Goal: Information Seeking & Learning: Learn about a topic

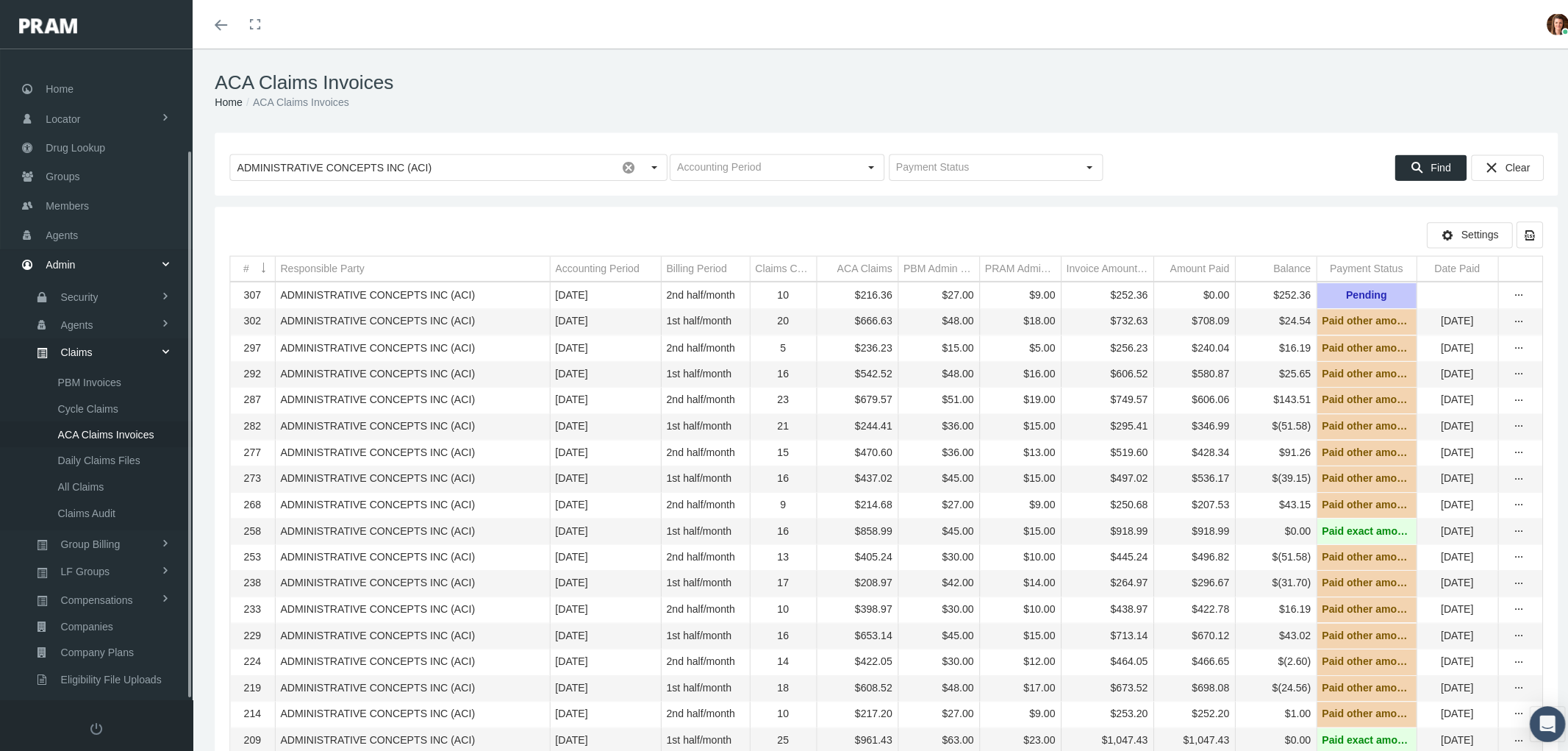
scroll to position [117, 0]
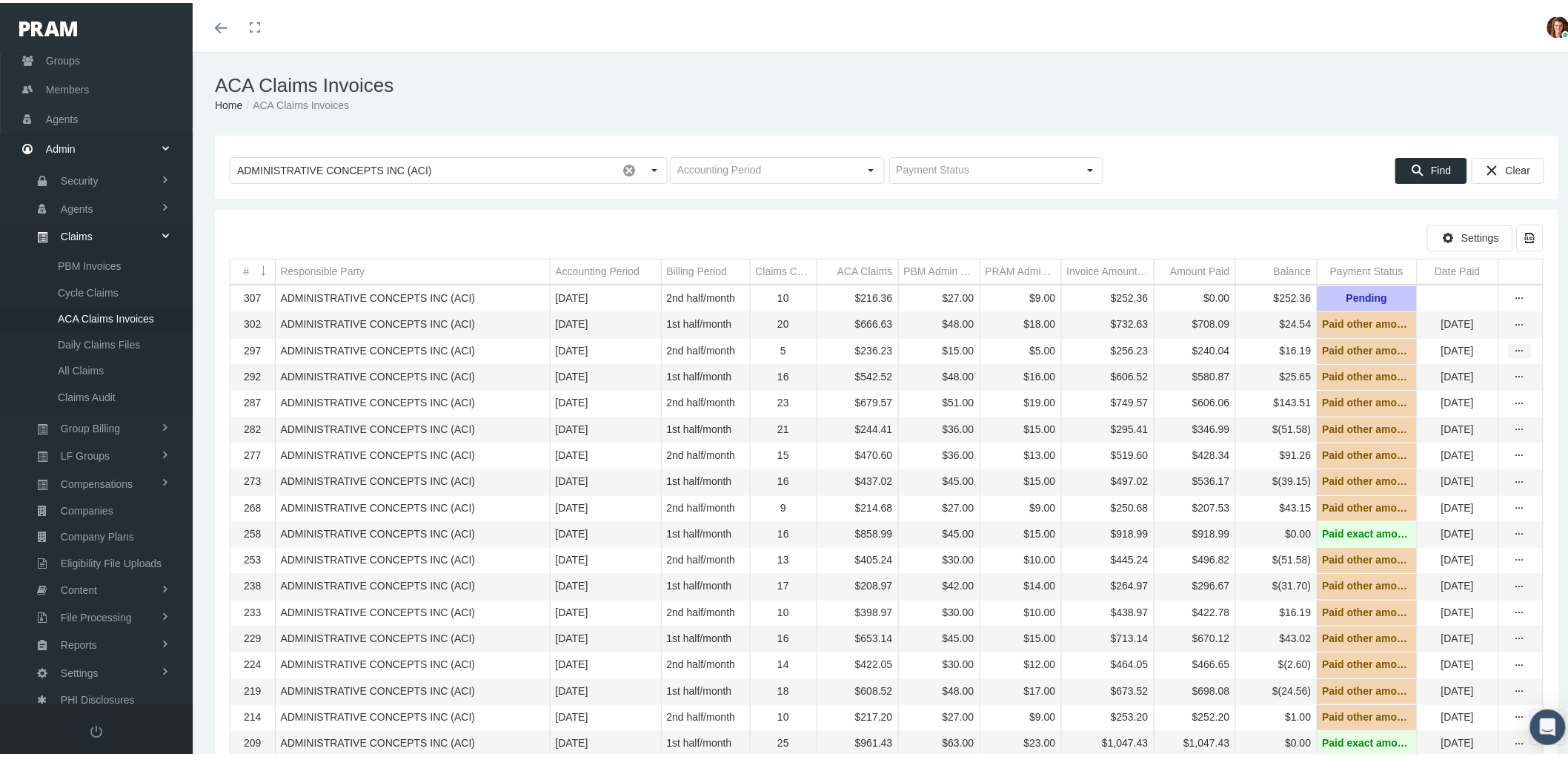
click at [1513, 353] on icon "more" at bounding box center [1519, 348] width 13 height 13
click at [1454, 374] on div "View" at bounding box center [1444, 377] width 145 height 31
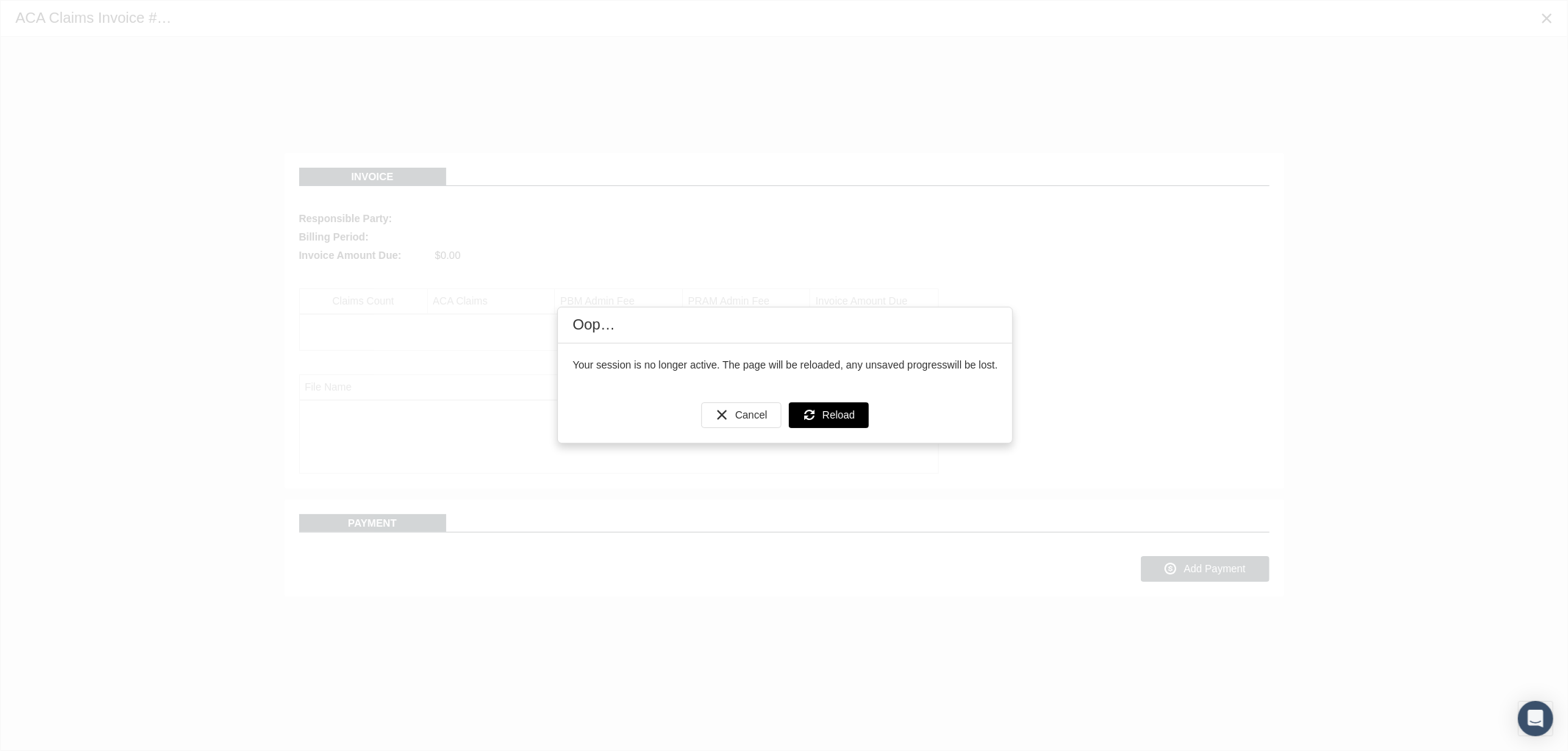
click at [820, 408] on div "Reload" at bounding box center [828, 415] width 78 height 25
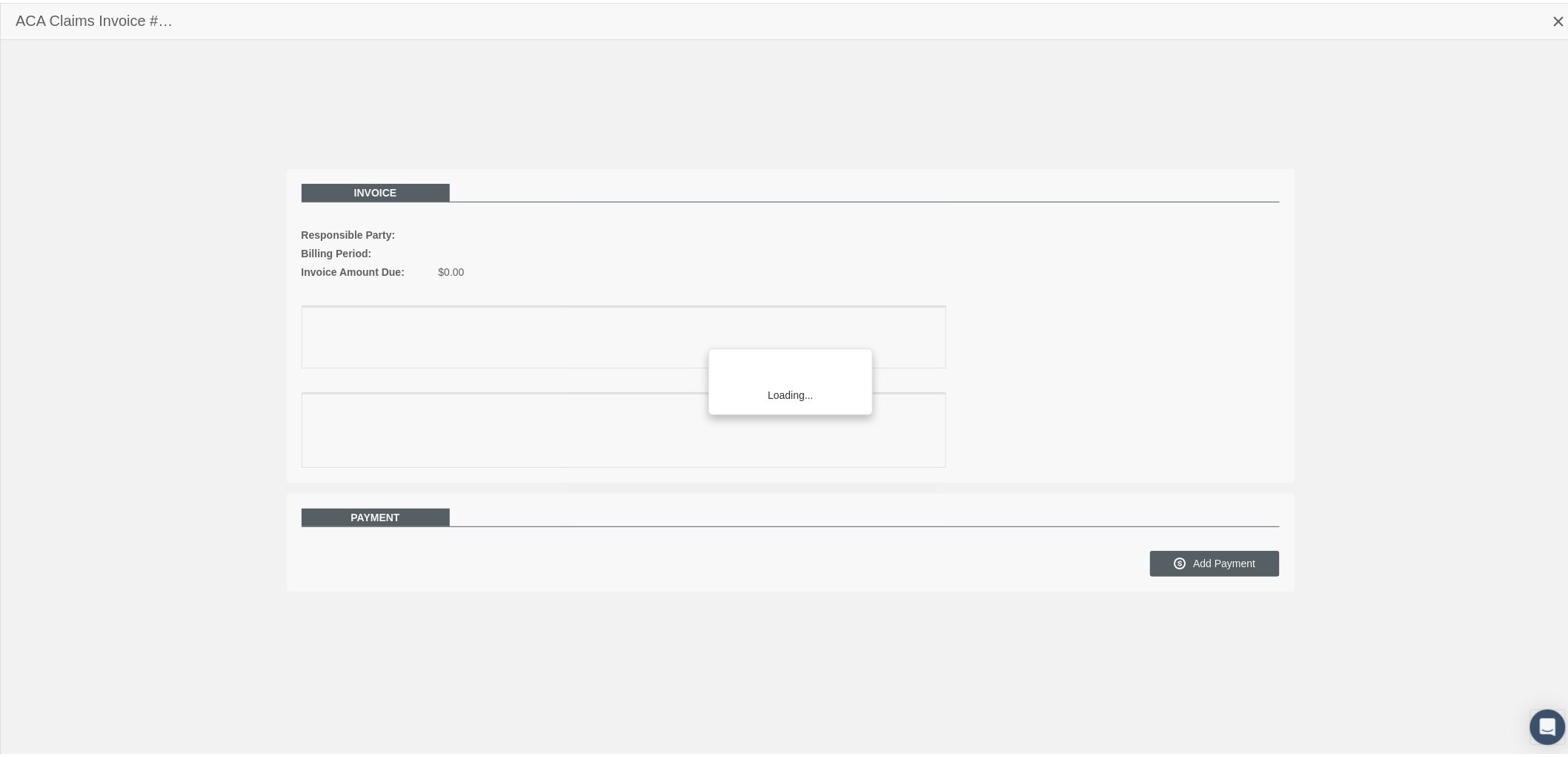
scroll to position [118, 0]
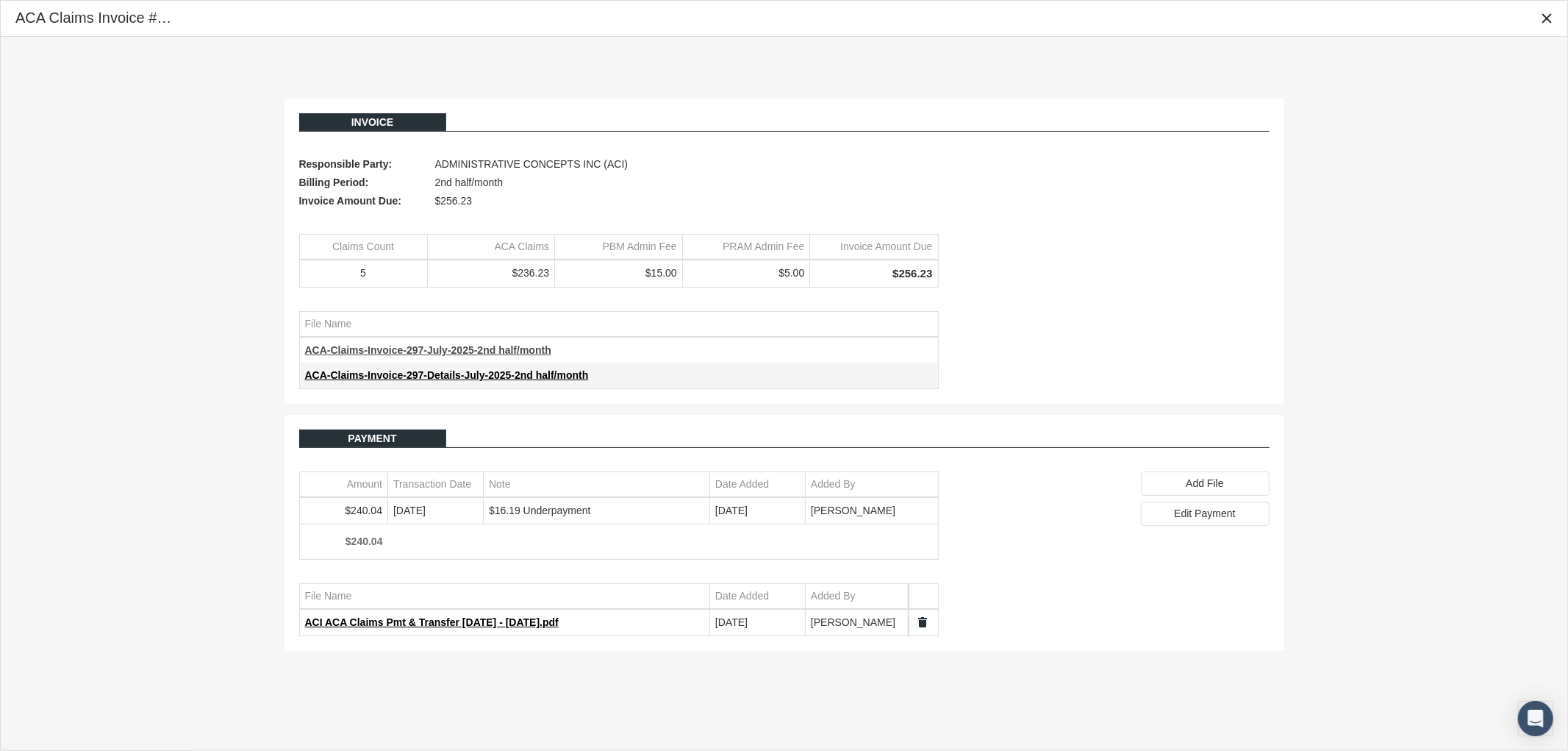
click at [420, 348] on span "ACA-Claims-Invoice-297-July-2025-2nd half/month" at bounding box center [428, 350] width 246 height 11
click at [447, 376] on span "ACA-Claims-Invoice-297-Details-July-2025-2nd half/month" at bounding box center [447, 375] width 284 height 11
click at [1543, 21] on icon "Close" at bounding box center [1546, 18] width 13 height 13
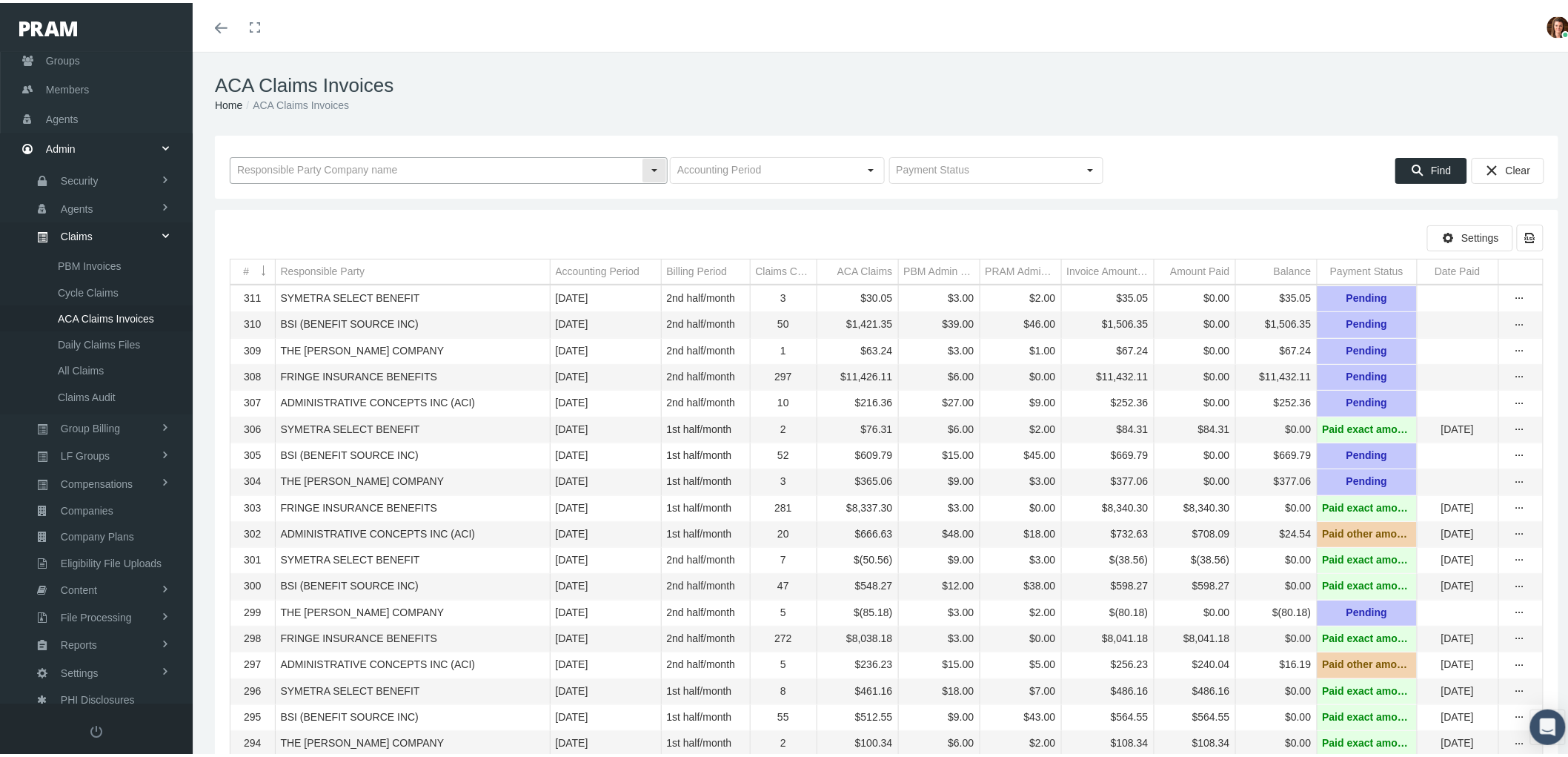
click at [408, 165] on input "text" at bounding box center [436, 167] width 411 height 25
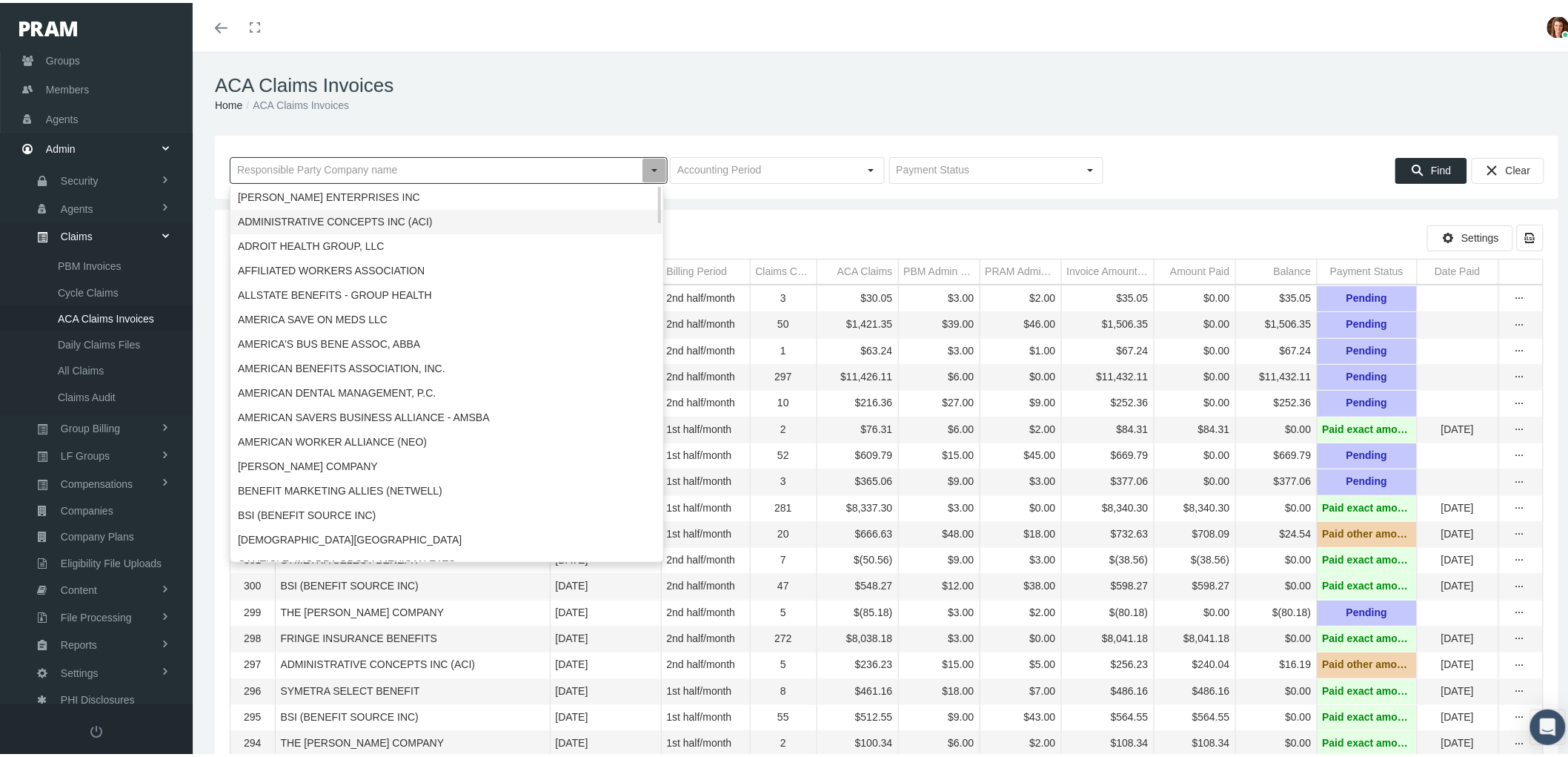
click at [402, 215] on div "ADMINISTRATIVE CONCEPTS INC (ACI)" at bounding box center [446, 219] width 431 height 25
type input "ADMINISTRATIVE CONCEPTS INC (ACI)"
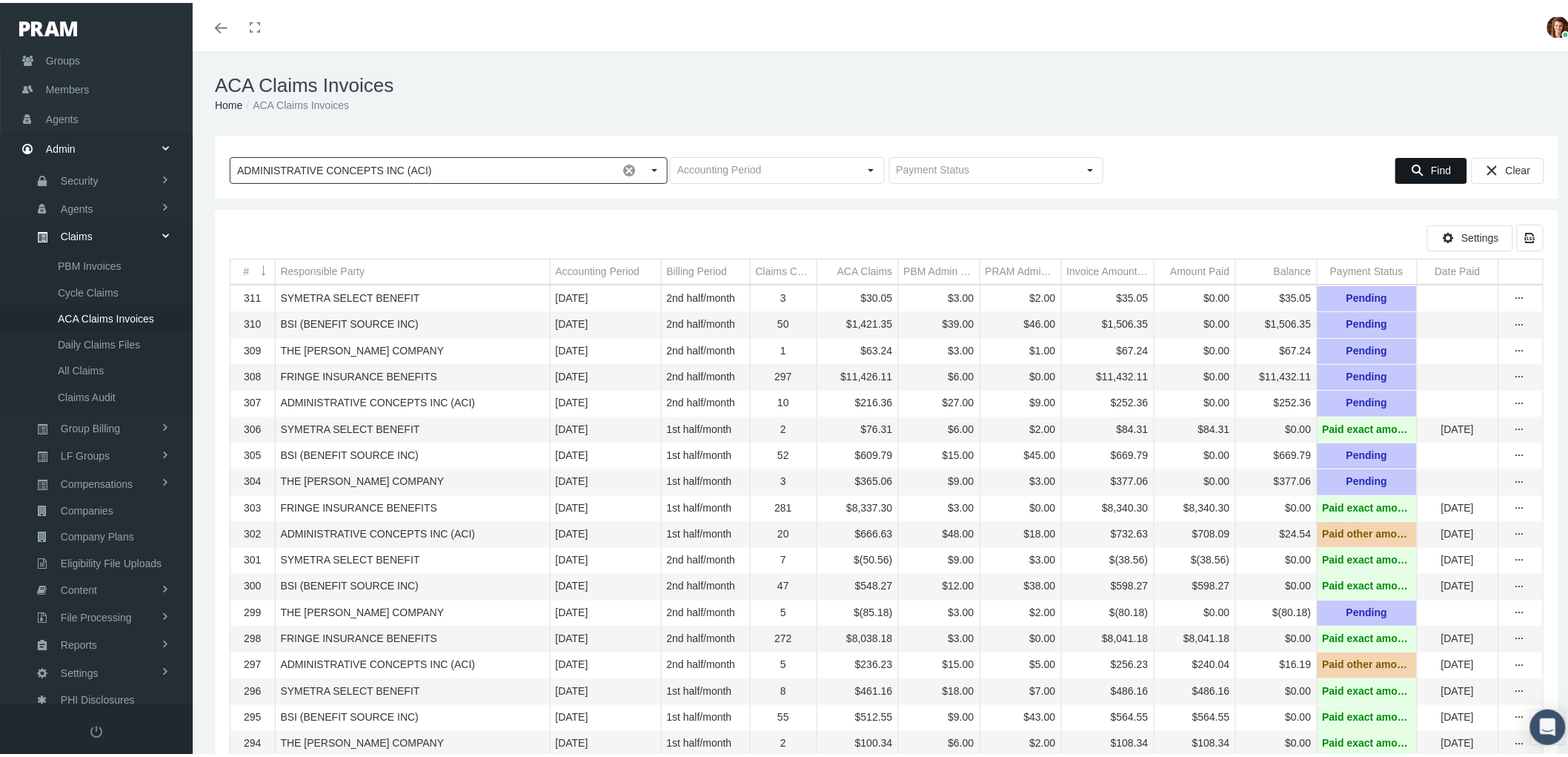
click at [1416, 165] on div "Find" at bounding box center [1431, 168] width 71 height 25
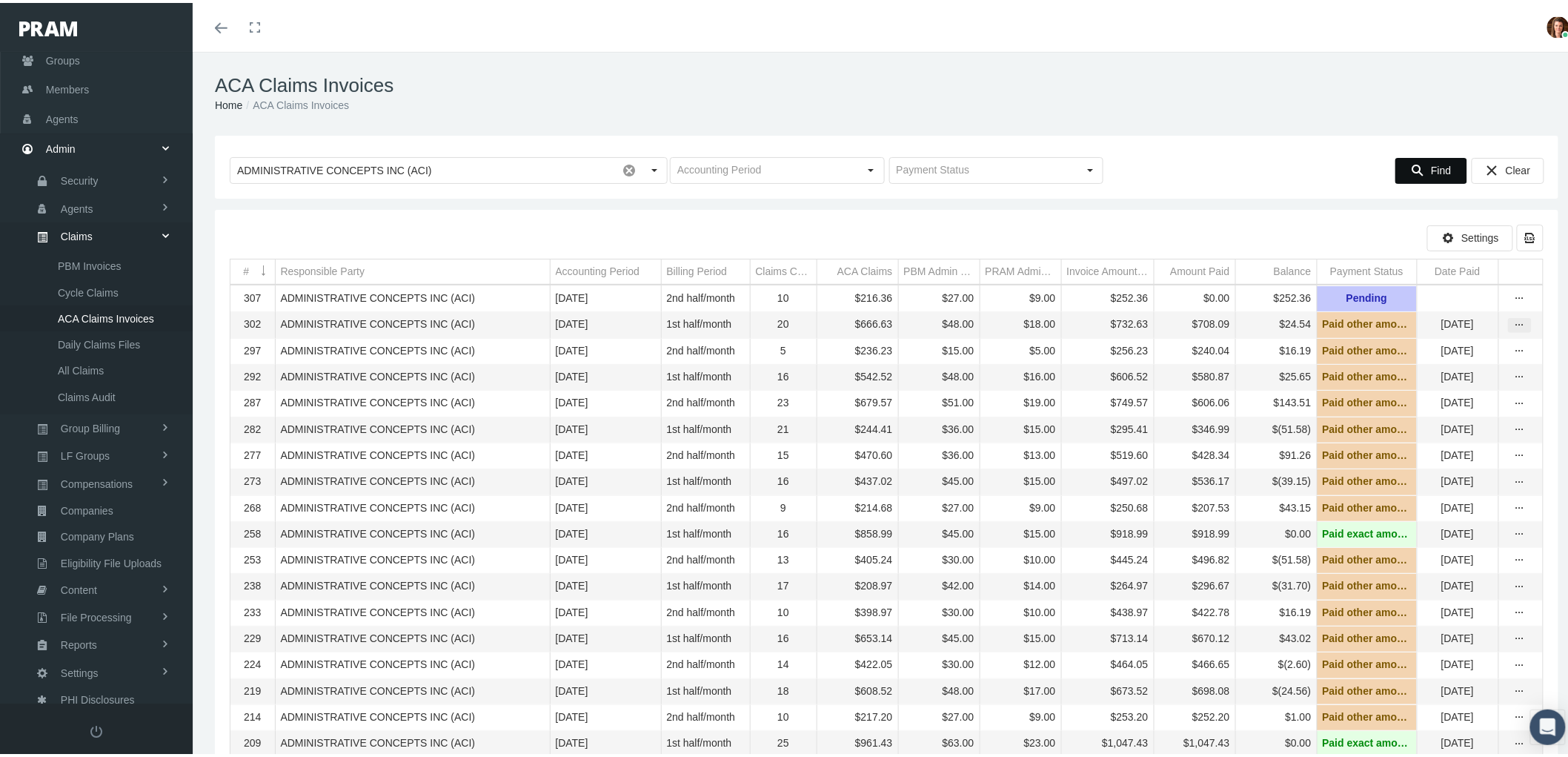
click at [1513, 329] on icon "more" at bounding box center [1519, 322] width 13 height 13
click at [1447, 350] on div "View" at bounding box center [1444, 350] width 145 height 31
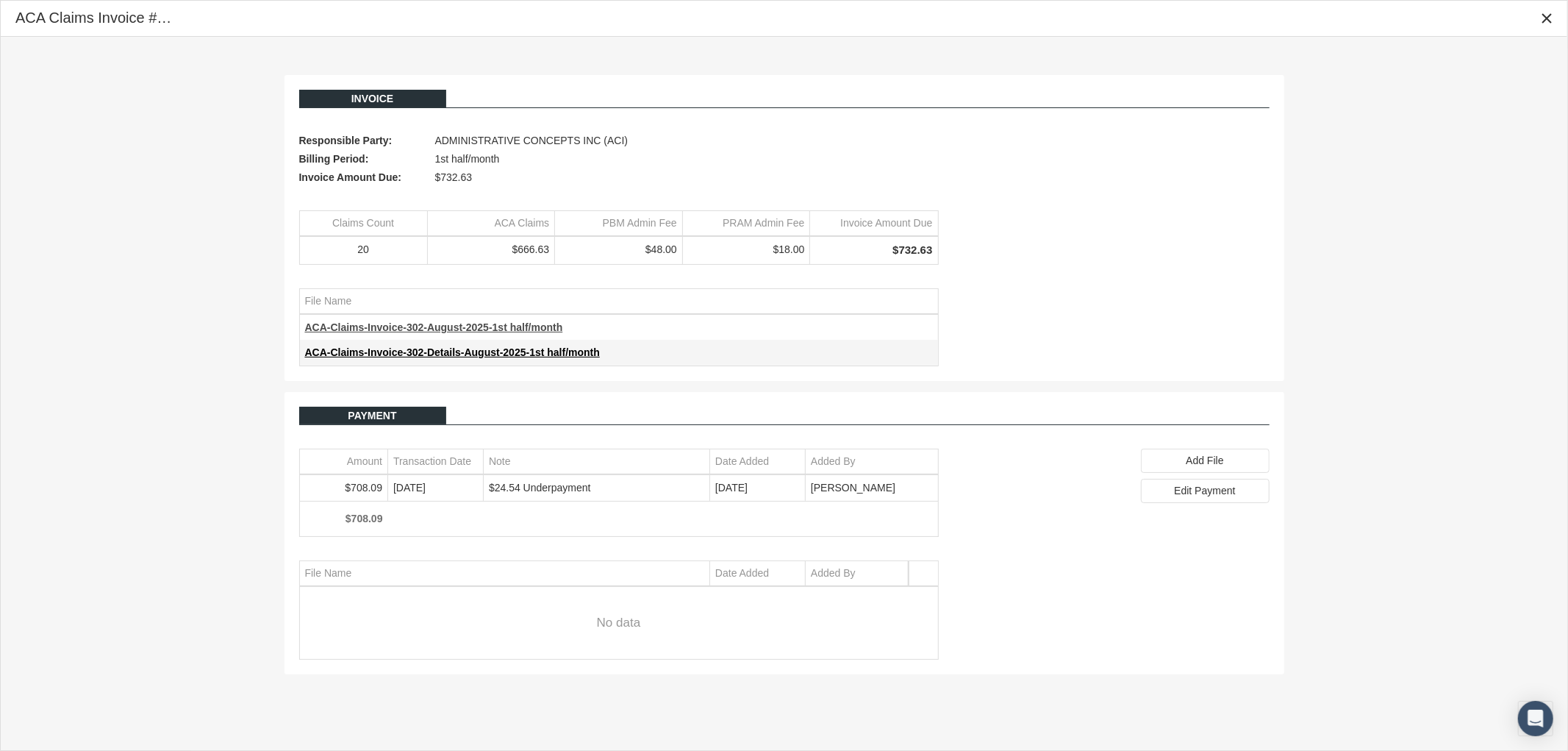
click at [451, 327] on span "ACA-Claims-Invoice-302-August-2025-1st half/month" at bounding box center [434, 327] width 258 height 11
click at [481, 351] on span "ACA-Claims-Invoice-302-Details-August-2025-1st half/month" at bounding box center [453, 352] width 295 height 11
click at [531, 361] on td "ACA-Claims-Invoice-302-Details-August-2025-1st half/month" at bounding box center [618, 352] width 638 height 25
click at [528, 348] on span "ACA-Claims-Invoice-302-Details-August-2025-1st half/month" at bounding box center [453, 352] width 295 height 11
click at [1545, 25] on div "Close" at bounding box center [1546, 18] width 25 height 25
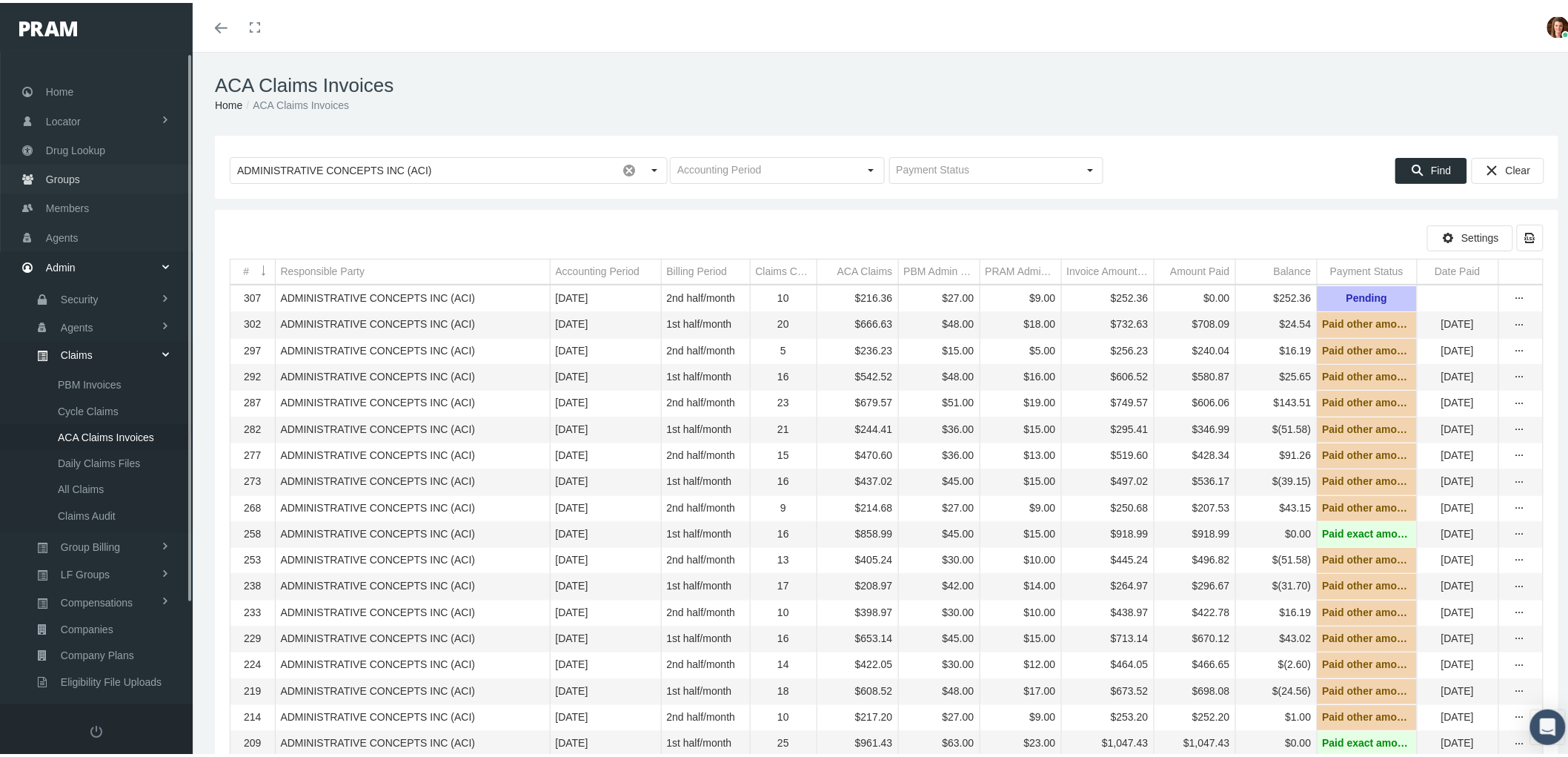
click at [74, 181] on span "Groups" at bounding box center [63, 176] width 34 height 29
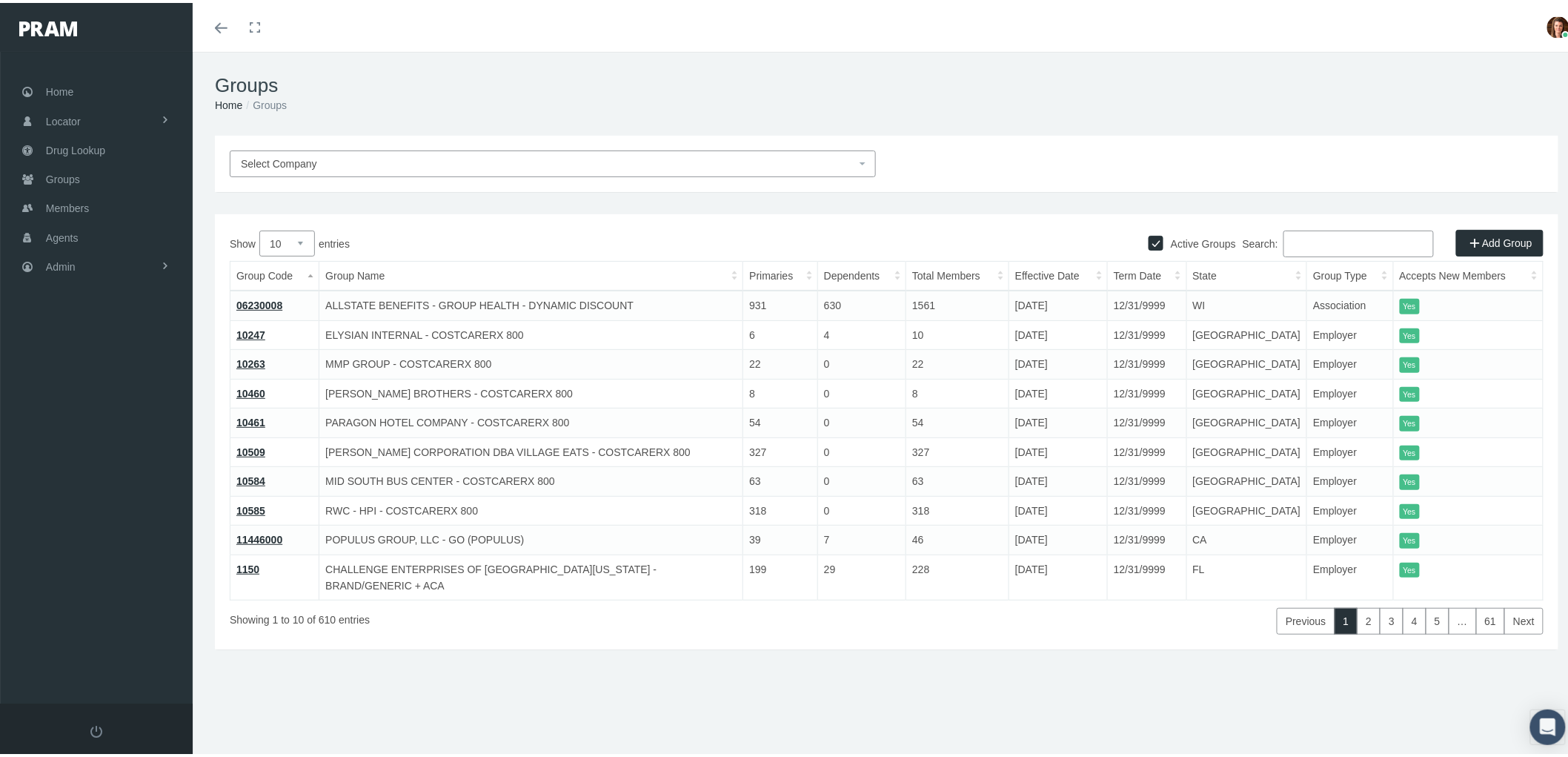
click at [1322, 237] on input "Search:" at bounding box center [1358, 241] width 151 height 27
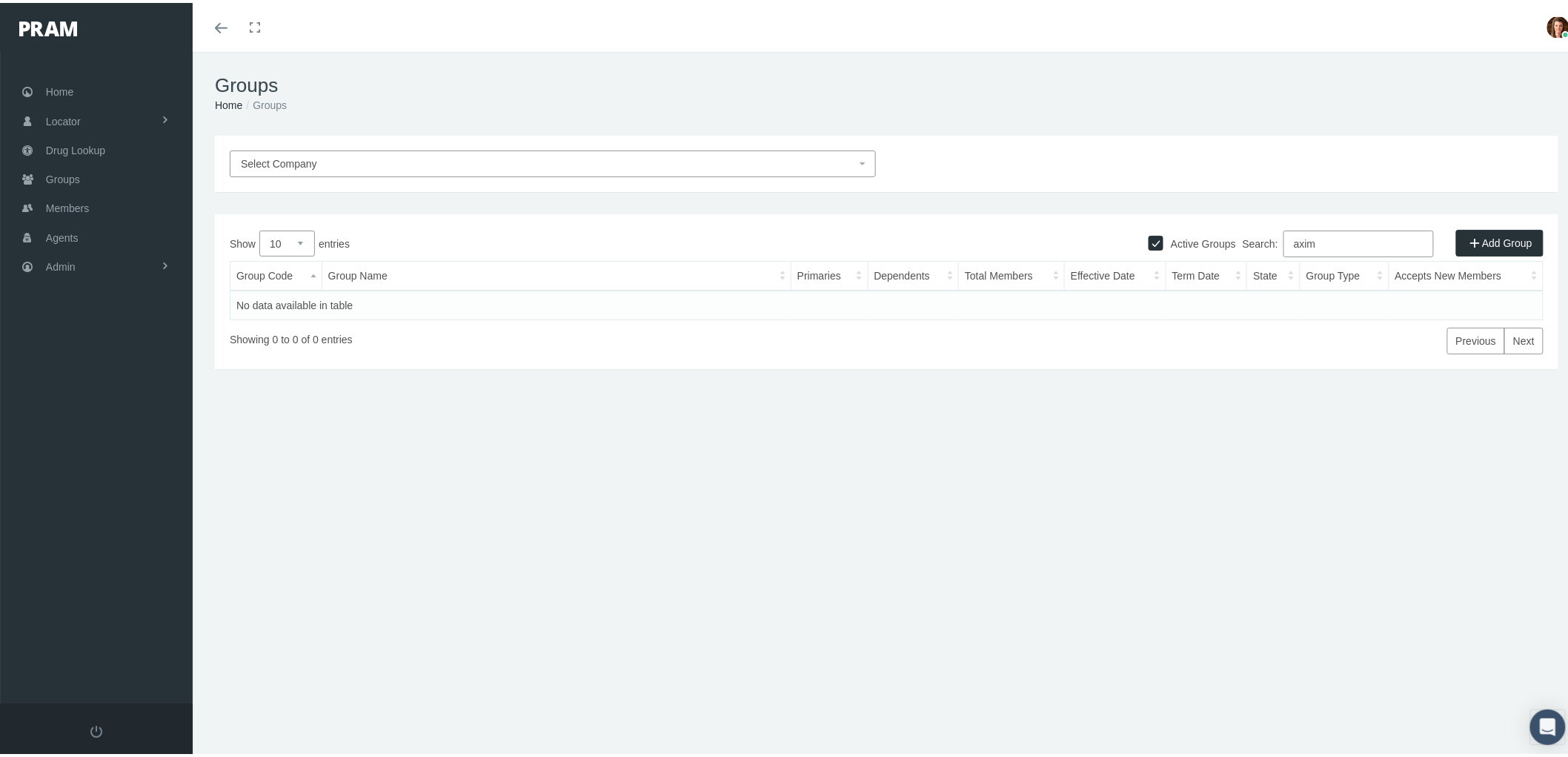
type input "axim"
click at [369, 159] on span "Select Company" at bounding box center [548, 160] width 615 height 16
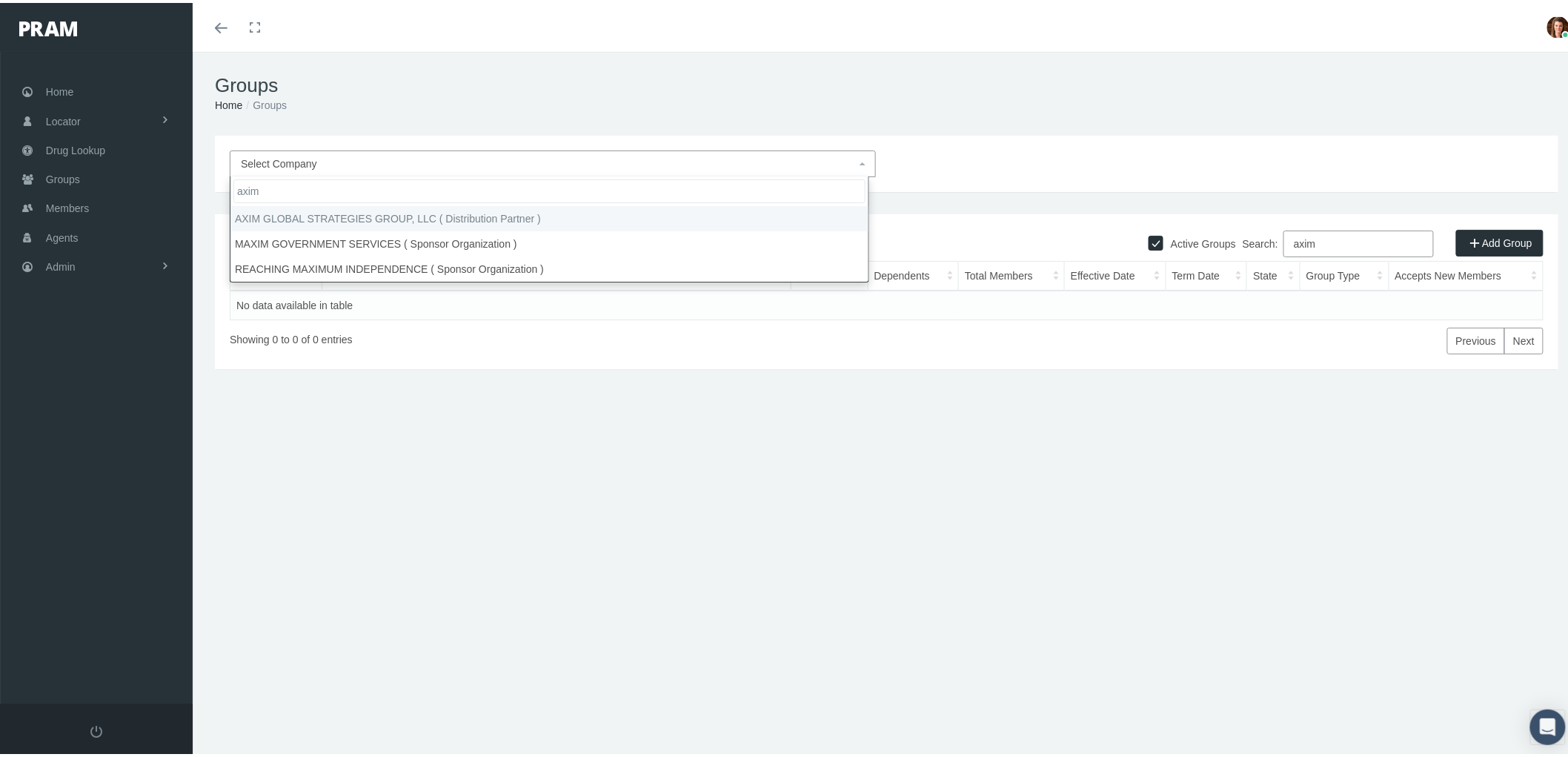
type input "axim"
select select "9375"
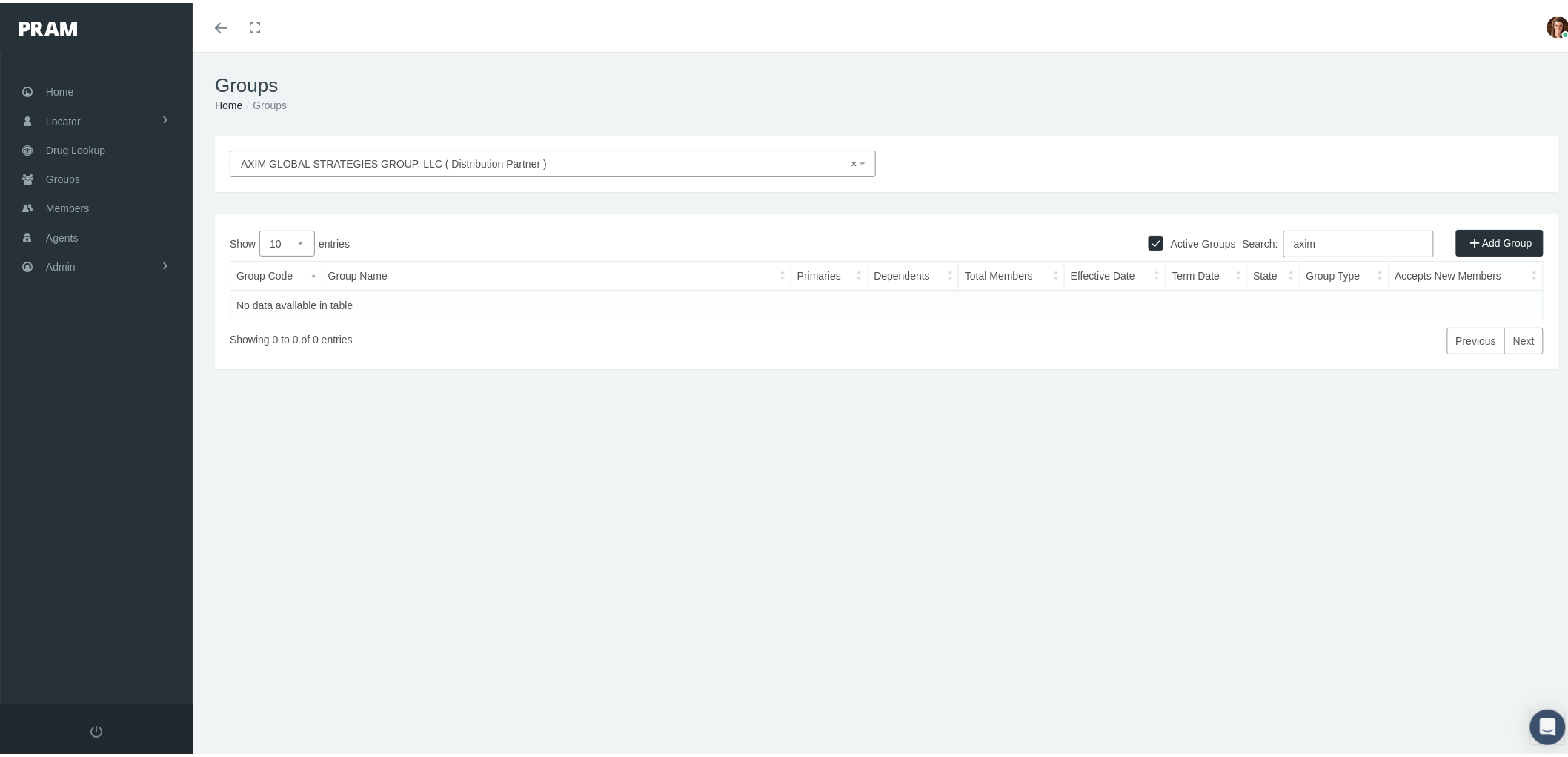
drag, startPoint x: 1323, startPoint y: 237, endPoint x: 1255, endPoint y: 235, distance: 68.0
click at [1255, 235] on label "Search: axim" at bounding box center [1337, 241] width 192 height 27
click at [632, 150] on span "× AXIM GLOBAL STRATEGIES GROUP, LLC ( Distribution Partner )" at bounding box center [553, 161] width 646 height 27
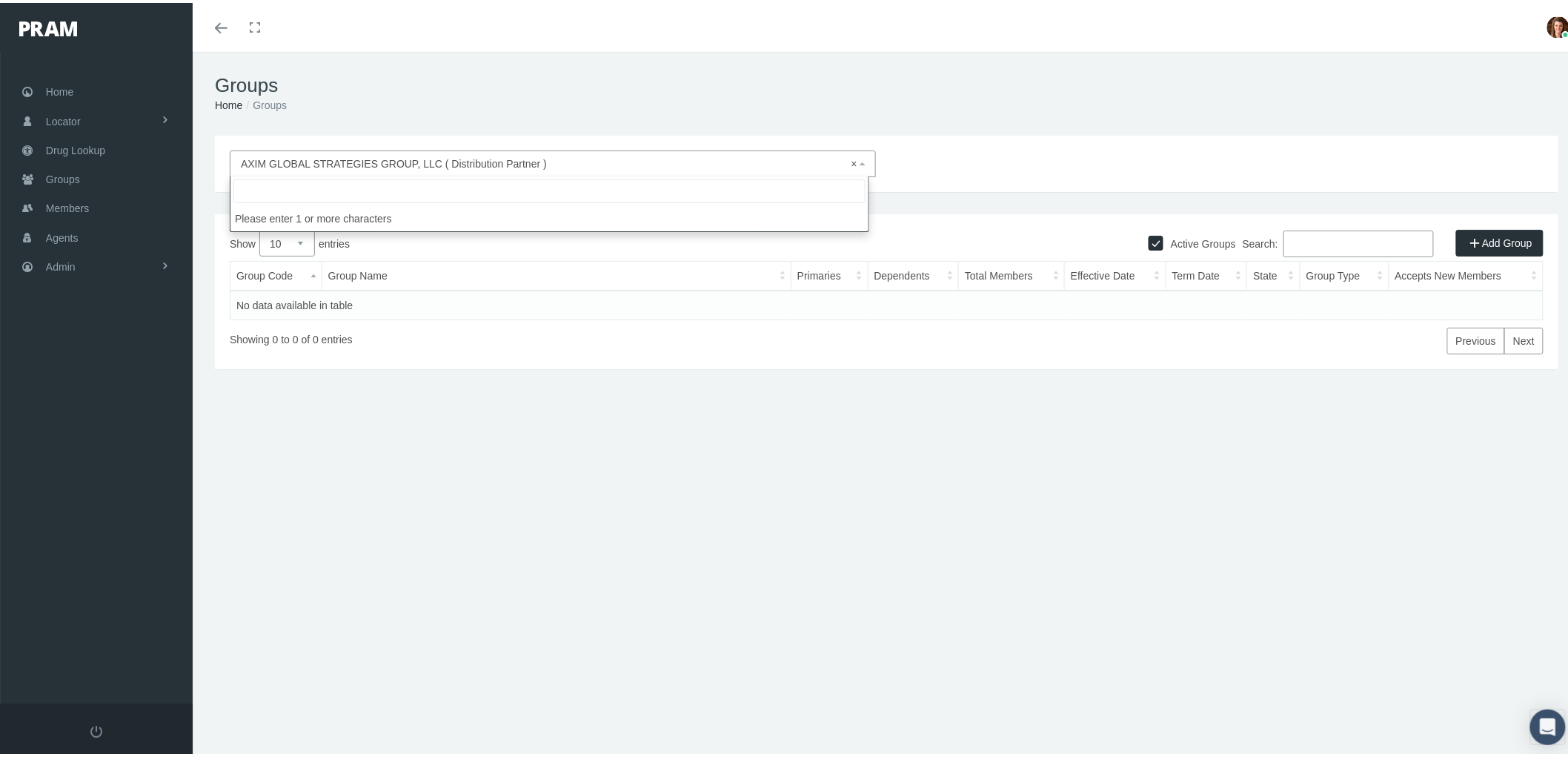
click at [520, 476] on div "AXIM GLOBAL STRATEGIES GROUP, LLC ( Distribution Partner ) × AXIM GLOBAL STRATE…" at bounding box center [886, 317] width 1388 height 371
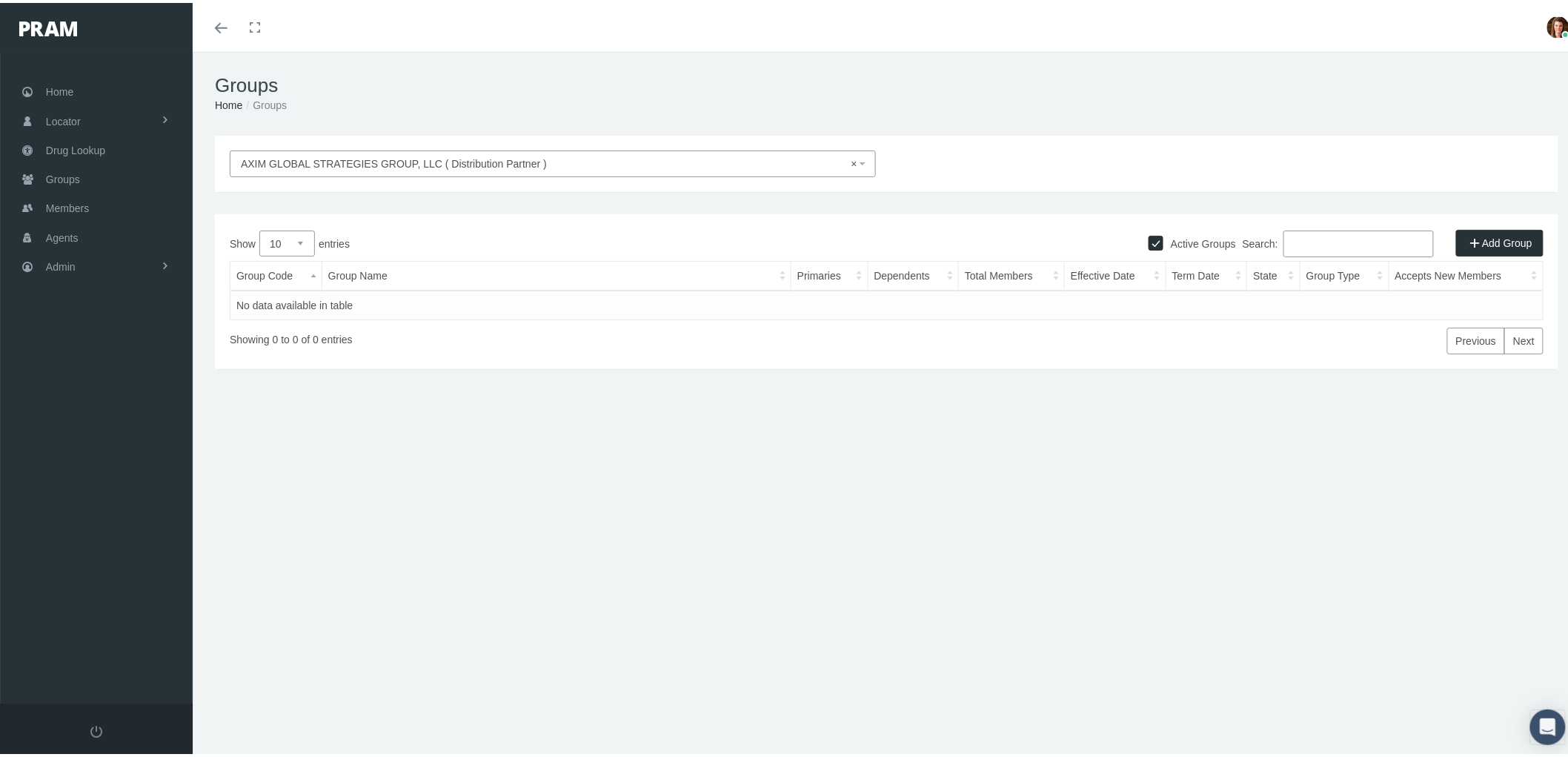
click at [587, 164] on span "× AXIM GLOBAL STRATEGIES GROUP, LLC ( Distribution Partner )" at bounding box center [548, 160] width 615 height 16
click at [394, 148] on span "× AXIM GLOBAL STRATEGIES GROUP, LLC ( Distribution Partner )" at bounding box center [553, 161] width 646 height 27
click at [374, 151] on span "× AXIM GLOBAL STRATEGIES GROUP, LLC ( Distribution Partner )" at bounding box center [553, 161] width 646 height 27
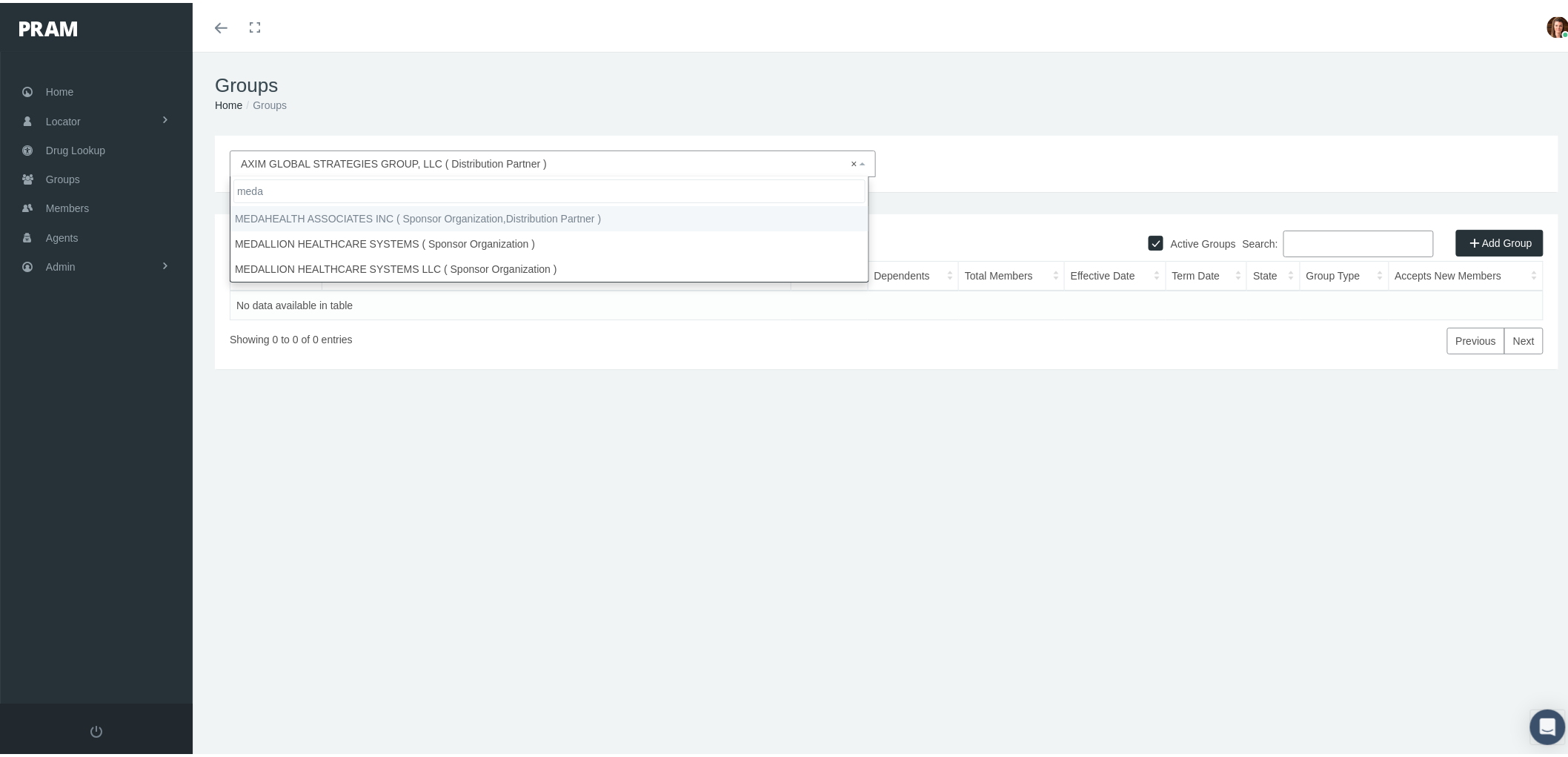
type input "meda"
select select "9152"
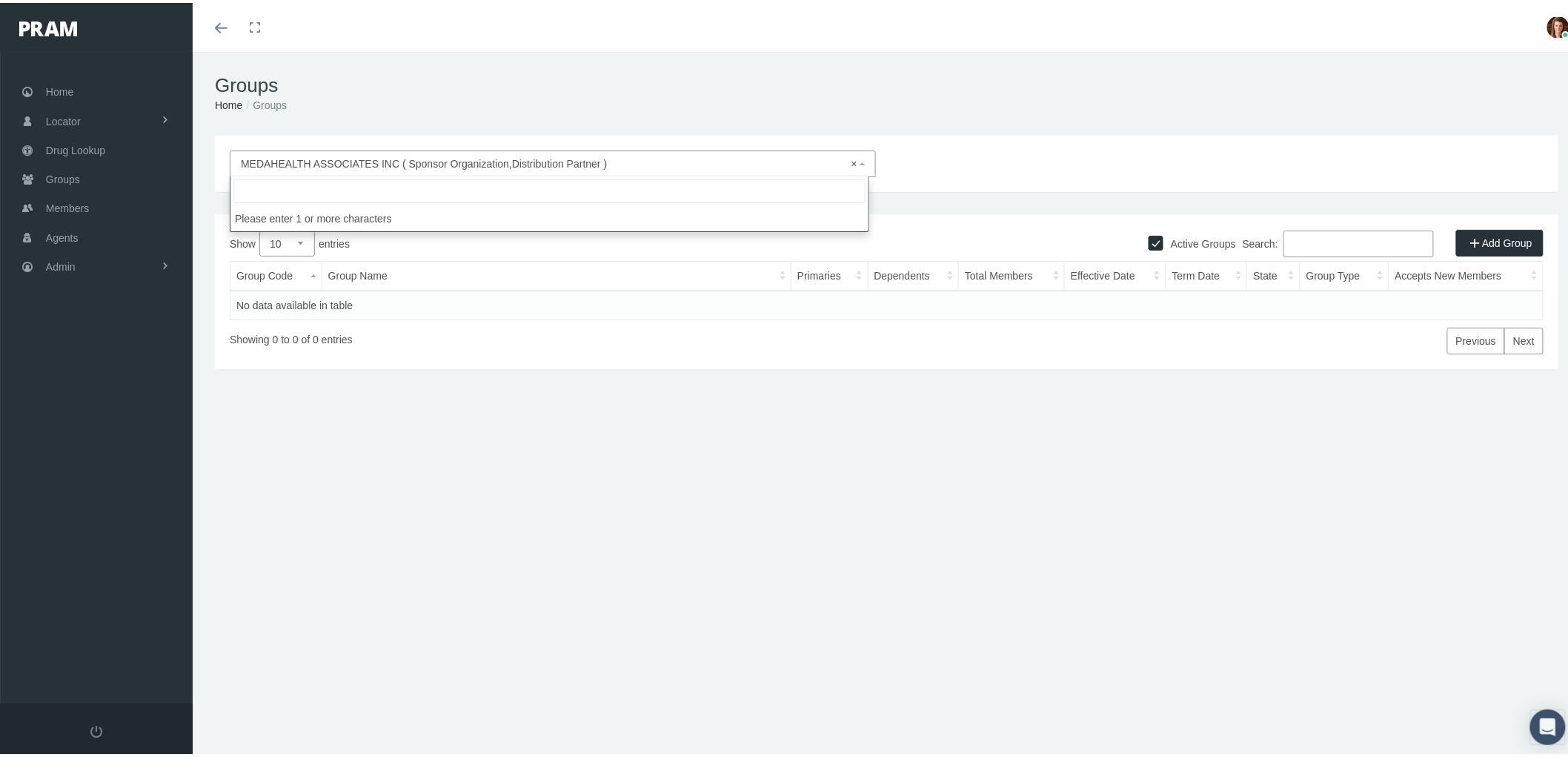
drag, startPoint x: 627, startPoint y: 154, endPoint x: 230, endPoint y: 158, distance: 397.0
click at [230, 158] on span "× MEDAHEALTH ASSOCIATES INC ( Sponsor Organization,Distribution Partner )" at bounding box center [553, 161] width 646 height 27
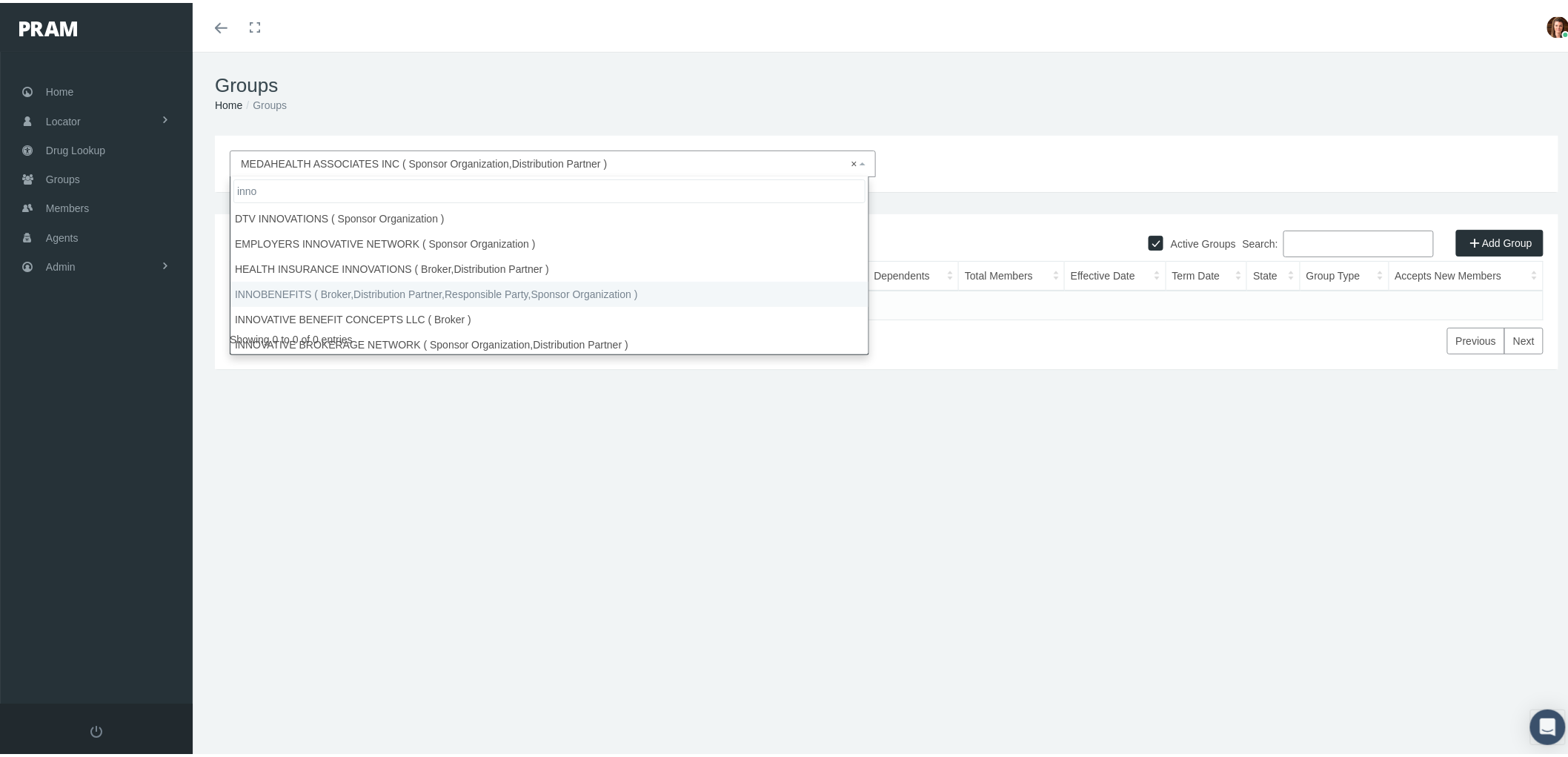
type input "inno"
select select "2715"
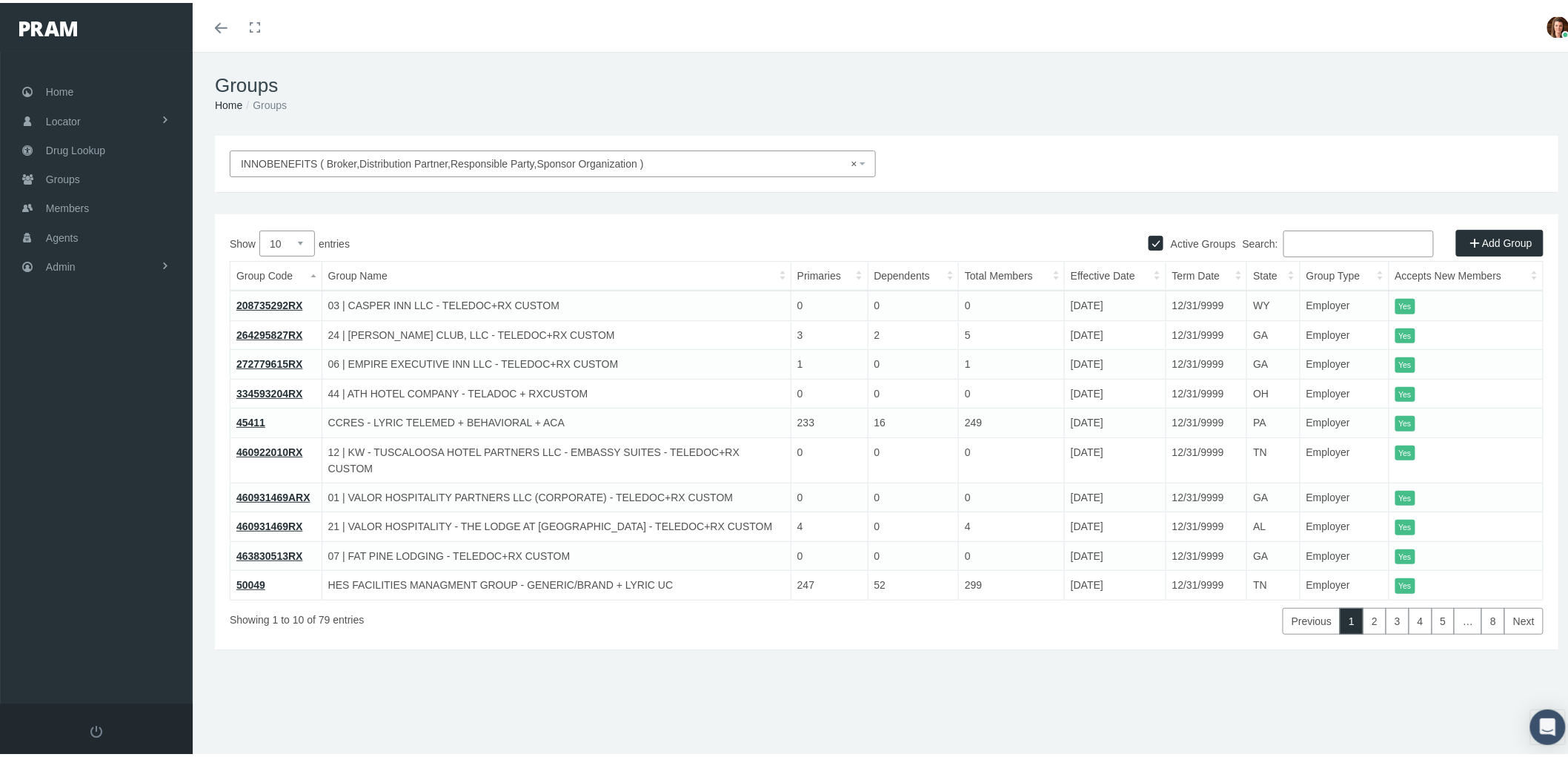
click at [458, 154] on span "× INNOBENEFITS ( Broker,Distribution Partner,Responsible Party,Sponsor Organiza…" at bounding box center [548, 160] width 615 height 16
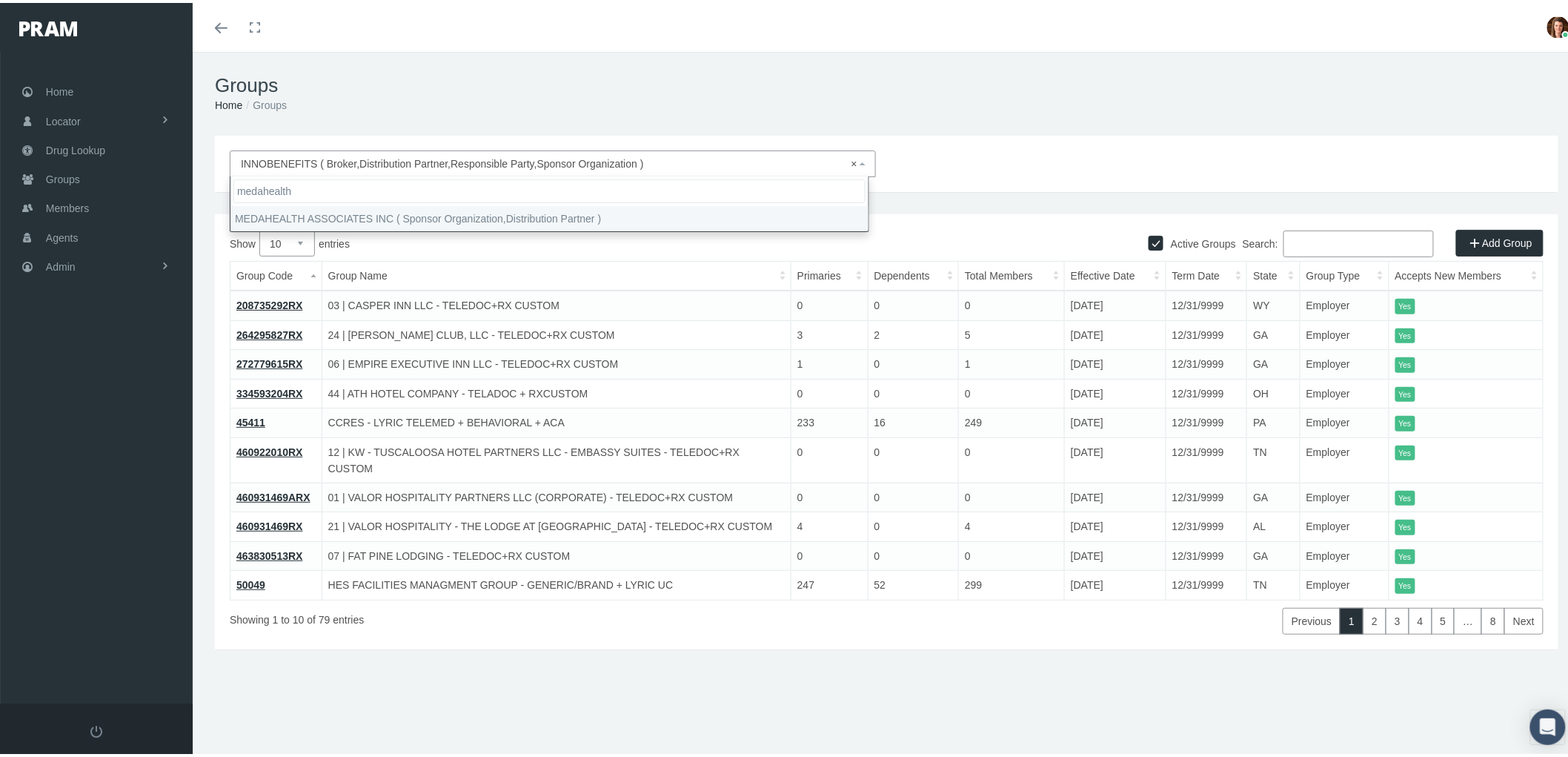
type input "medahealth"
select select "9152"
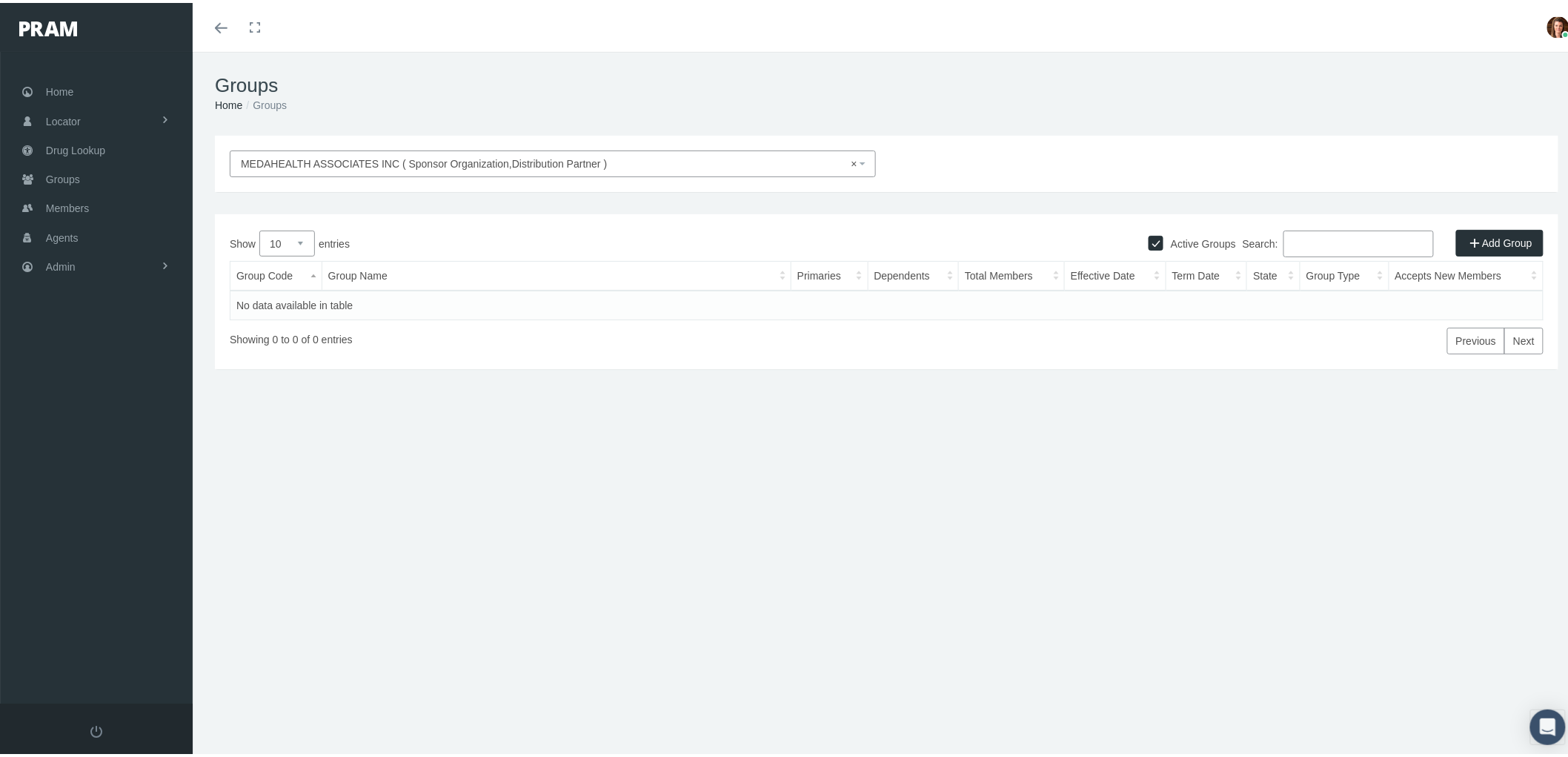
click at [627, 150] on span "× MEDAHEALTH ASSOCIATES INC ( Sponsor Organization,Distribution Partner )" at bounding box center [553, 161] width 646 height 27
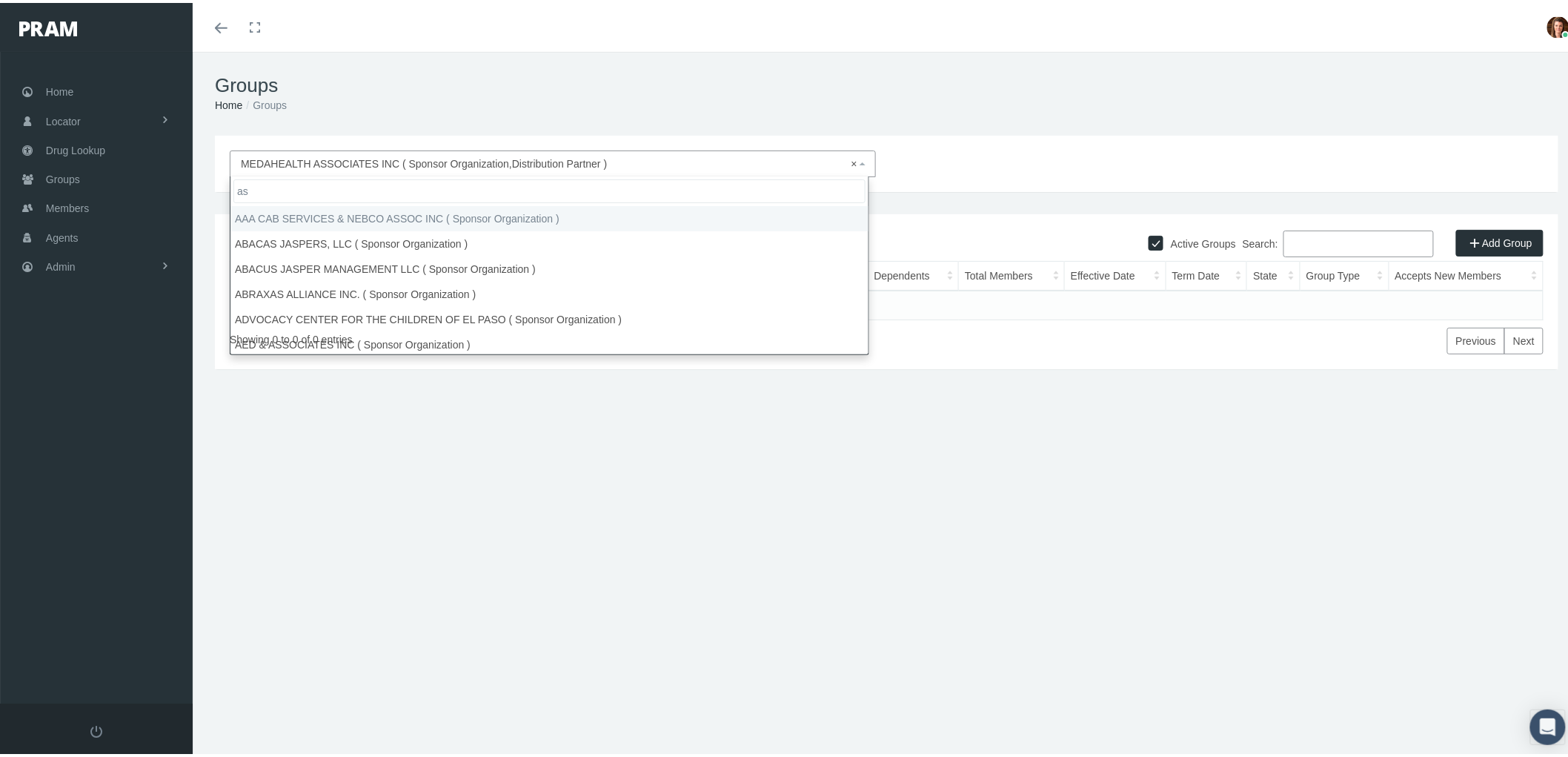
type input "as"
click at [312, 476] on div "AXIM GLOBAL STRATEGIES GROUP, LLC ( Distribution Partner ) MEDAHEALTH ASSOCIATE…" at bounding box center [886, 317] width 1388 height 371
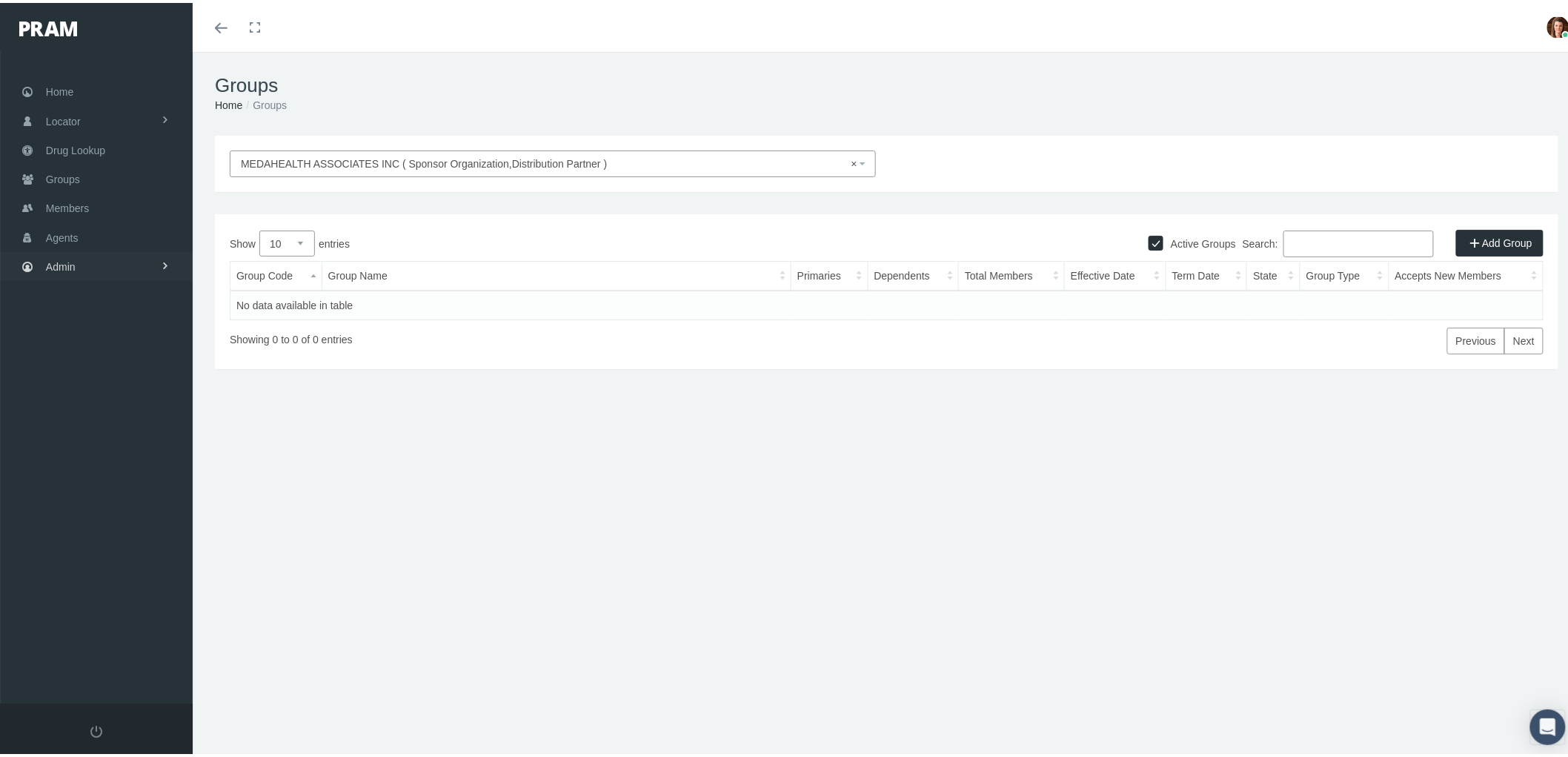
click at [65, 255] on span "Admin" at bounding box center [60, 264] width 30 height 29
click at [98, 321] on link "Agents" at bounding box center [96, 322] width 193 height 26
click at [115, 403] on span "Bank Info Requests" at bounding box center [103, 406] width 91 height 25
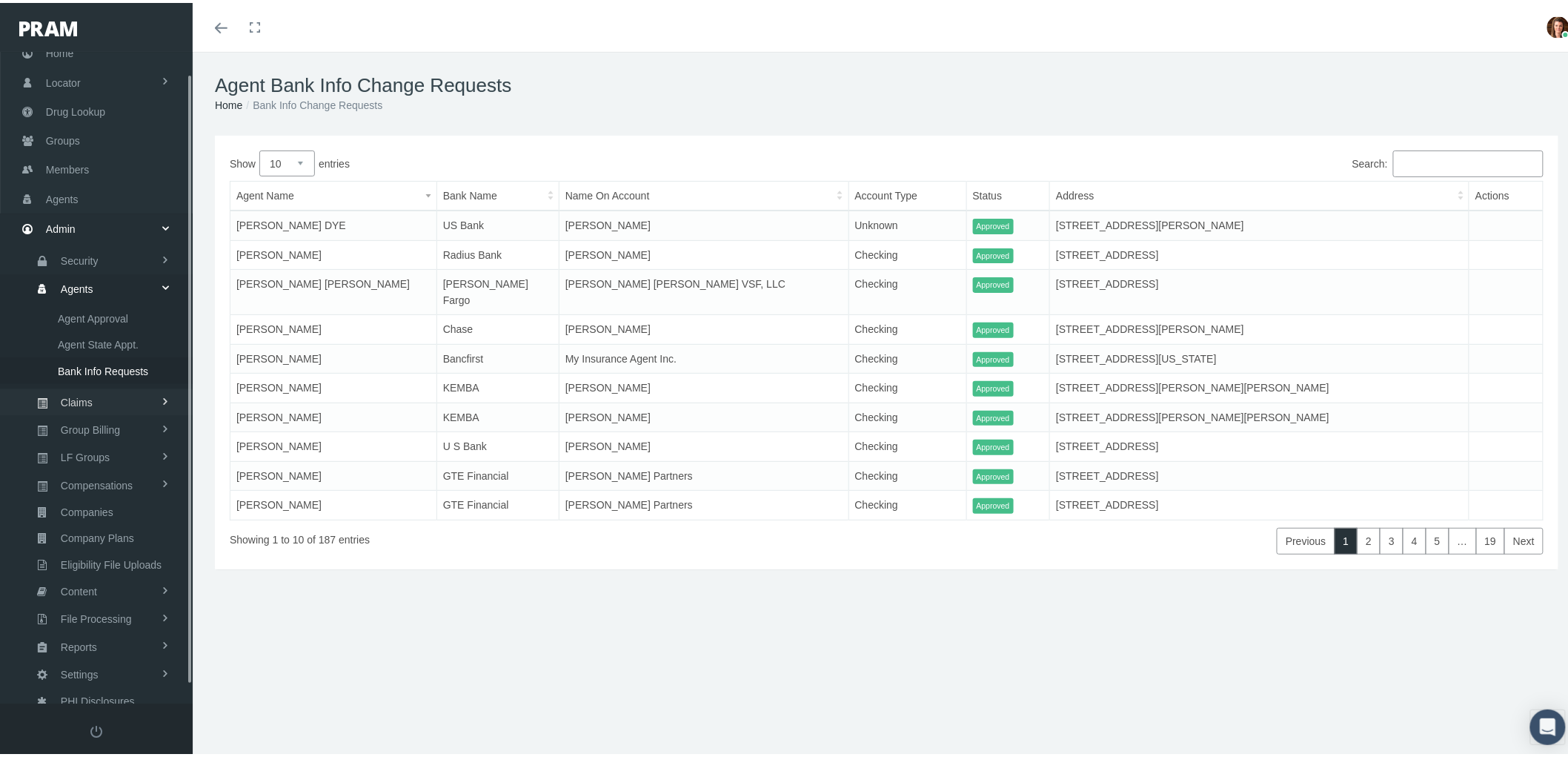
scroll to position [42, 0]
click at [128, 467] on span "Compensations" at bounding box center [96, 480] width 71 height 25
click at [117, 418] on span "Compensation Summary" at bounding box center [115, 423] width 114 height 25
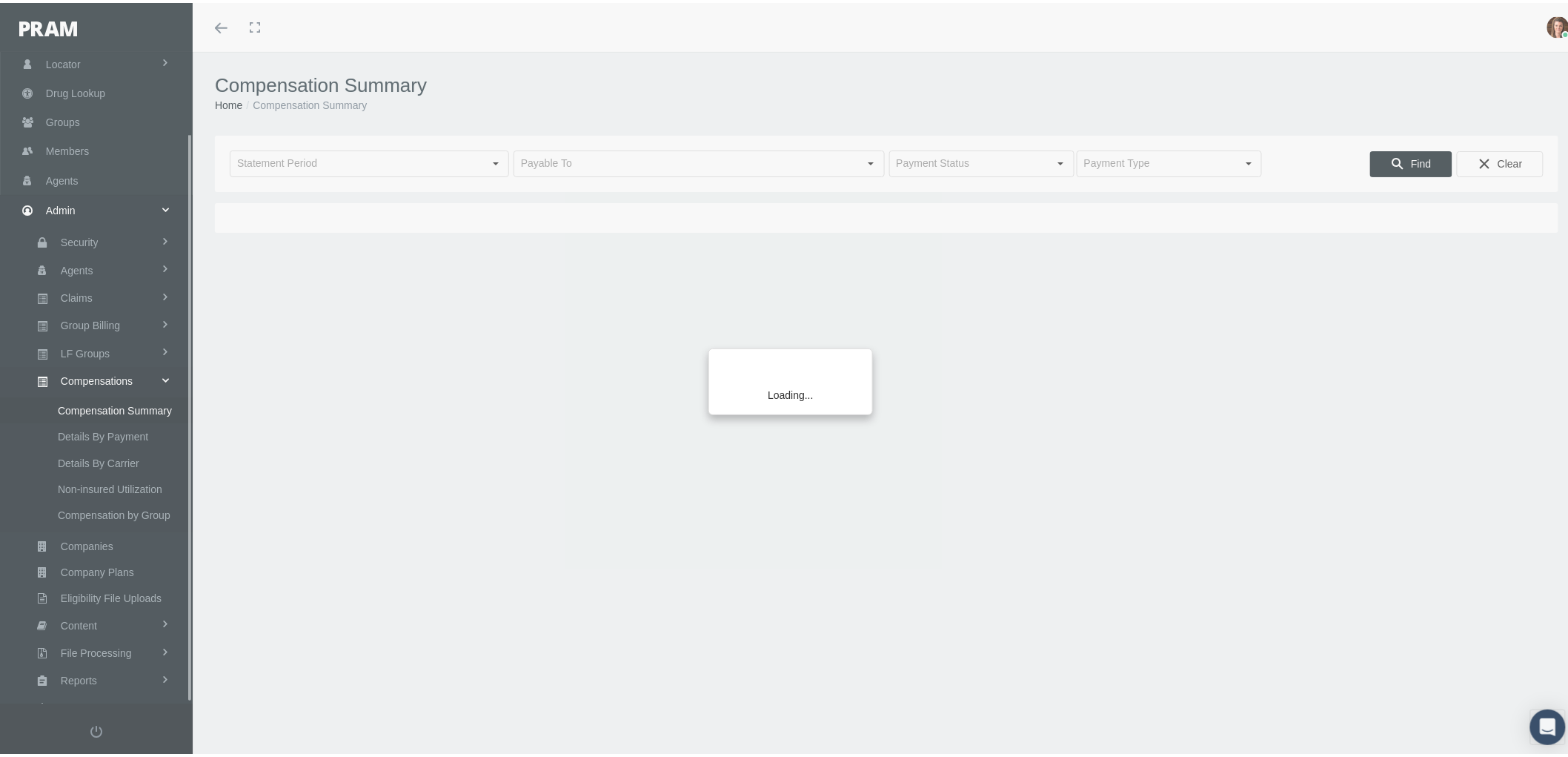
scroll to position [92, 0]
type input "[DATE]"
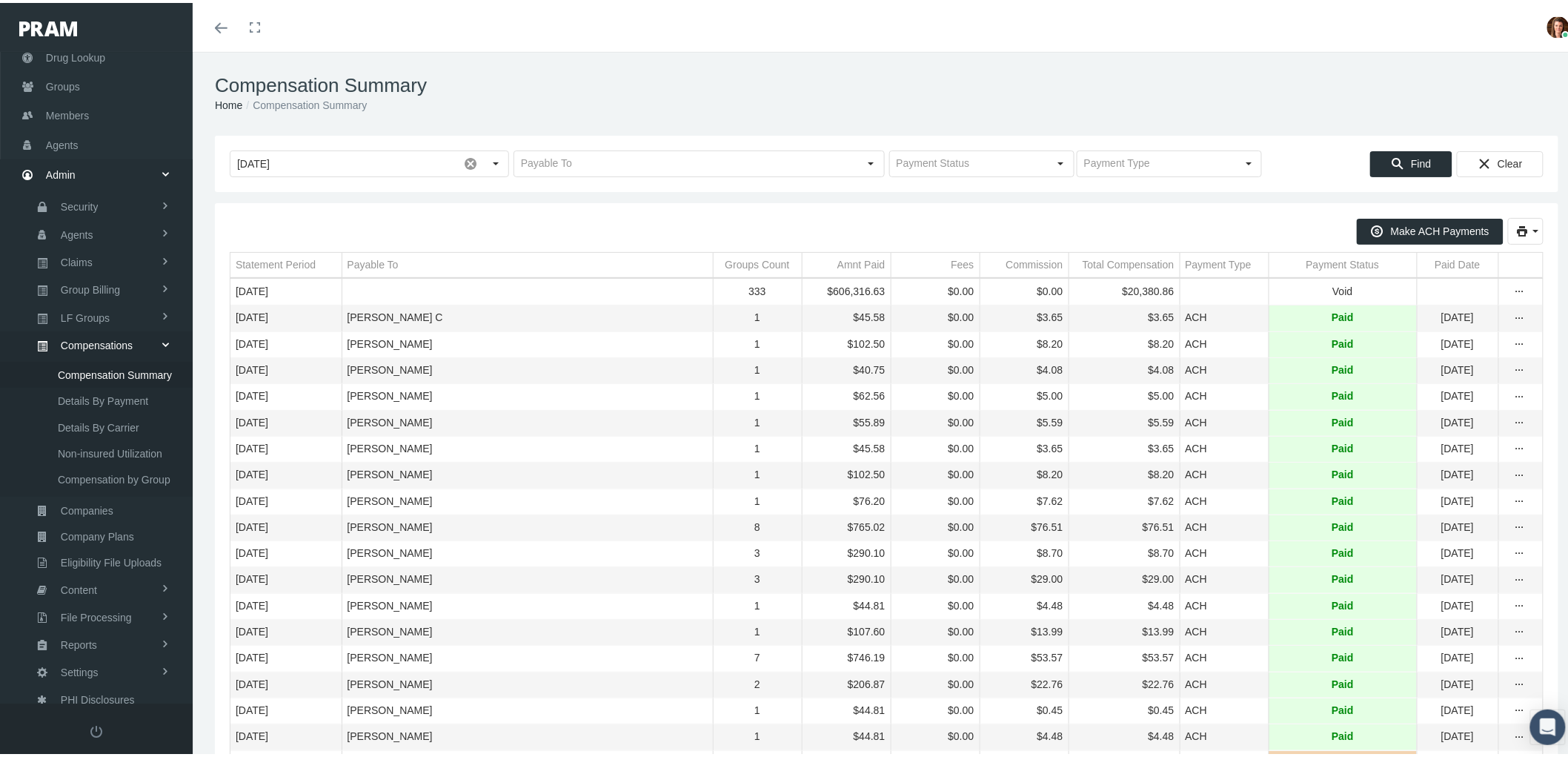
click at [1295, 257] on td "Payment Status" at bounding box center [1342, 262] width 148 height 25
click at [1299, 261] on div "Payment Status" at bounding box center [1335, 261] width 73 height 14
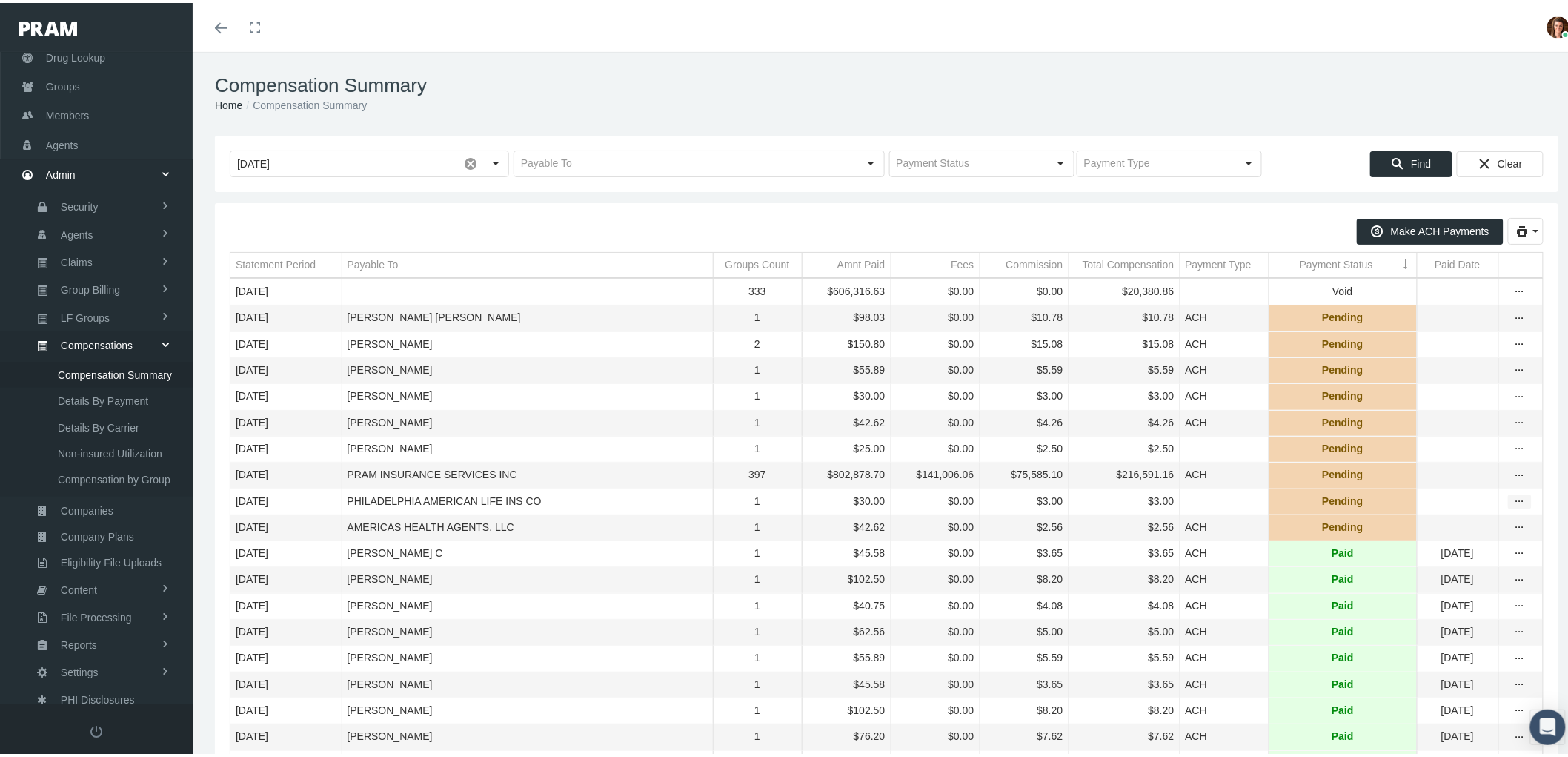
click at [1513, 505] on icon "more" at bounding box center [1519, 499] width 13 height 13
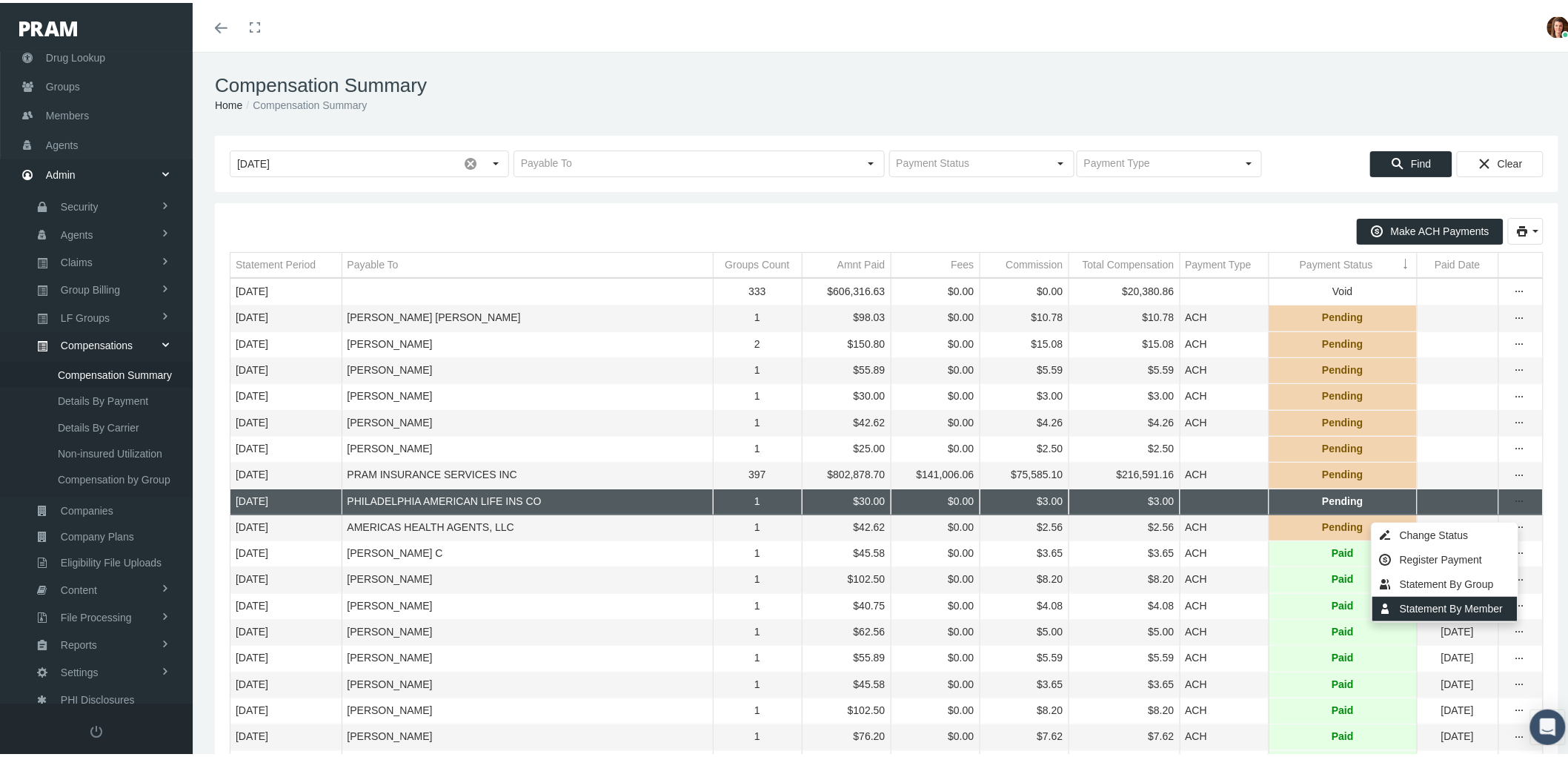
click at [1492, 599] on div "Statement By Member" at bounding box center [1444, 606] width 145 height 25
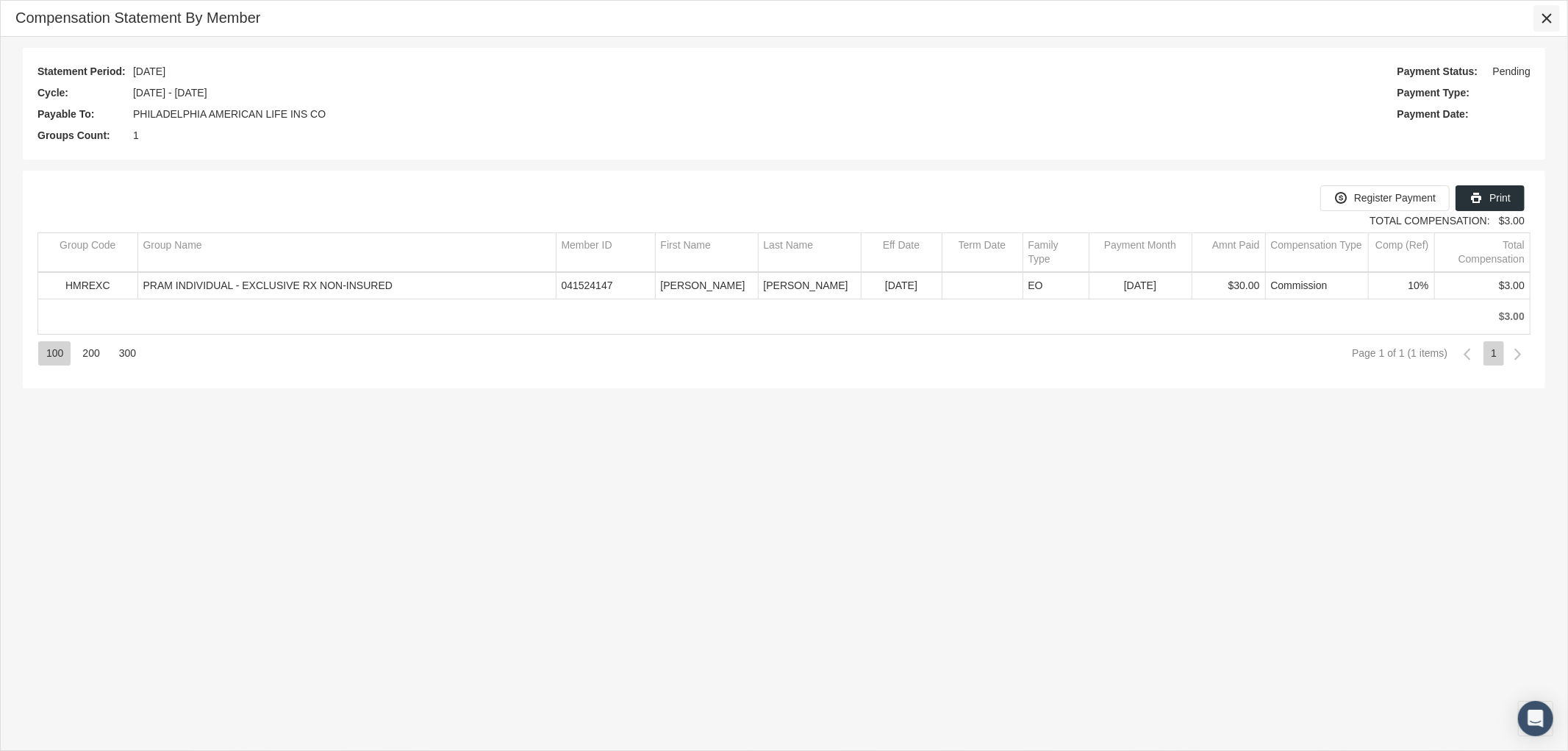
click at [1544, 15] on icon "Close" at bounding box center [1546, 18] width 13 height 13
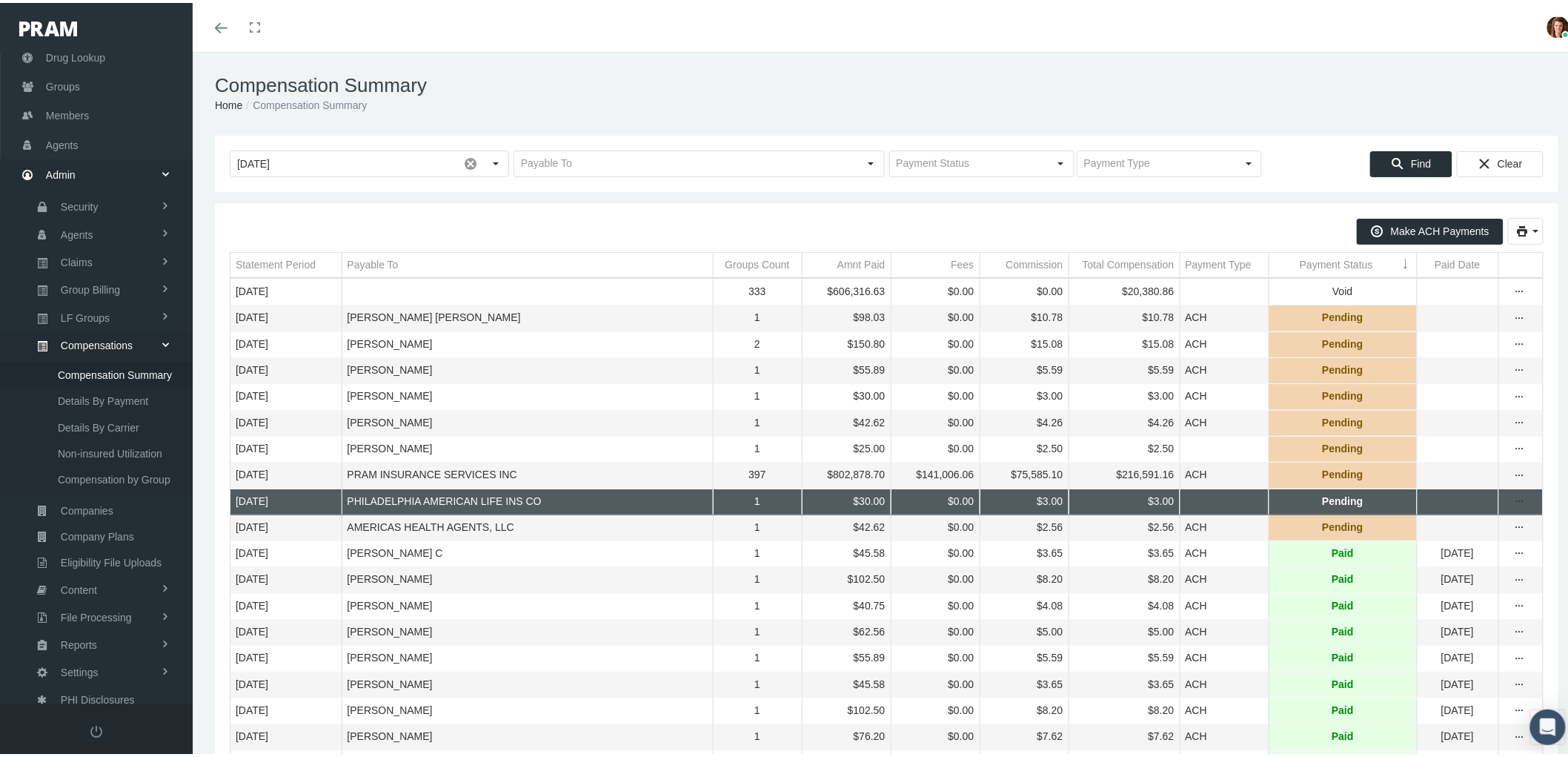
click at [1517, 400] on div "more" at bounding box center [1518, 394] width 22 height 13
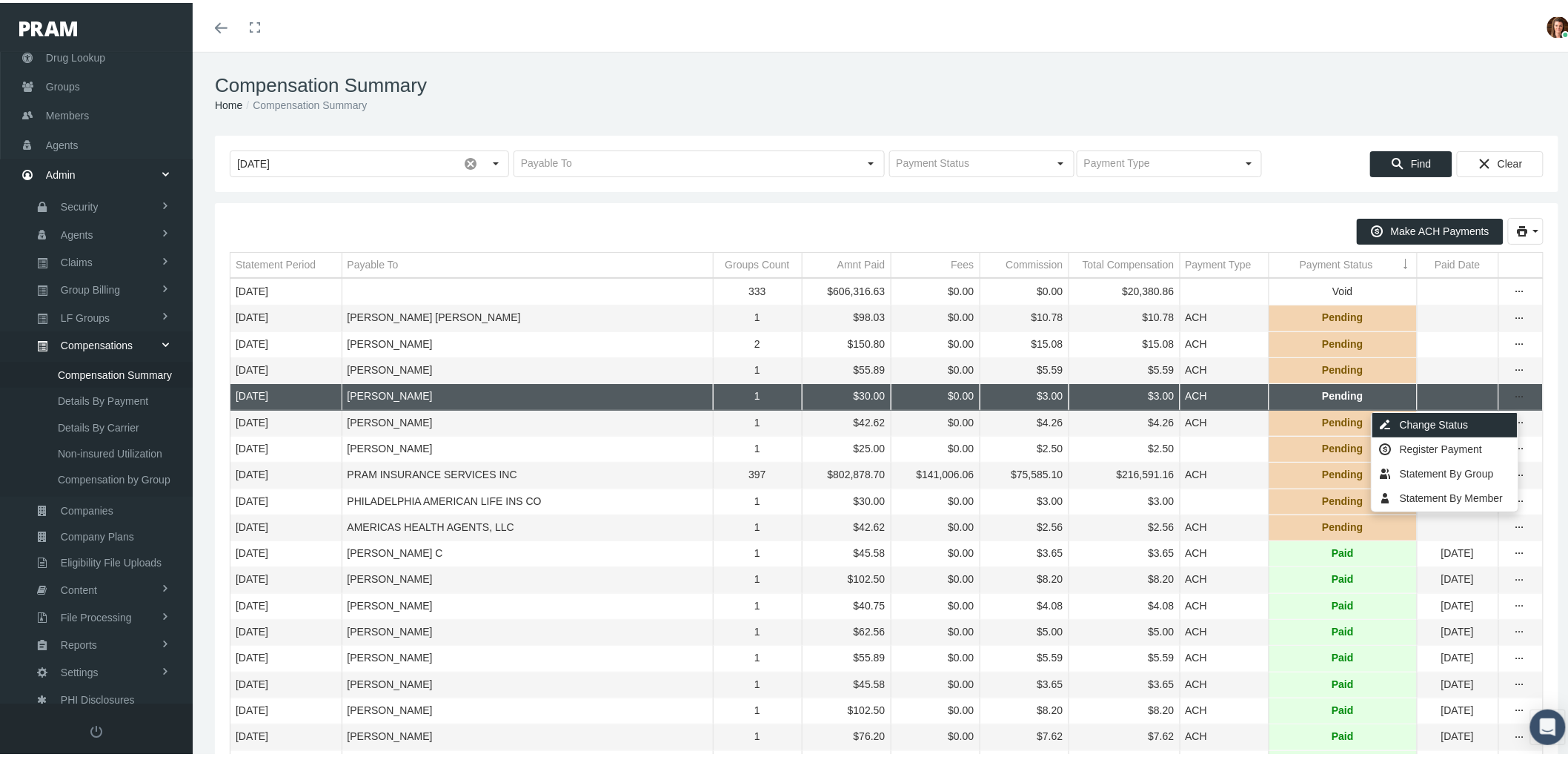
click at [1445, 419] on div "Change Status" at bounding box center [1444, 422] width 145 height 25
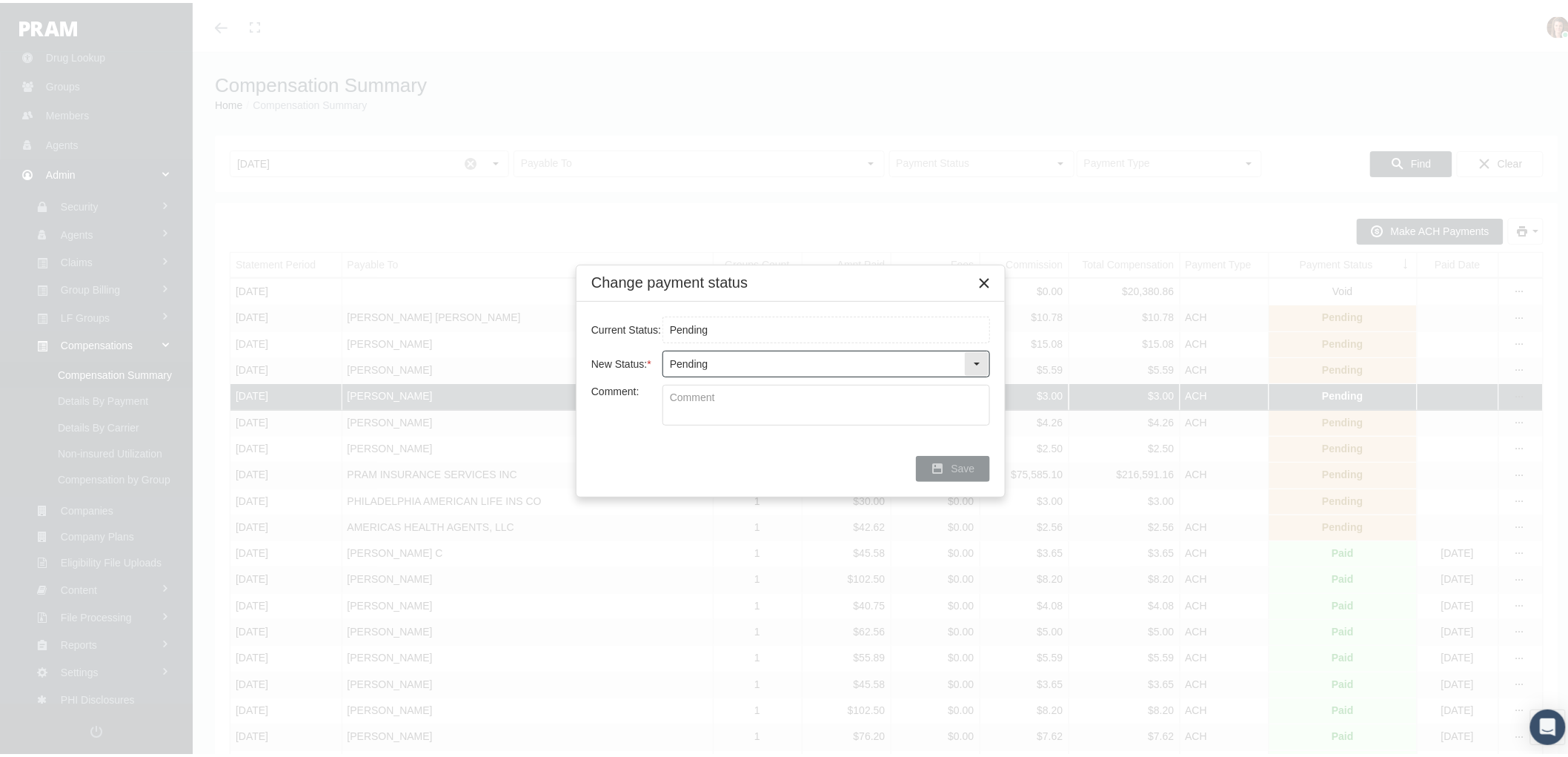
click at [979, 358] on div "Select" at bounding box center [976, 360] width 24 height 24
click at [978, 284] on icon "Close" at bounding box center [984, 280] width 13 height 13
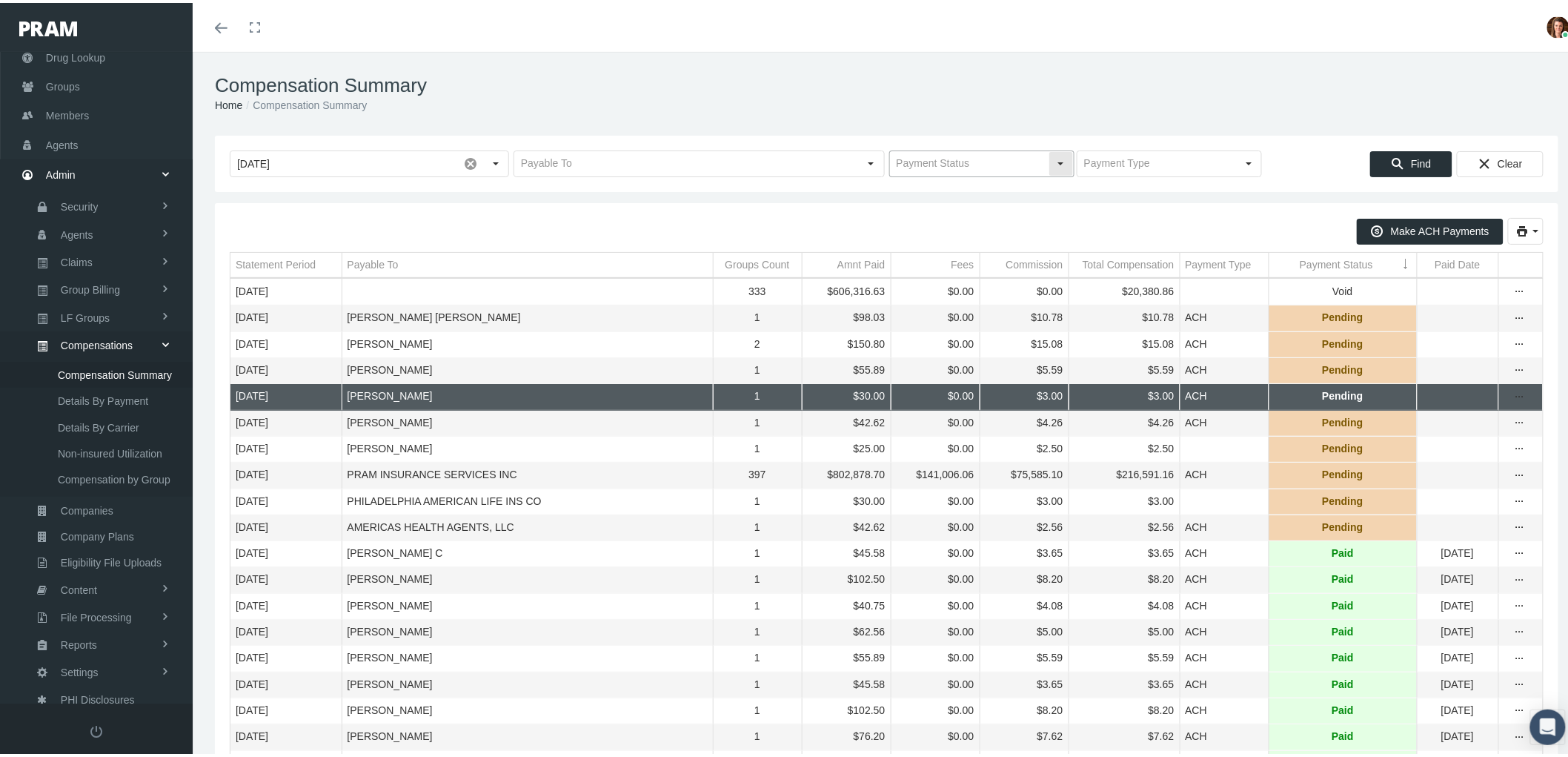
click at [1049, 161] on div "Select" at bounding box center [1061, 160] width 24 height 24
click at [1032, 174] on div "Pull down to refresh... Release to refresh... Refreshing... Pending Paid Void P…" at bounding box center [973, 248] width 182 height 148
click at [1012, 185] on div "Pending" at bounding box center [974, 187] width 181 height 25
type input "Pending"
click at [471, 158] on span at bounding box center [470, 160] width 25 height 25
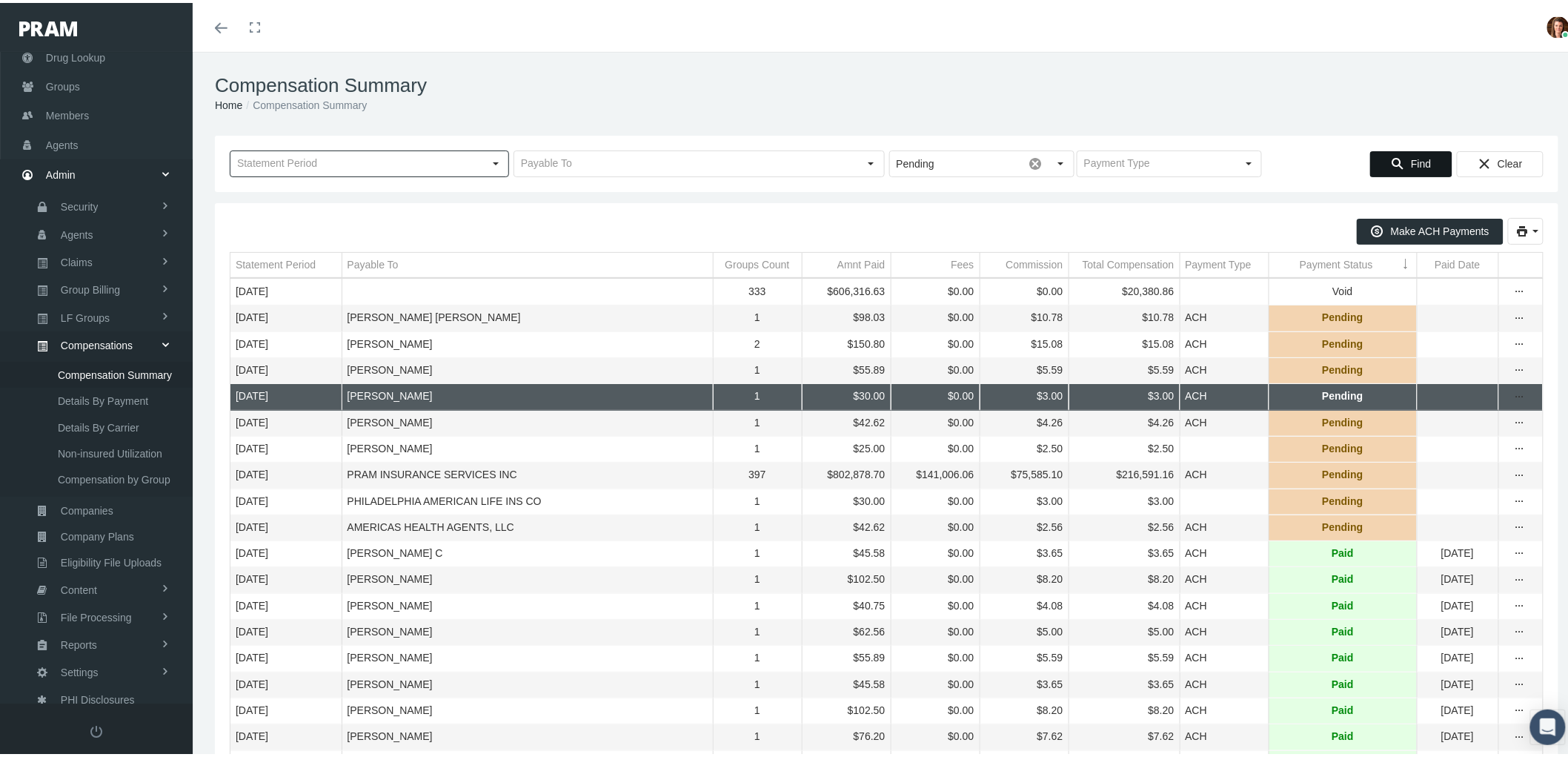
click at [1411, 157] on span "Find" at bounding box center [1420, 160] width 20 height 11
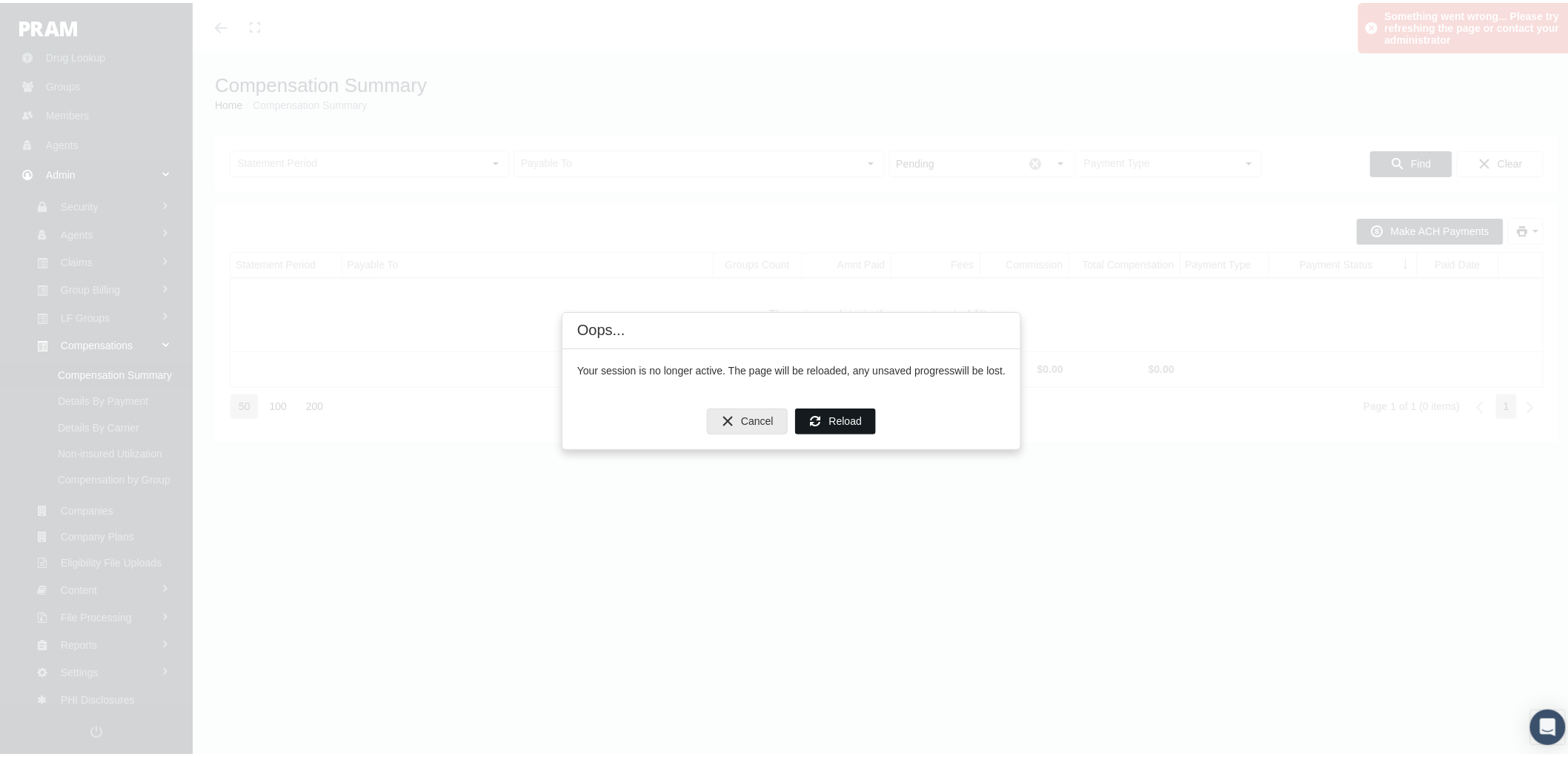
click at [830, 414] on span "Reload" at bounding box center [845, 418] width 32 height 11
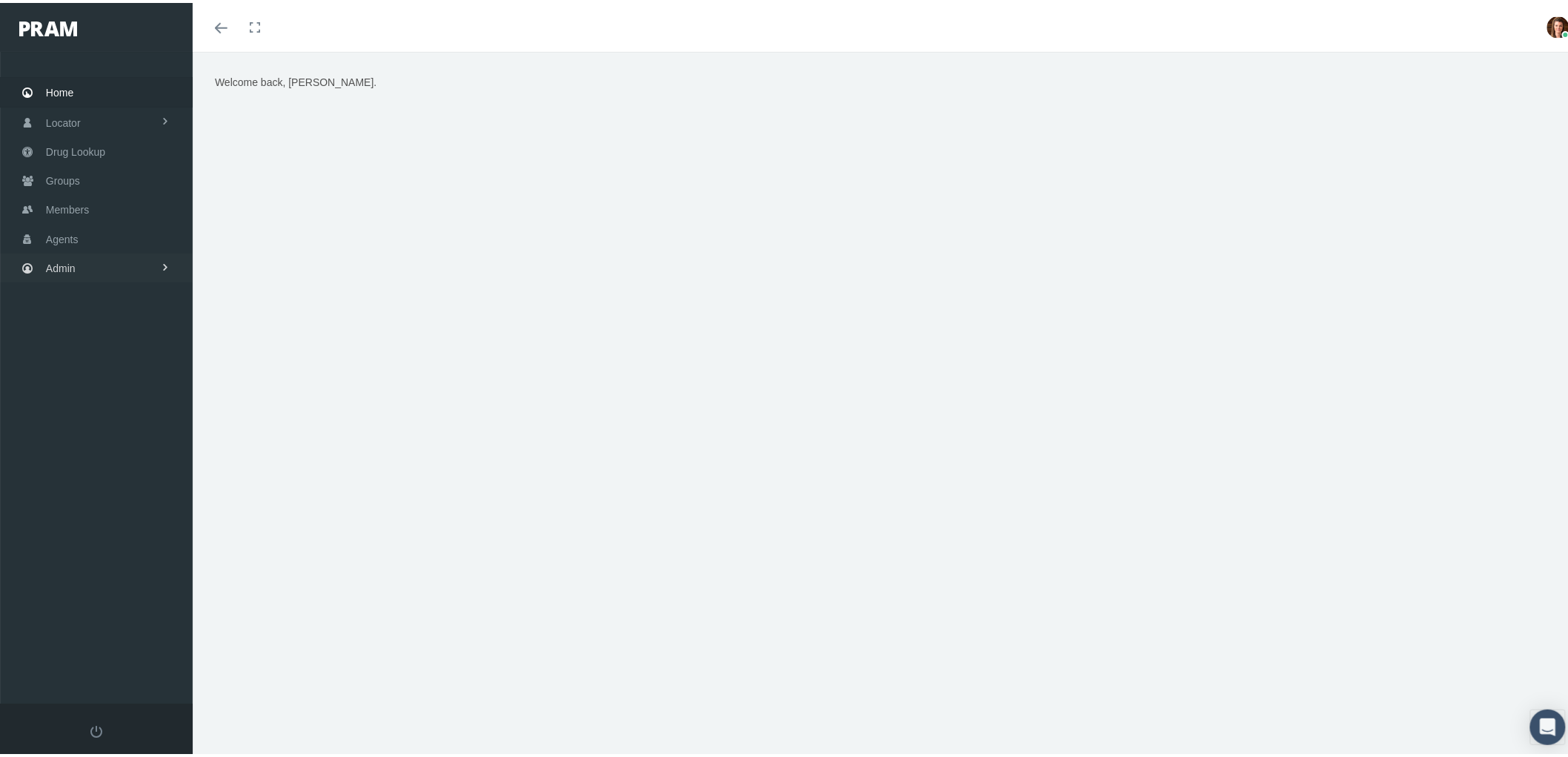
click at [100, 255] on link "Admin" at bounding box center [96, 265] width 193 height 29
click at [72, 168] on span "Groups" at bounding box center [63, 178] width 34 height 29
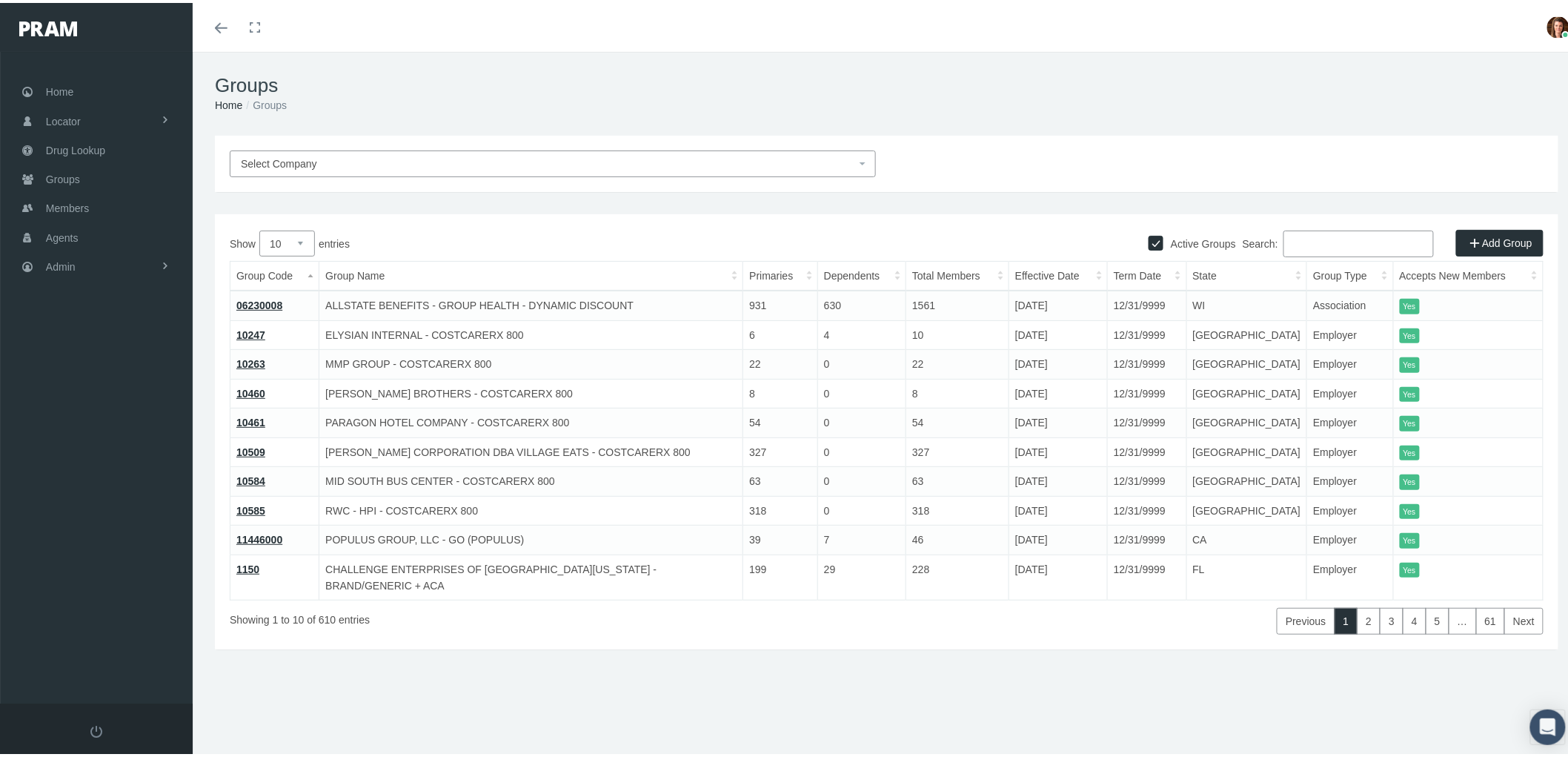
click at [1306, 243] on input "Search:" at bounding box center [1358, 241] width 151 height 27
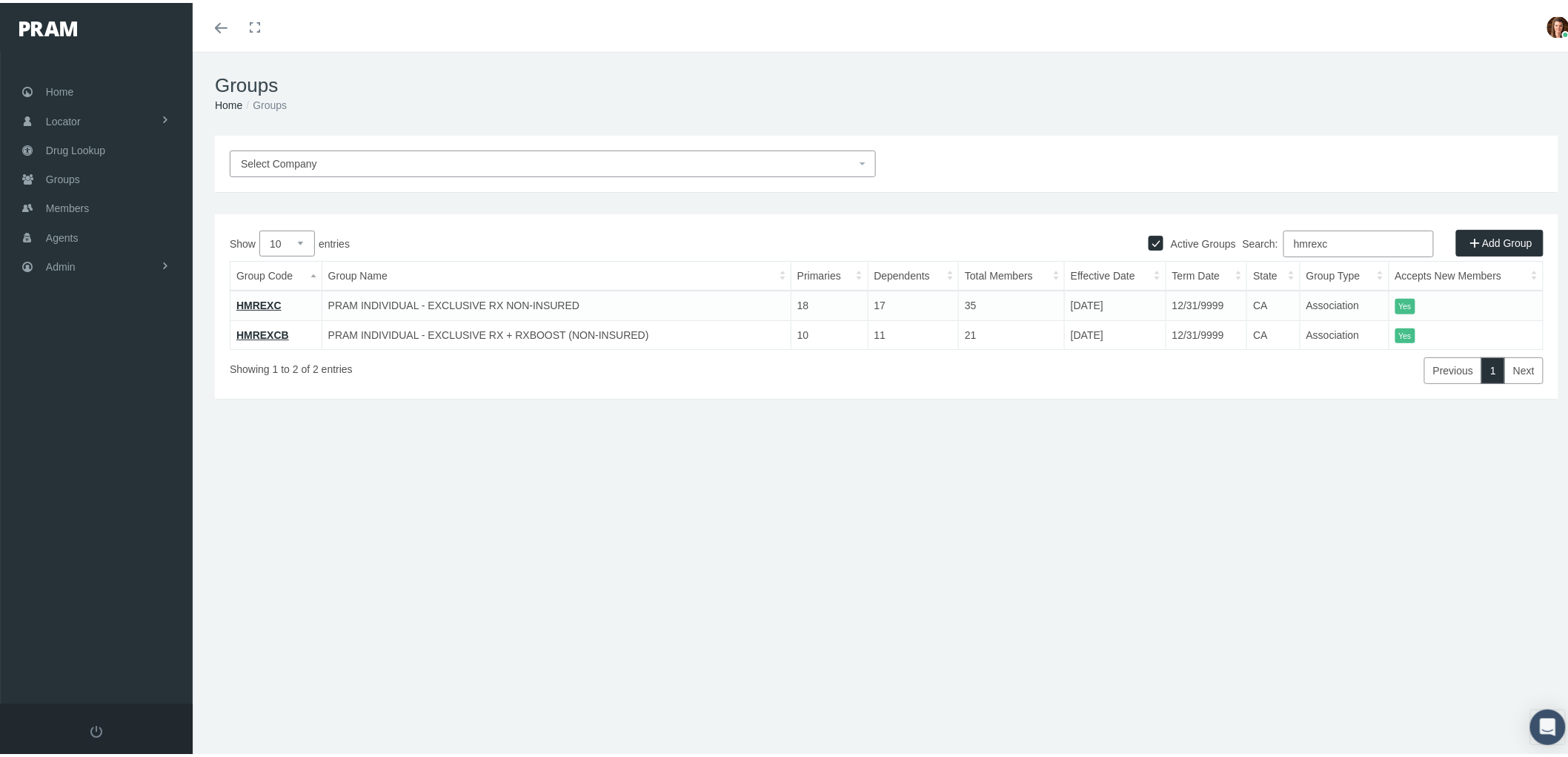
type input "hmrexc"
click at [246, 297] on link "HMREXC" at bounding box center [258, 302] width 45 height 11
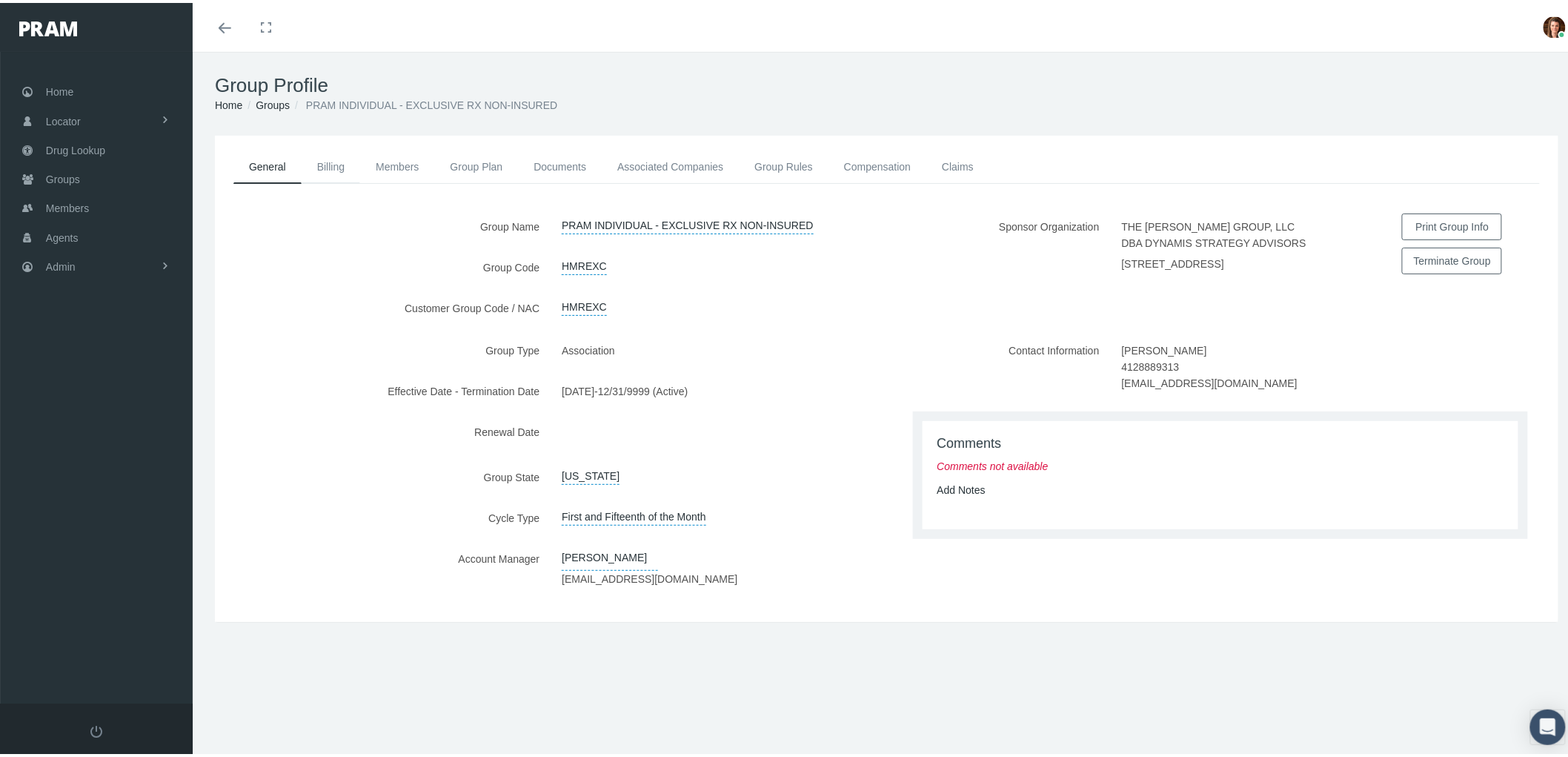
click at [328, 163] on link "Billing" at bounding box center [330, 164] width 58 height 32
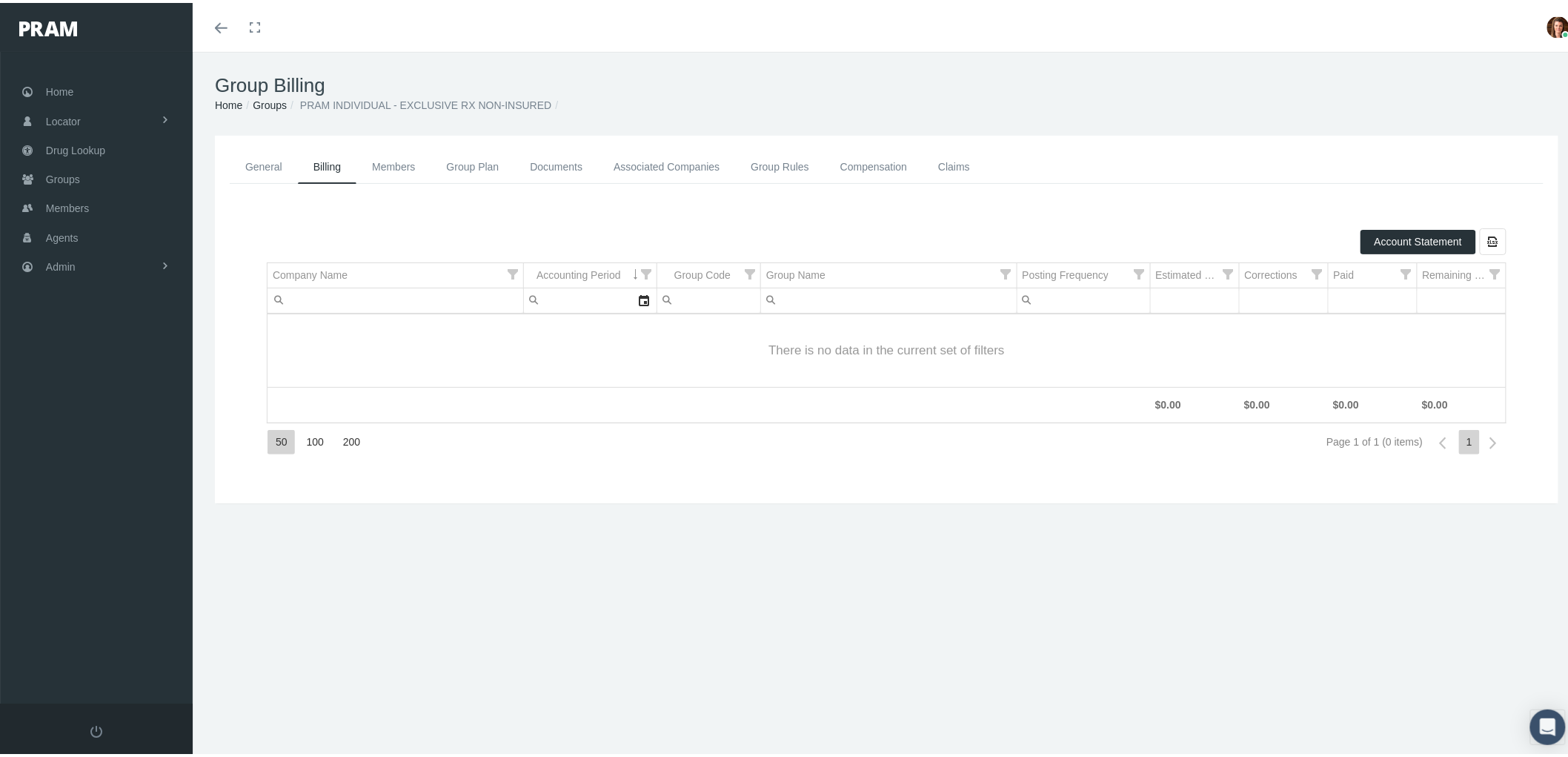
click at [408, 164] on link "Members" at bounding box center [394, 164] width 74 height 33
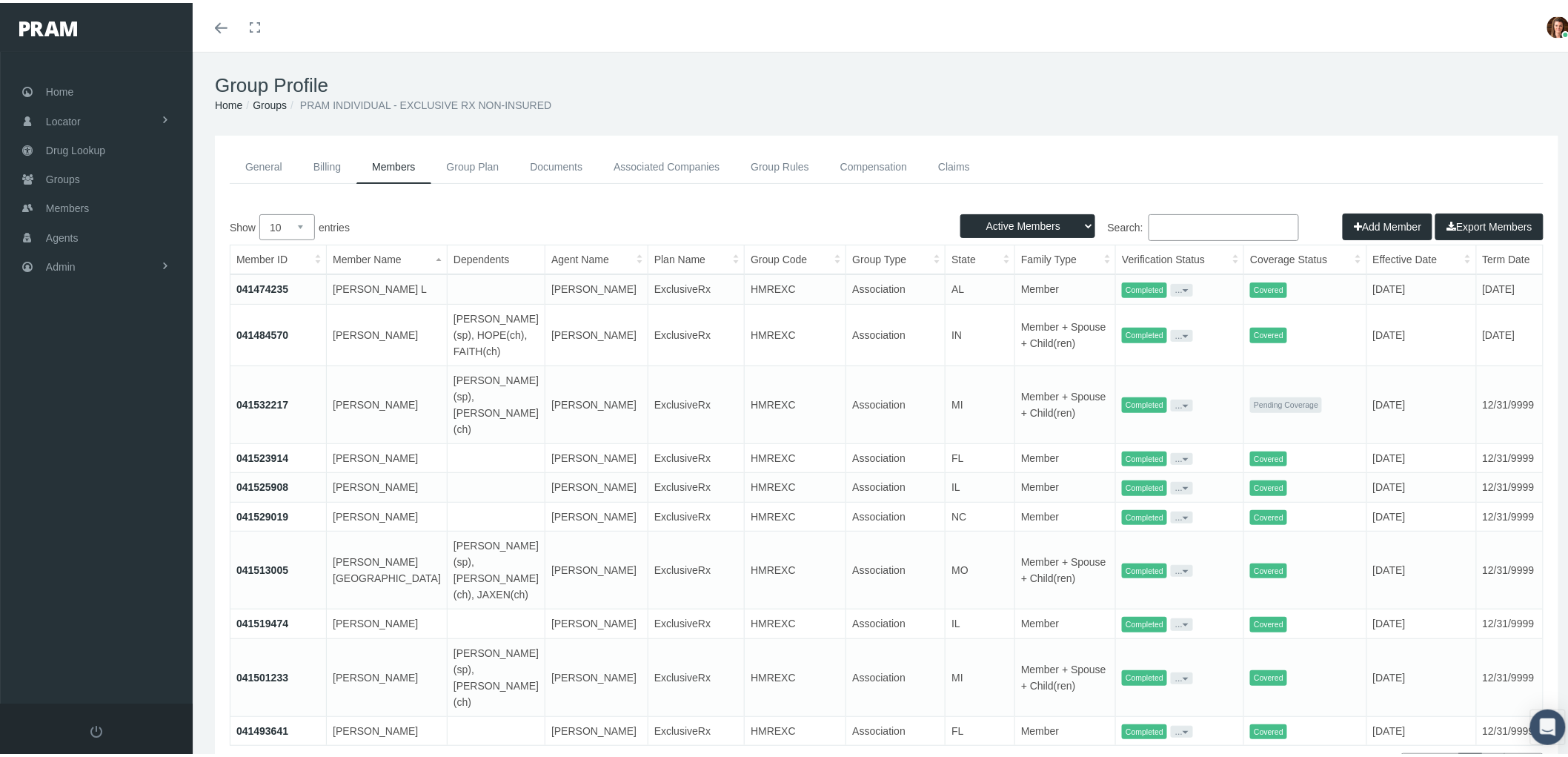
click at [478, 172] on link "Group Plan" at bounding box center [473, 164] width 84 height 33
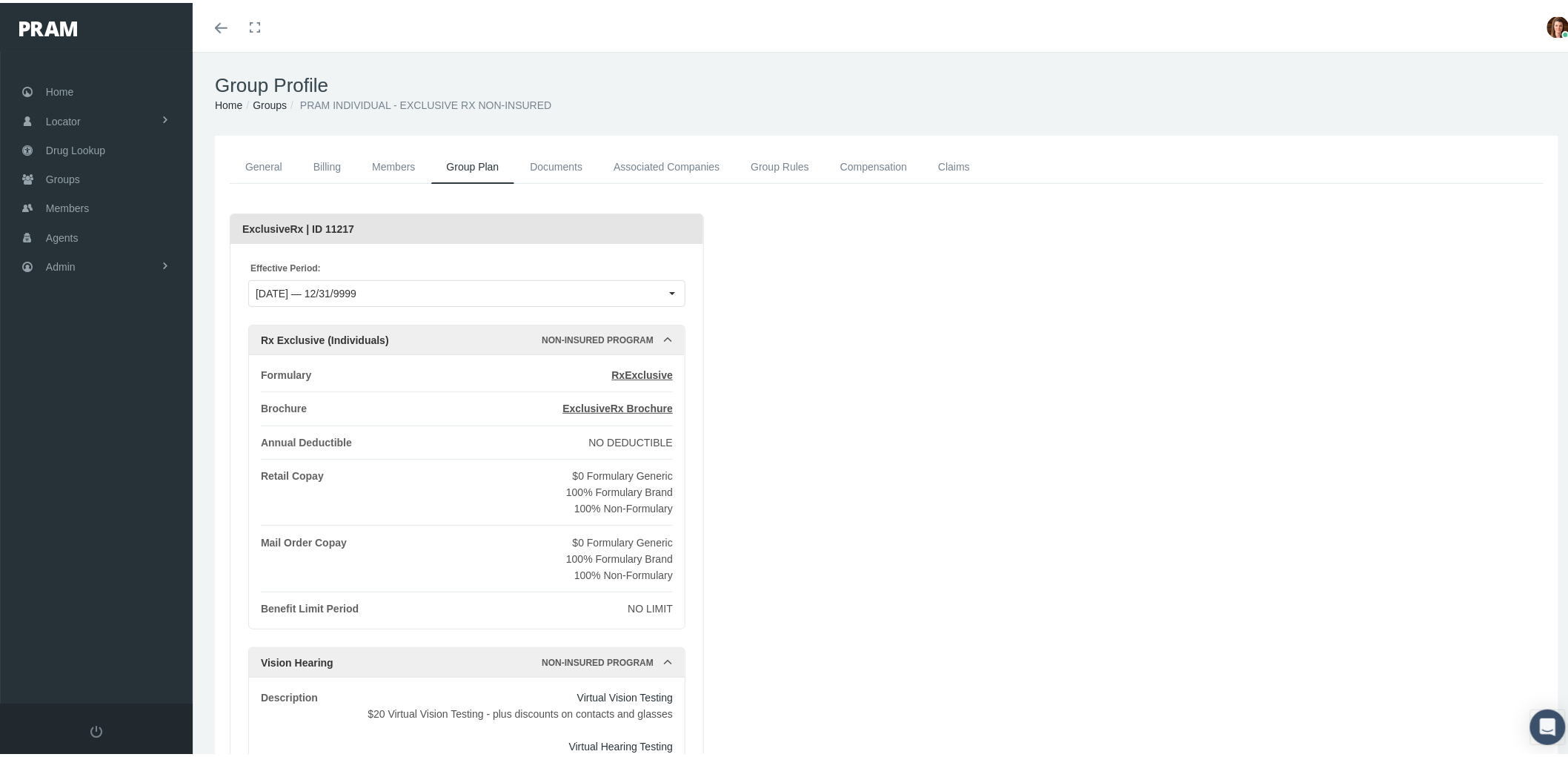
click at [574, 156] on link "Documents" at bounding box center [556, 164] width 84 height 33
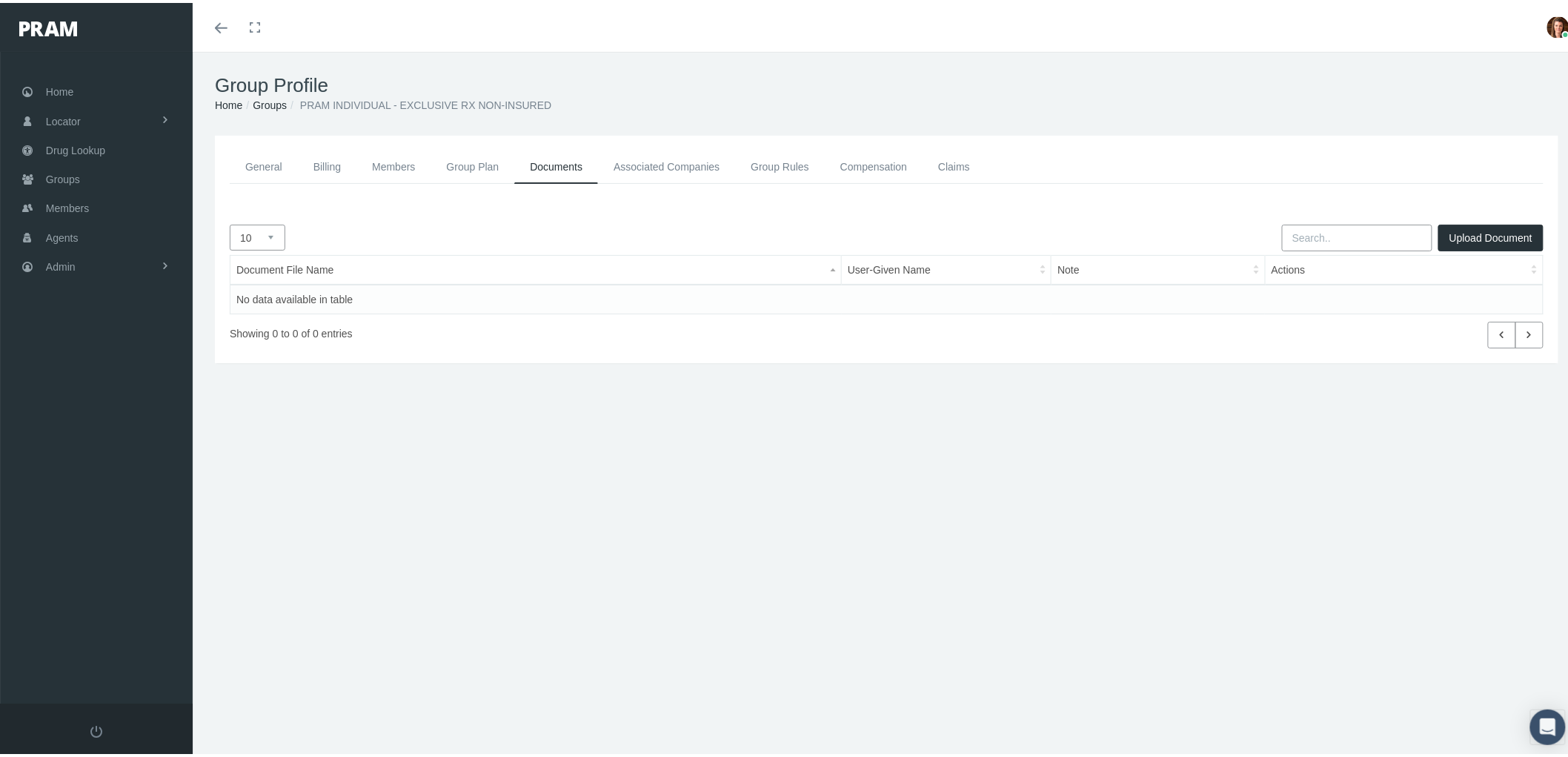
click at [642, 156] on link "Associated Companies" at bounding box center [666, 164] width 137 height 33
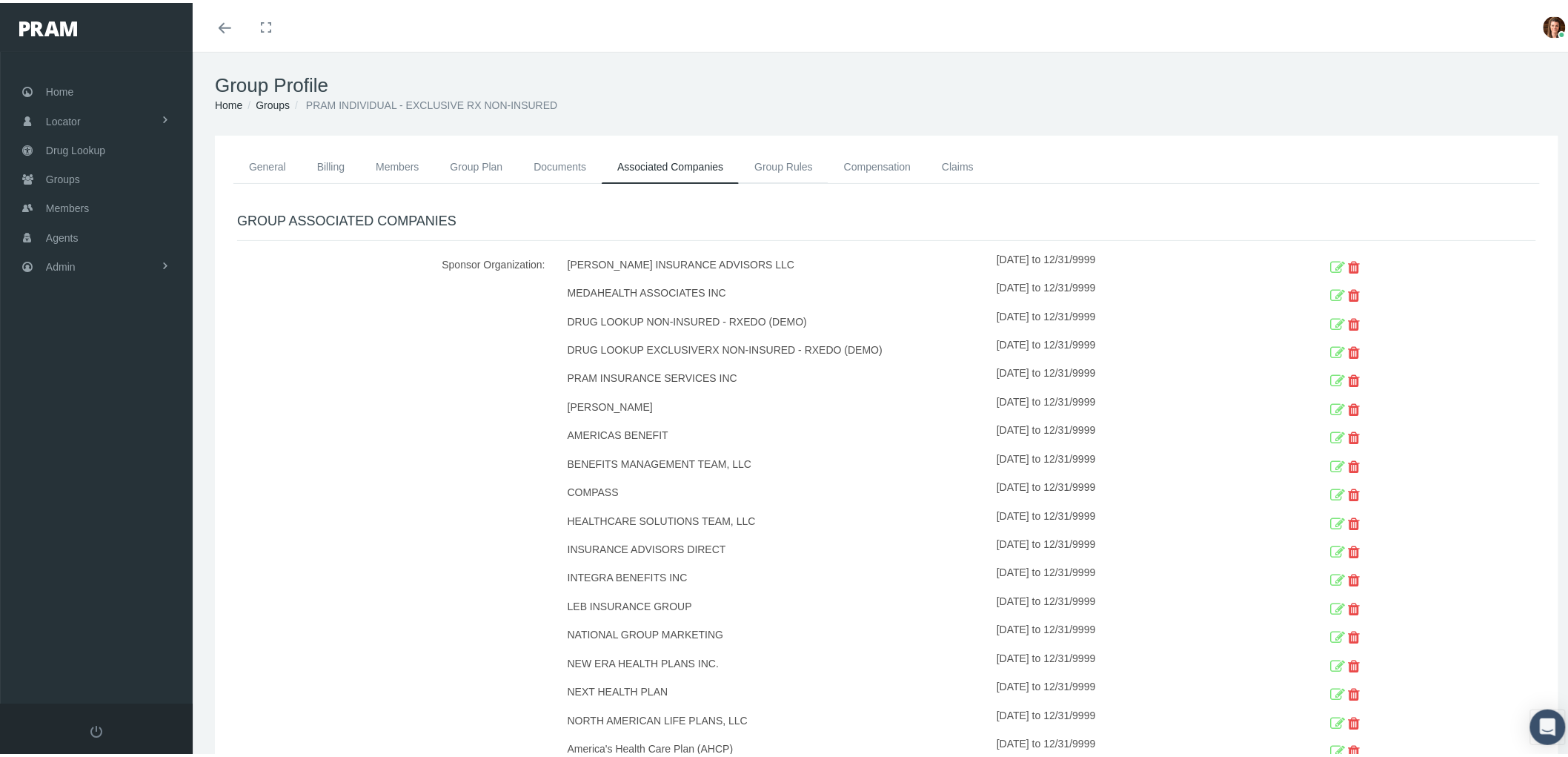
click at [785, 167] on link "Group Rules" at bounding box center [784, 164] width 90 height 32
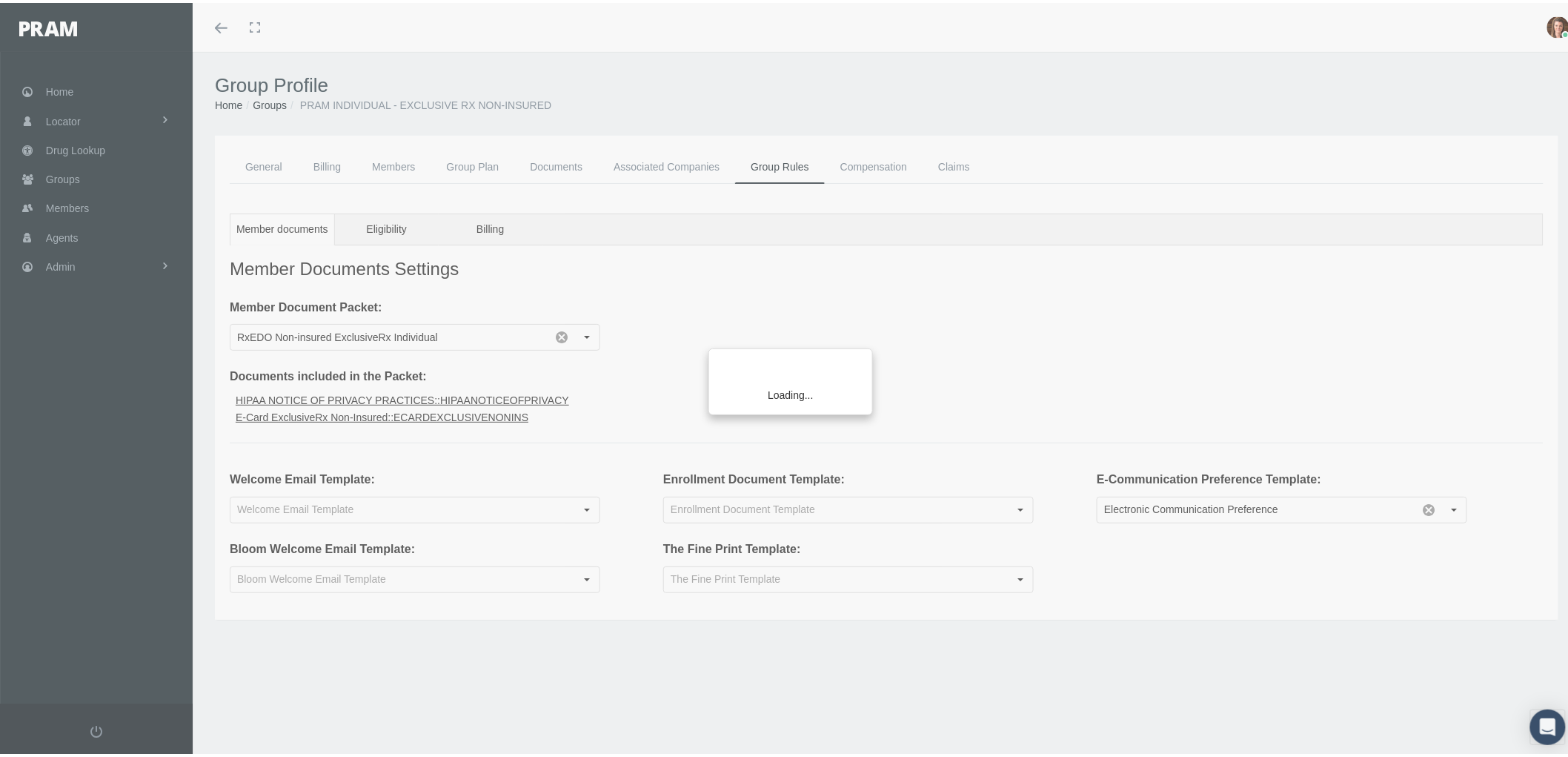
type input "Fine Print Non-Insured"
type input "Welcome Email Non-Insured (Exclusive x, ExclusiveRx+RxBoost) Individual"
type input "Enrollment Form Exclusive Rx Non-Insured"
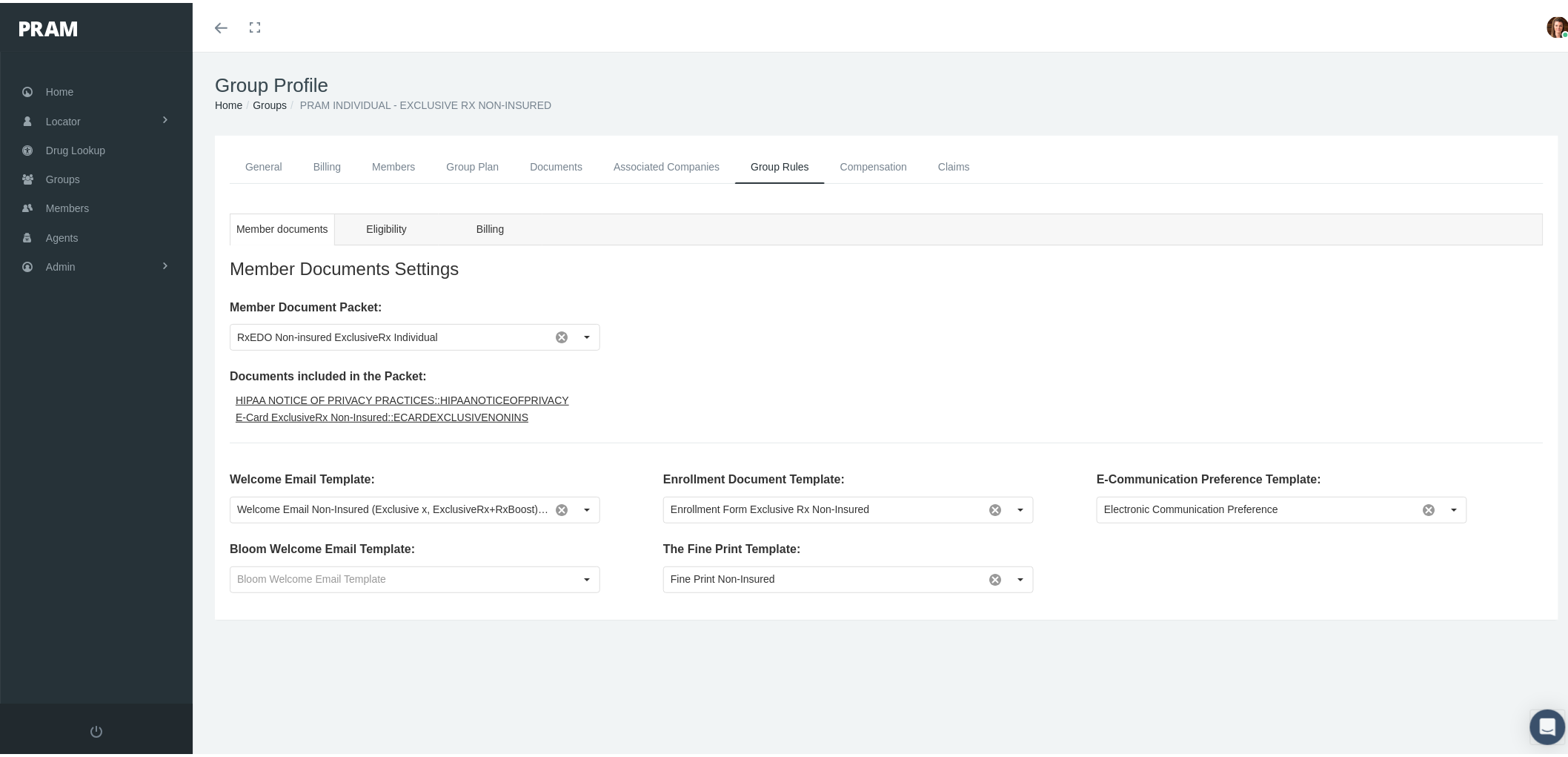
click at [874, 163] on link "Compensation" at bounding box center [873, 164] width 98 height 33
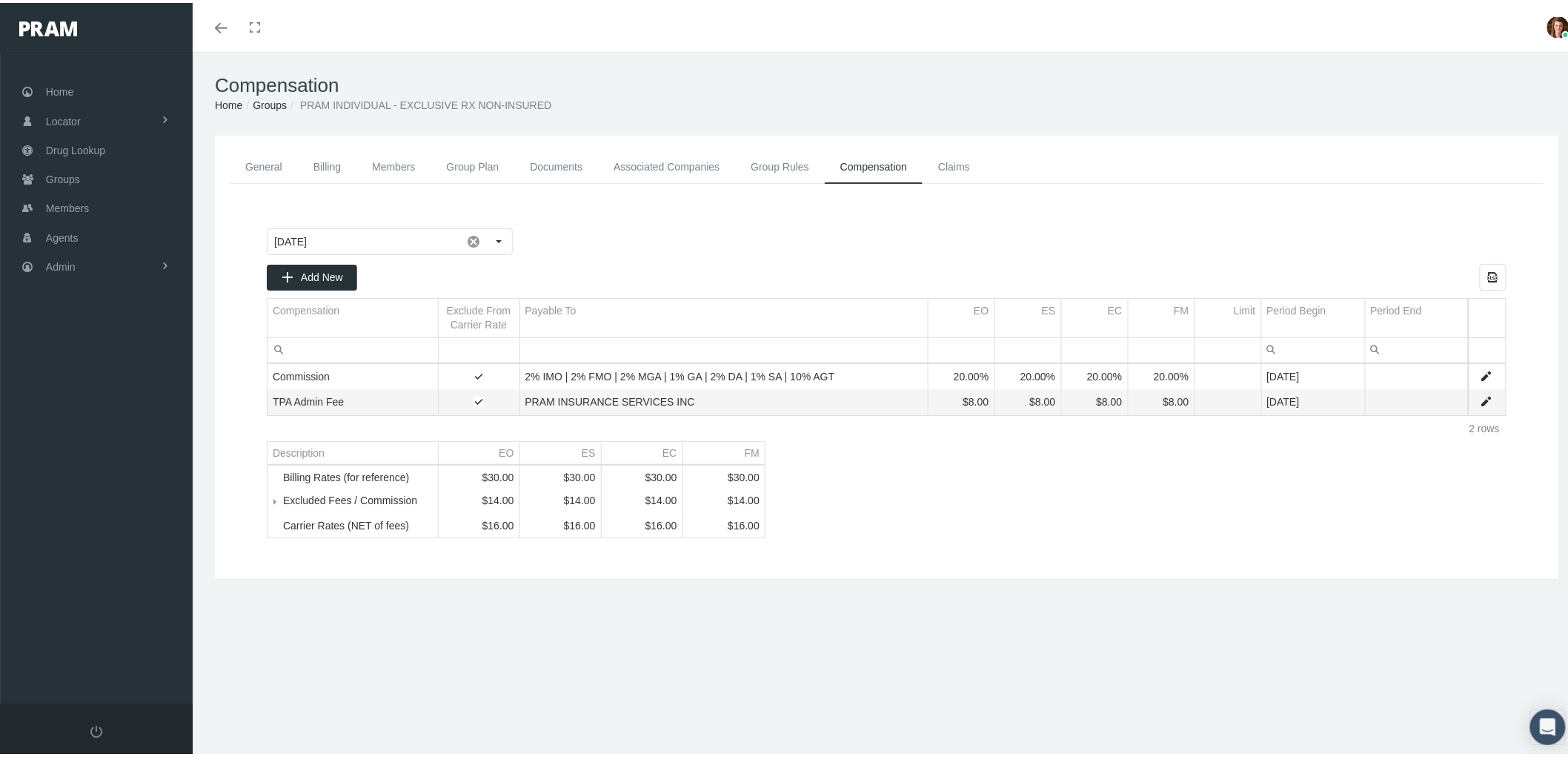
click at [1479, 377] on link "Data grid" at bounding box center [1486, 374] width 13 height 13
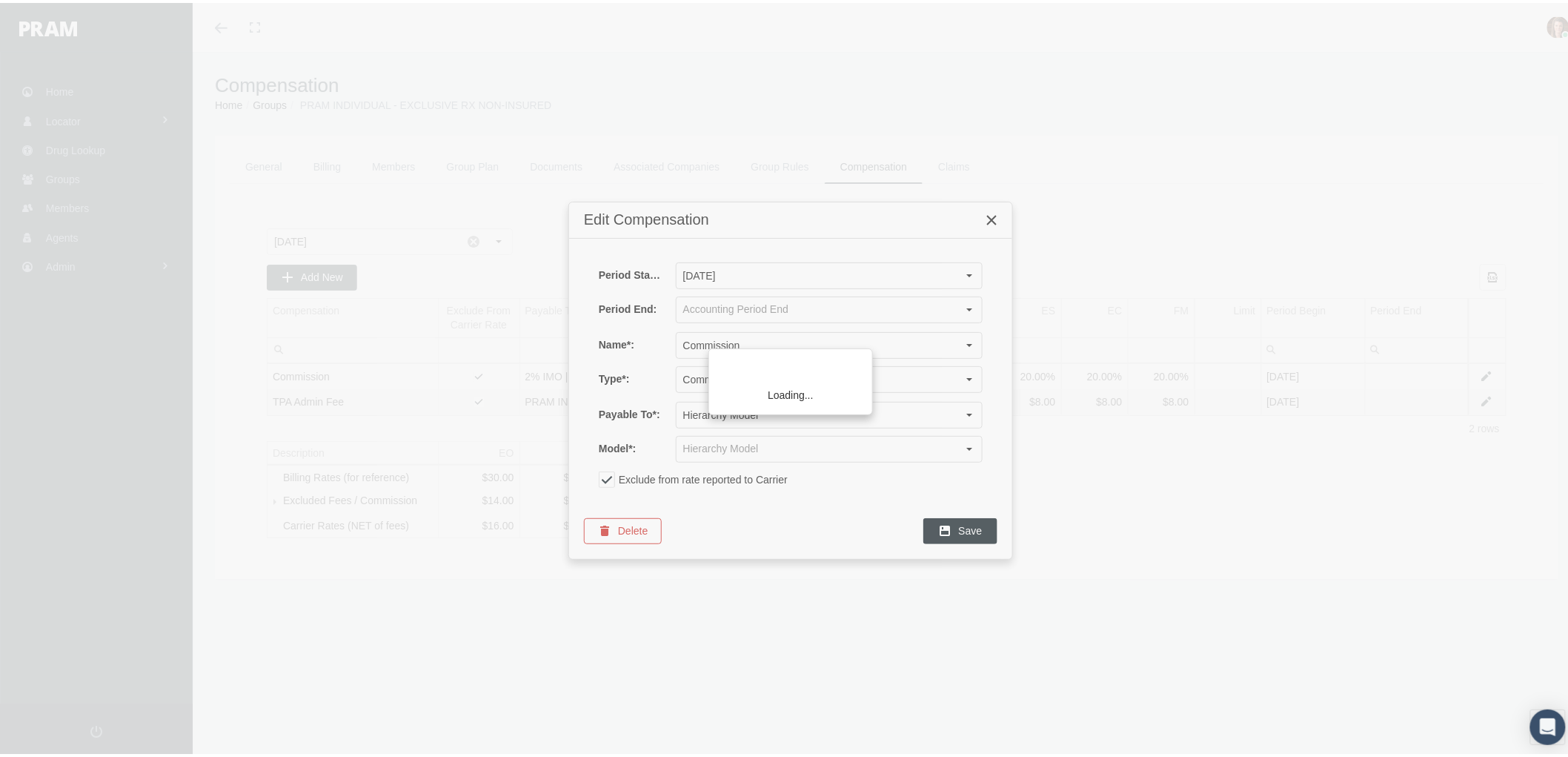
type input "2% IMO | 2% FMO | 2% MGA | 1% GA | 2% DA | 1% SA | 10% AGT"
click at [990, 218] on icon "Close" at bounding box center [991, 217] width 13 height 13
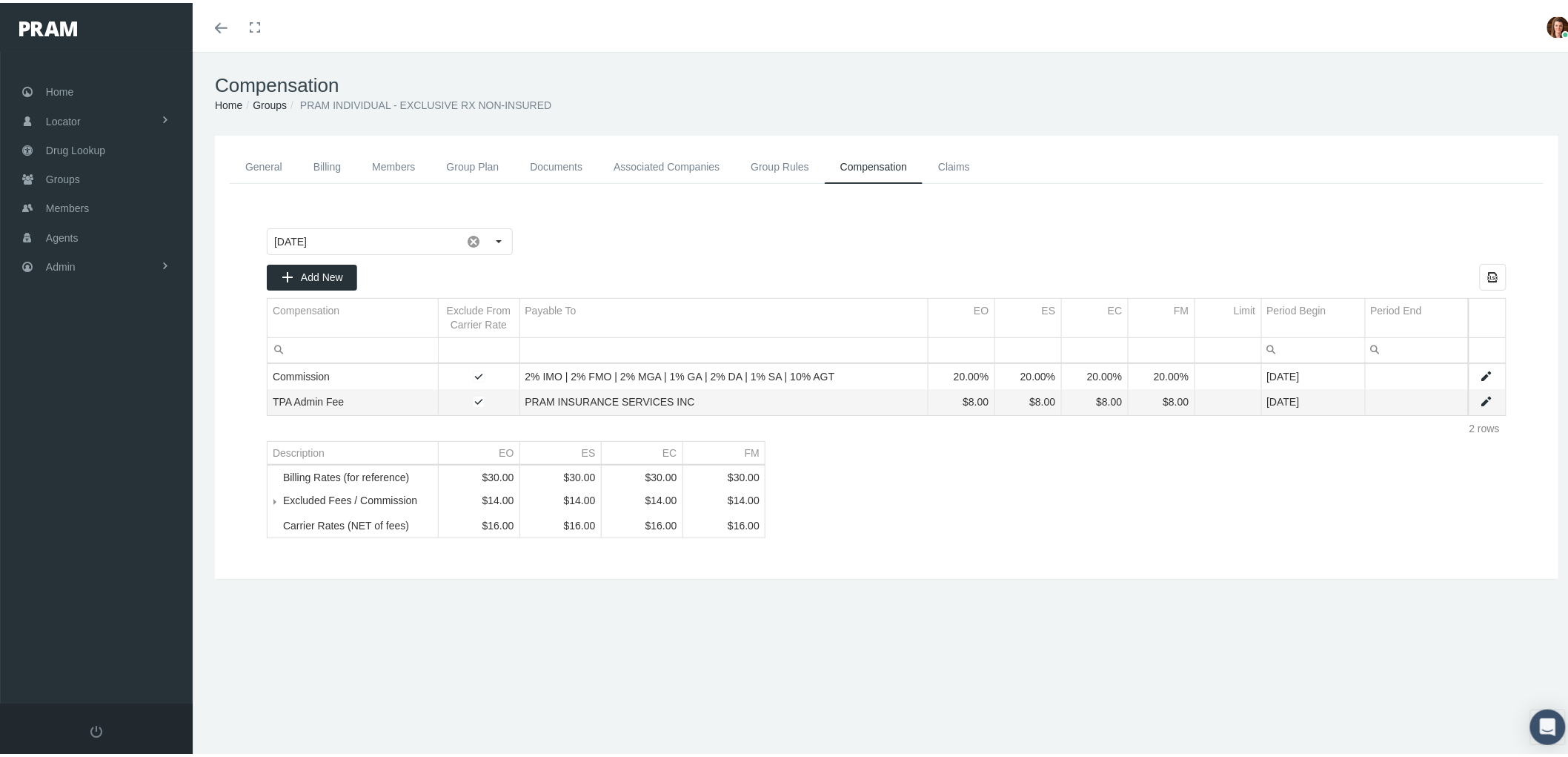
click at [550, 164] on link "Documents" at bounding box center [556, 164] width 84 height 33
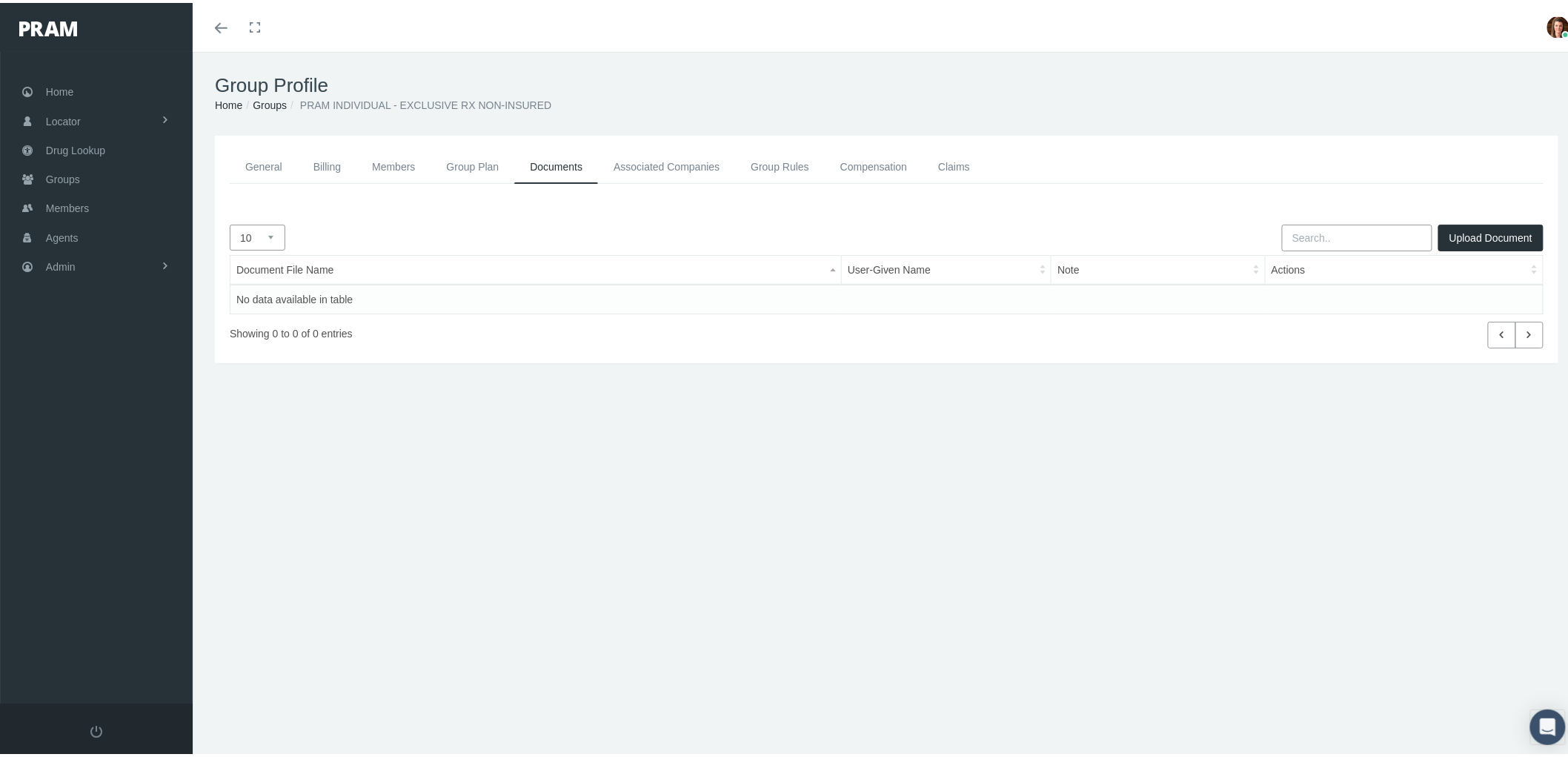
click at [661, 165] on link "Associated Companies" at bounding box center [666, 164] width 137 height 33
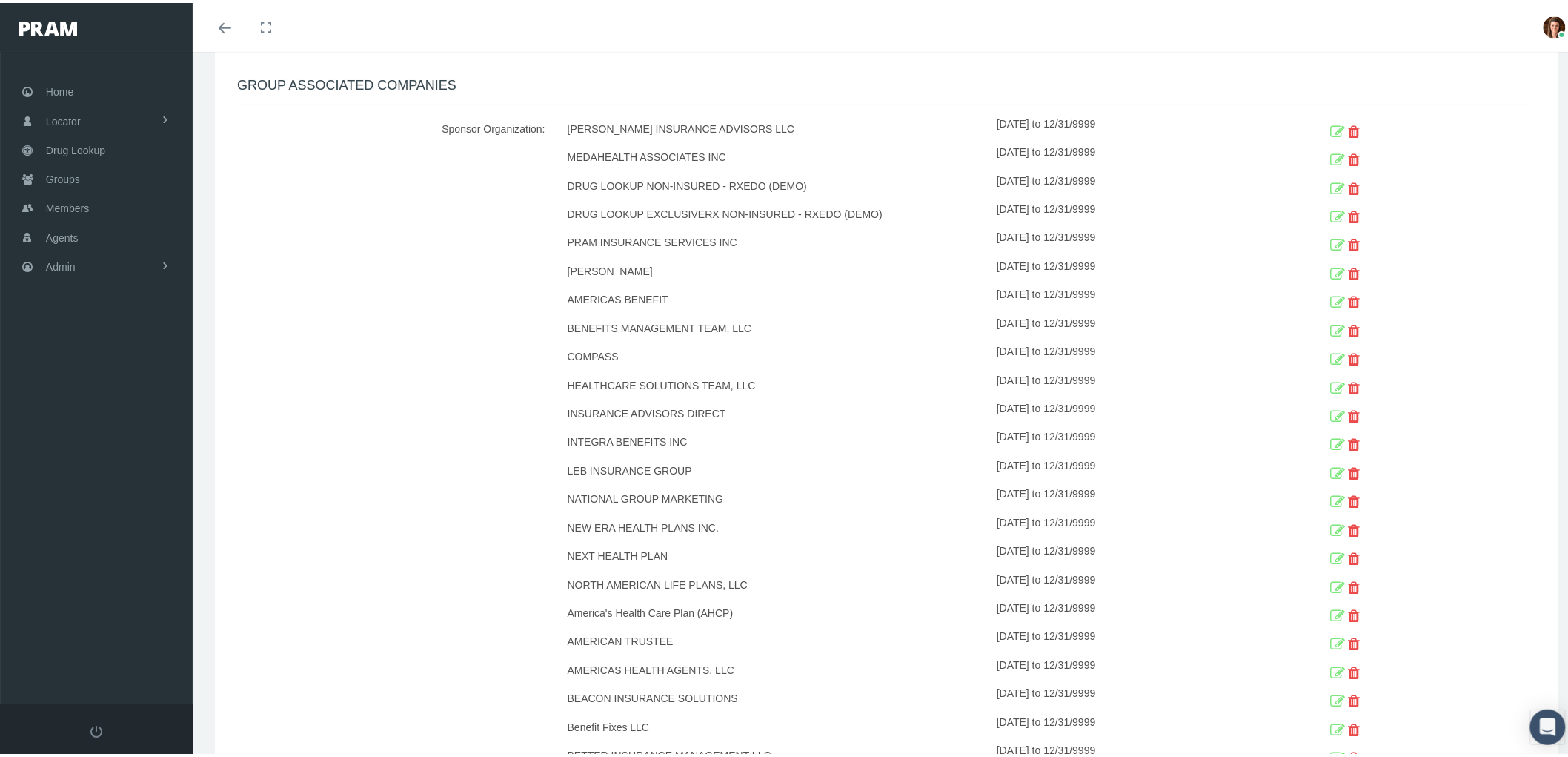
scroll to position [247, 0]
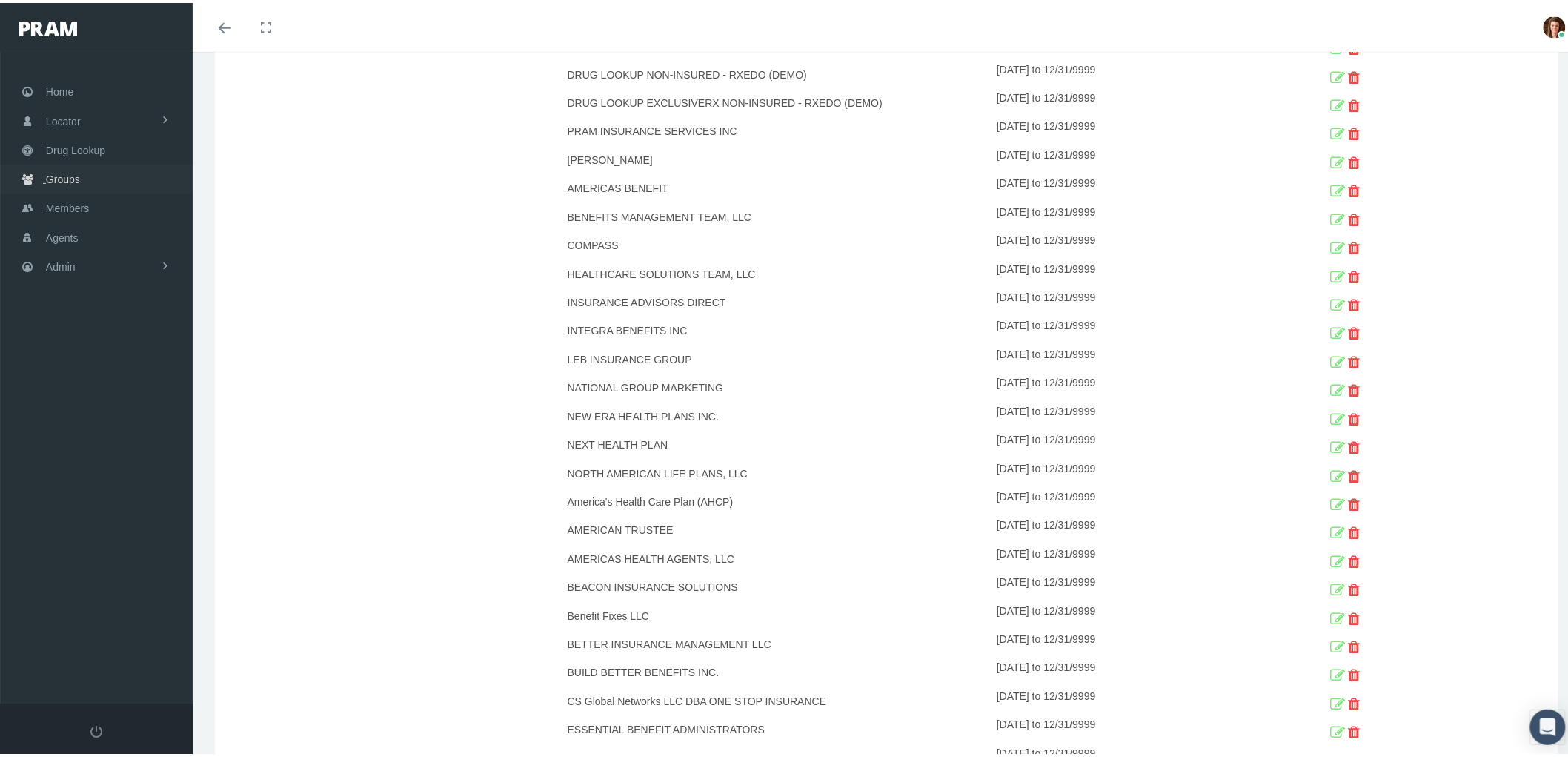
click at [68, 174] on span "Groups" at bounding box center [63, 176] width 34 height 29
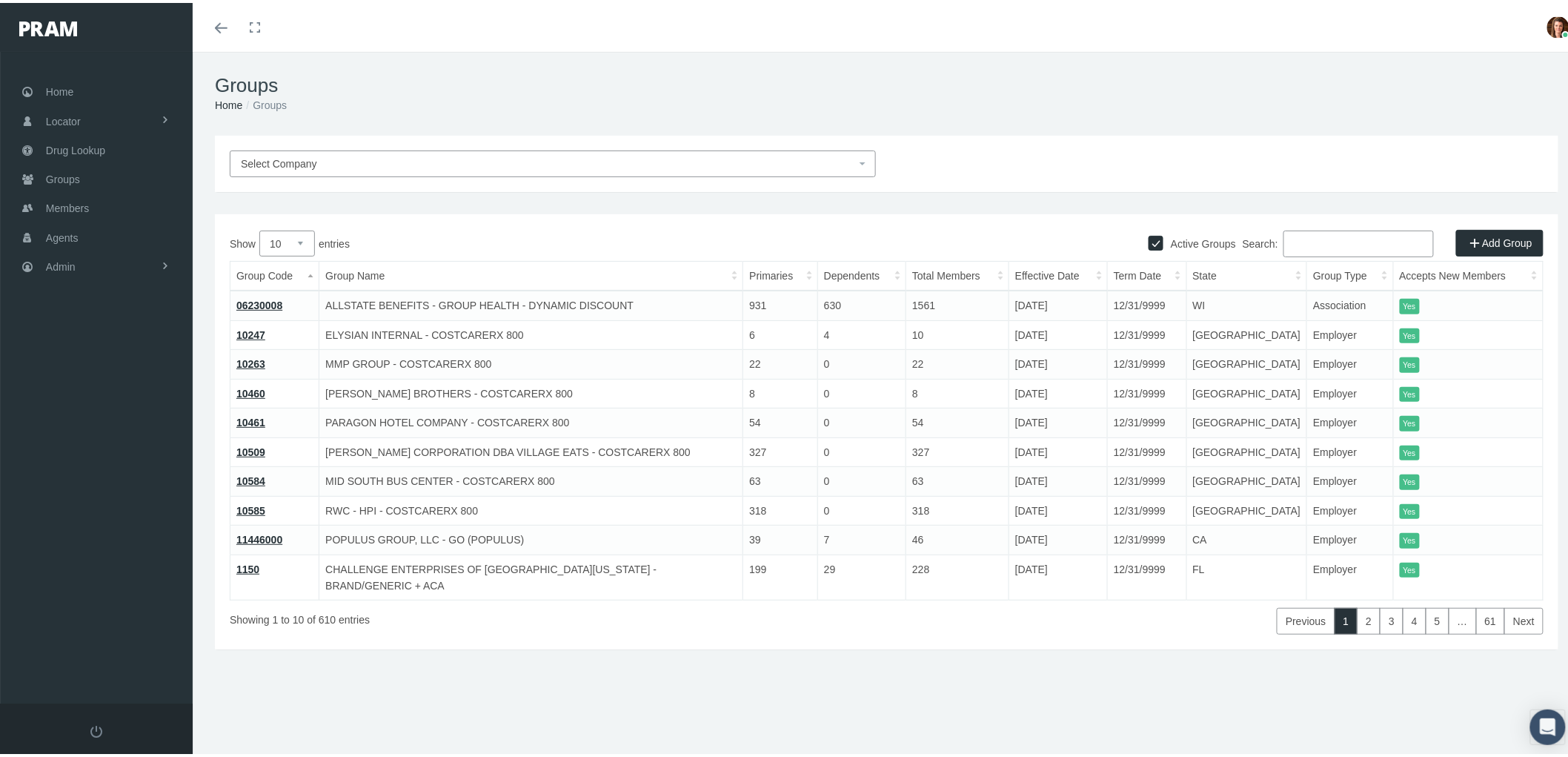
click at [1312, 233] on input "Search:" at bounding box center [1358, 241] width 151 height 27
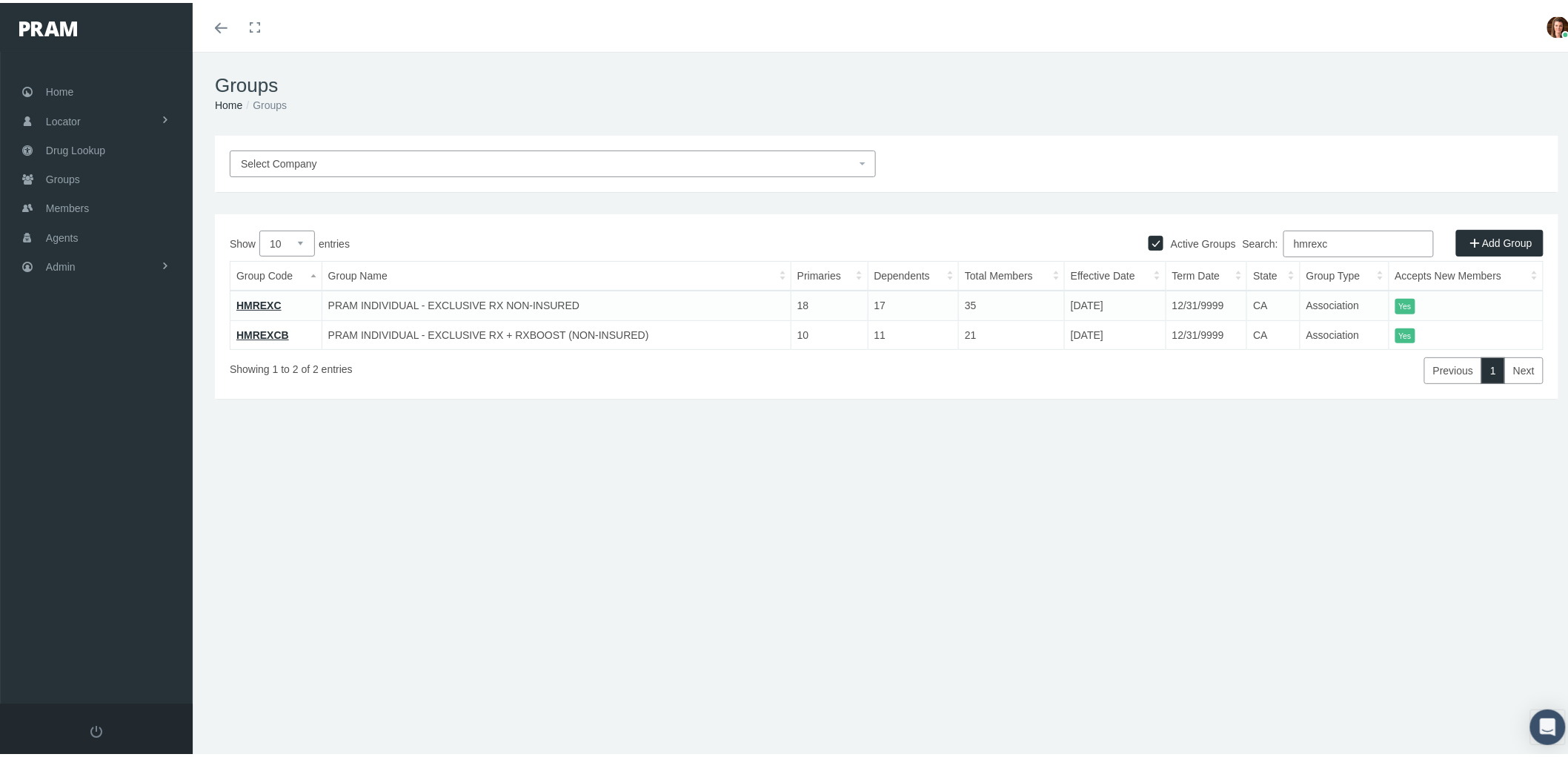
type input "hmrexc"
click at [261, 328] on link "HMREXCB" at bounding box center [262, 332] width 52 height 11
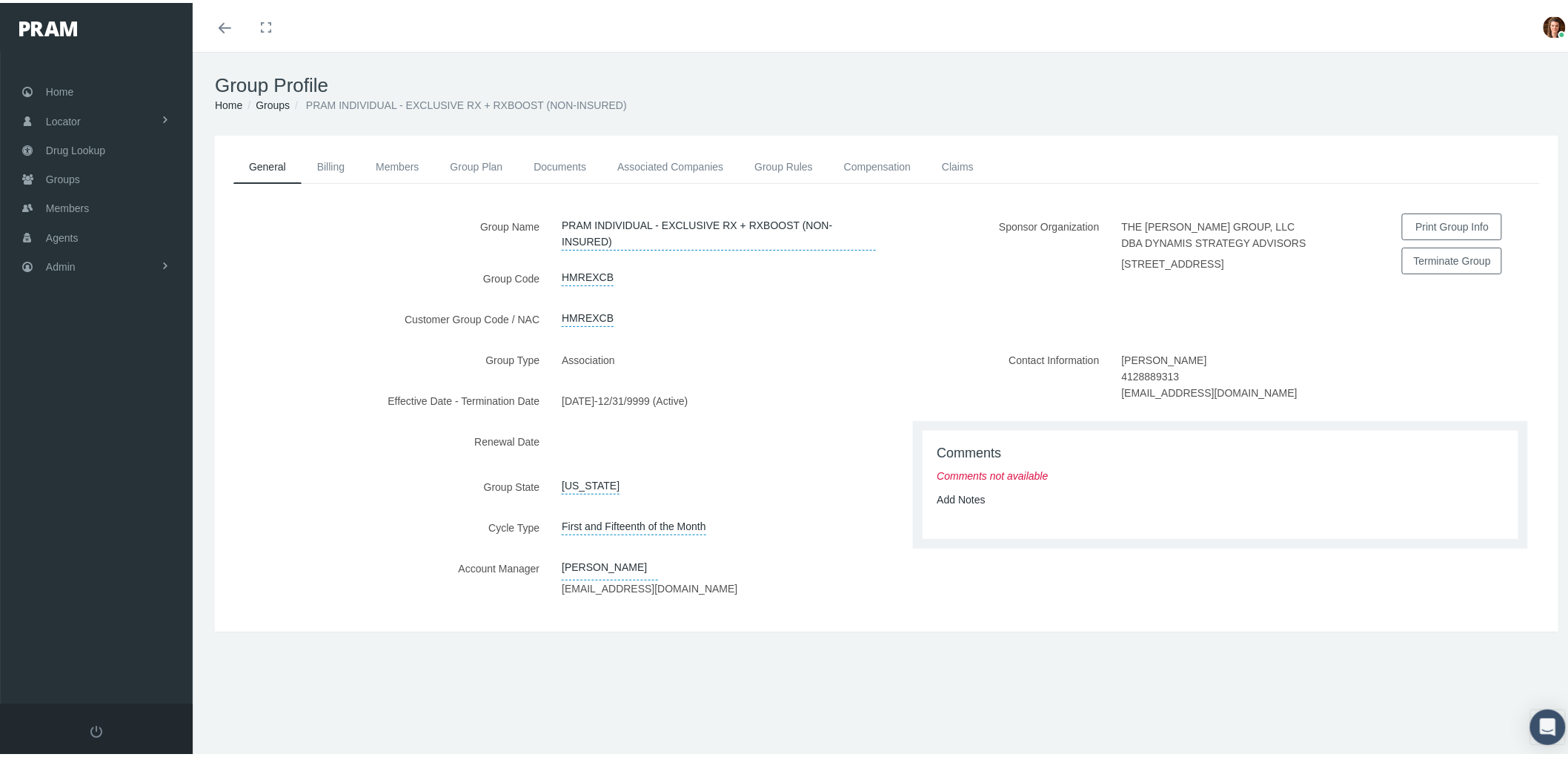
click at [318, 145] on div "General Billing Members Group Plan Documents Associated Companies Enrollment Hi…" at bounding box center [886, 380] width 1343 height 496
click at [326, 153] on link "Billing" at bounding box center [330, 164] width 58 height 32
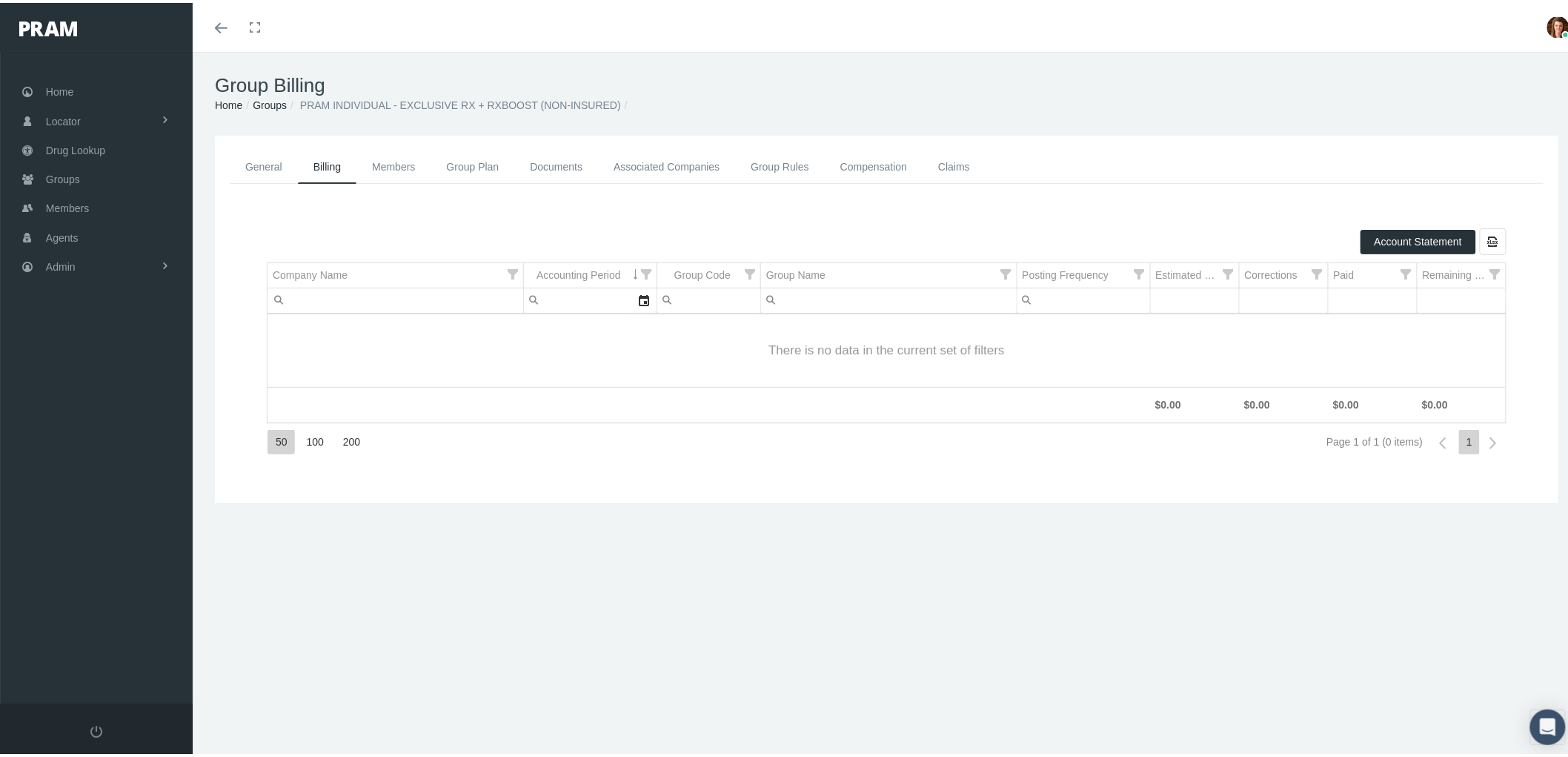
click at [863, 161] on link "Compensation" at bounding box center [873, 164] width 98 height 33
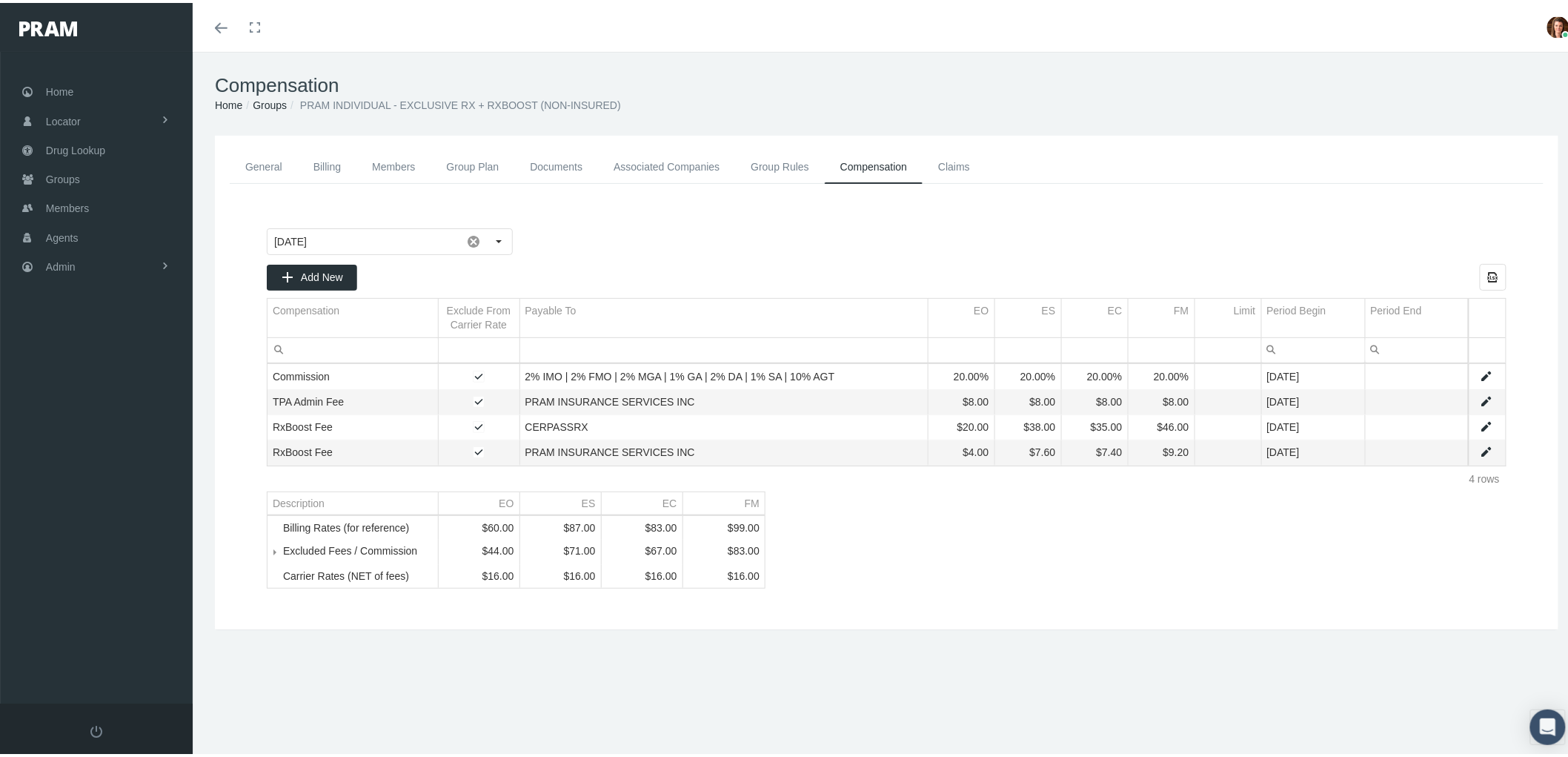
click at [674, 160] on link "Associated Companies" at bounding box center [666, 164] width 137 height 33
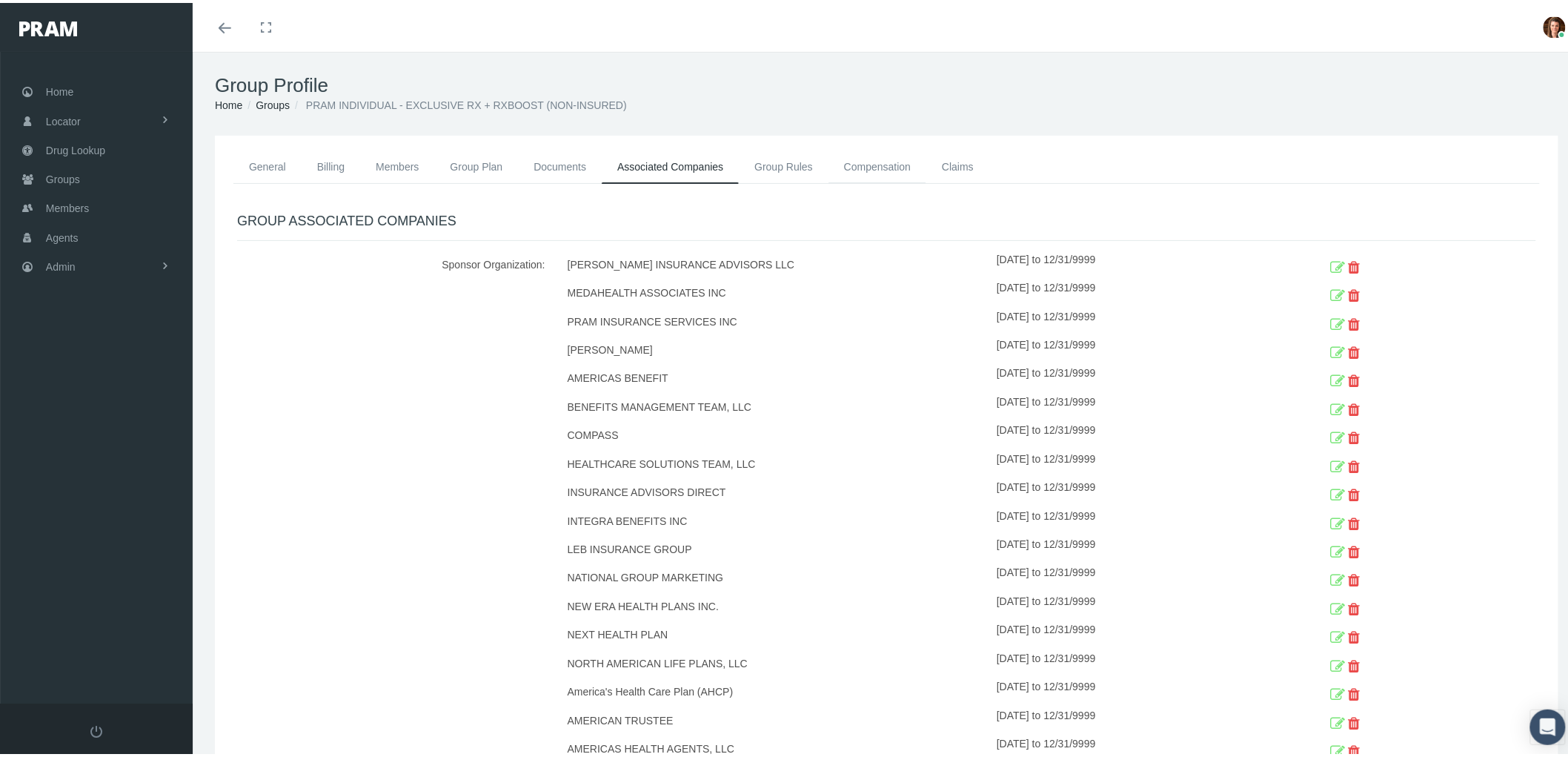
click at [880, 168] on link "Compensation" at bounding box center [877, 164] width 98 height 32
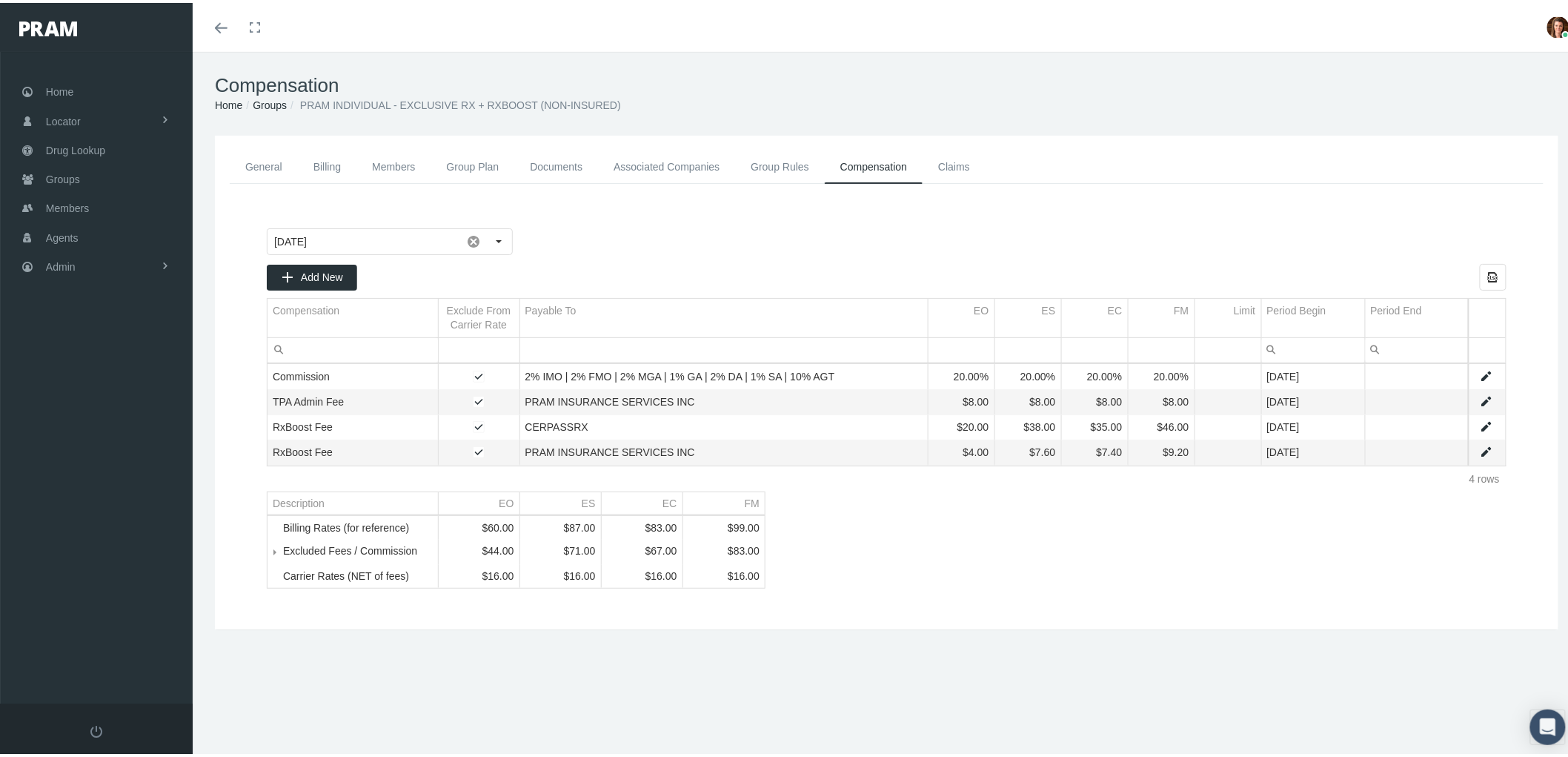
click at [1472, 380] on td "Data grid" at bounding box center [1486, 374] width 37 height 25
click at [1479, 377] on link "Data grid" at bounding box center [1486, 374] width 13 height 13
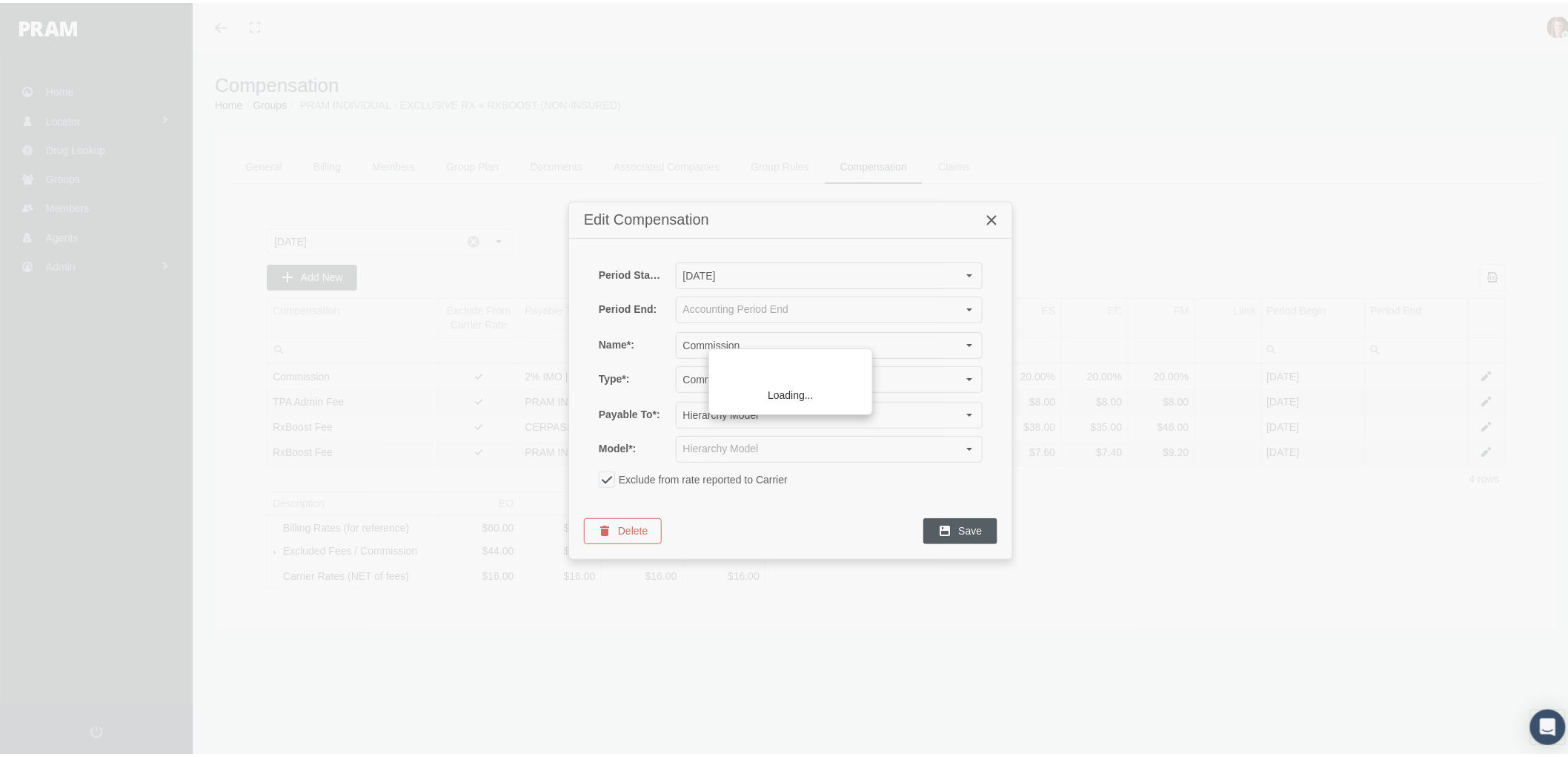
type input "2% IMO | 2% FMO | 2% MGA | 1% GA | 2% DA | 1% SA | 10% AGT"
click at [994, 215] on icon "Close" at bounding box center [991, 217] width 13 height 13
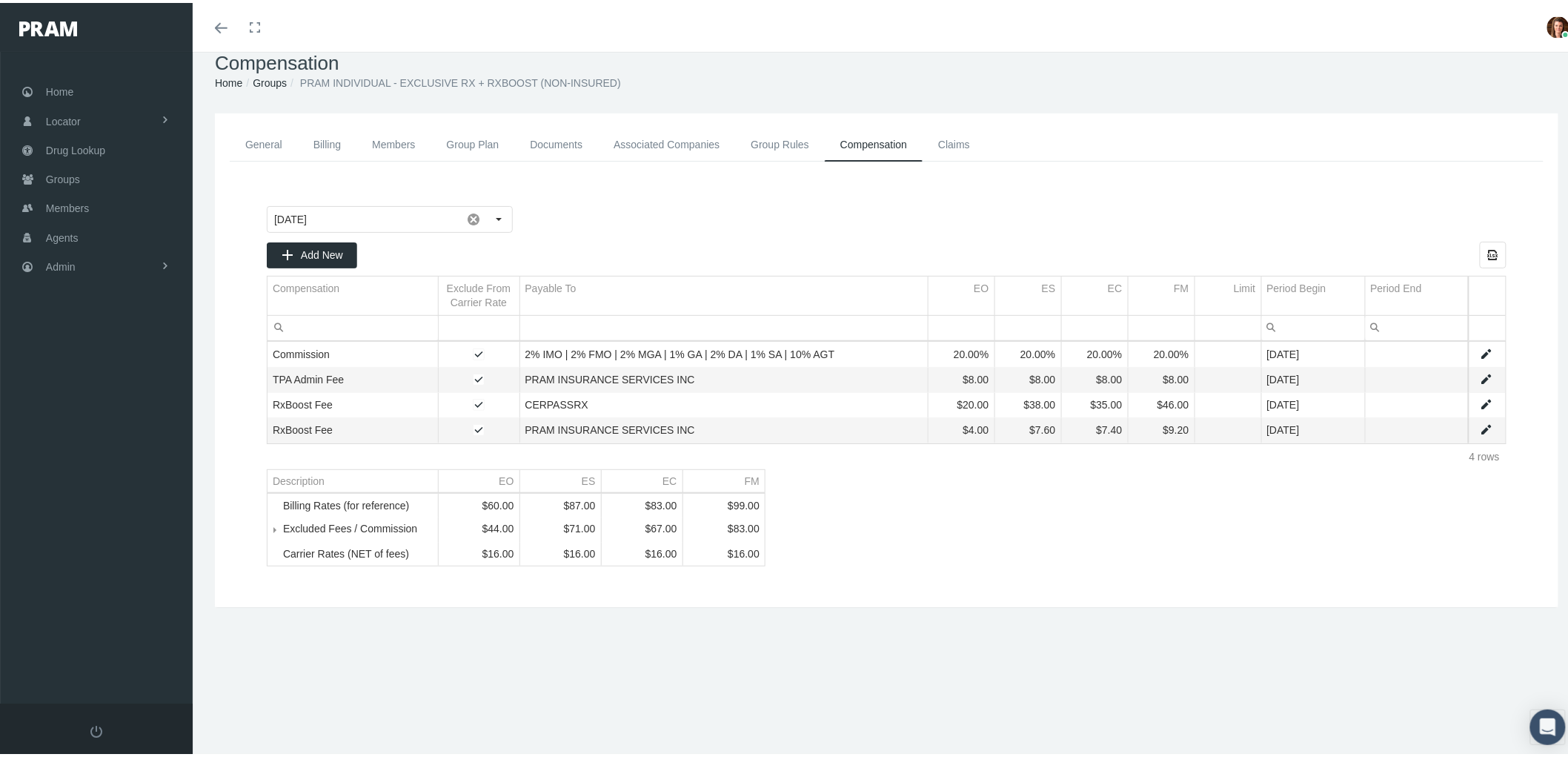
scroll to position [32, 0]
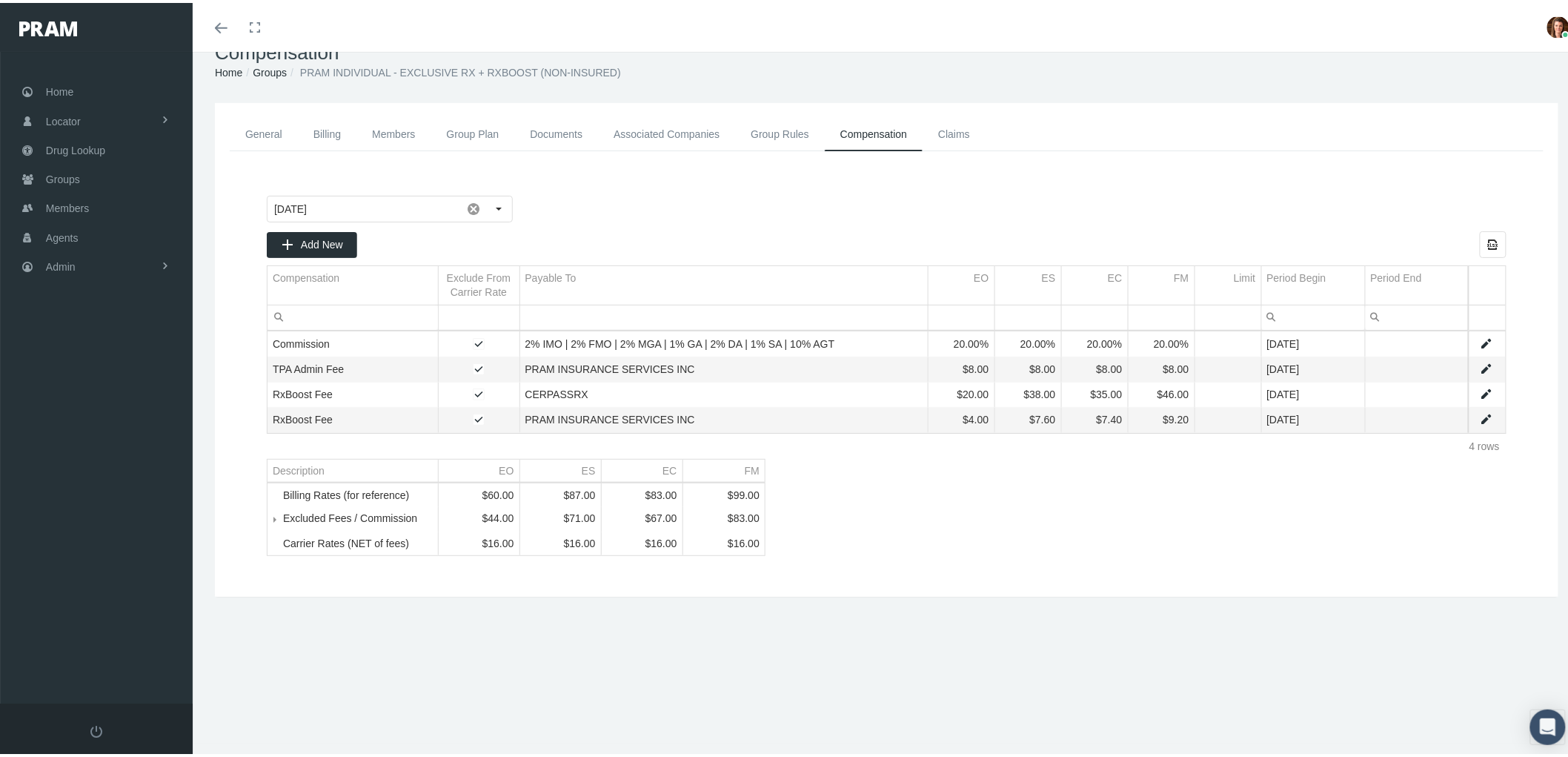
click at [800, 132] on link "Group Rules" at bounding box center [780, 131] width 90 height 33
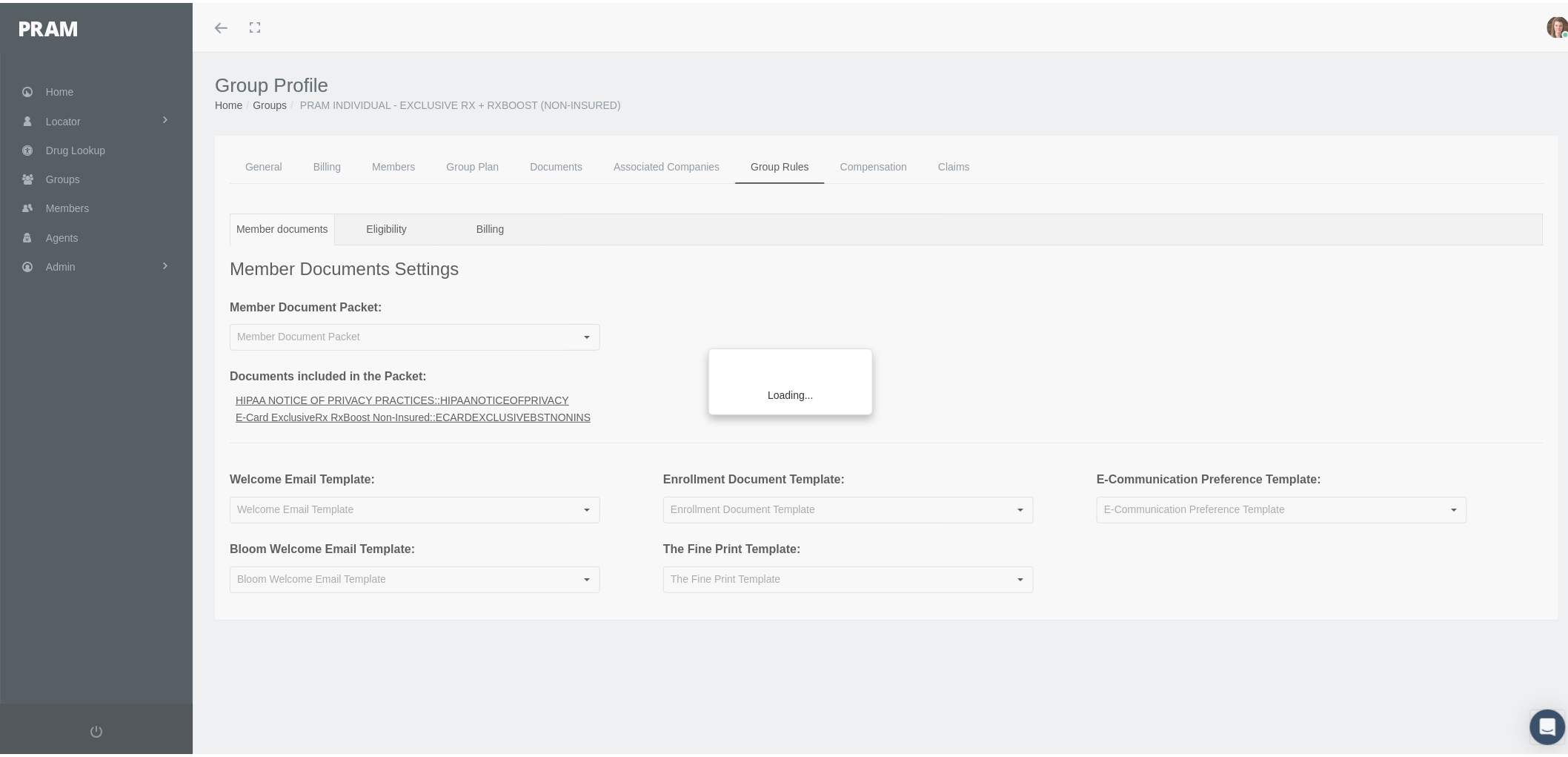
type input "Electronic Communication Preference"
type input "Fine Print Non-Insured"
type input "Enrollment Form Exclusive Rx Non-Insured"
type input "Welcome Email Non-Insured (Exclusive x, ExclusiveRx+RxBoost) Individual"
type input "RxEDO Non-insured + RxBoost ExclusiveRx Individual"
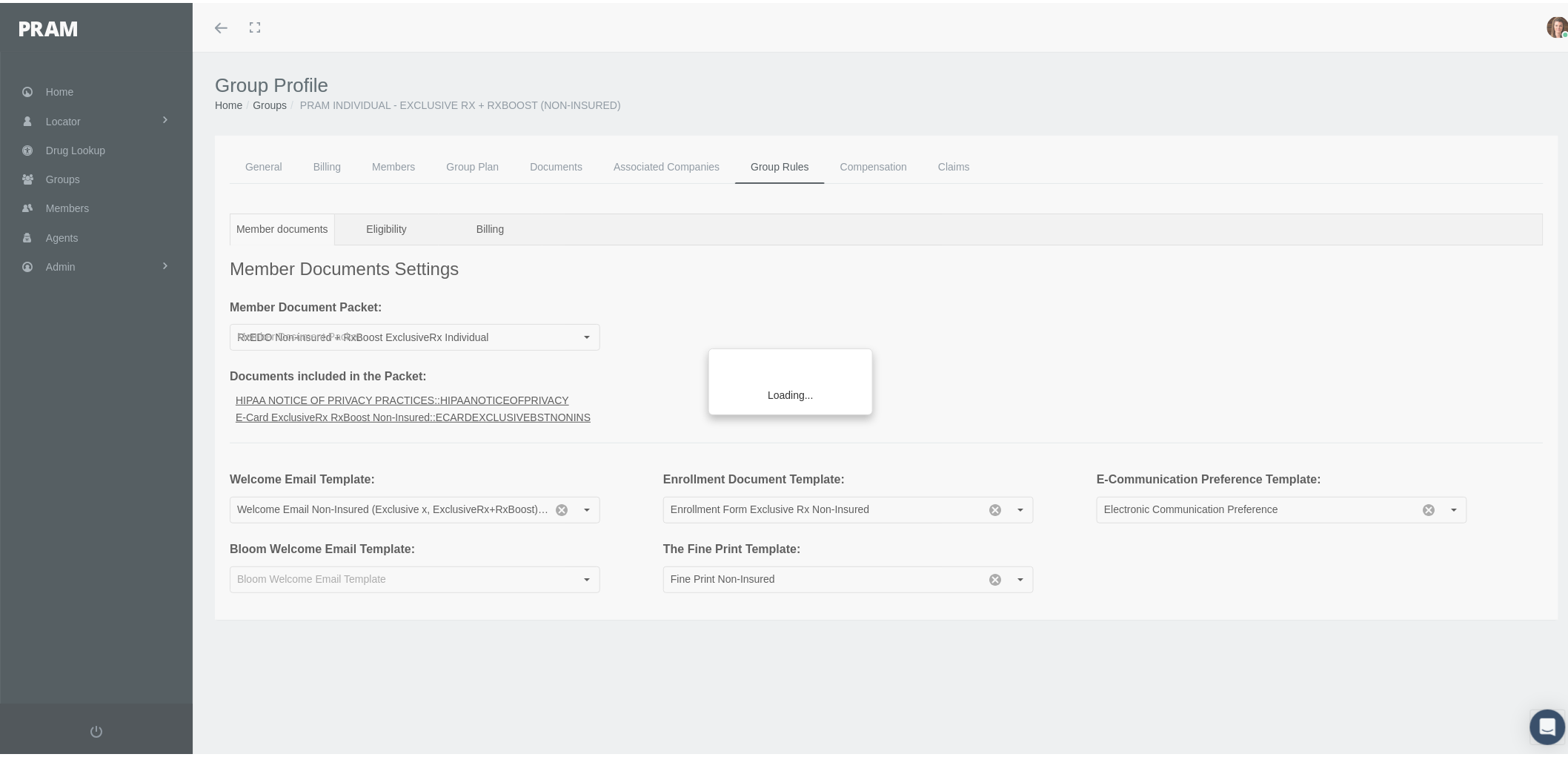
click at [654, 161] on link "Associated Companies" at bounding box center [666, 164] width 137 height 33
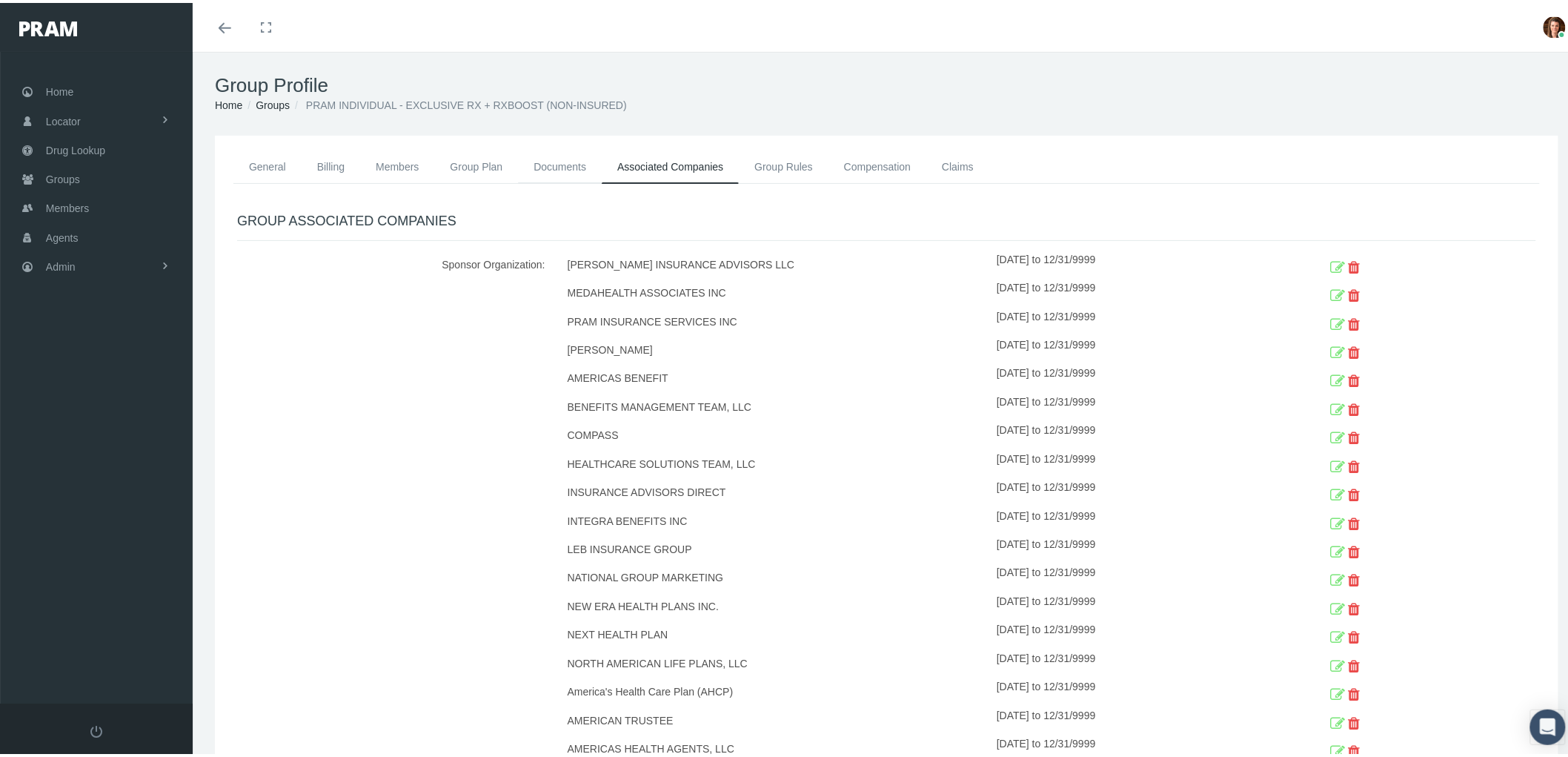
click at [567, 156] on link "Documents" at bounding box center [560, 164] width 84 height 32
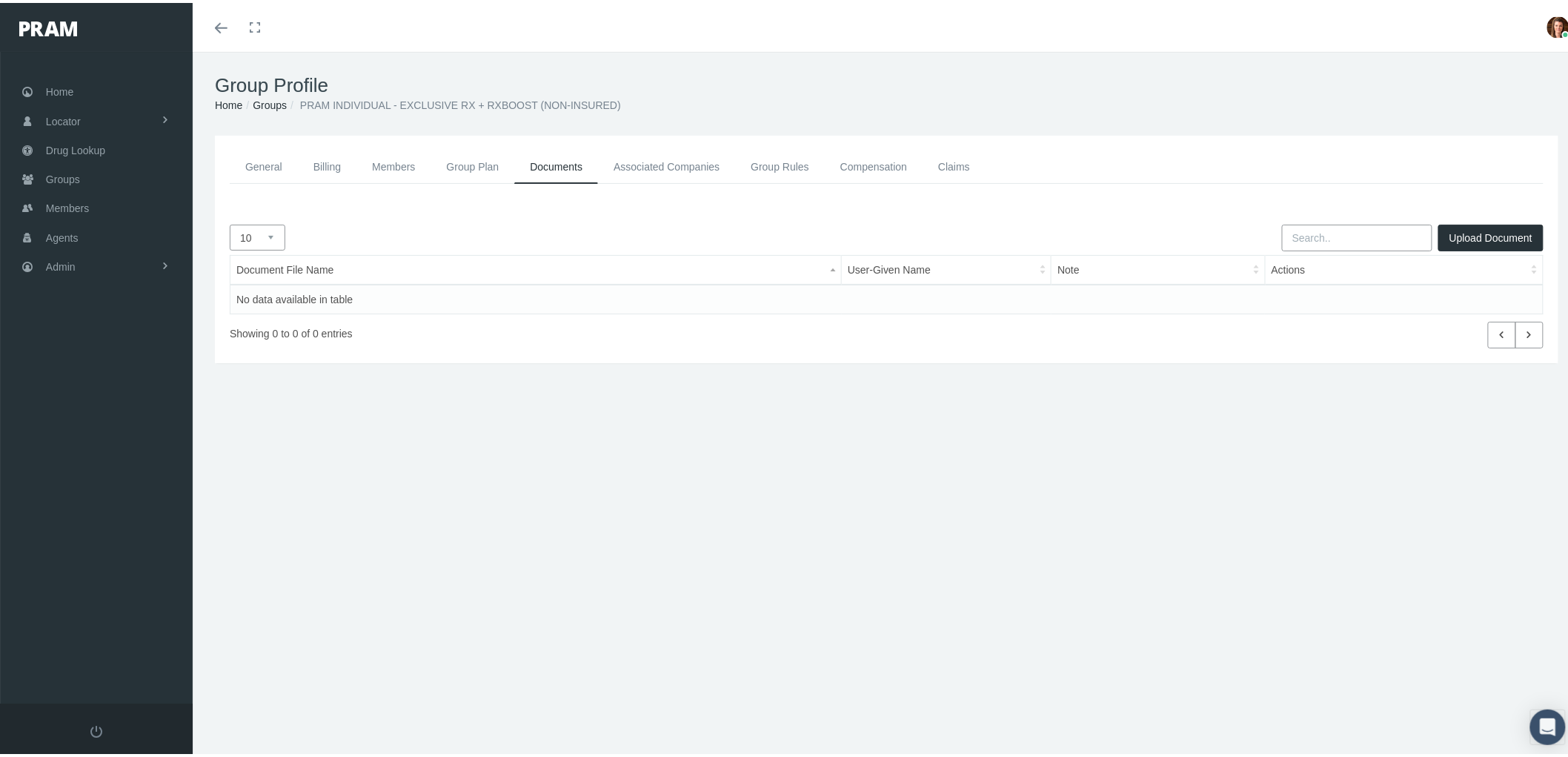
click at [481, 163] on link "Group Plan" at bounding box center [473, 164] width 84 height 33
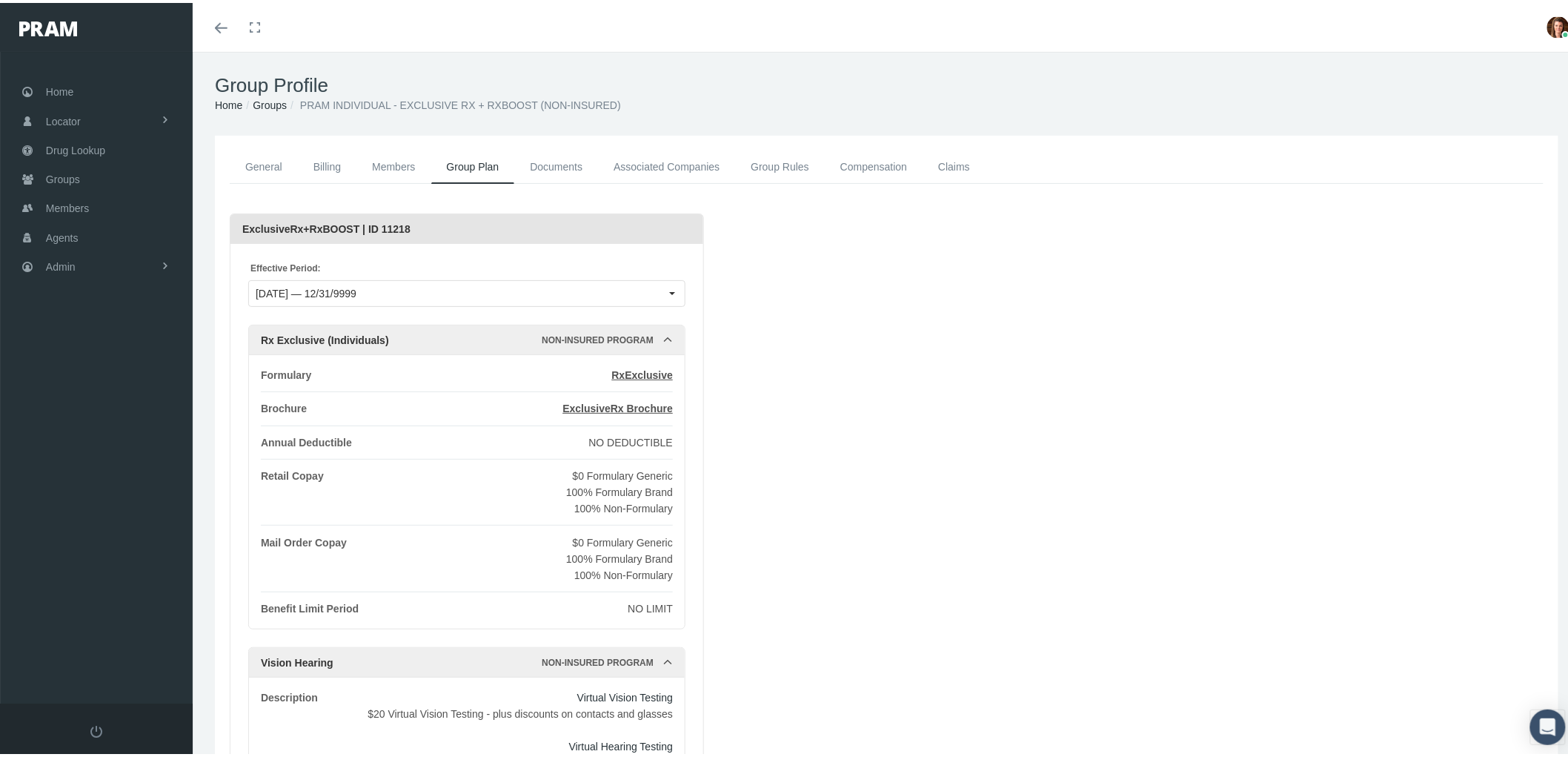
click at [400, 155] on link "Members" at bounding box center [394, 164] width 74 height 33
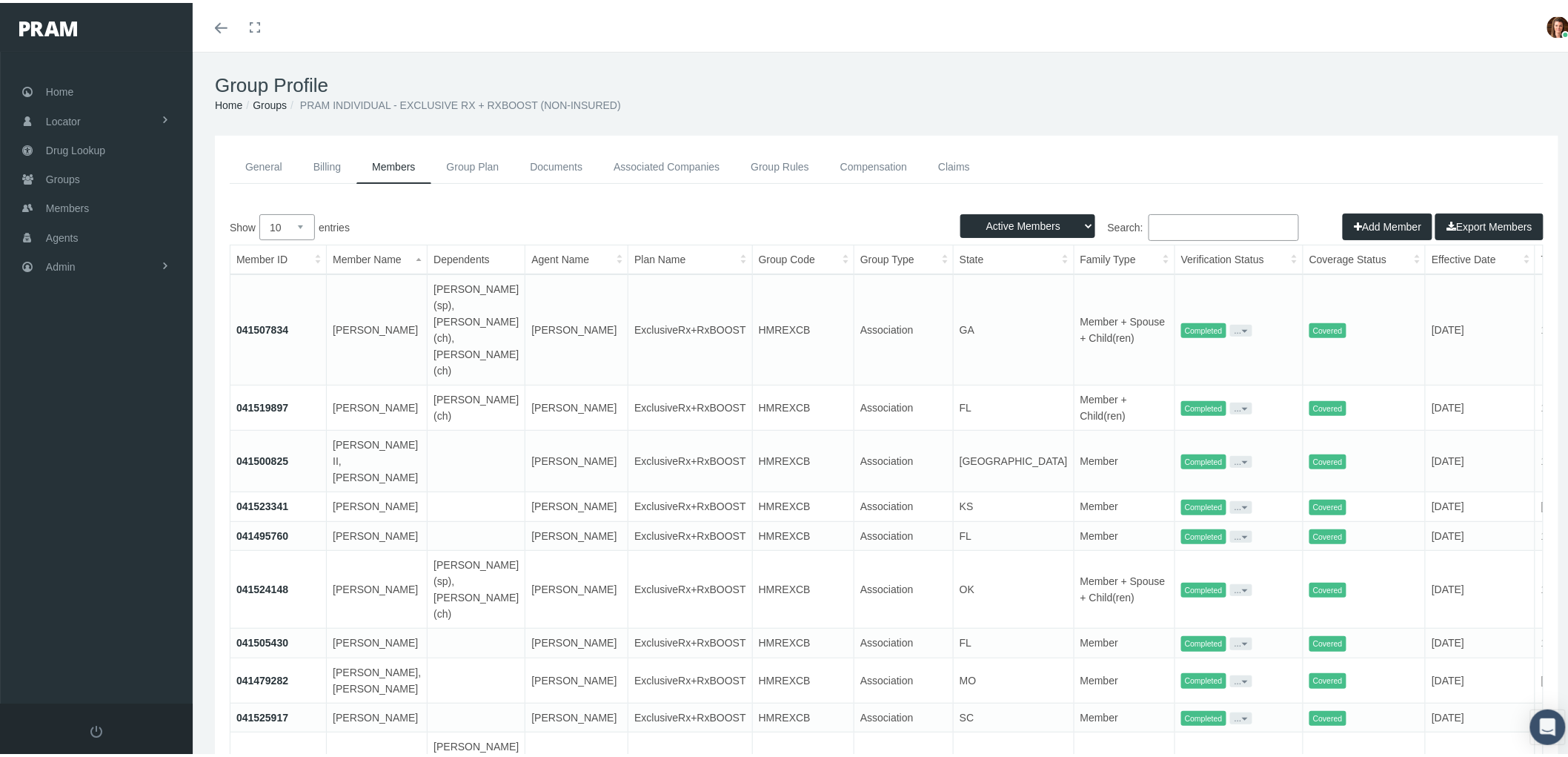
click at [249, 321] on link "041507834" at bounding box center [262, 327] width 51 height 11
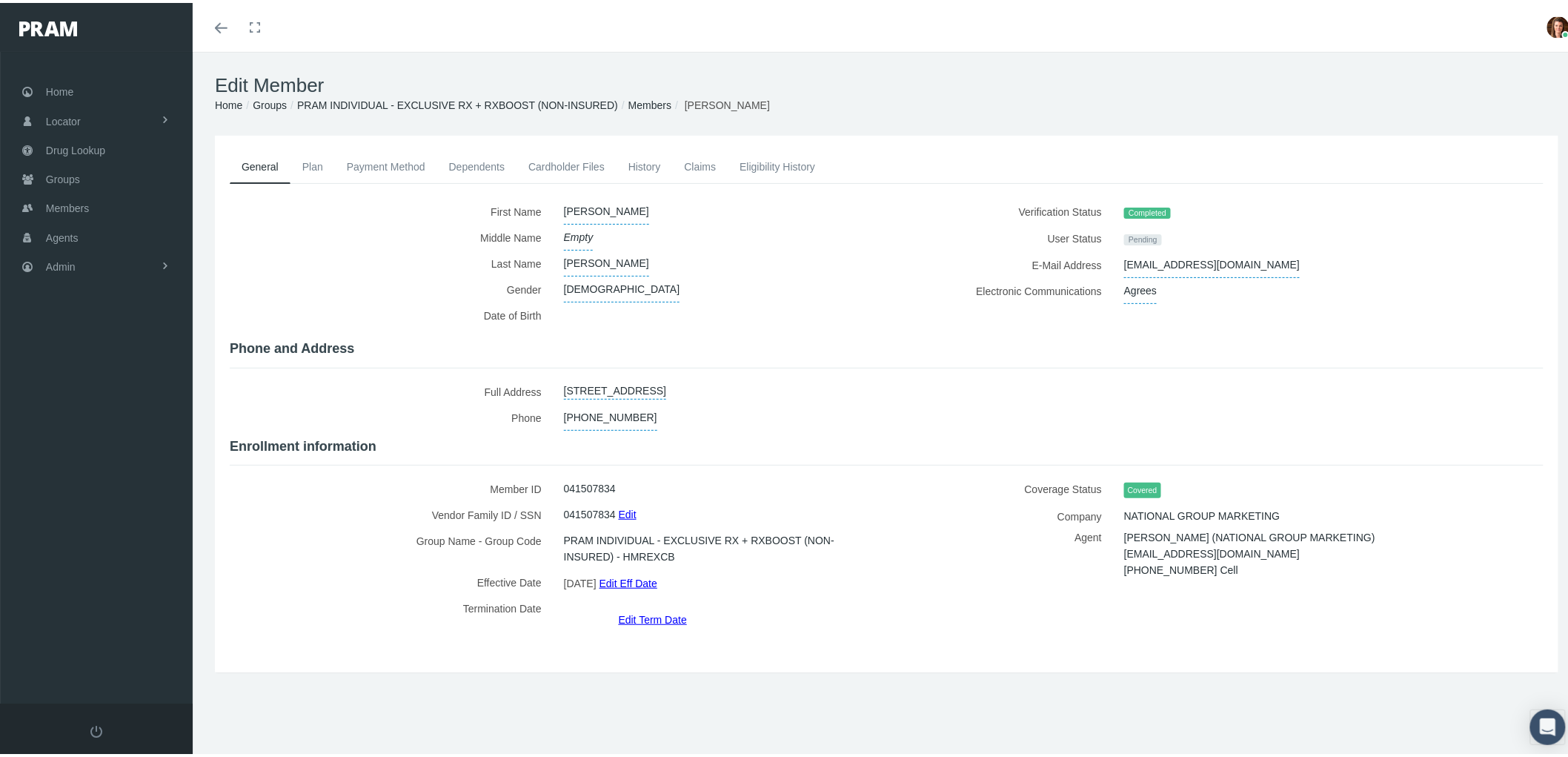
click at [636, 166] on link "History" at bounding box center [644, 164] width 56 height 32
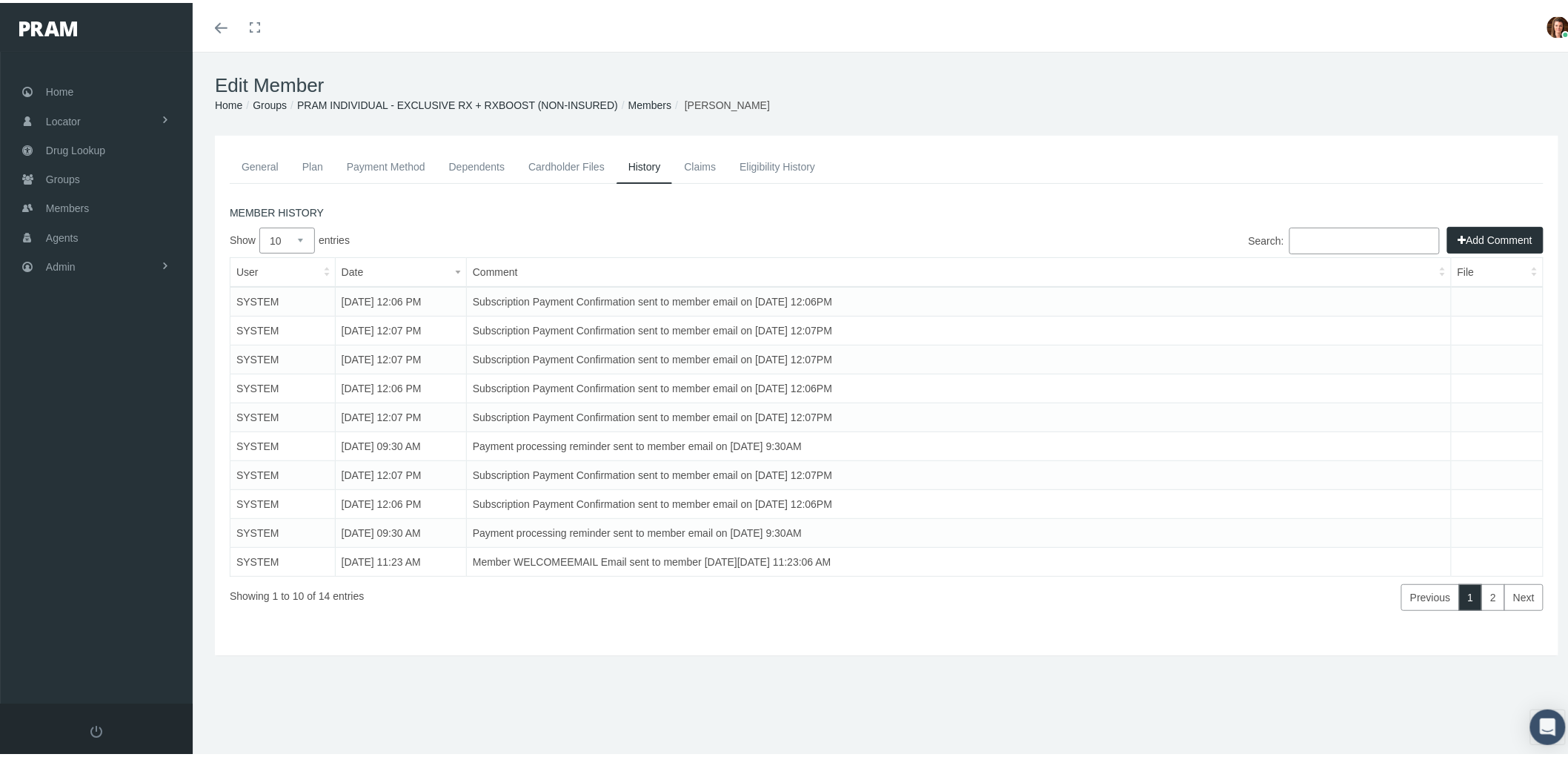
click at [778, 155] on link "Eligibility History" at bounding box center [777, 164] width 99 height 32
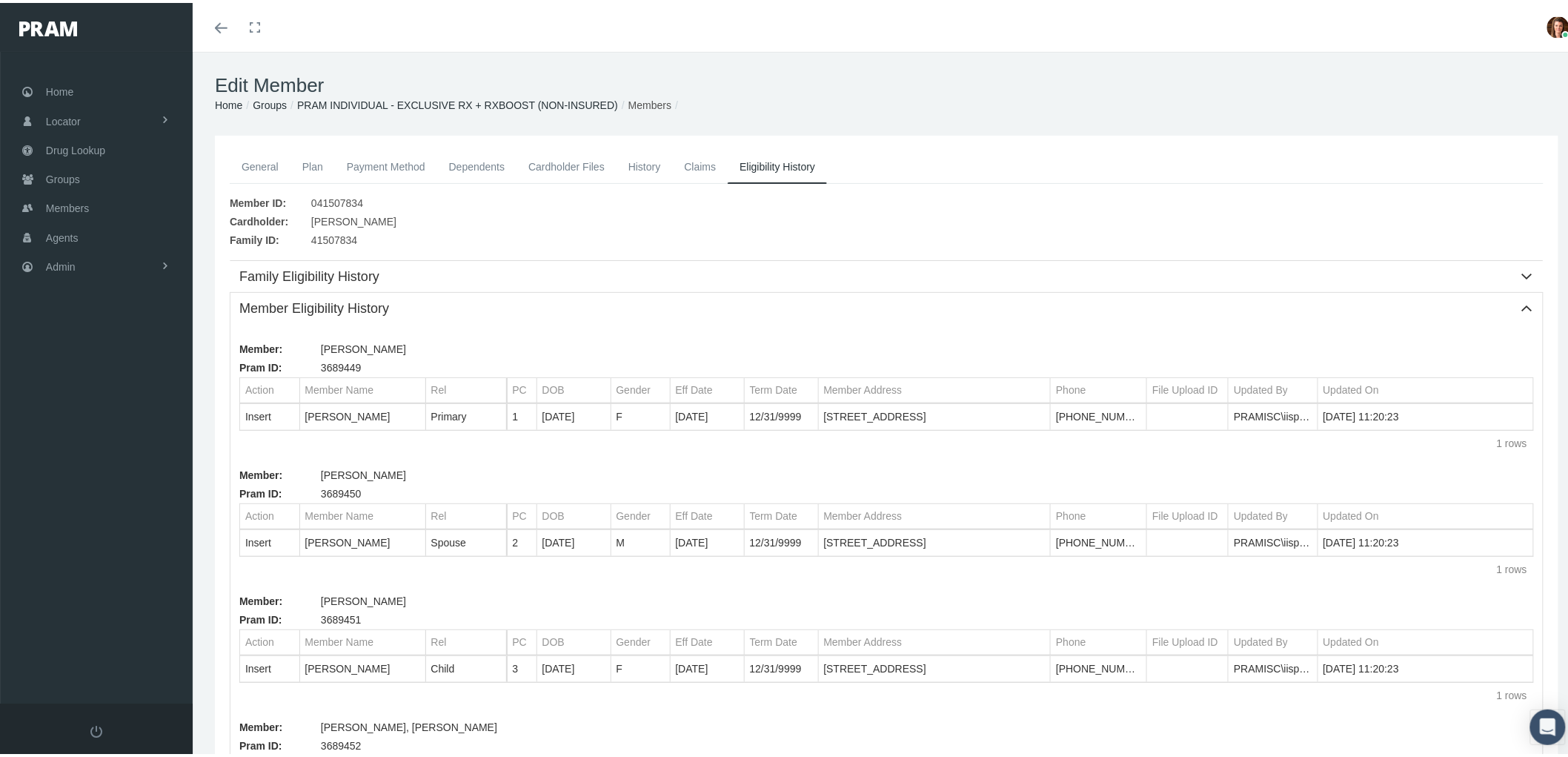
click at [250, 161] on link "General" at bounding box center [260, 164] width 61 height 32
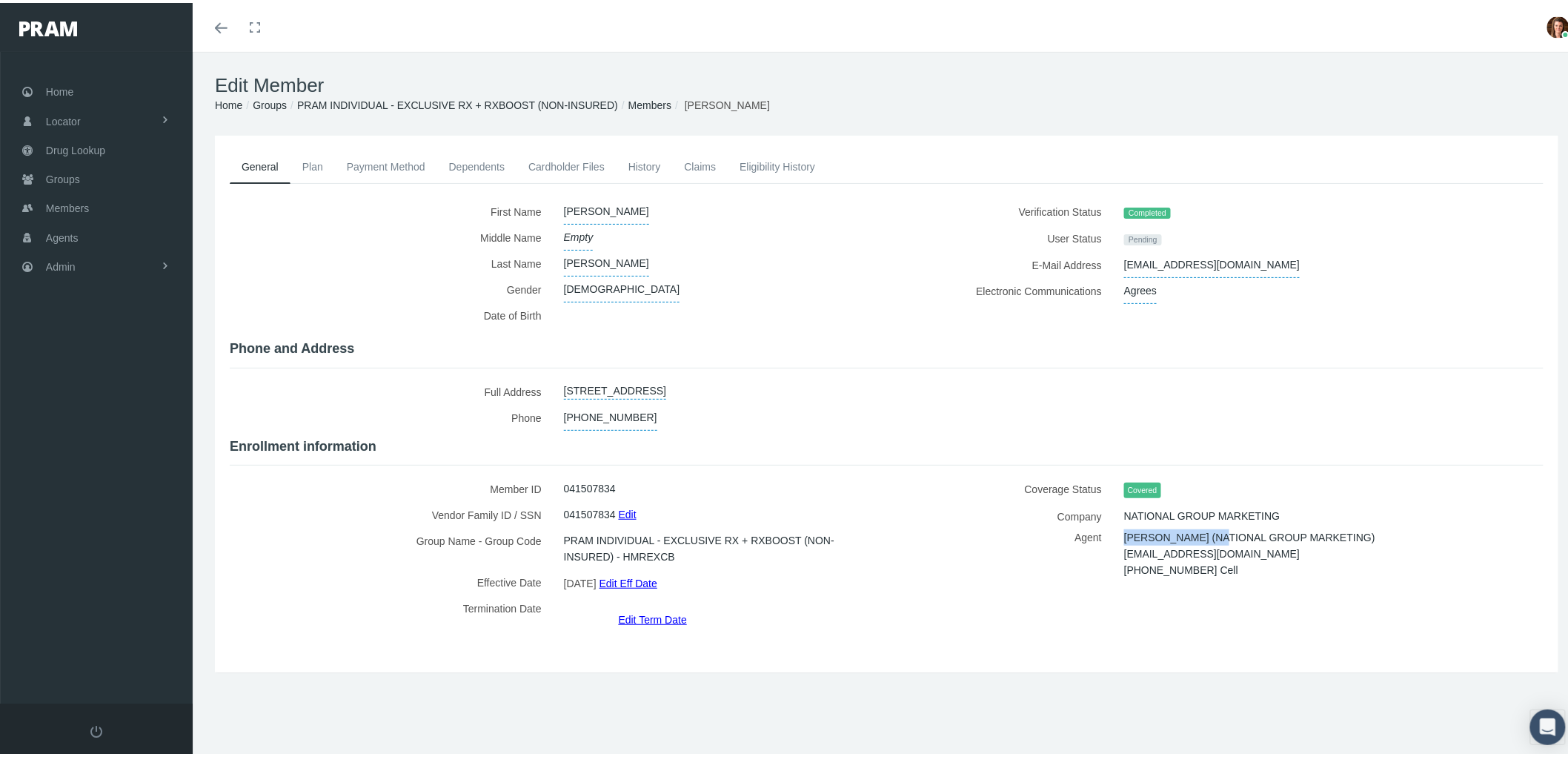
drag, startPoint x: 1117, startPoint y: 523, endPoint x: 1218, endPoint y: 528, distance: 101.1
click at [1218, 528] on span "KATTIA SANTAMARIA (NATIONAL GROUP MARKETING)" at bounding box center [1249, 534] width 251 height 22
copy span "[PERSON_NAME]"
click at [76, 232] on span "Agents" at bounding box center [62, 235] width 32 height 29
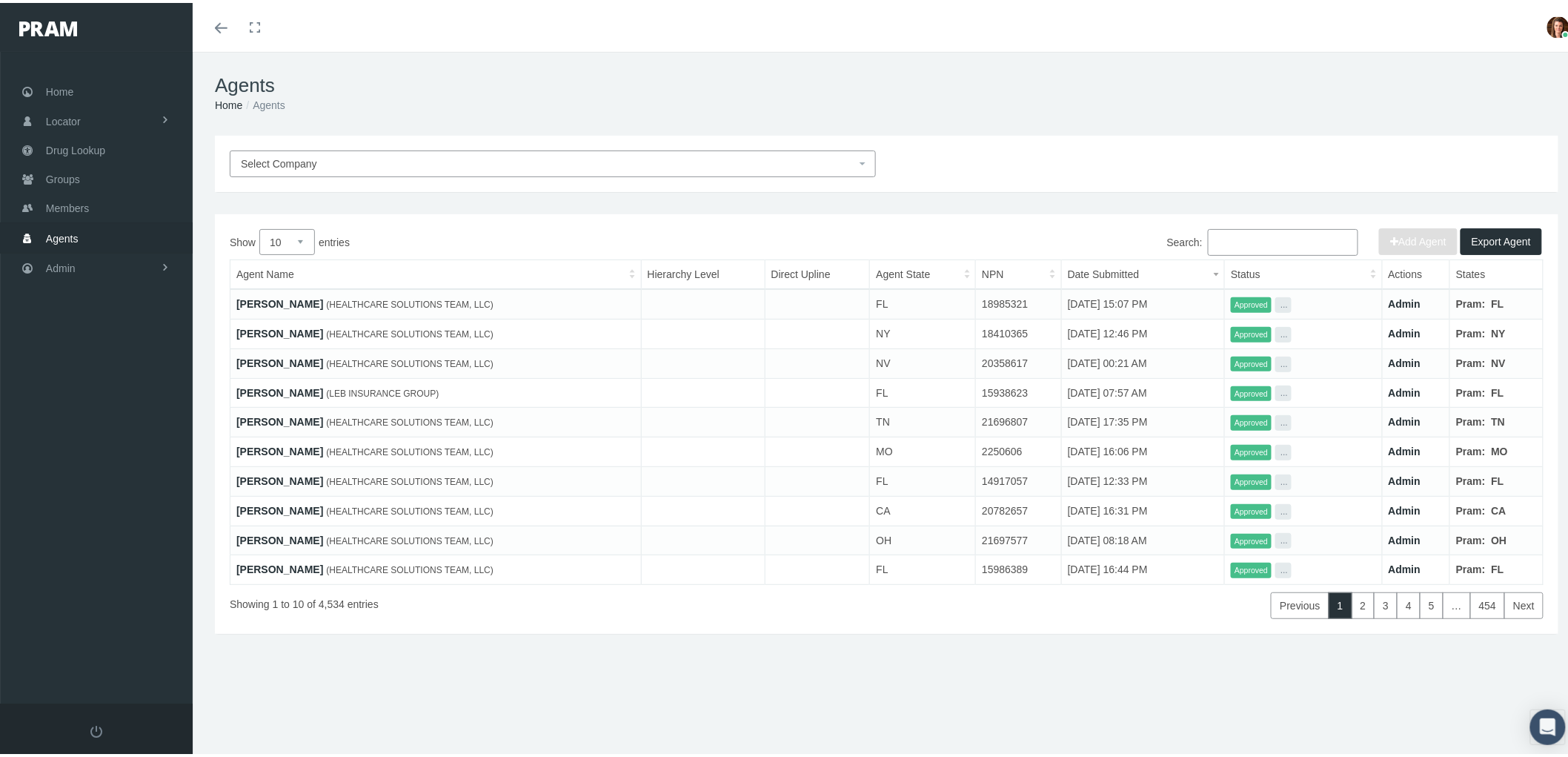
click at [1247, 238] on input "Search:" at bounding box center [1283, 239] width 151 height 27
paste input "[PERSON_NAME]"
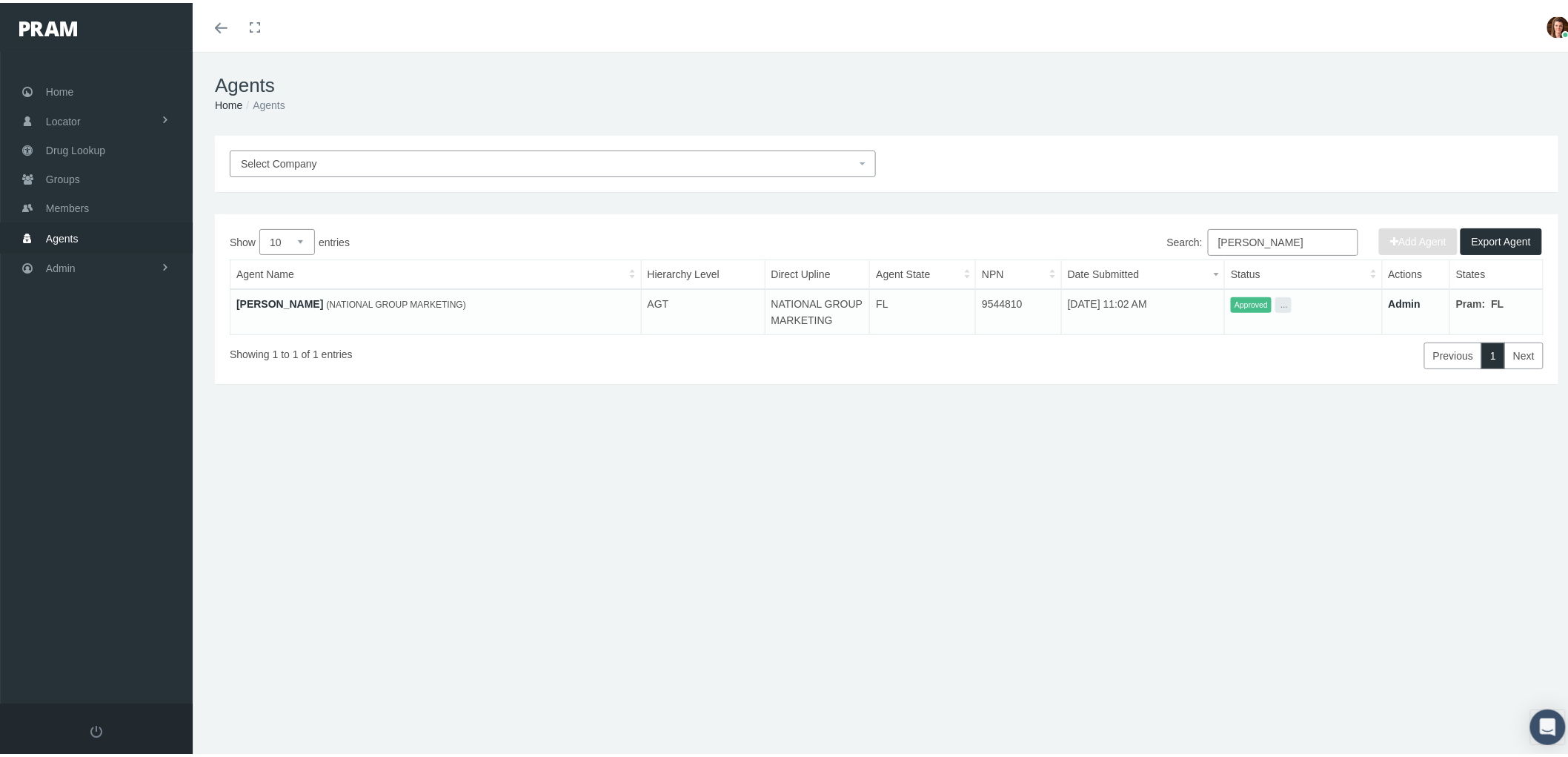
type input "[PERSON_NAME]"
click at [305, 295] on link "[PERSON_NAME]" at bounding box center [279, 300] width 87 height 11
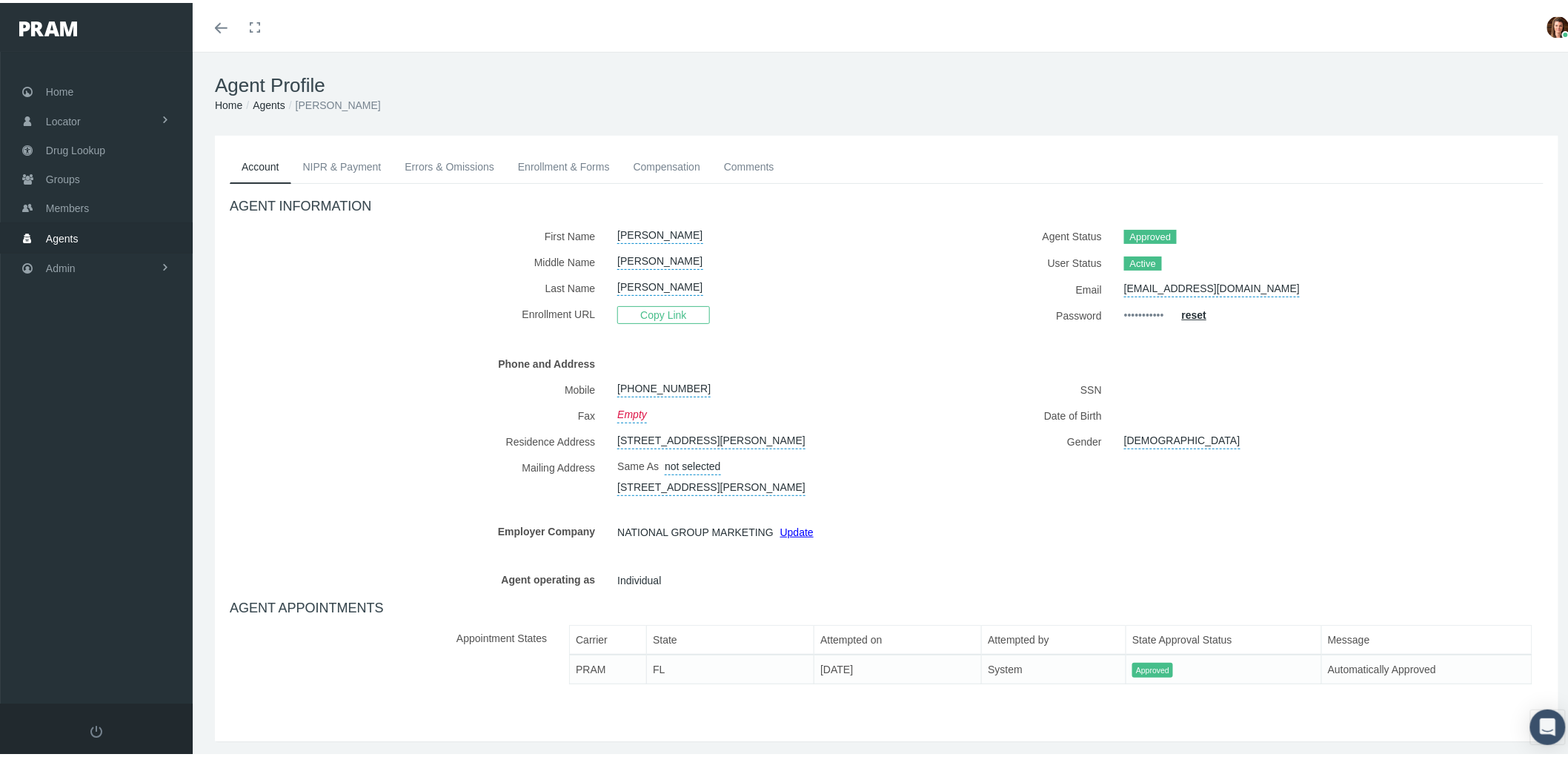
click at [308, 164] on link "NIPR & Payment" at bounding box center [341, 164] width 102 height 32
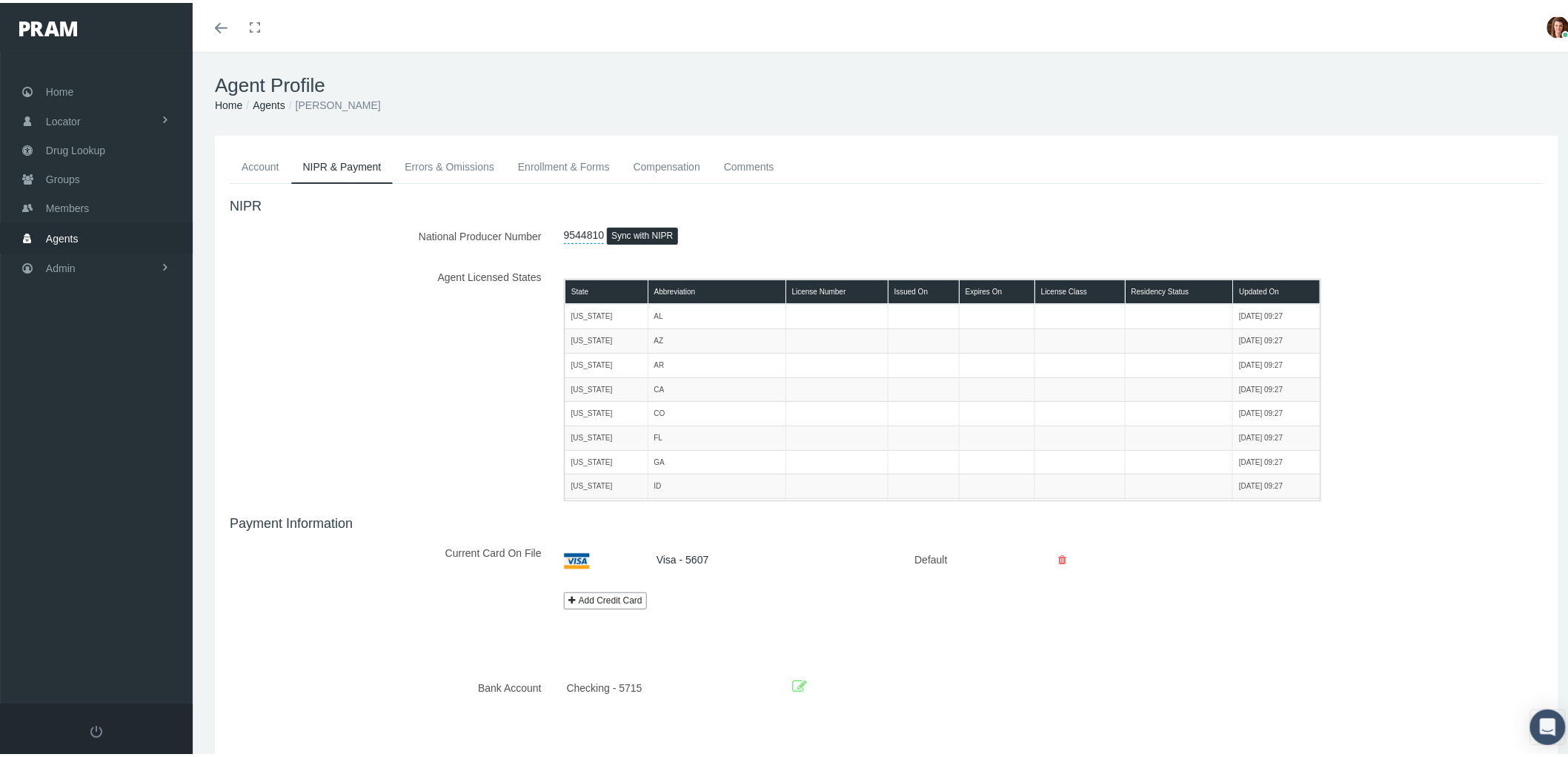
click at [453, 174] on link "Errors & Omissions" at bounding box center [449, 164] width 113 height 32
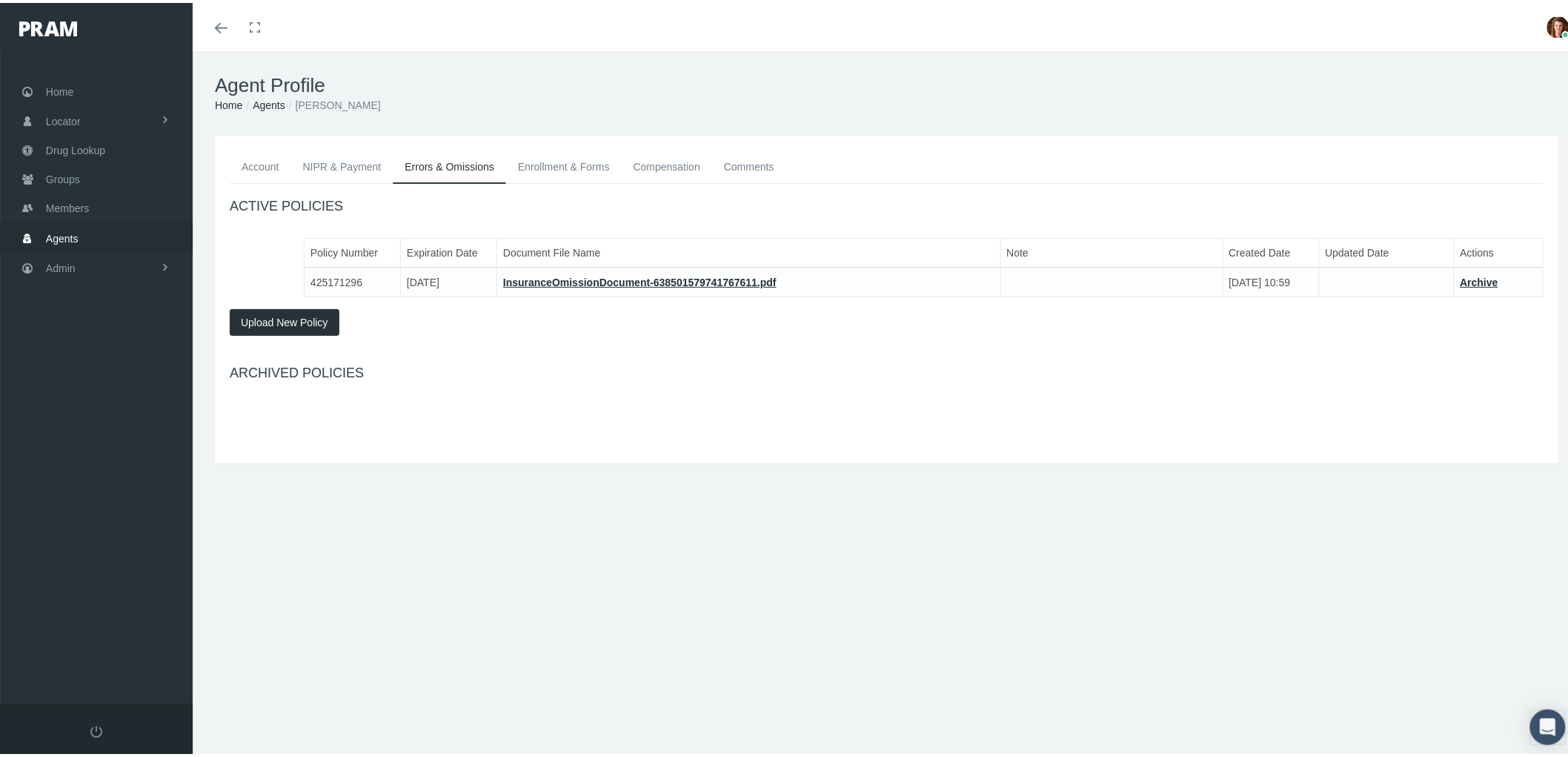
click at [567, 173] on link "Enrollment & Forms" at bounding box center [563, 164] width 115 height 32
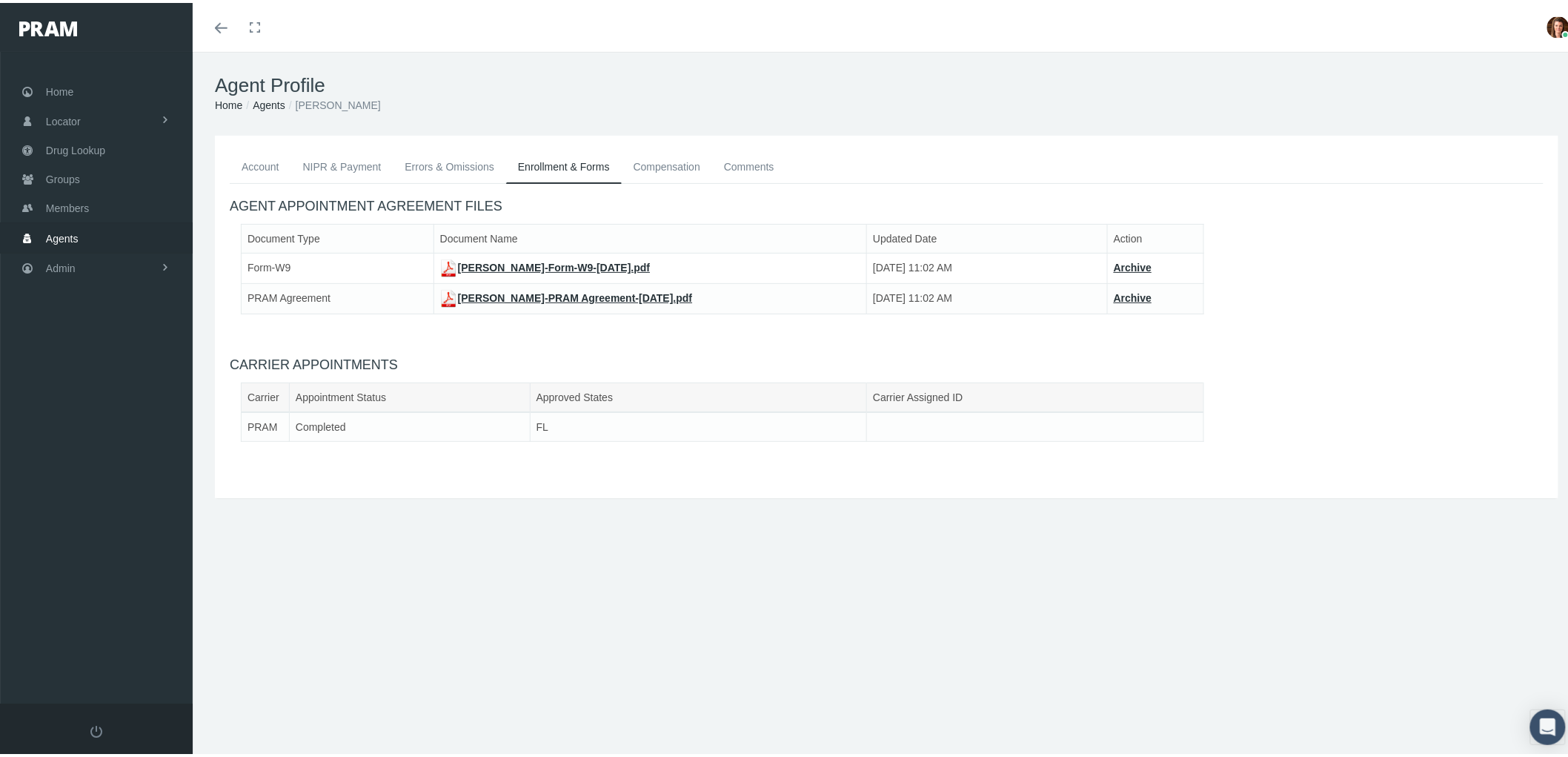
click at [661, 165] on link "Compensation" at bounding box center [666, 164] width 91 height 32
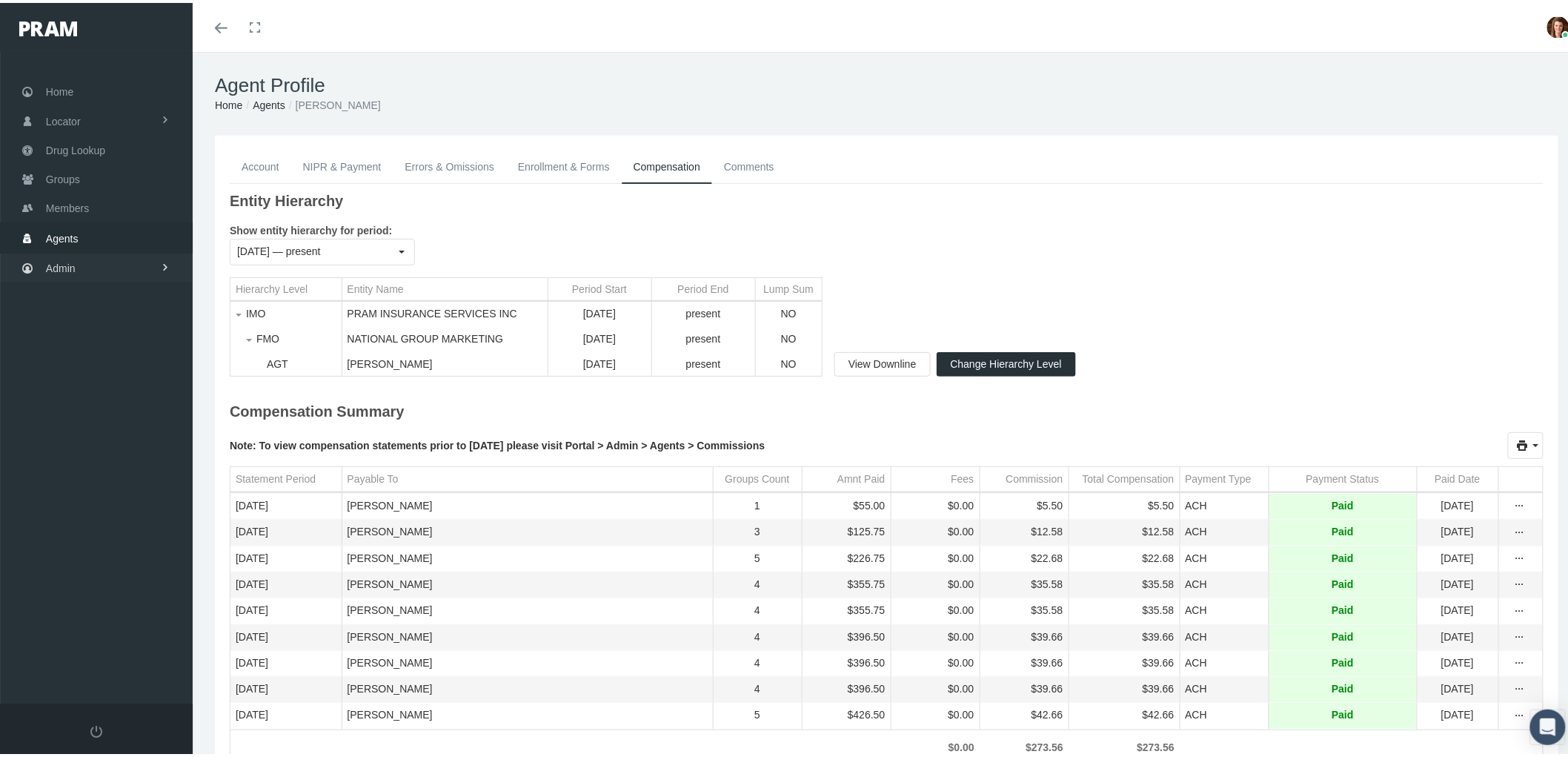
click at [121, 267] on link "Admin" at bounding box center [96, 265] width 193 height 29
click at [79, 264] on link "Admin" at bounding box center [96, 265] width 193 height 29
click at [126, 458] on link "Companies" at bounding box center [96, 461] width 193 height 26
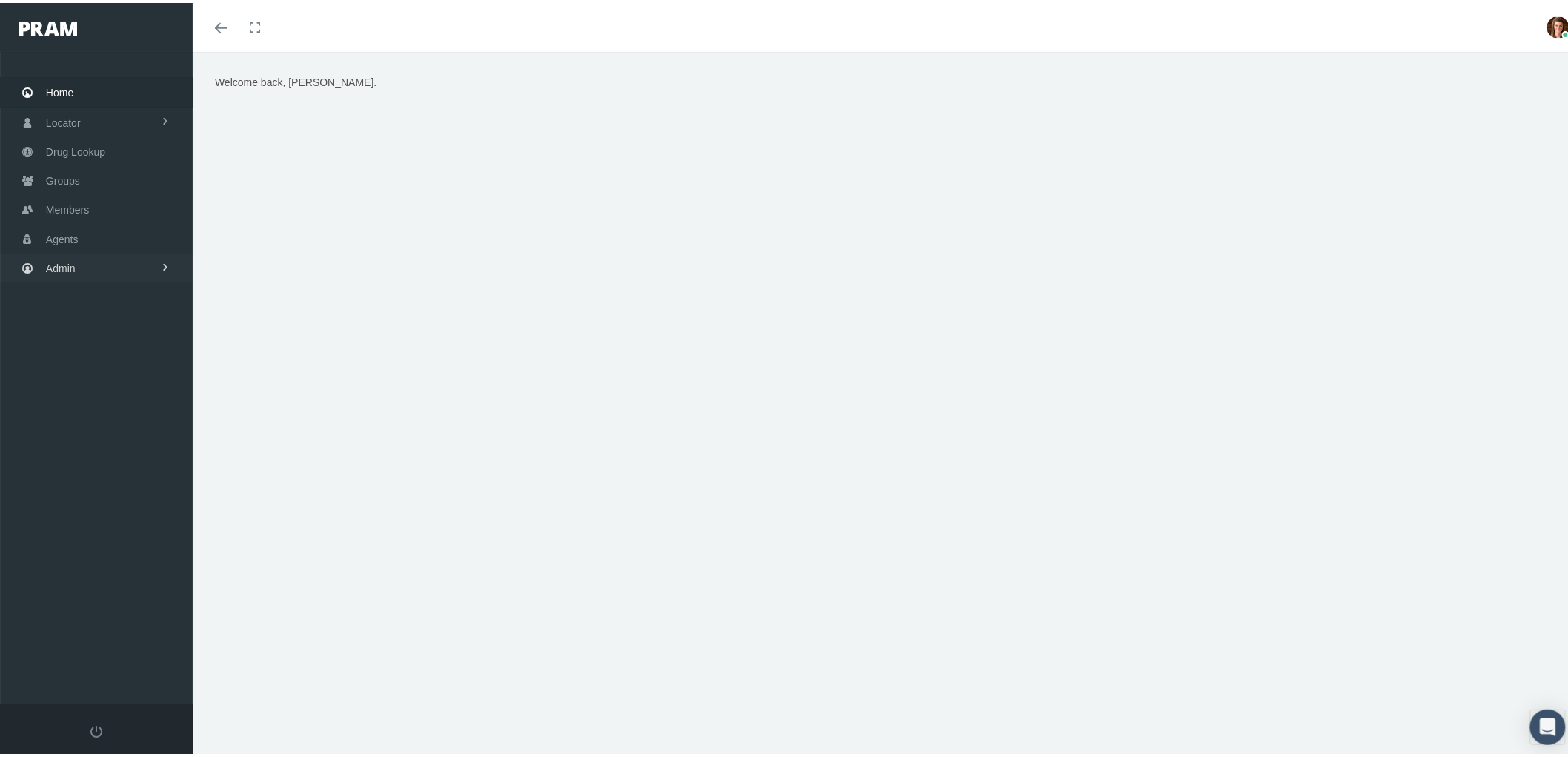
click at [102, 262] on link "Admin" at bounding box center [96, 265] width 193 height 29
click at [78, 202] on span "Members" at bounding box center [67, 207] width 43 height 29
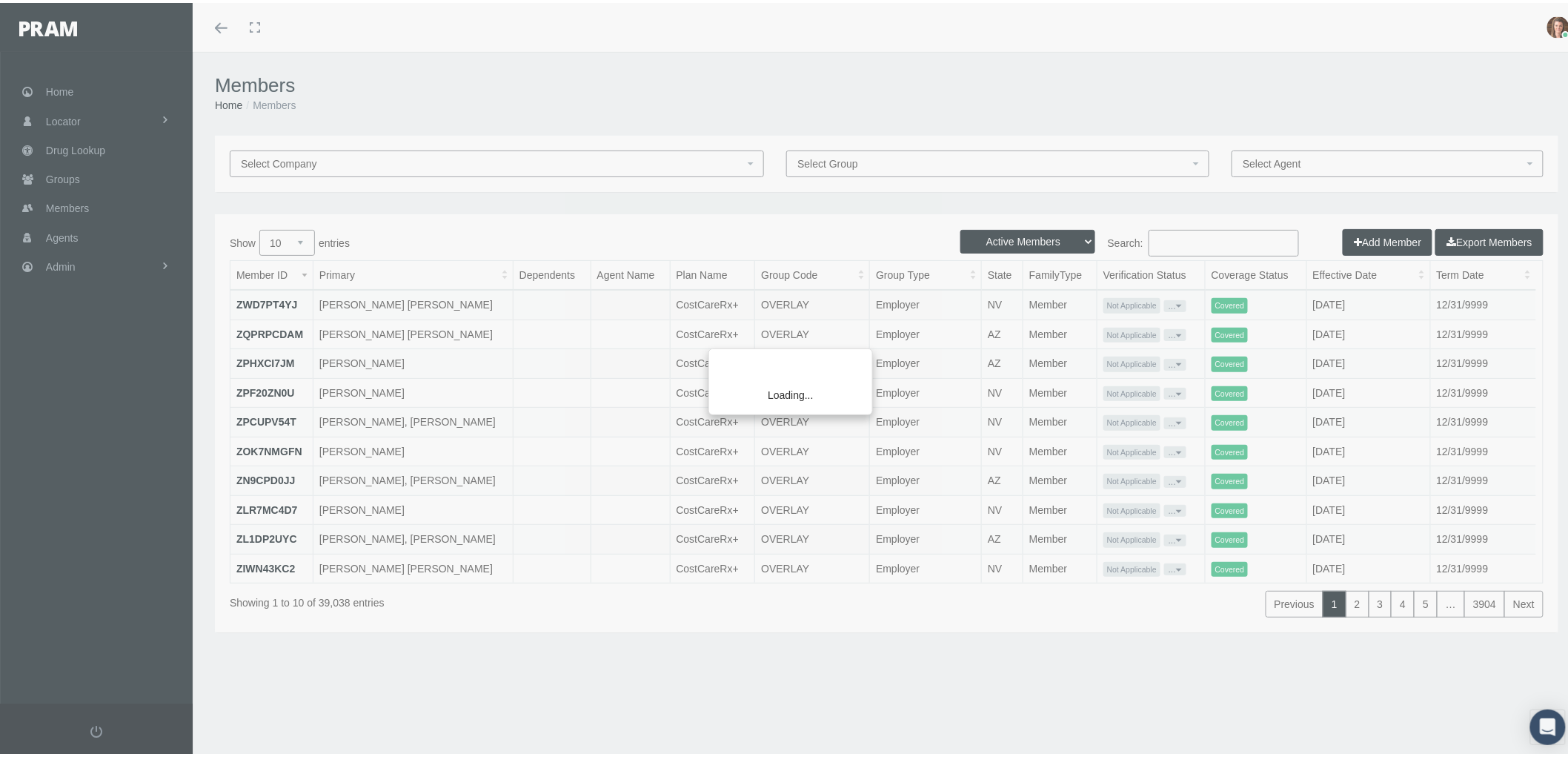
click at [1219, 237] on div "Loading..." at bounding box center [784, 378] width 1568 height 757
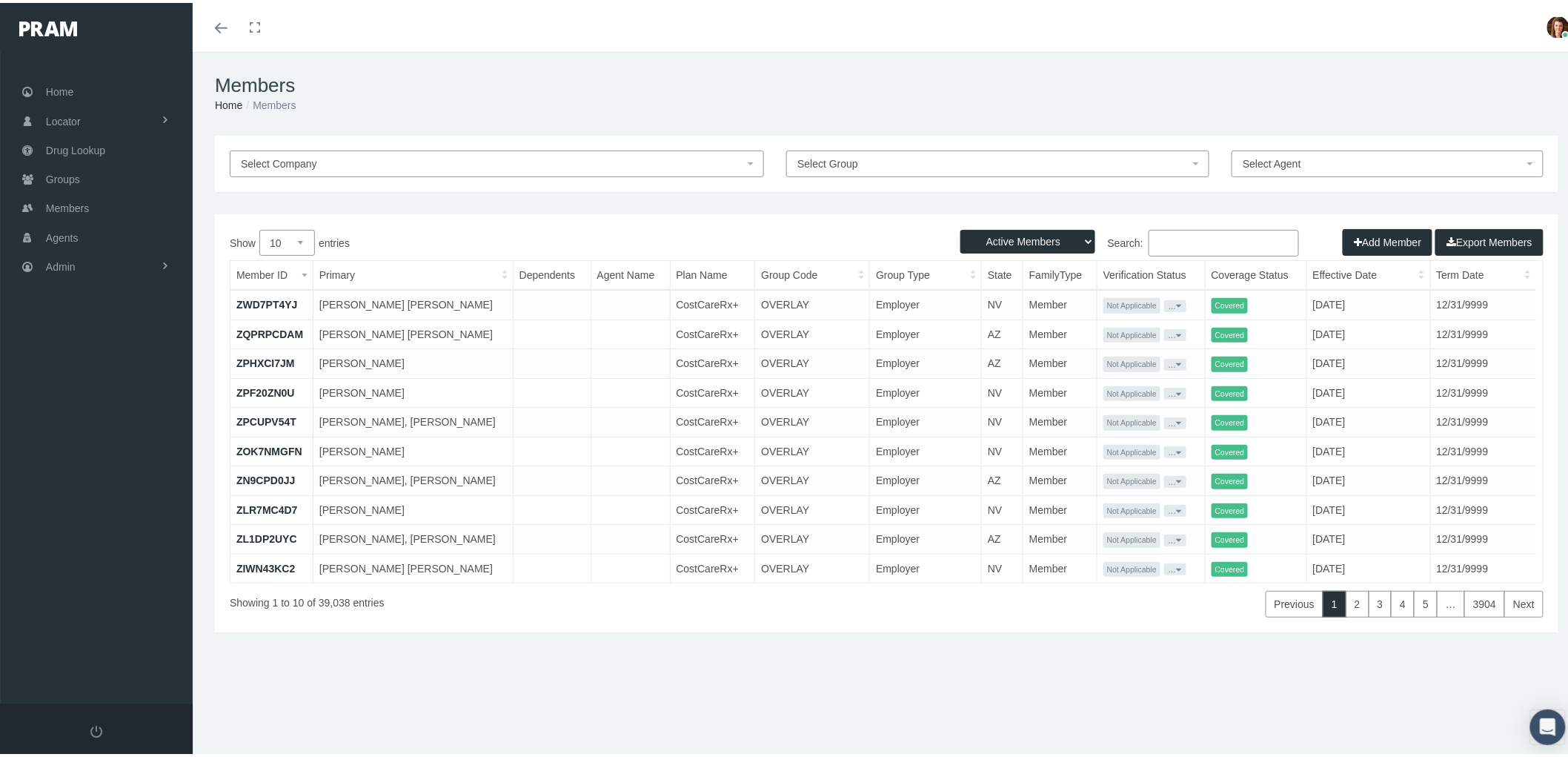
click at [1189, 227] on input "Search:" at bounding box center [1224, 240] width 151 height 27
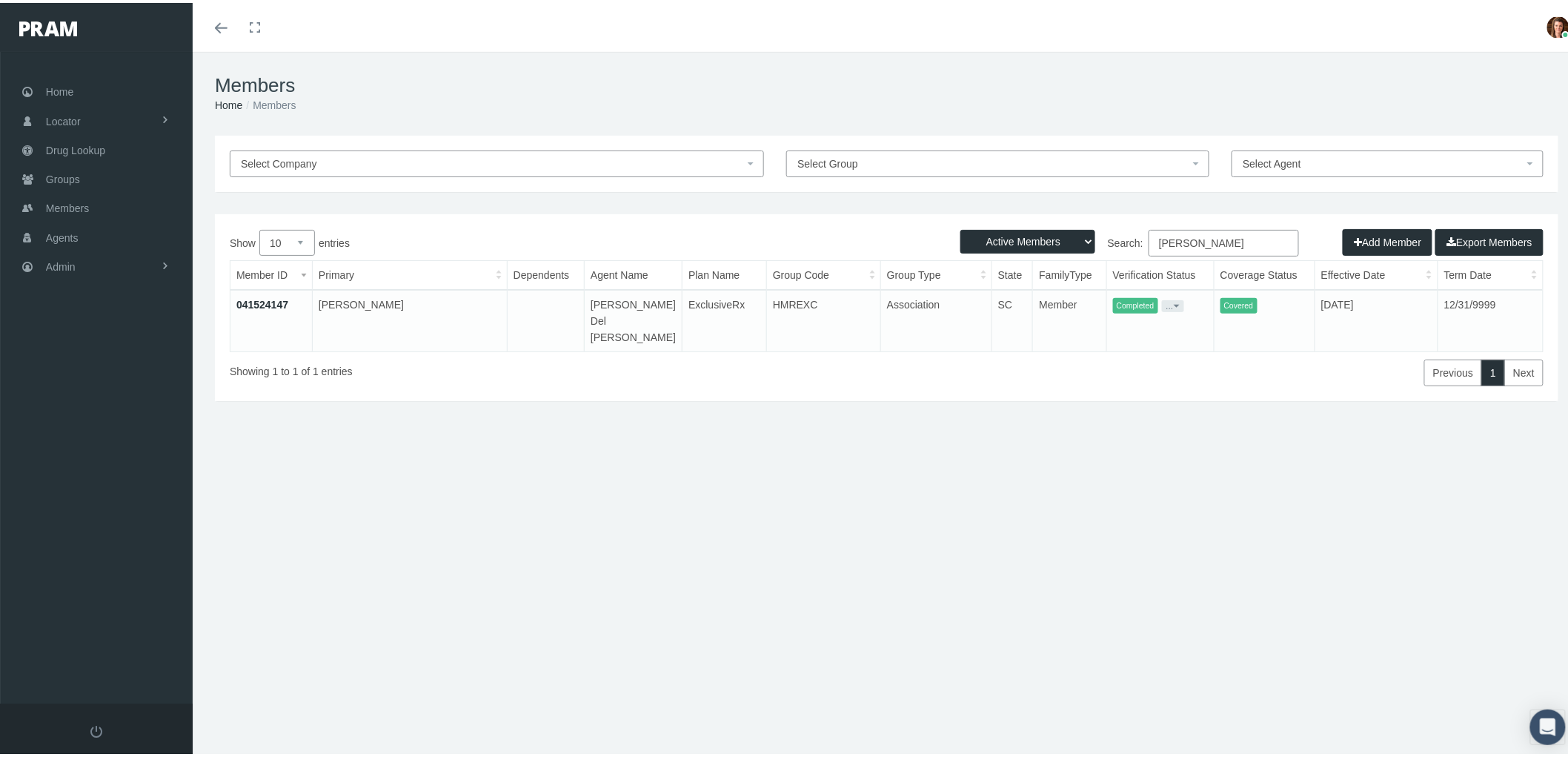
type input "denise lee"
click at [254, 297] on link "041524147" at bounding box center [262, 301] width 51 height 11
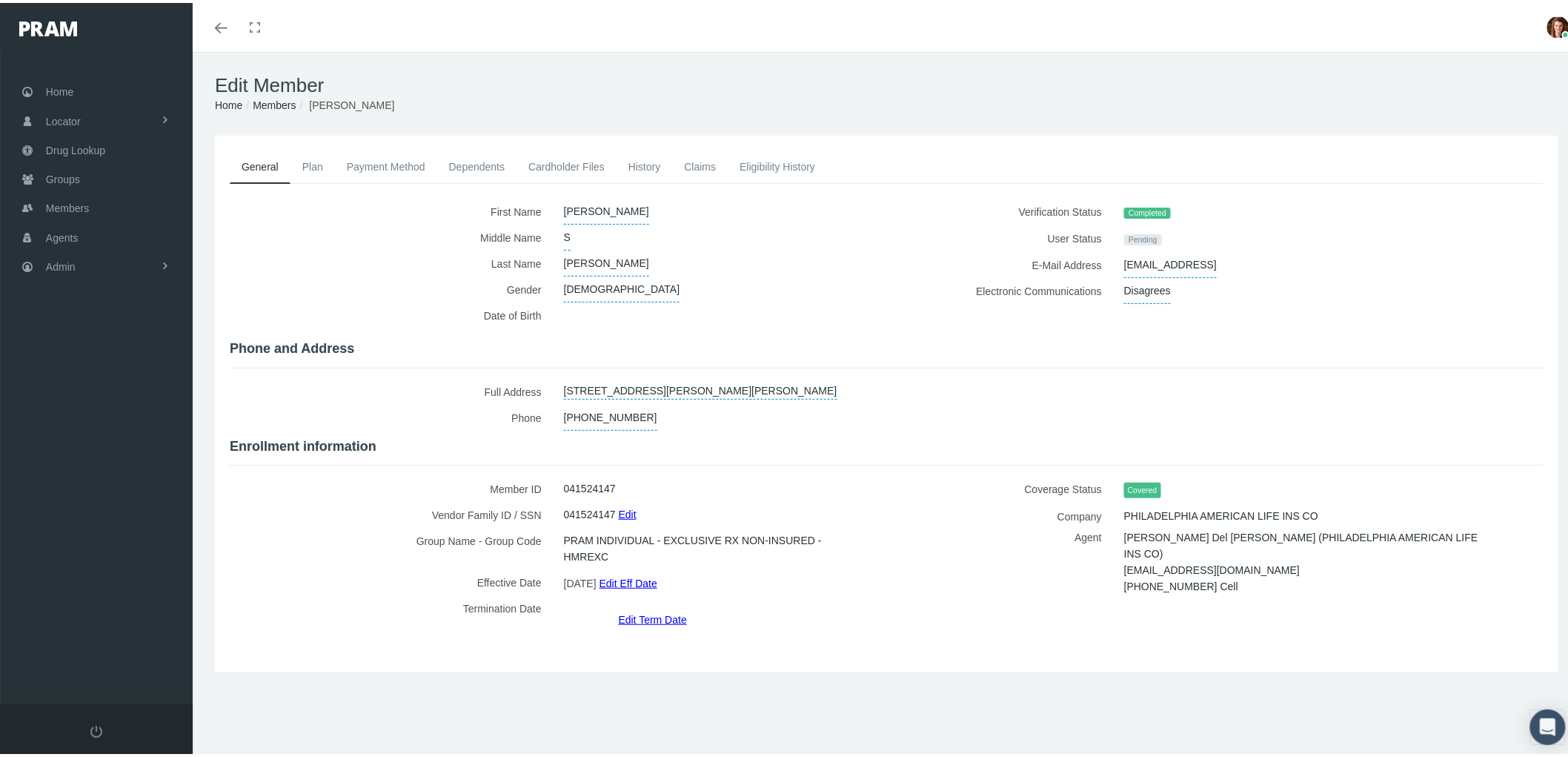
click at [310, 164] on link "Plan" at bounding box center [313, 164] width 45 height 32
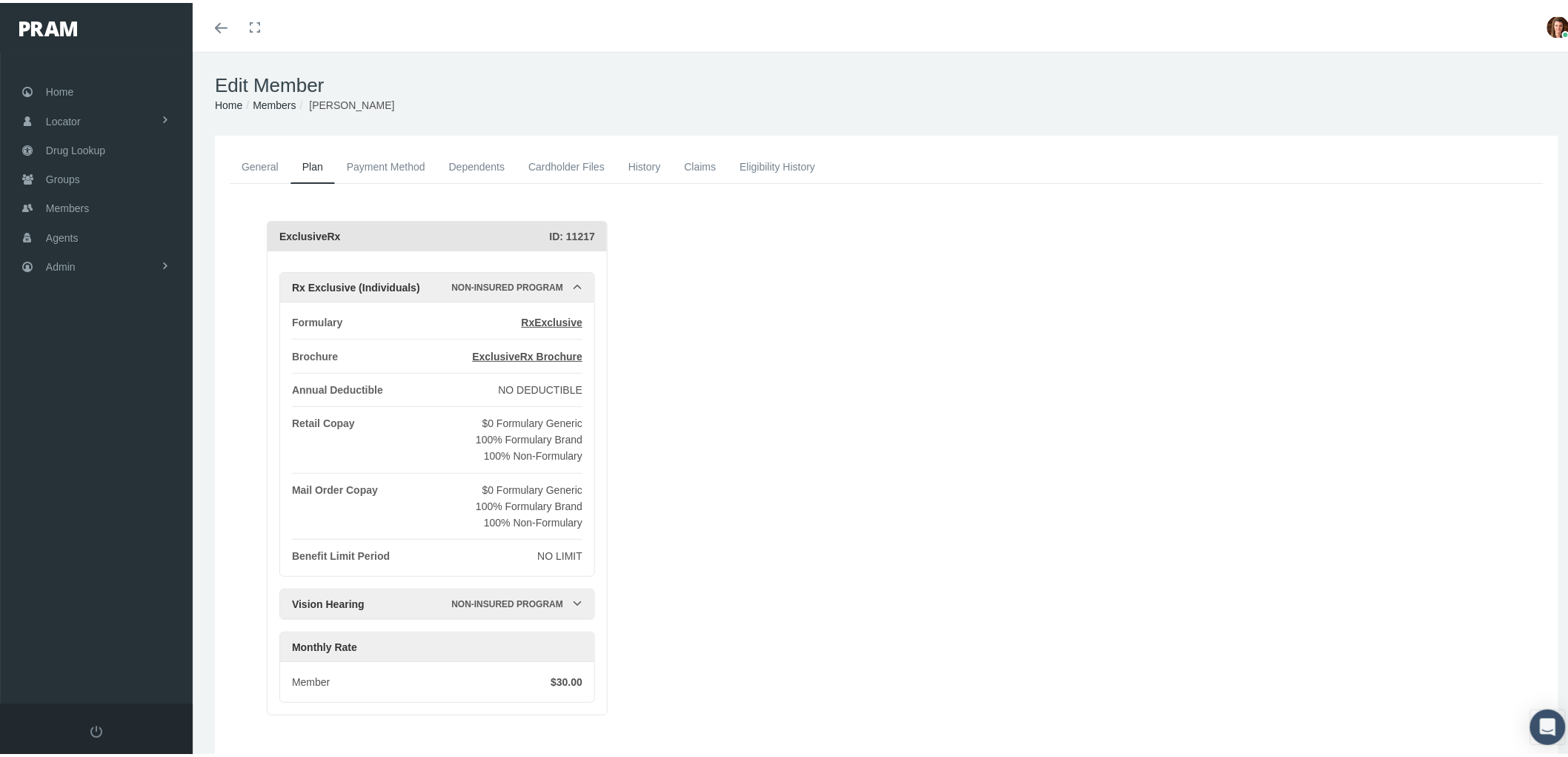
click at [424, 164] on link "Payment Method" at bounding box center [385, 164] width 102 height 32
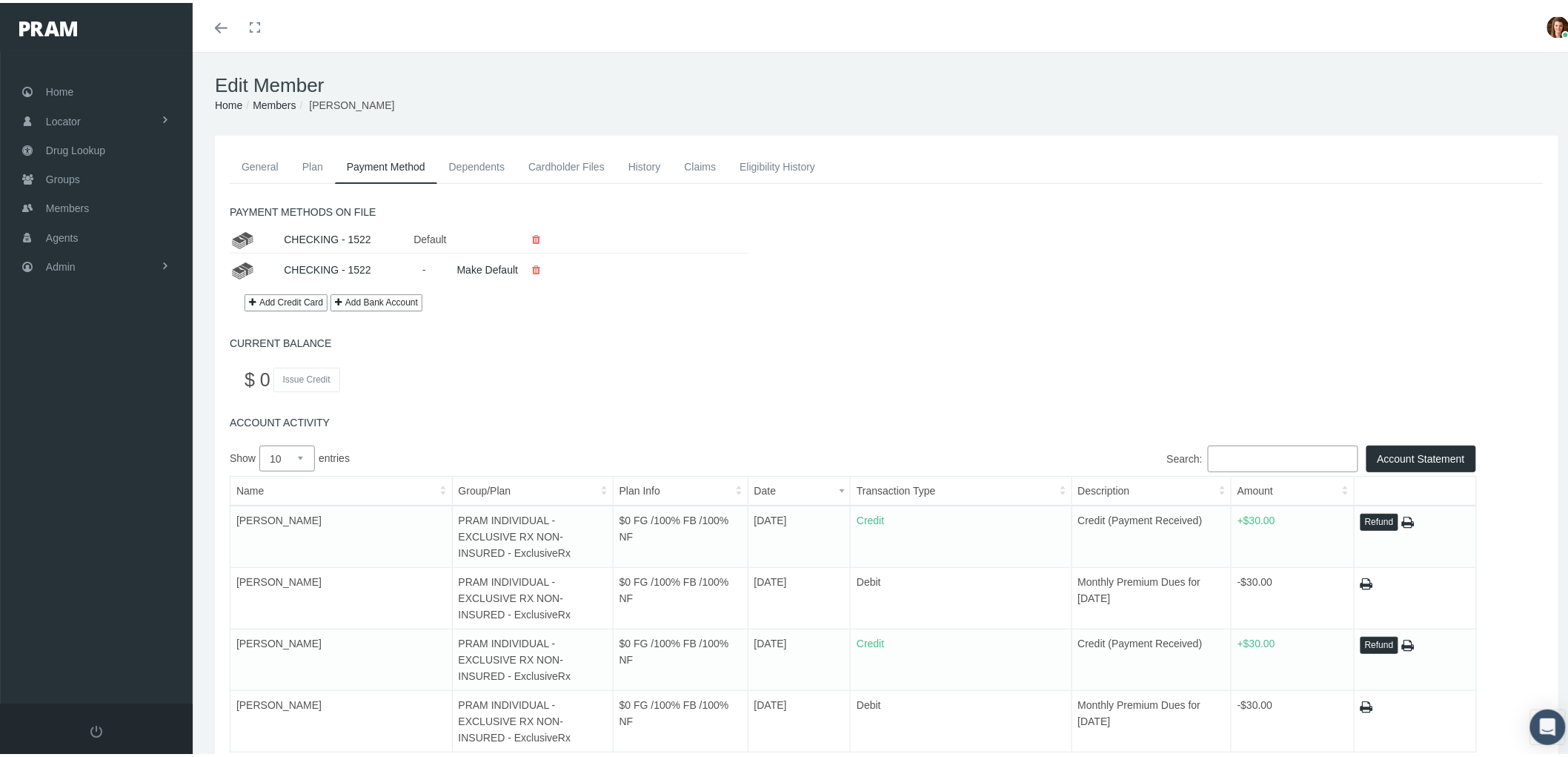
click at [504, 159] on link "Dependents" at bounding box center [478, 164] width 80 height 32
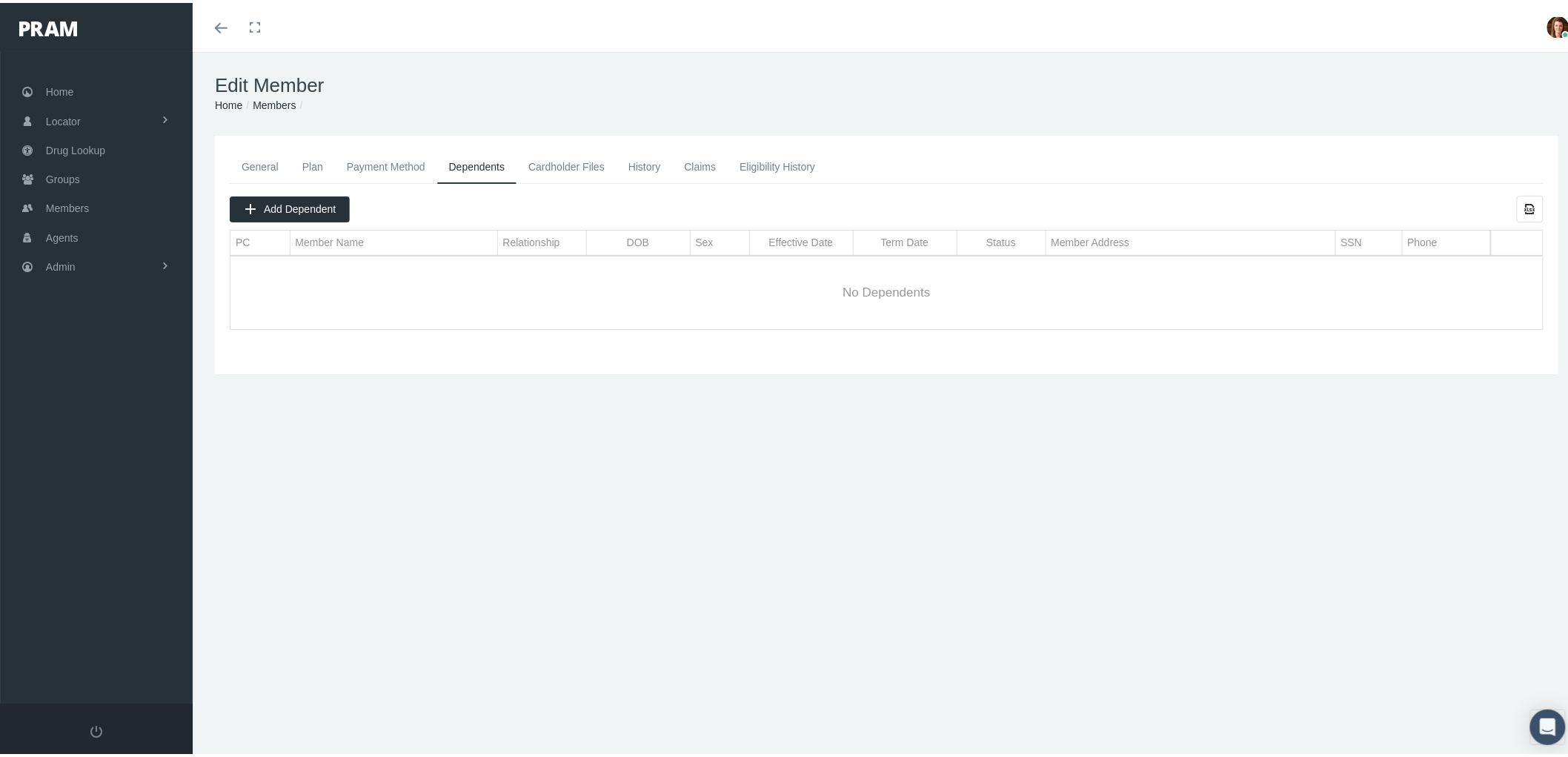
click at [248, 160] on link "General" at bounding box center [260, 164] width 61 height 32
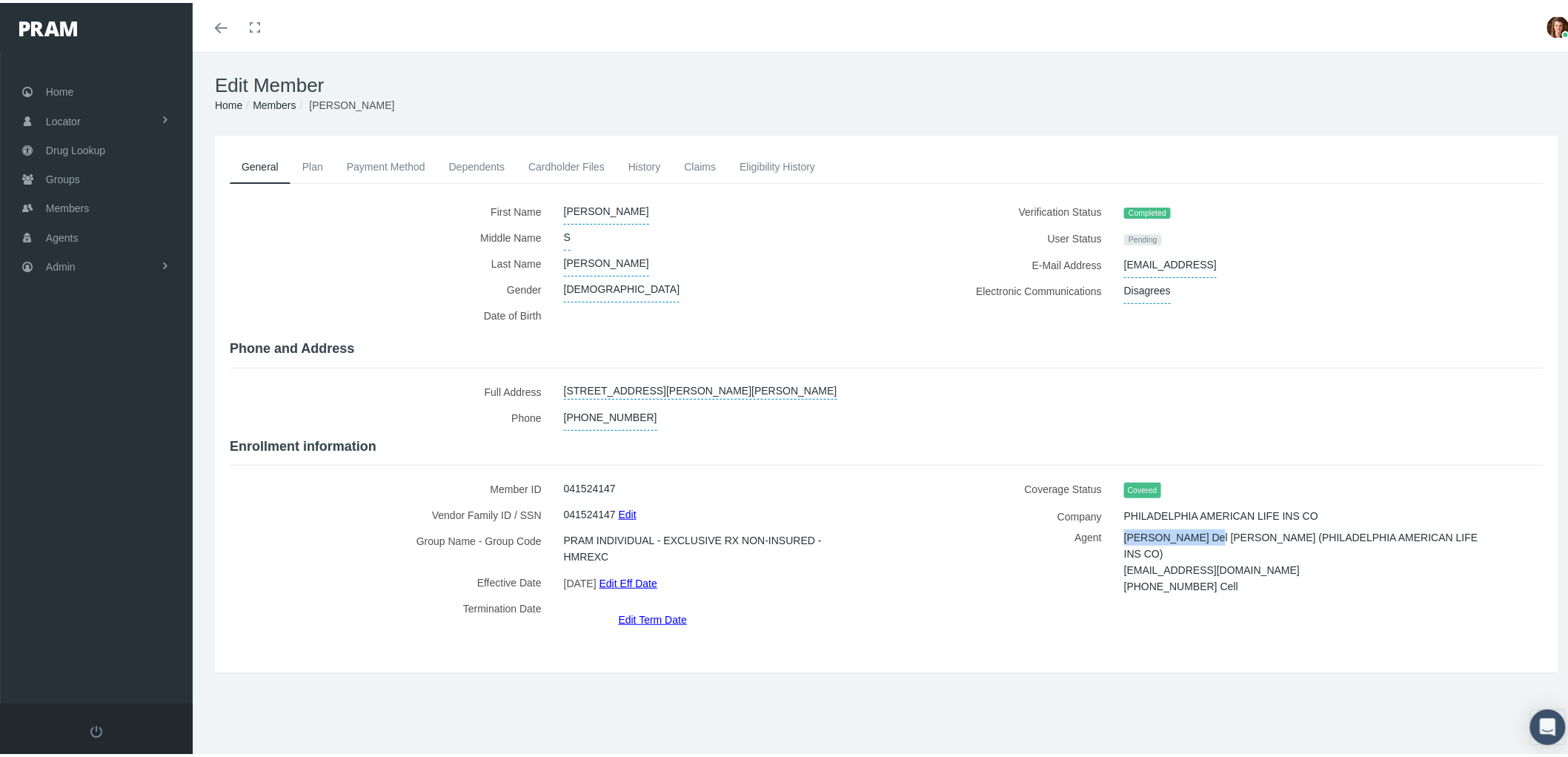
drag, startPoint x: 1115, startPoint y: 528, endPoint x: 1189, endPoint y: 528, distance: 74.0
click at [1189, 528] on span "[PERSON_NAME] Del [PERSON_NAME] (PHILADELPHIA AMERICAN LIFE INS CO)" at bounding box center [1301, 542] width 355 height 38
copy span "[PERSON_NAME] Del [PERSON_NAME]"
click at [308, 159] on link "Plan" at bounding box center [313, 164] width 45 height 32
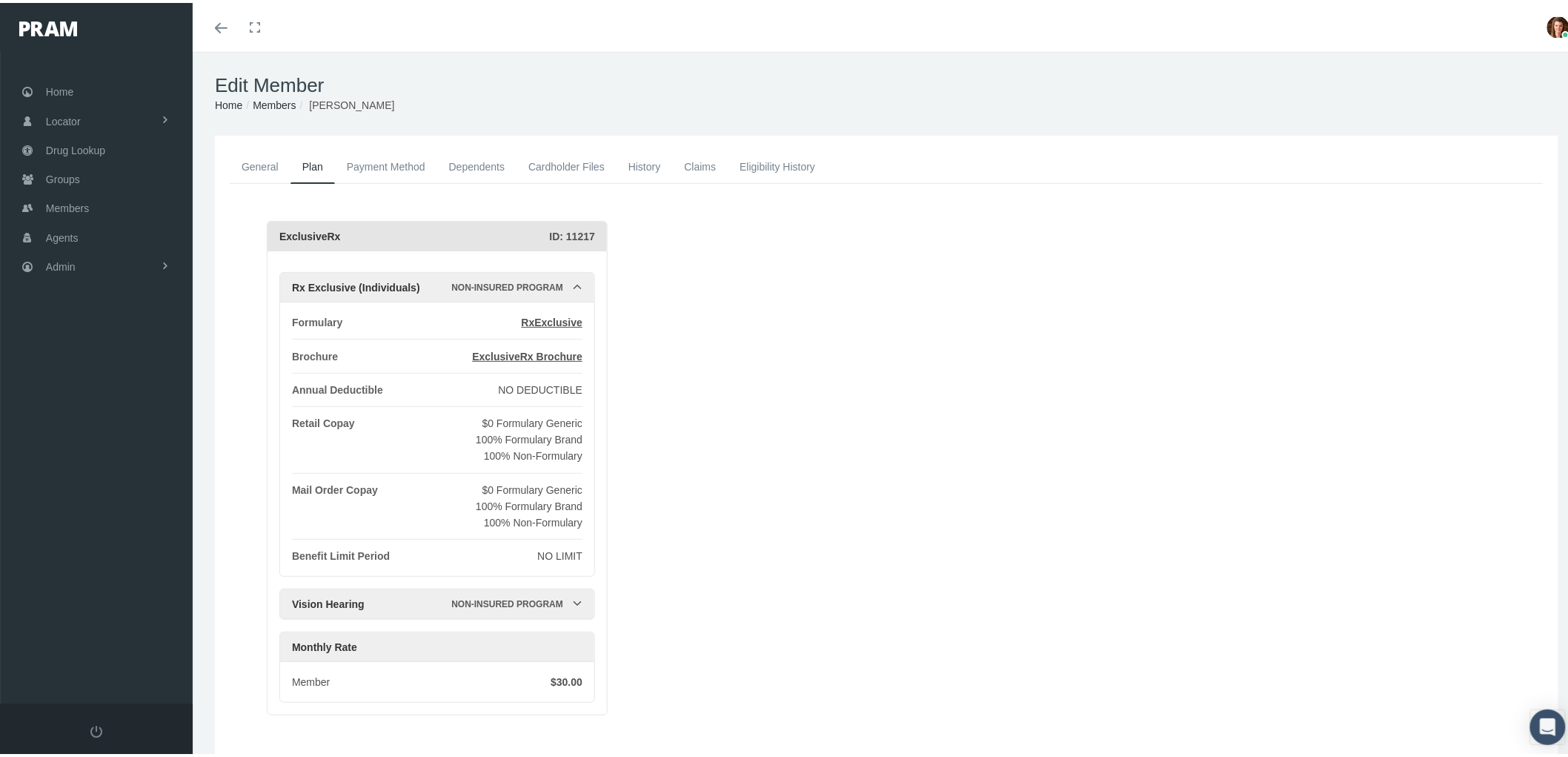
click at [379, 165] on link "Payment Method" at bounding box center [385, 164] width 102 height 32
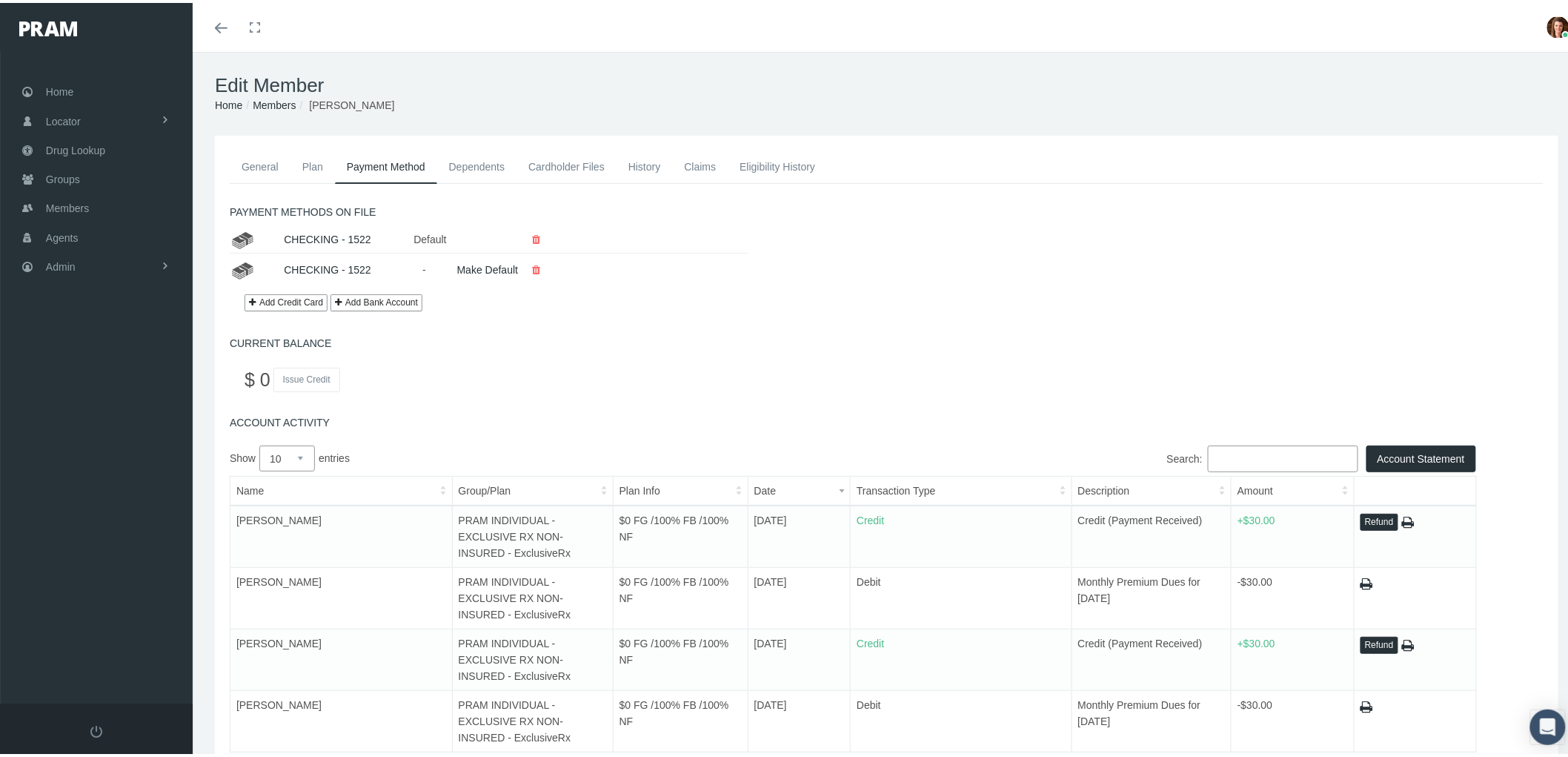
click at [476, 158] on link "Dependents" at bounding box center [478, 164] width 80 height 32
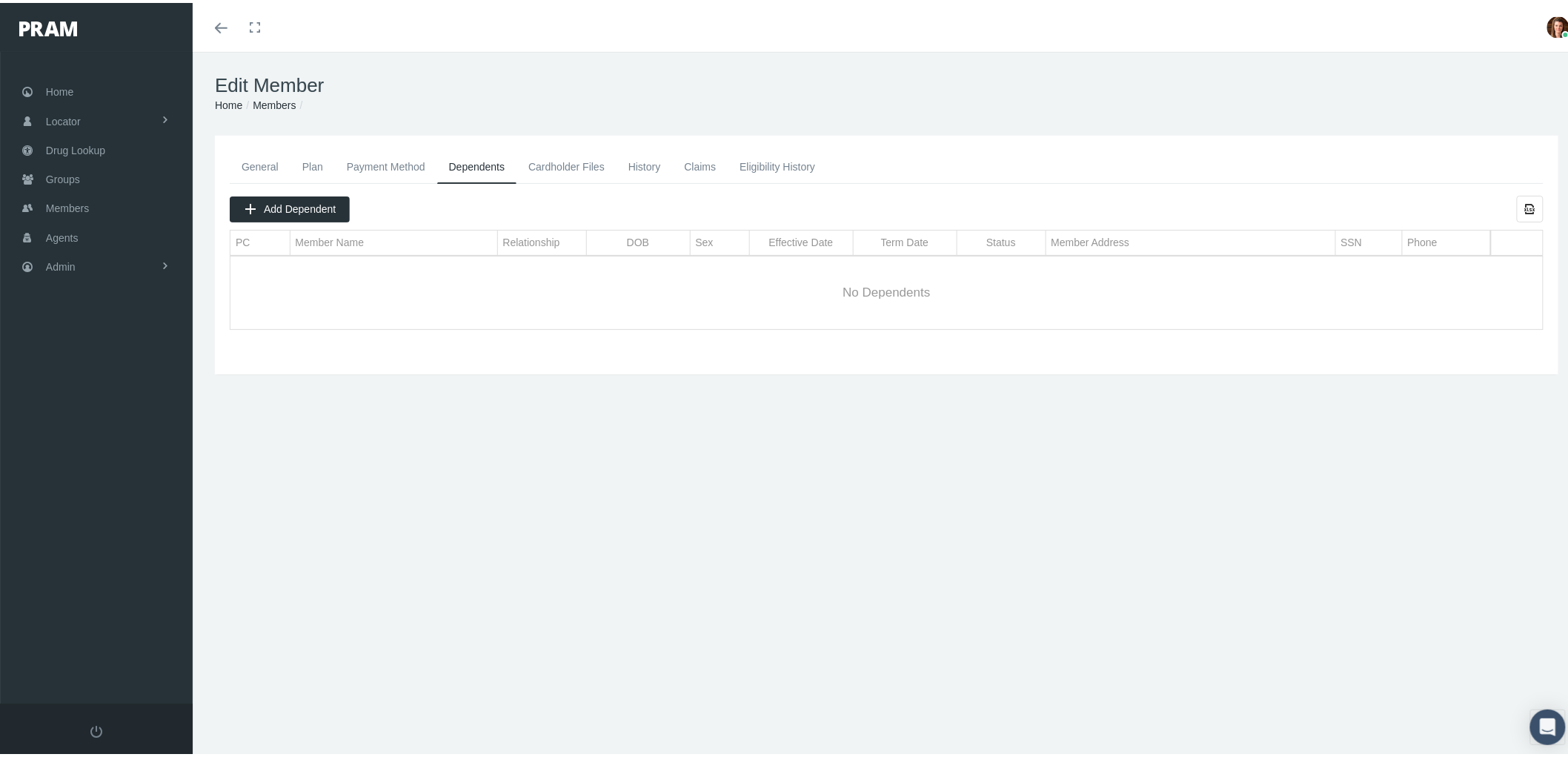
click at [769, 158] on link "Eligibility History" at bounding box center [777, 164] width 99 height 32
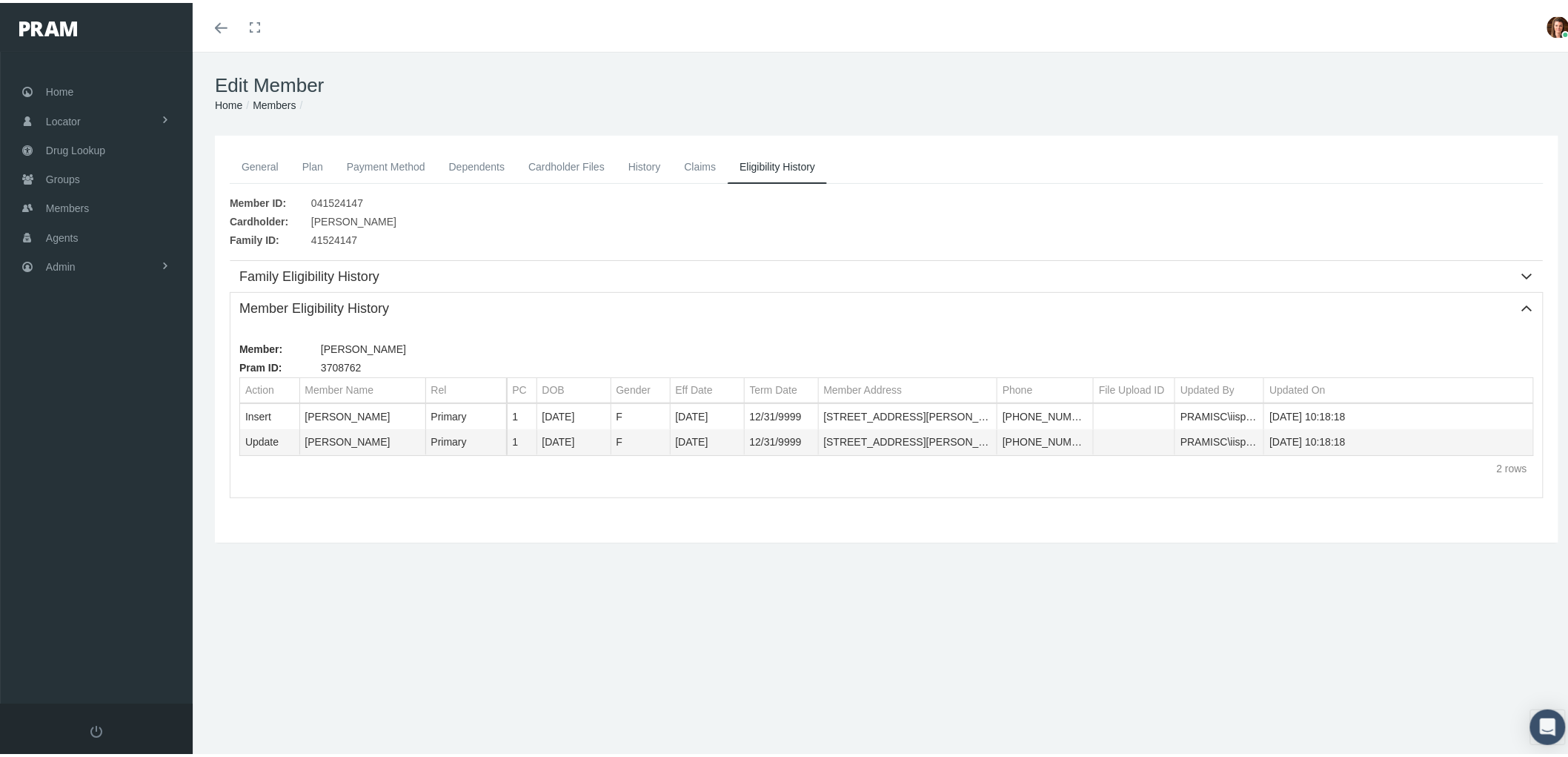
click at [250, 161] on link "General" at bounding box center [260, 164] width 61 height 32
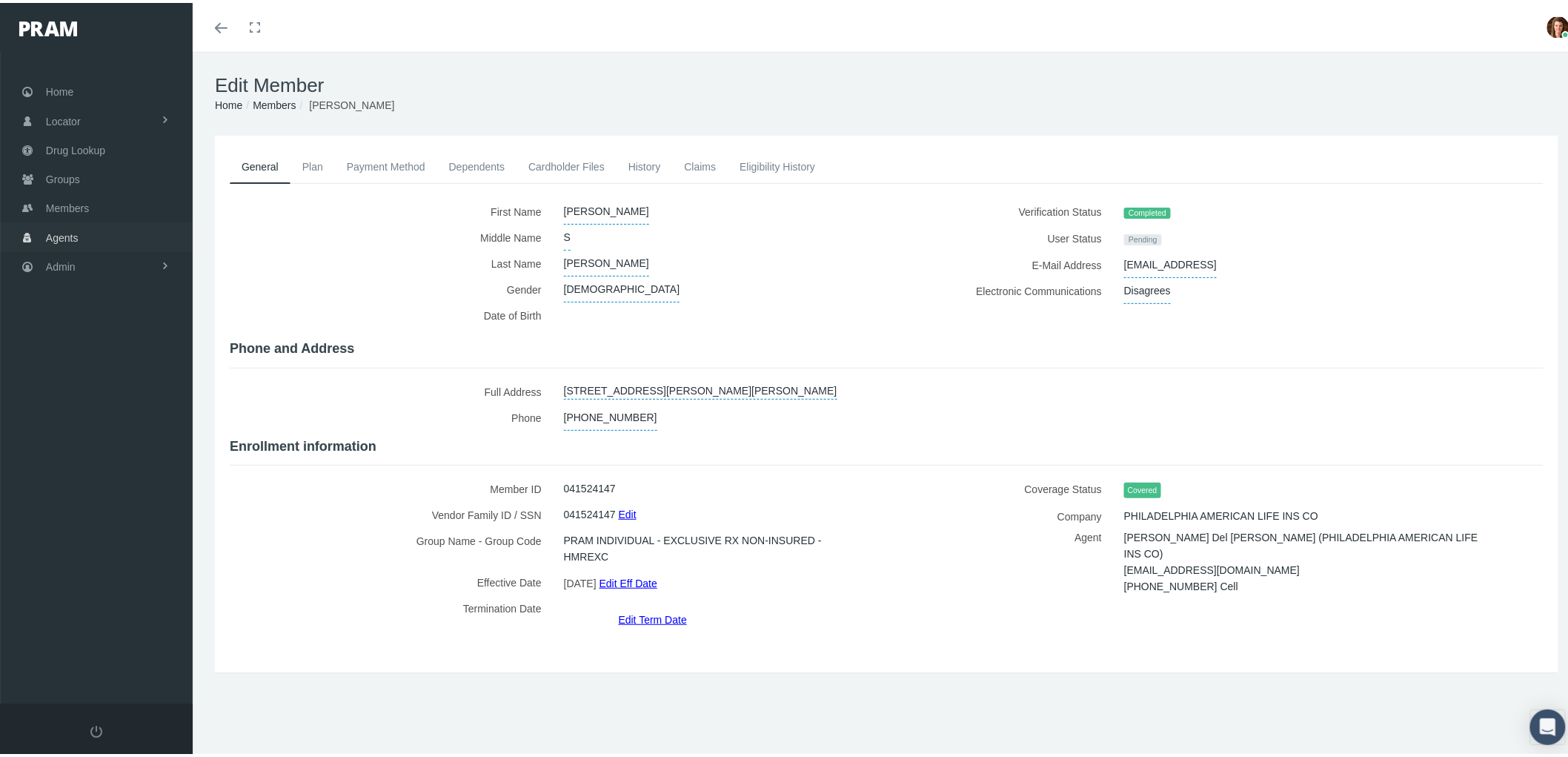
click at [82, 238] on link "Agents" at bounding box center [96, 234] width 193 height 29
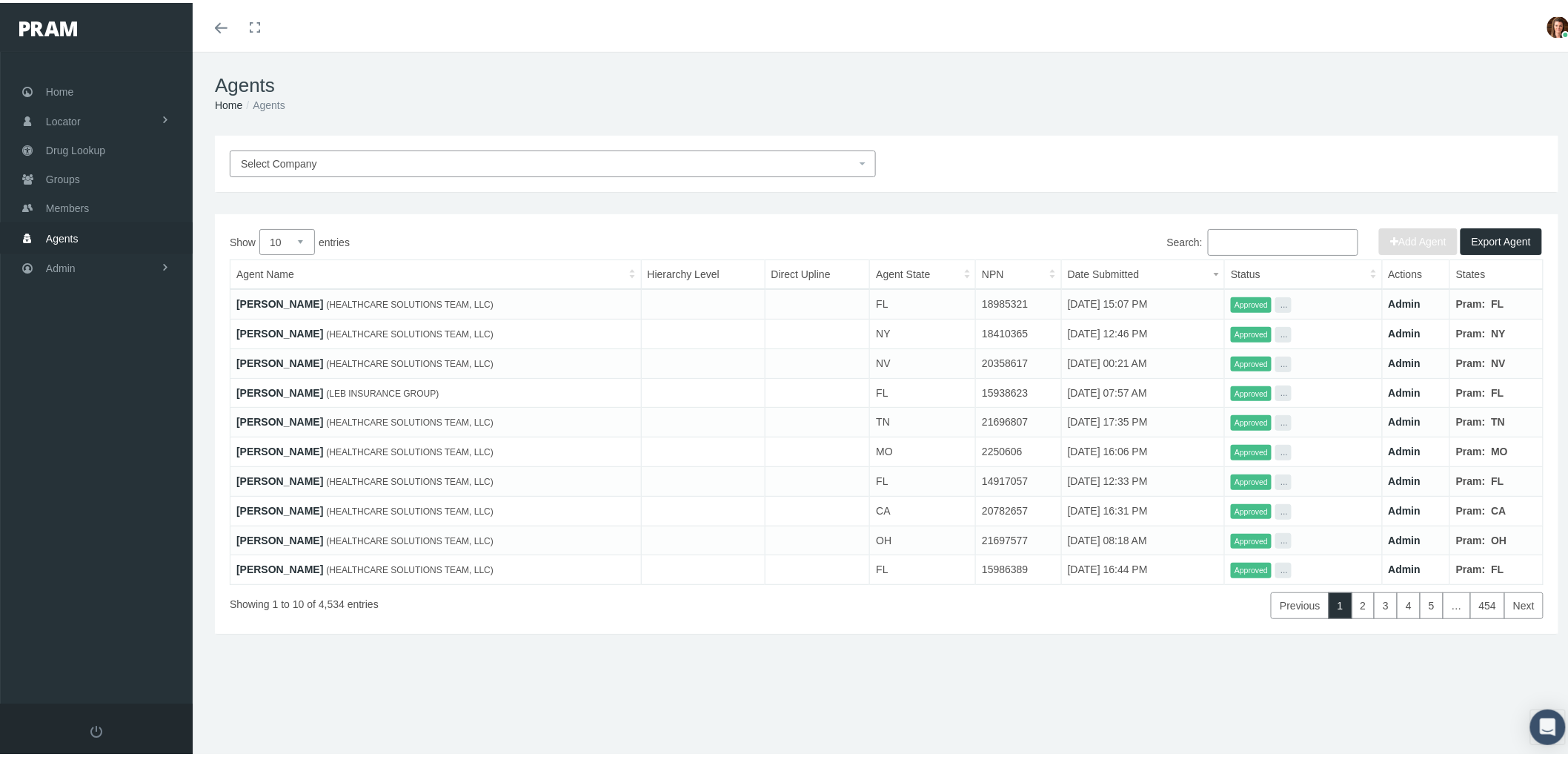
click at [1230, 245] on input "Search:" at bounding box center [1283, 239] width 151 height 27
paste input "[PERSON_NAME] Del [PERSON_NAME]"
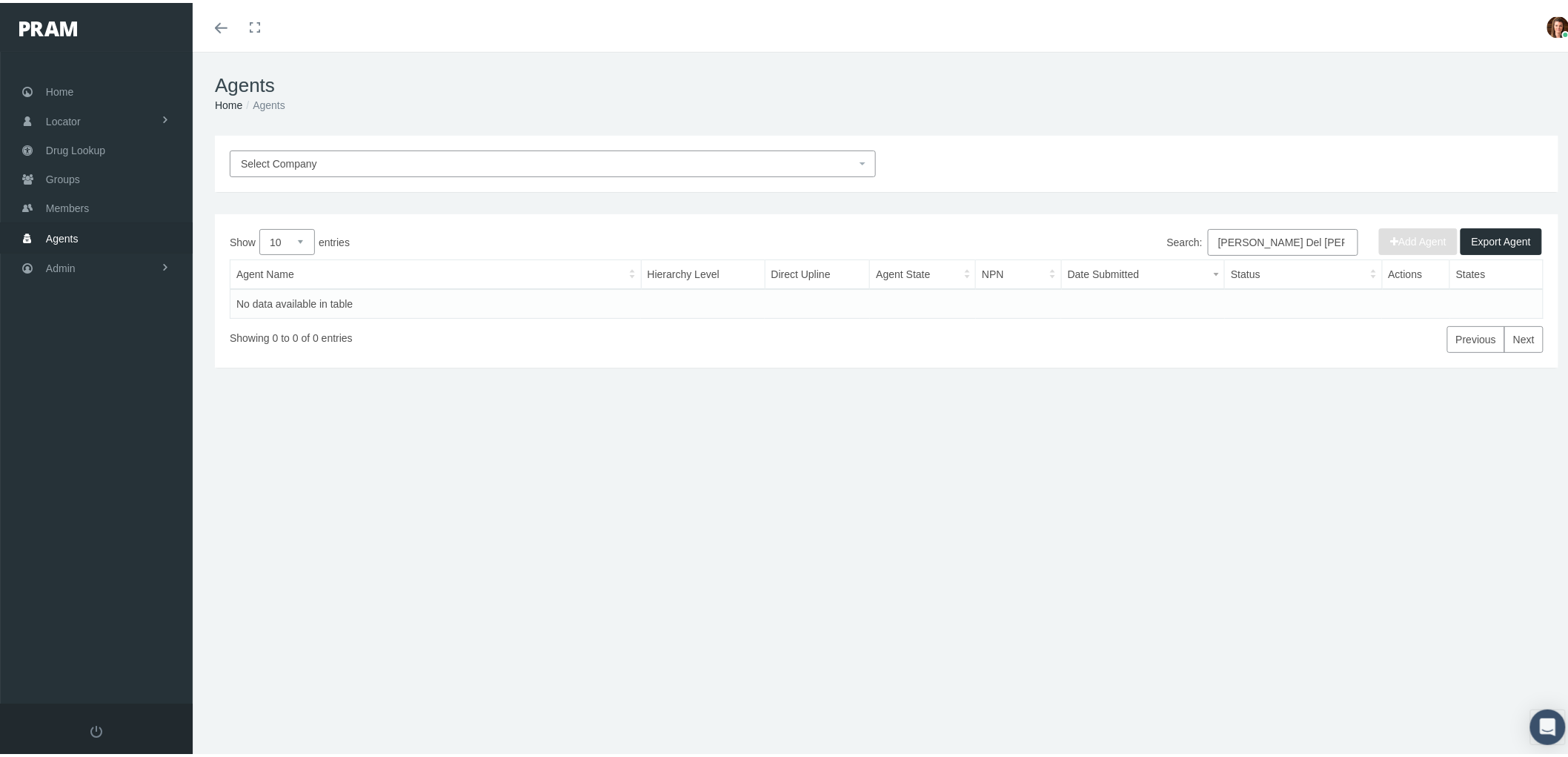
drag, startPoint x: 1212, startPoint y: 234, endPoint x: 1257, endPoint y: 243, distance: 45.9
click at [1212, 235] on input "Lydia Del Rossi" at bounding box center [1283, 239] width 151 height 27
click at [1293, 235] on input "Lydia Del Rossi" at bounding box center [1283, 239] width 151 height 27
click at [1208, 226] on input "Lydia Del Rossi" at bounding box center [1283, 239] width 151 height 27
drag, startPoint x: 1307, startPoint y: 240, endPoint x: 1159, endPoint y: 235, distance: 148.1
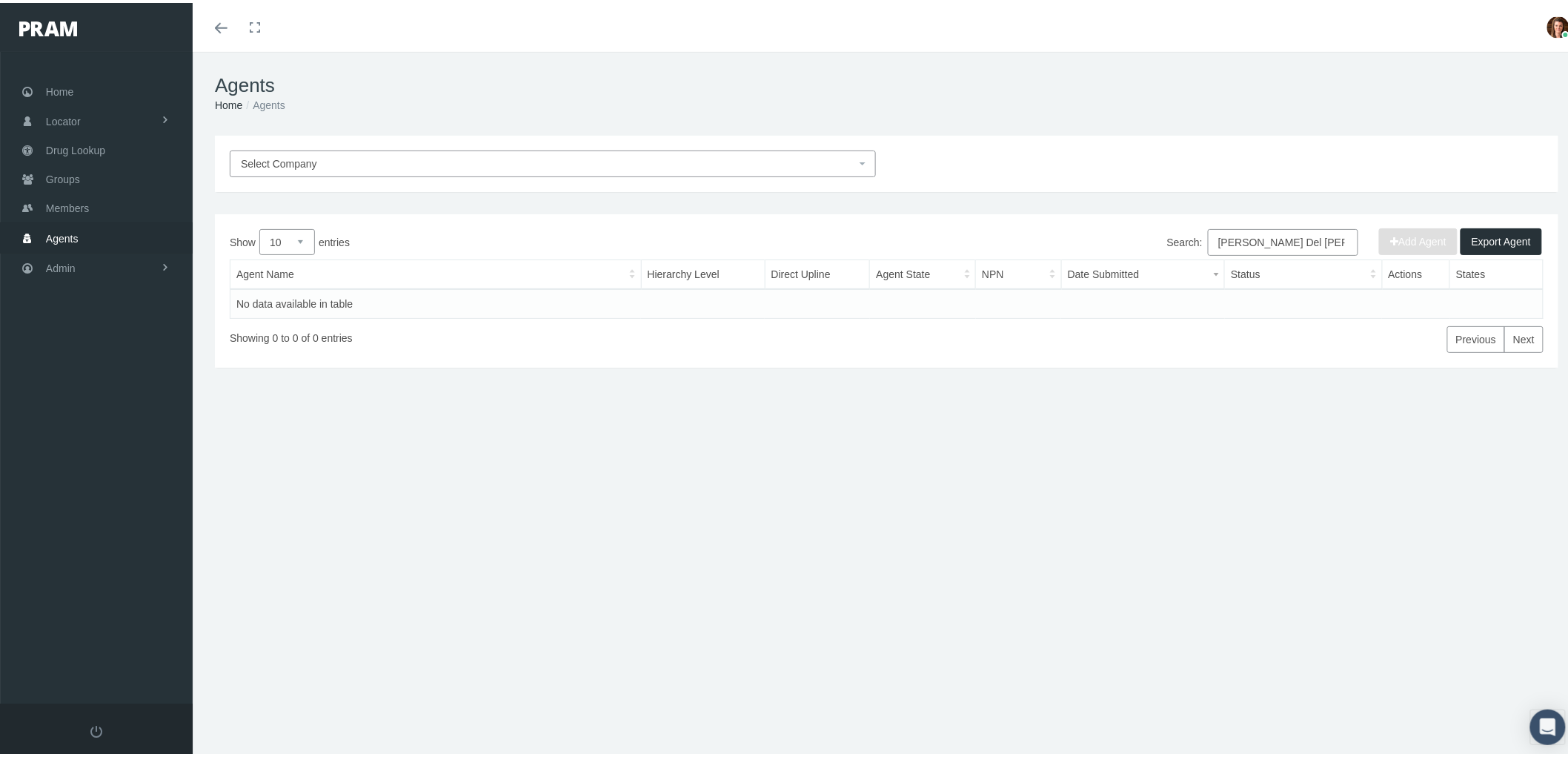
click at [1167, 237] on label "Search: Lydia Del Rossi" at bounding box center [1262, 239] width 192 height 27
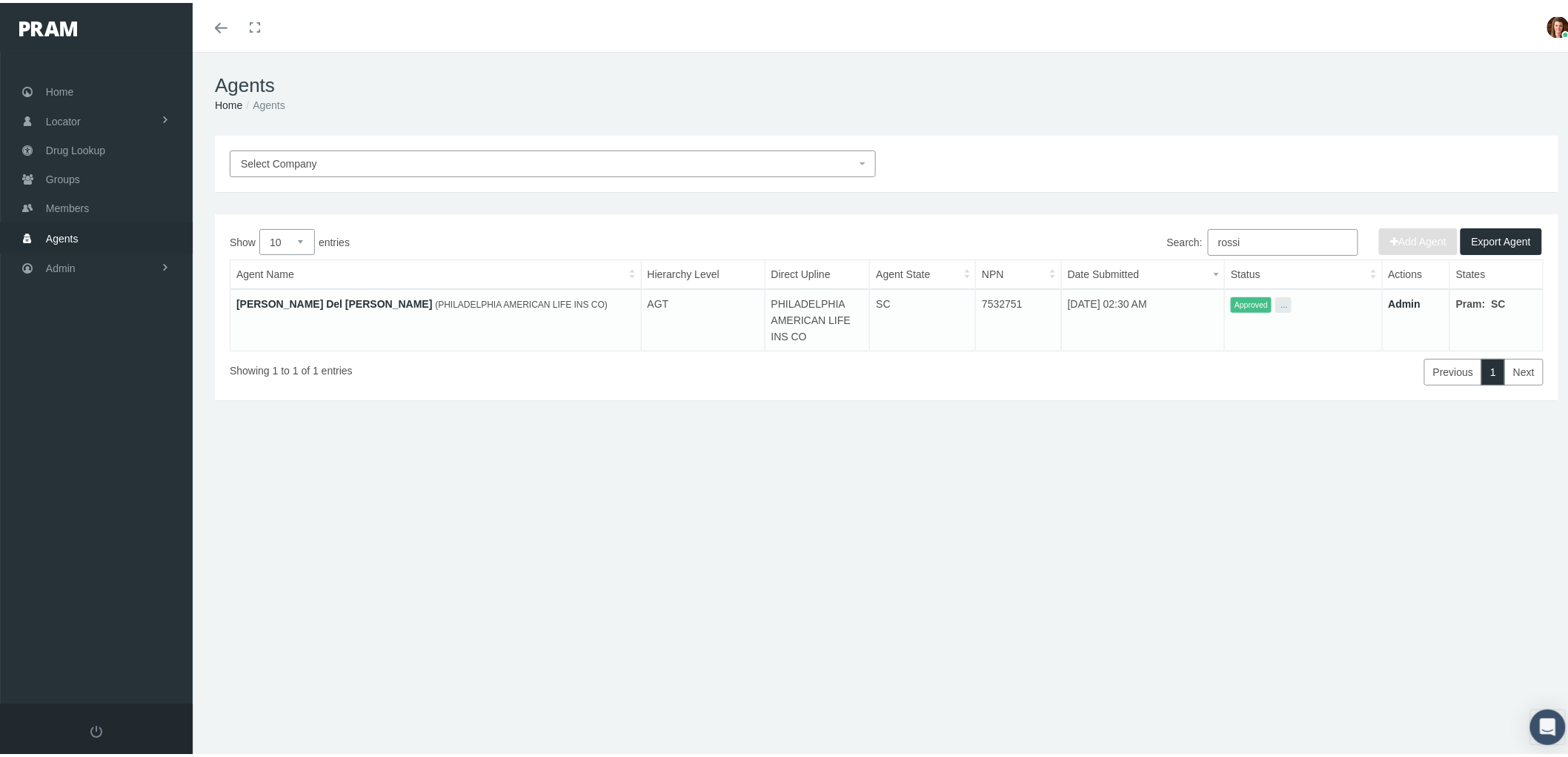
type input "rossi"
click at [269, 297] on link "Lydia Del Rossi" at bounding box center [334, 300] width 195 height 11
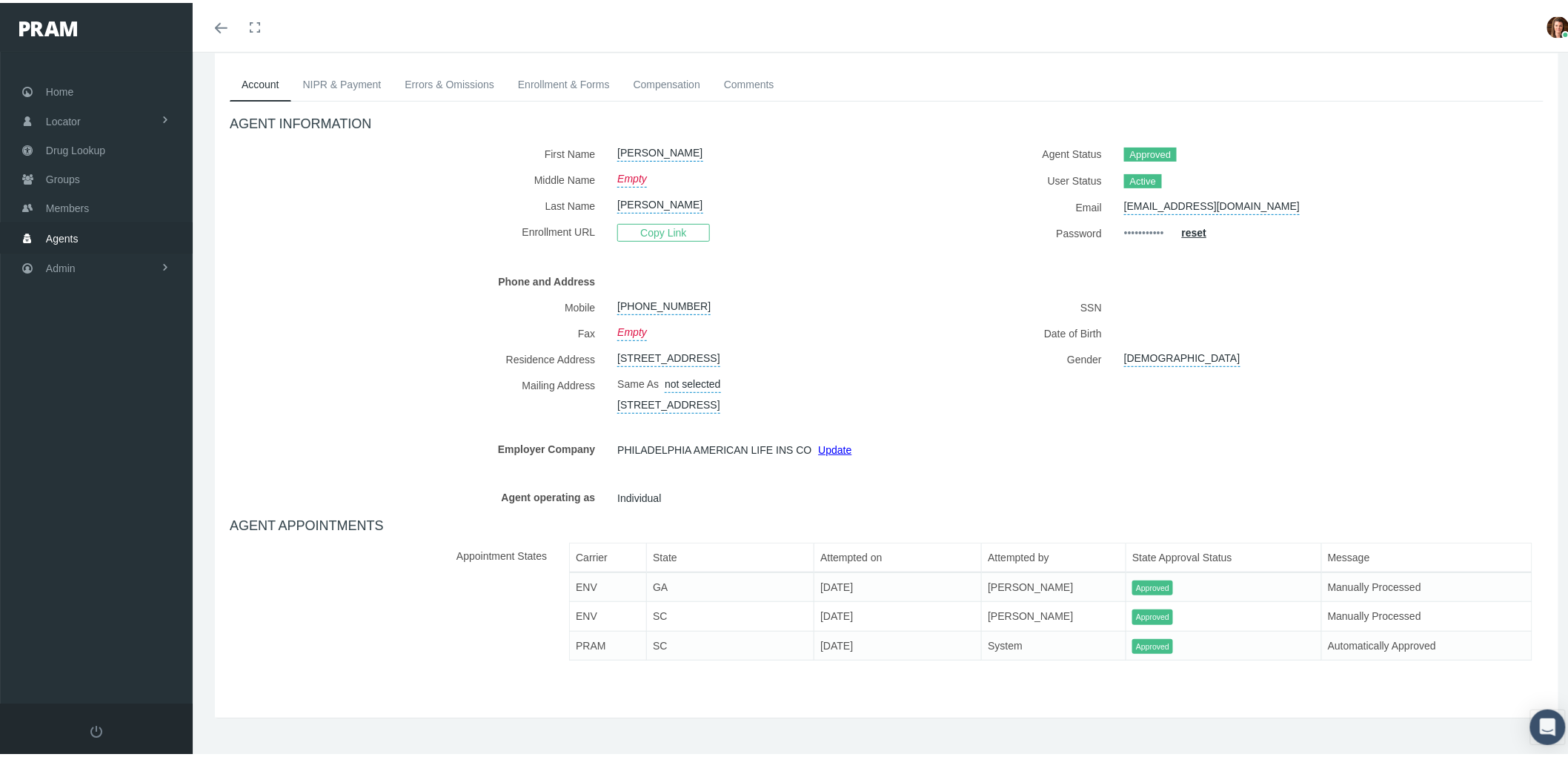
scroll to position [98, 0]
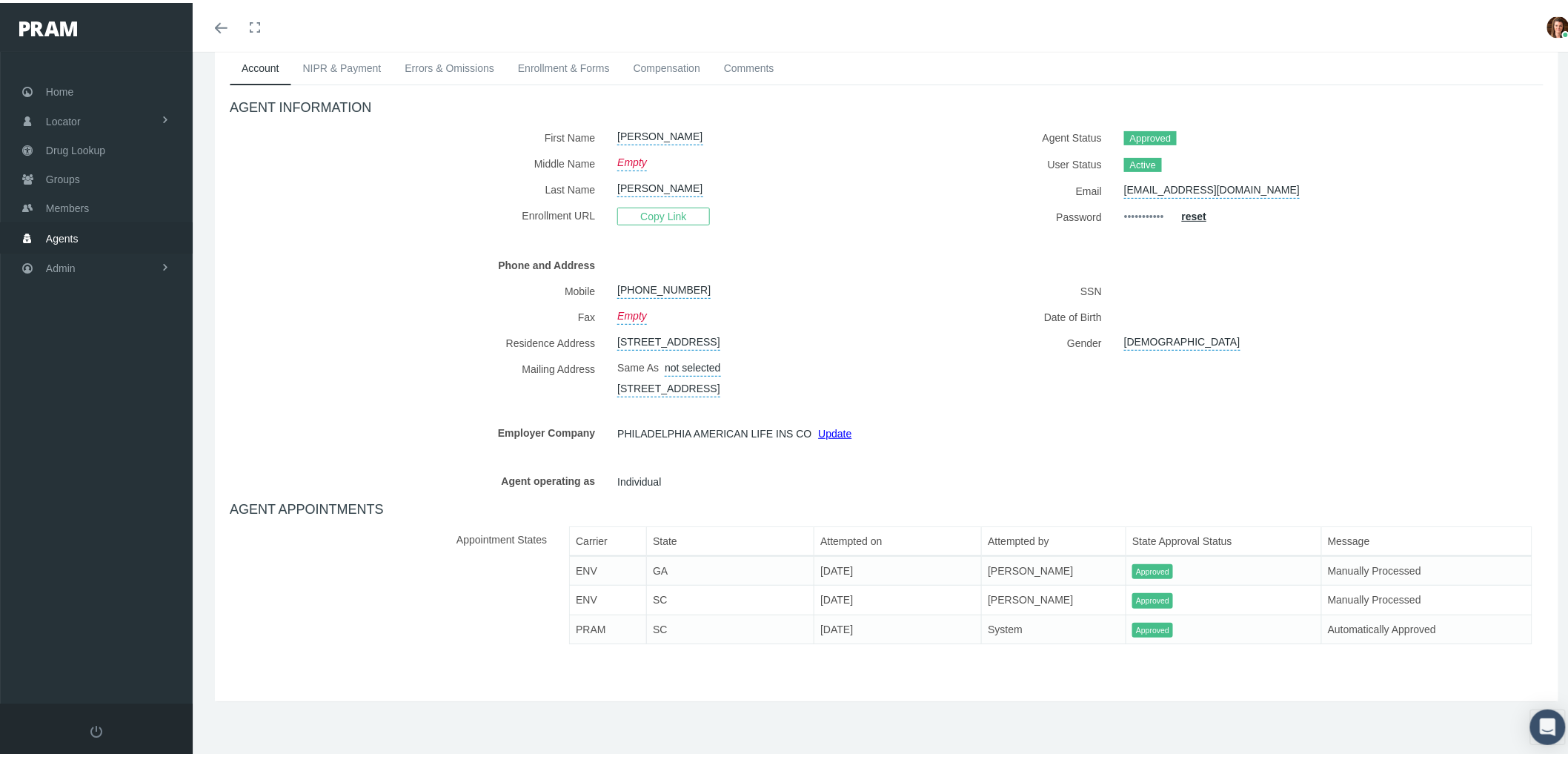
click at [826, 427] on link "Update" at bounding box center [834, 430] width 33 height 11
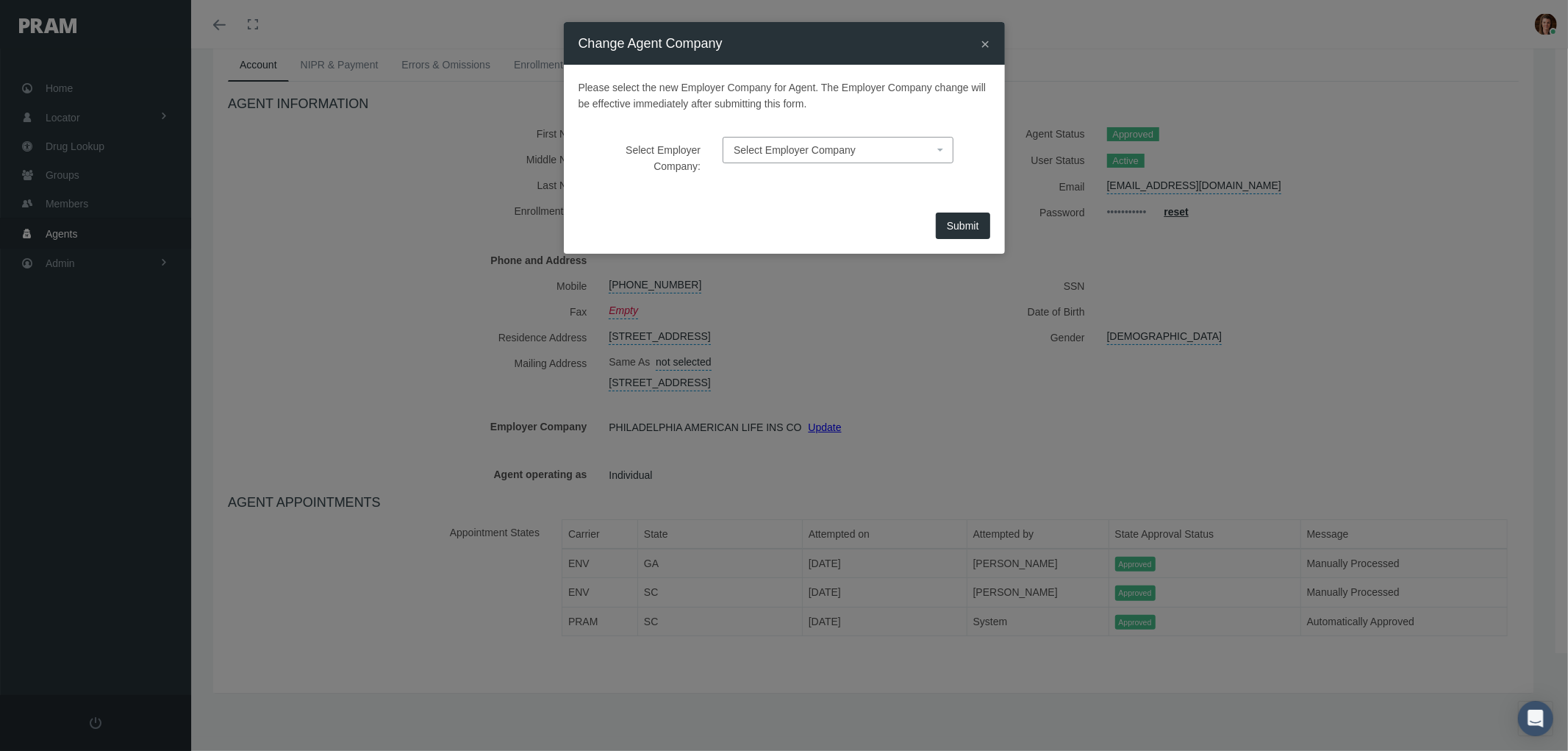
click at [828, 148] on span "Select Employer Company" at bounding box center [794, 149] width 122 height 11
click at [638, 193] on div "Please select the new Employer Company for Agent. The Employer Company change w…" at bounding box center [784, 136] width 441 height 144
click at [989, 37] on div "× Change Agent Company" at bounding box center [784, 43] width 441 height 43
click at [984, 46] on span "×" at bounding box center [984, 44] width 9 height 17
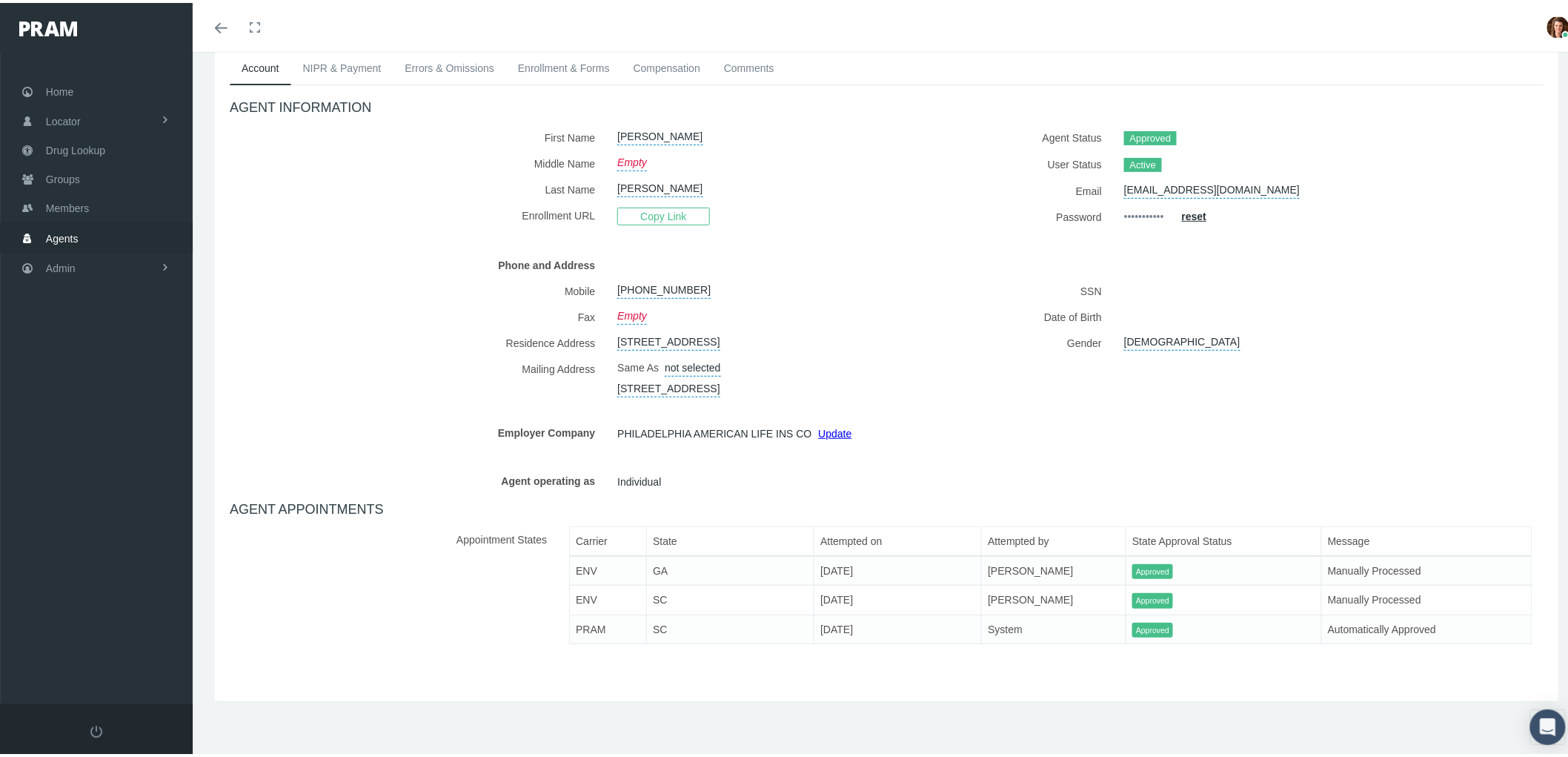
click at [324, 58] on link "NIPR & Payment" at bounding box center [341, 65] width 102 height 32
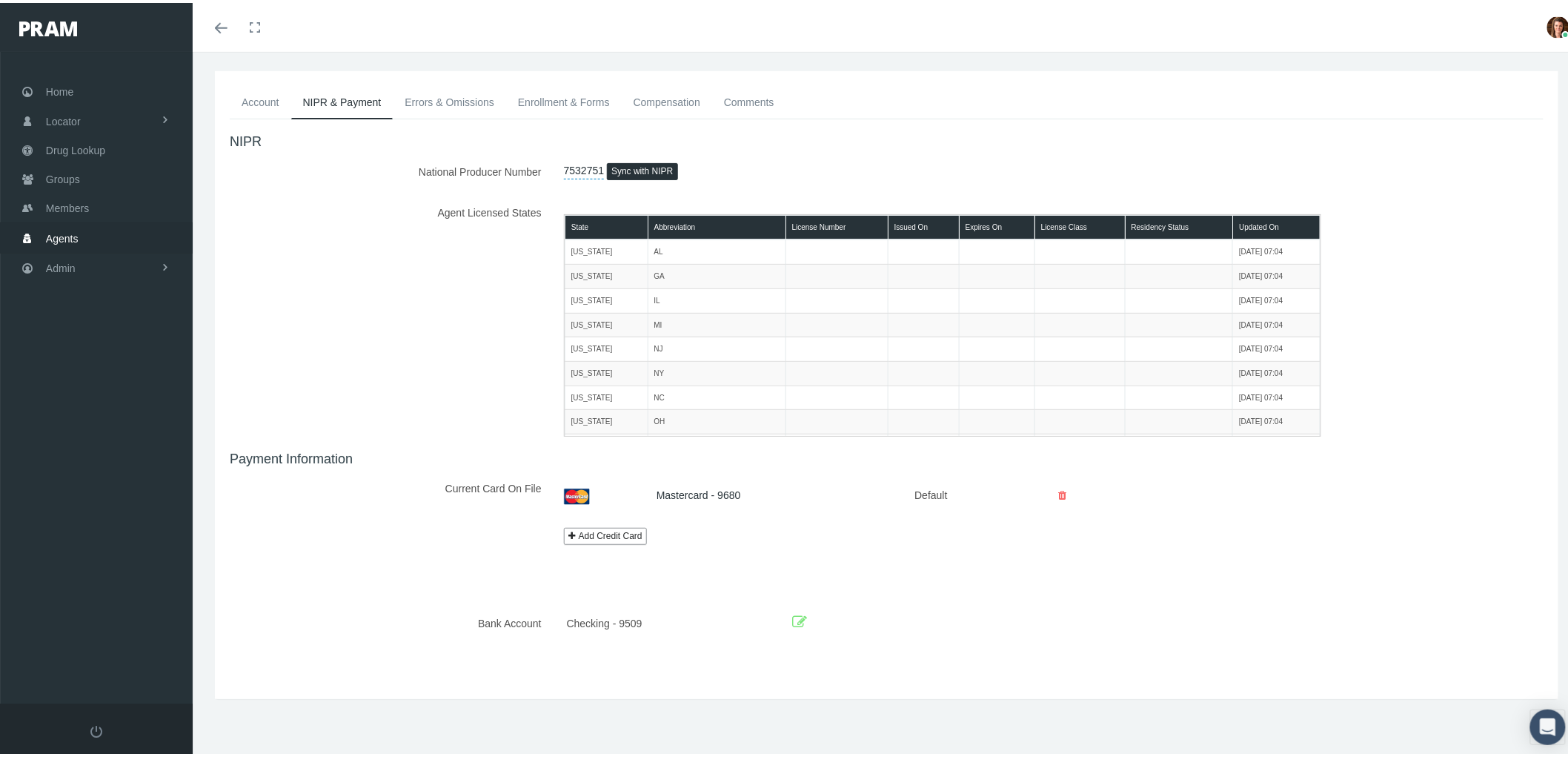
scroll to position [64, 0]
click at [451, 105] on link "Errors & Omissions" at bounding box center [449, 100] width 113 height 32
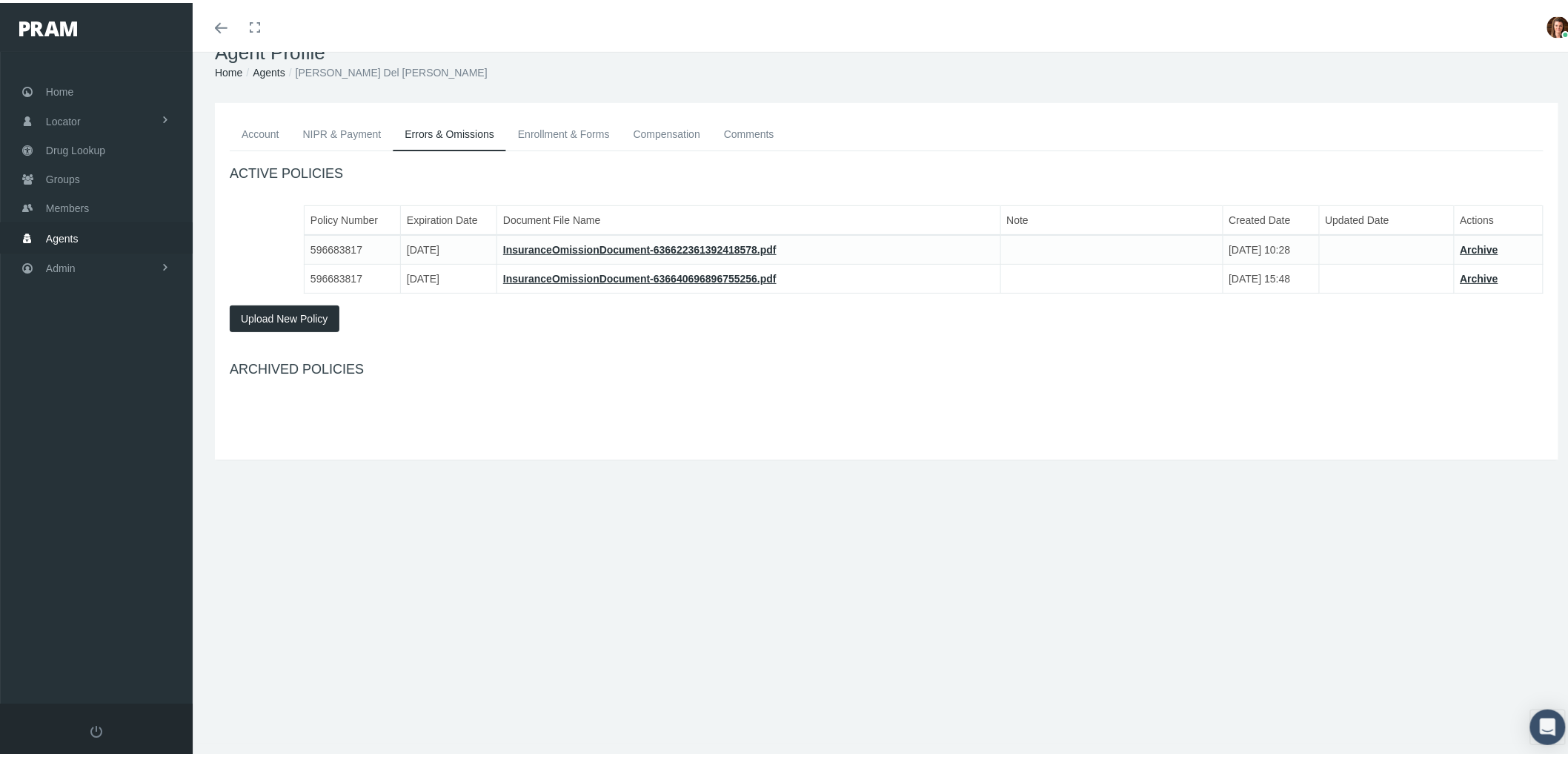
click at [566, 130] on link "Enrollment & Forms" at bounding box center [563, 131] width 115 height 32
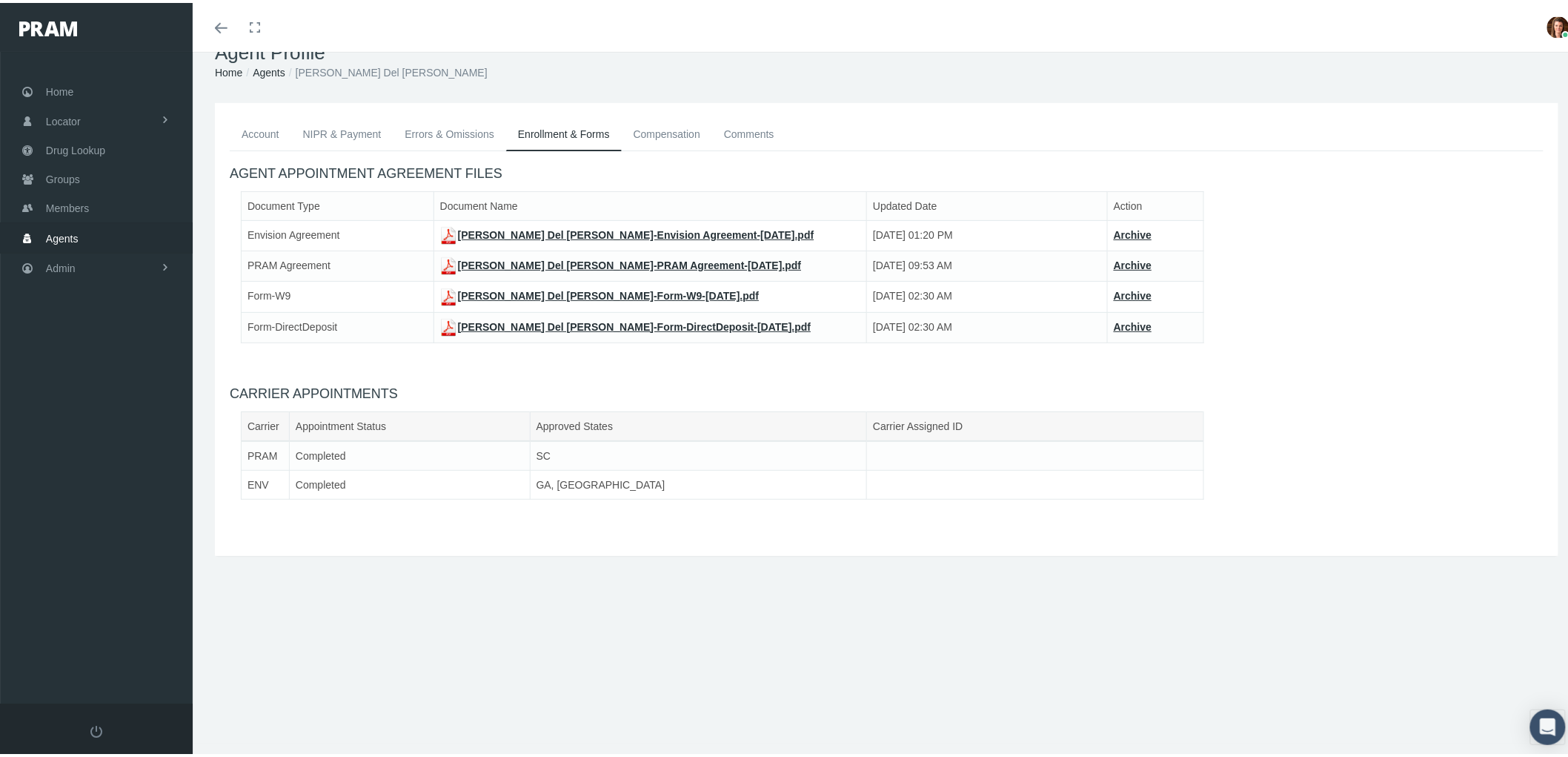
click at [666, 139] on link "Compensation" at bounding box center [666, 131] width 91 height 32
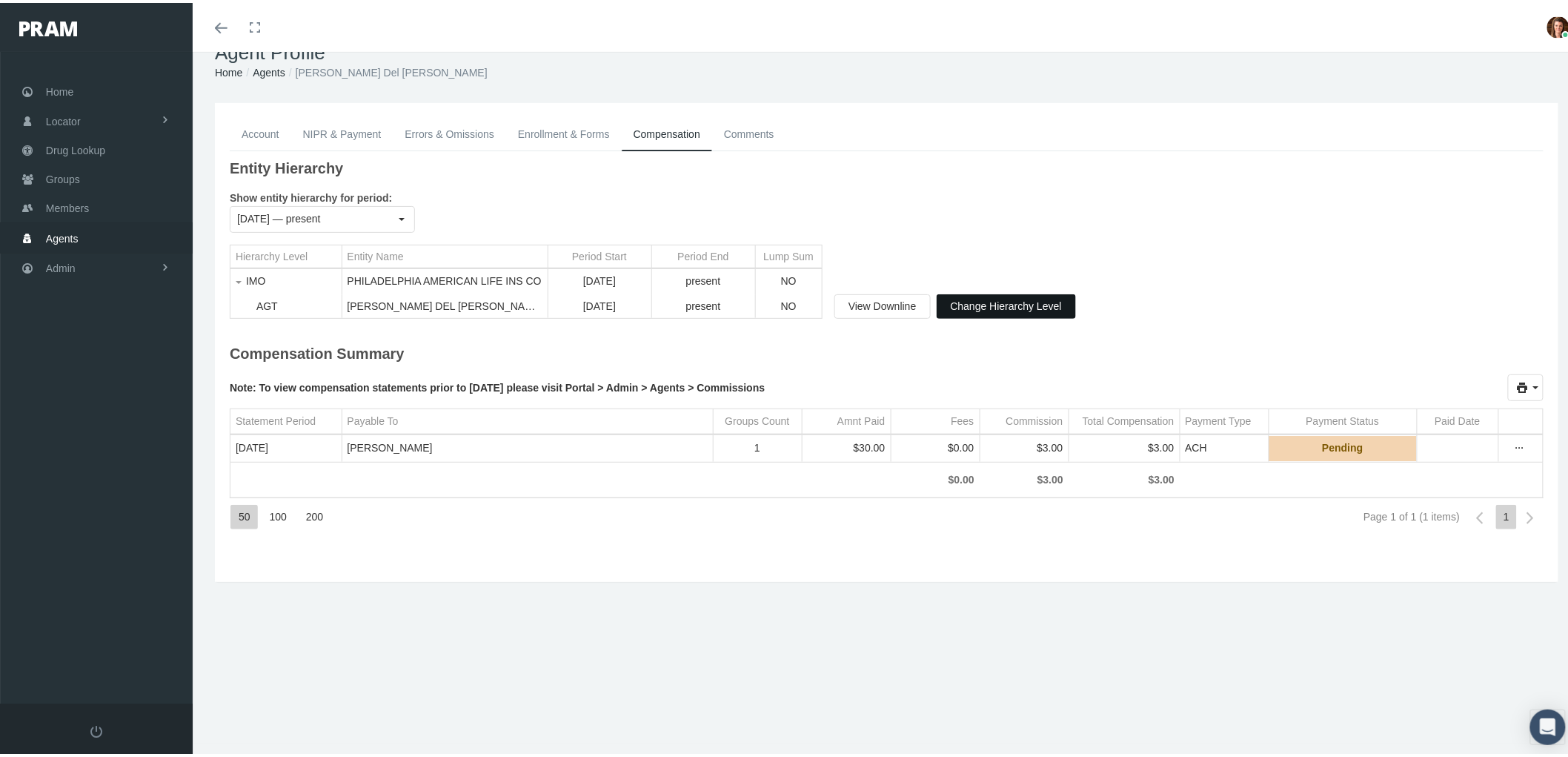
click at [1027, 301] on span "Change Hierarchy Level" at bounding box center [1006, 303] width 112 height 11
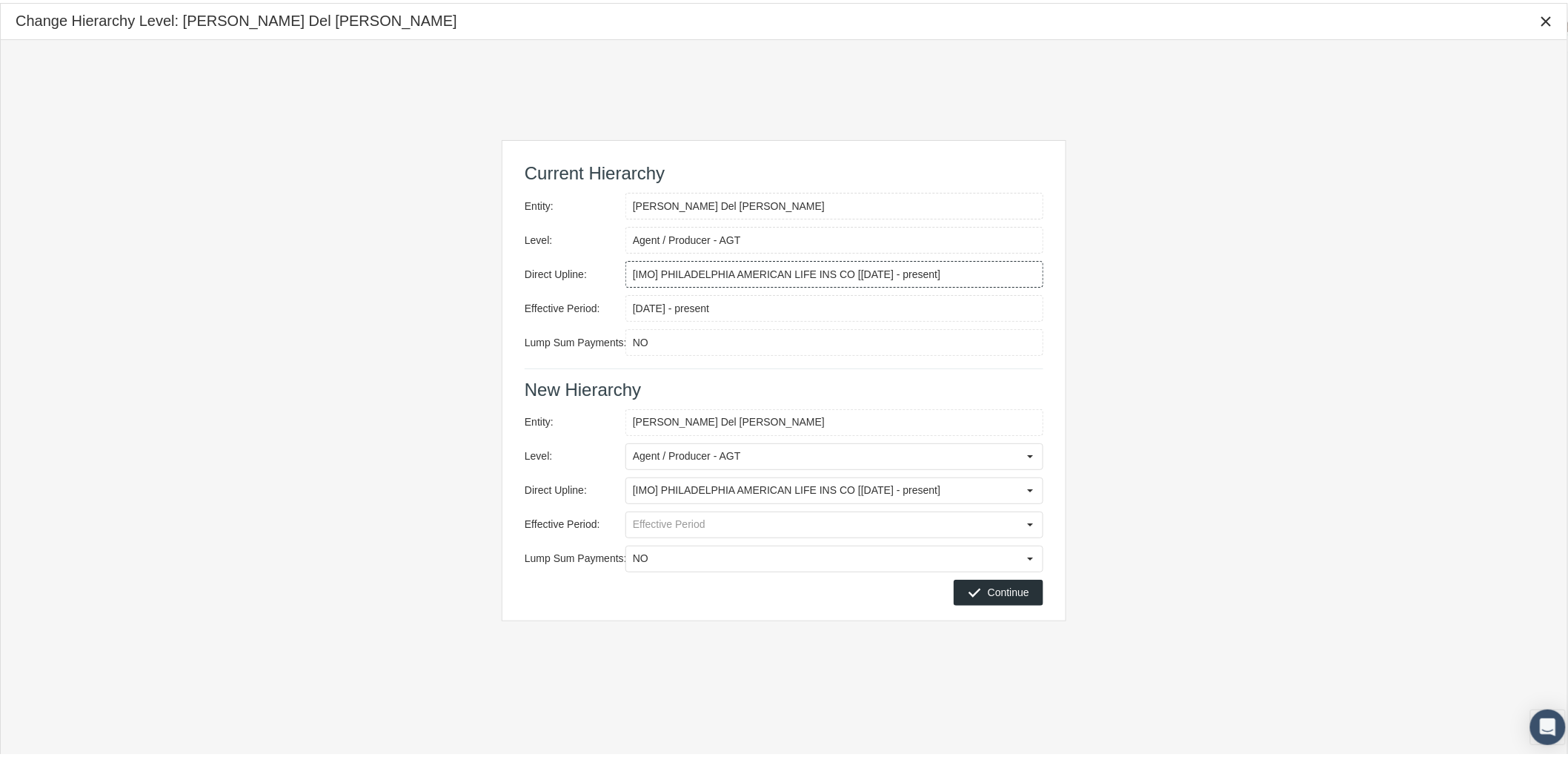
click at [930, 273] on input "[IMO] PHILADELPHIA AMERICAN LIFE INS CO [July 2022 - present]" at bounding box center [834, 271] width 417 height 25
click at [319, 529] on div "Current Hierarchy Entity: Lydia Del Rossi Level: Agent / Producer - AGT Direct …" at bounding box center [784, 378] width 1566 height 681
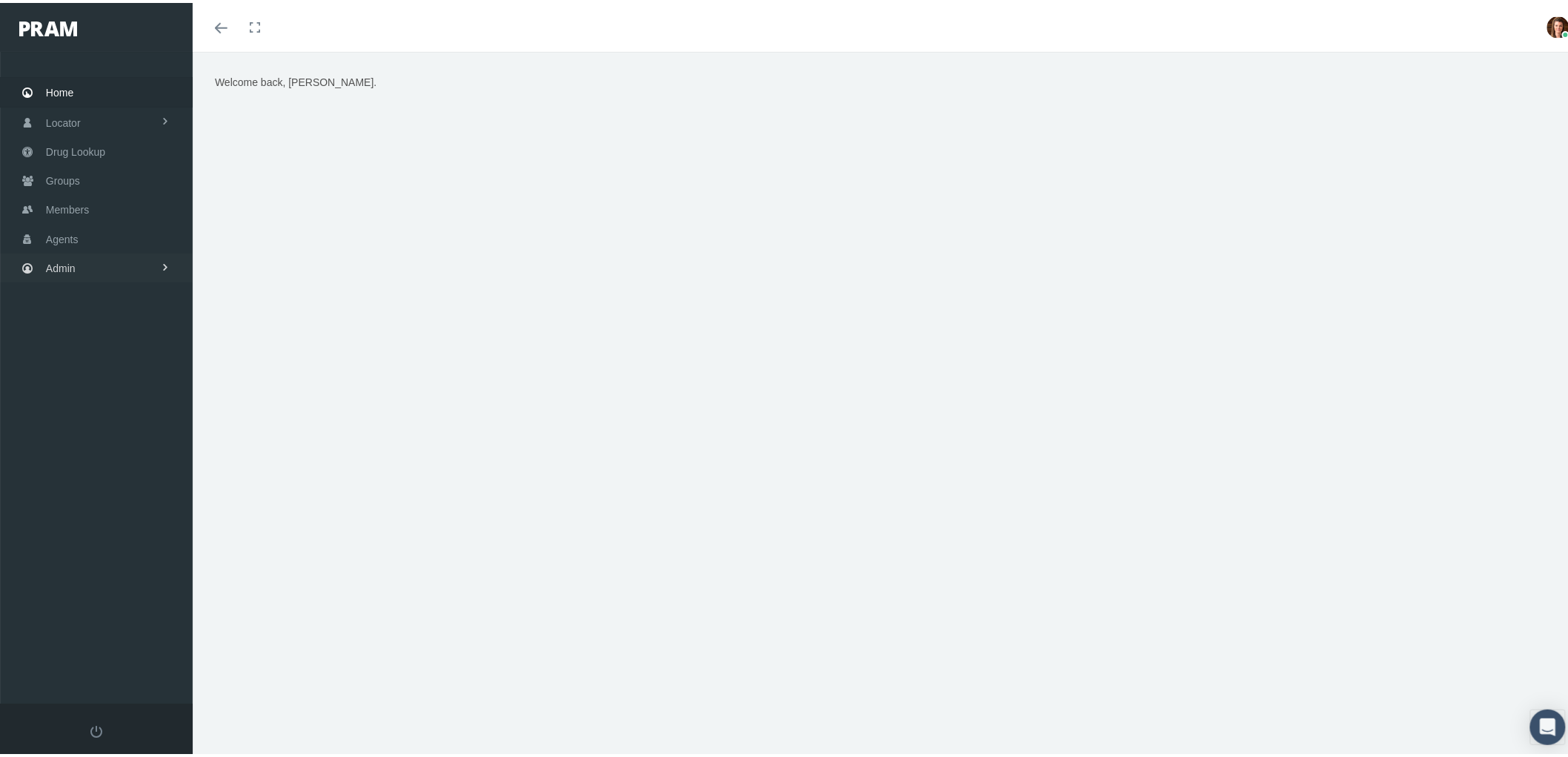
click at [107, 257] on link "Admin" at bounding box center [96, 265] width 193 height 29
click at [124, 180] on link "Groups" at bounding box center [96, 177] width 193 height 29
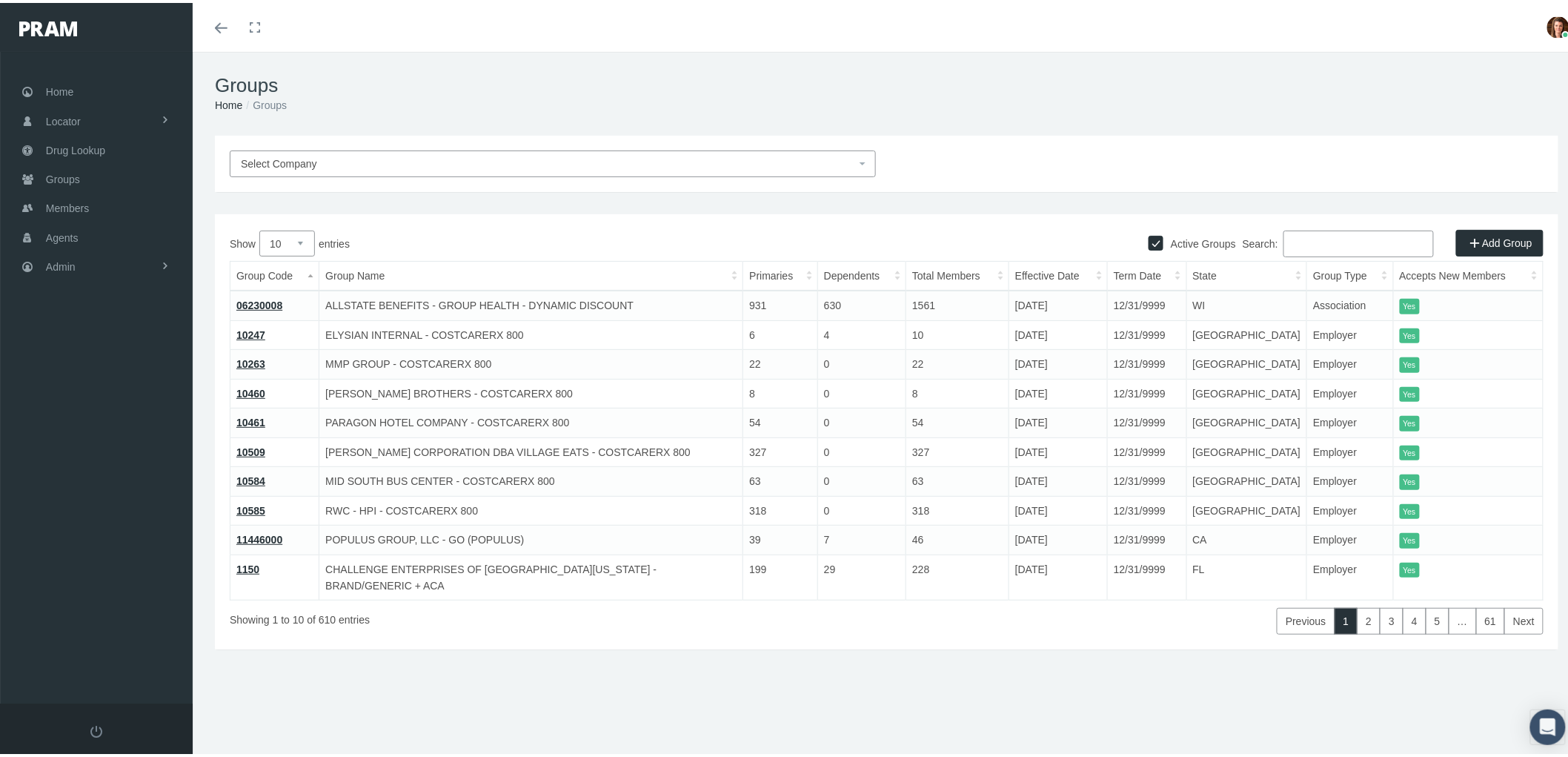
click at [1358, 239] on input "Search:" at bounding box center [1358, 241] width 151 height 27
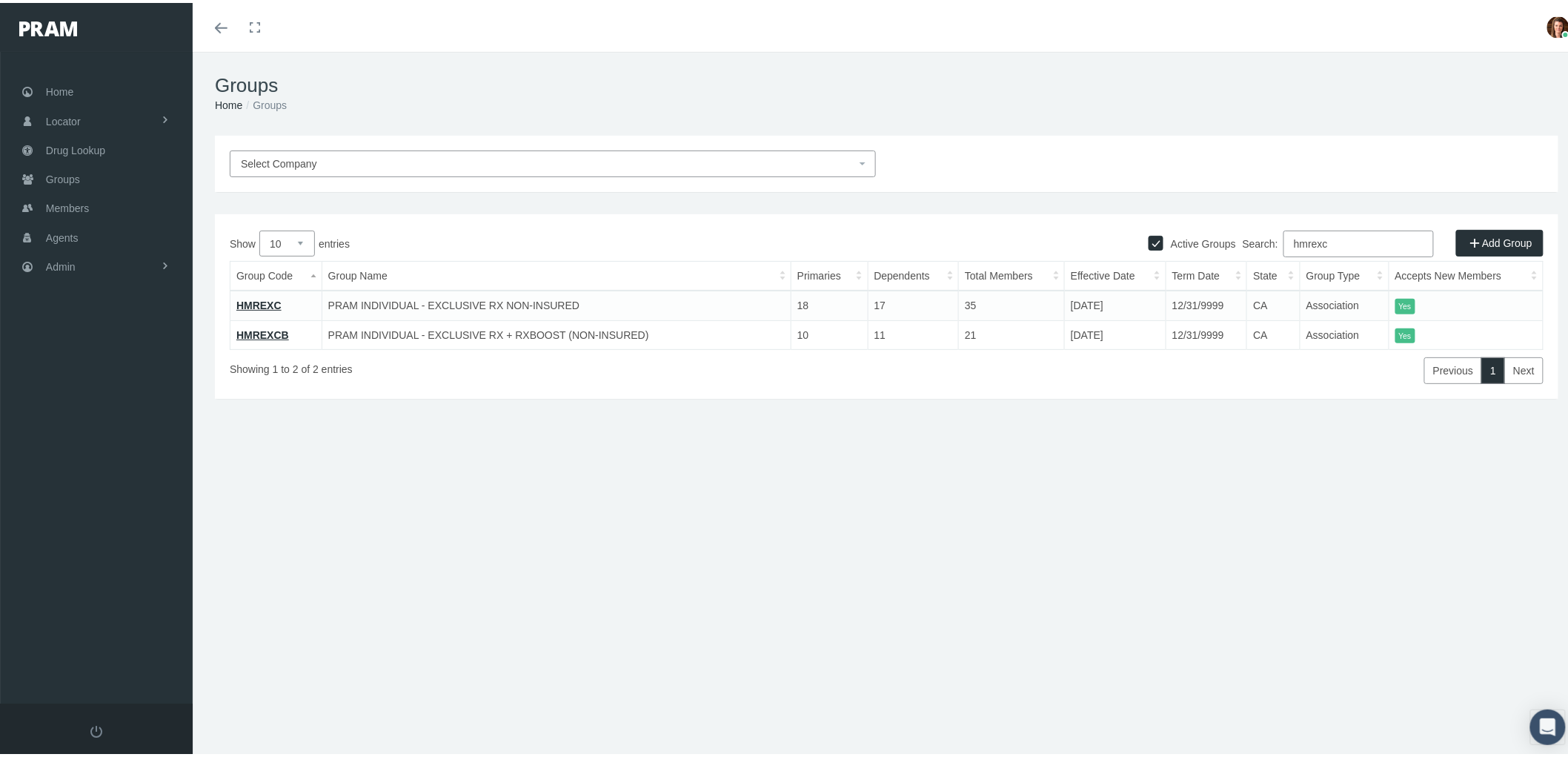
type input "hmrexc"
click at [260, 301] on link "HMREXC" at bounding box center [258, 302] width 45 height 11
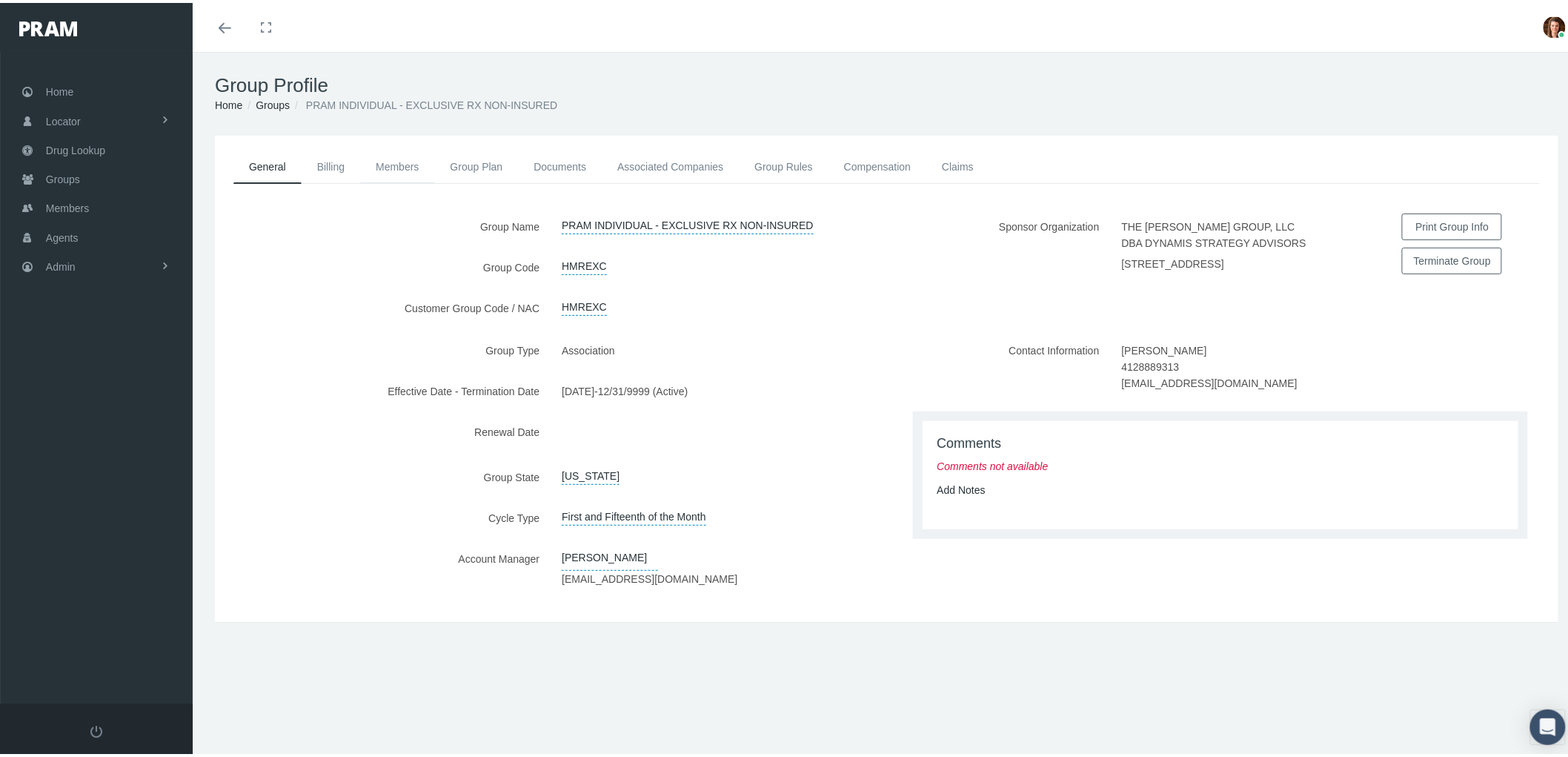
click at [408, 161] on link "Members" at bounding box center [397, 164] width 74 height 32
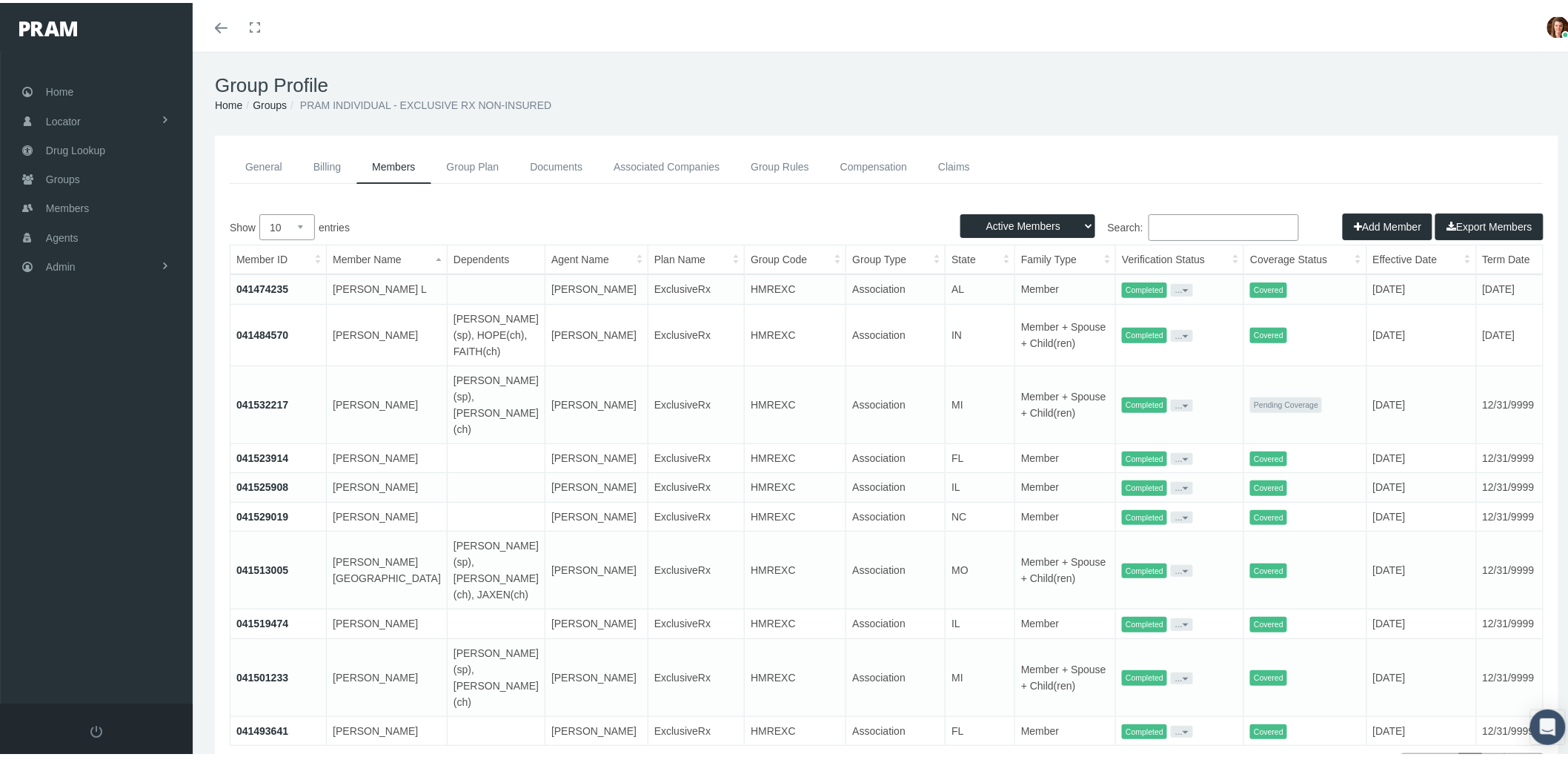
click at [689, 167] on link "Associated Companies" at bounding box center [666, 164] width 137 height 33
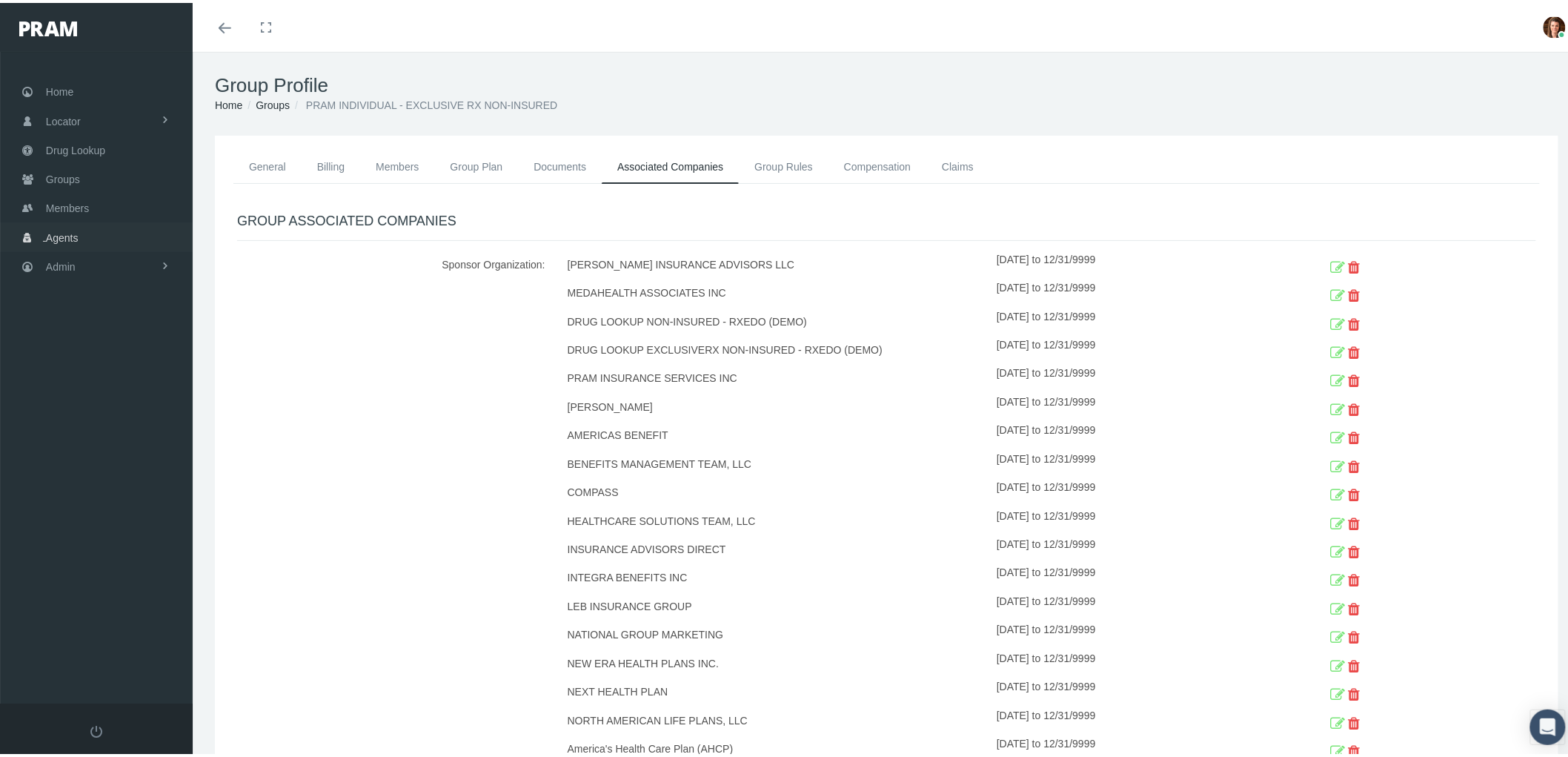
click at [94, 234] on link "Agents" at bounding box center [96, 234] width 193 height 29
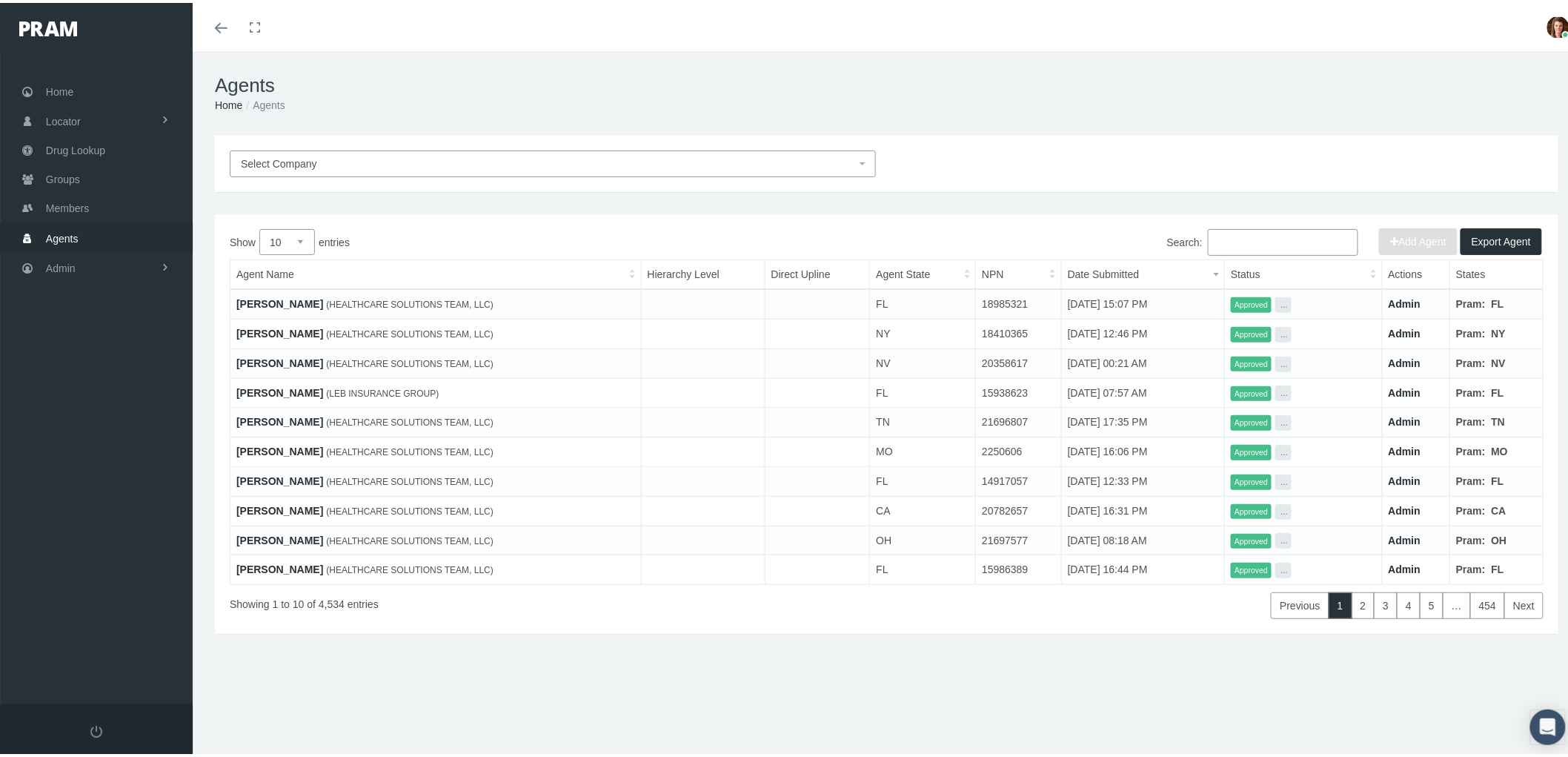
click at [1230, 253] on div "Search:" at bounding box center [1262, 241] width 192 height 31
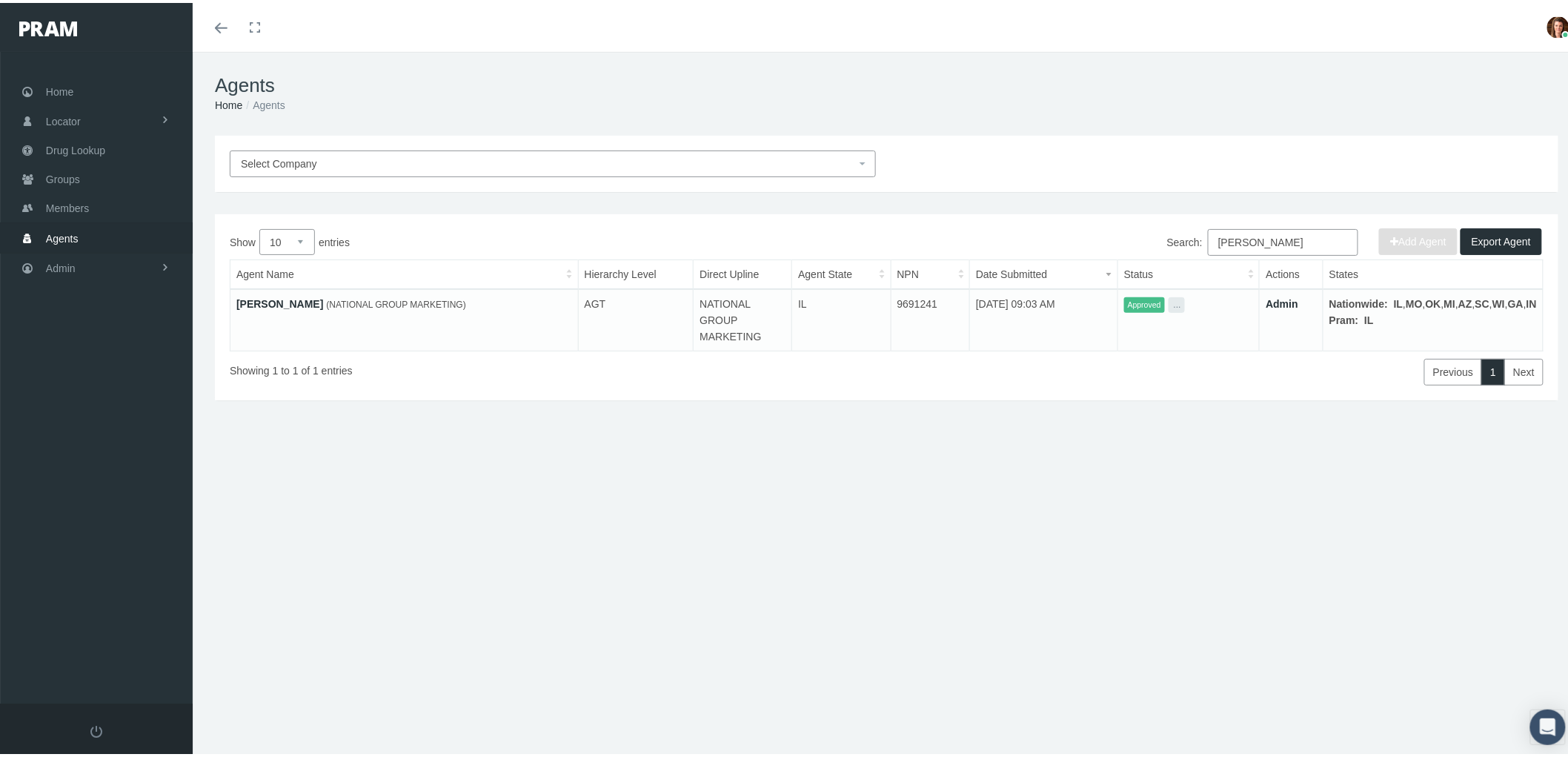
type input "[PERSON_NAME]"
click at [271, 295] on link "[PERSON_NAME]" at bounding box center [279, 300] width 87 height 11
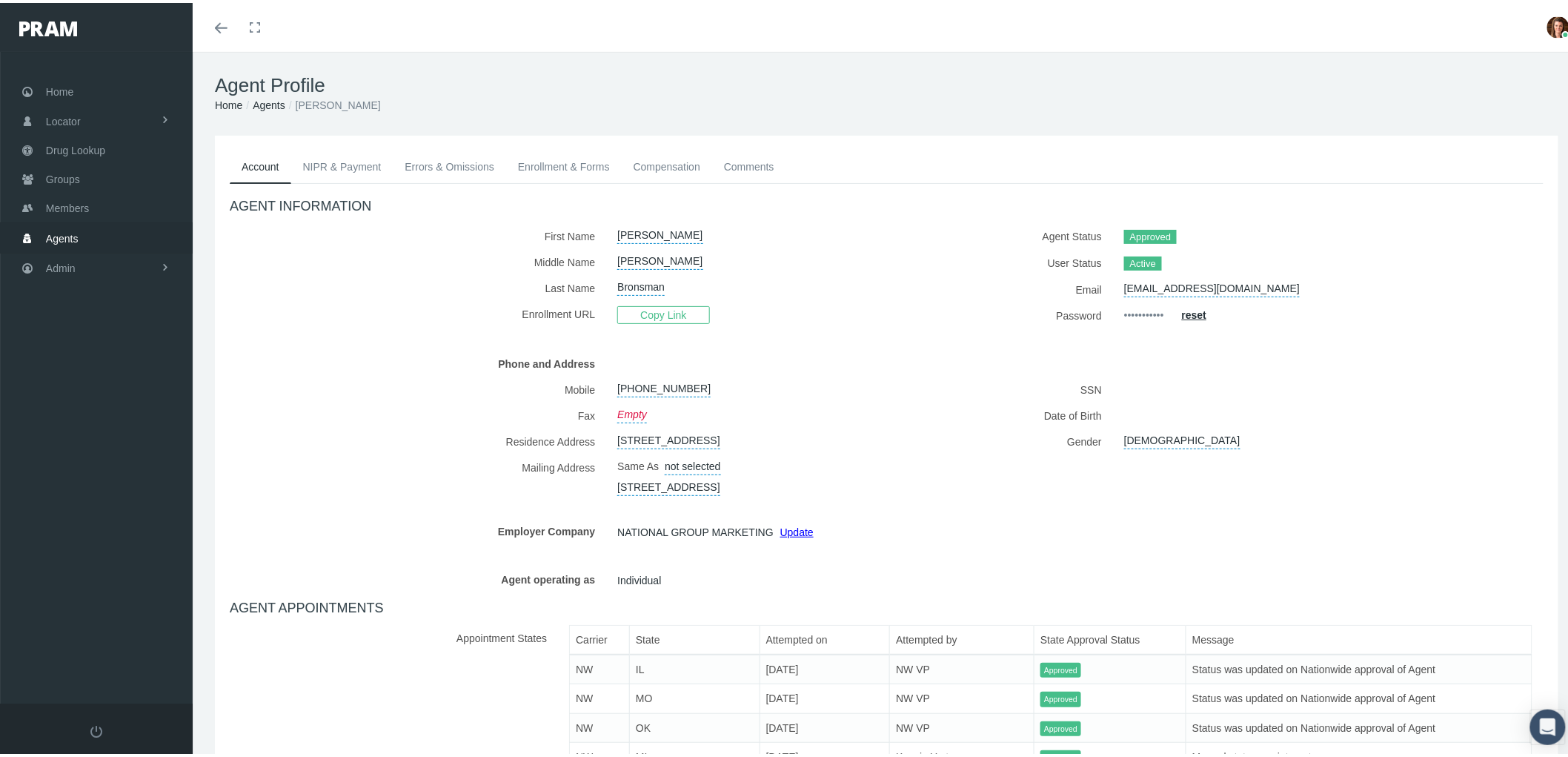
click at [337, 165] on link "NIPR & Payment" at bounding box center [341, 164] width 102 height 32
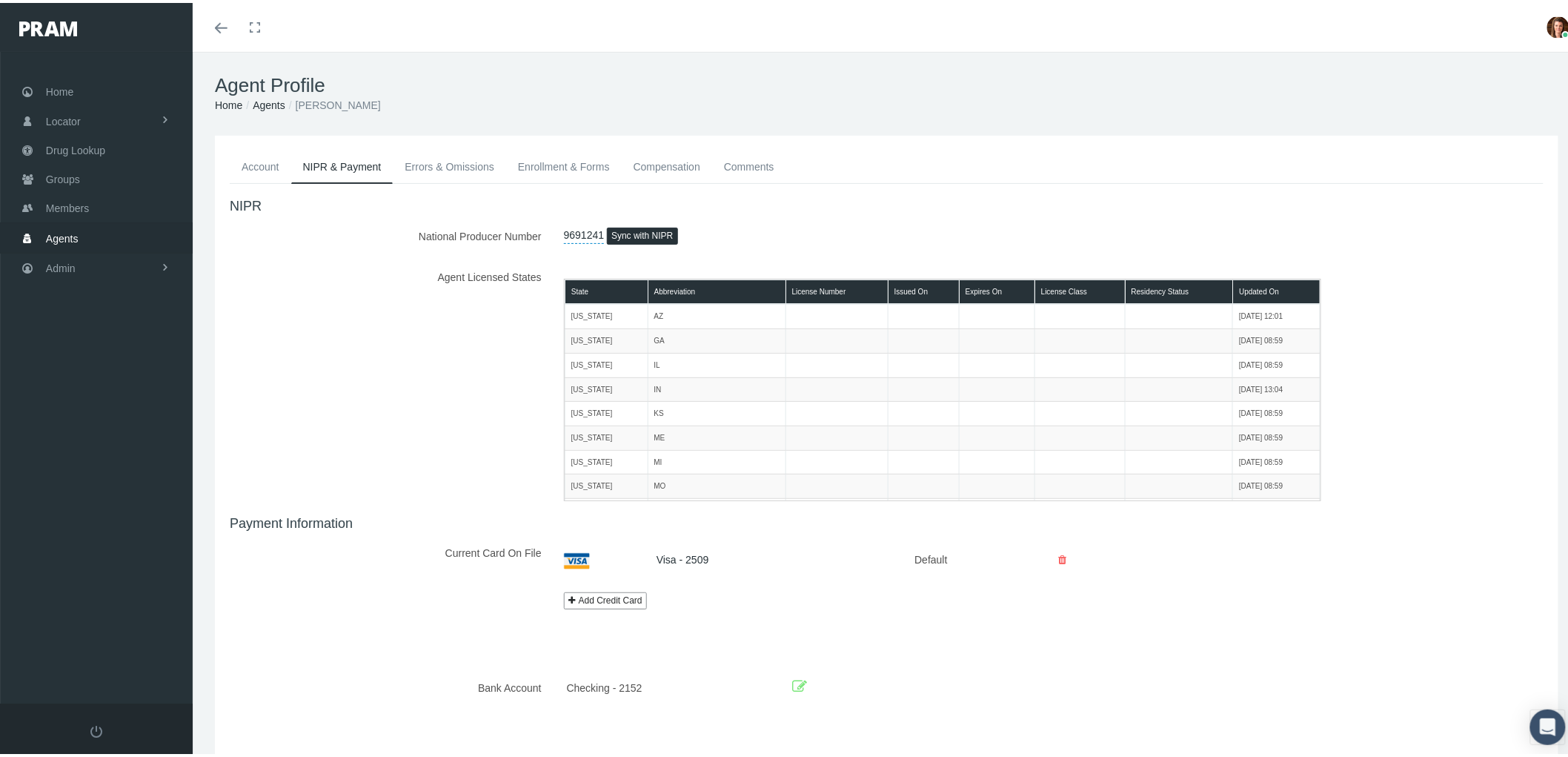
click at [407, 161] on link "Errors & Omissions" at bounding box center [449, 164] width 113 height 32
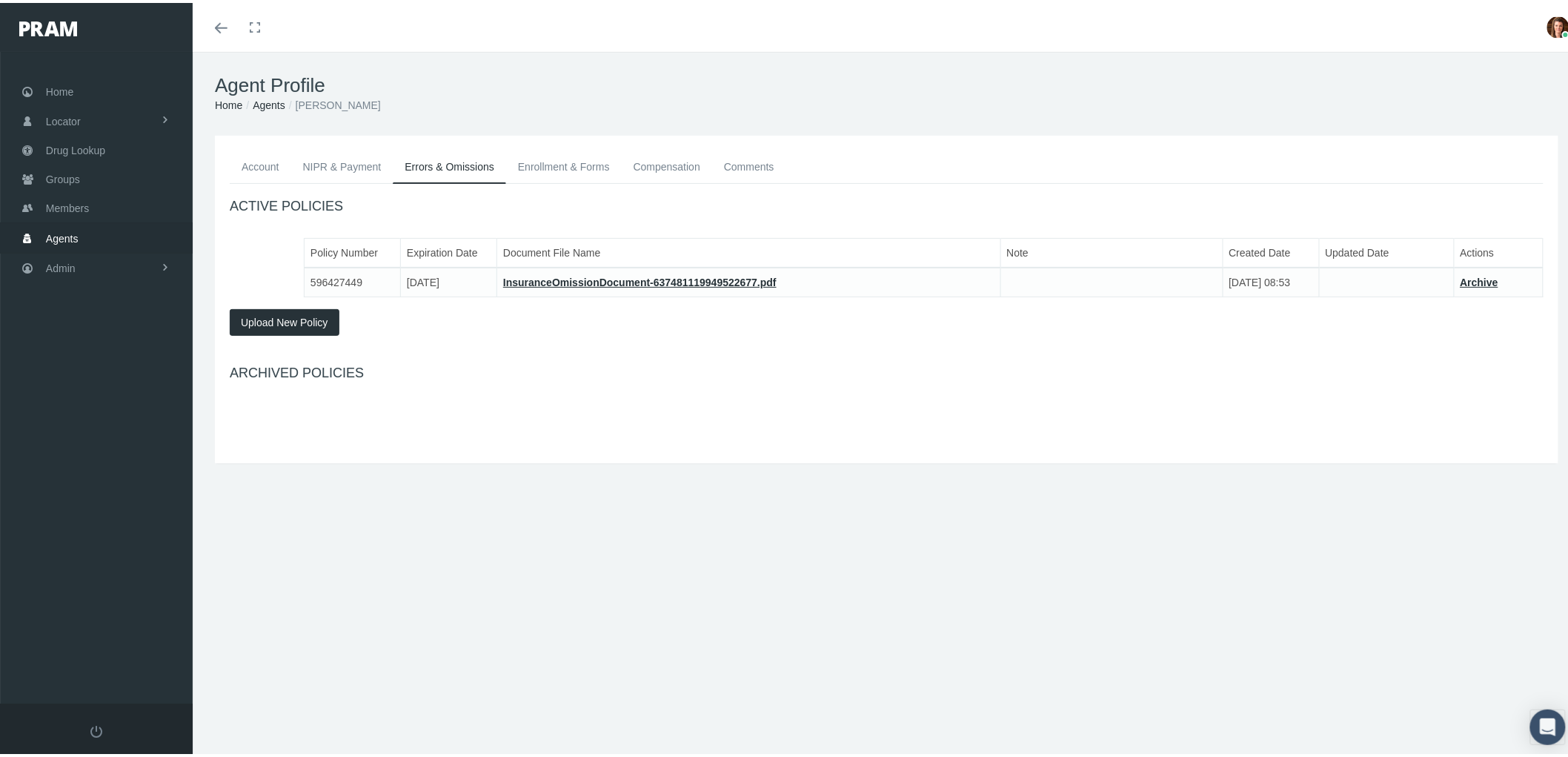
click at [568, 156] on link "Enrollment & Forms" at bounding box center [563, 164] width 115 height 32
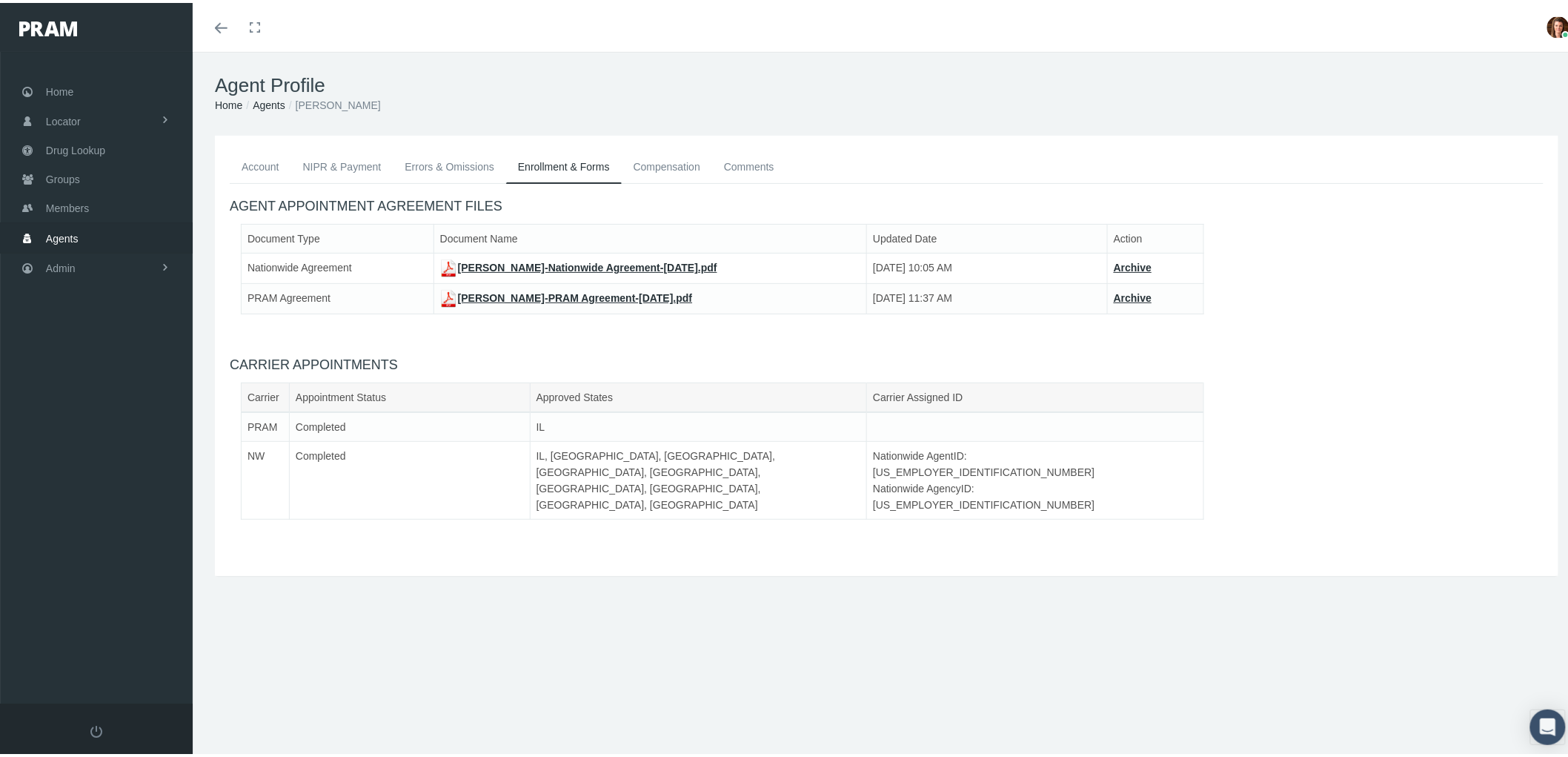
click at [657, 161] on link "Compensation" at bounding box center [666, 164] width 91 height 32
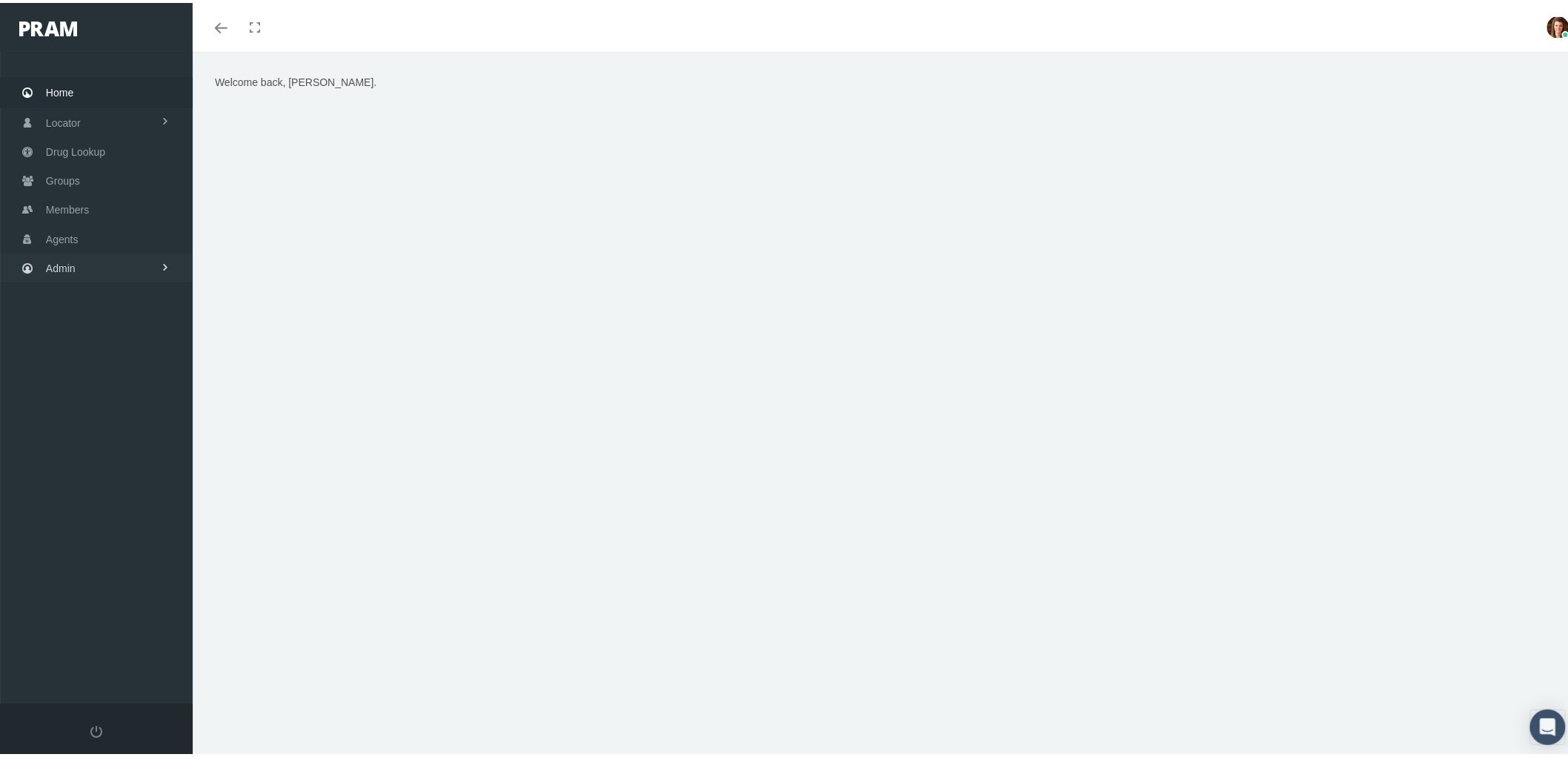
click at [115, 244] on link "Agents" at bounding box center [96, 235] width 193 height 29
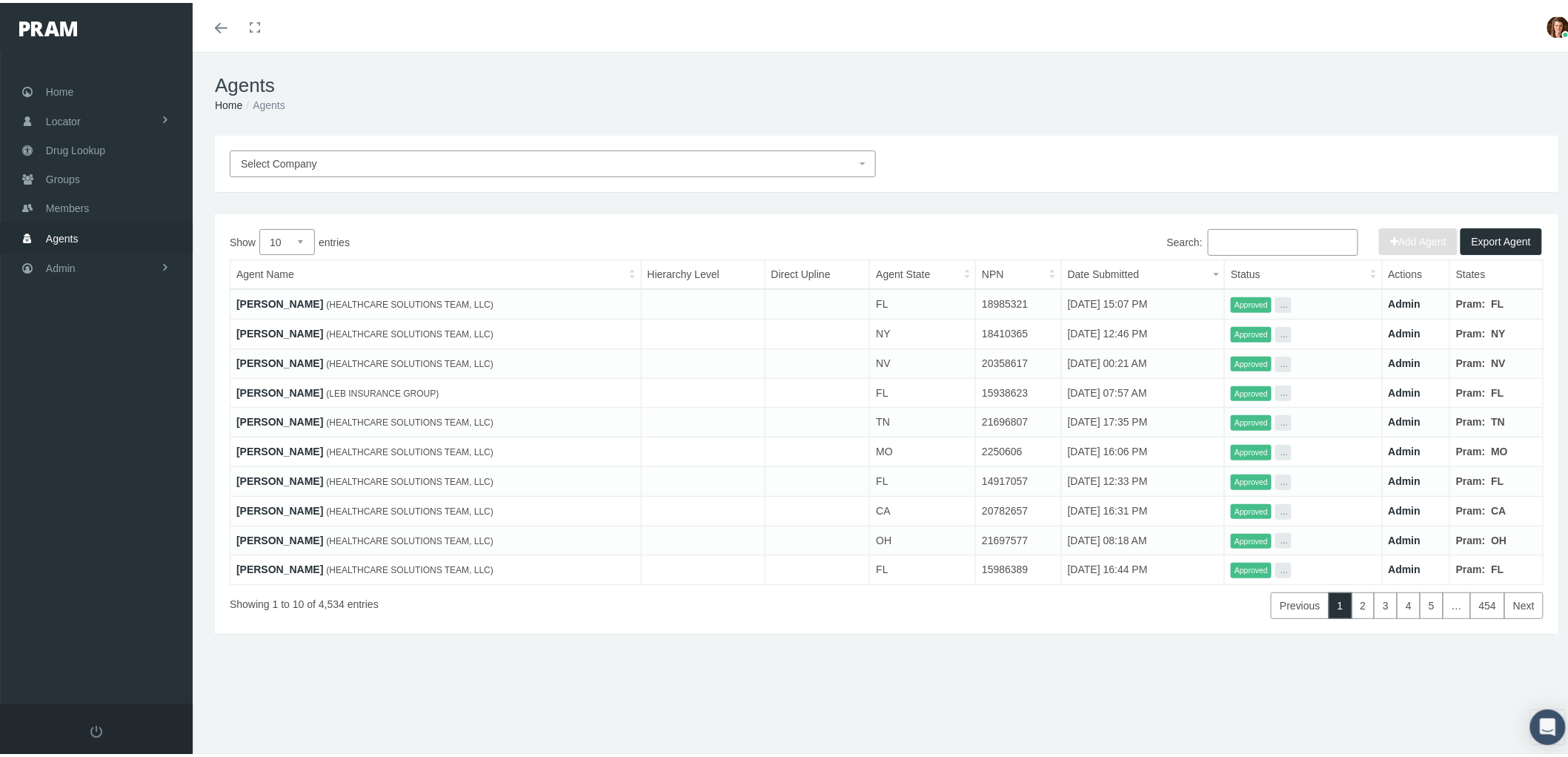
click at [1224, 234] on input "Search:" at bounding box center [1283, 239] width 151 height 27
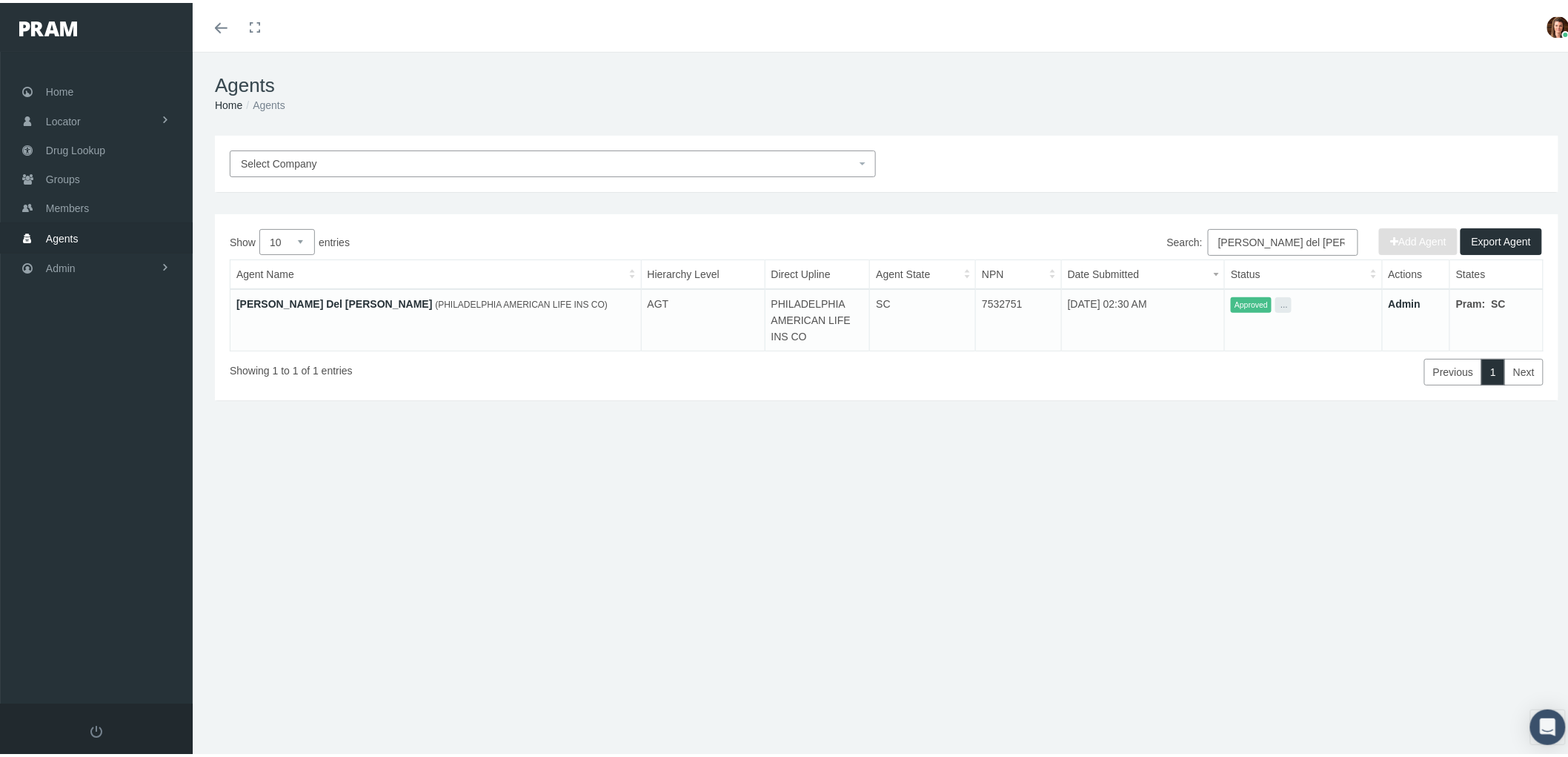
type input "lydia del rossi"
click at [255, 292] on td "Lydia Del Rossi (PHILADELPHIA AMERICAN LIFE INS CO)" at bounding box center [436, 317] width 411 height 62
click at [271, 297] on link "Lydia Del Rossi" at bounding box center [334, 300] width 195 height 11
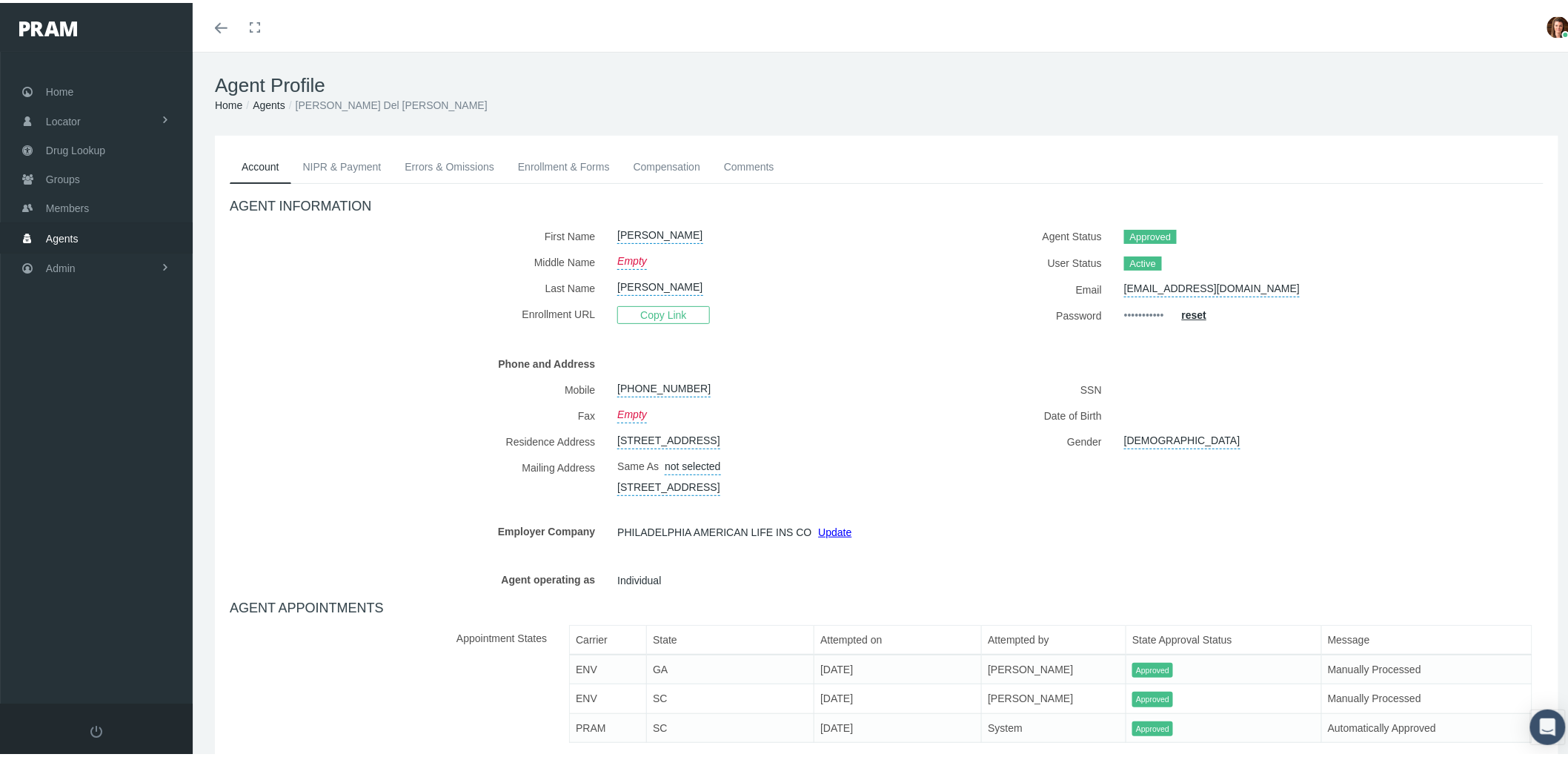
click at [354, 172] on link "NIPR & Payment" at bounding box center [341, 164] width 102 height 32
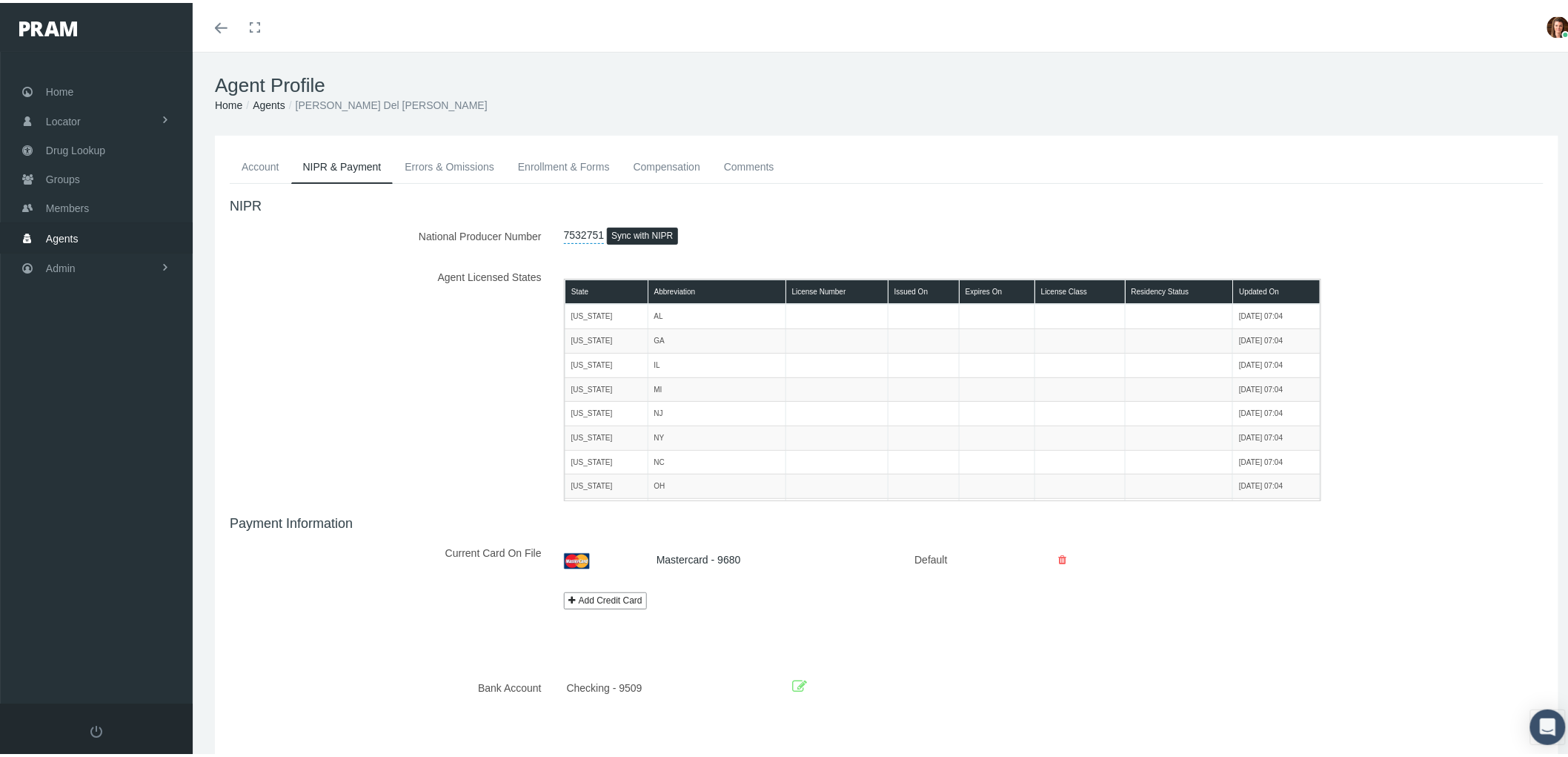
click at [454, 173] on link "Errors & Omissions" at bounding box center [449, 164] width 113 height 32
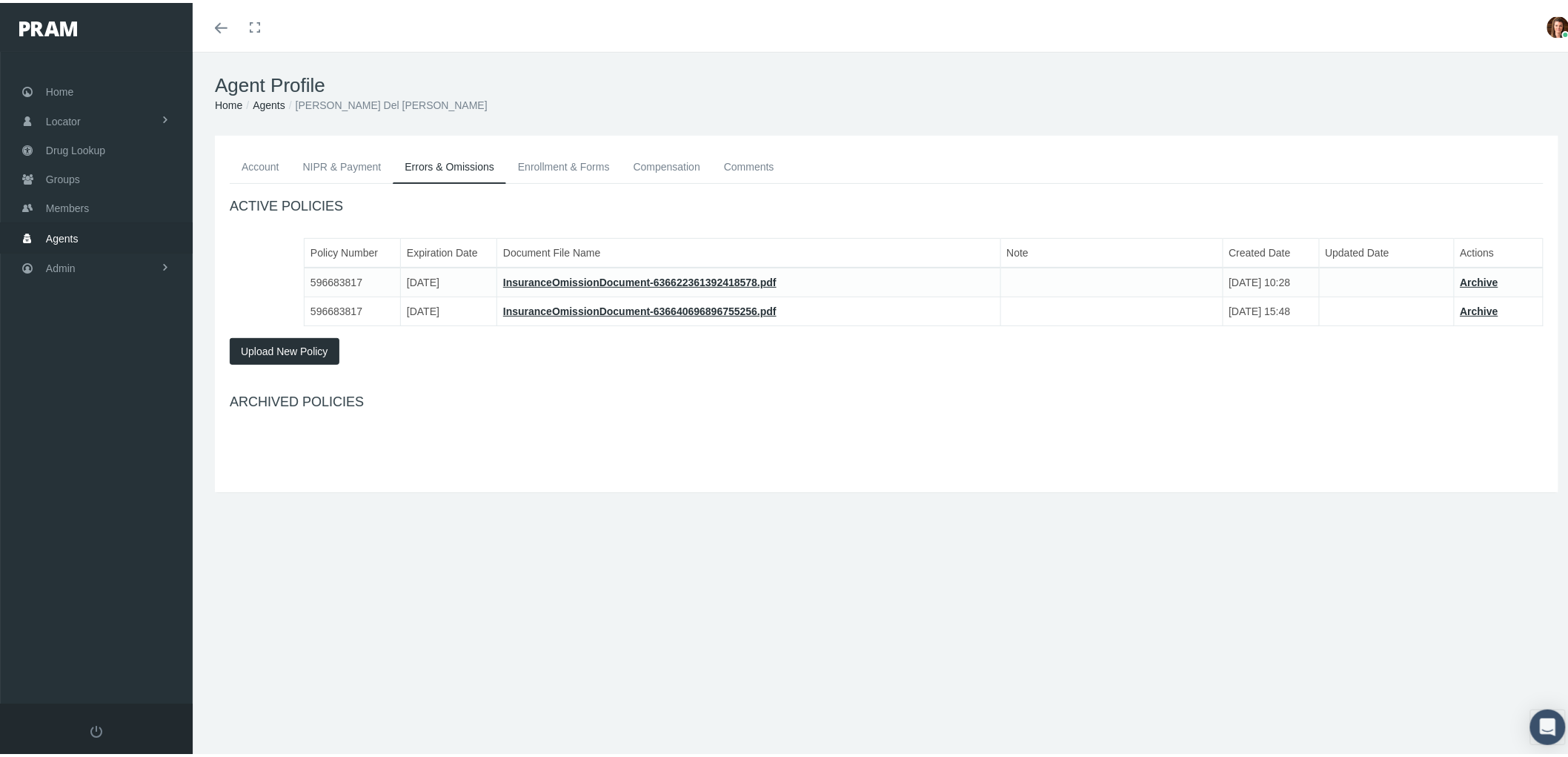
click at [550, 165] on link "Enrollment & Forms" at bounding box center [563, 164] width 115 height 32
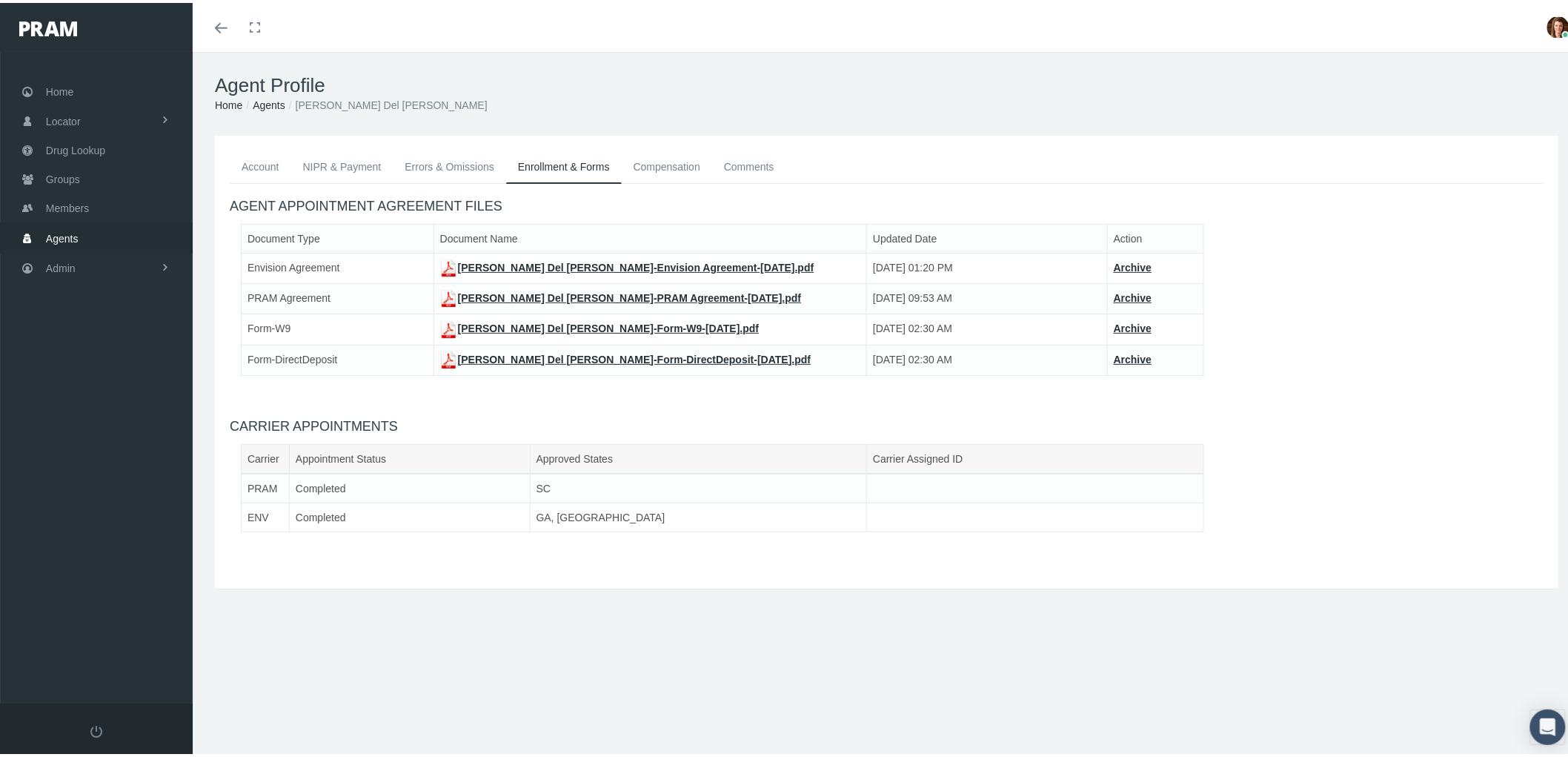
click at [671, 156] on link "Compensation" at bounding box center [666, 164] width 91 height 32
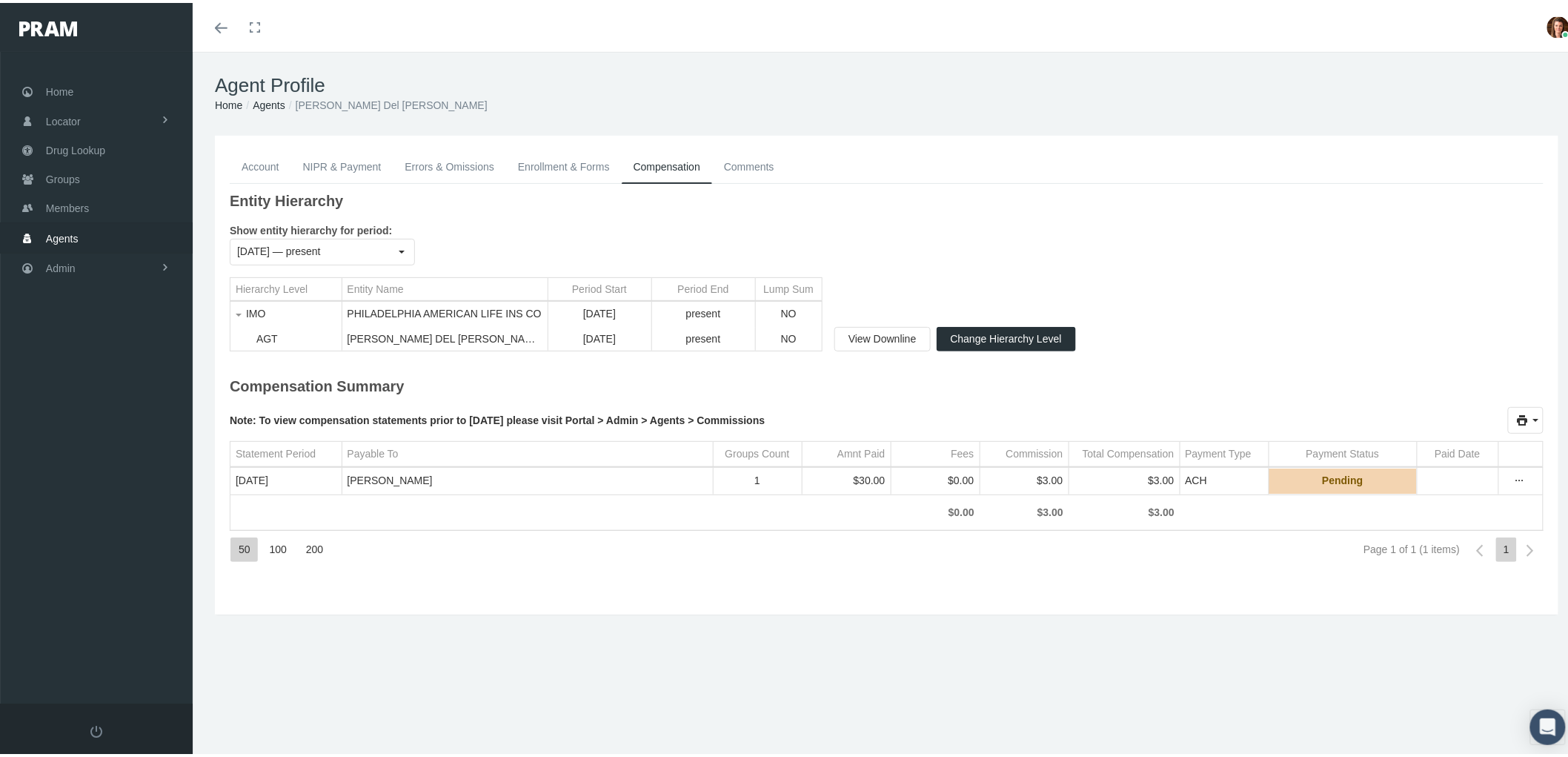
click at [308, 539] on div "50 100 200 Page 1 of 1 (1 items) 1" at bounding box center [886, 547] width 1313 height 40
click at [310, 567] on div "50 100 200 Page 1 of 1 (1 items) 1" at bounding box center [886, 547] width 1313 height 40
click at [308, 551] on div "200" at bounding box center [314, 546] width 32 height 25
click at [264, 165] on link "Account" at bounding box center [260, 164] width 62 height 32
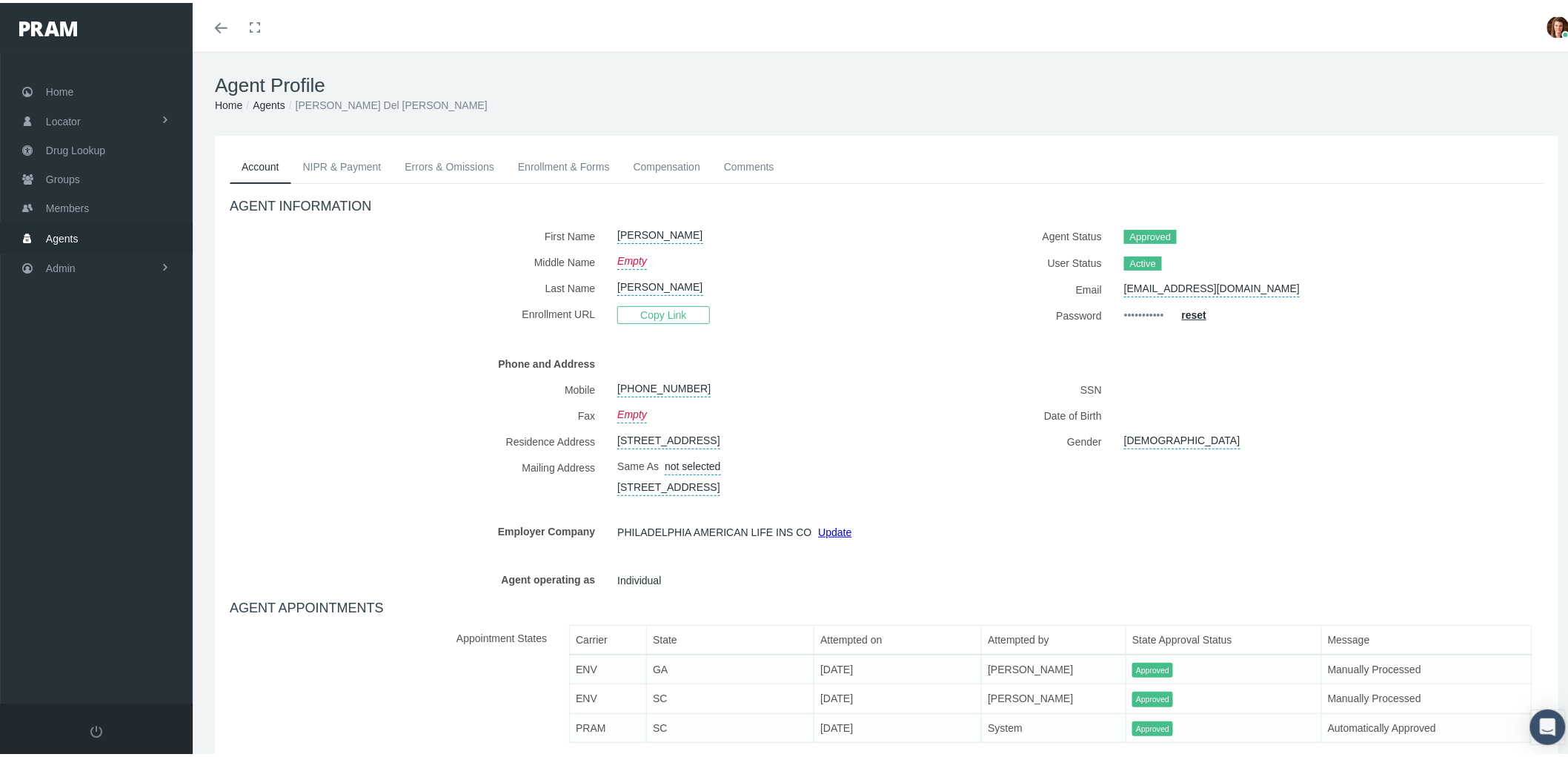
click at [312, 161] on link "NIPR & Payment" at bounding box center [341, 164] width 102 height 32
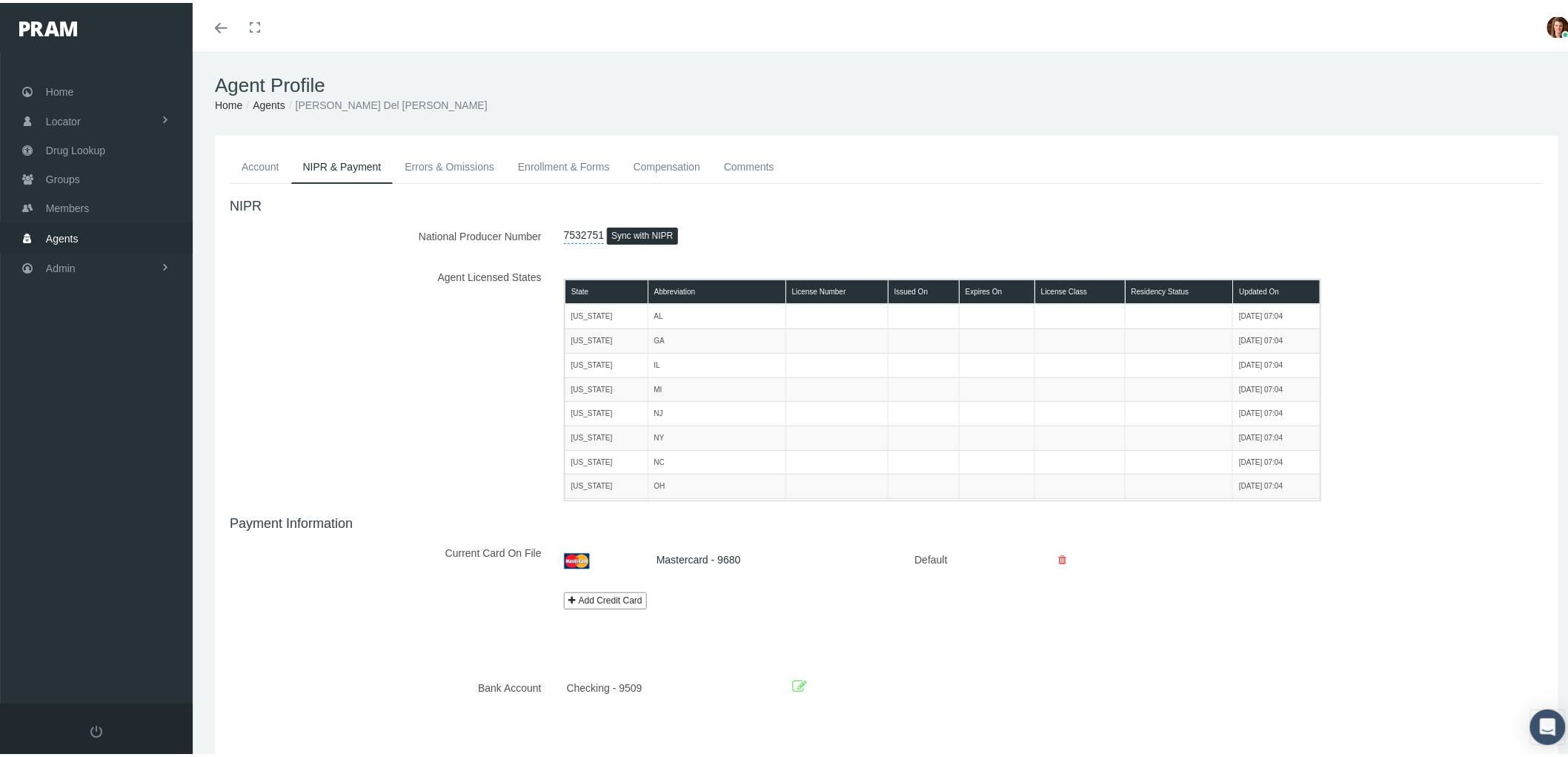
click at [410, 165] on link "Errors & Omissions" at bounding box center [449, 164] width 113 height 32
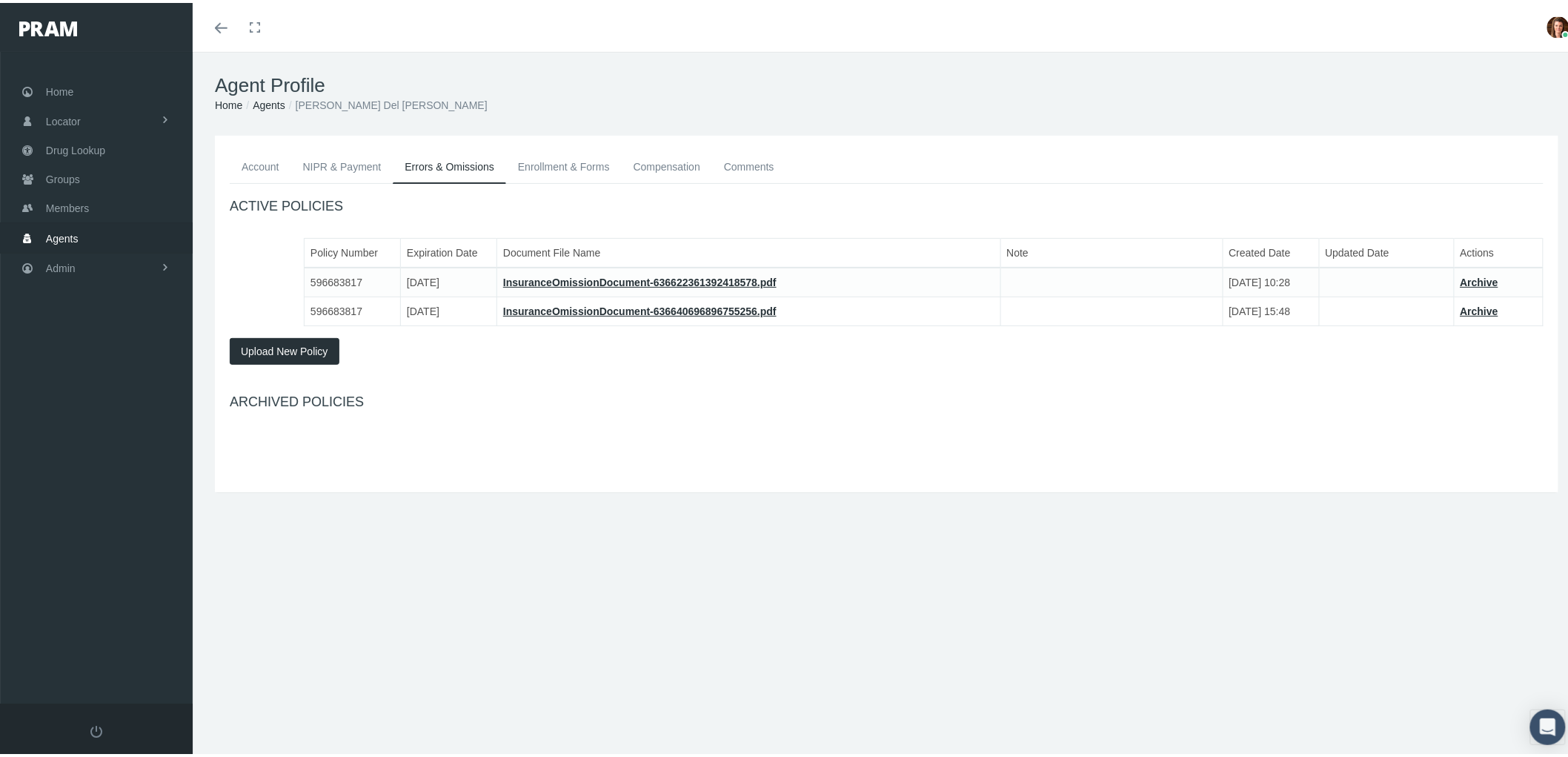
click at [558, 165] on link "Enrollment & Forms" at bounding box center [563, 164] width 115 height 32
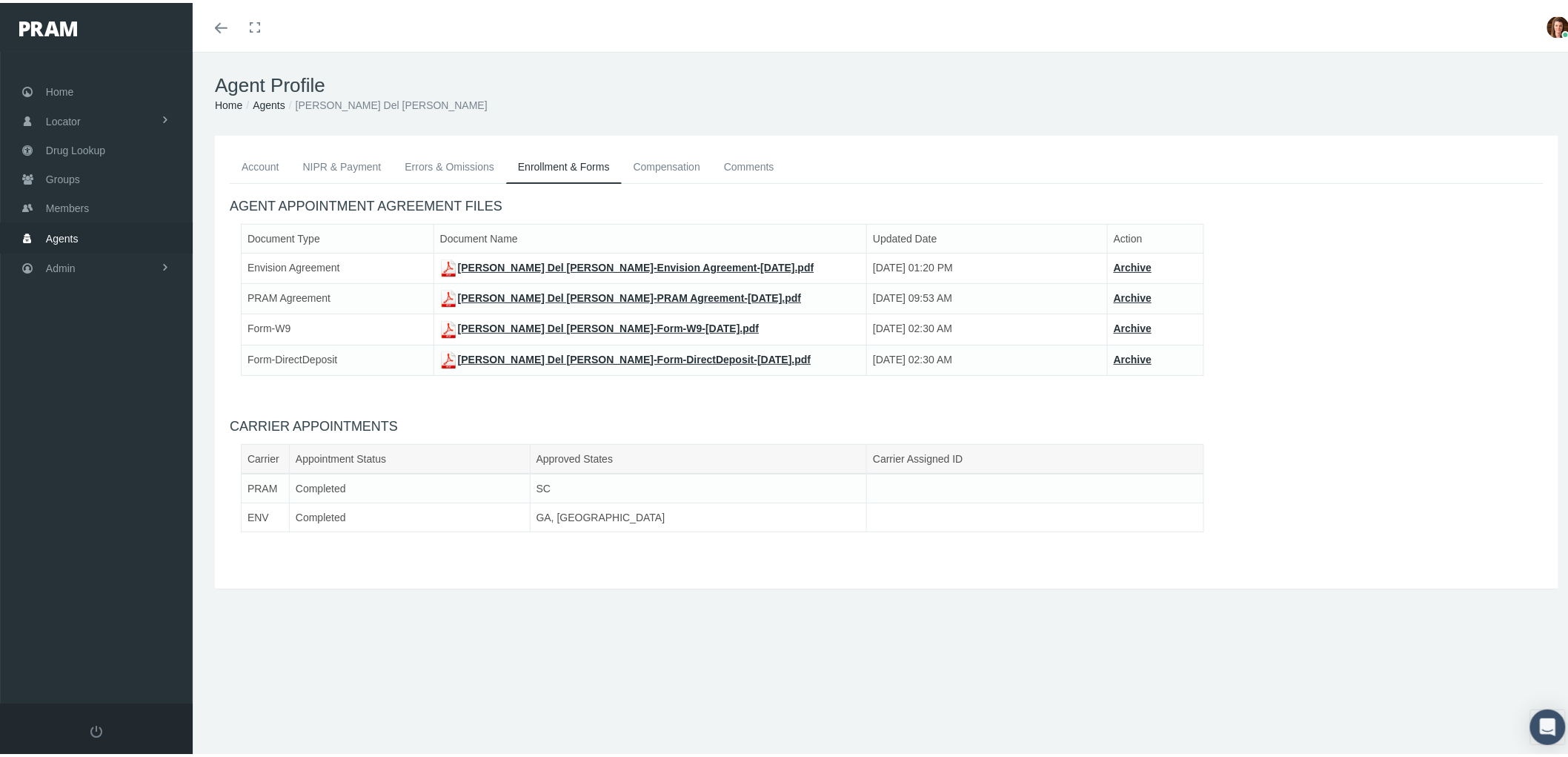
click at [670, 164] on link "Compensation" at bounding box center [666, 164] width 91 height 32
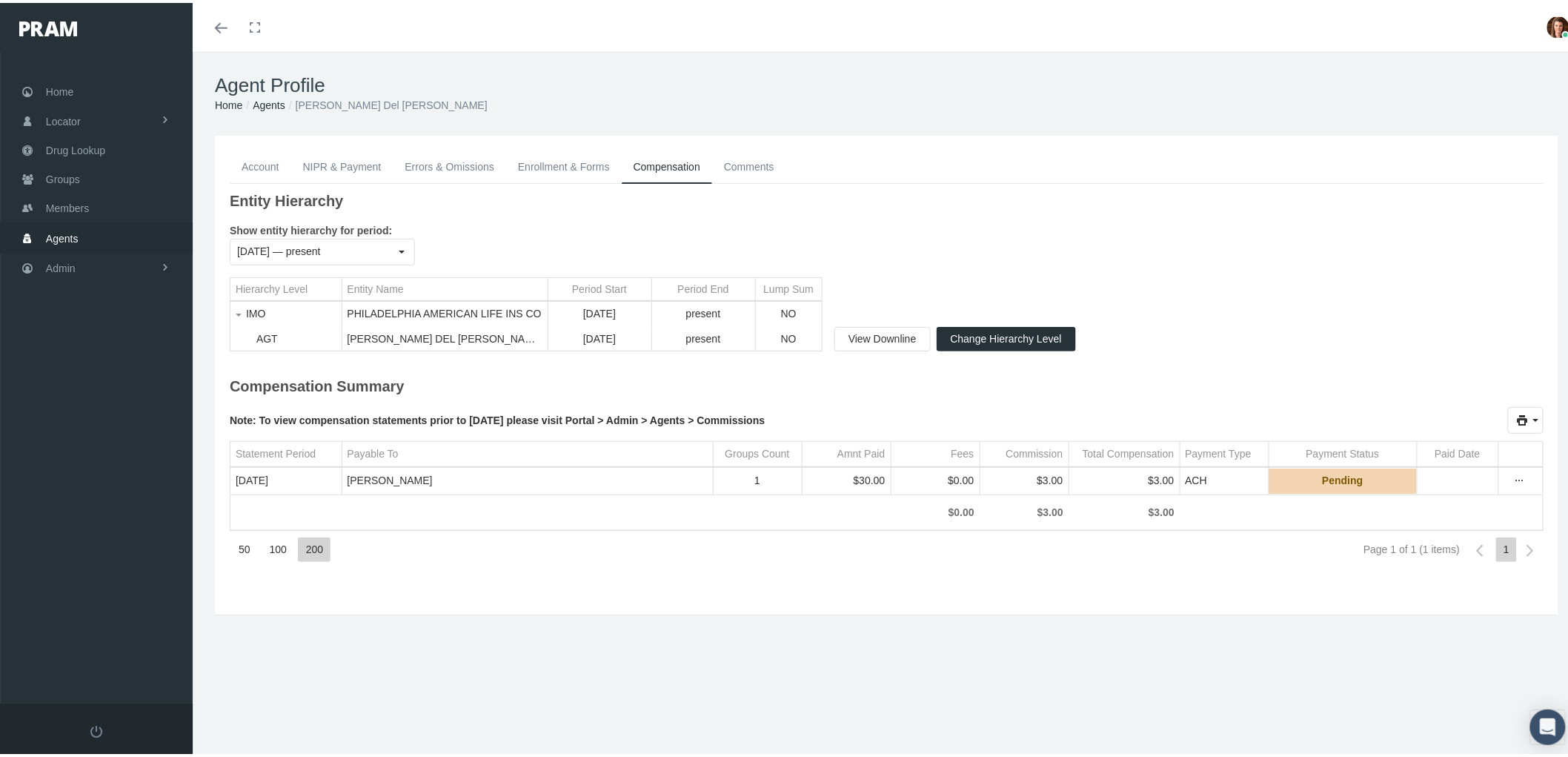
click at [749, 164] on link "Comments" at bounding box center [749, 164] width 74 height 32
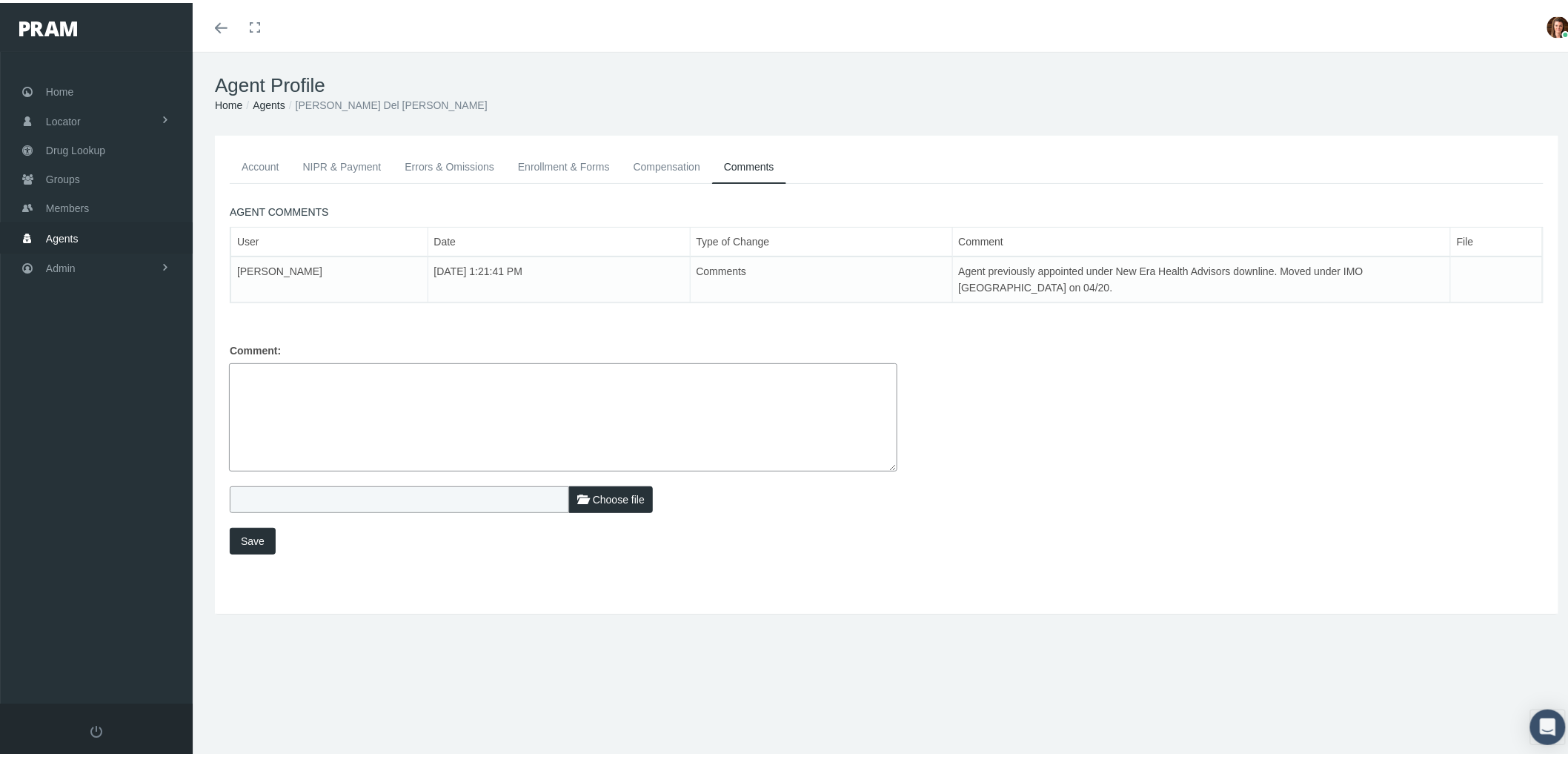
click at [641, 161] on link "Compensation" at bounding box center [666, 164] width 91 height 32
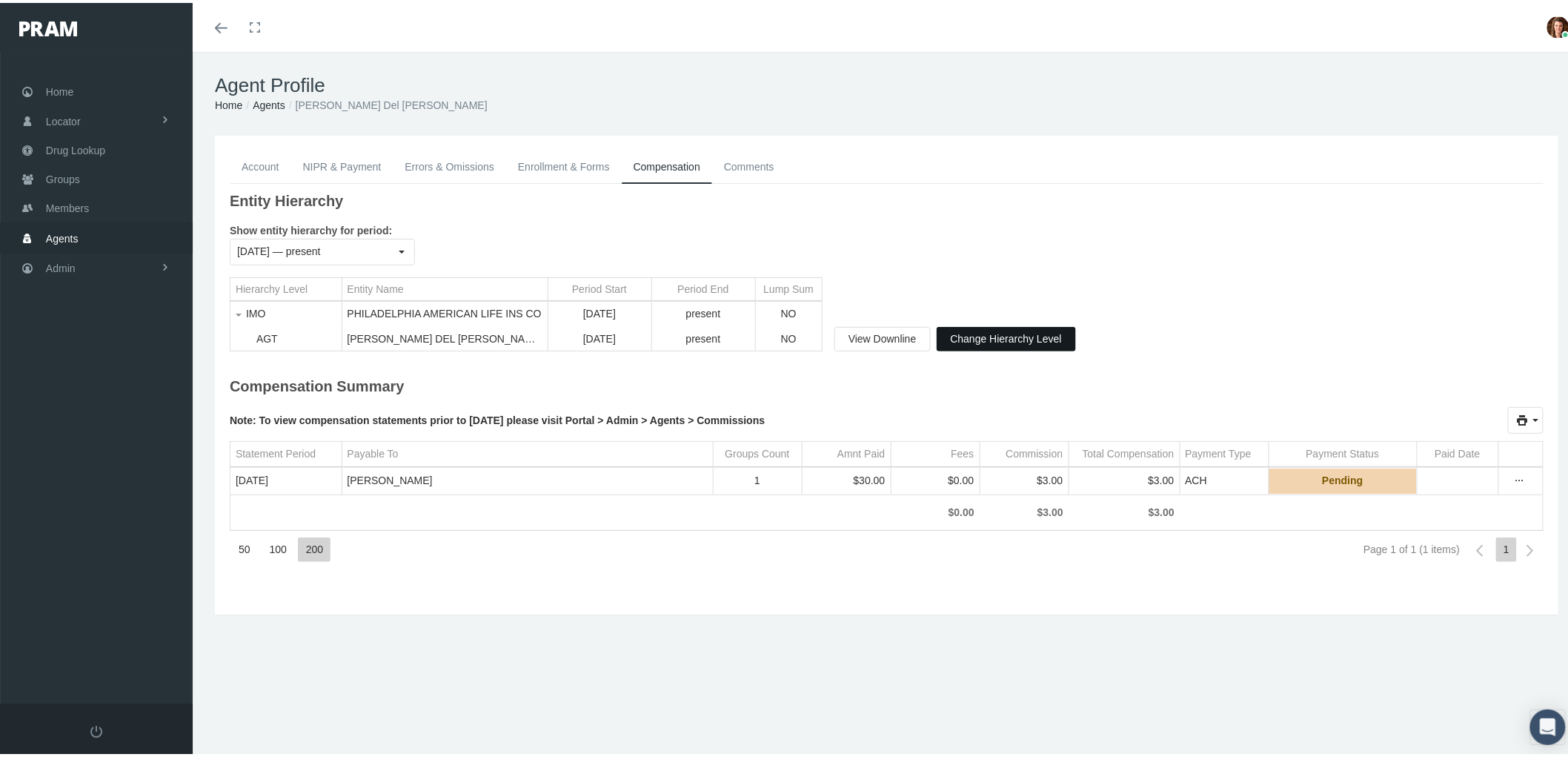
click at [1006, 341] on span "Change Hierarchy Level" at bounding box center [1006, 336] width 112 height 11
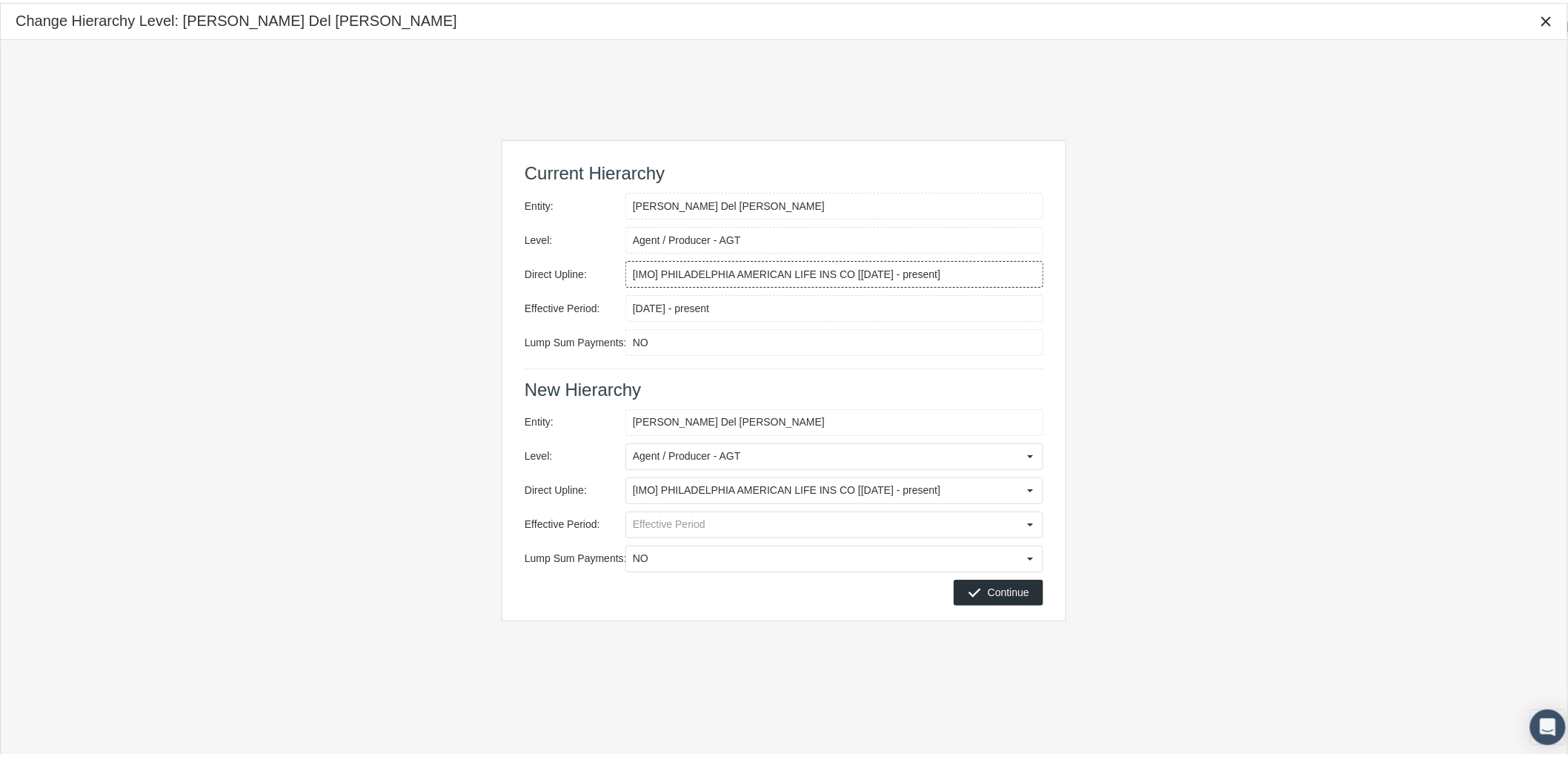
click at [969, 271] on input "[IMO] PHILADELPHIA AMERICAN LIFE INS CO [[DATE] - present]" at bounding box center [834, 271] width 417 height 25
click at [713, 268] on input "[IMO] PHILADELPHIA AMERICAN LIFE INS CO [[DATE] - present]" at bounding box center [834, 271] width 417 height 25
click at [473, 625] on div "Current Hierarchy Entity: [PERSON_NAME] Del [PERSON_NAME] Level: Agent / Produc…" at bounding box center [784, 378] width 1566 height 681
click at [1031, 491] on div "Select" at bounding box center [1029, 487] width 24 height 24
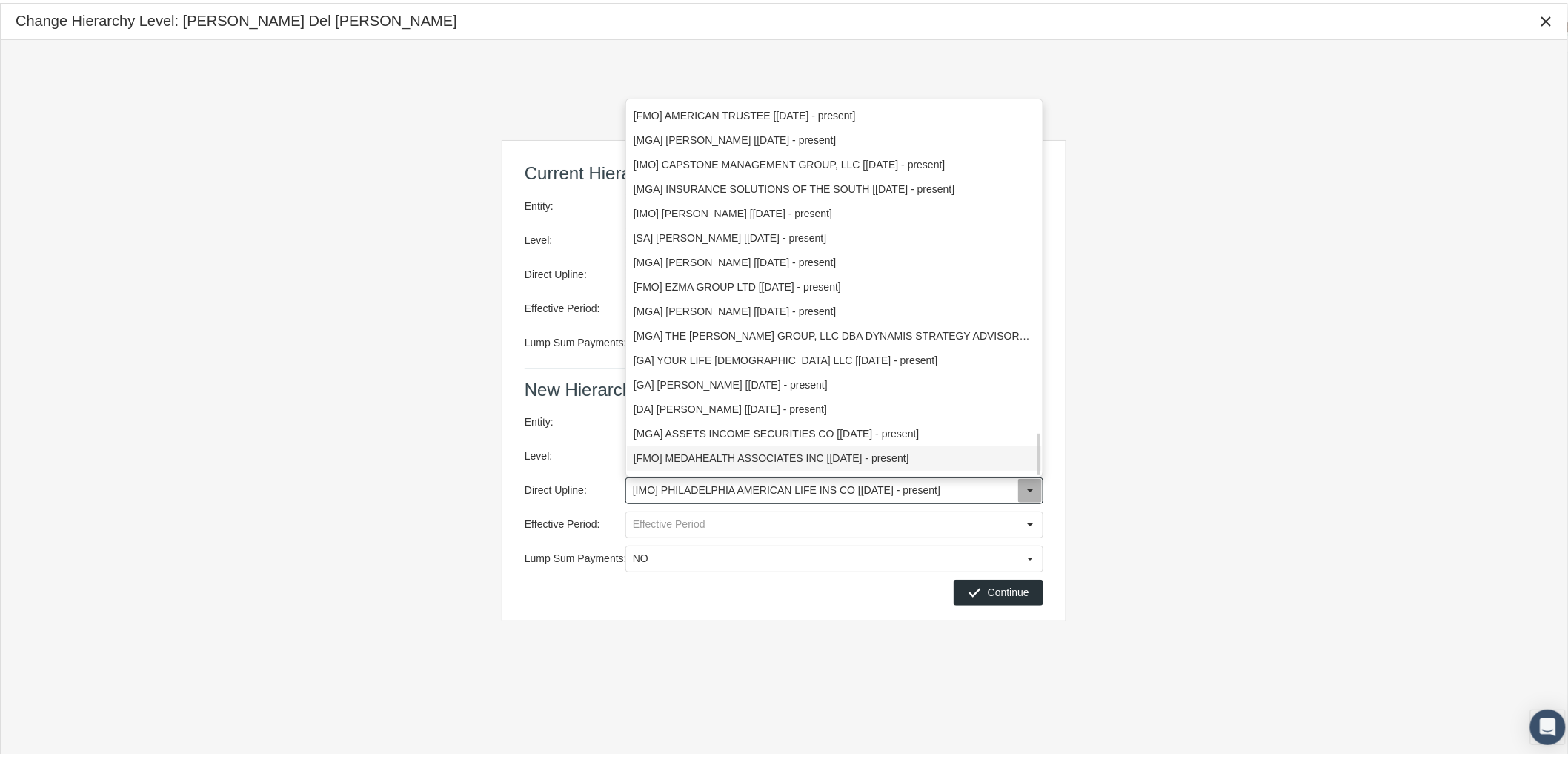
scroll to position [2873, 0]
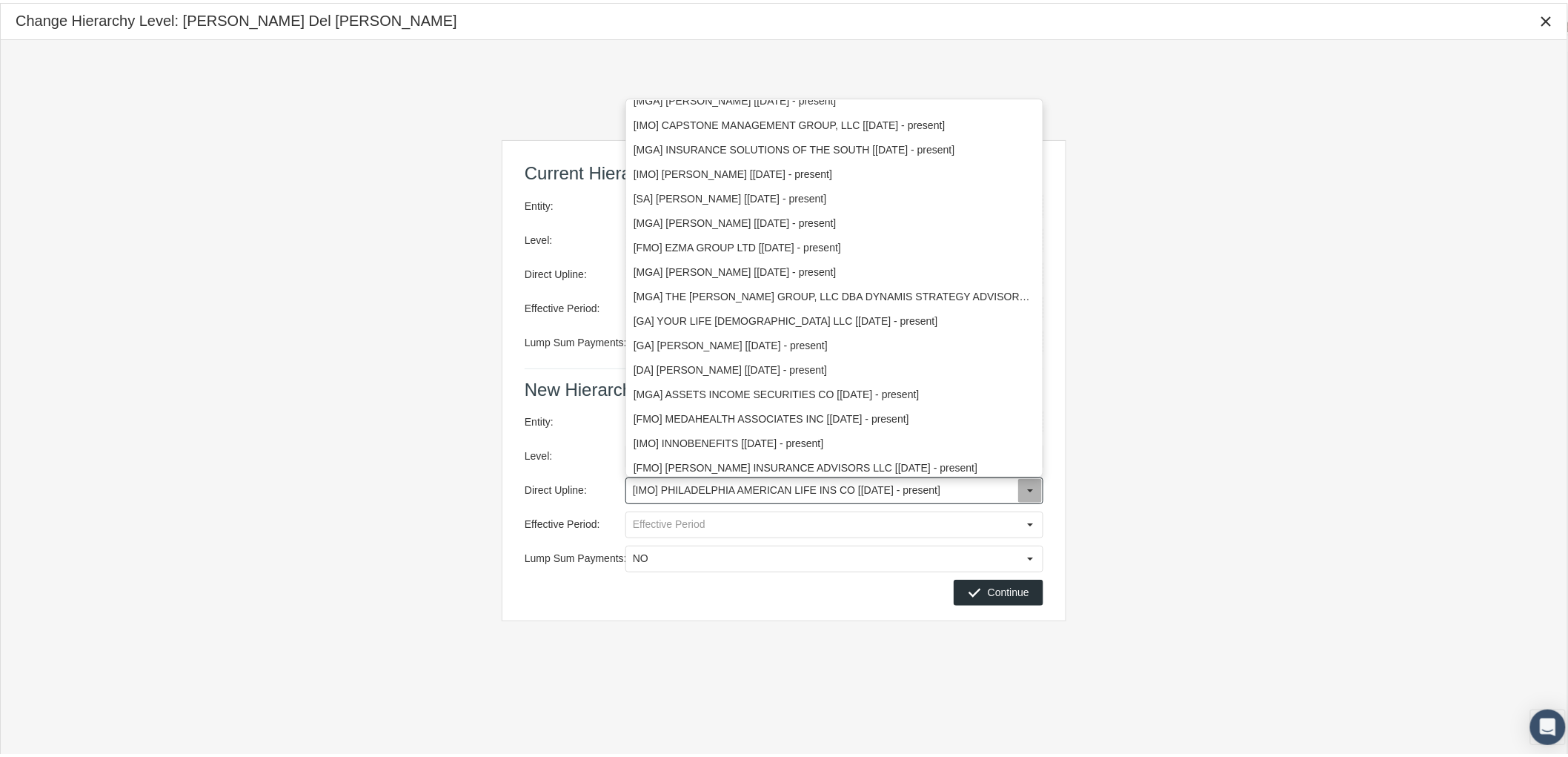
drag, startPoint x: 829, startPoint y: 484, endPoint x: 610, endPoint y: 507, distance: 220.2
click at [610, 507] on div "Entity: Lydia Del Rossi Level: Agent / Producer - AGT Direct Upline: [IMO] PHIL…" at bounding box center [784, 487] width 519 height 163
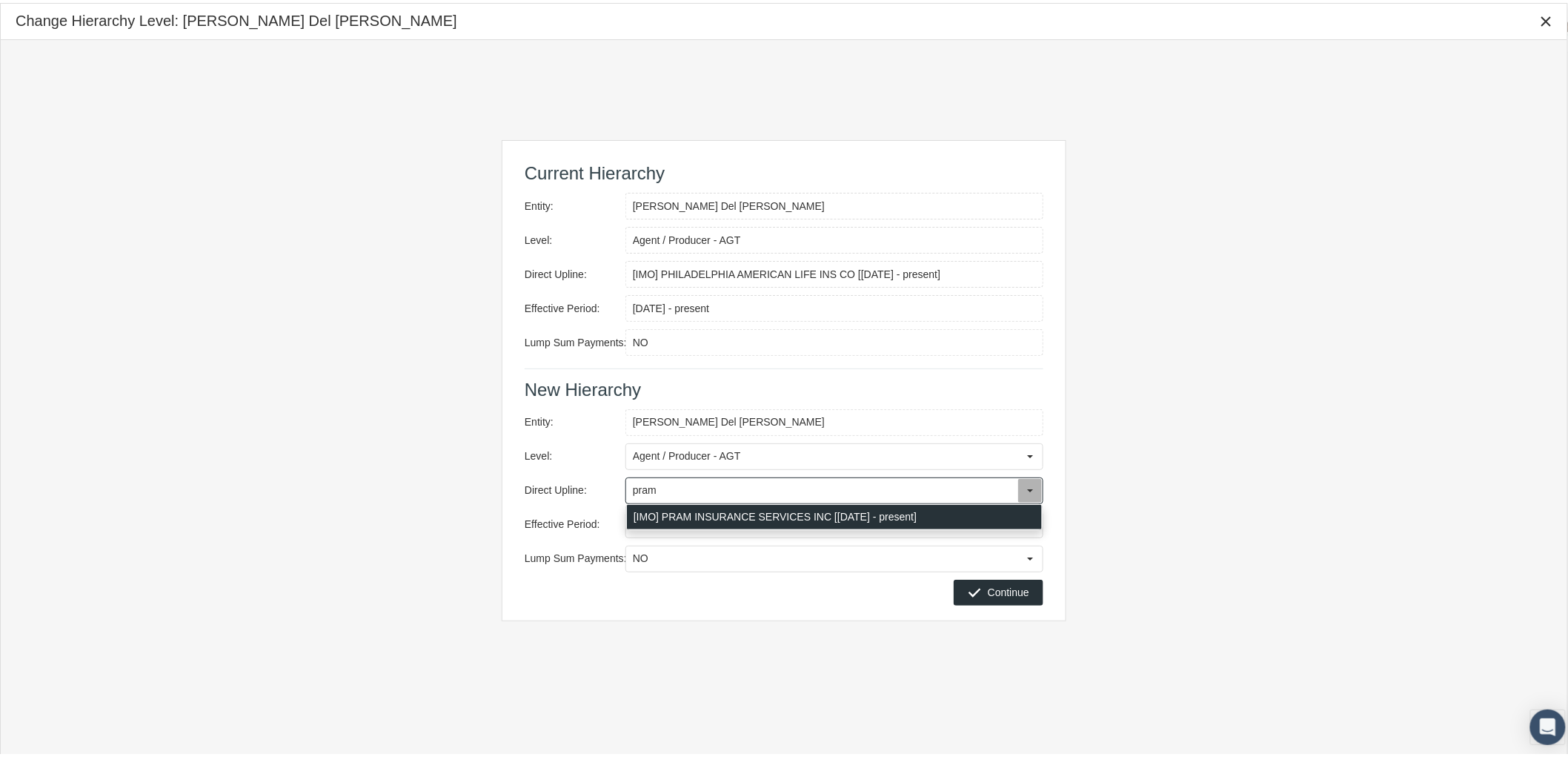
click at [790, 511] on div "[IMO] PRAM INSURANCE SERVICES INC [January 2017 - present]" at bounding box center [834, 514] width 415 height 25
type input "[IMO] PRAM INSURANCE SERVICES INC [January 2017 - present]"
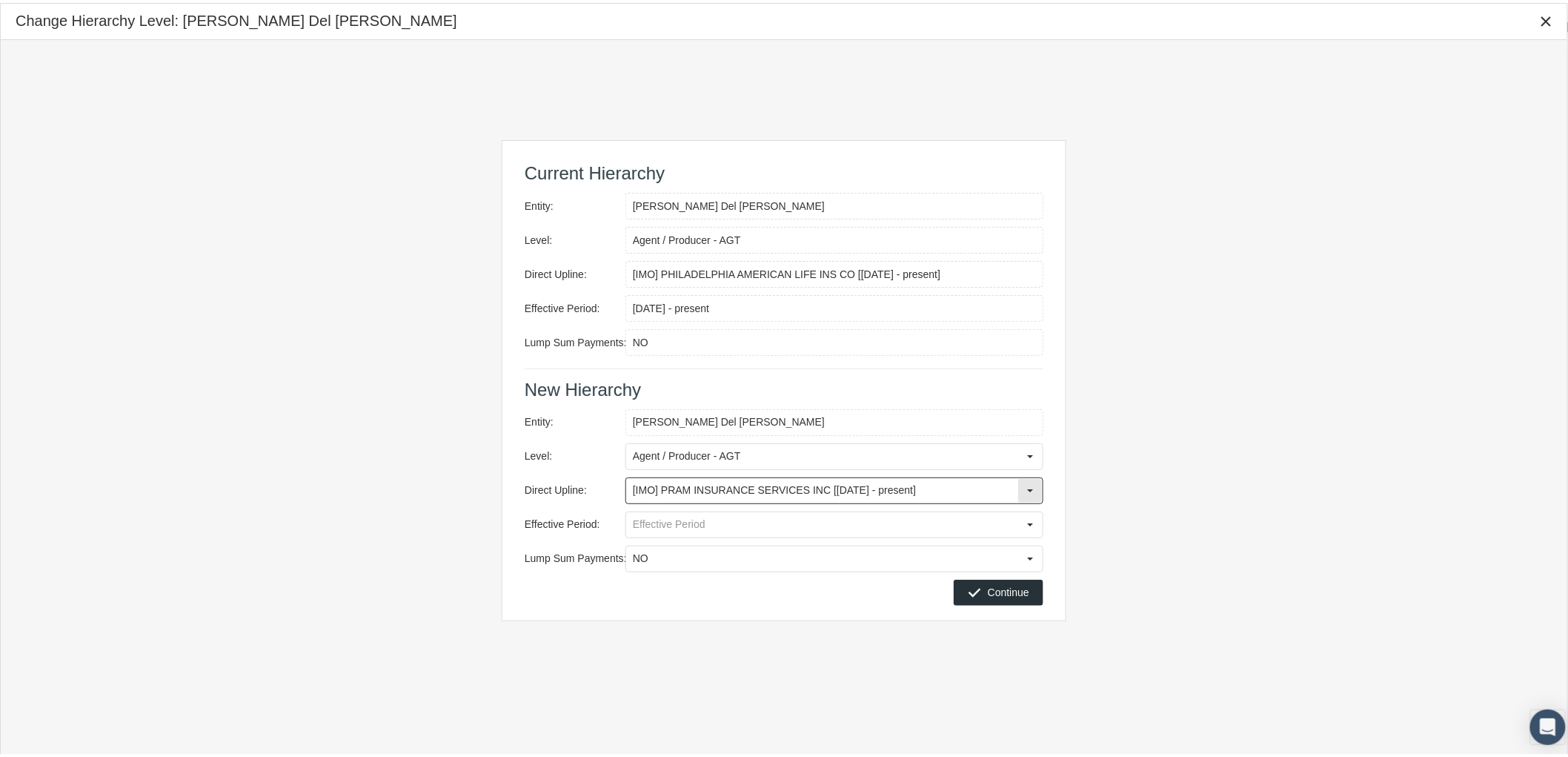
drag, startPoint x: 952, startPoint y: 480, endPoint x: 597, endPoint y: 501, distance: 355.6
click at [599, 501] on div "Entity: Lydia Del Rossi Level: Agent / Producer - AGT Direct Upline: [IMO] PRAM…" at bounding box center [784, 487] width 519 height 163
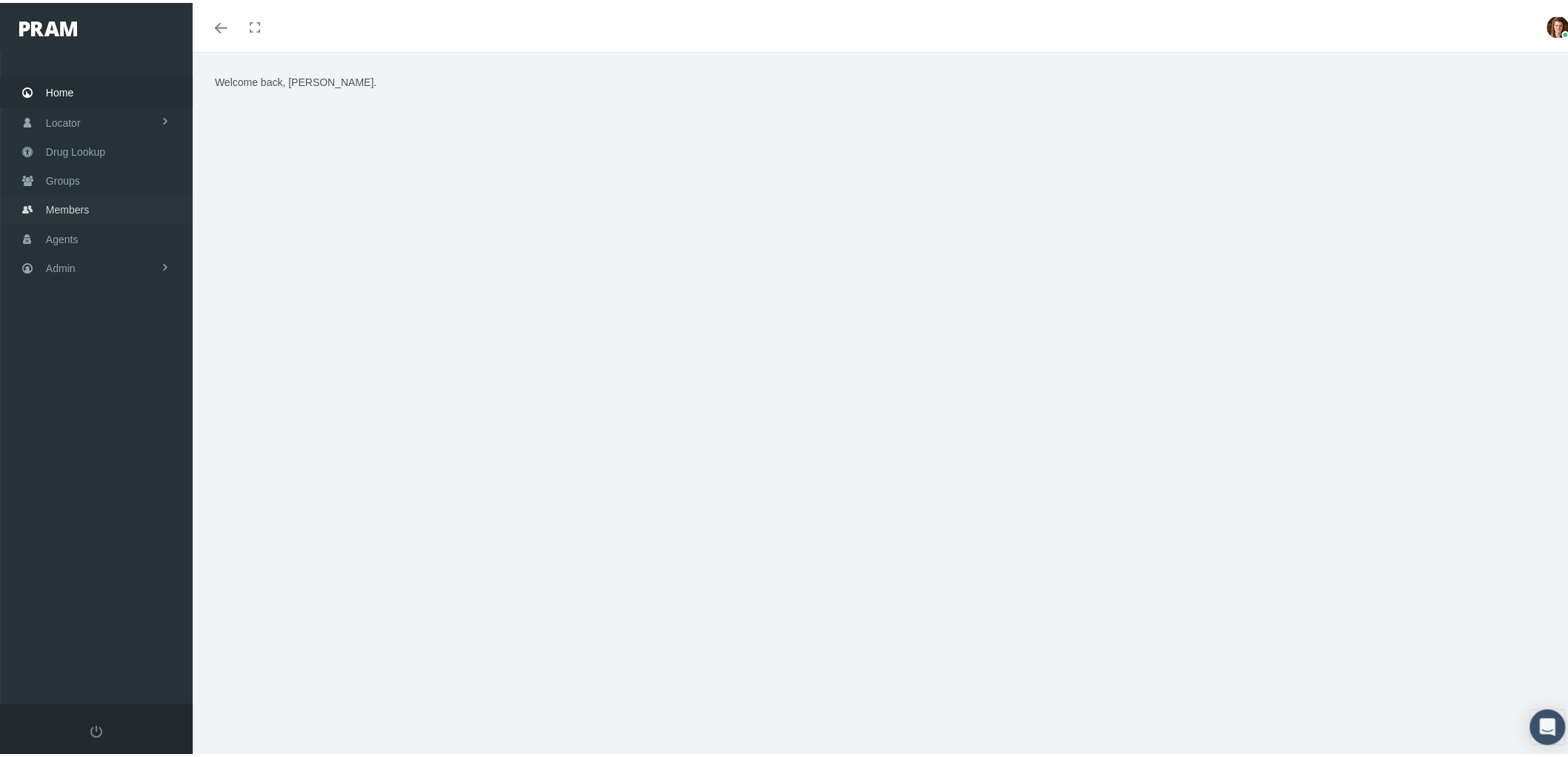
click at [94, 178] on link "Groups" at bounding box center [96, 177] width 193 height 29
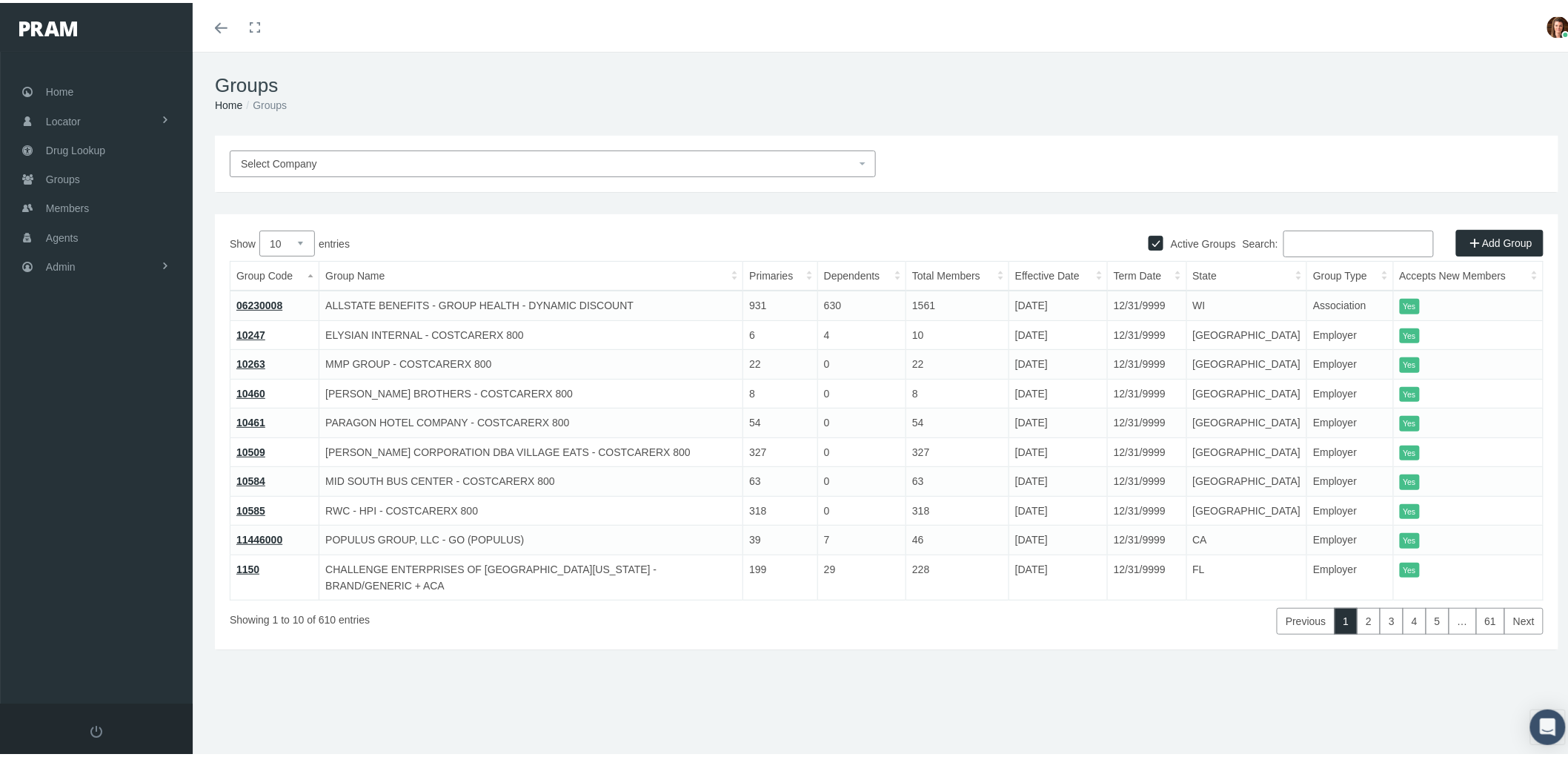
click at [1324, 237] on input "Search:" at bounding box center [1358, 241] width 151 height 27
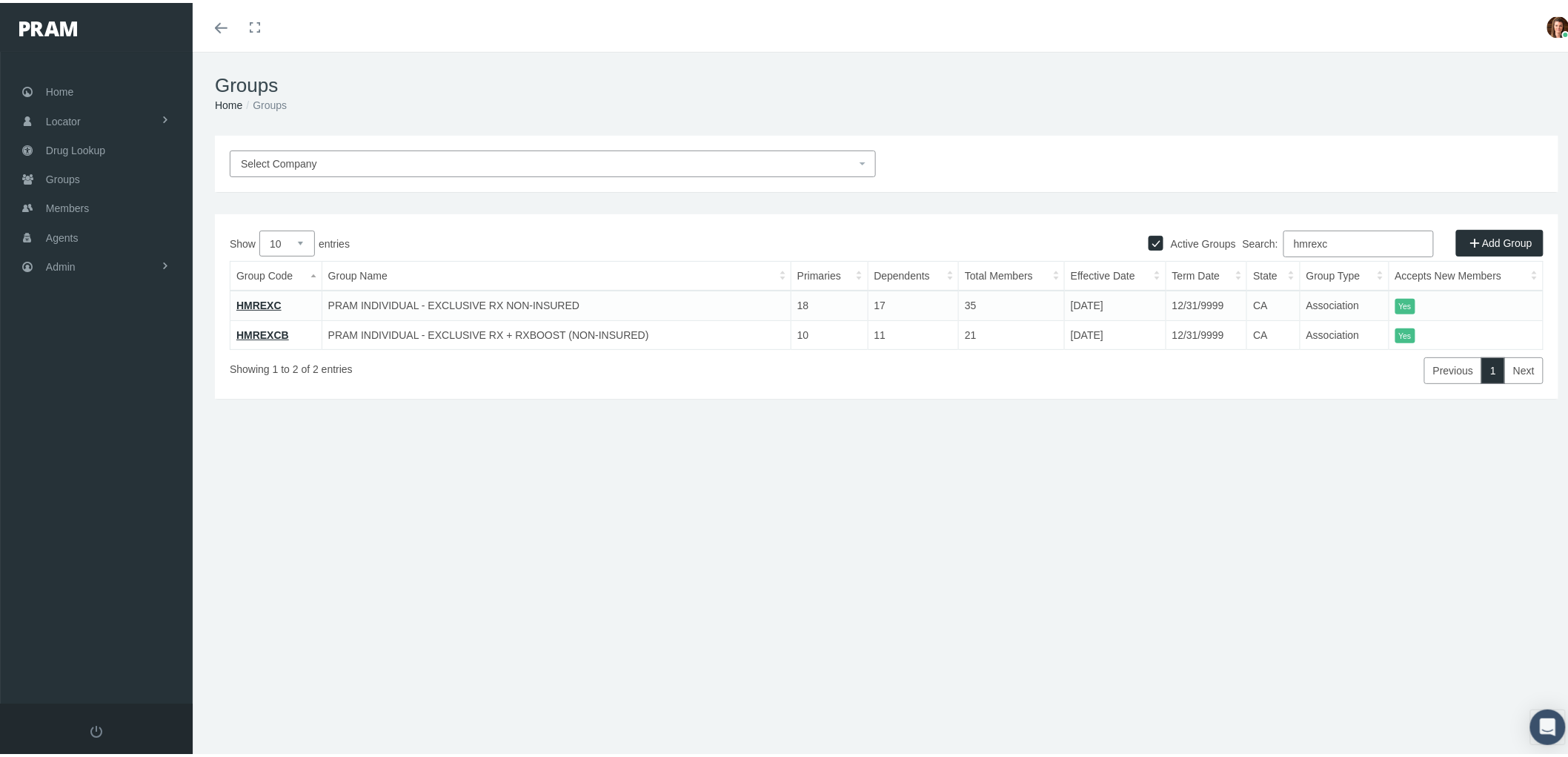
type input "hmrexc"
click at [261, 300] on link "HMREXC" at bounding box center [258, 302] width 45 height 11
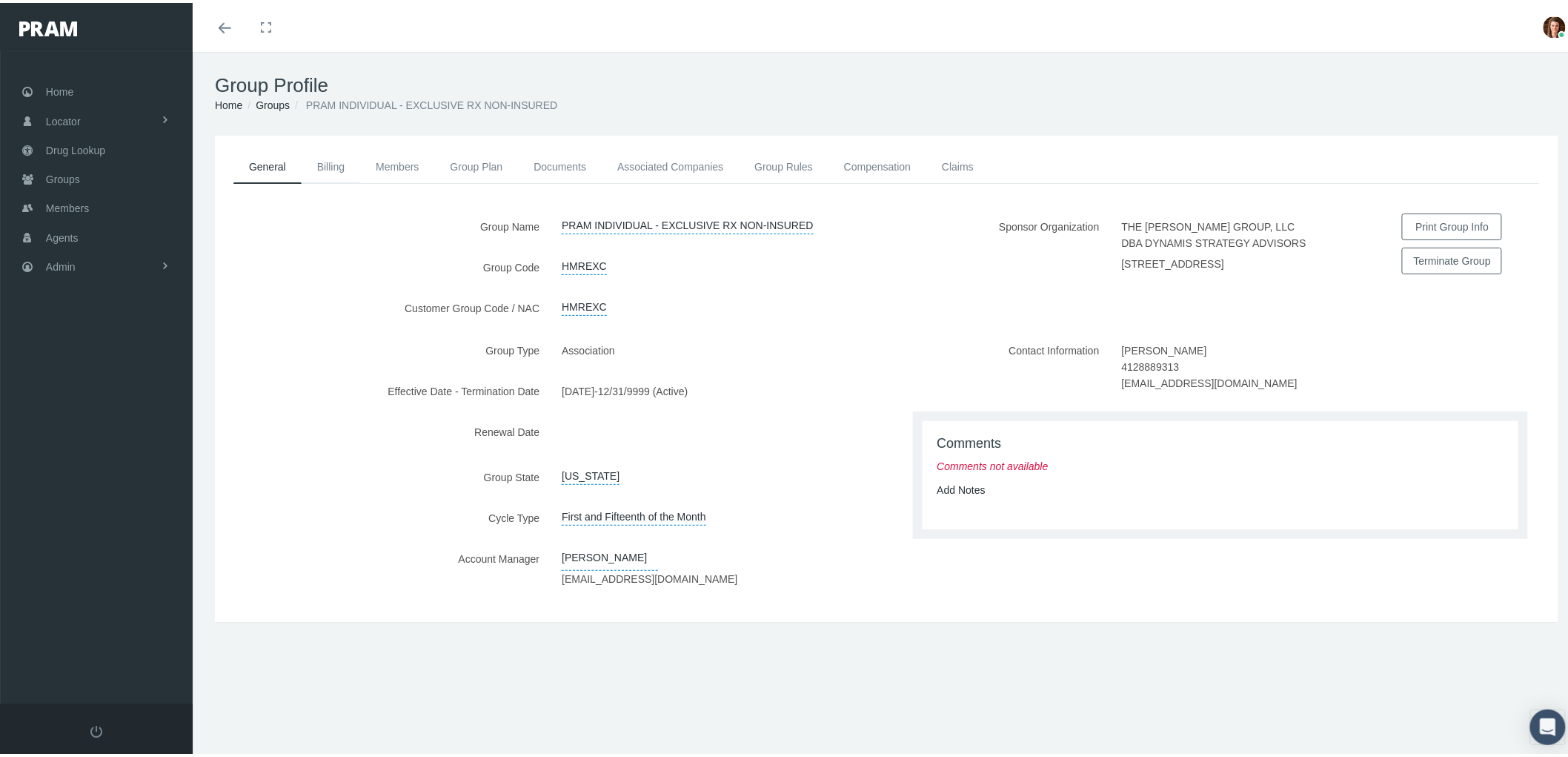
click at [329, 166] on link "Billing" at bounding box center [330, 164] width 58 height 32
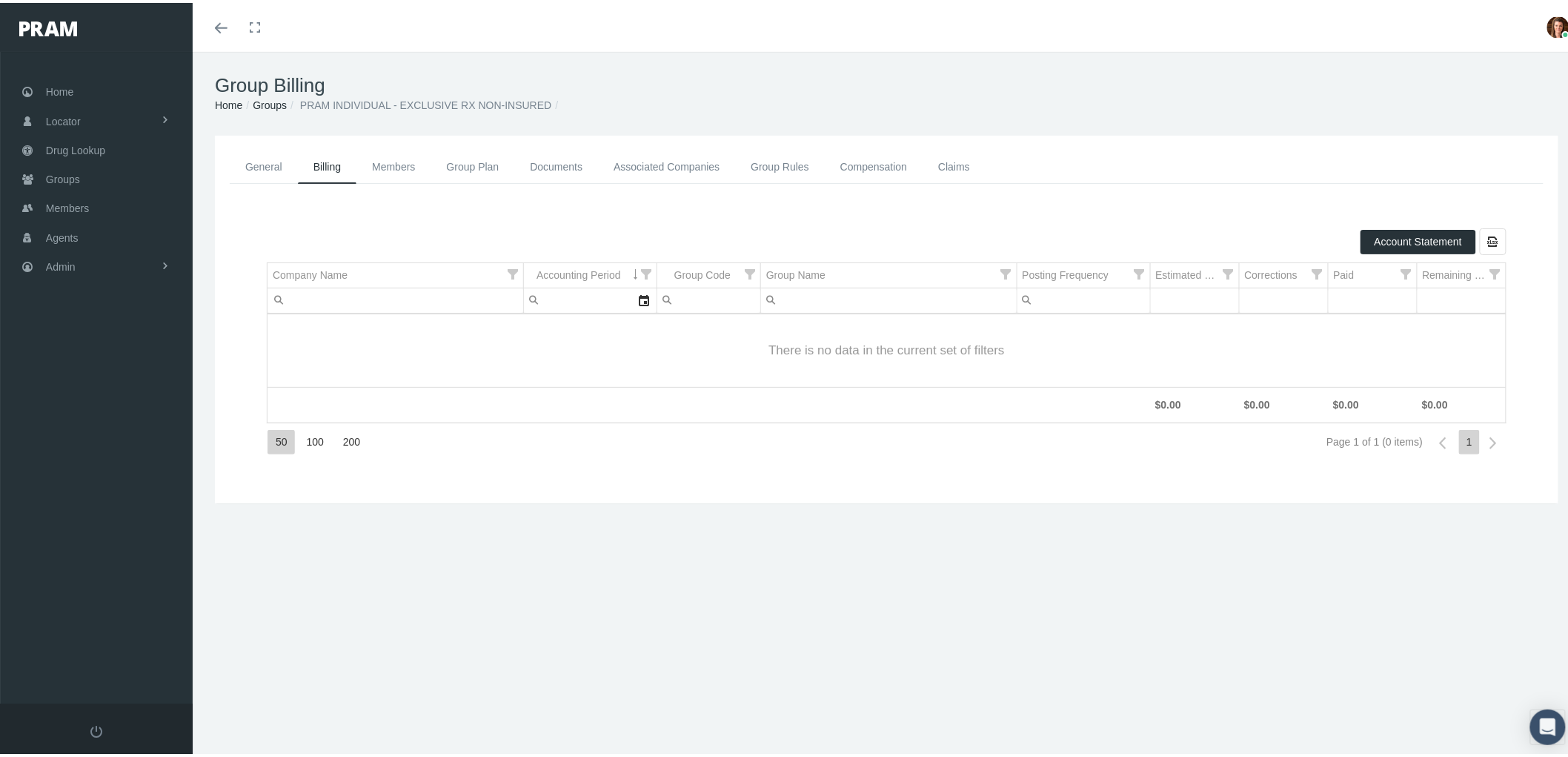
click at [389, 161] on link "Members" at bounding box center [394, 164] width 74 height 33
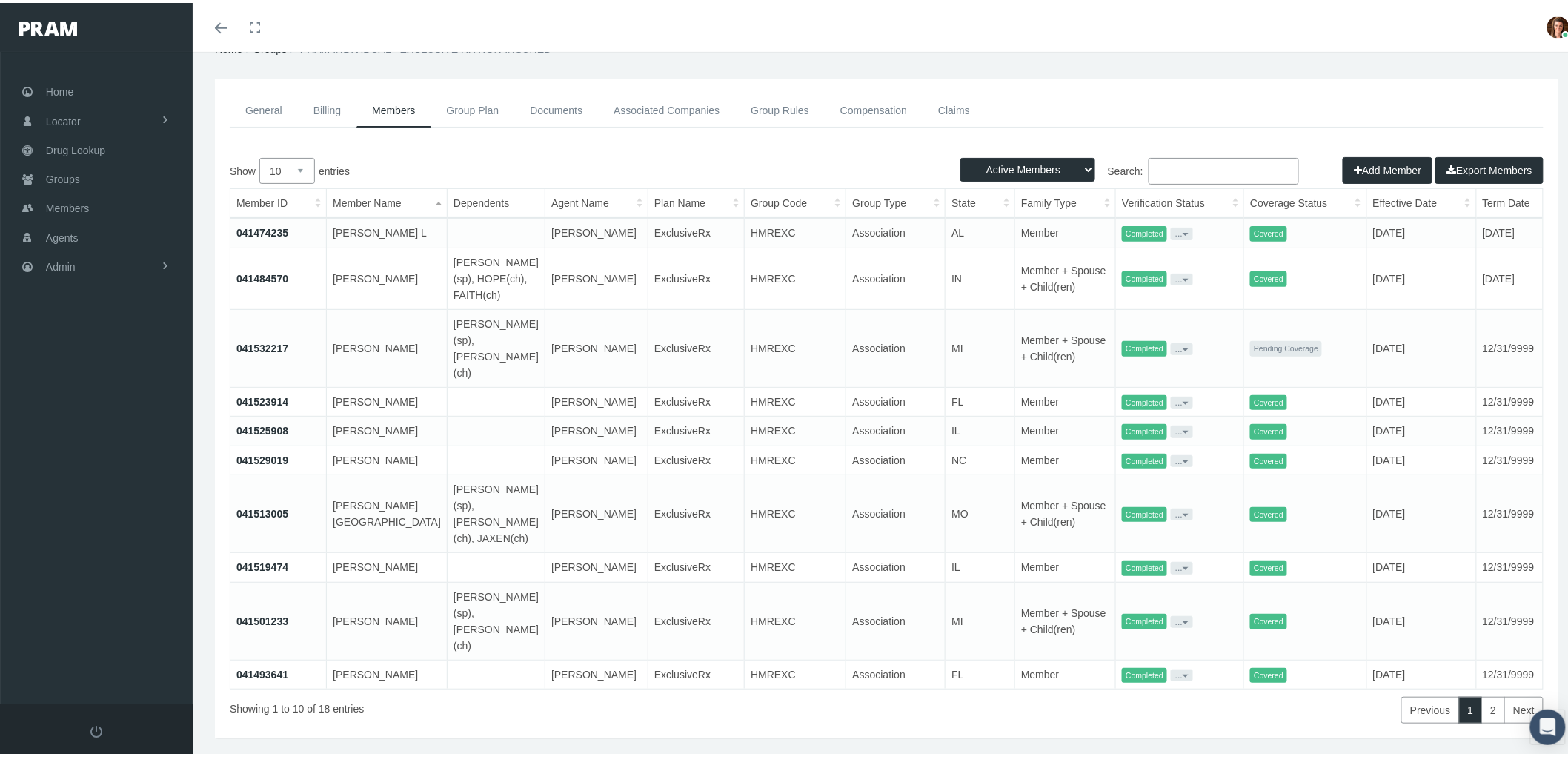
scroll to position [109, 0]
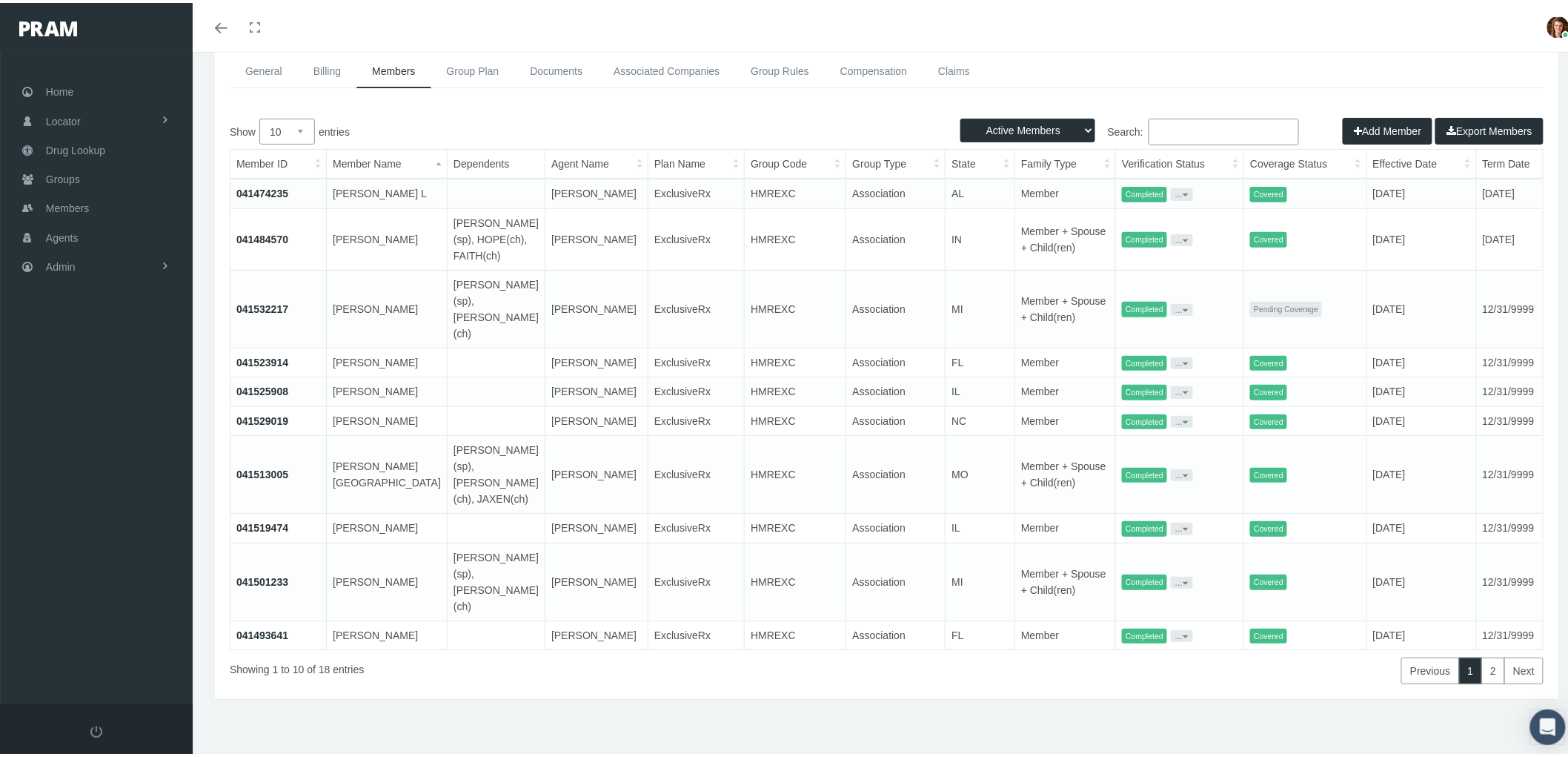
click at [247, 423] on link "041529019" at bounding box center [262, 418] width 51 height 11
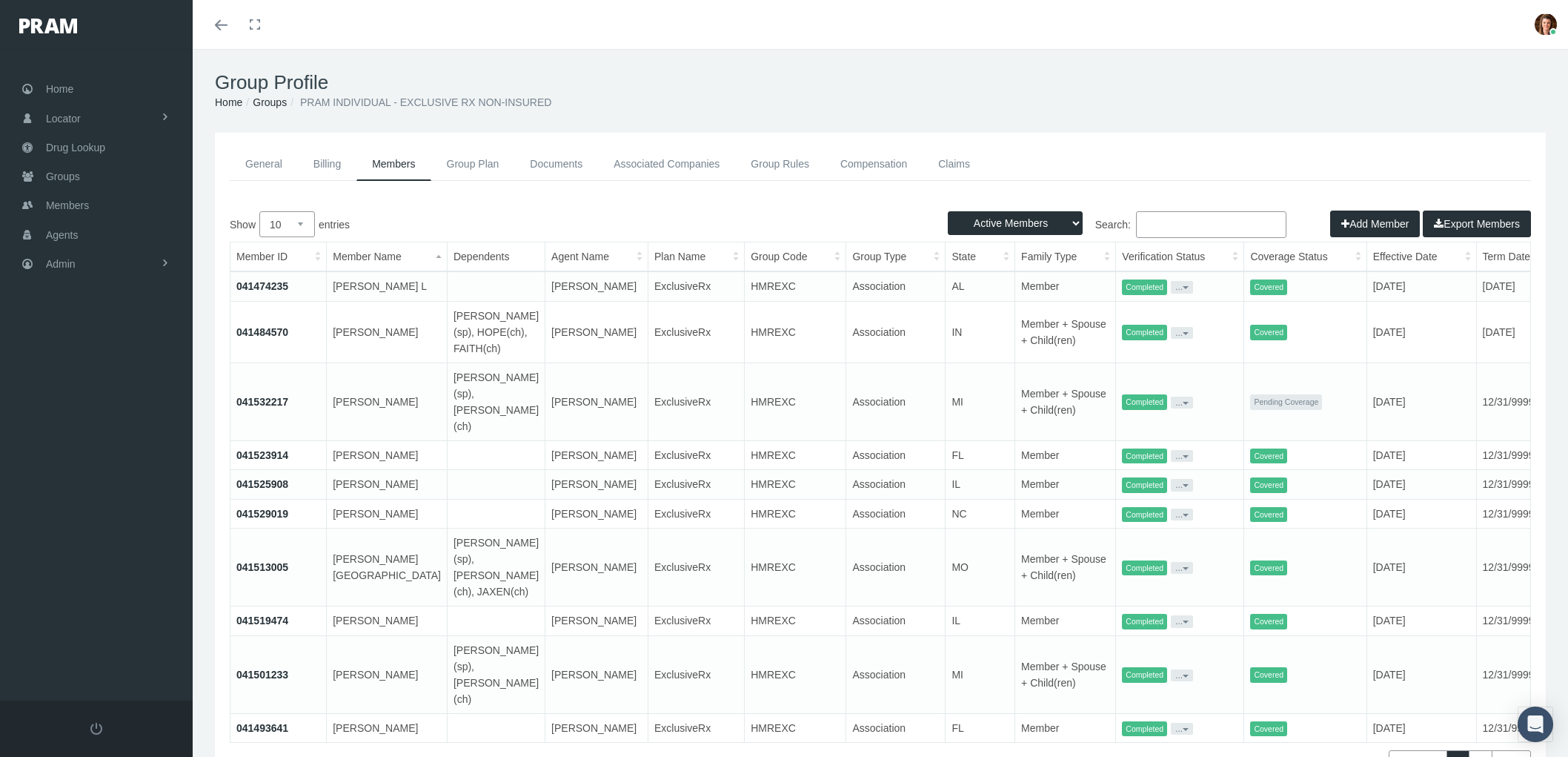
scroll to position [109, 0]
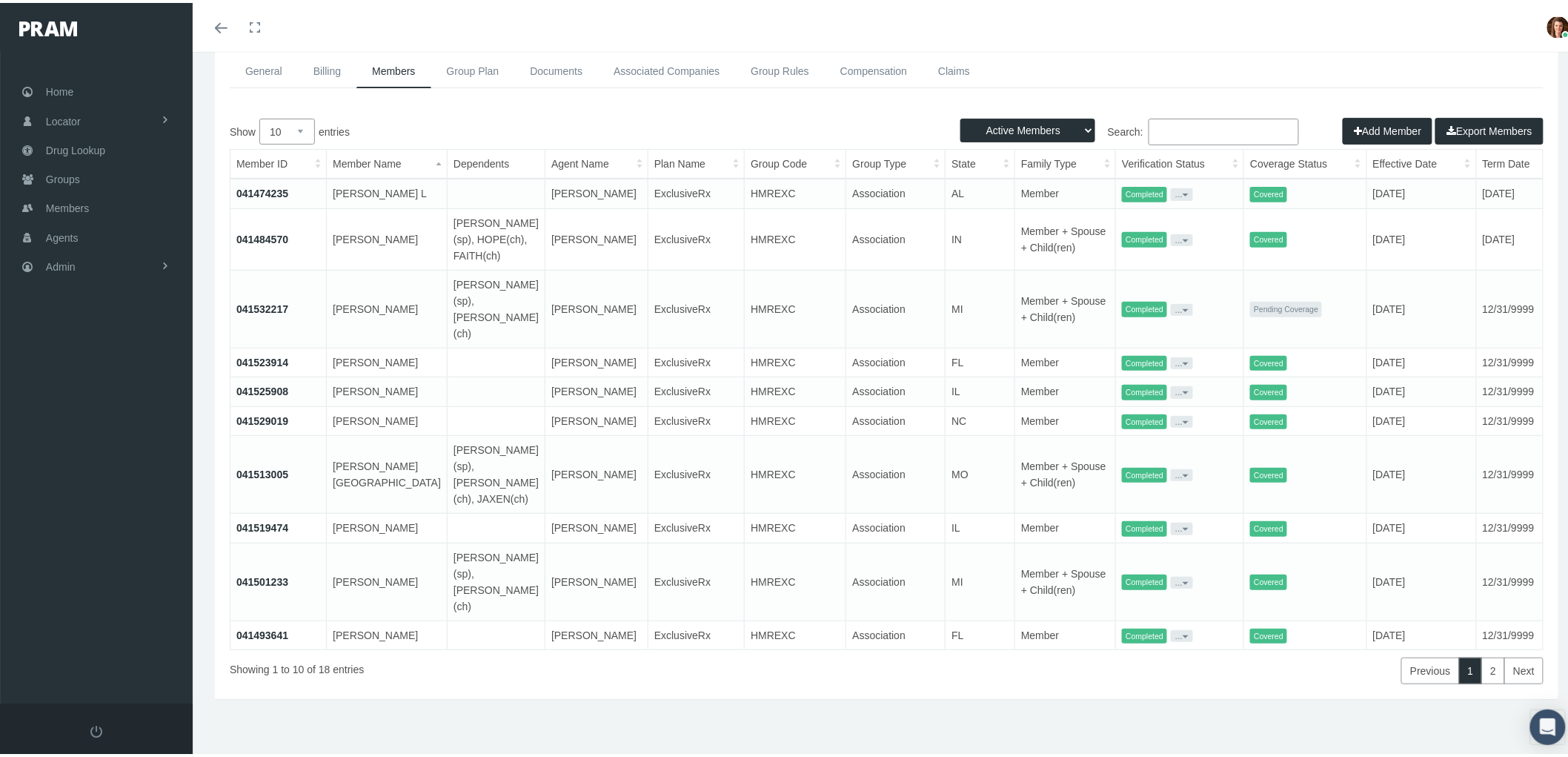
click at [298, 115] on select "10 25 50 100" at bounding box center [287, 128] width 55 height 26
select select "100"
click at [259, 115] on select "10 25 50 100" at bounding box center [287, 128] width 55 height 26
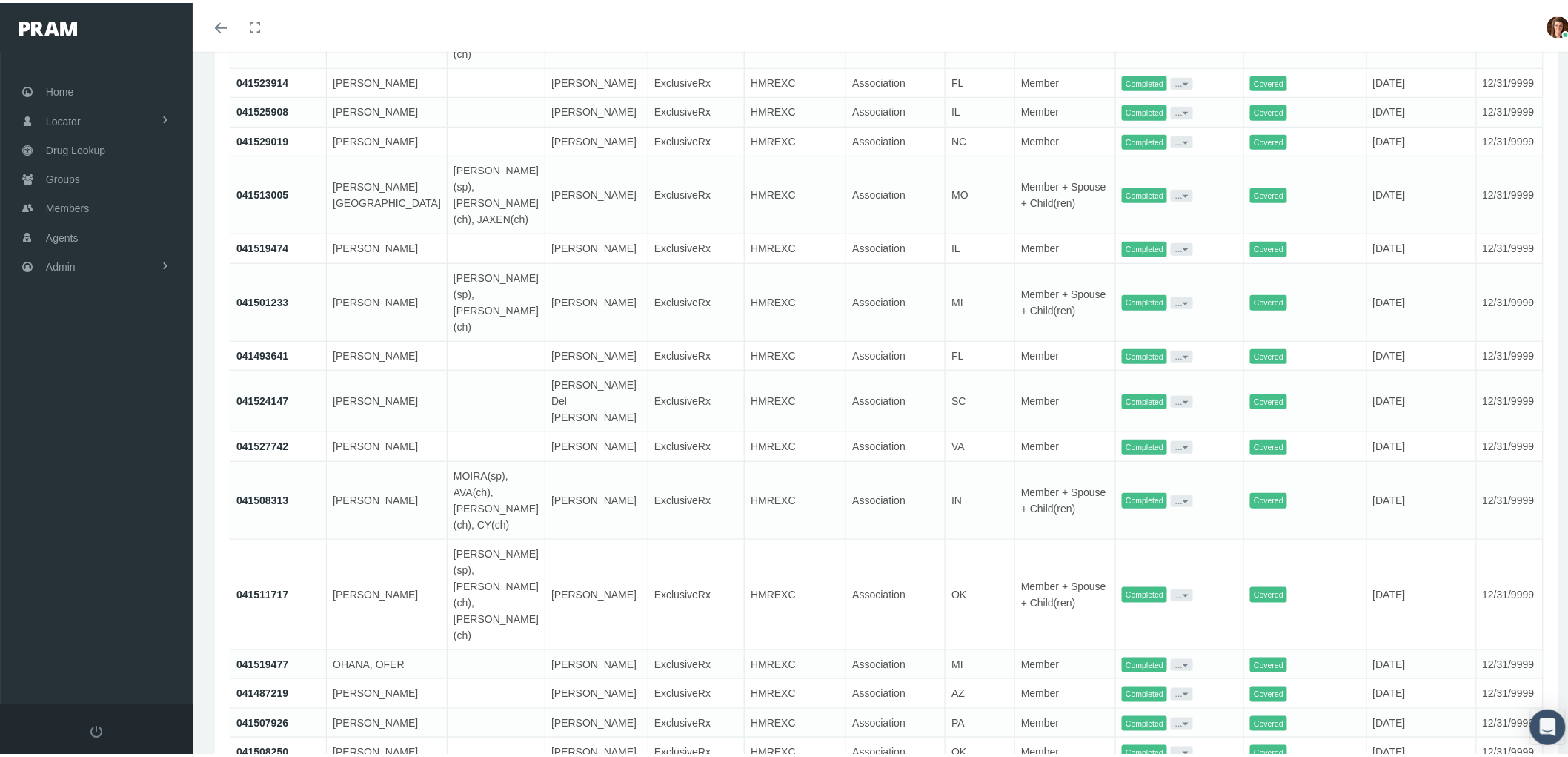
scroll to position [439, 0]
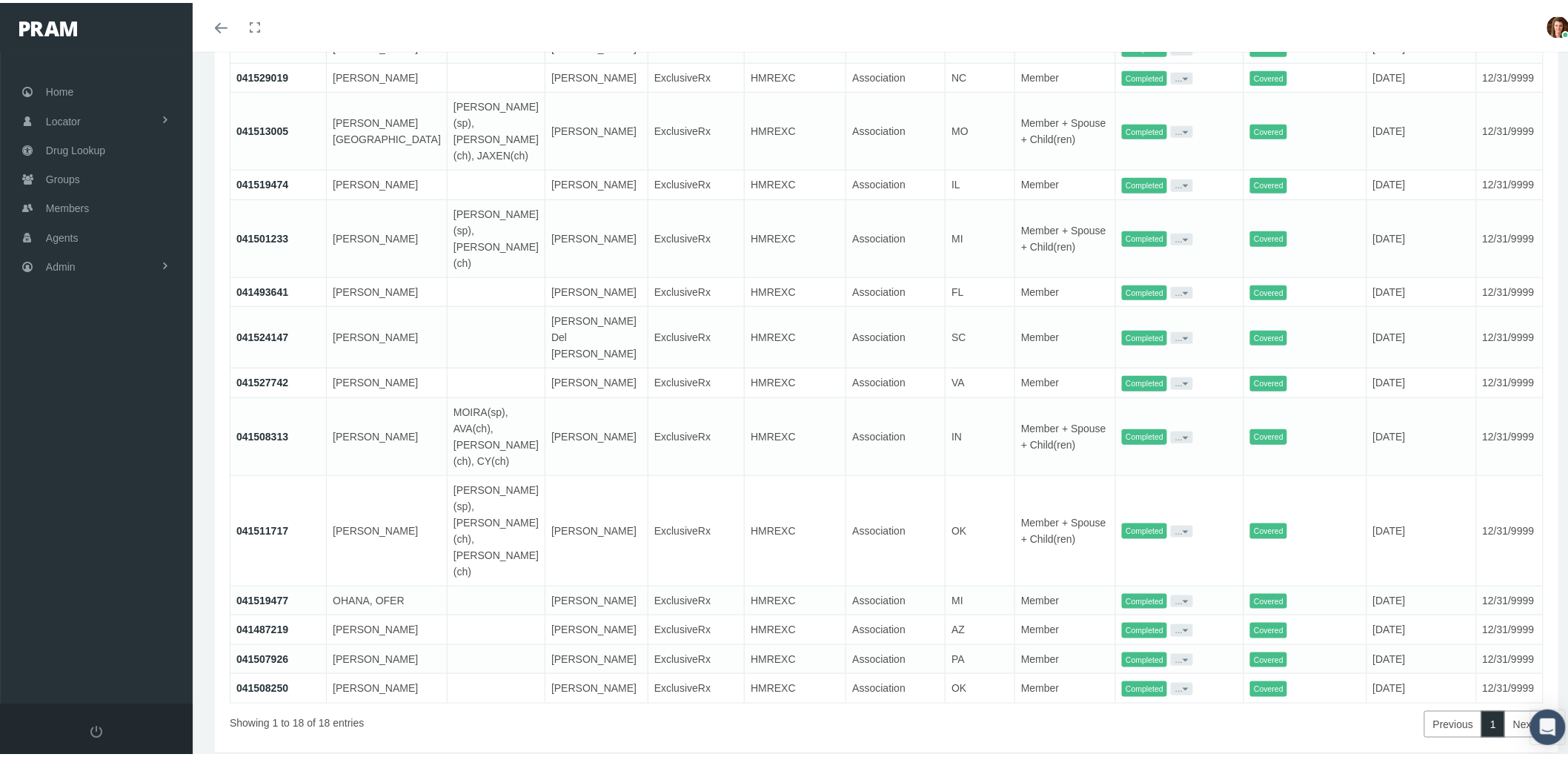
click at [265, 679] on link "041508250" at bounding box center [262, 685] width 51 height 11
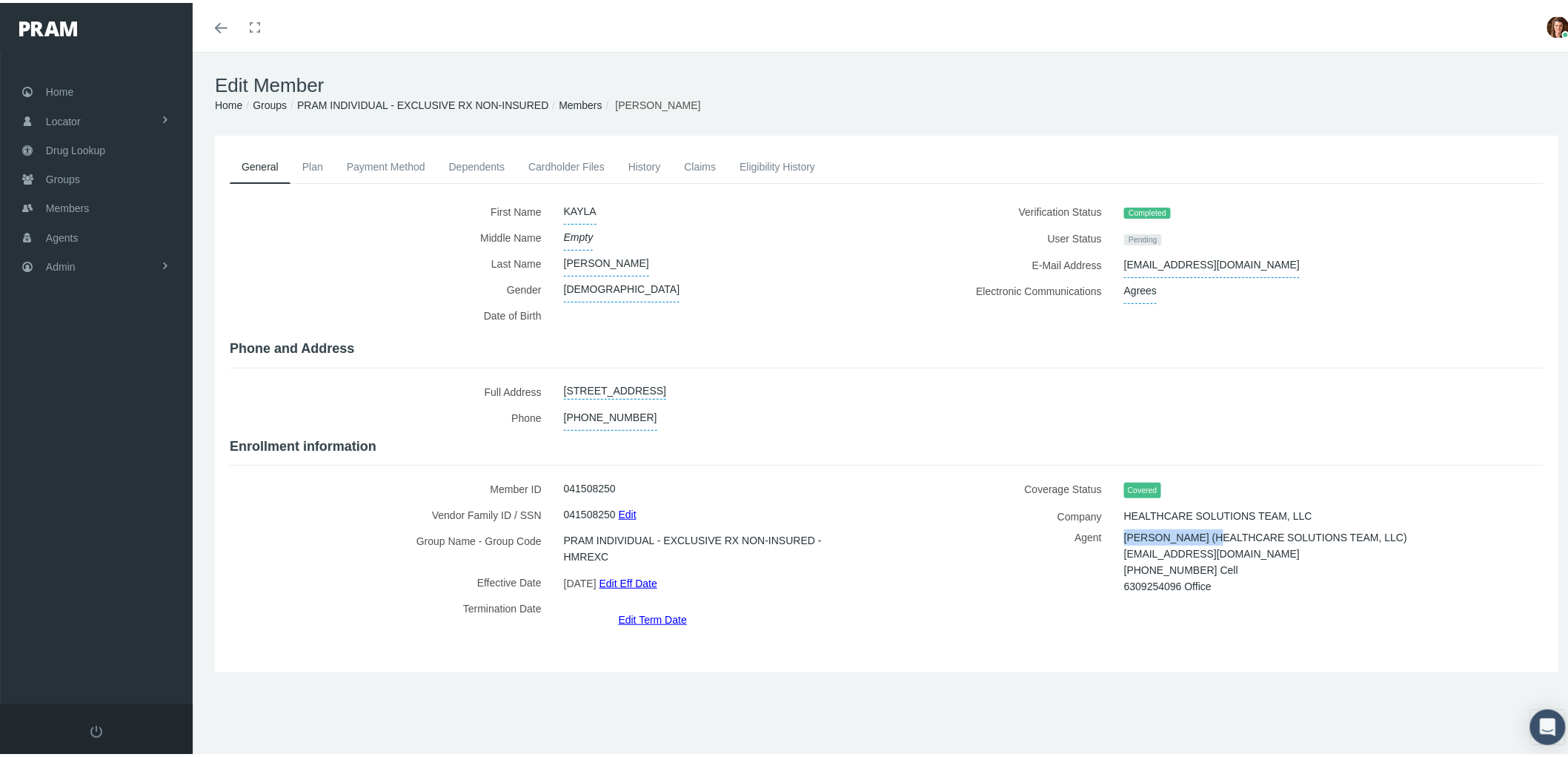
drag, startPoint x: 1116, startPoint y: 530, endPoint x: 1189, endPoint y: 527, distance: 73.1
click at [1189, 527] on span "[PERSON_NAME] (HEALTHCARE SOLUTIONS TEAM, LLC)" at bounding box center [1265, 534] width 283 height 22
copy span "Janine Mistretta"
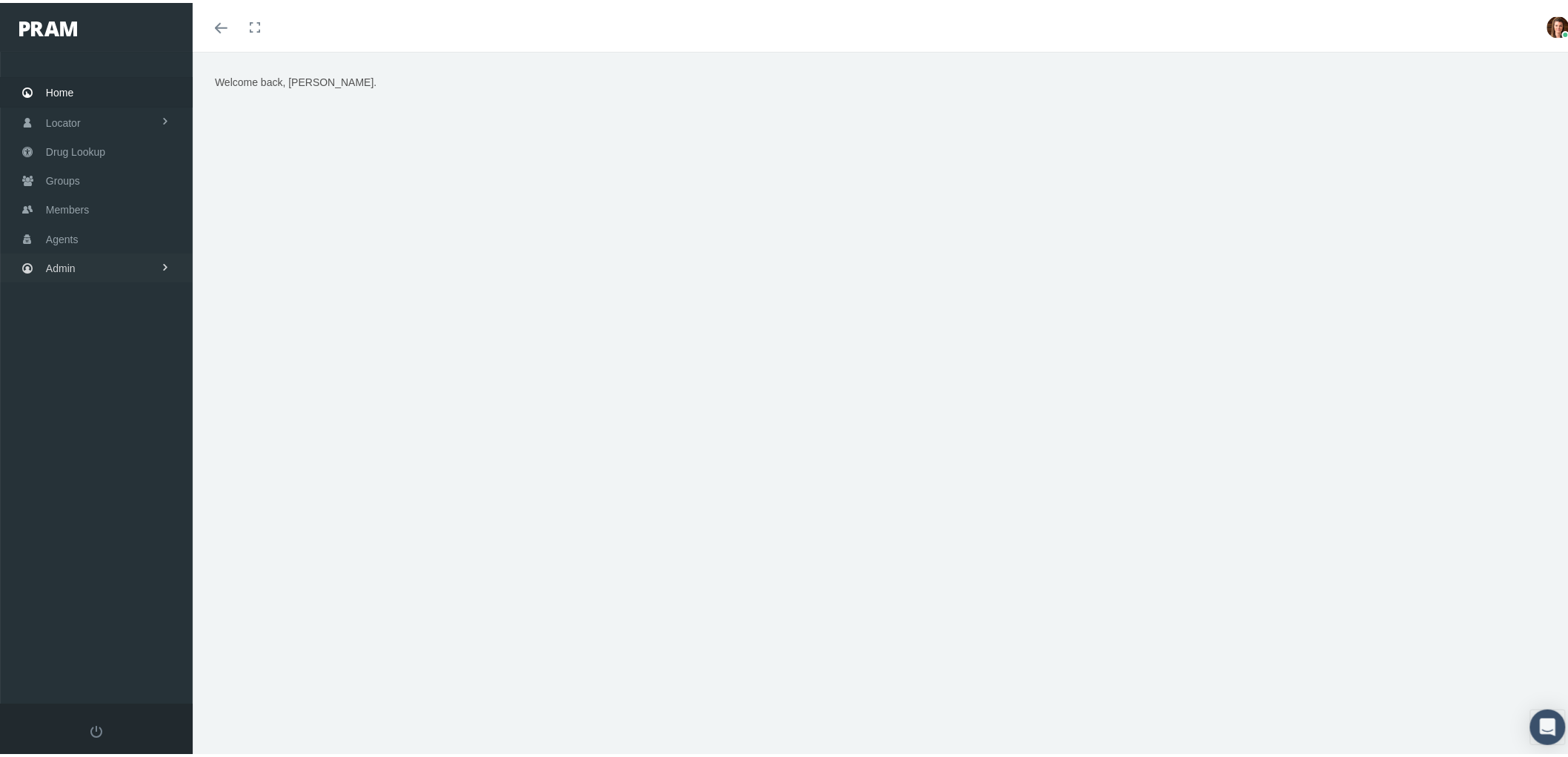
click at [70, 270] on span "Admin" at bounding box center [60, 265] width 30 height 29
click at [87, 324] on span "Agents" at bounding box center [77, 325] width 32 height 25
click at [69, 280] on span "Agents" at bounding box center [77, 283] width 32 height 25
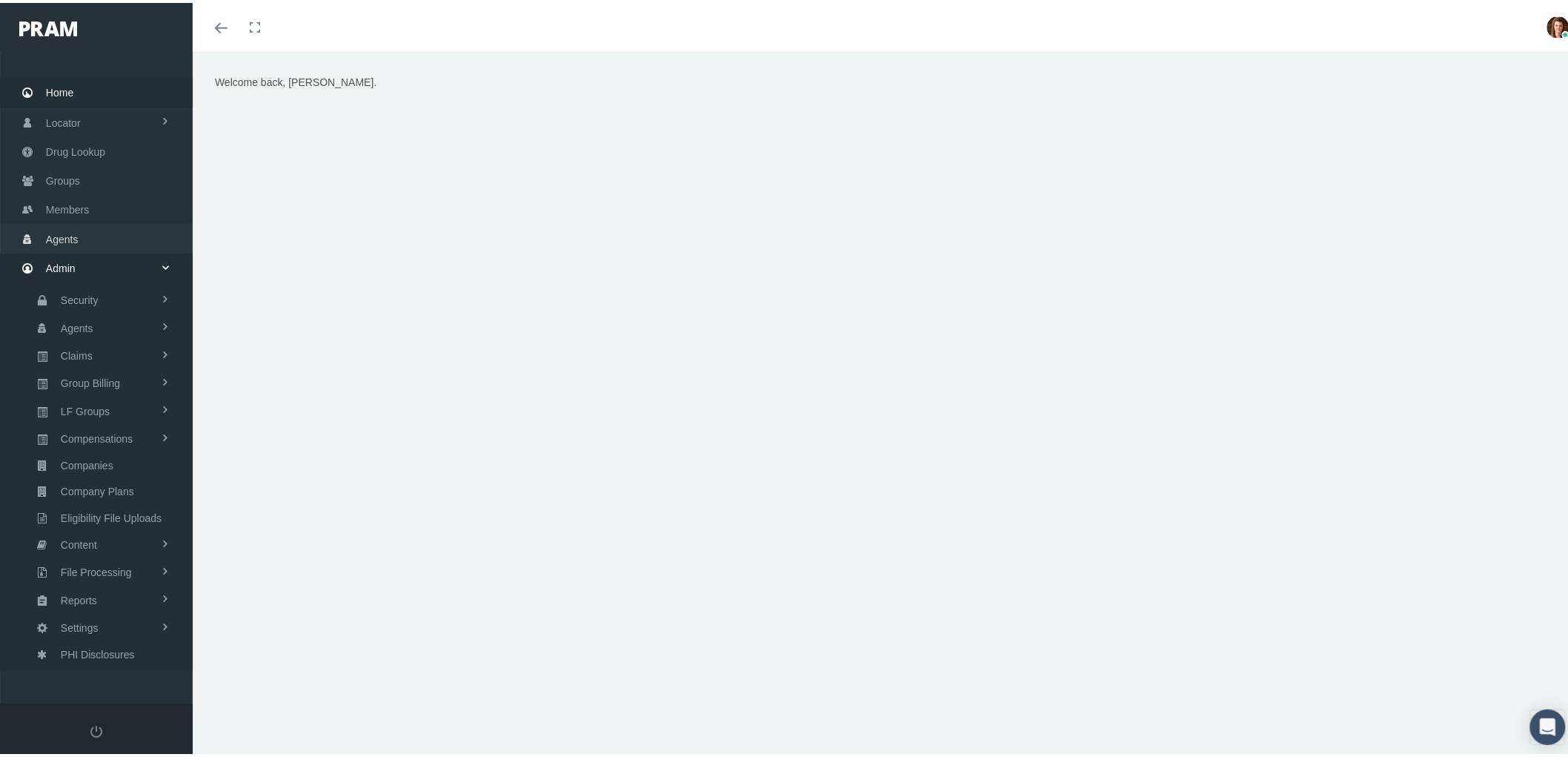
click at [62, 215] on span "Members" at bounding box center [67, 207] width 43 height 29
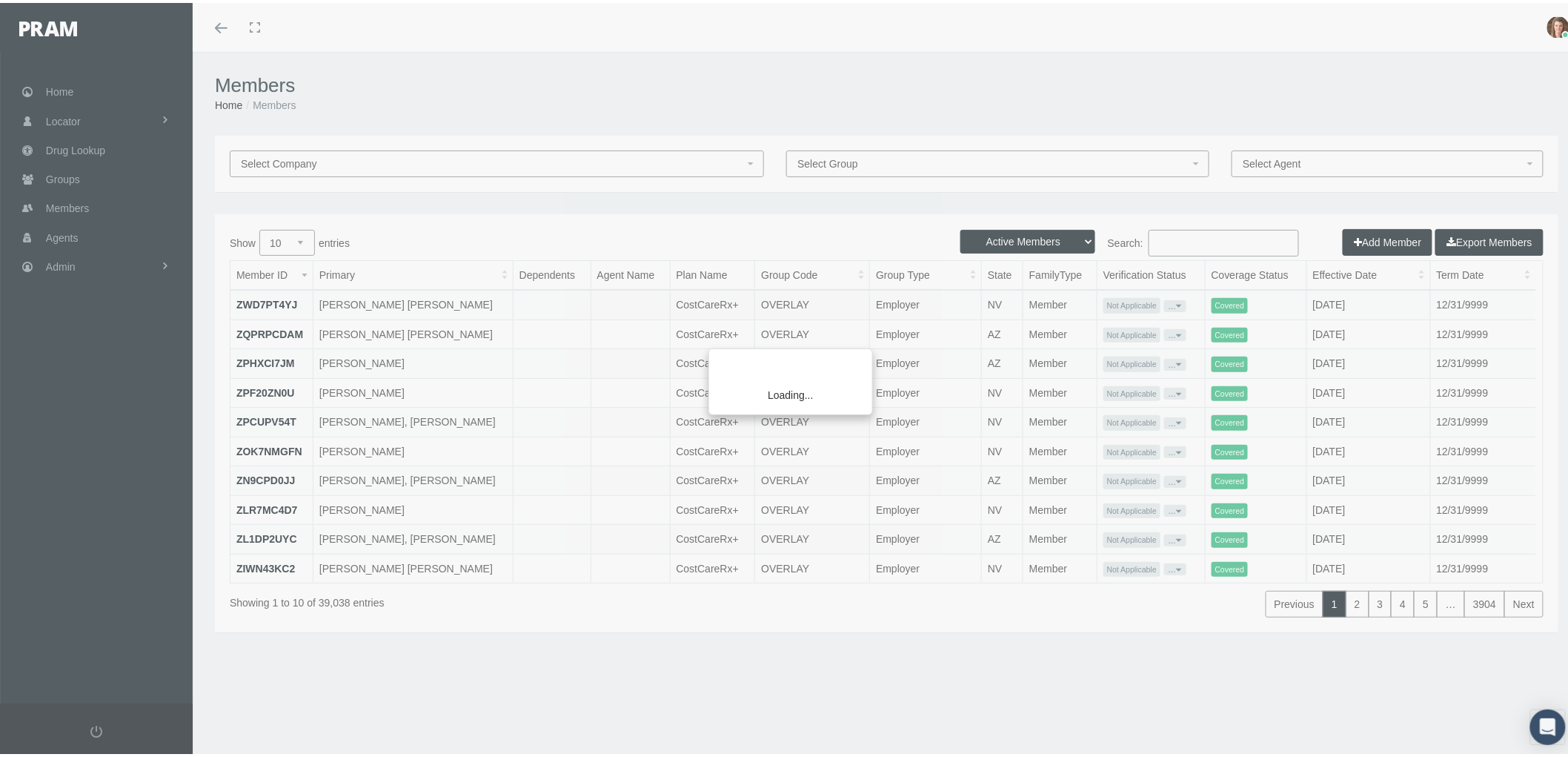
click at [50, 235] on div "Loading..." at bounding box center [784, 378] width 1568 height 757
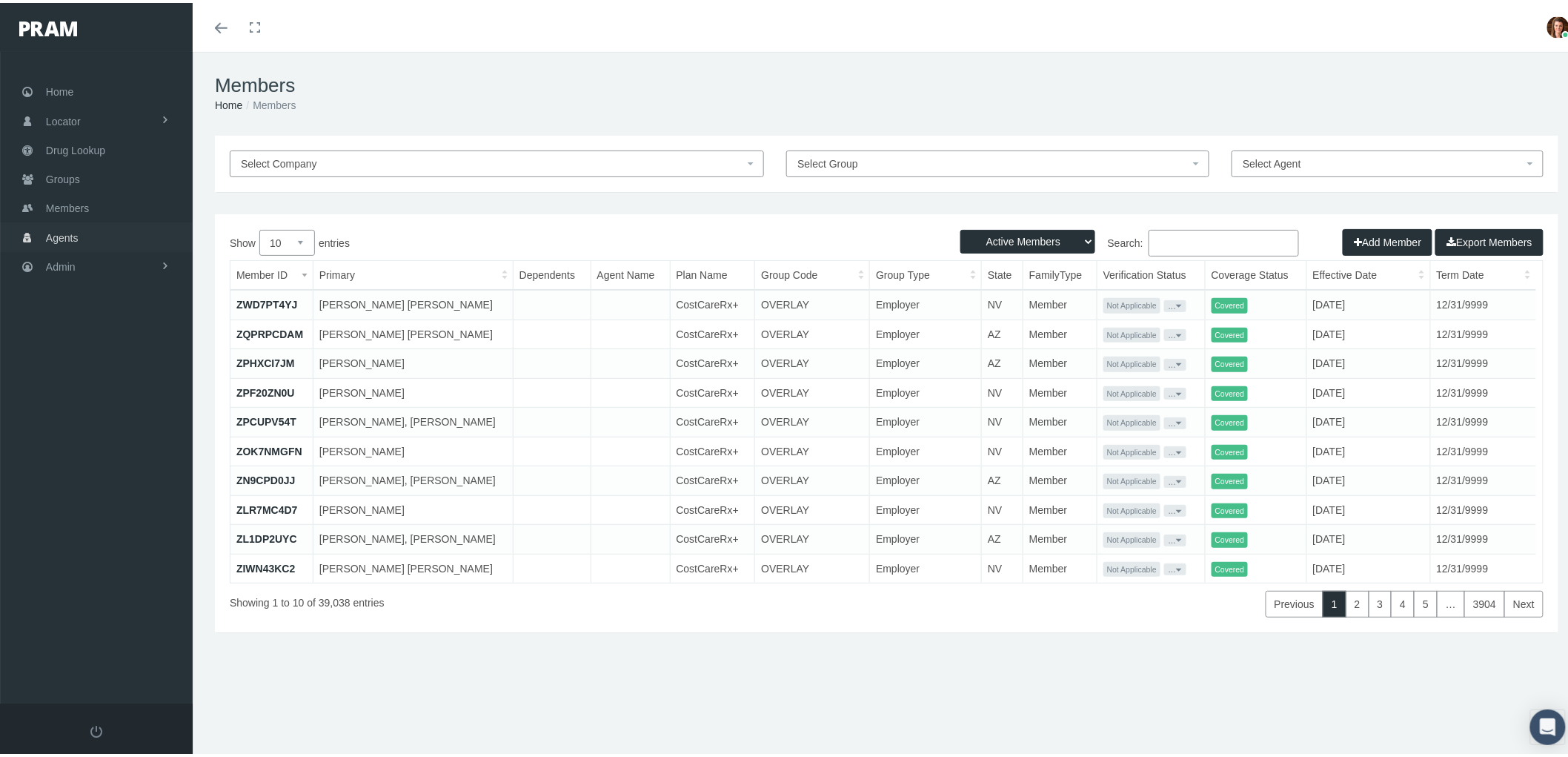
click at [58, 227] on span "Agents" at bounding box center [62, 235] width 32 height 29
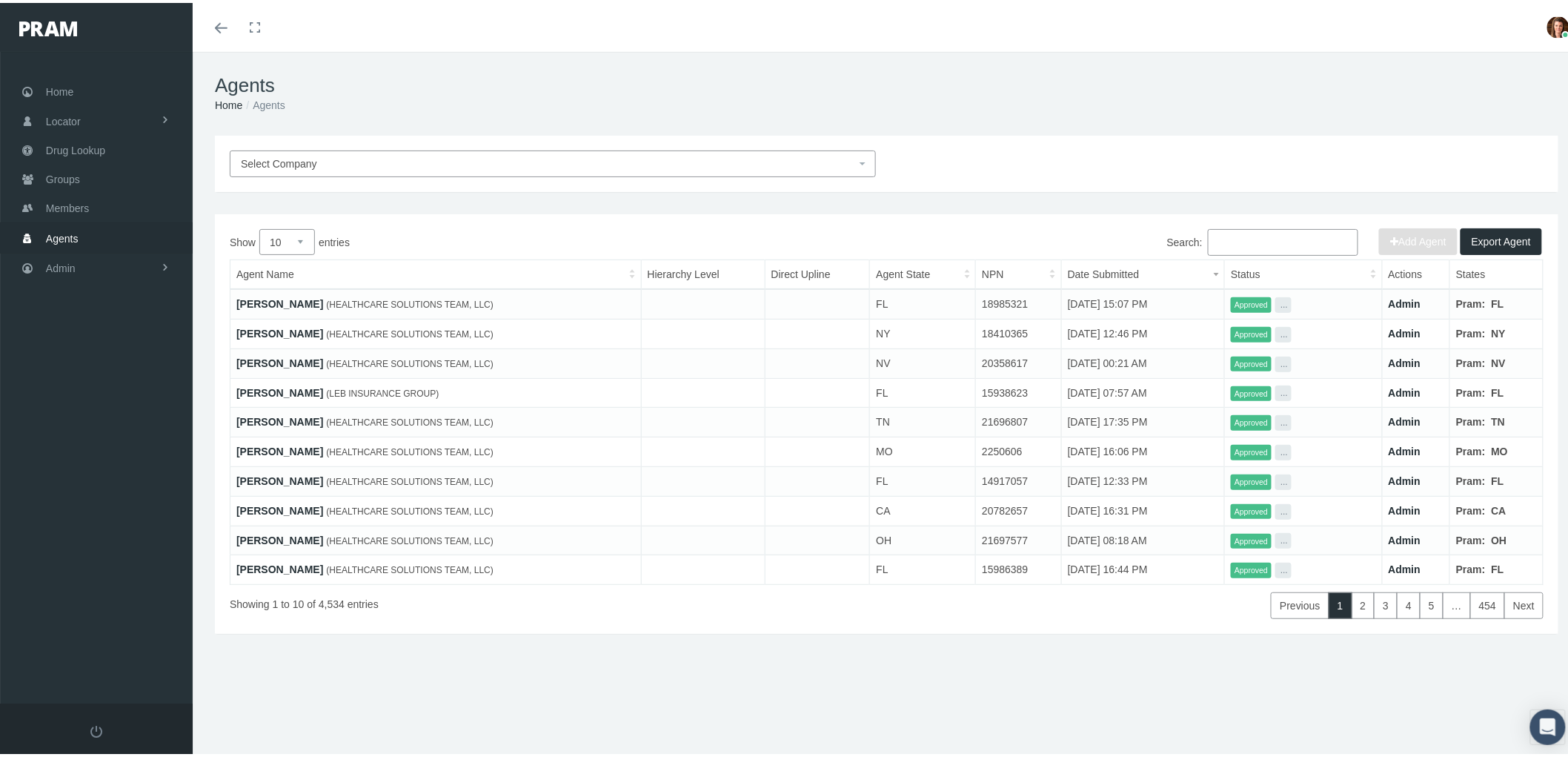
click at [1219, 239] on input "Search:" at bounding box center [1283, 239] width 151 height 27
paste input "[PERSON_NAME]"
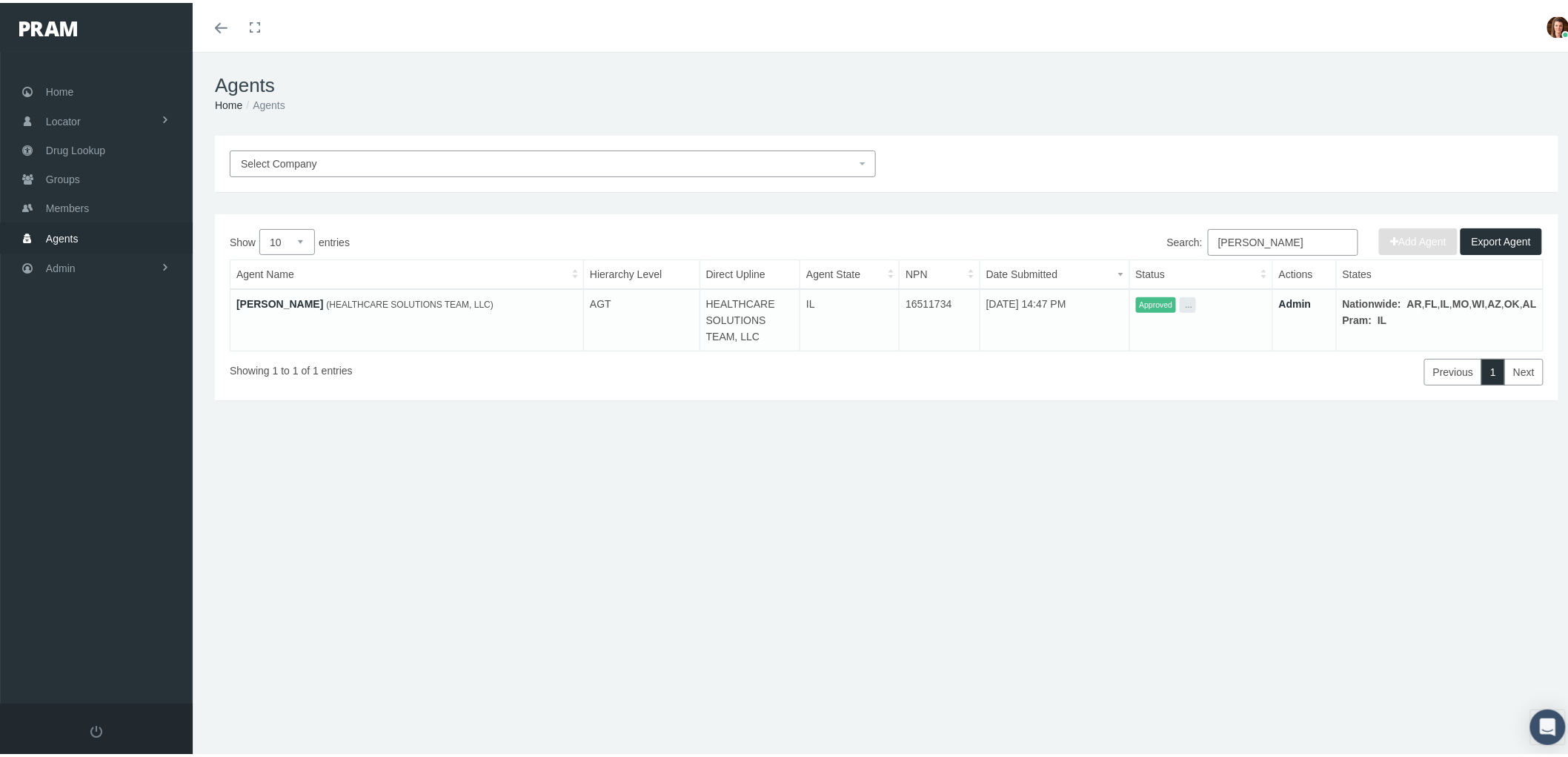
type input "[PERSON_NAME]"
click at [255, 298] on link "[PERSON_NAME]" at bounding box center [279, 300] width 87 height 11
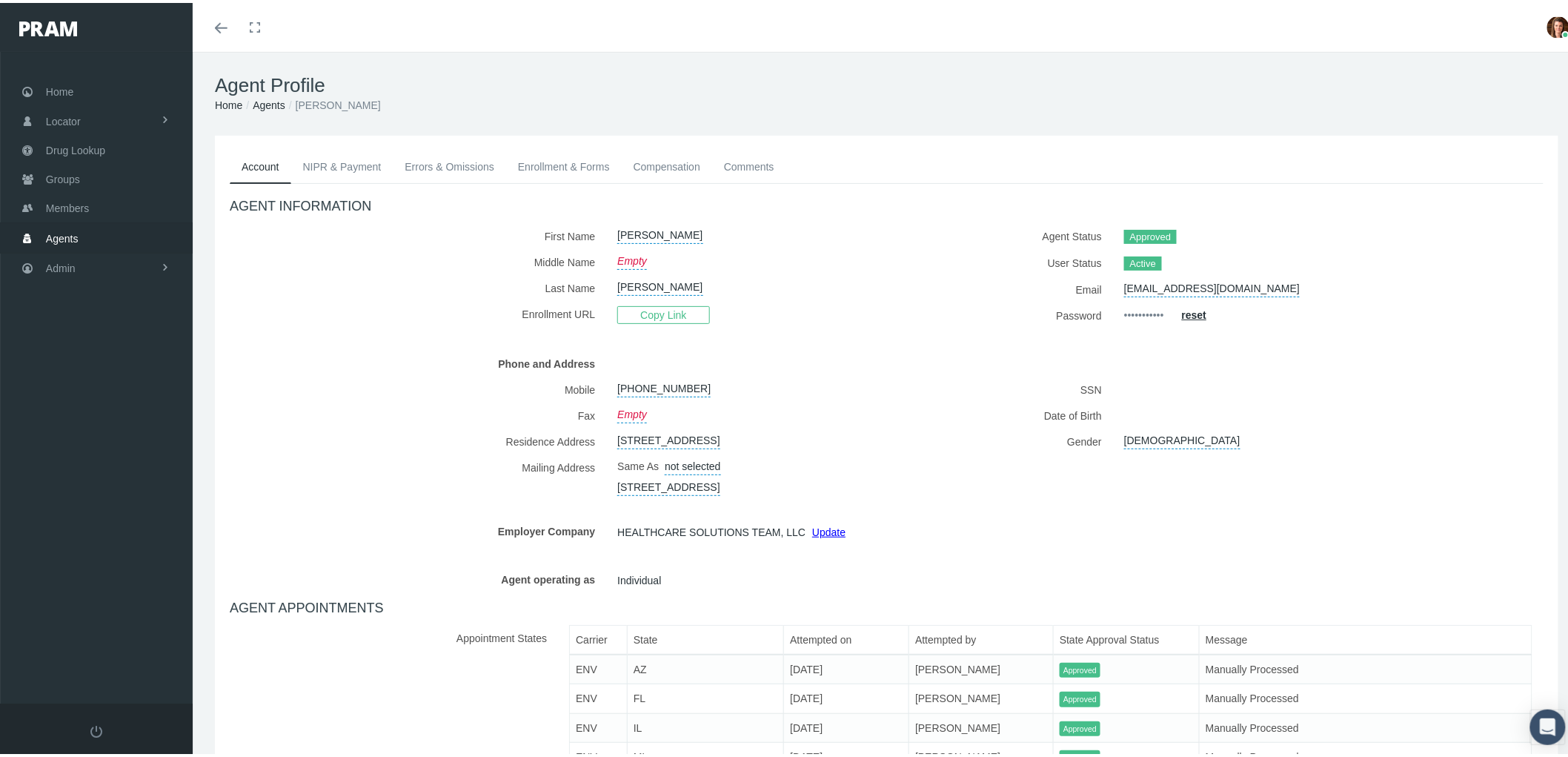
click at [641, 161] on link "Compensation" at bounding box center [666, 164] width 91 height 32
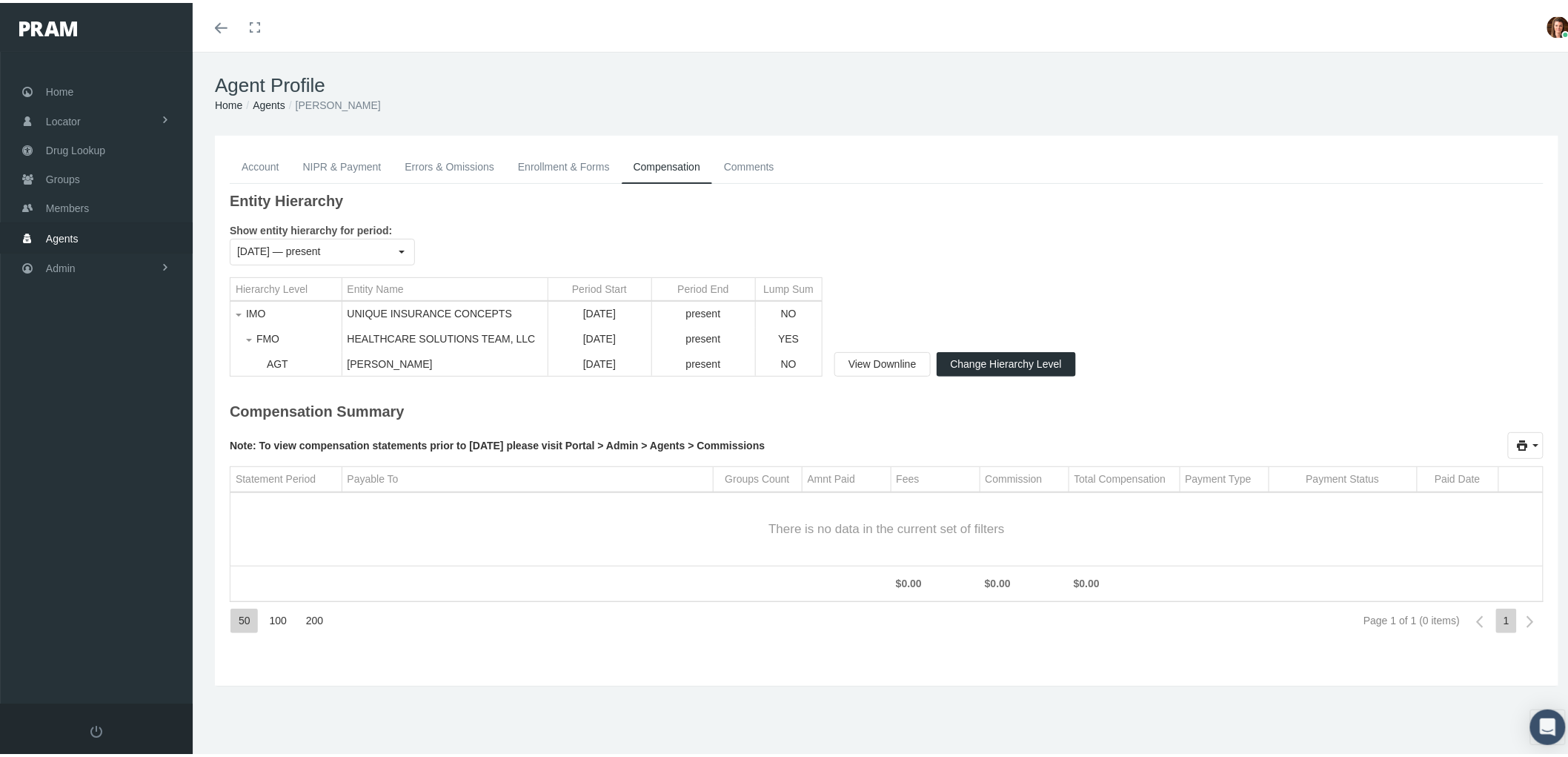
click at [74, 232] on span "Agents" at bounding box center [62, 235] width 32 height 29
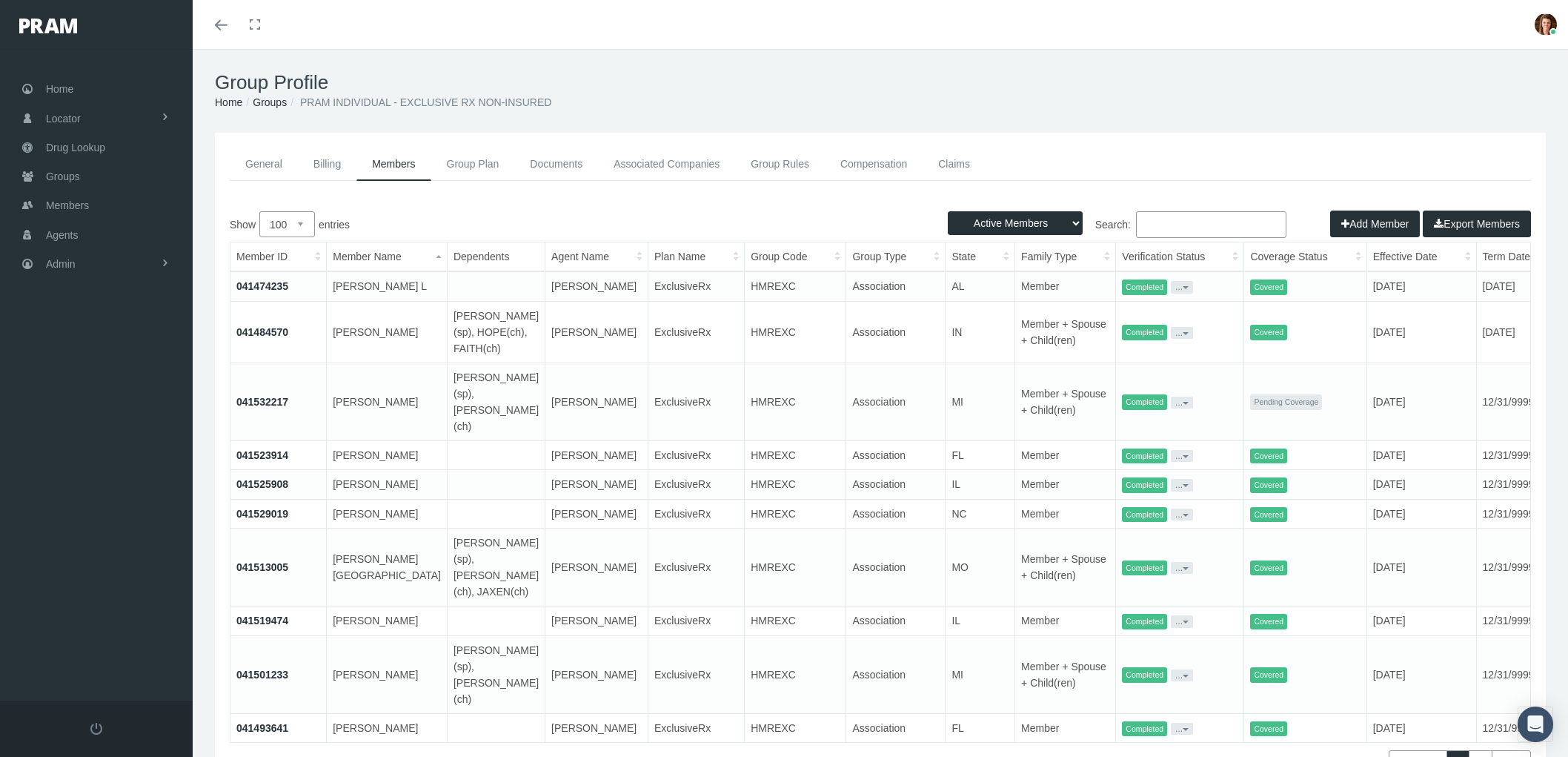
select select "100"
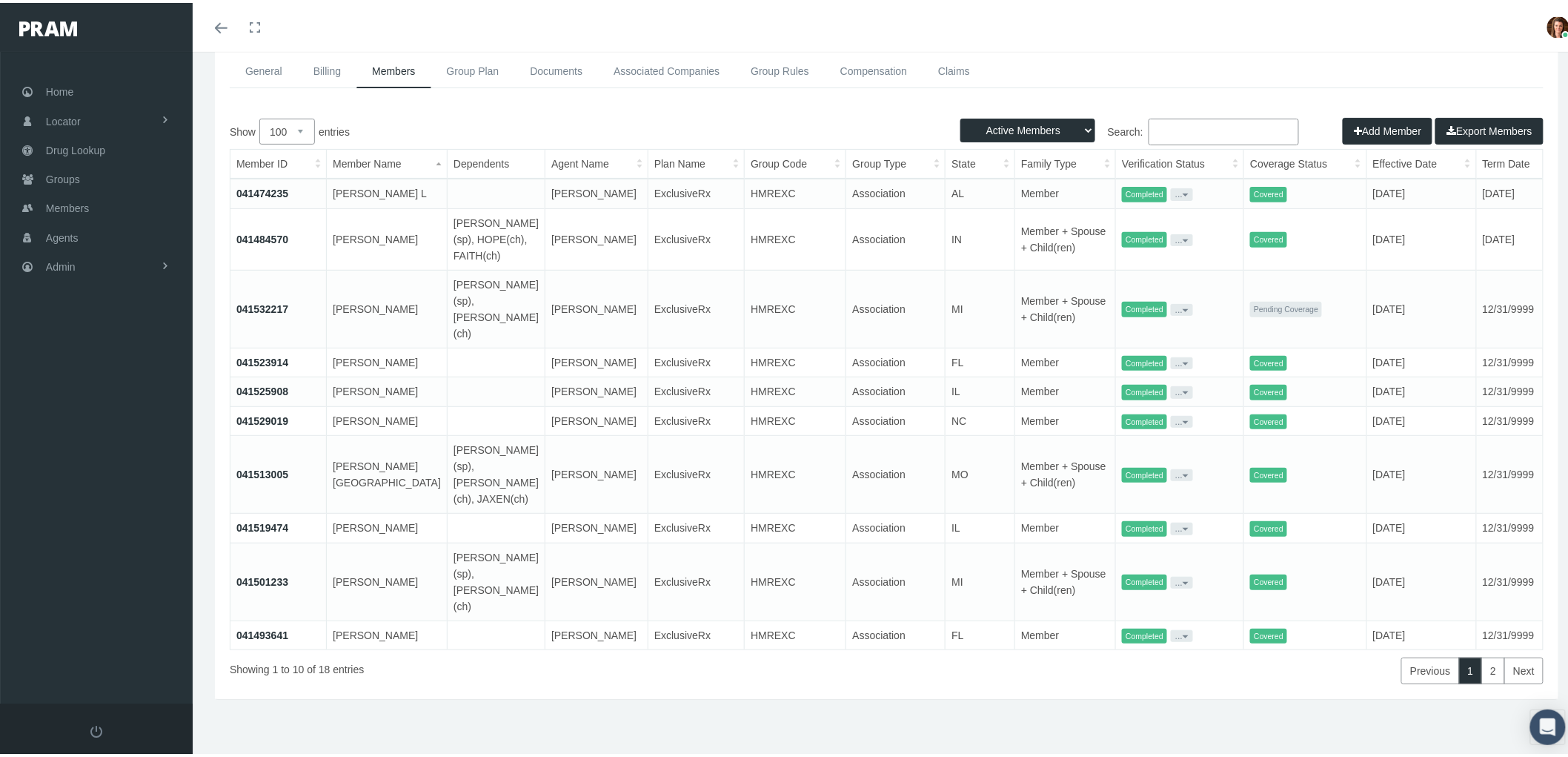
click at [302, 115] on select "10 25 50 100" at bounding box center [287, 128] width 55 height 26
click at [259, 115] on select "10 25 50 100" at bounding box center [287, 128] width 55 height 26
click at [263, 530] on link "041519474" at bounding box center [262, 524] width 51 height 11
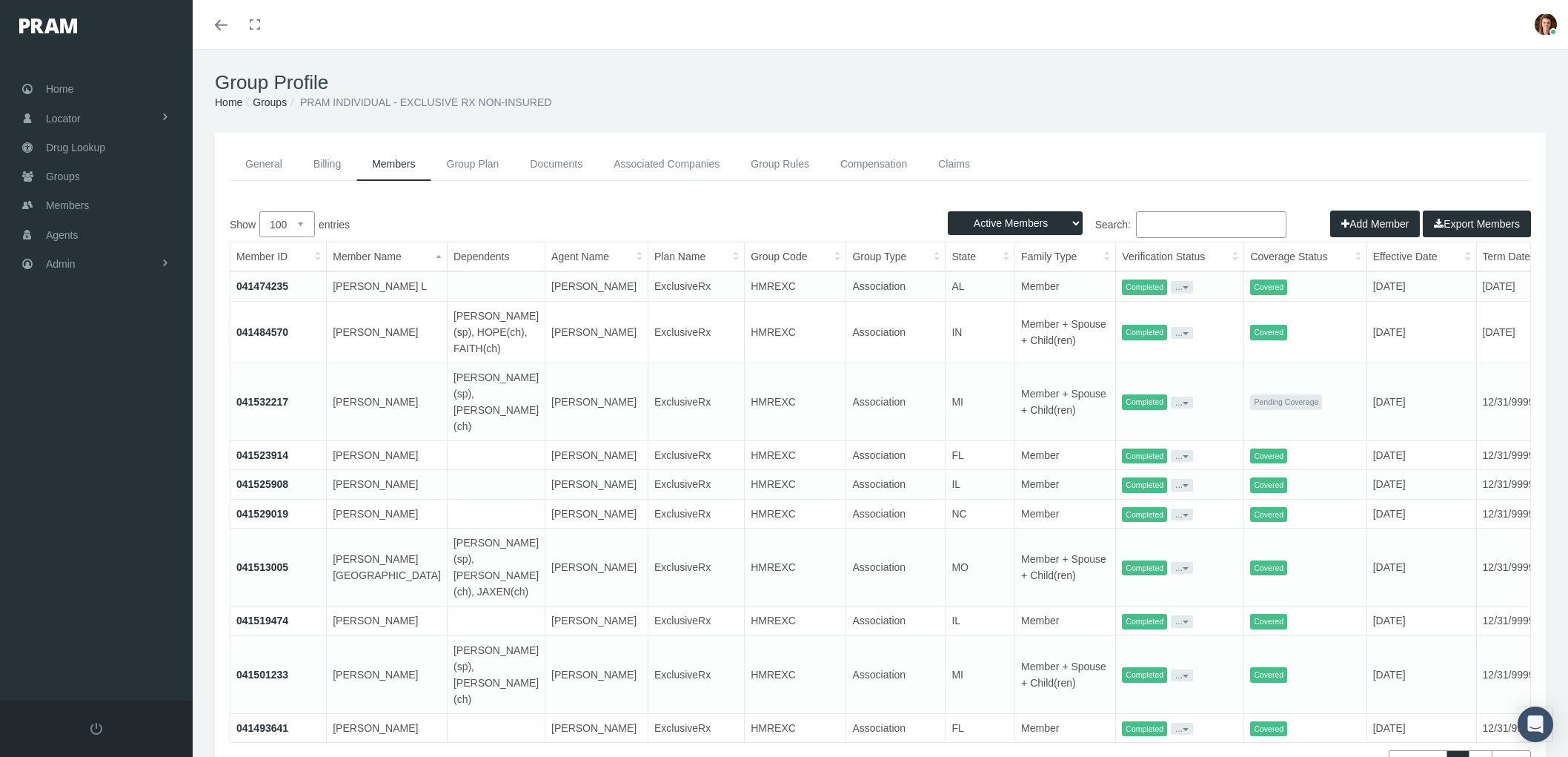
select select "100"
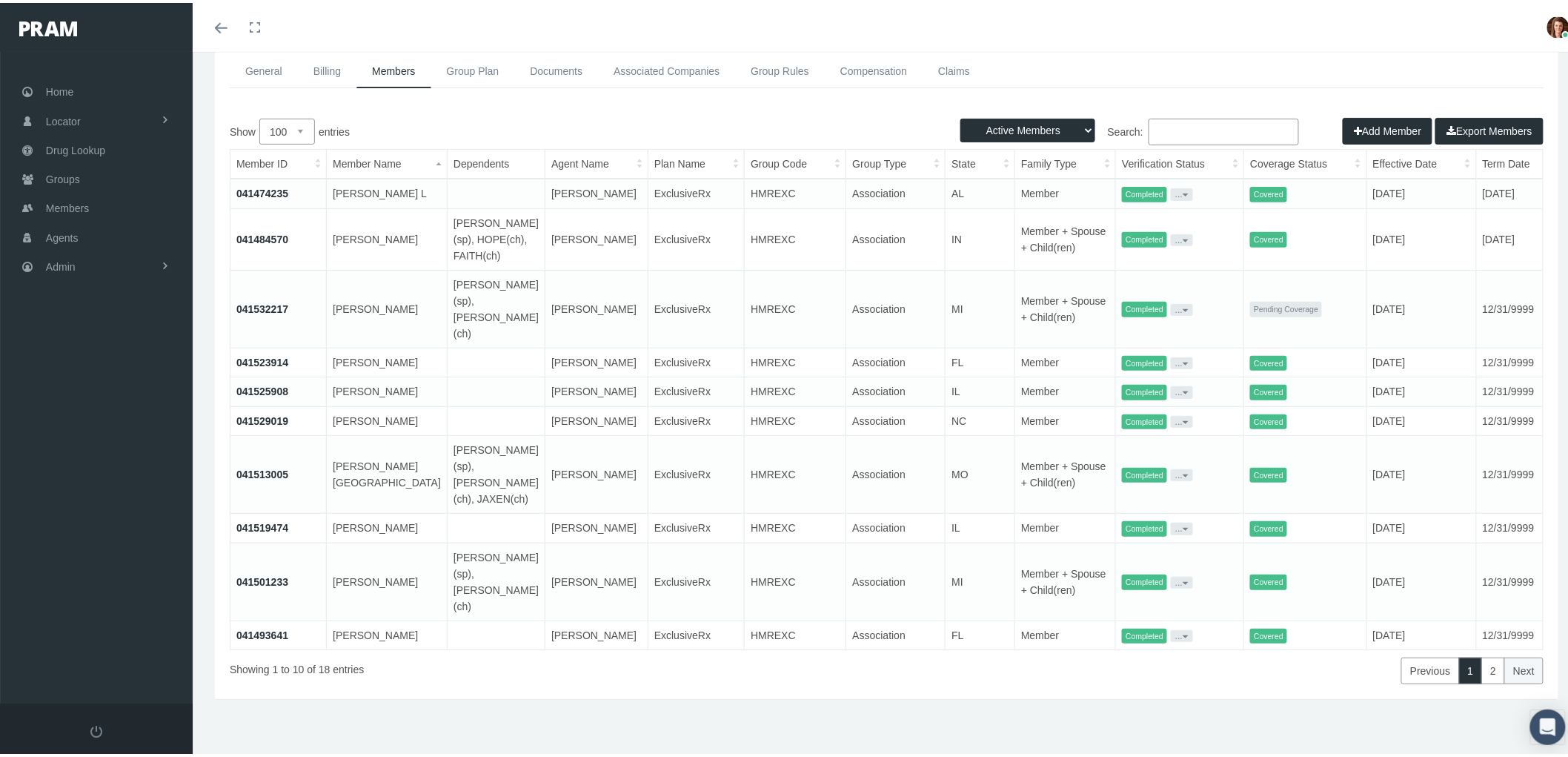
click at [1504, 665] on link "Next" at bounding box center [1523, 667] width 39 height 27
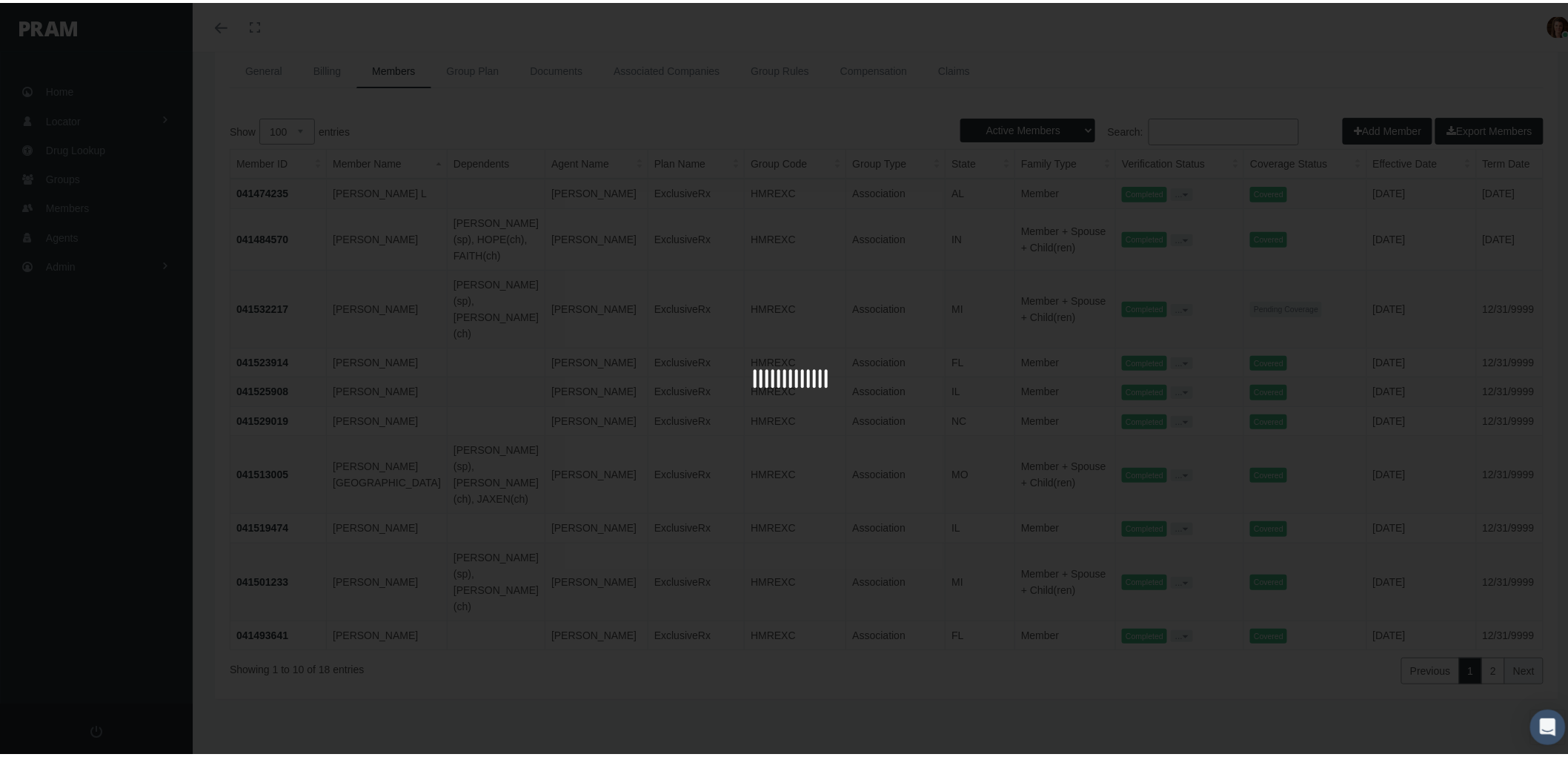
scroll to position [32, 0]
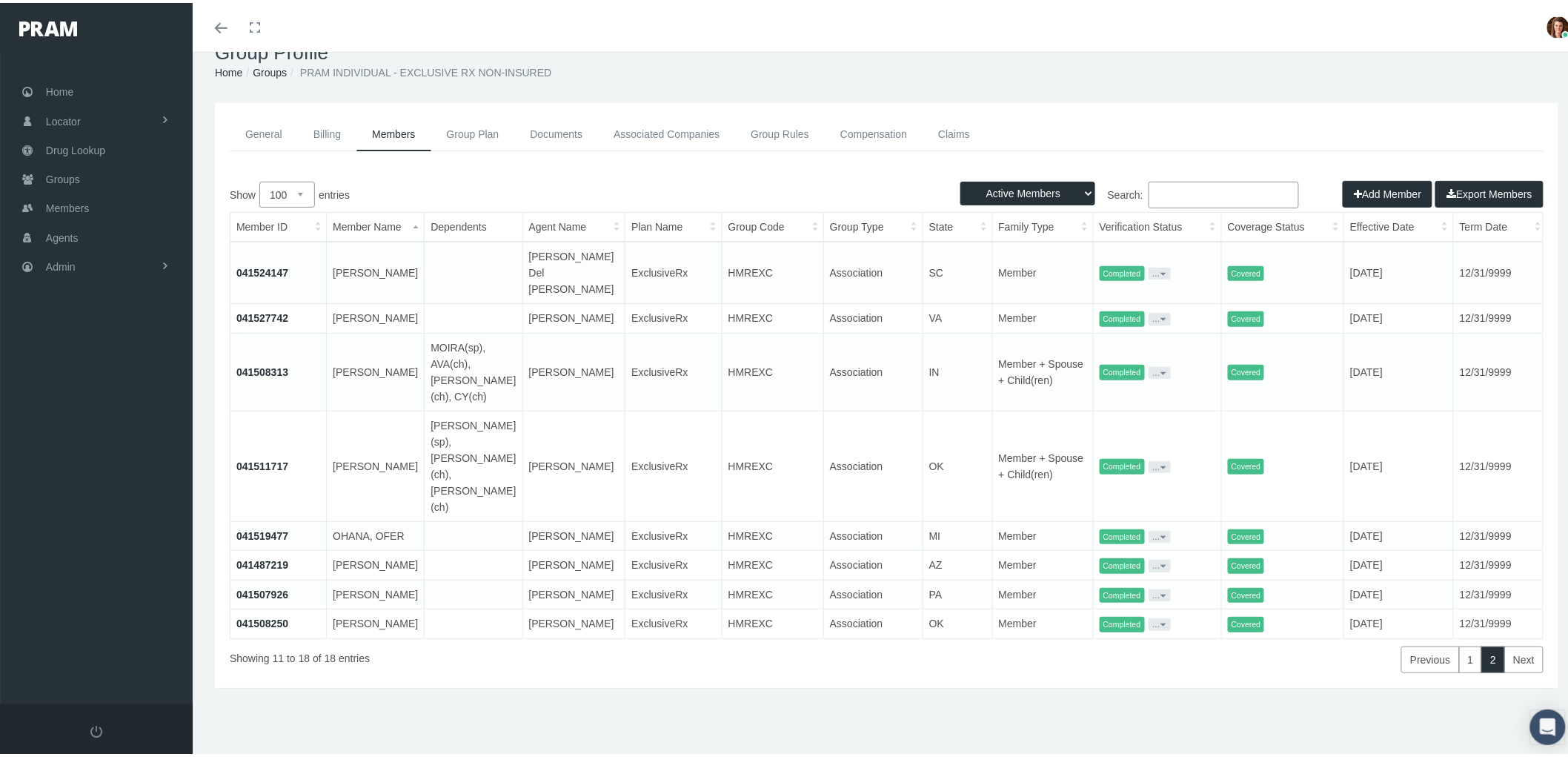
click at [249, 309] on link "041527742" at bounding box center [262, 315] width 51 height 11
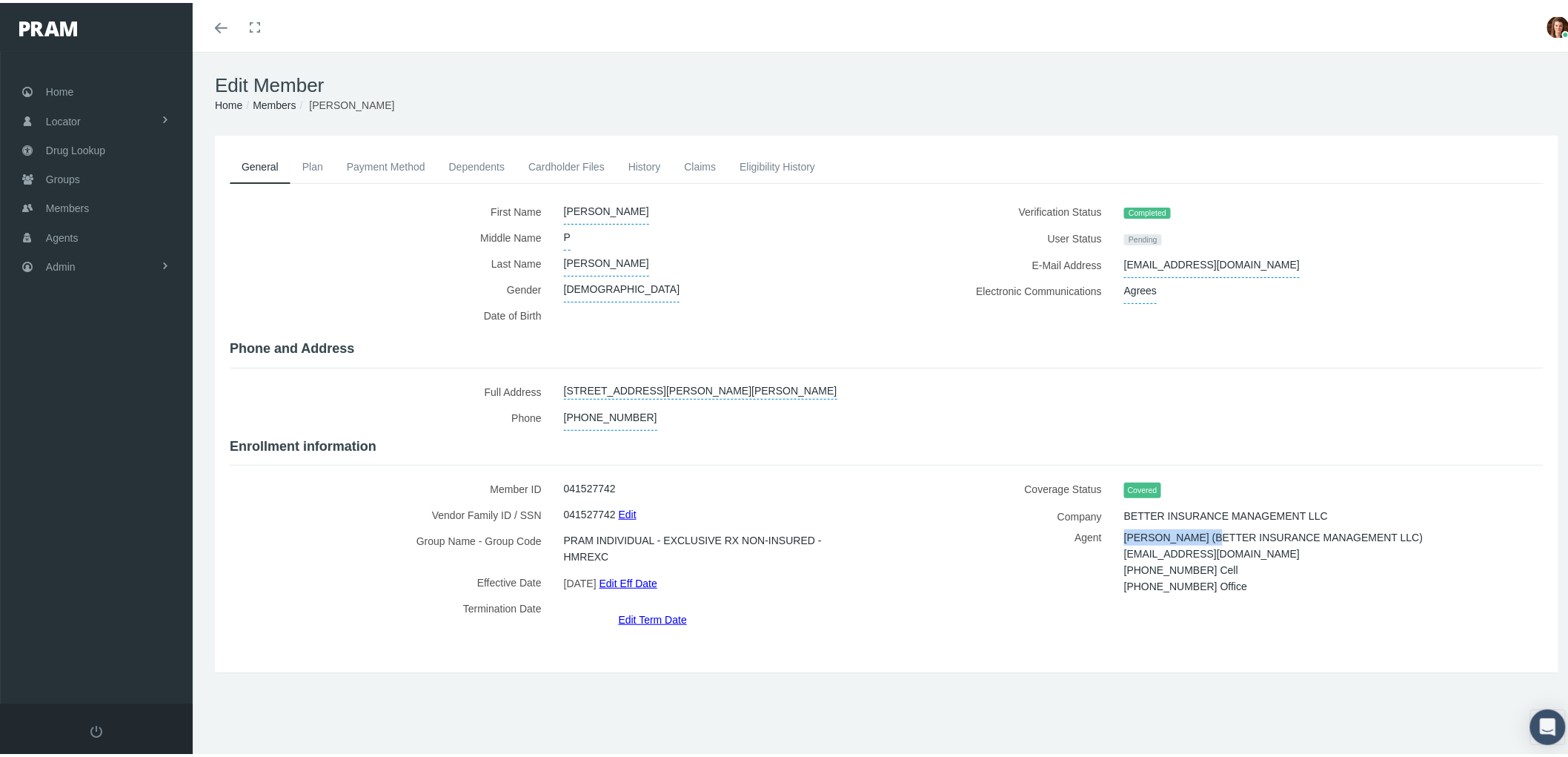
drag, startPoint x: 1195, startPoint y: 524, endPoint x: 1115, endPoint y: 523, distance: 80.0
click at [1124, 523] on span "Margaret Stevens (BETTER INSURANCE MANAGEMENT LLC)" at bounding box center [1273, 534] width 298 height 22
copy span "Margaret Stevens"
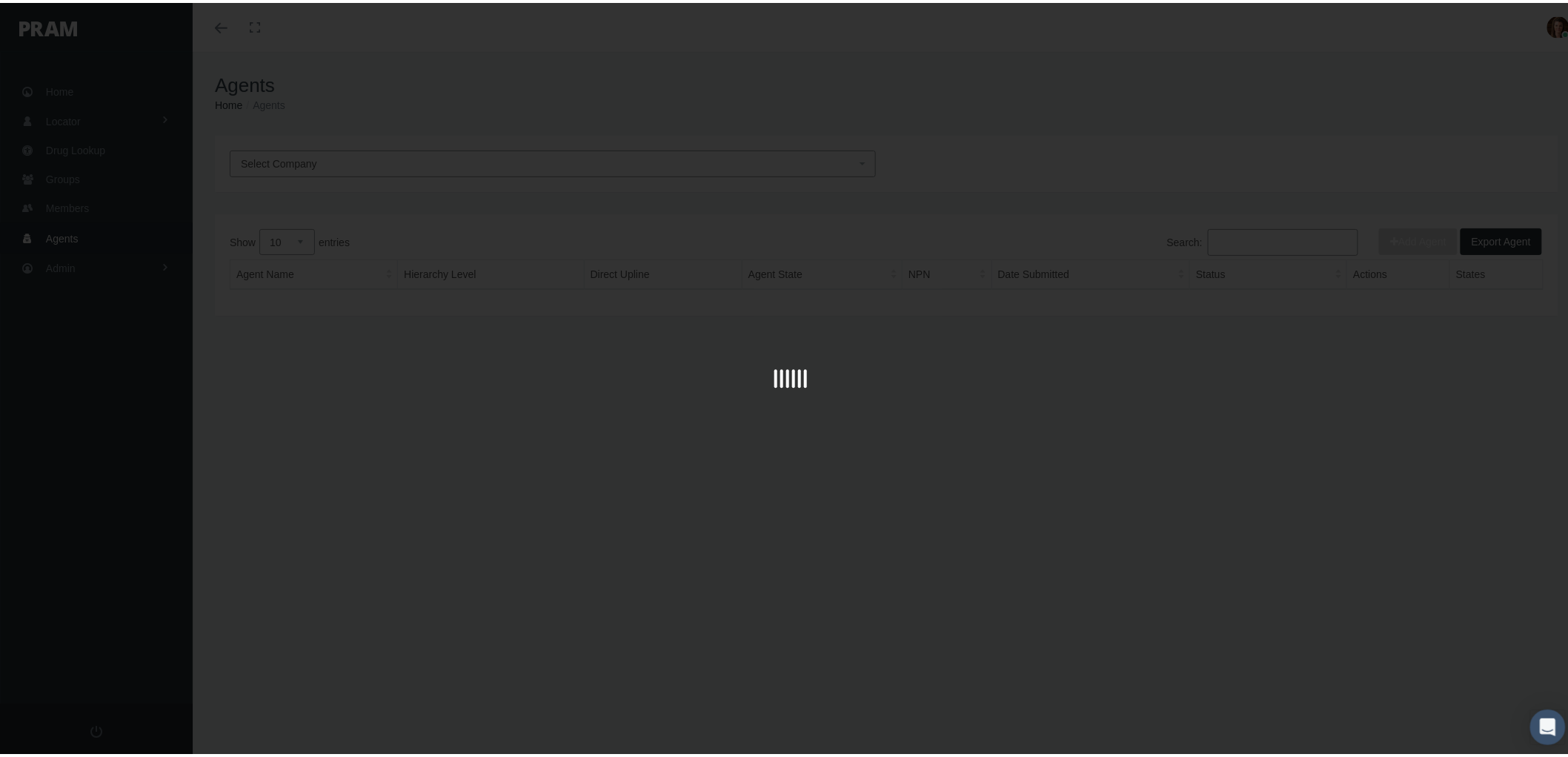
click at [1247, 238] on div at bounding box center [790, 378] width 1580 height 757
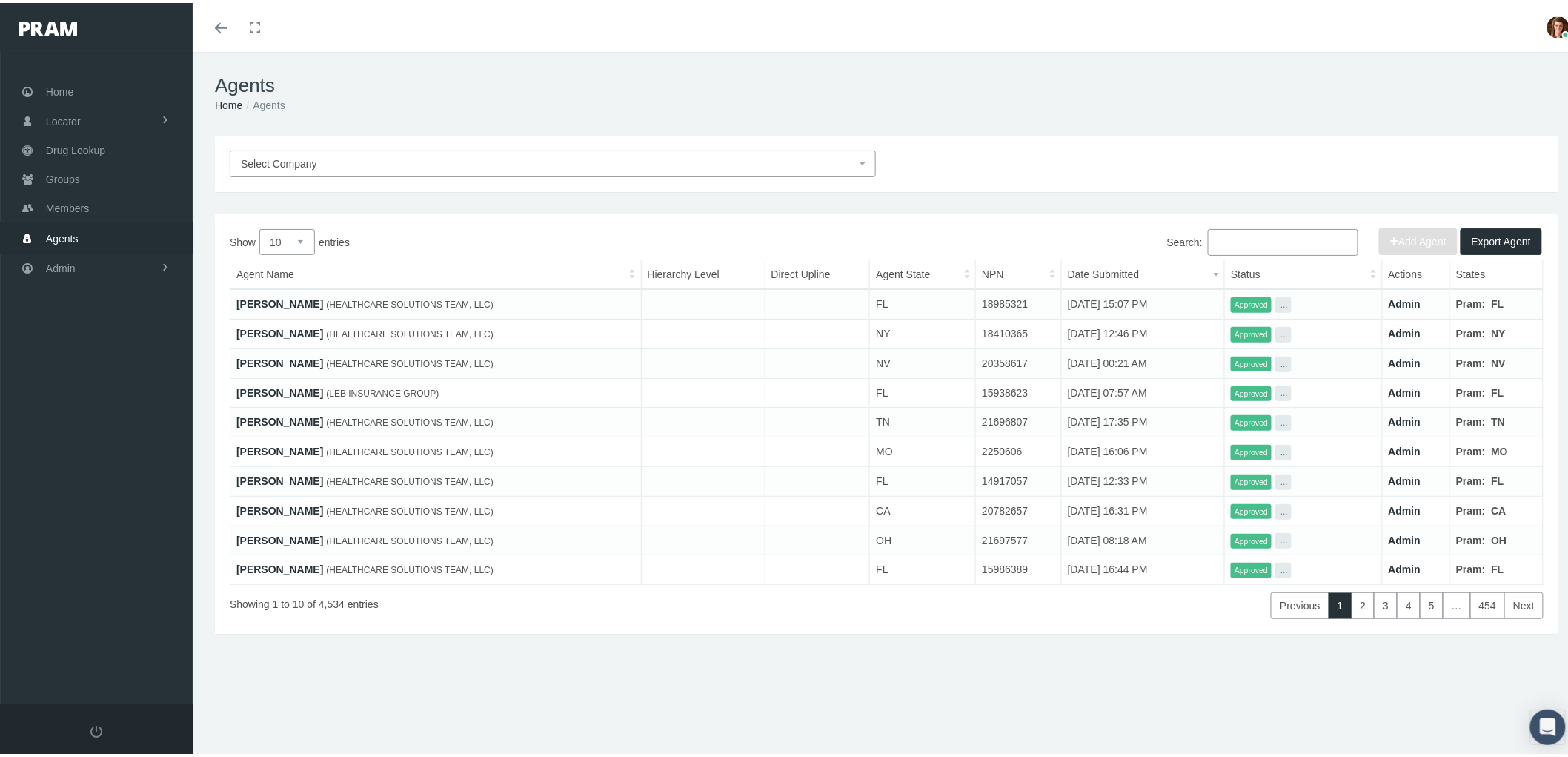
click at [1232, 237] on input "Search:" at bounding box center [1283, 239] width 151 height 27
paste input "[URL][DOMAIN_NAME][PERSON_NAME]"
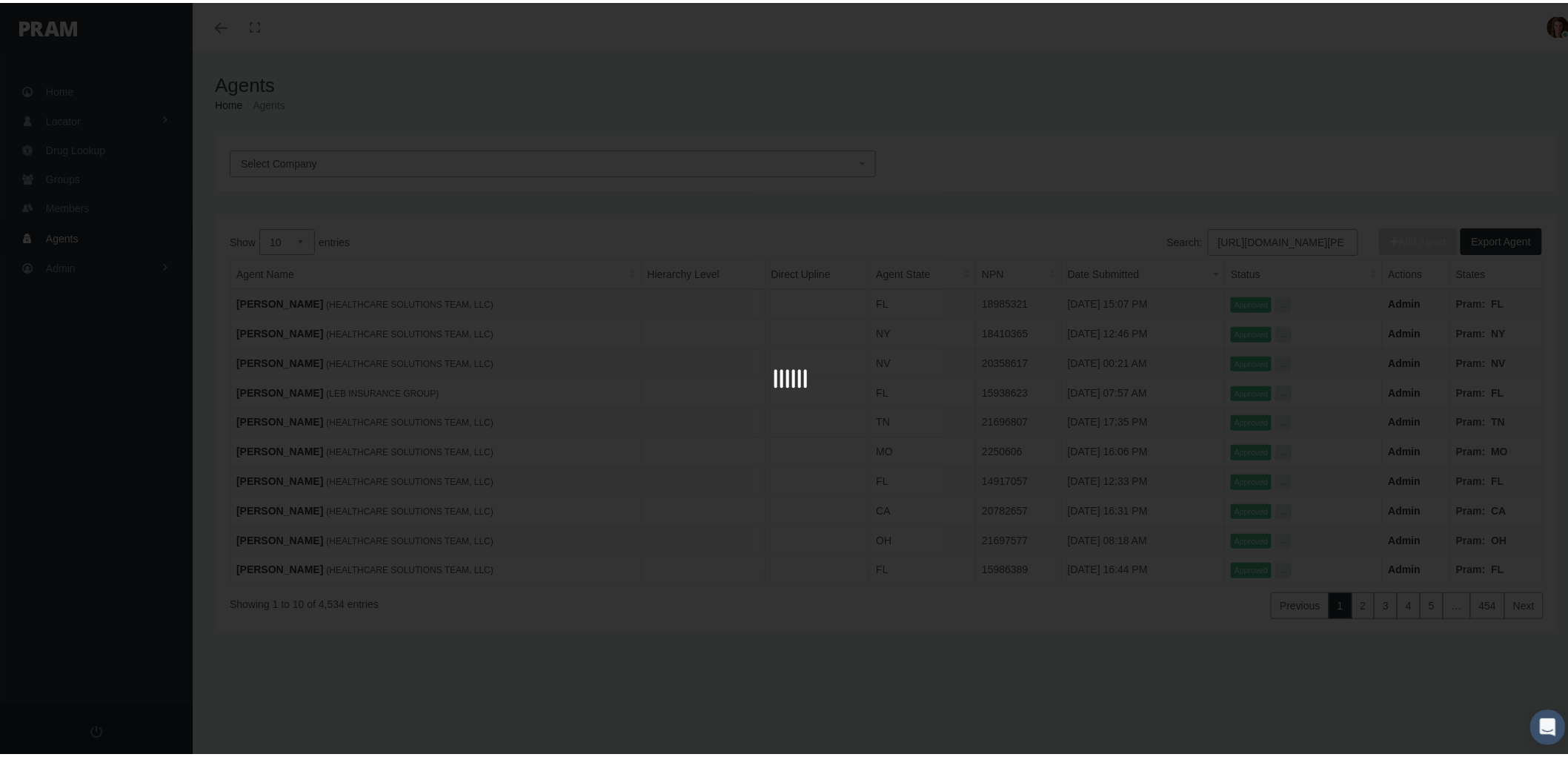
scroll to position [0, 484]
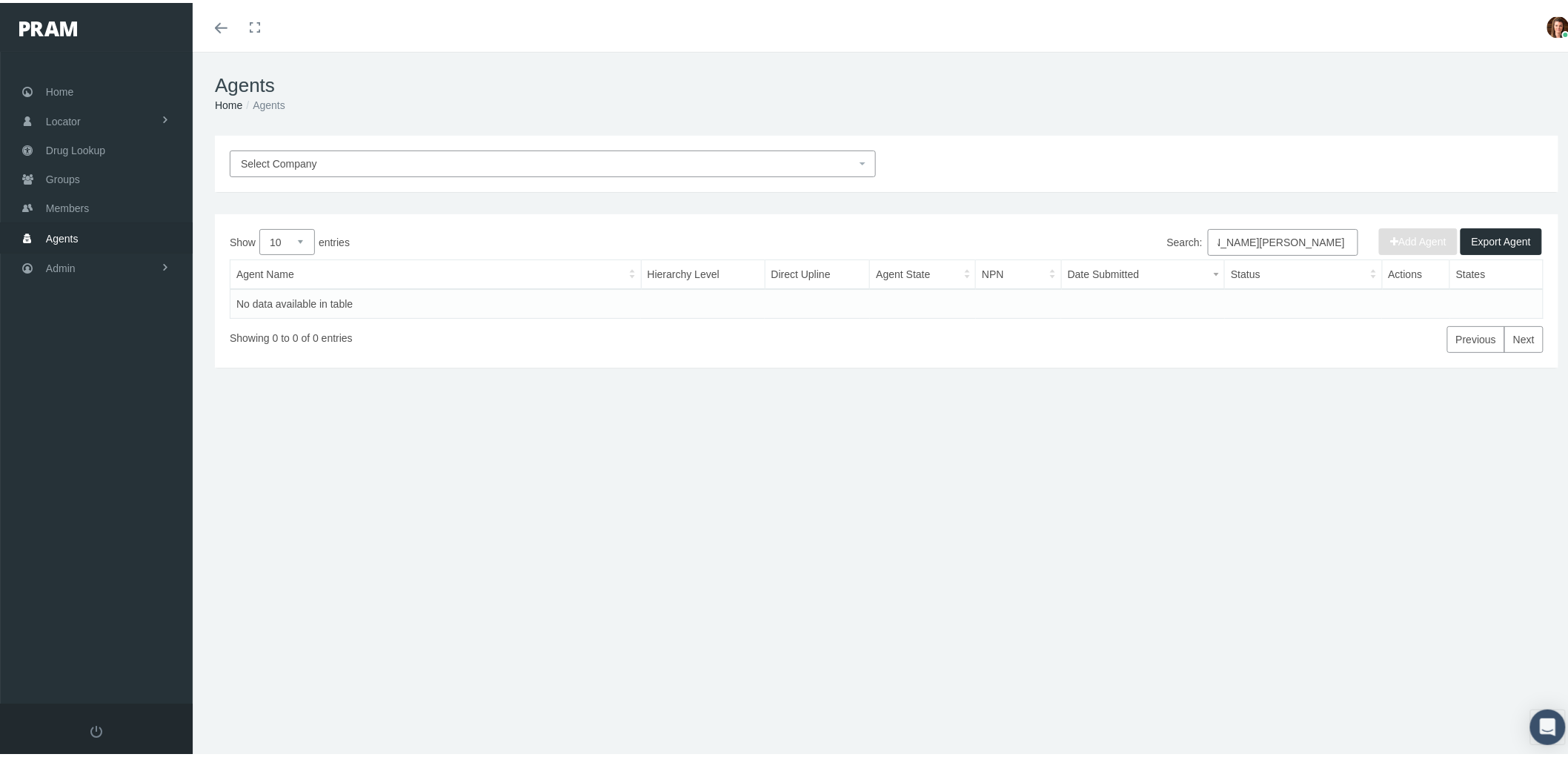
drag, startPoint x: 1206, startPoint y: 231, endPoint x: 1573, endPoint y: 219, distance: 367.2
click at [1545, 242] on div "Show 10 25 50 100 entries Search: https://prod.pram.com/editmember/41527742#:~:…" at bounding box center [886, 288] width 1343 height 153
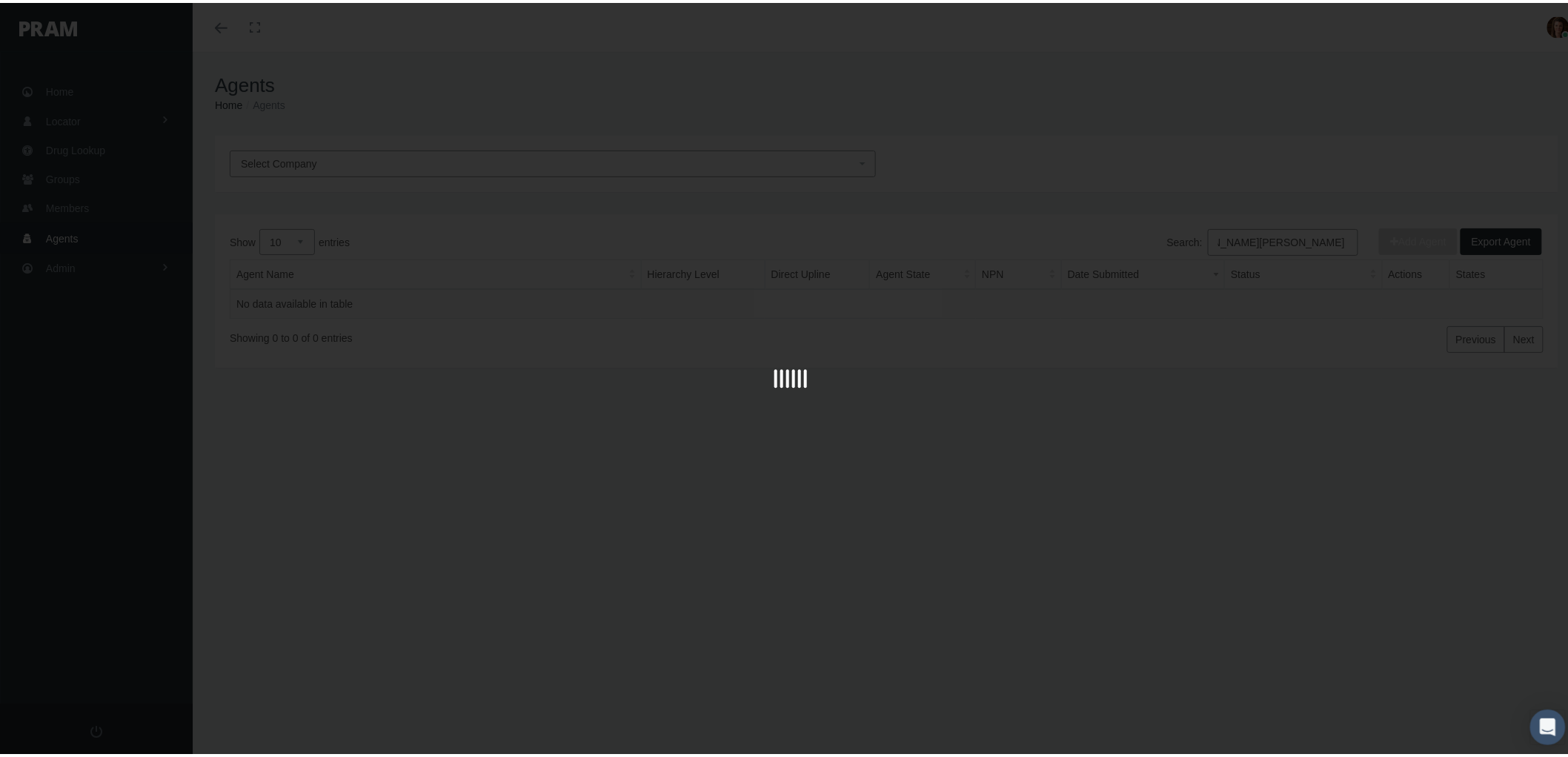
scroll to position [0, 323]
type input "https://prod.pram.com/editmember/41527742#:~:text=Agent-,Margaret%20Stevens,-(B…"
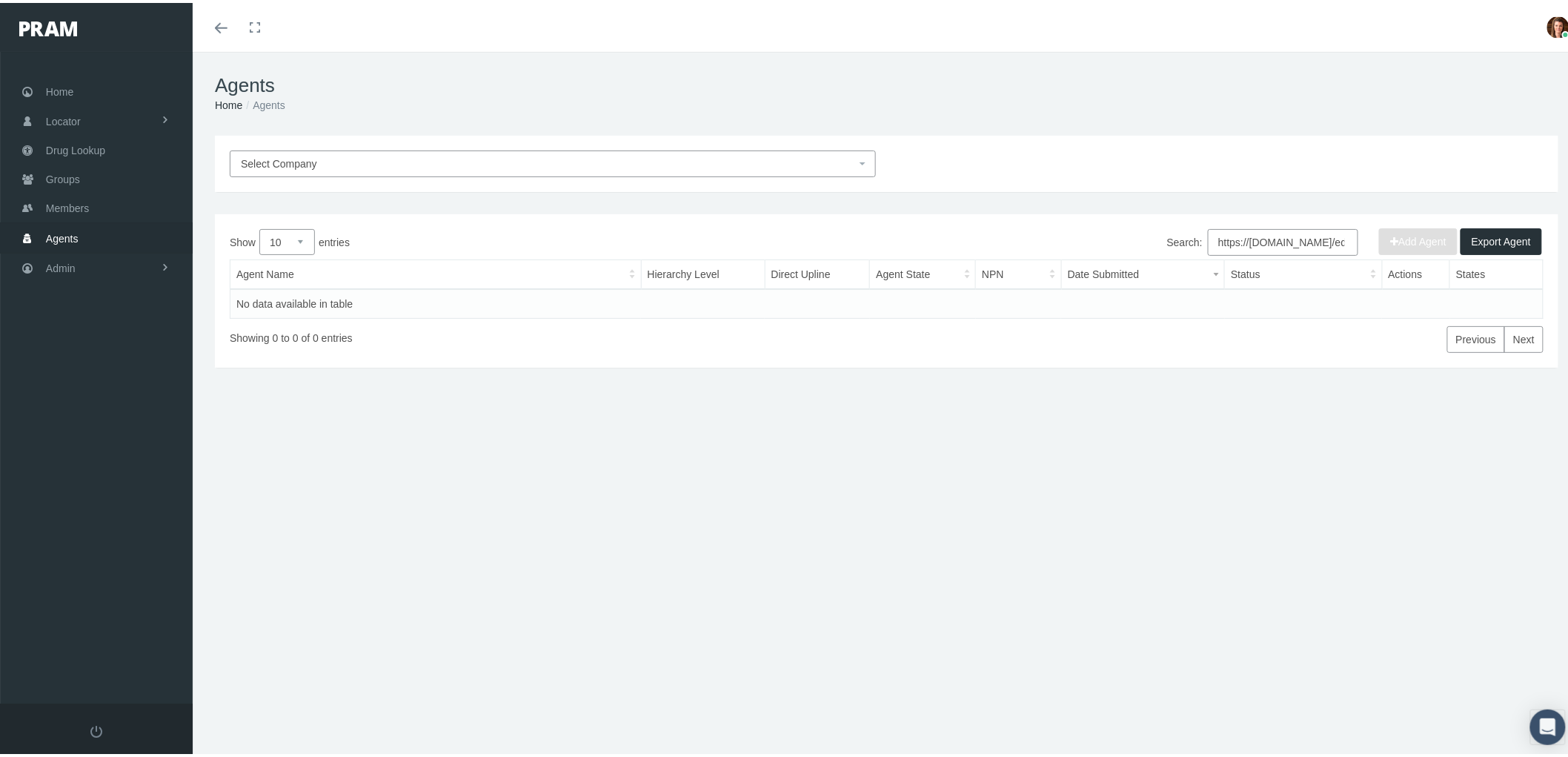
click at [1269, 245] on input "https://prod.pram.com/editmember/41527742#:~:text=Agent-,Margaret%20Stevens,-(B…" at bounding box center [1283, 239] width 151 height 27
drag, startPoint x: 1202, startPoint y: 239, endPoint x: 1579, endPoint y: 213, distance: 377.9
click at [1567, 218] on html "Toggle Fullscreen Toggle navigation Toggle menubar Toggle fullscreen Profile Lo…" at bounding box center [790, 378] width 1580 height 757
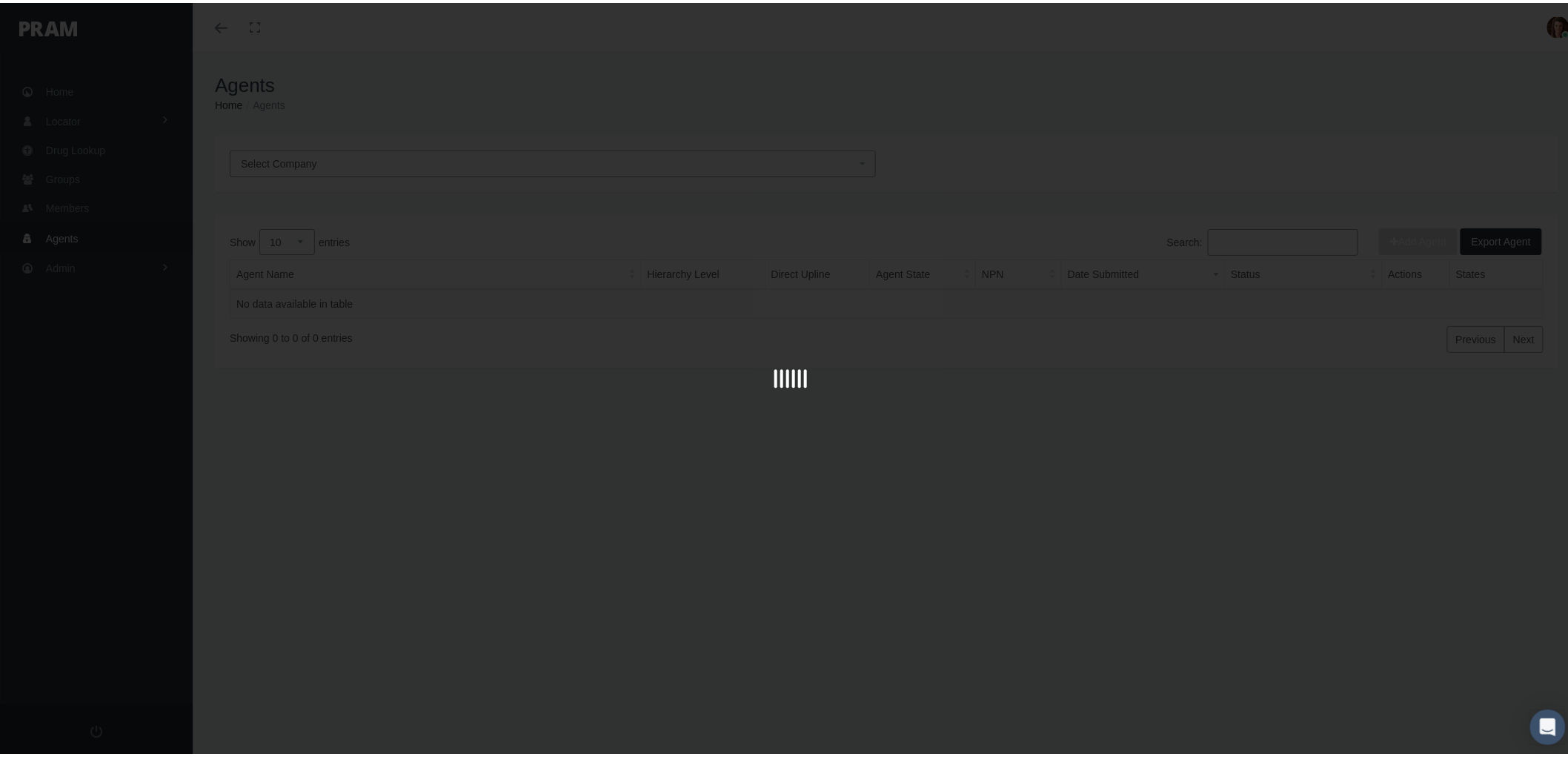
scroll to position [0, 0]
click at [1212, 240] on div at bounding box center [790, 378] width 1580 height 757
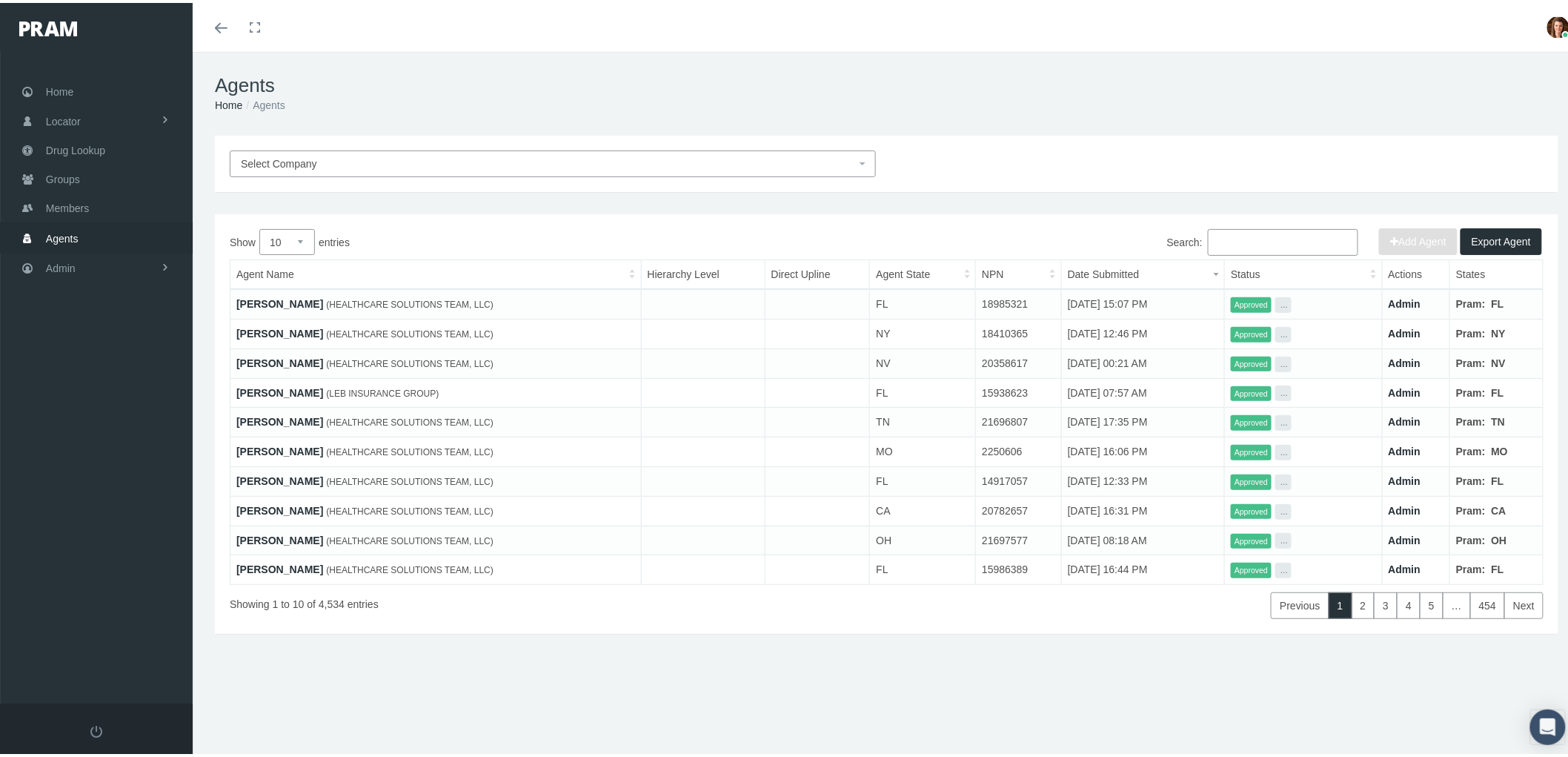
click at [1221, 241] on input "Search:" at bounding box center [1283, 239] width 151 height 27
paste input "[PERSON_NAME]"
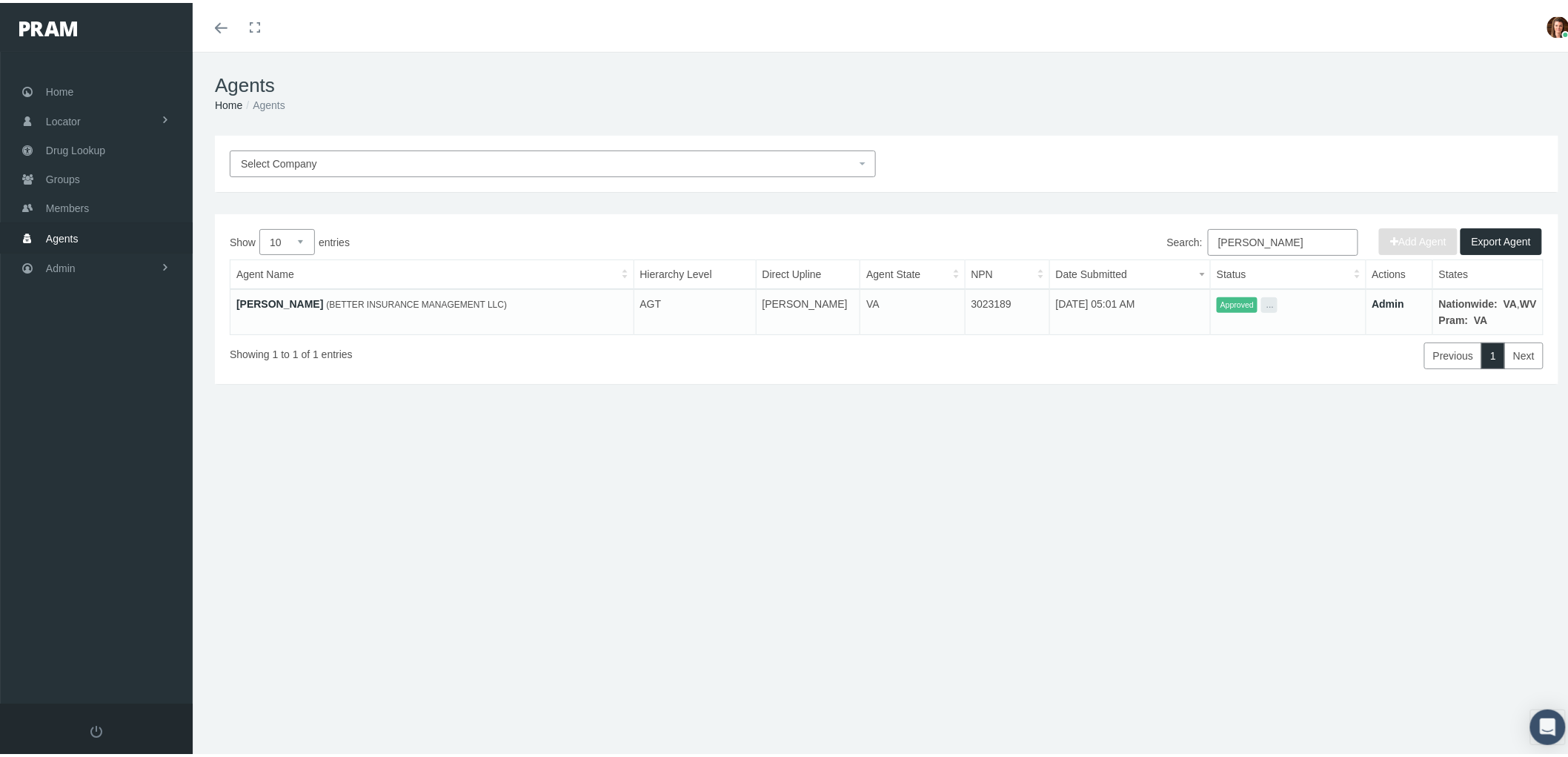
type input "[PERSON_NAME]"
click at [257, 297] on link "[PERSON_NAME]" at bounding box center [279, 300] width 87 height 11
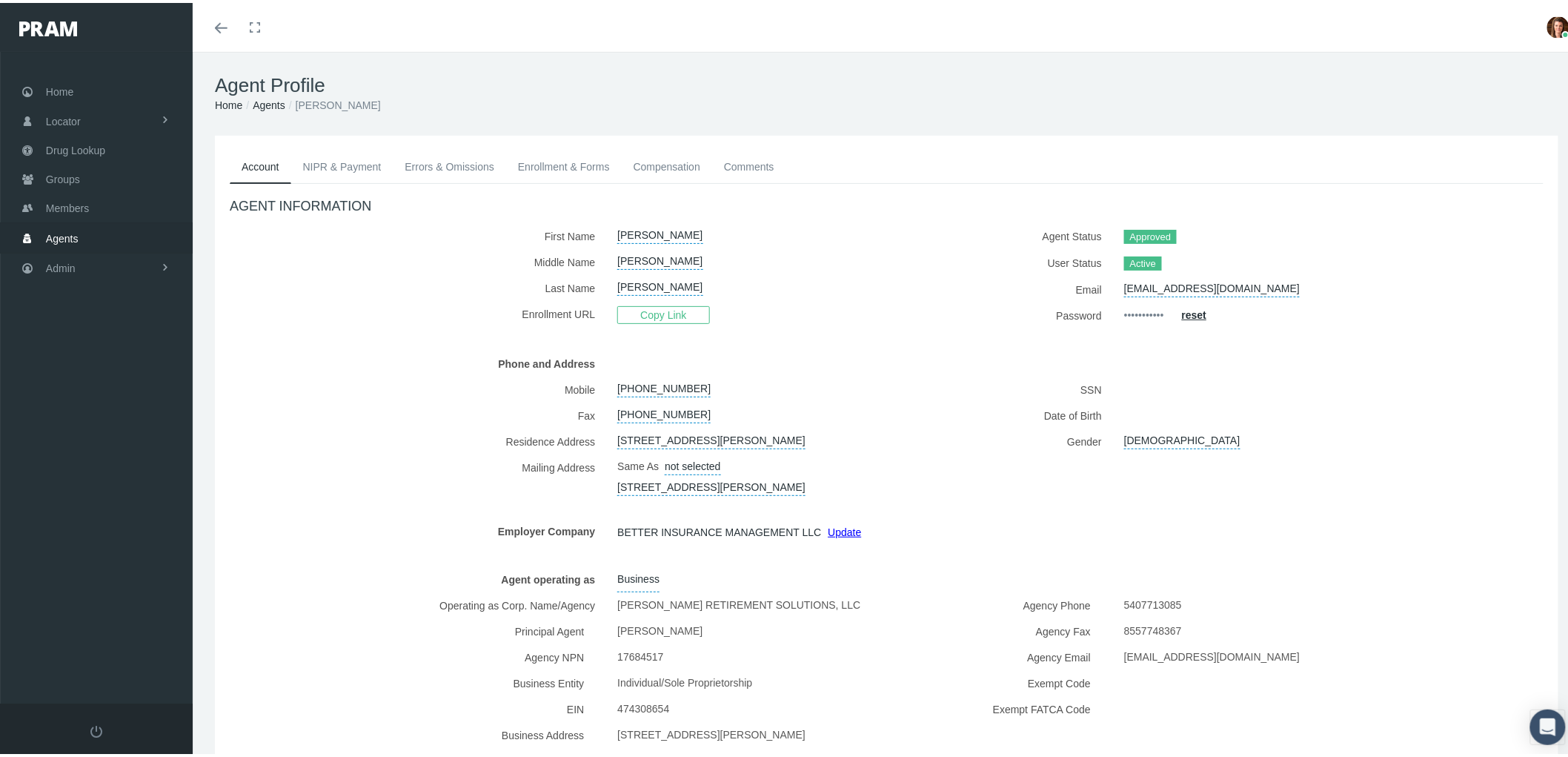
click at [563, 148] on link "Enrollment & Forms" at bounding box center [563, 164] width 115 height 32
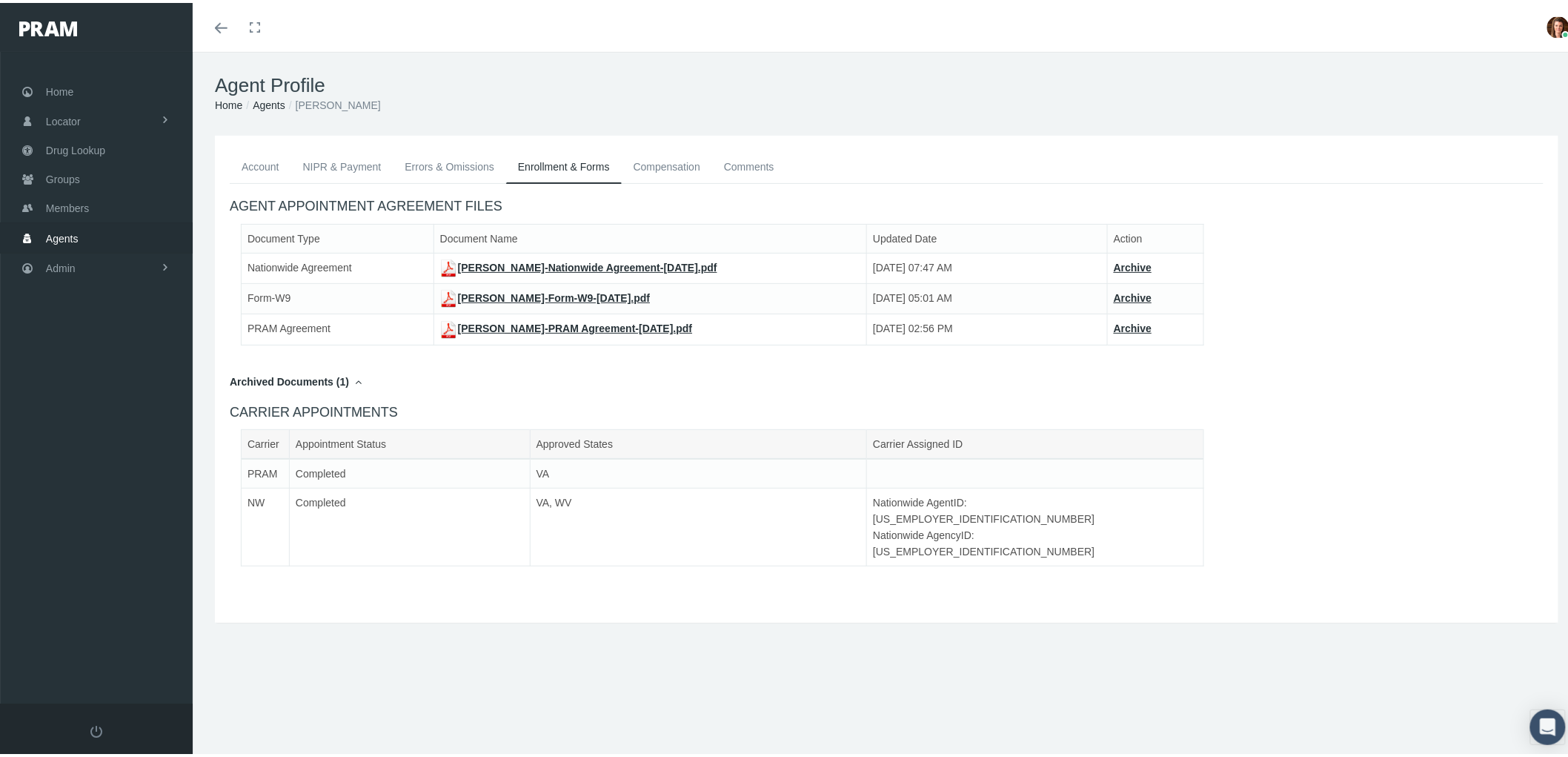
click at [648, 153] on link "Compensation" at bounding box center [666, 164] width 91 height 32
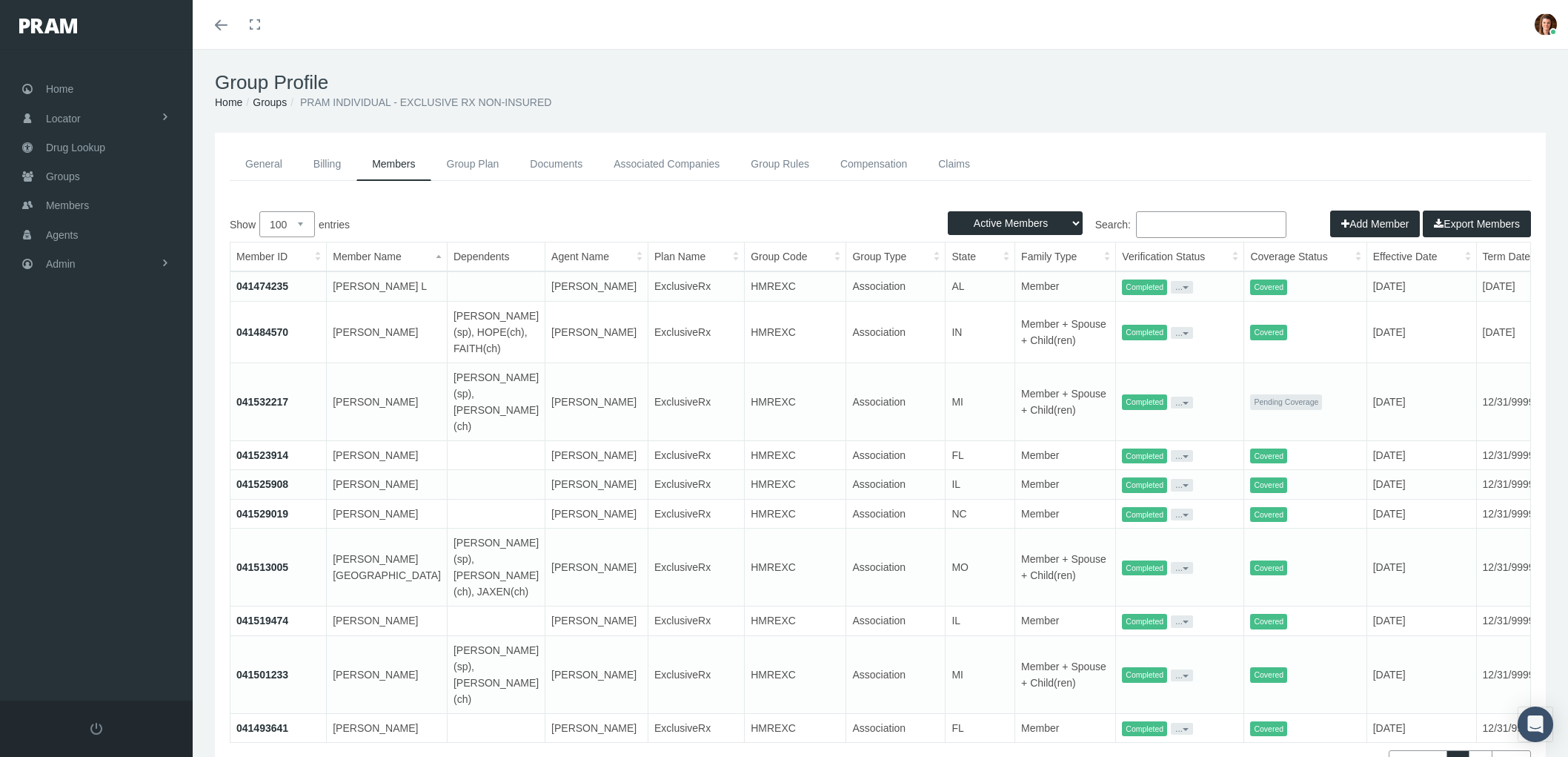
select select "100"
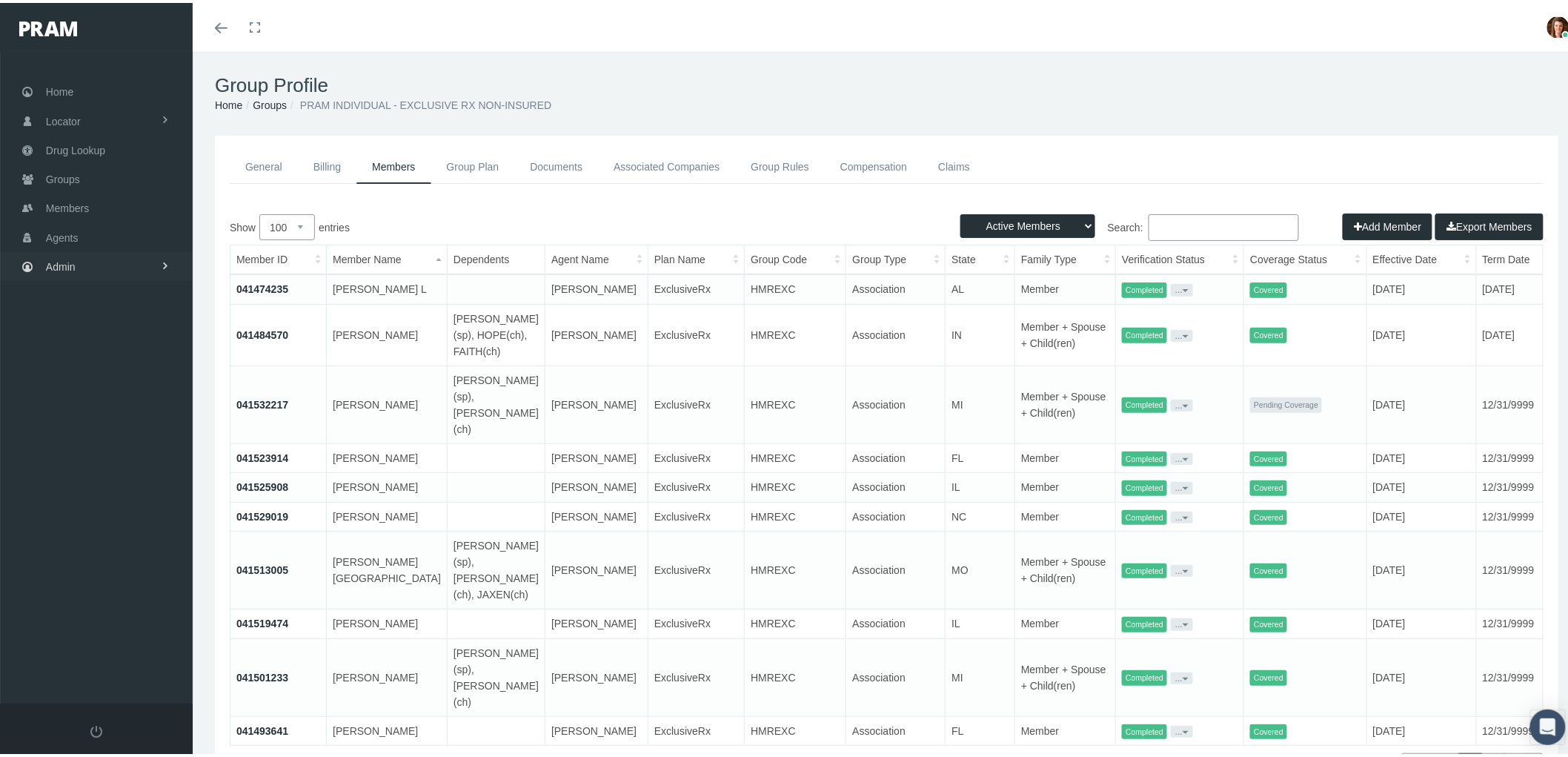
click at [48, 264] on span "Admin" at bounding box center [60, 264] width 30 height 29
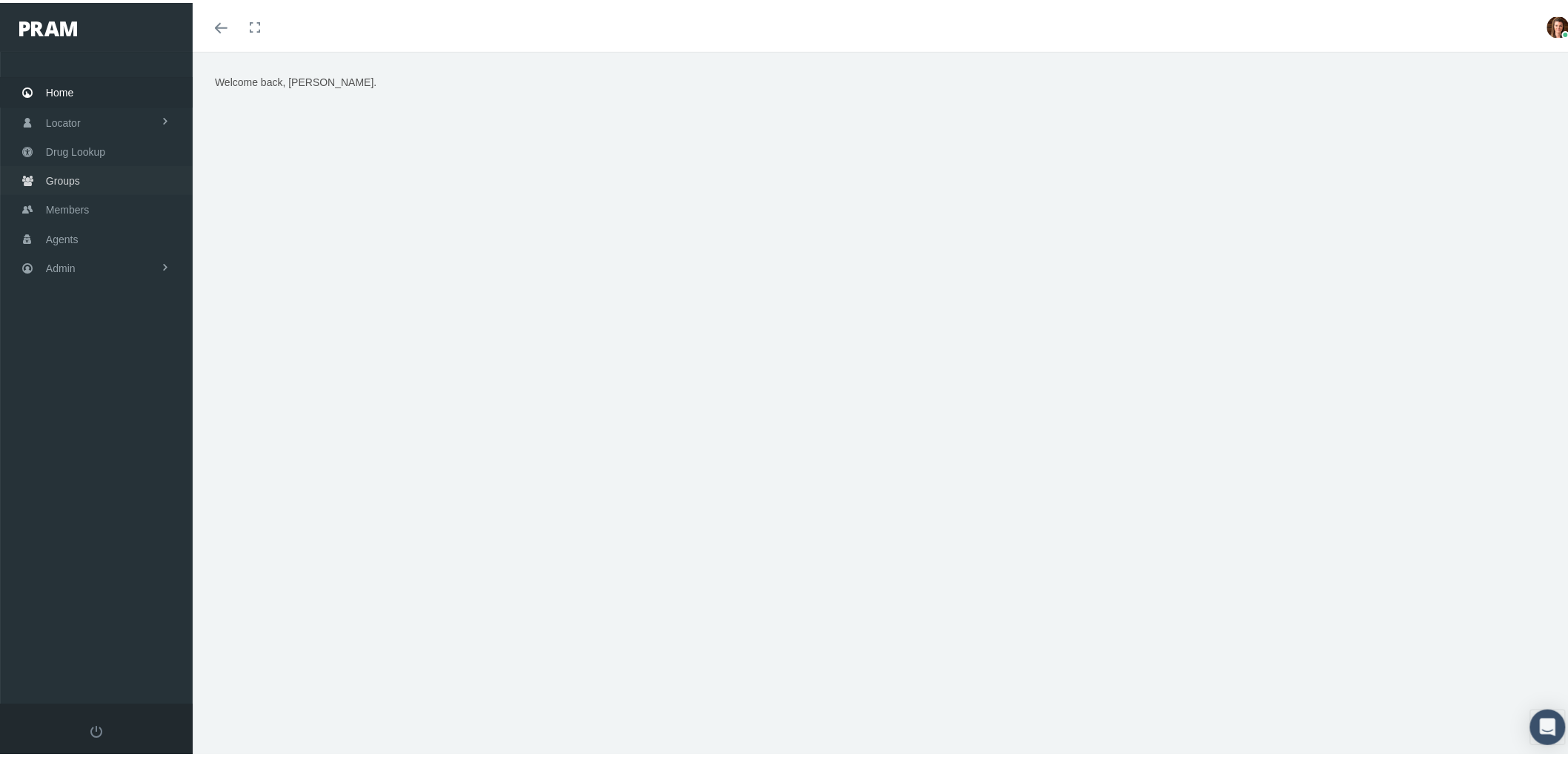
click at [89, 183] on link "Groups" at bounding box center [96, 177] width 193 height 29
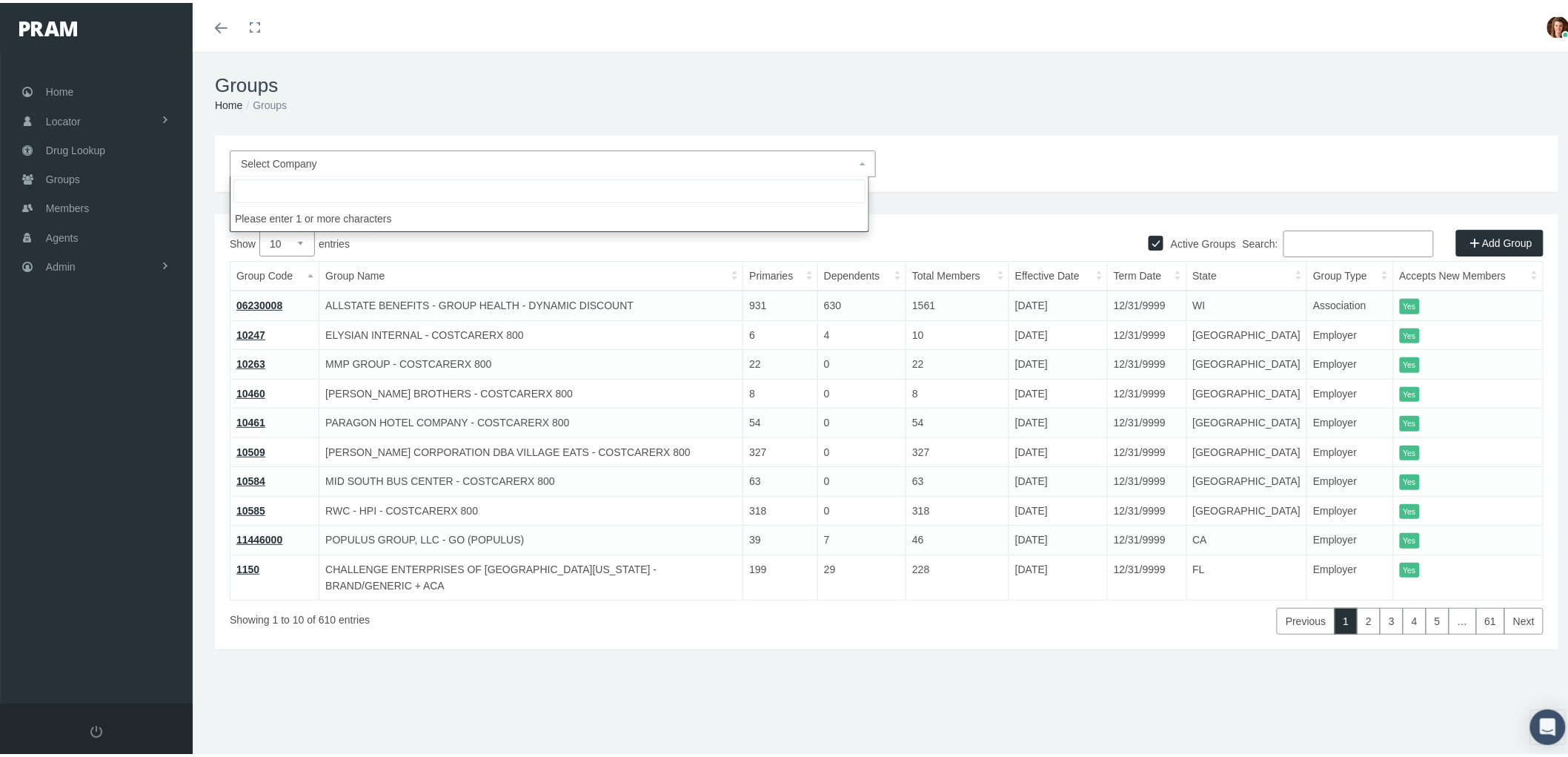
click at [434, 155] on span "Select Company" at bounding box center [548, 160] width 615 height 16
type input "philadel"
select select "4672"
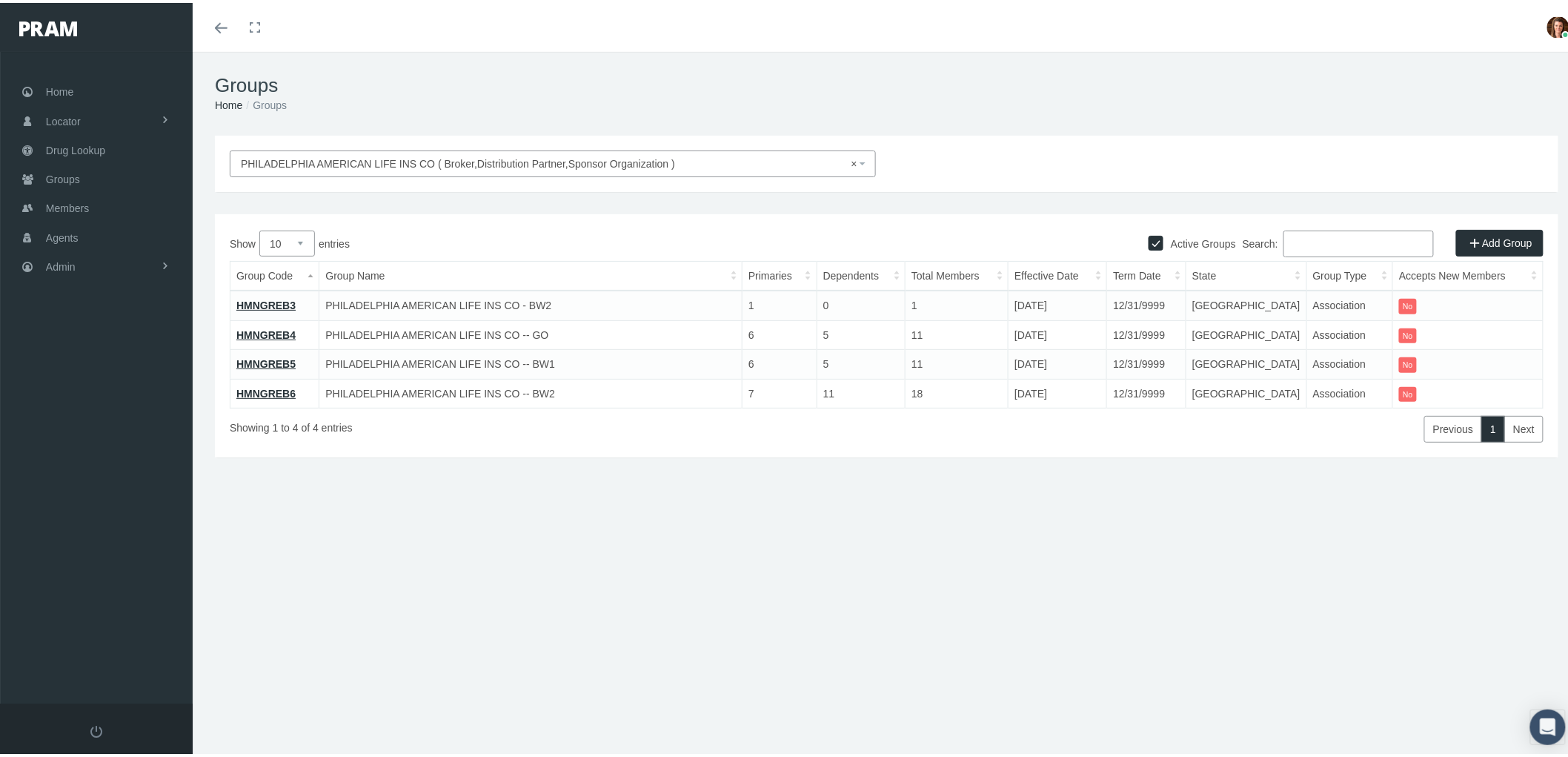
click at [259, 358] on link "HMNGREB5" at bounding box center [266, 360] width 59 height 11
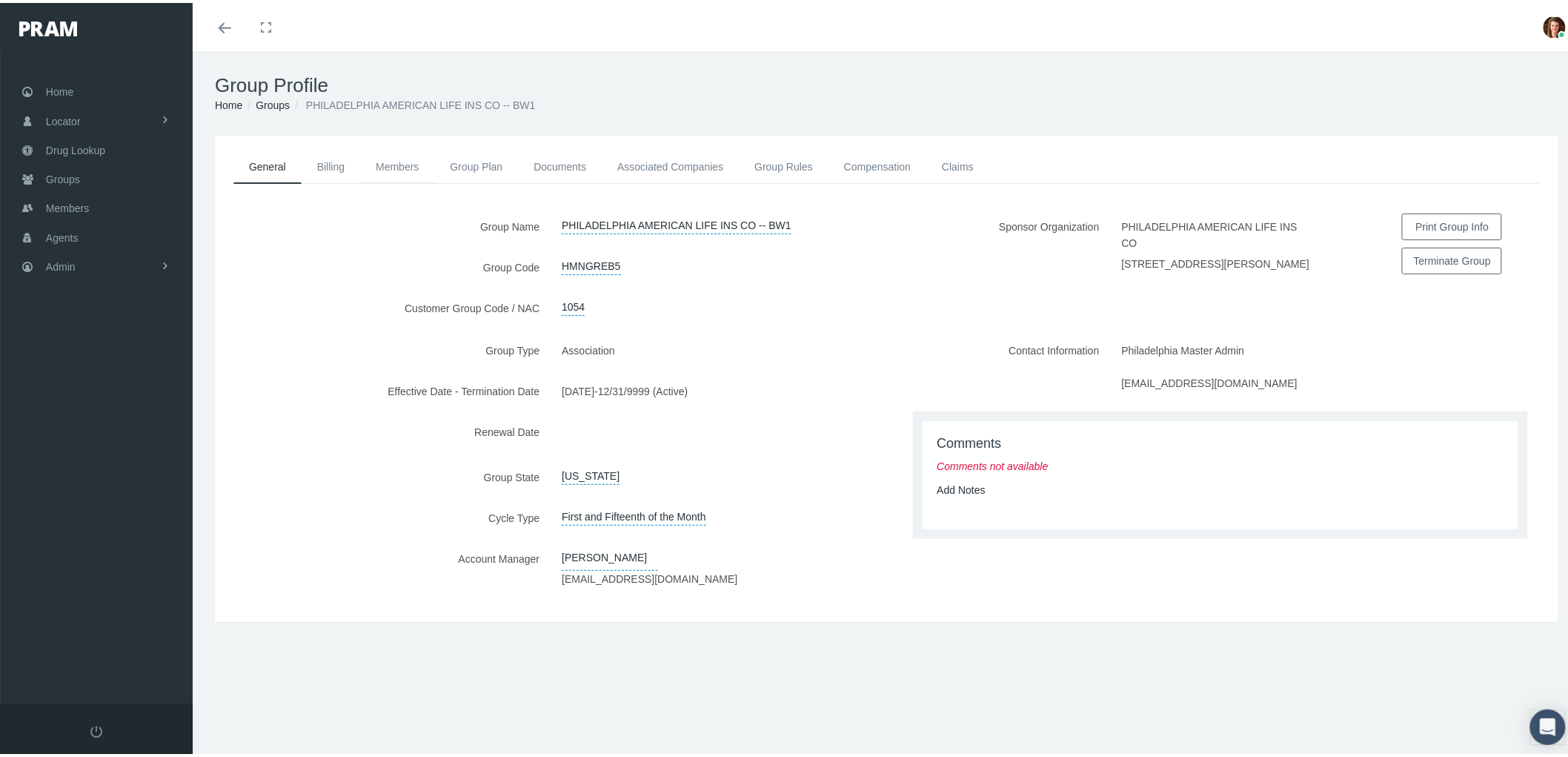
click at [395, 165] on link "Members" at bounding box center [397, 164] width 74 height 32
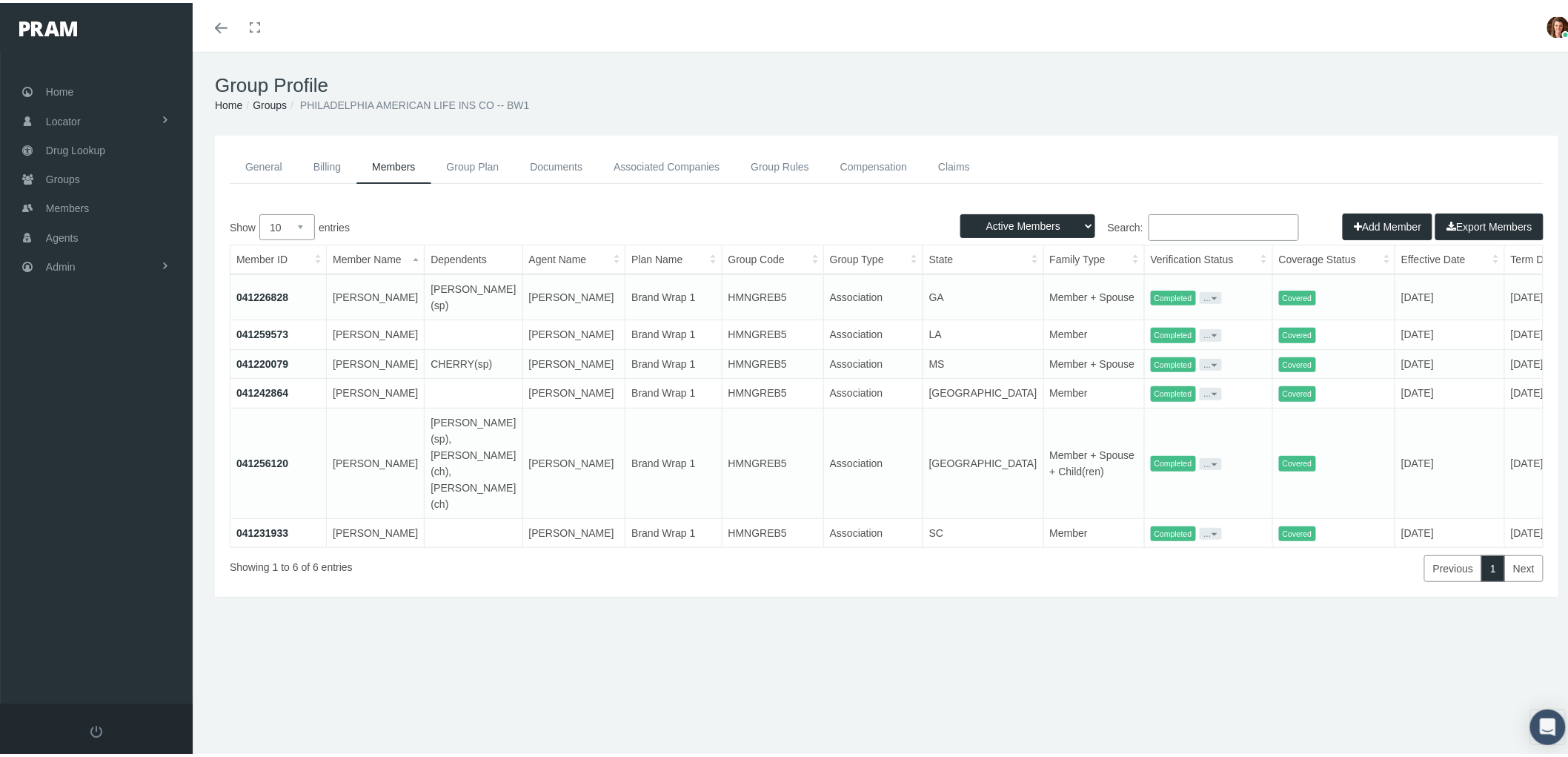
click at [543, 411] on tbody "041226828 [PERSON_NAME] A [PERSON_NAME](sp) [PERSON_NAME] Brand Wrap 1 HMNGREB5…" at bounding box center [914, 407] width 1367 height 273
click at [577, 632] on div "General Billing Members Group Plan Documents Associated Companies Enrollment Hi…" at bounding box center [886, 385] width 1388 height 505
click at [248, 466] on link "041256120" at bounding box center [262, 460] width 51 height 11
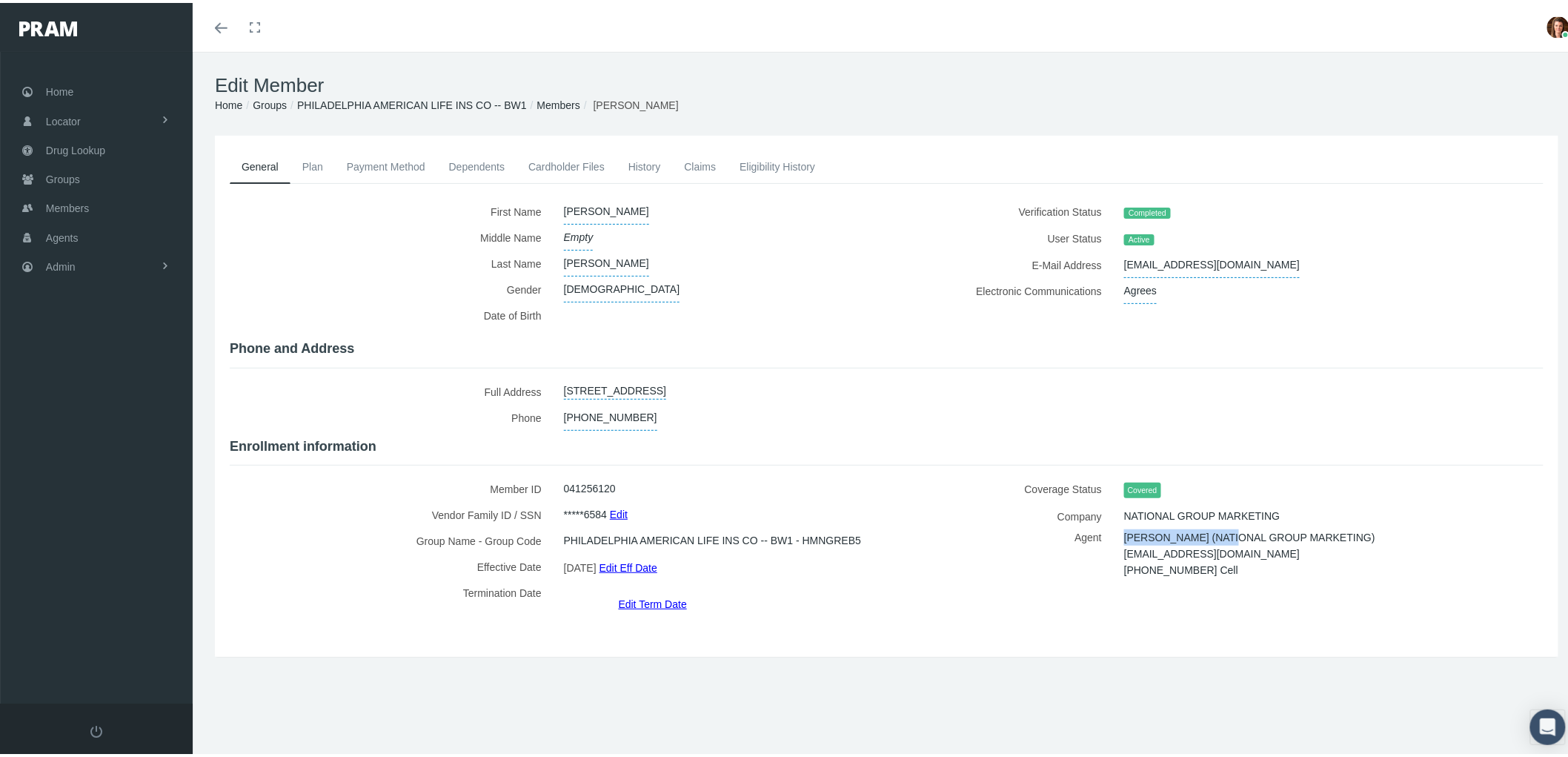
drag, startPoint x: 1117, startPoint y: 527, endPoint x: 1235, endPoint y: 530, distance: 118.0
click at [1235, 530] on span "TANIELLE PENNINGTON (NATIONAL GROUP MARKETING)" at bounding box center [1249, 534] width 251 height 22
copy span "TANIELLE PENNINGTON"
click at [85, 200] on span "Members" at bounding box center [67, 206] width 43 height 29
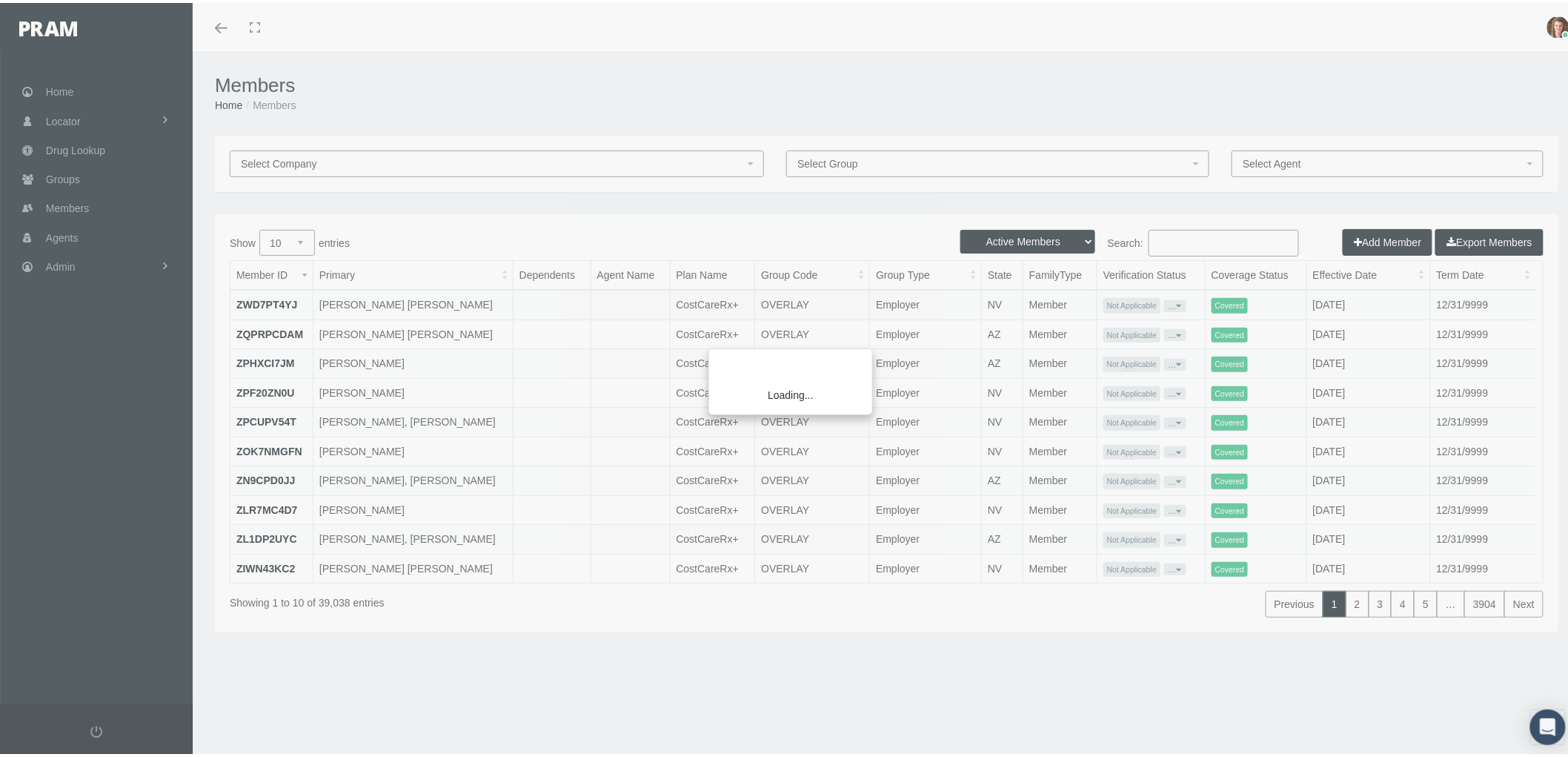
click at [1182, 235] on div "Loading..." at bounding box center [784, 378] width 1568 height 757
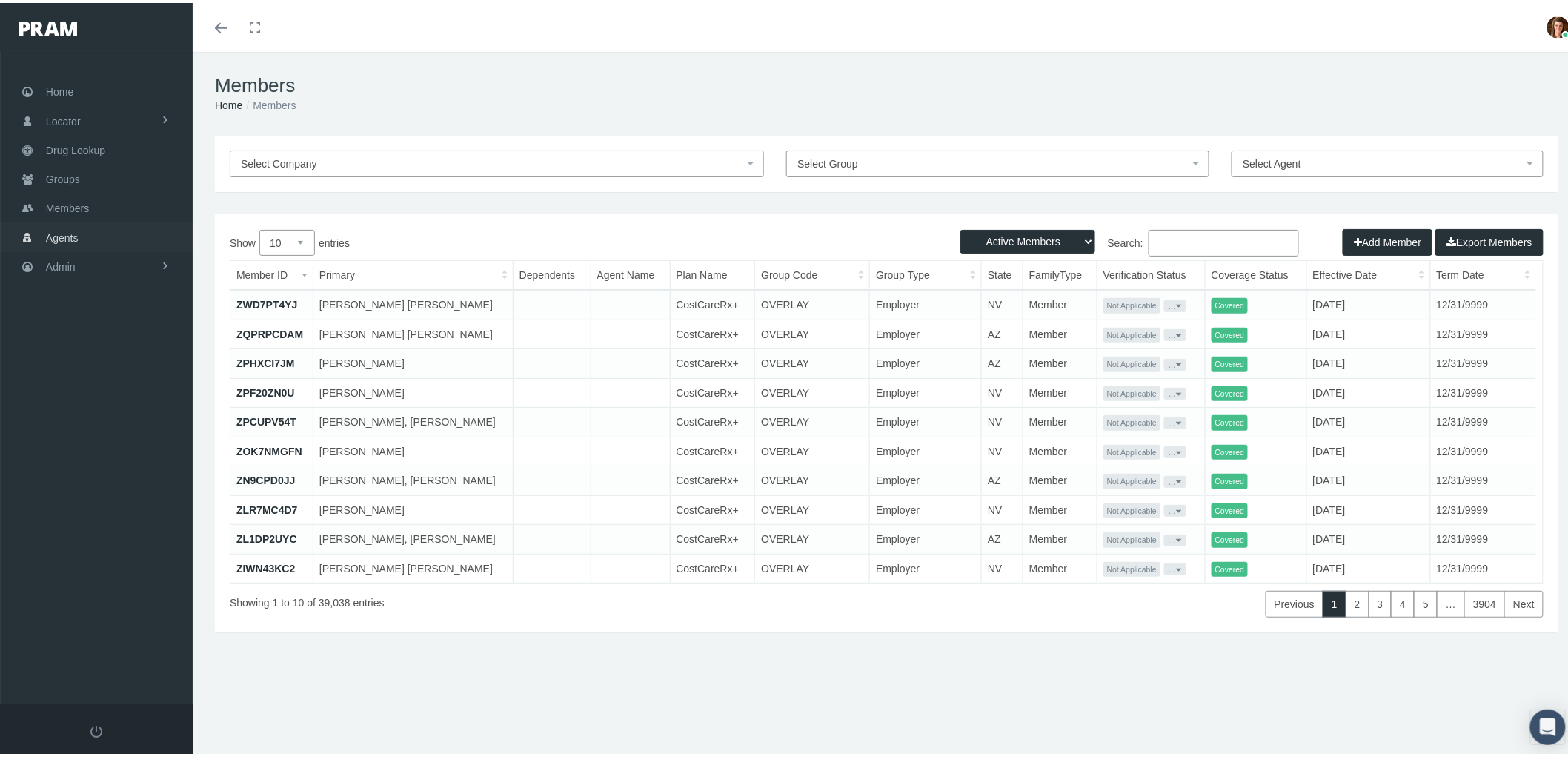
click at [68, 238] on span "Agents" at bounding box center [62, 235] width 32 height 29
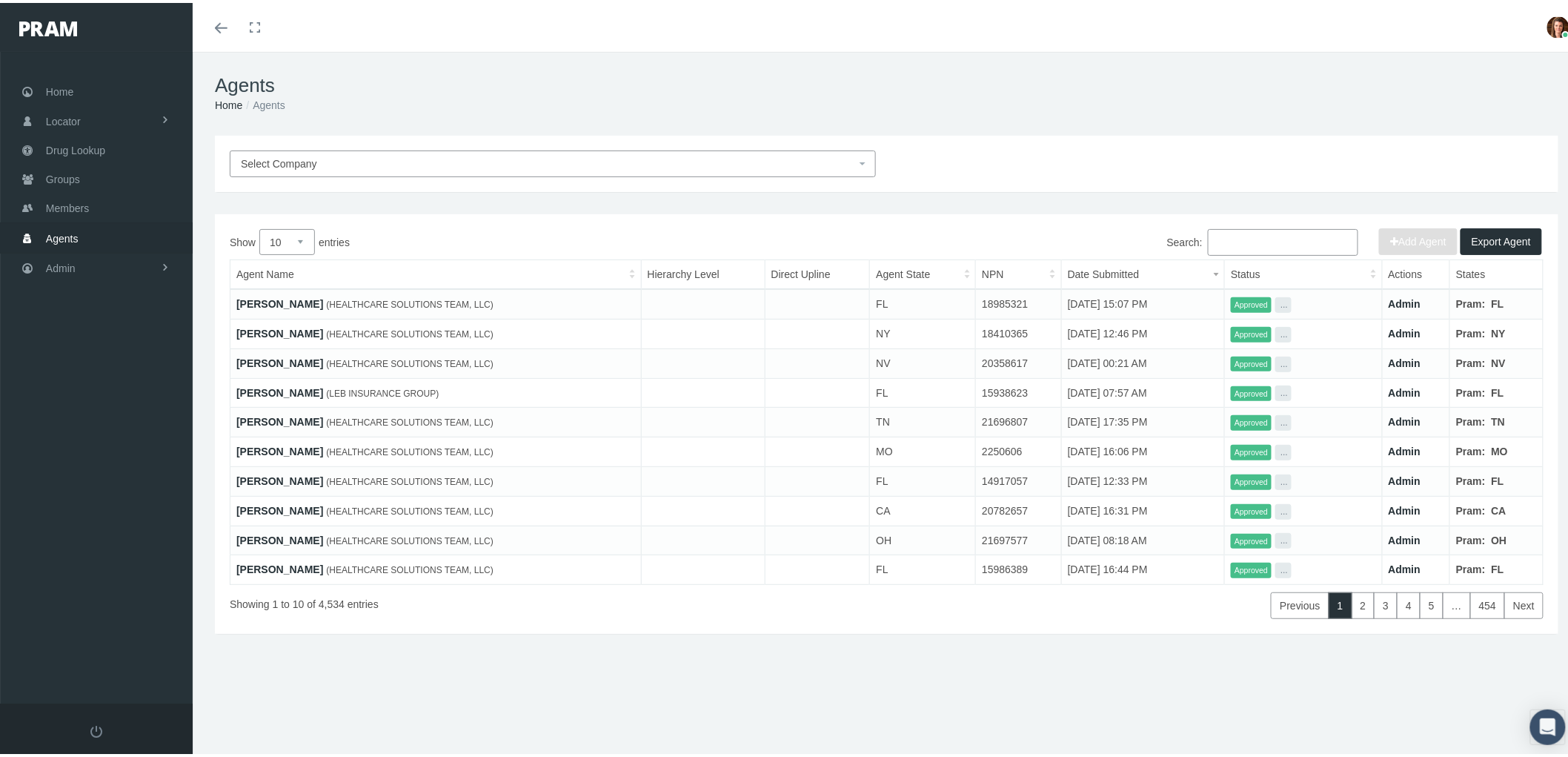
click at [1255, 241] on input "Search:" at bounding box center [1283, 239] width 151 height 27
paste input "[PERSON_NAME]"
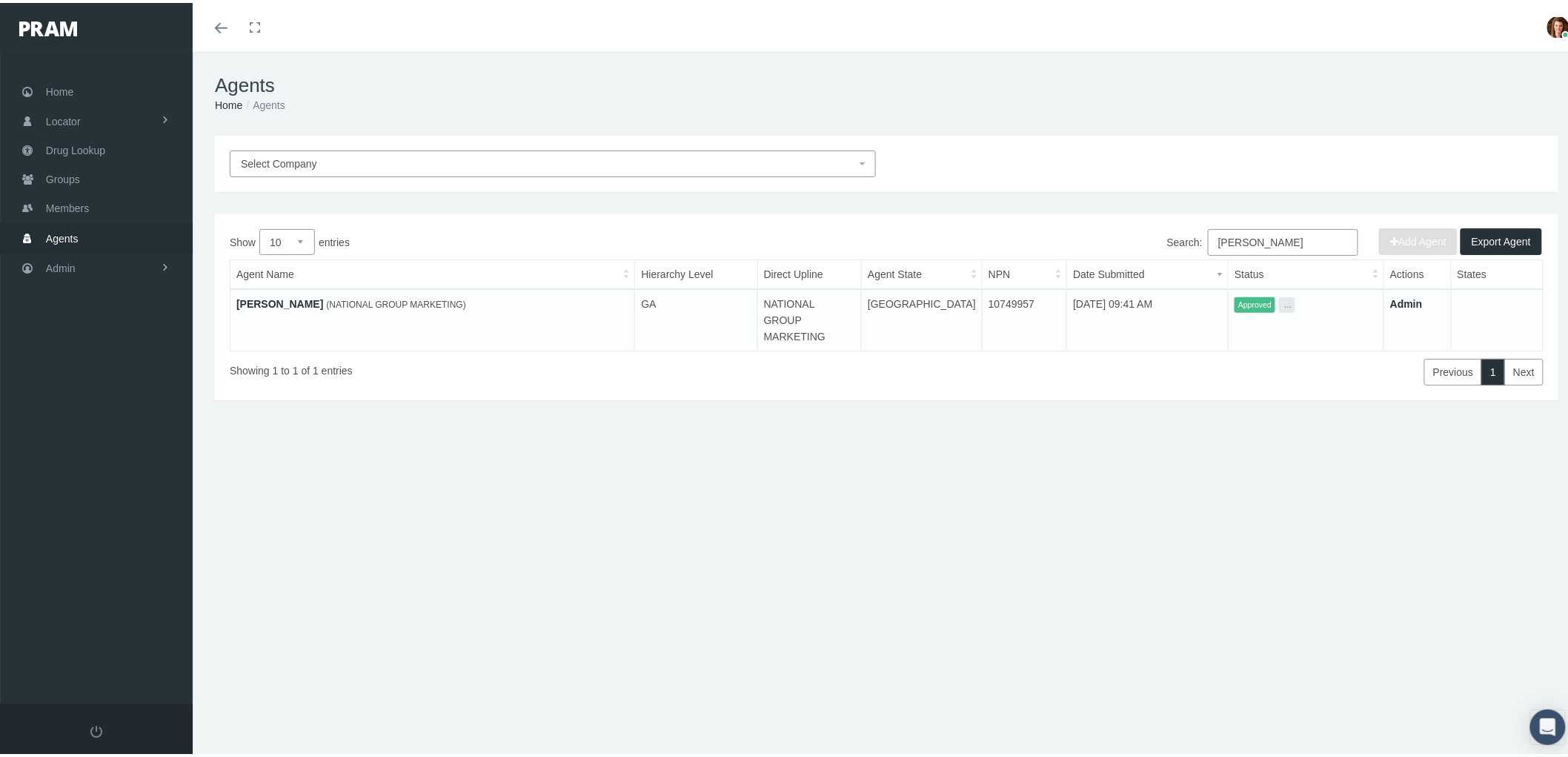
type input "[PERSON_NAME]"
click at [300, 297] on link "[PERSON_NAME]" at bounding box center [279, 300] width 87 height 11
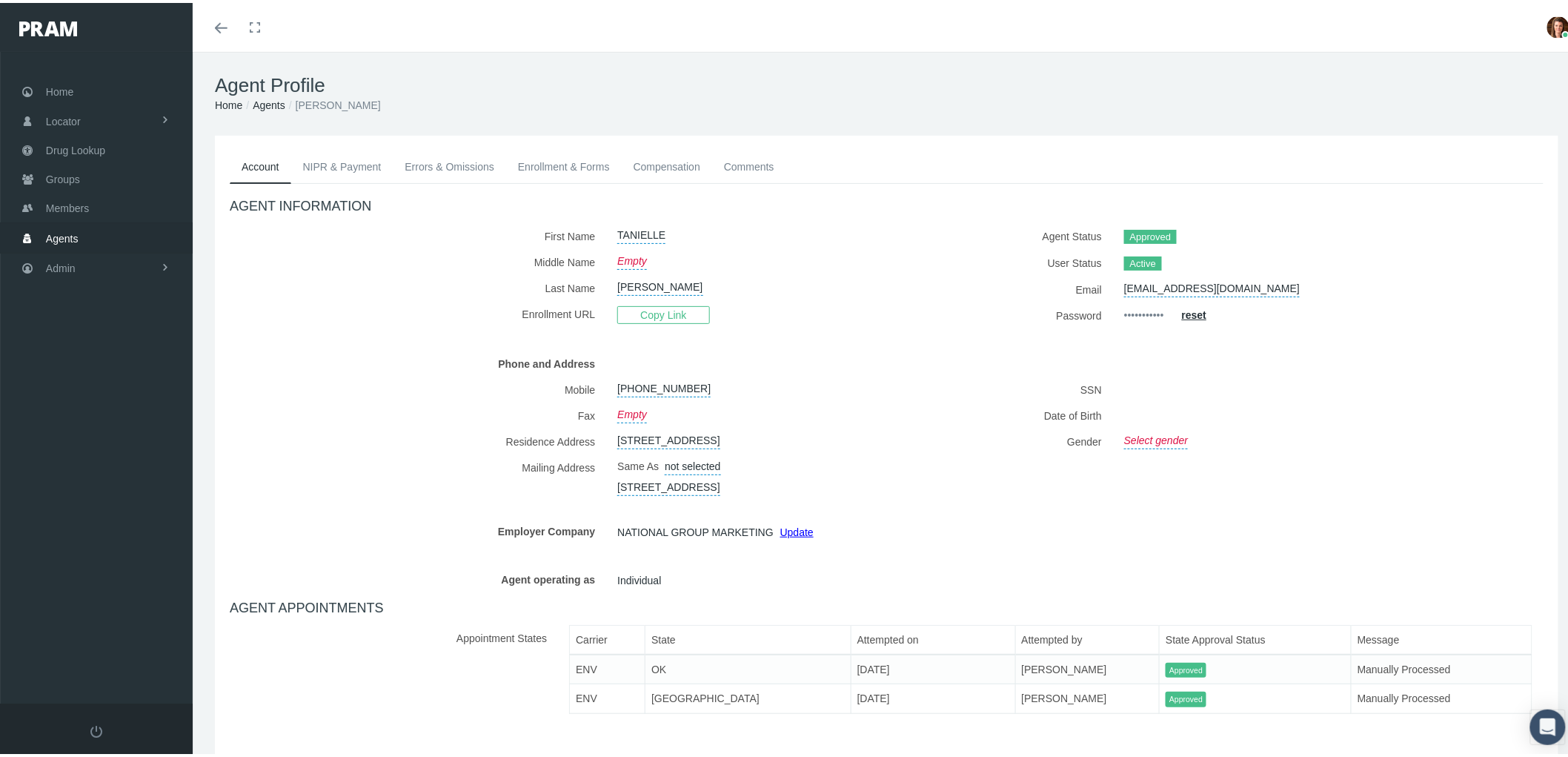
click at [556, 158] on link "Enrollment & Forms" at bounding box center [563, 164] width 115 height 32
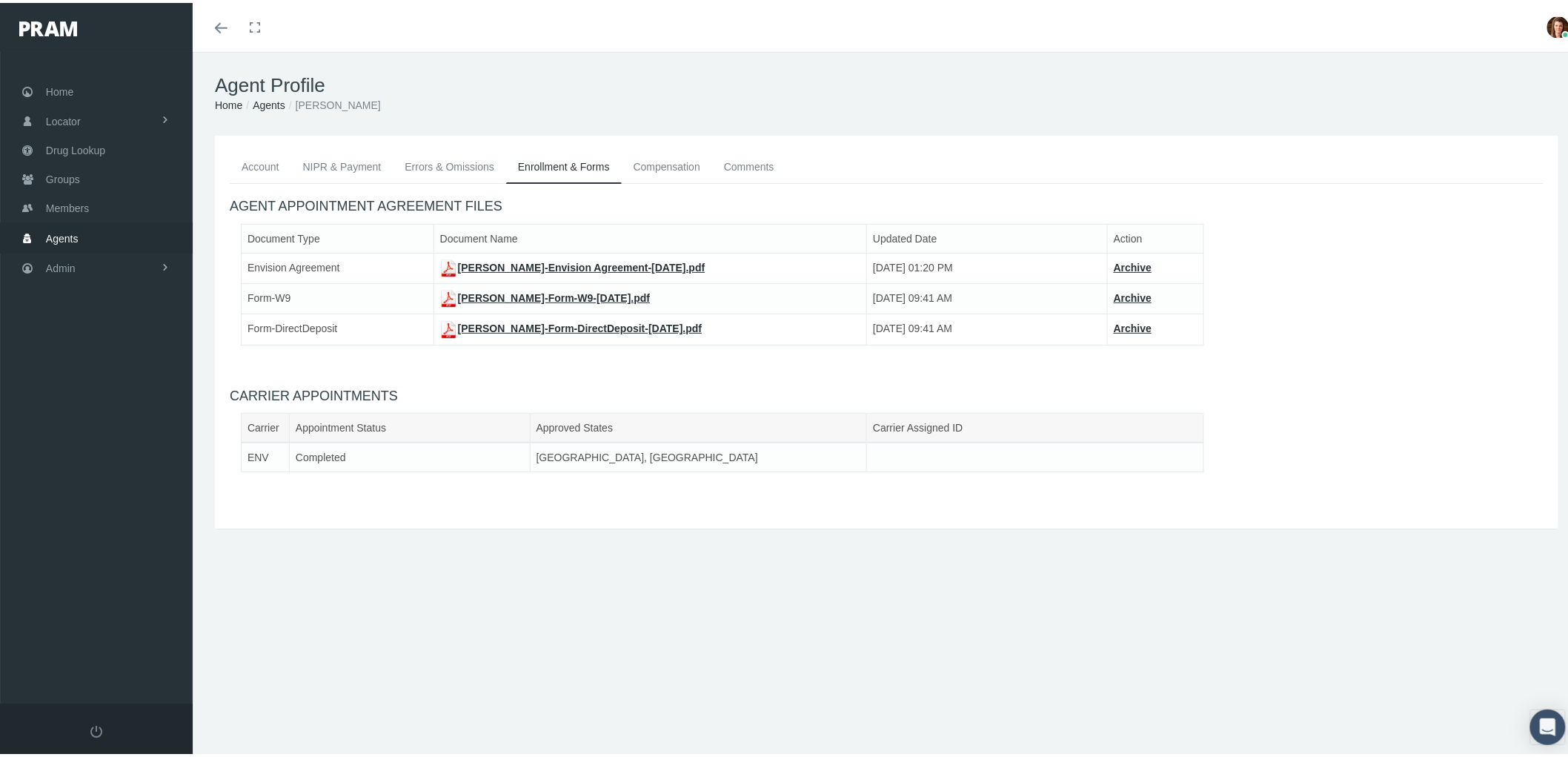
click at [655, 155] on link "Compensation" at bounding box center [666, 164] width 91 height 32
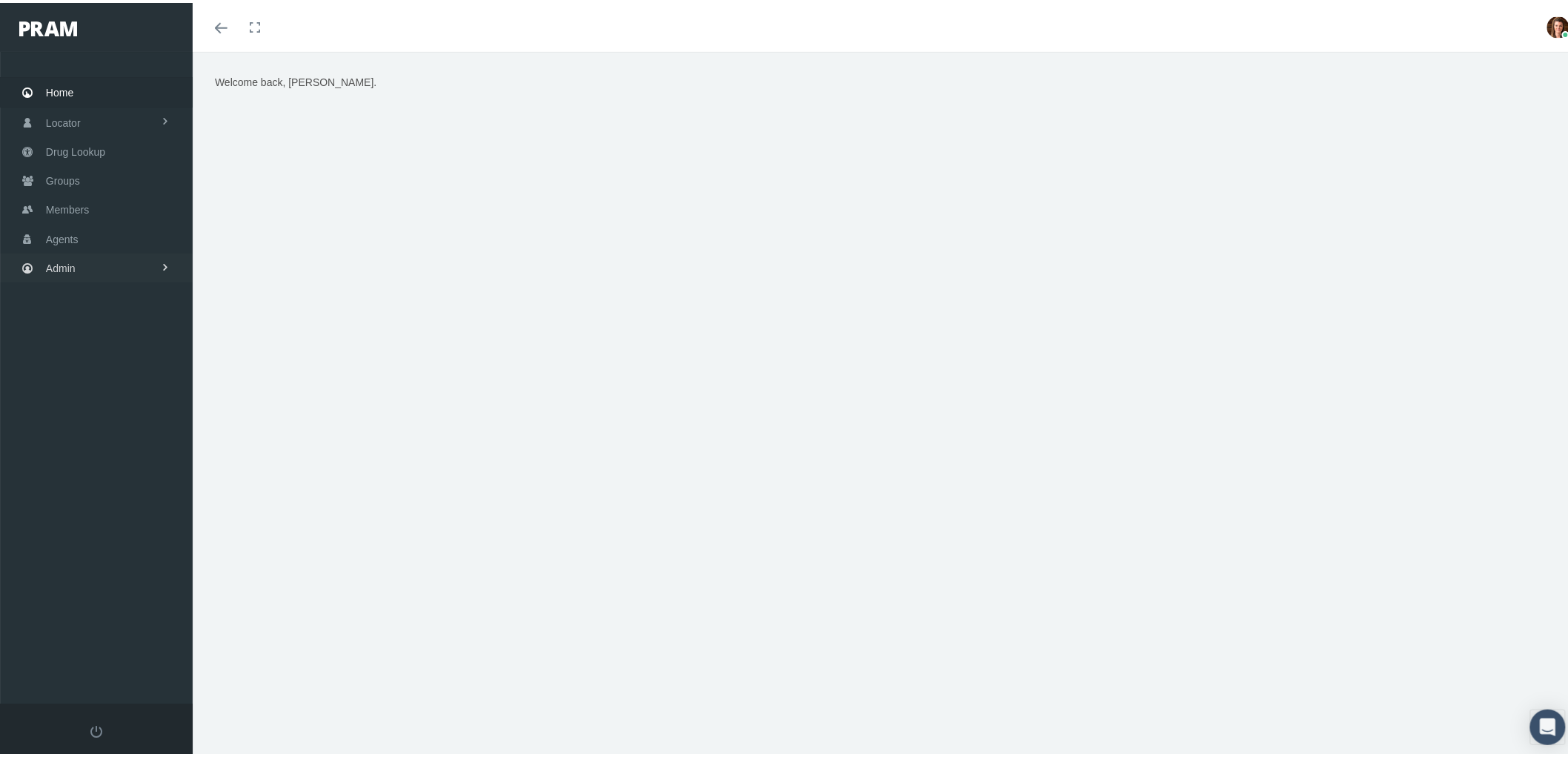
click at [78, 273] on link "Admin" at bounding box center [96, 265] width 193 height 29
click at [83, 324] on span "Agents" at bounding box center [77, 325] width 32 height 25
click at [71, 257] on span "Admin" at bounding box center [60, 265] width 30 height 29
click at [94, 228] on link "Agents" at bounding box center [96, 235] width 193 height 29
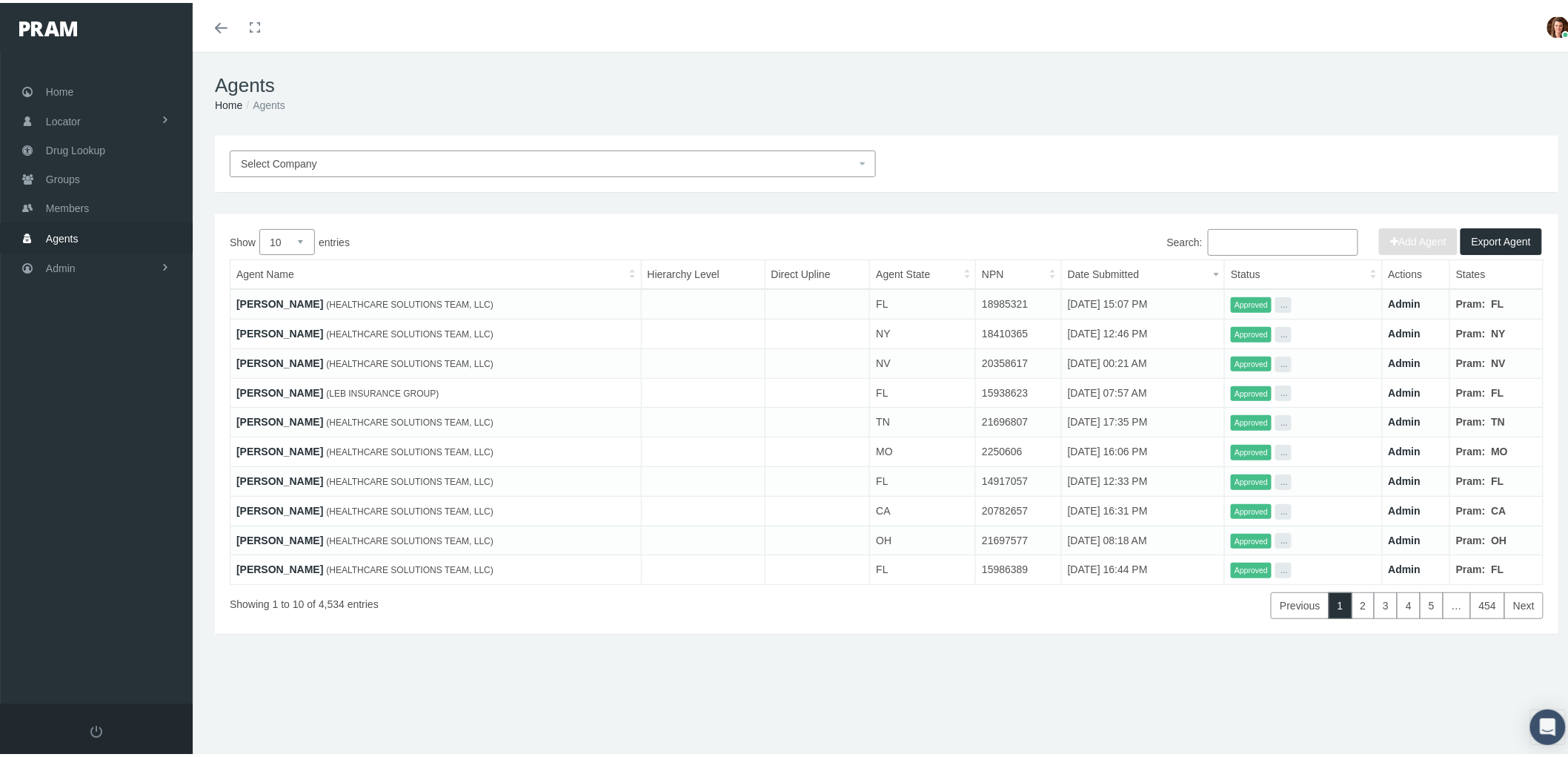
click at [1232, 246] on input "Search:" at bounding box center [1283, 239] width 151 height 27
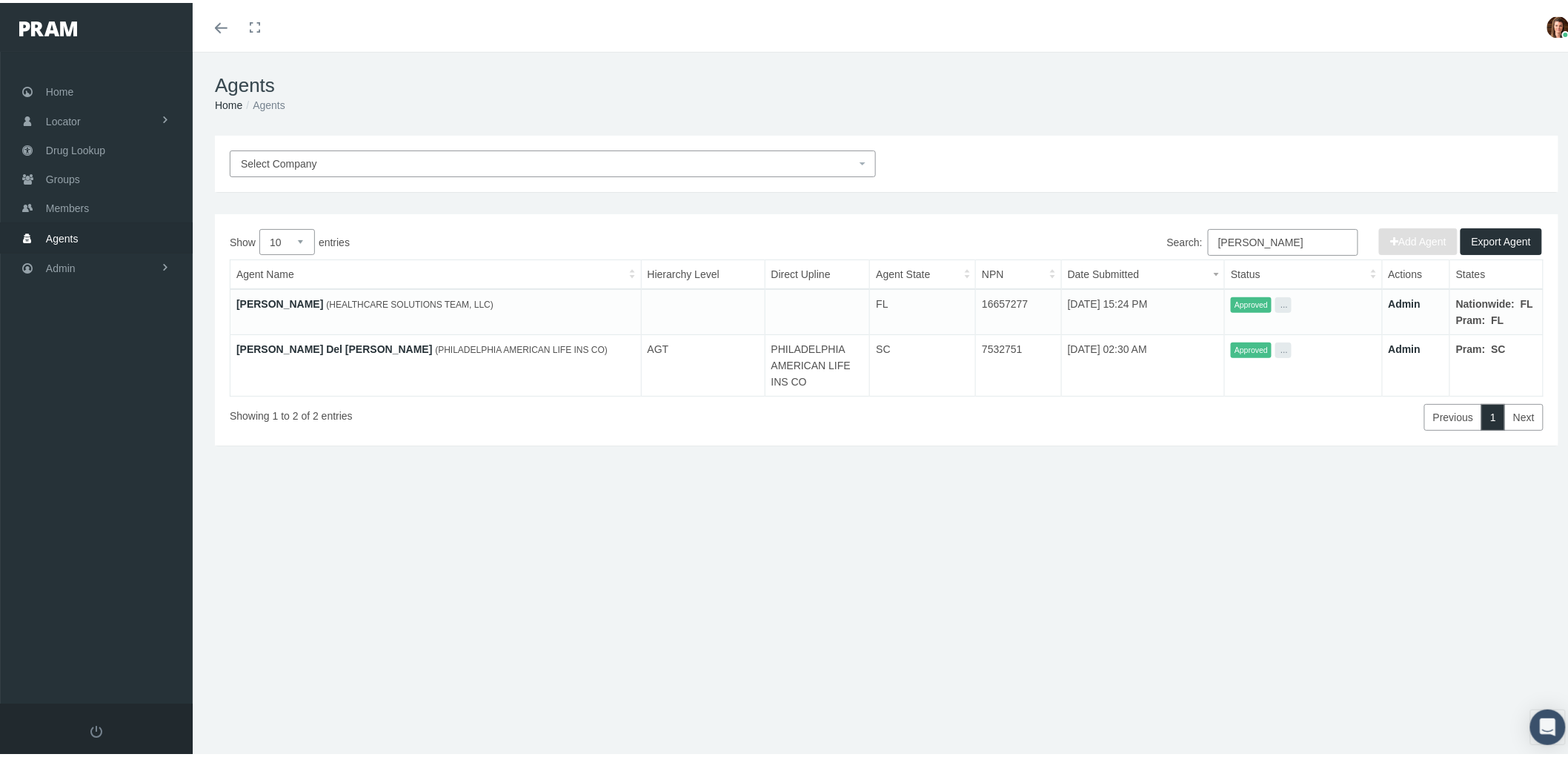
type input "[PERSON_NAME]"
click at [269, 352] on link "[PERSON_NAME] Del [PERSON_NAME]" at bounding box center [334, 346] width 195 height 11
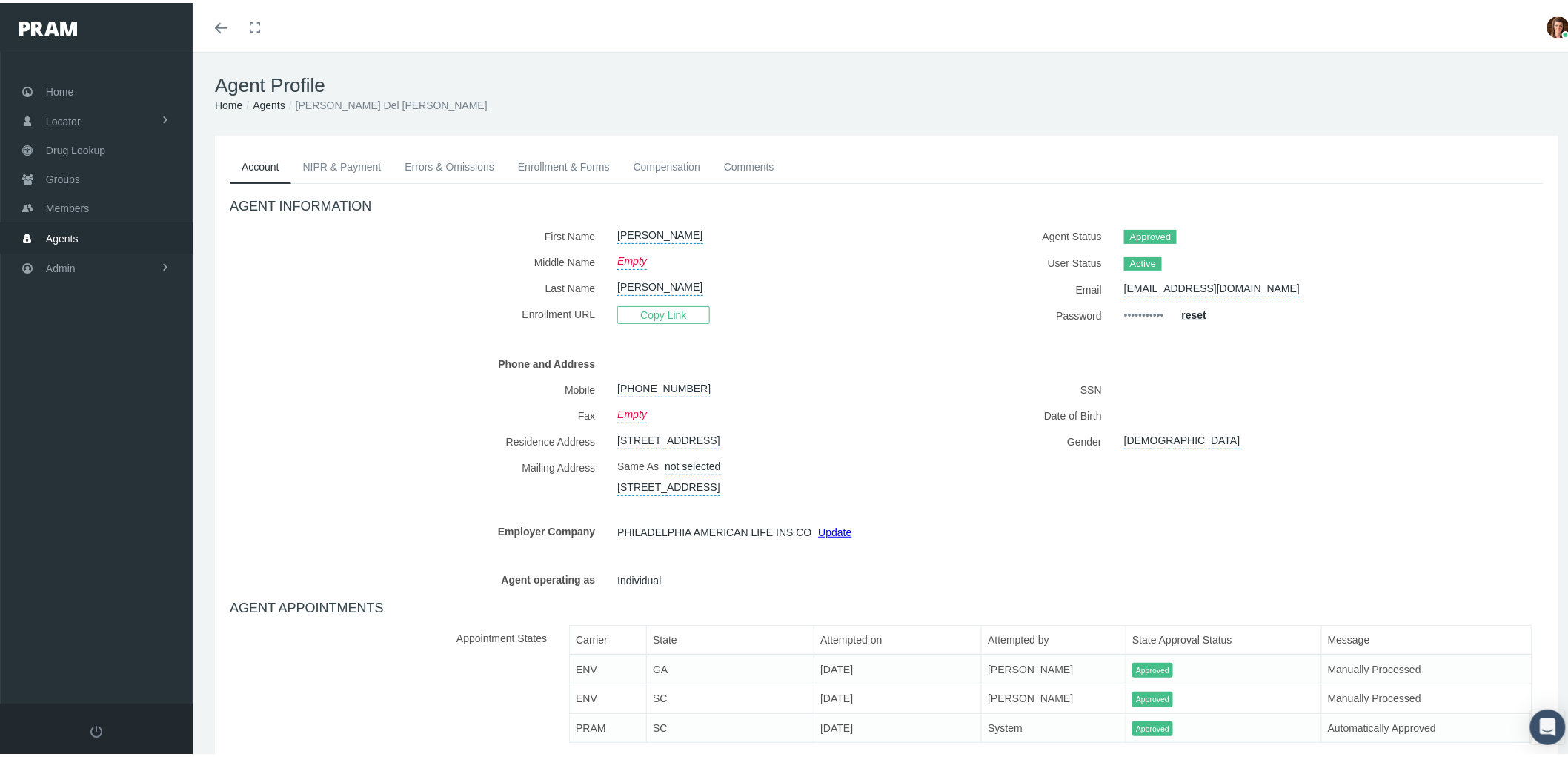
click at [741, 161] on link "Comments" at bounding box center [749, 164] width 74 height 32
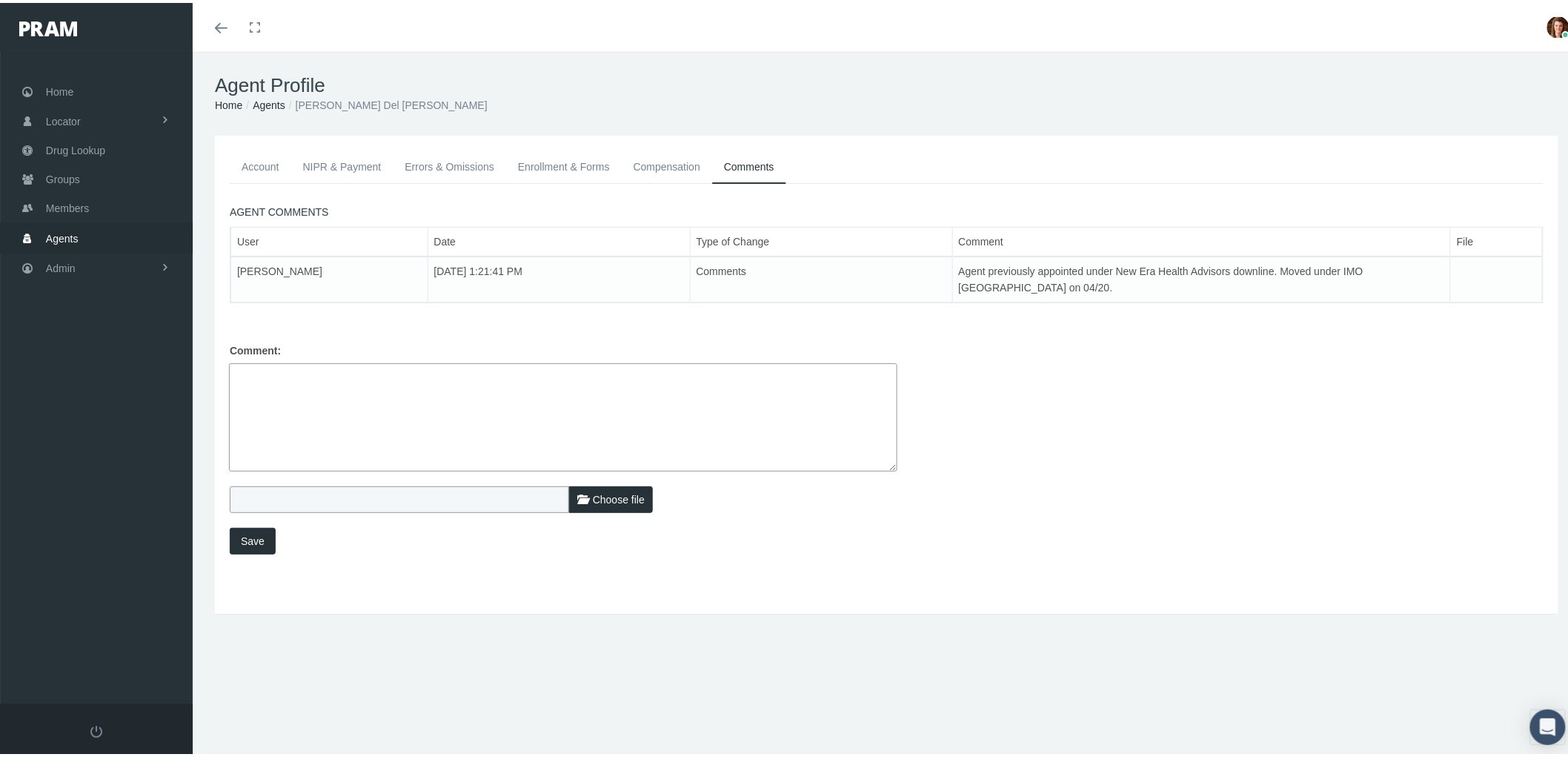
click at [662, 163] on link "Compensation" at bounding box center [666, 164] width 91 height 32
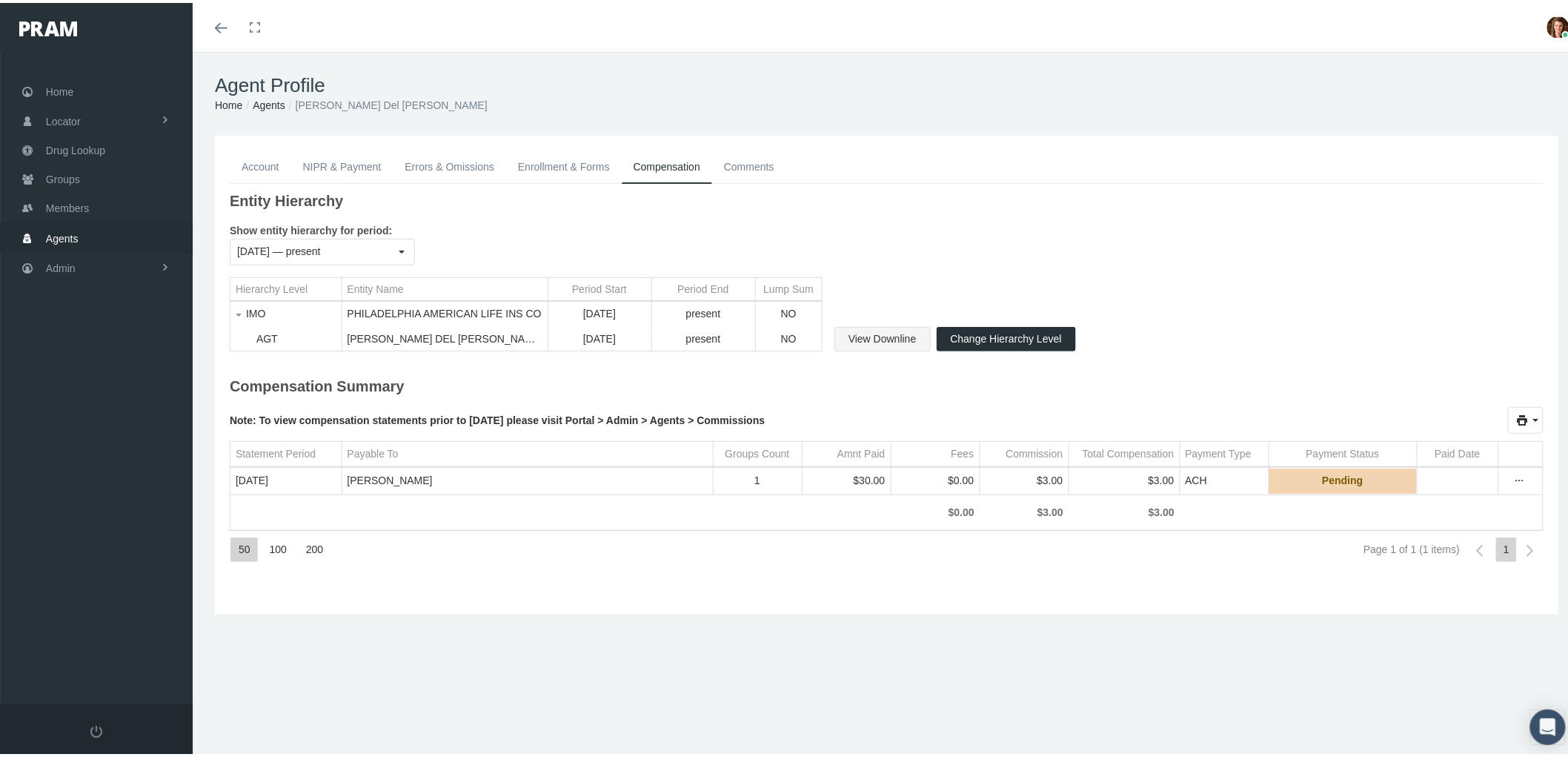
click at [883, 336] on span "View Downline" at bounding box center [883, 336] width 69 height 11
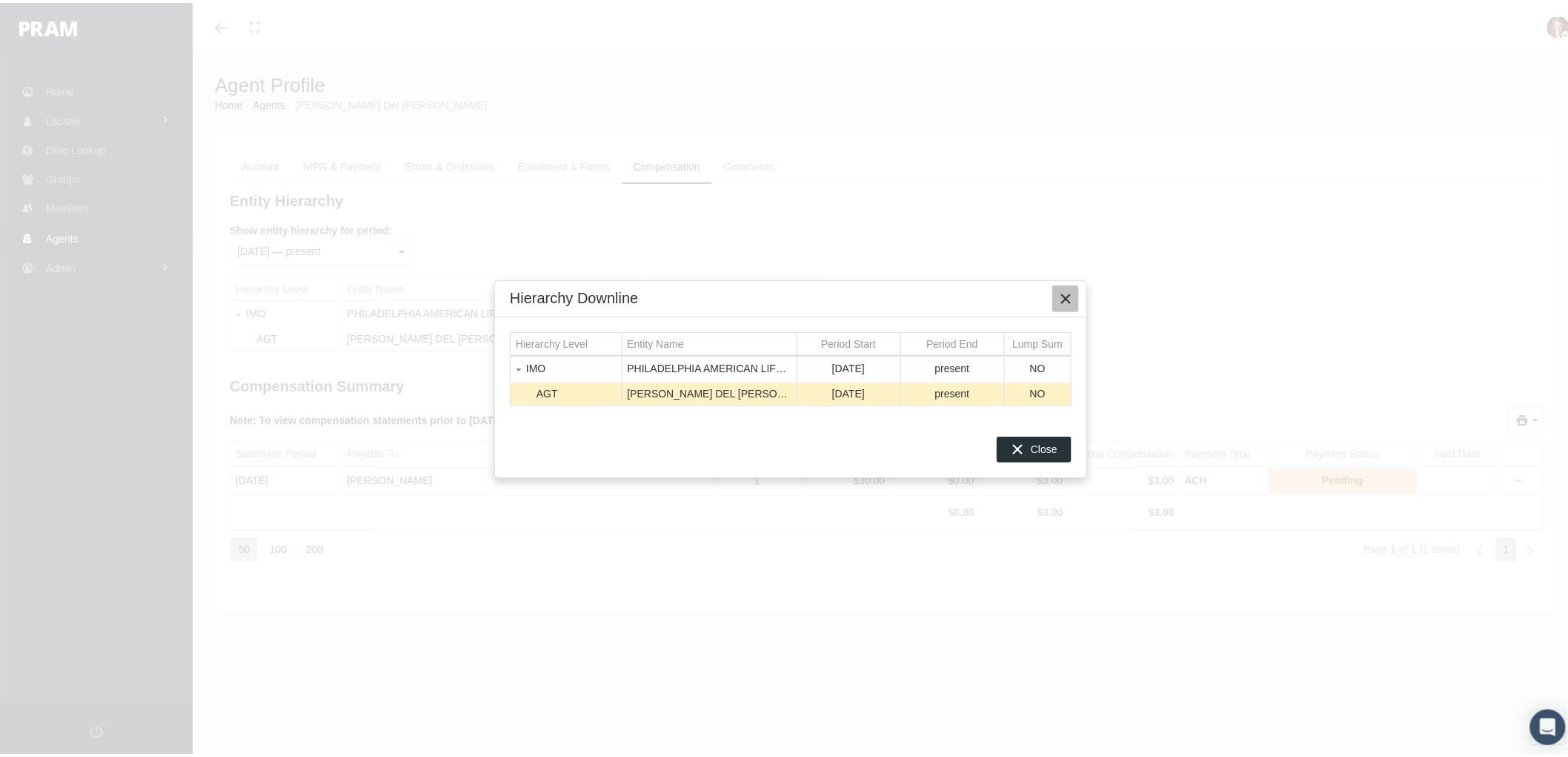
click at [1068, 290] on icon "Close" at bounding box center [1066, 296] width 13 height 13
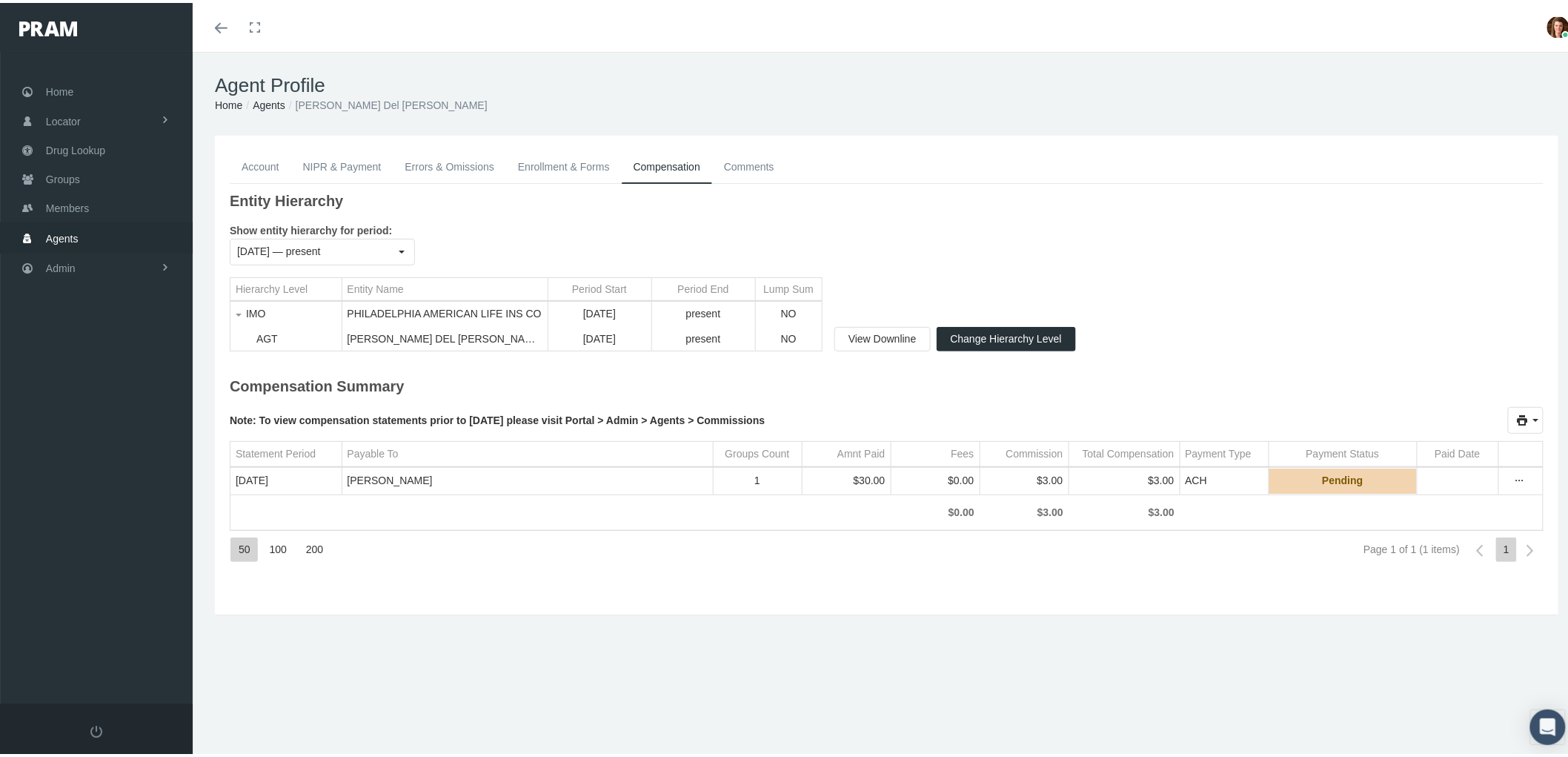
click at [749, 164] on link "Comments" at bounding box center [749, 164] width 74 height 32
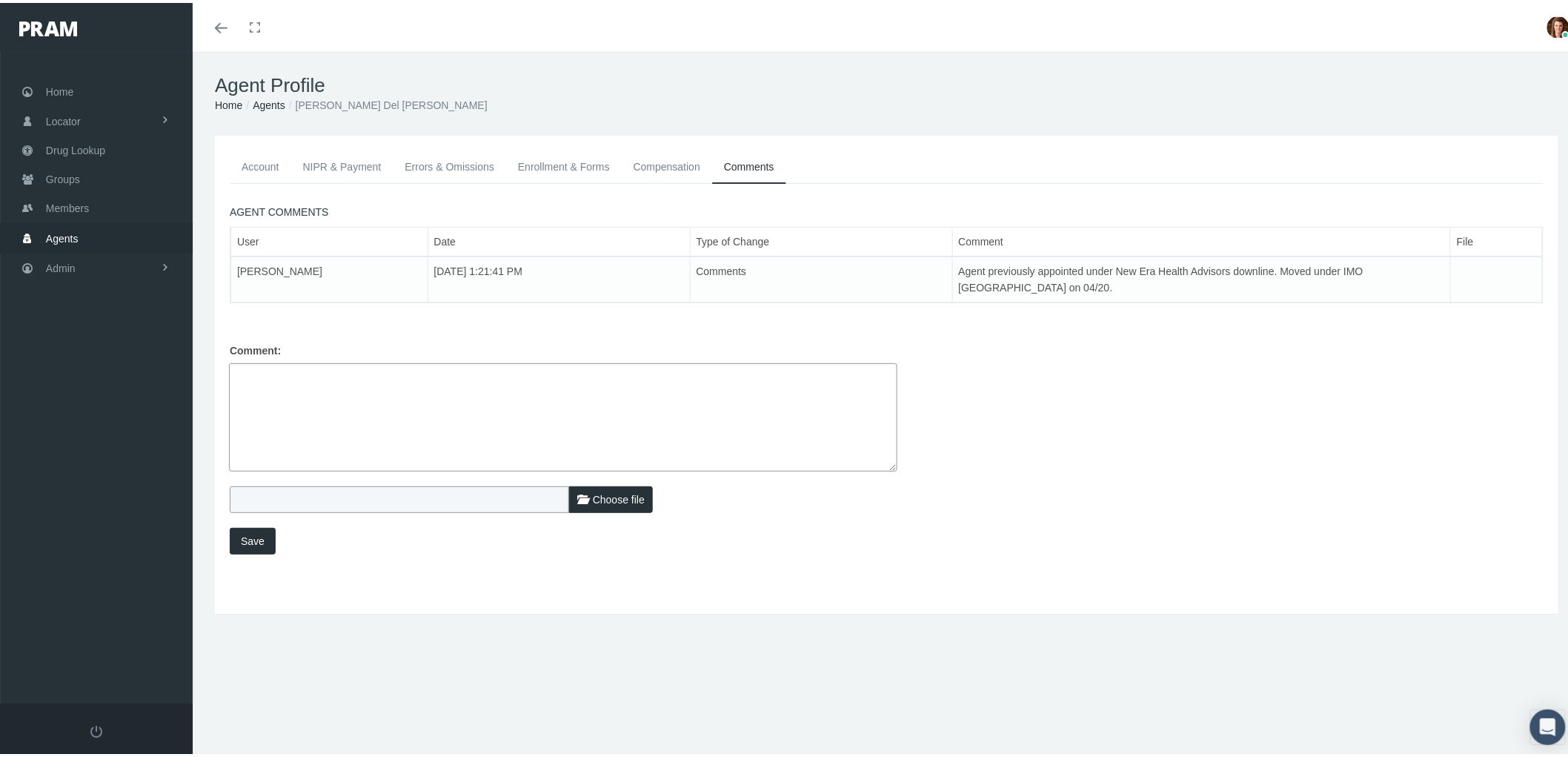
click at [664, 161] on link "Compensation" at bounding box center [666, 164] width 91 height 32
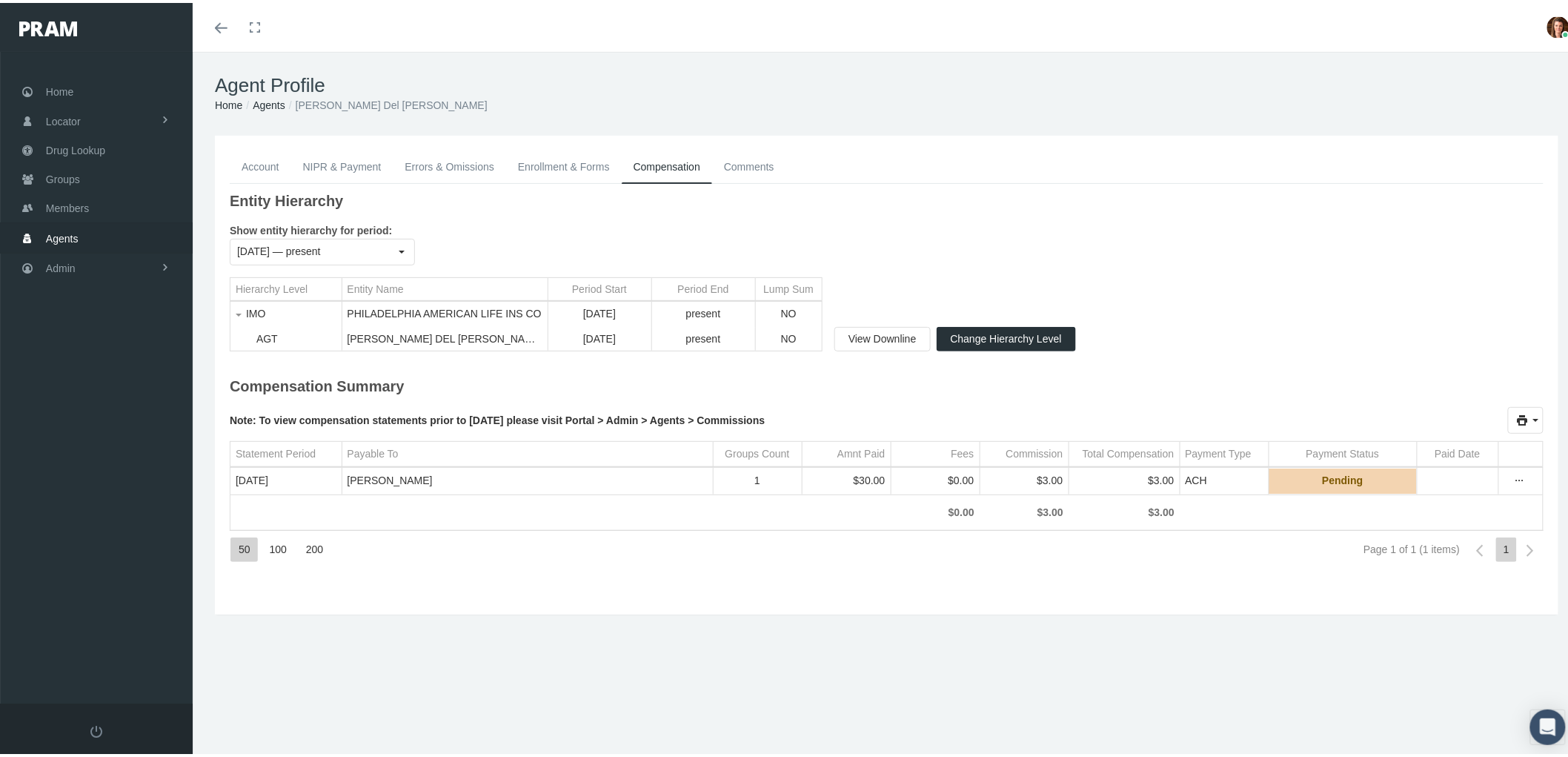
click at [586, 161] on link "Enrollment & Forms" at bounding box center [563, 164] width 115 height 32
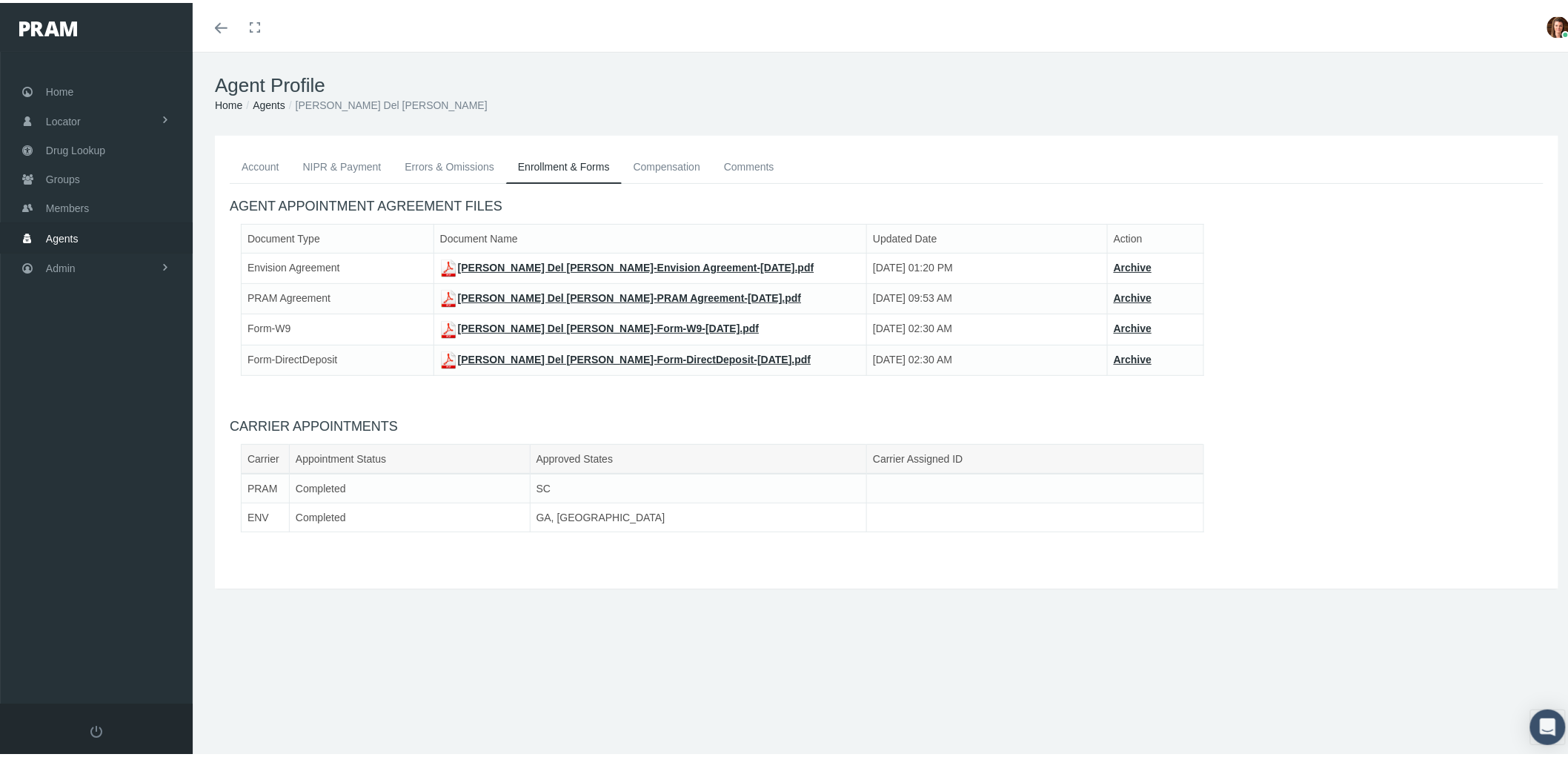
click at [453, 160] on link "Errors & Omissions" at bounding box center [449, 164] width 113 height 32
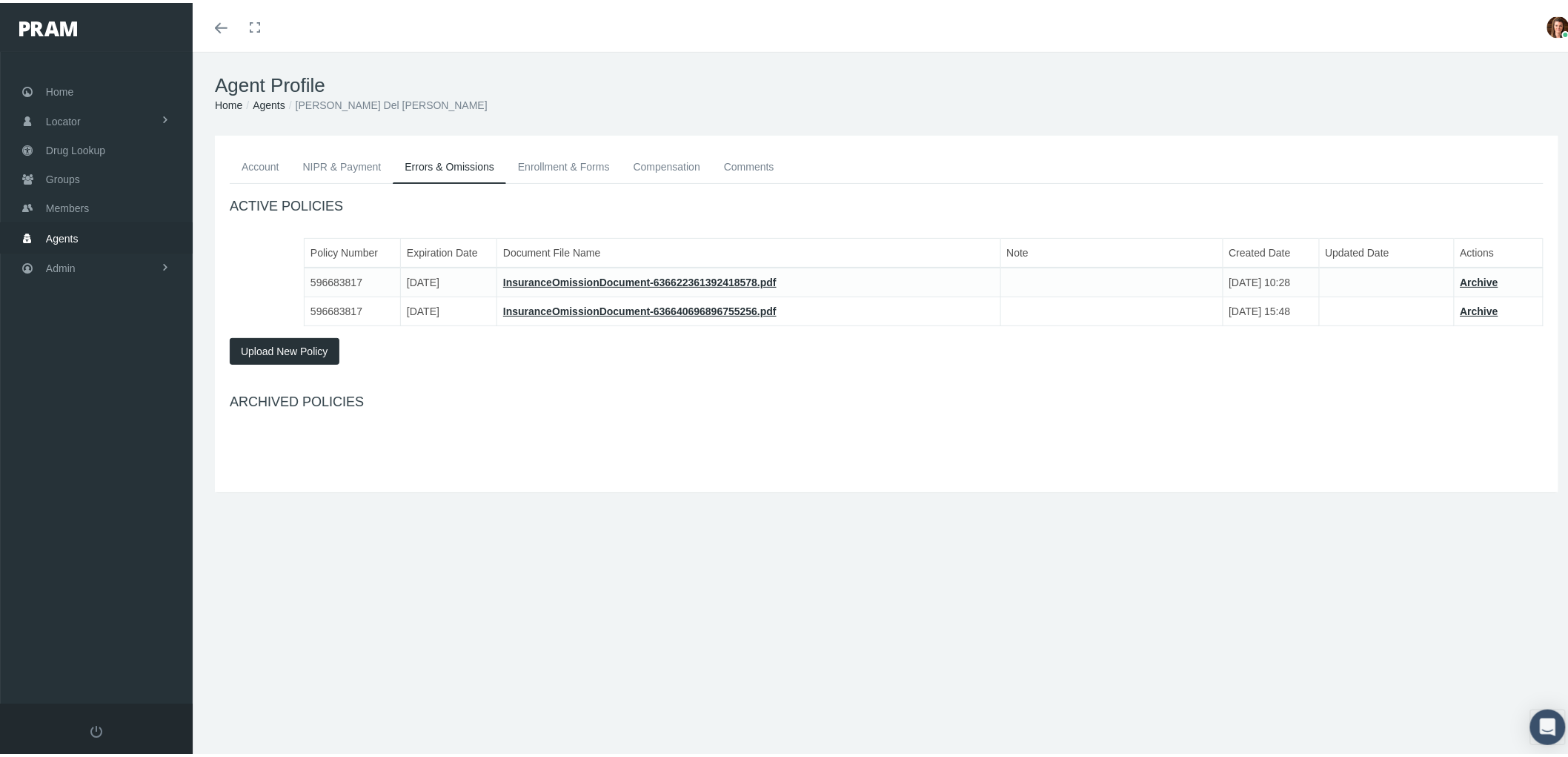
click at [316, 158] on link "NIPR & Payment" at bounding box center [341, 164] width 102 height 32
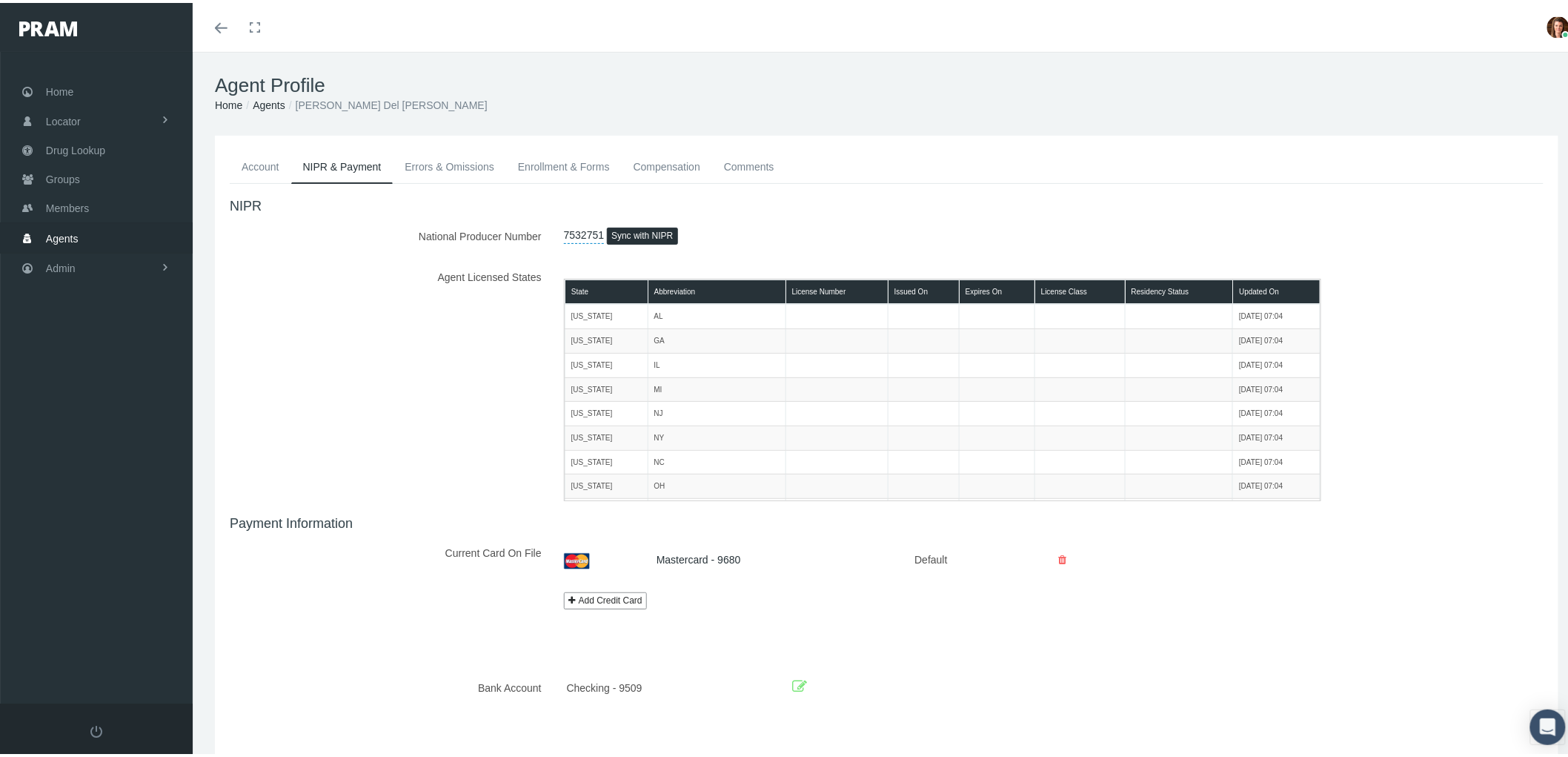
click at [257, 167] on link "Account" at bounding box center [260, 164] width 62 height 32
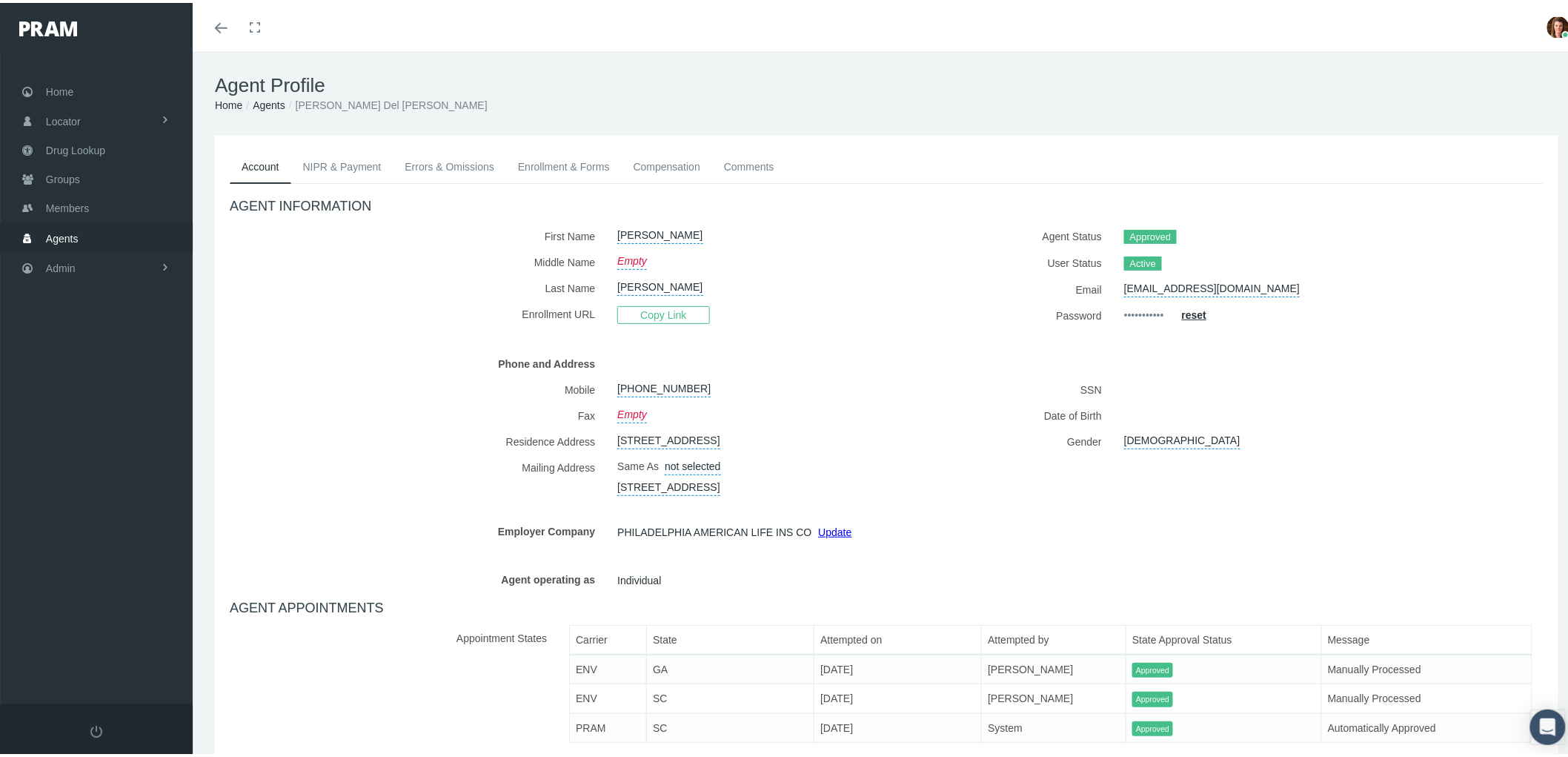
click at [662, 153] on link "Compensation" at bounding box center [666, 164] width 91 height 32
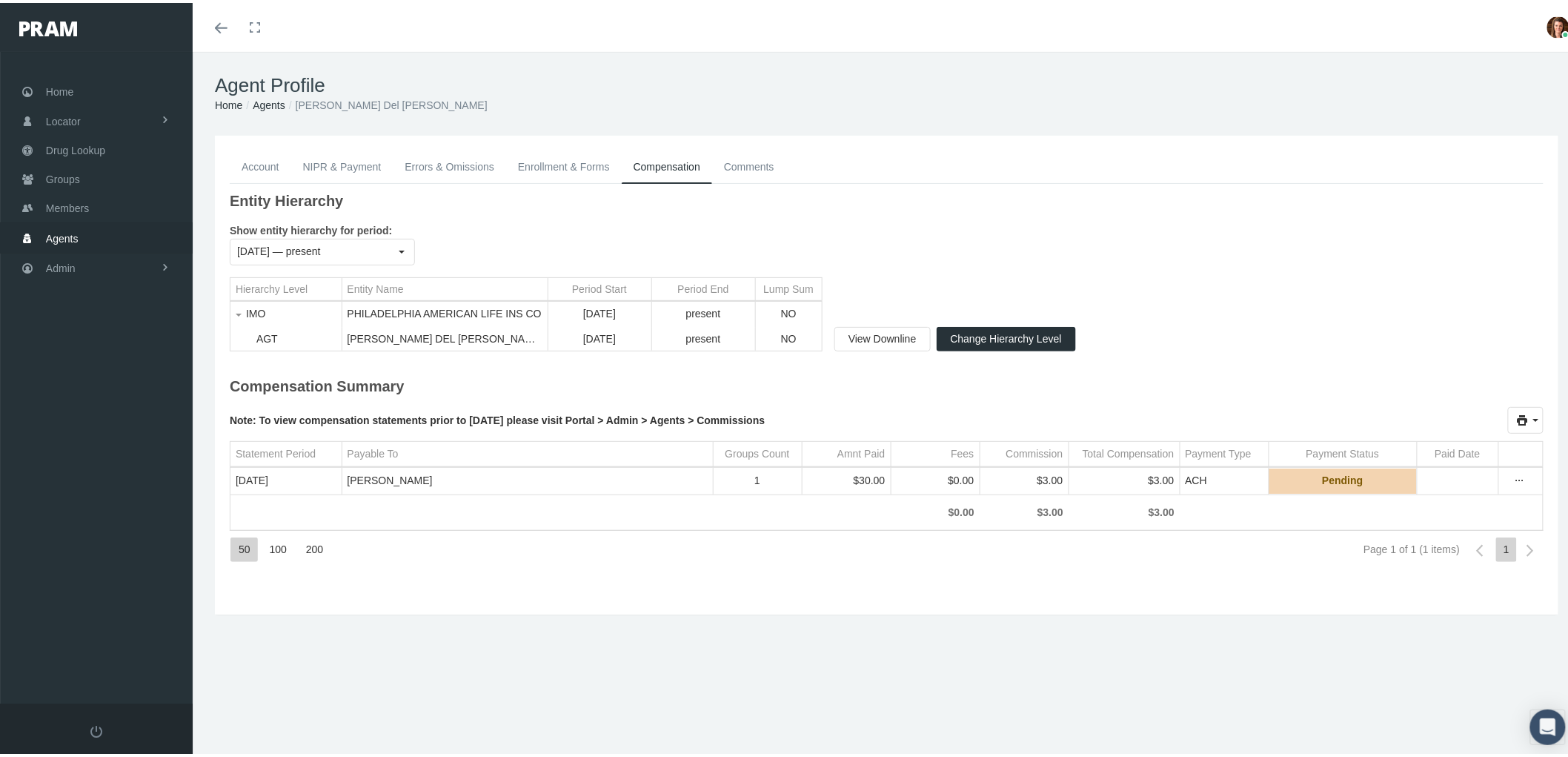
click at [464, 174] on link "Errors & Omissions" at bounding box center [449, 164] width 113 height 32
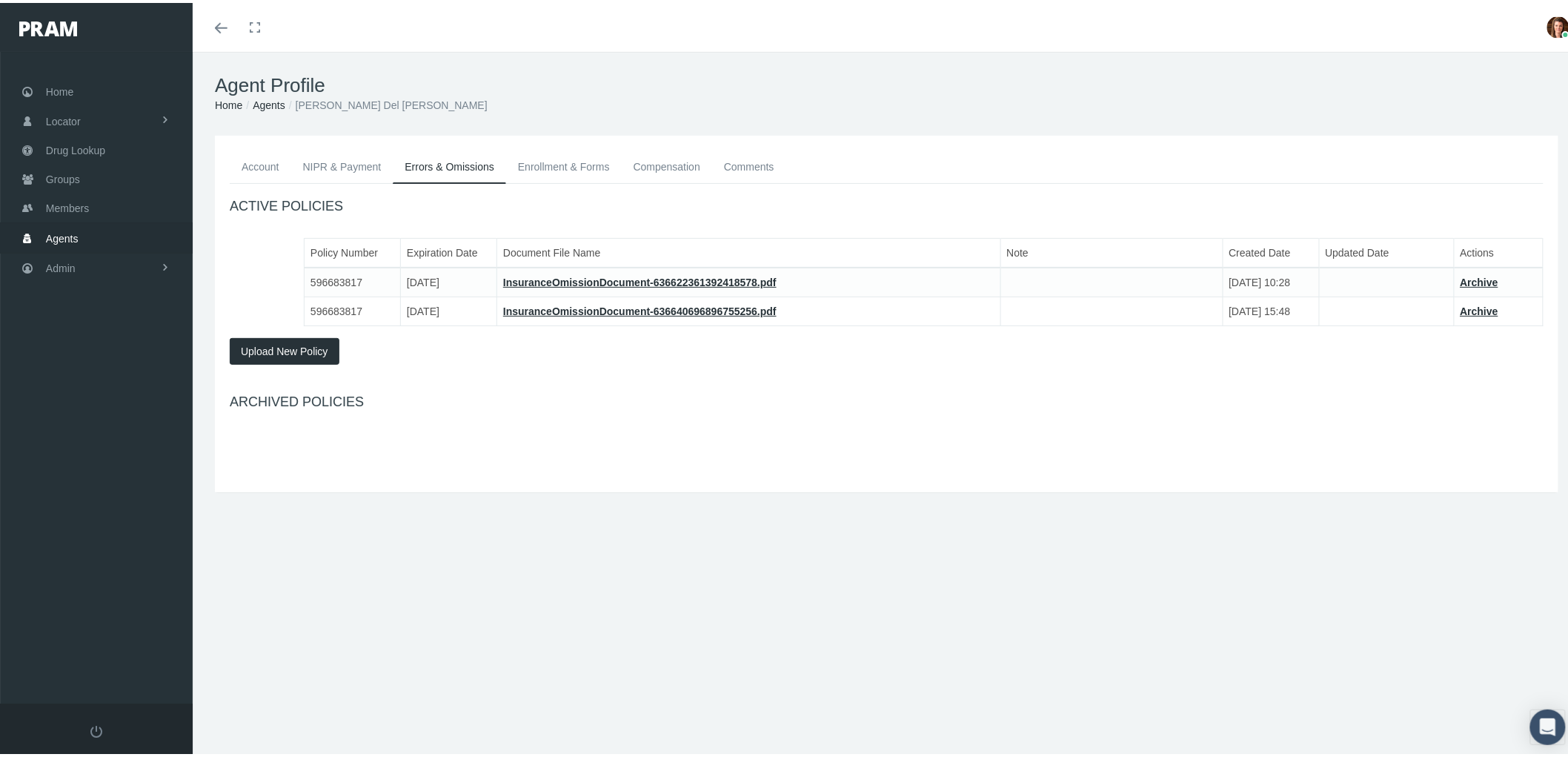
click at [572, 165] on link "Enrollment & Forms" at bounding box center [563, 164] width 115 height 32
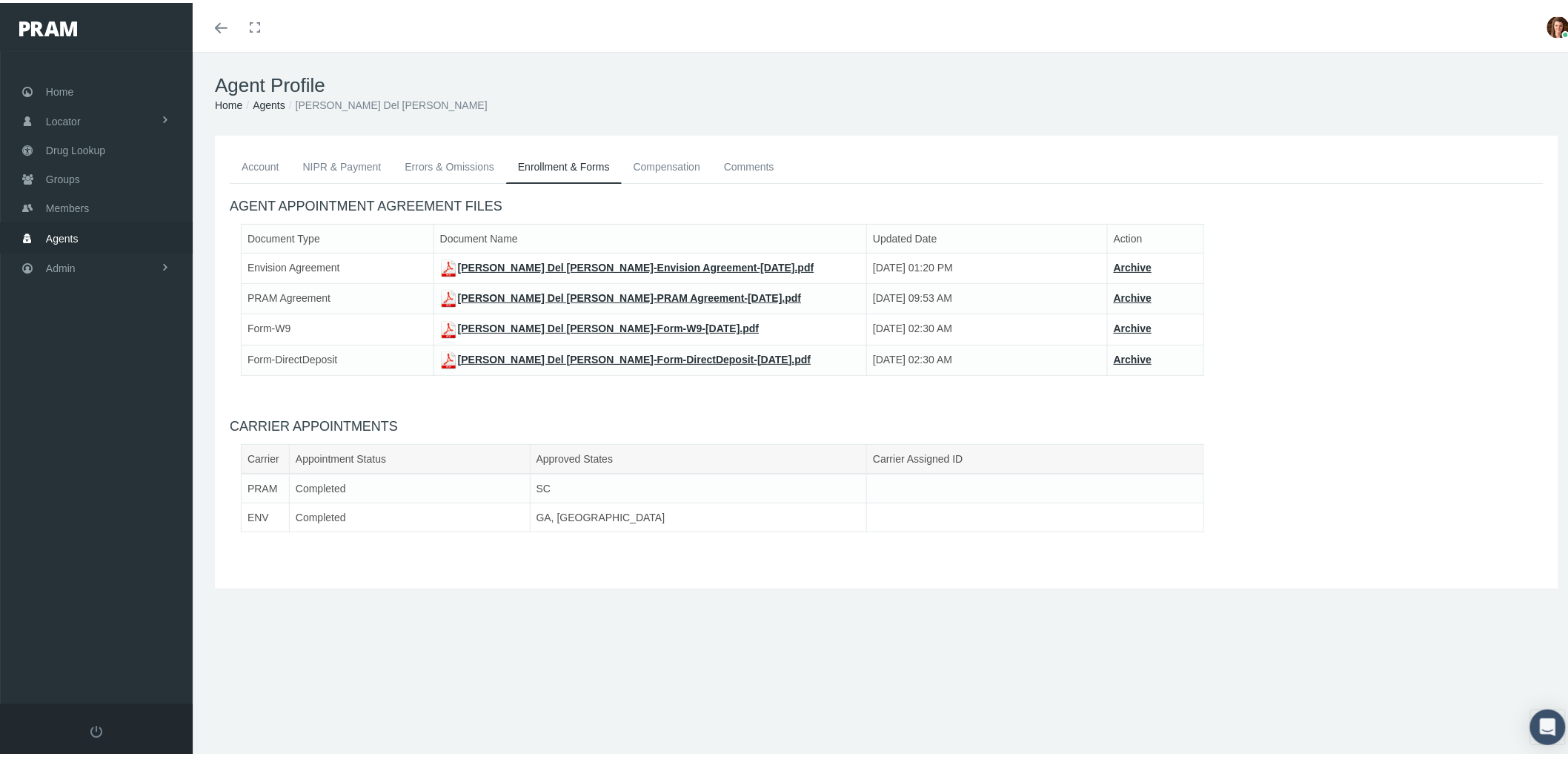
click at [647, 161] on link "Compensation" at bounding box center [666, 164] width 91 height 32
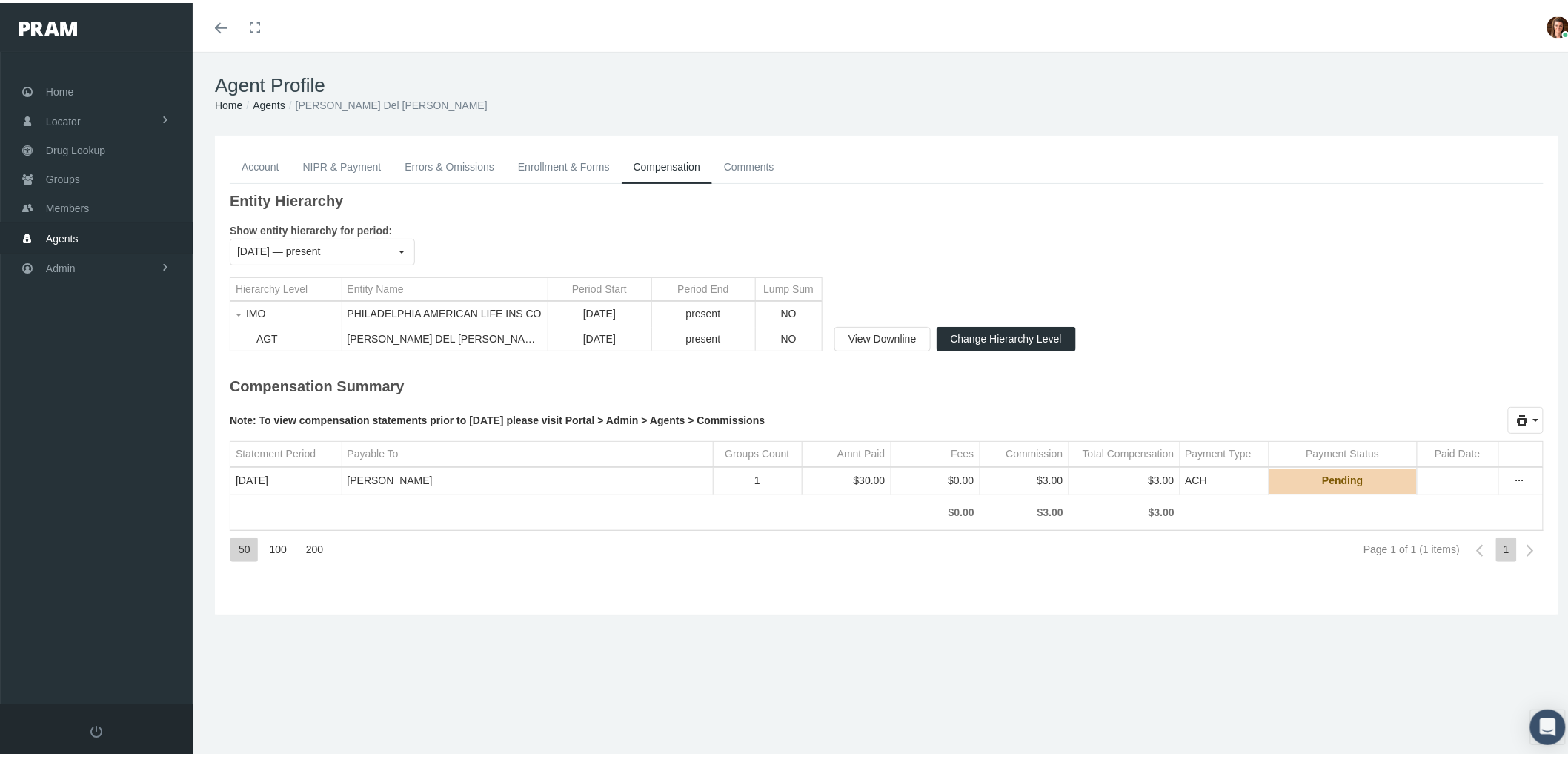
click at [317, 164] on link "NIPR & Payment" at bounding box center [341, 164] width 102 height 32
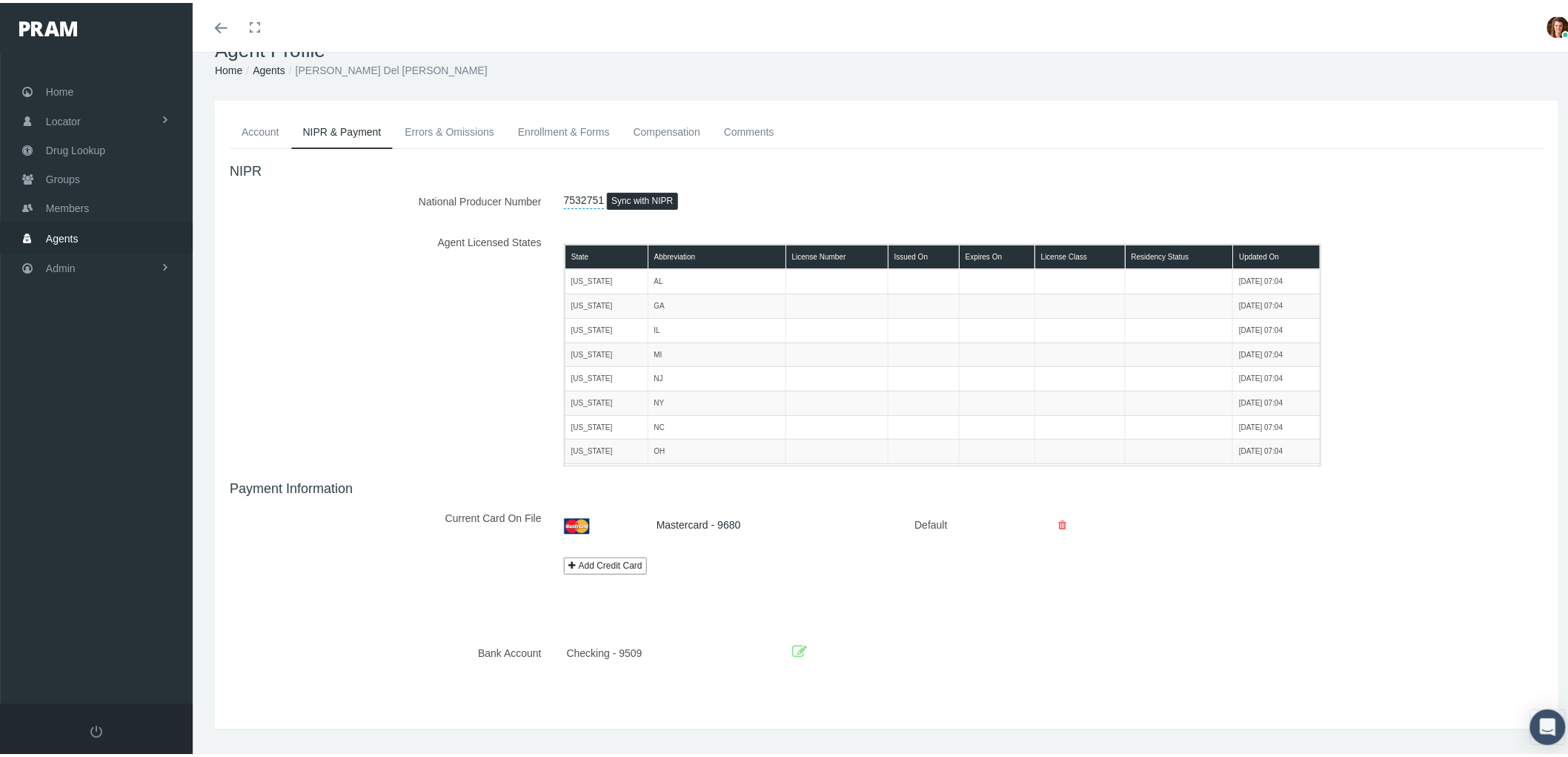
scroll to position [64, 0]
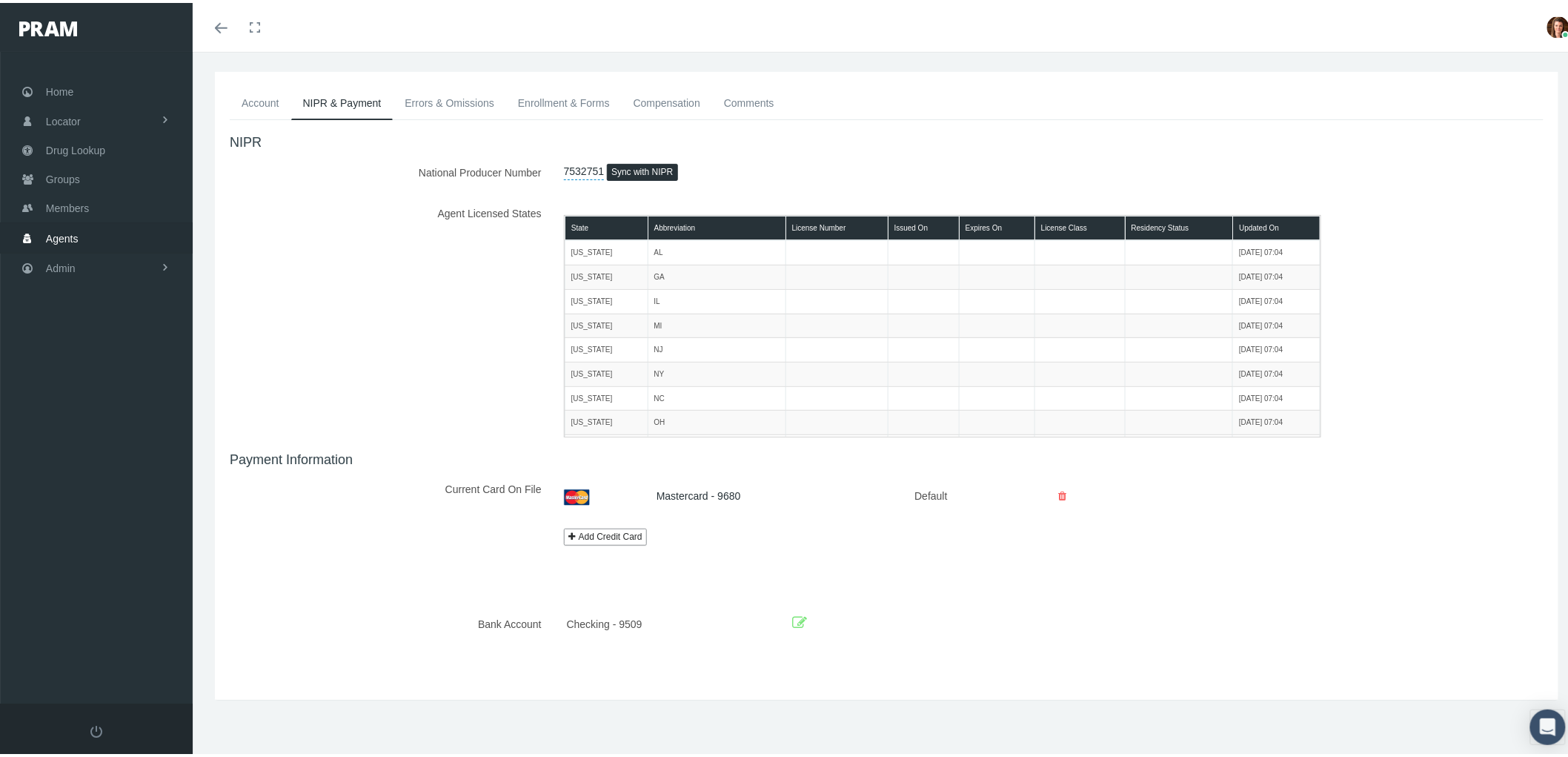
click at [800, 614] on icon at bounding box center [800, 620] width 15 height 23
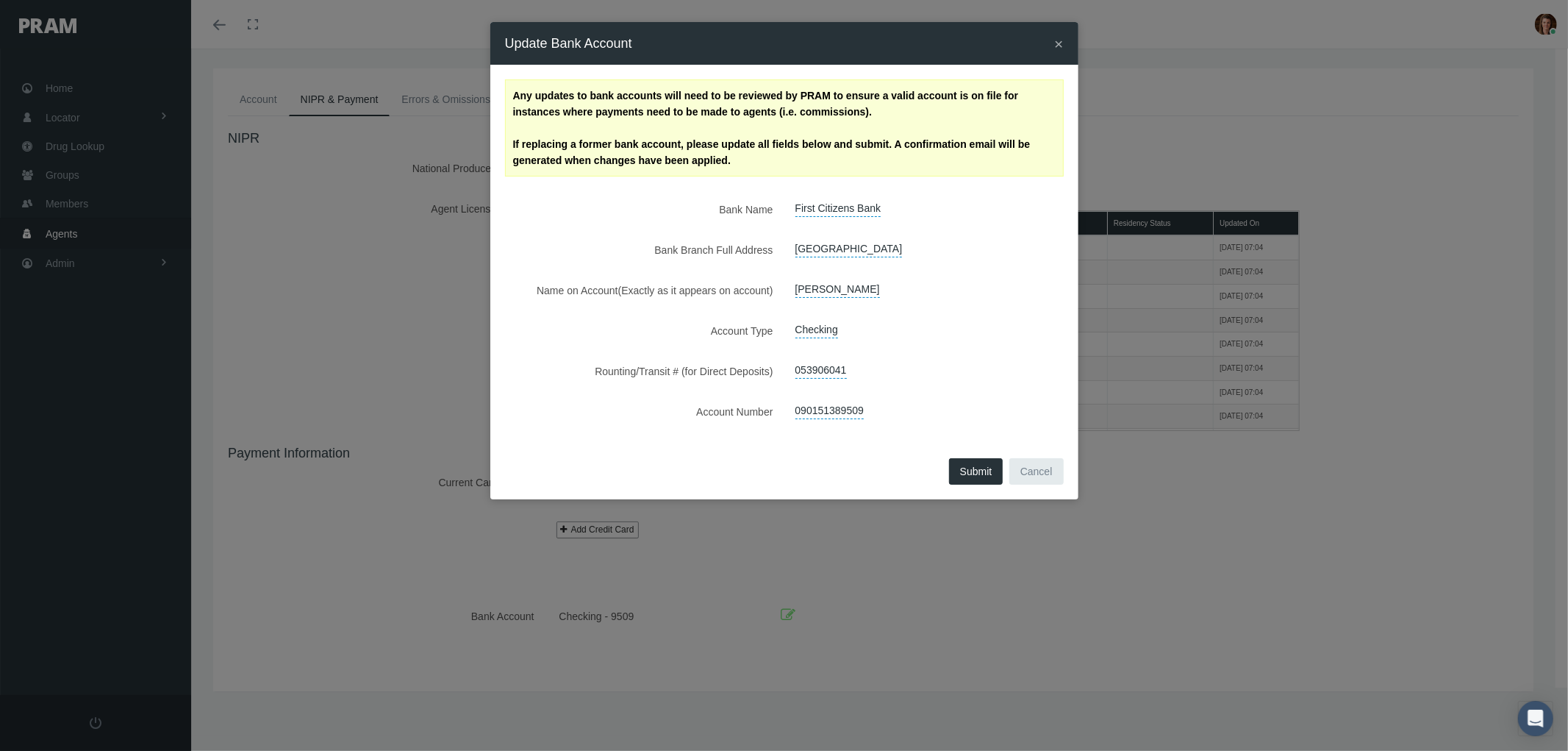
click at [1056, 38] on span "×" at bounding box center [1058, 44] width 9 height 17
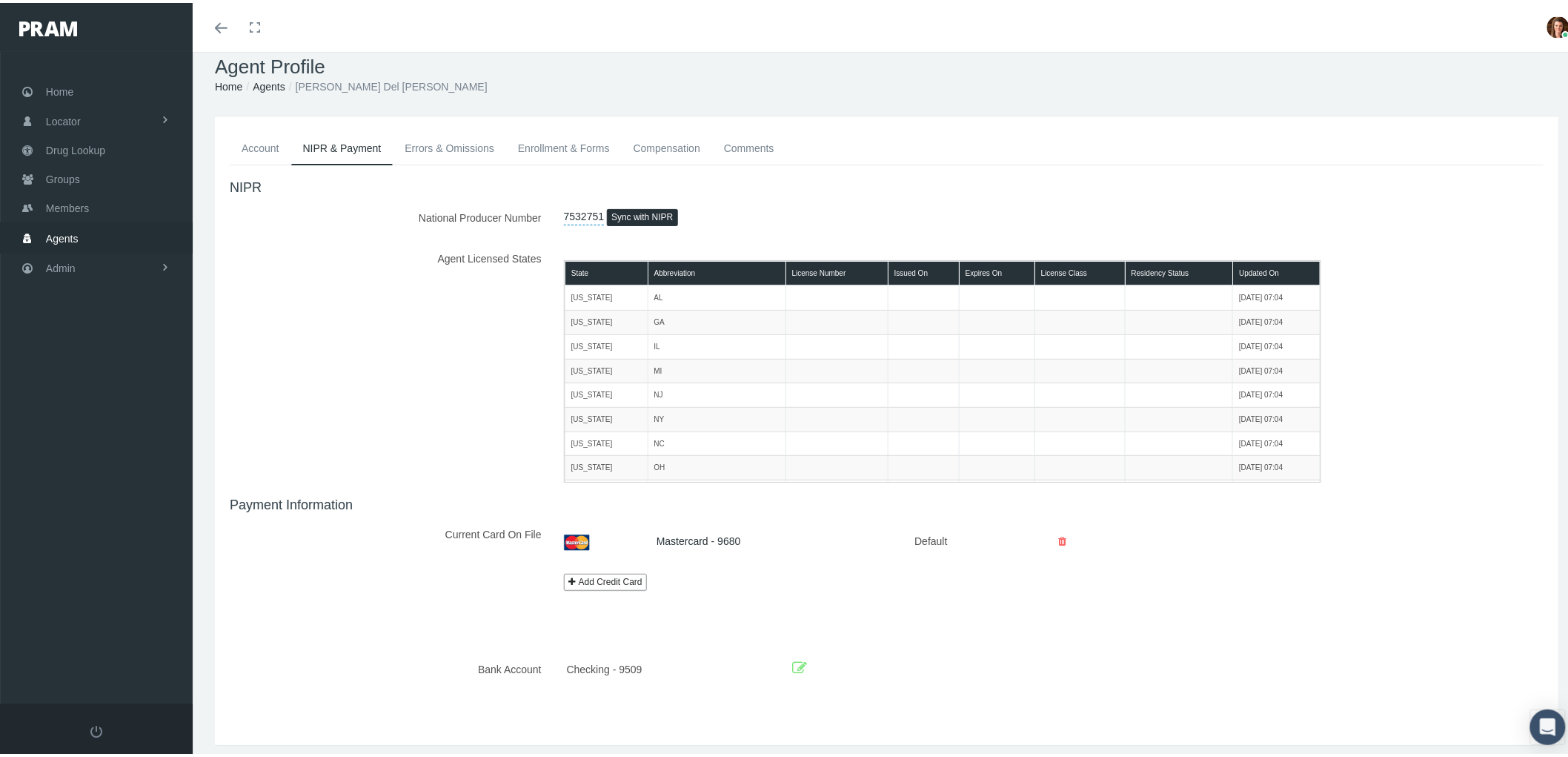
scroll to position [0, 0]
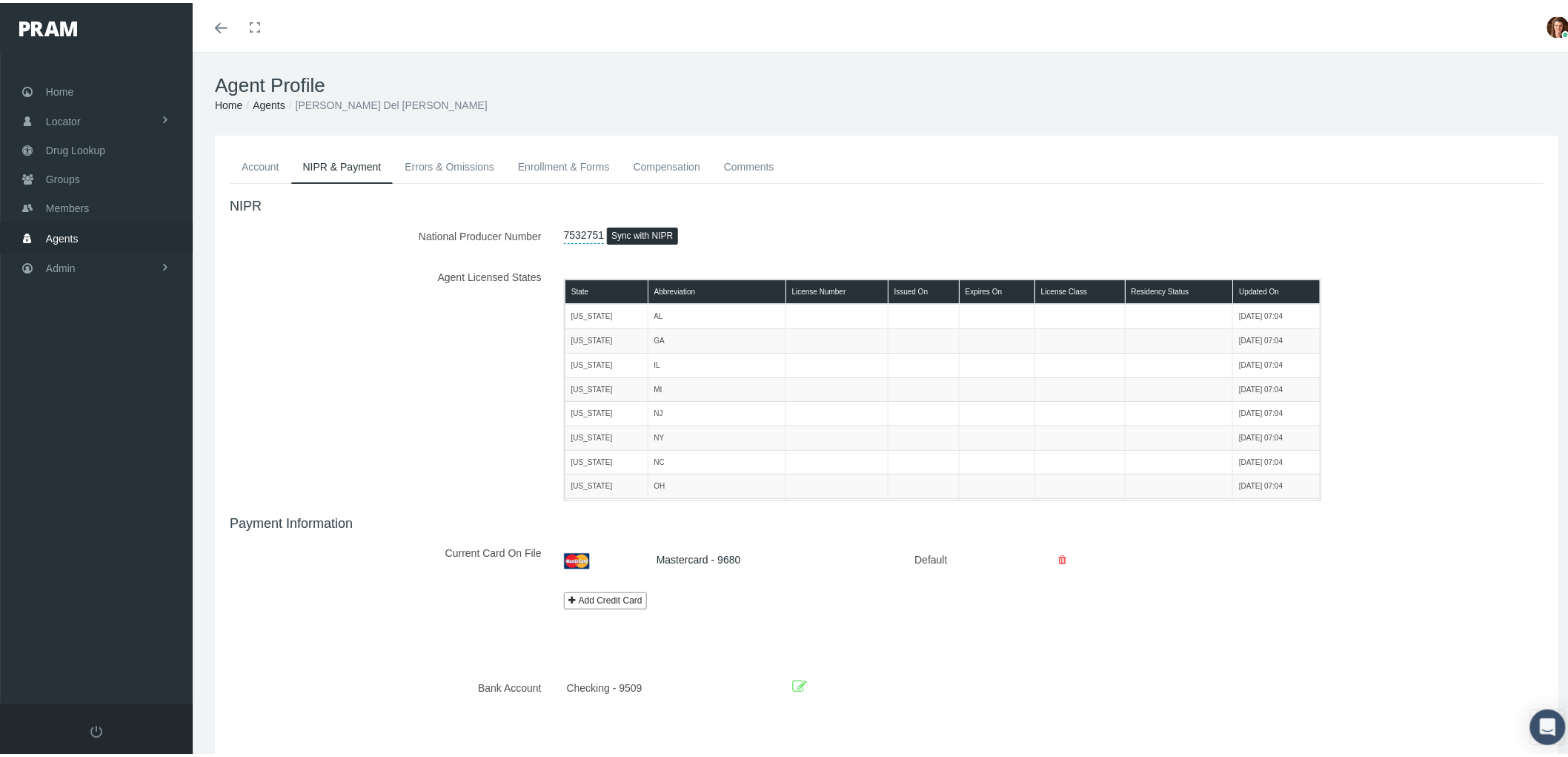
click at [794, 684] on icon at bounding box center [800, 684] width 15 height 23
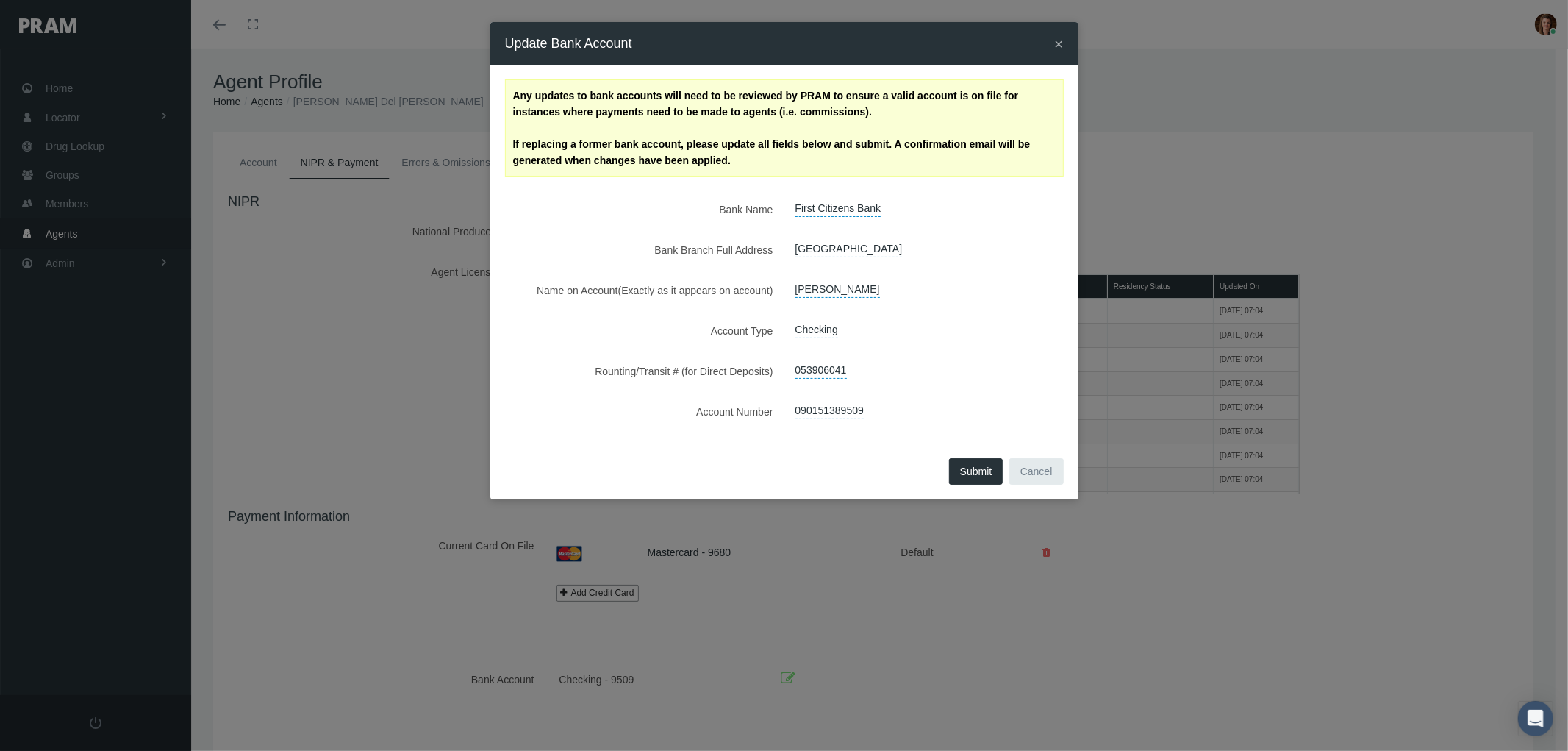
click at [1033, 472] on button "Cancel" at bounding box center [1037, 471] width 55 height 26
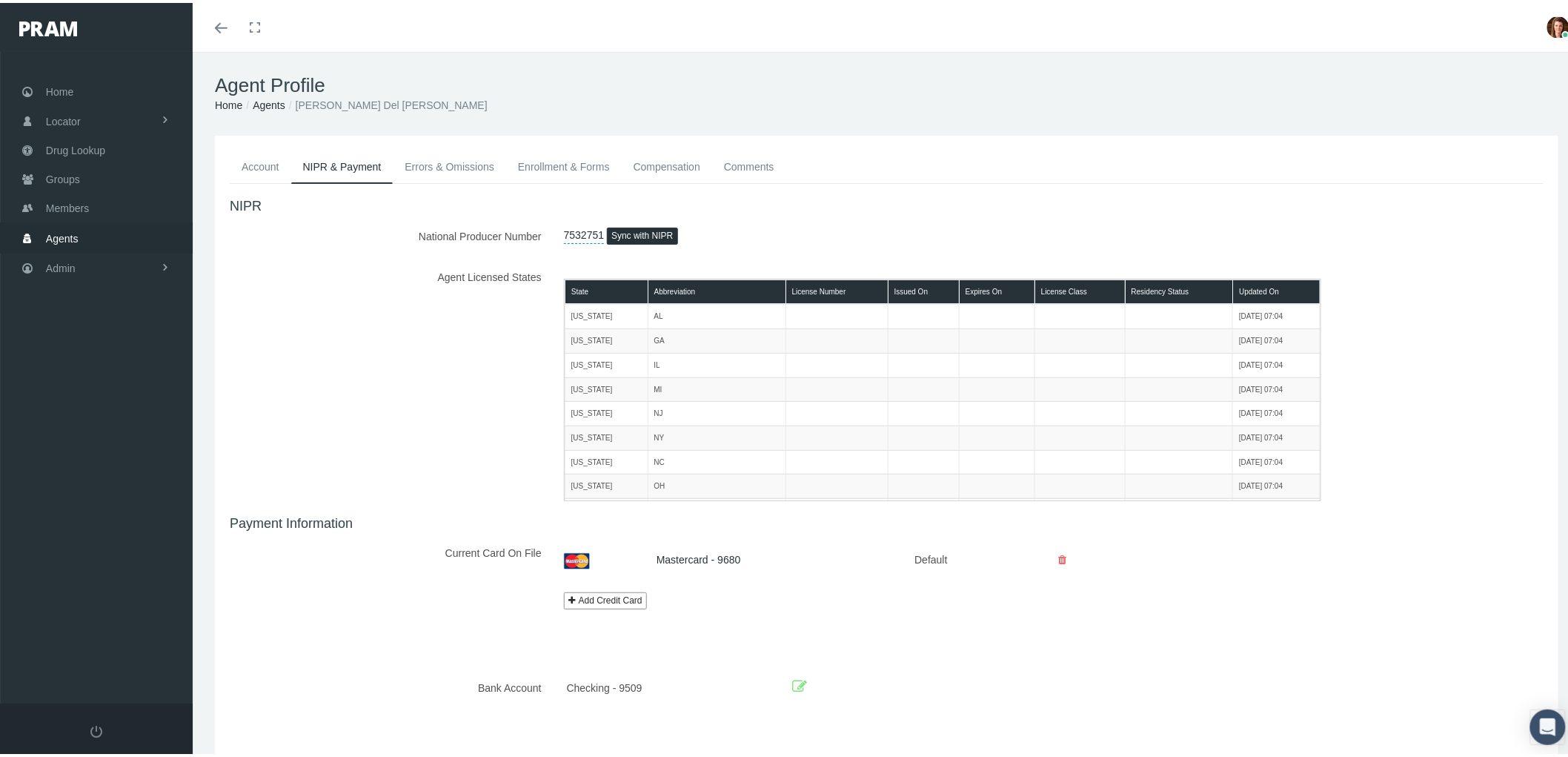
click at [263, 160] on link "Account" at bounding box center [260, 164] width 62 height 32
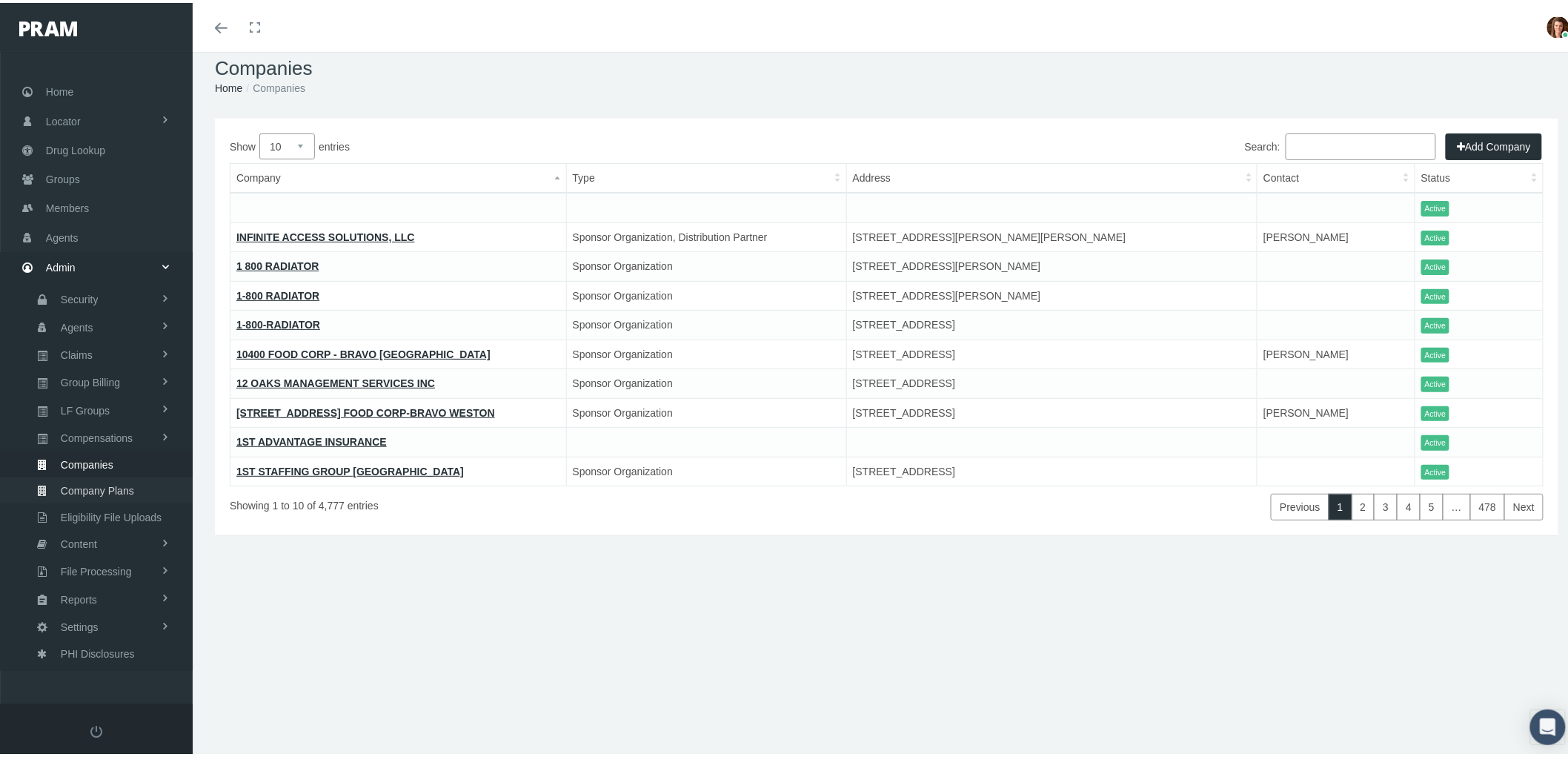
scroll to position [32, 0]
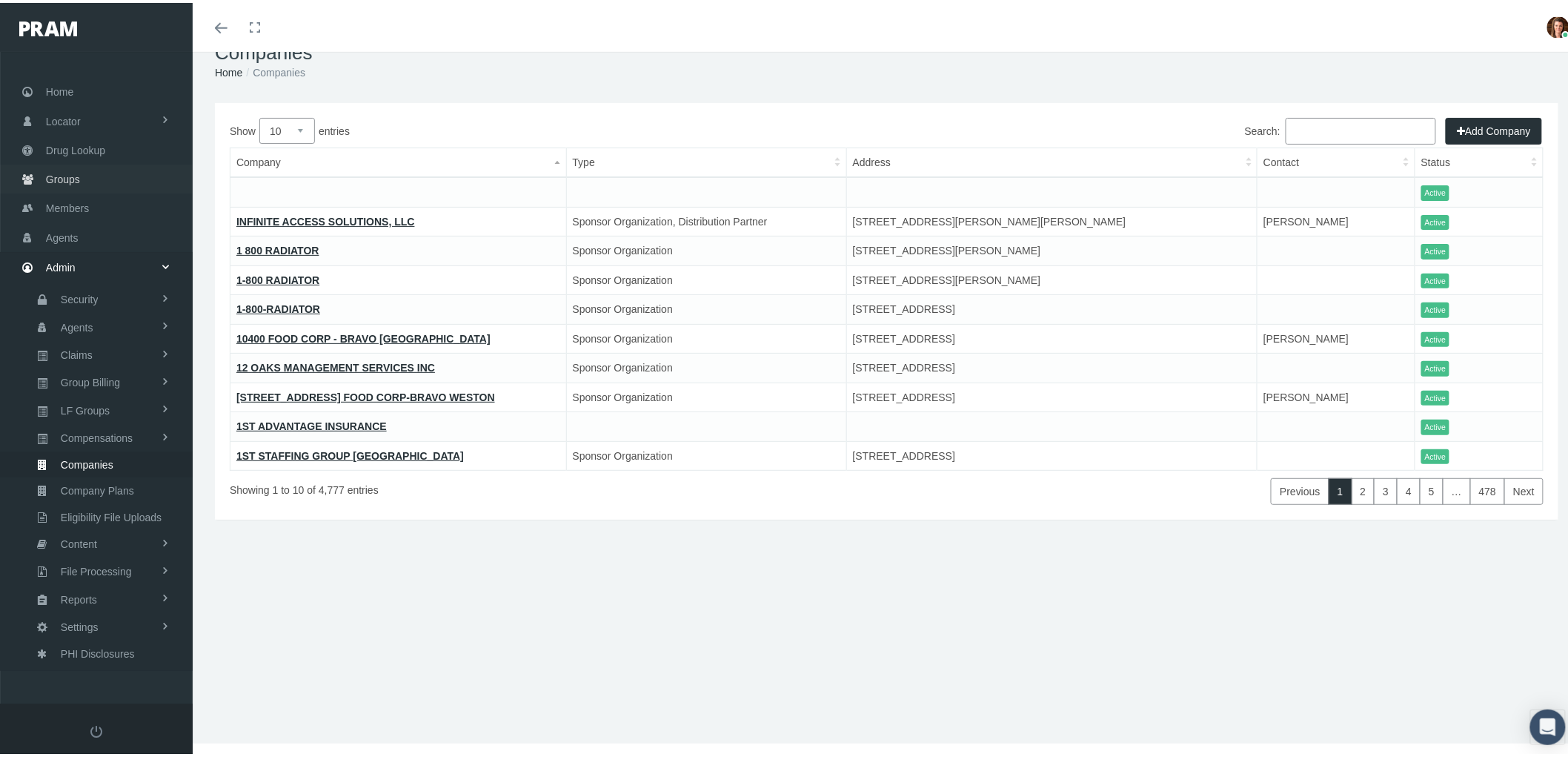
click at [85, 167] on link "Groups" at bounding box center [96, 175] width 193 height 29
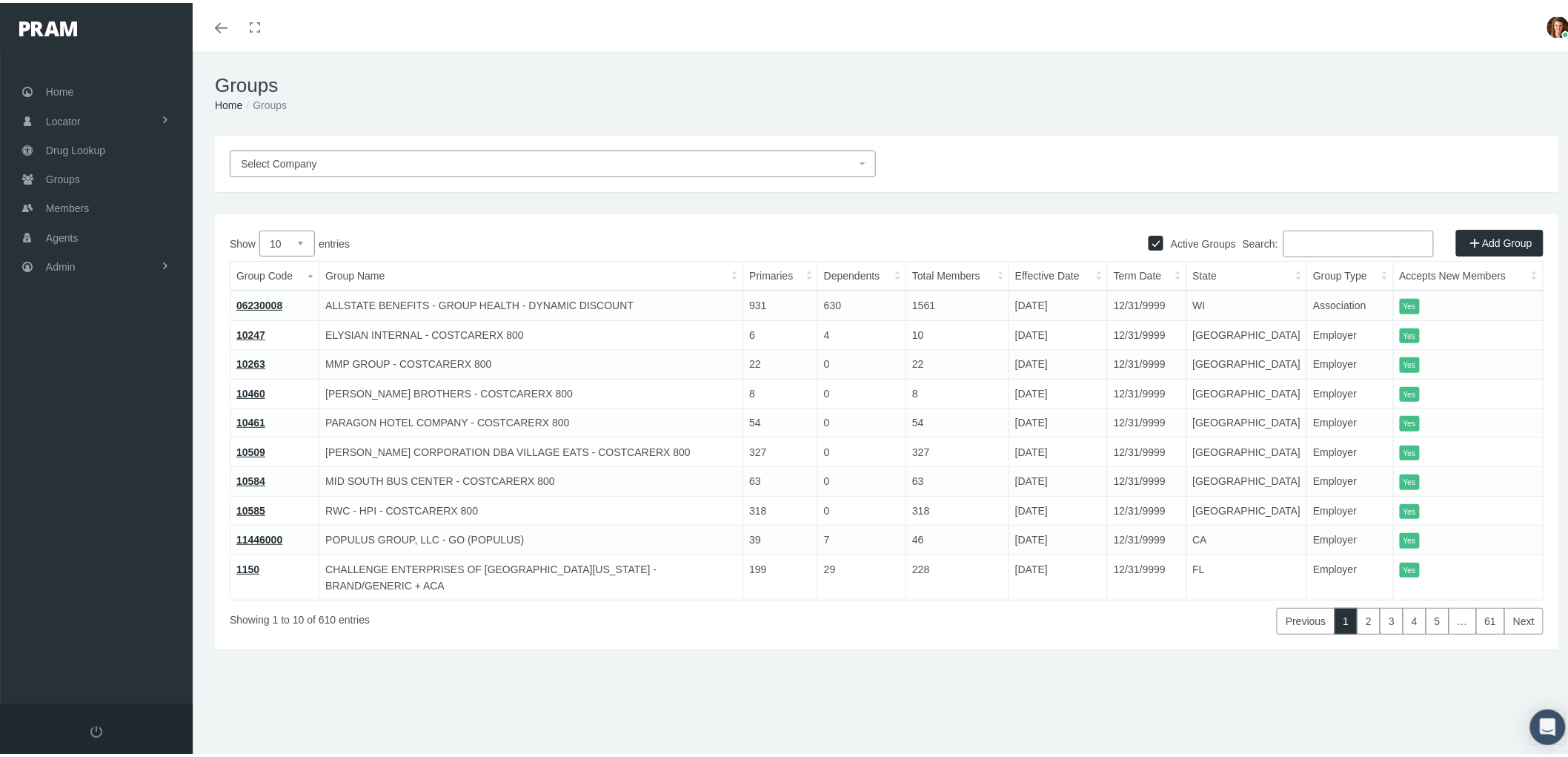
click at [393, 156] on span "Select Company" at bounding box center [548, 160] width 615 height 16
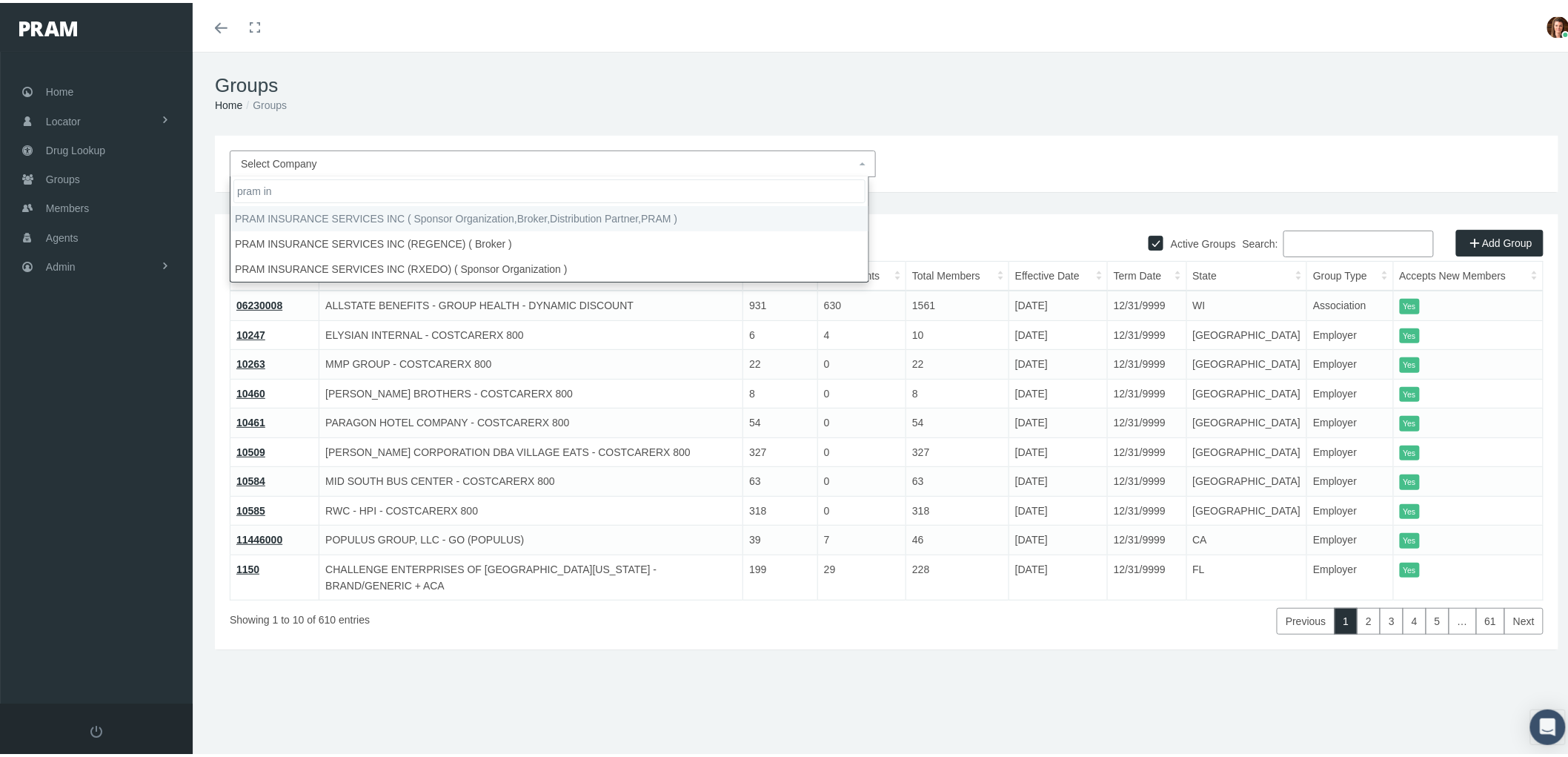
type input "pram in"
select select "53"
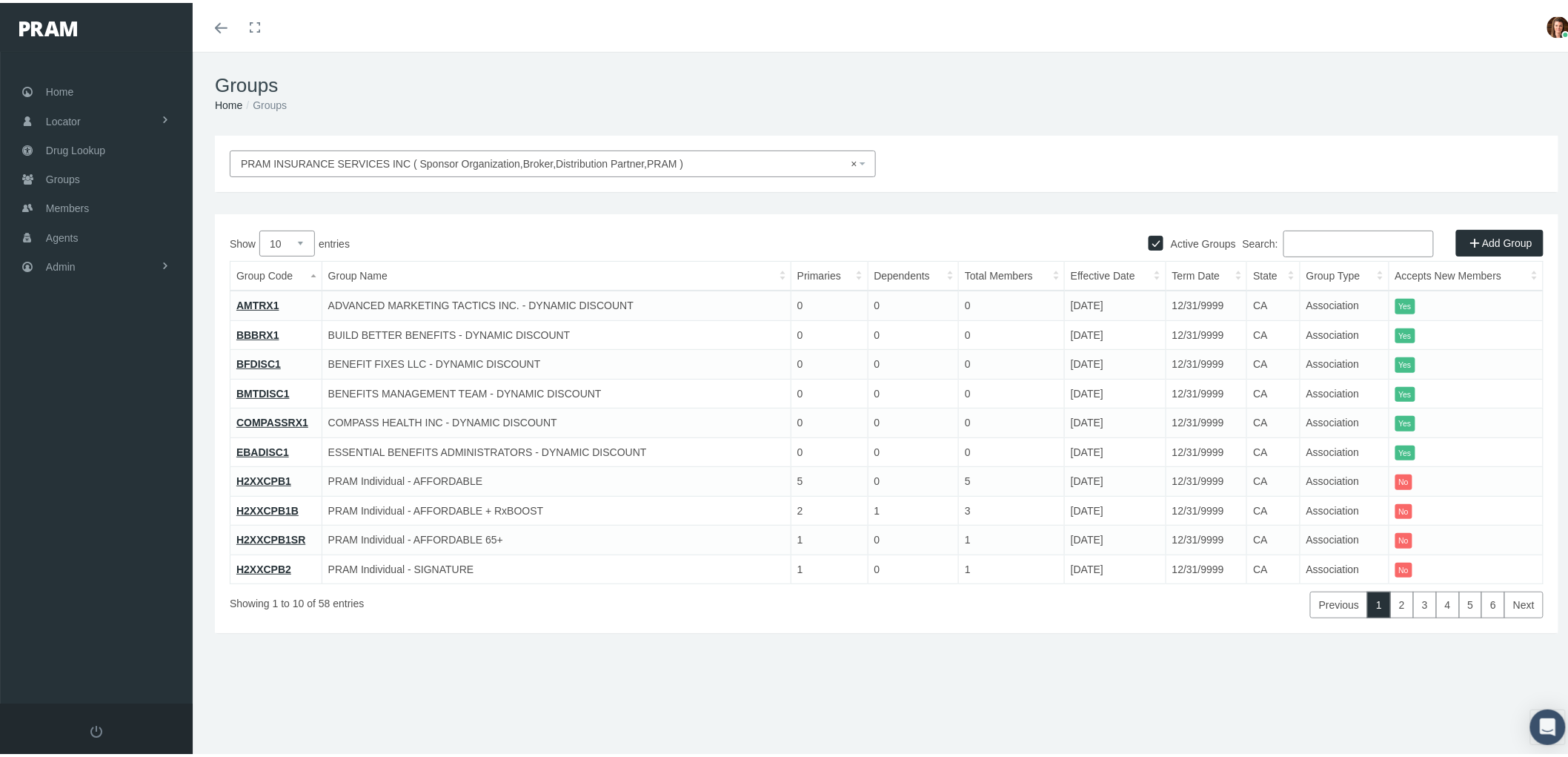
click at [295, 235] on select "10 25 50 100" at bounding box center [287, 240] width 55 height 26
select select "100"
click at [259, 228] on select "10 25 50 100" at bounding box center [287, 240] width 55 height 26
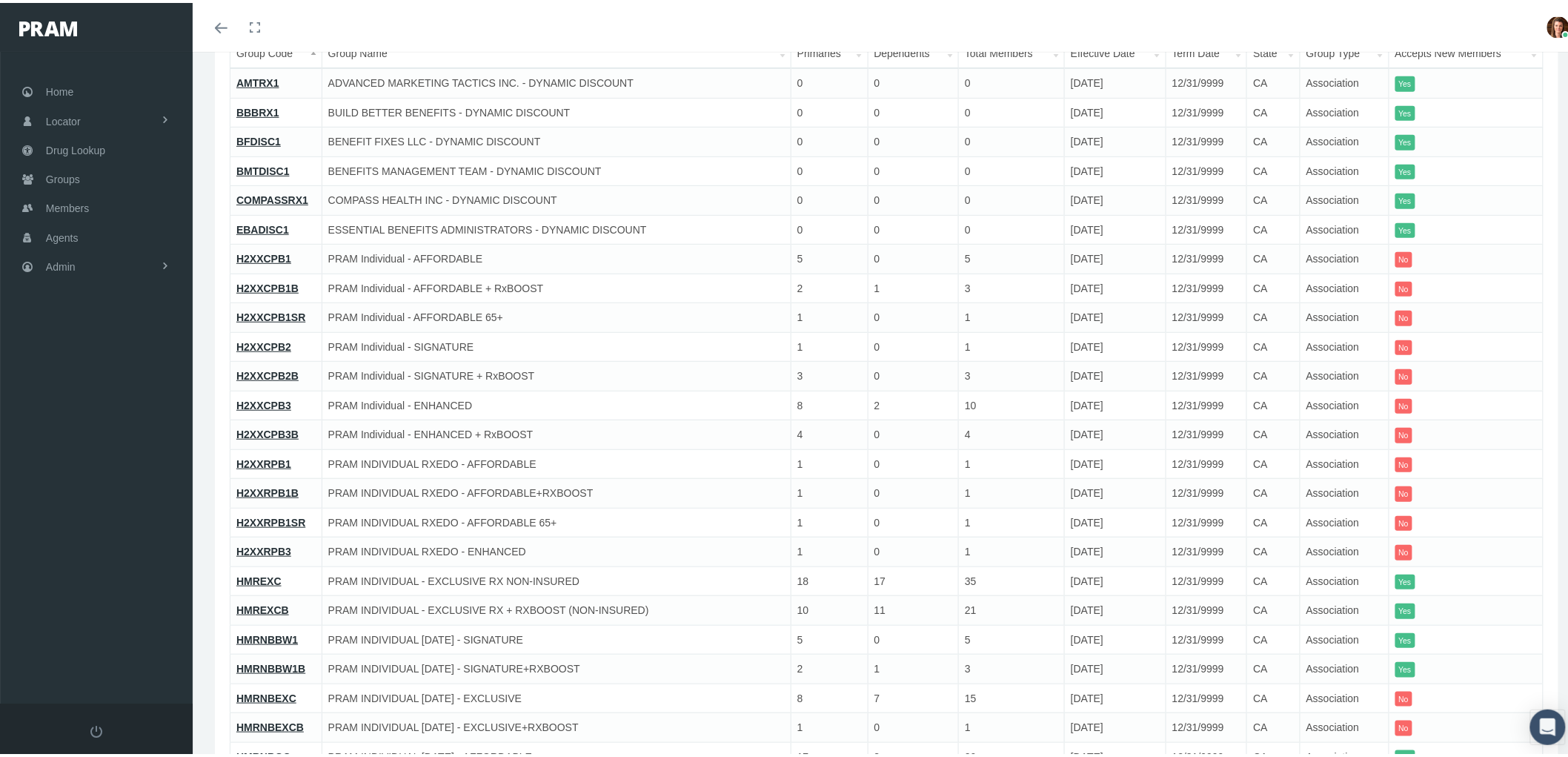
scroll to position [247, 0]
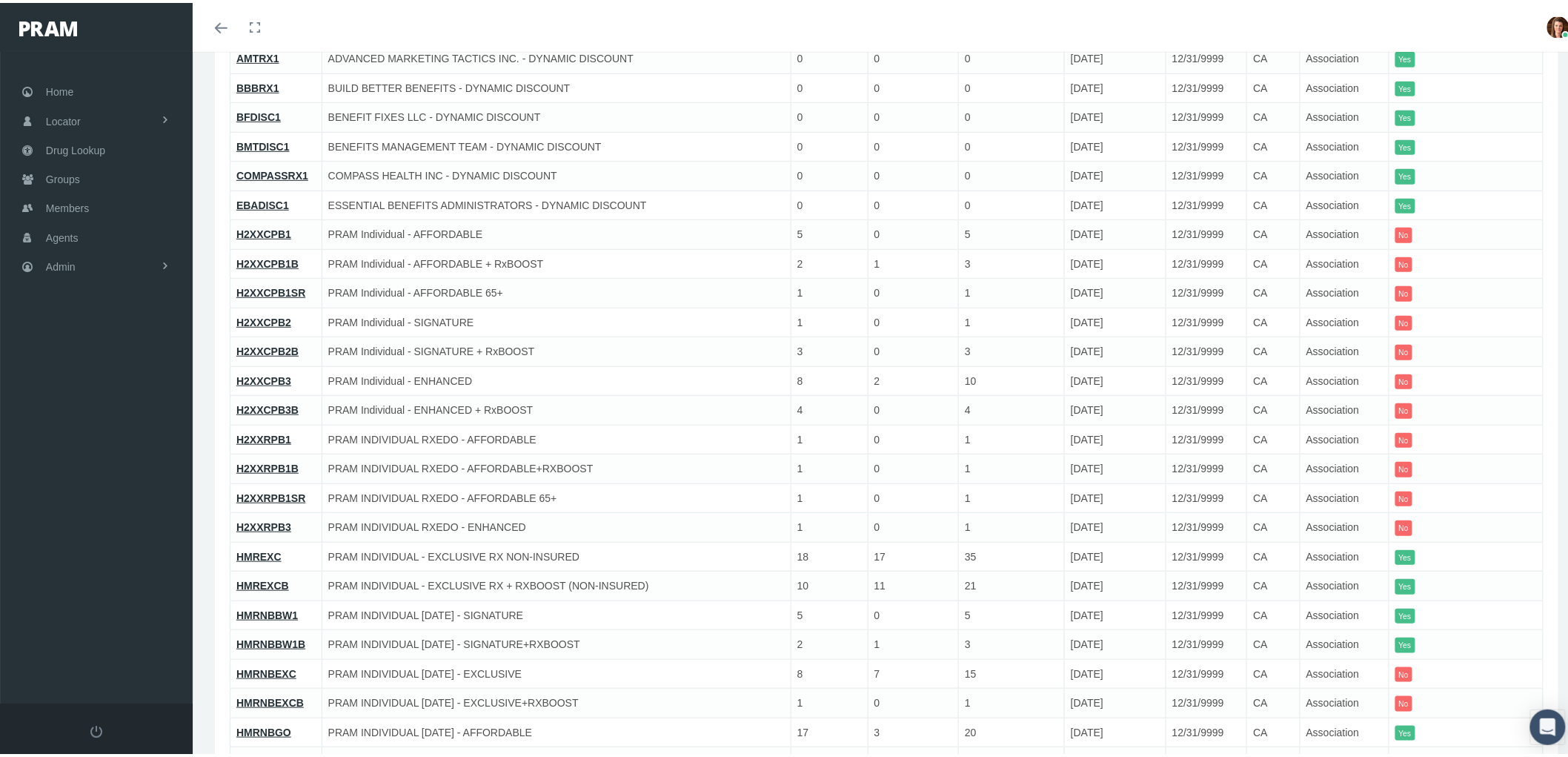
click at [259, 578] on link "HMREXCB" at bounding box center [262, 583] width 52 height 11
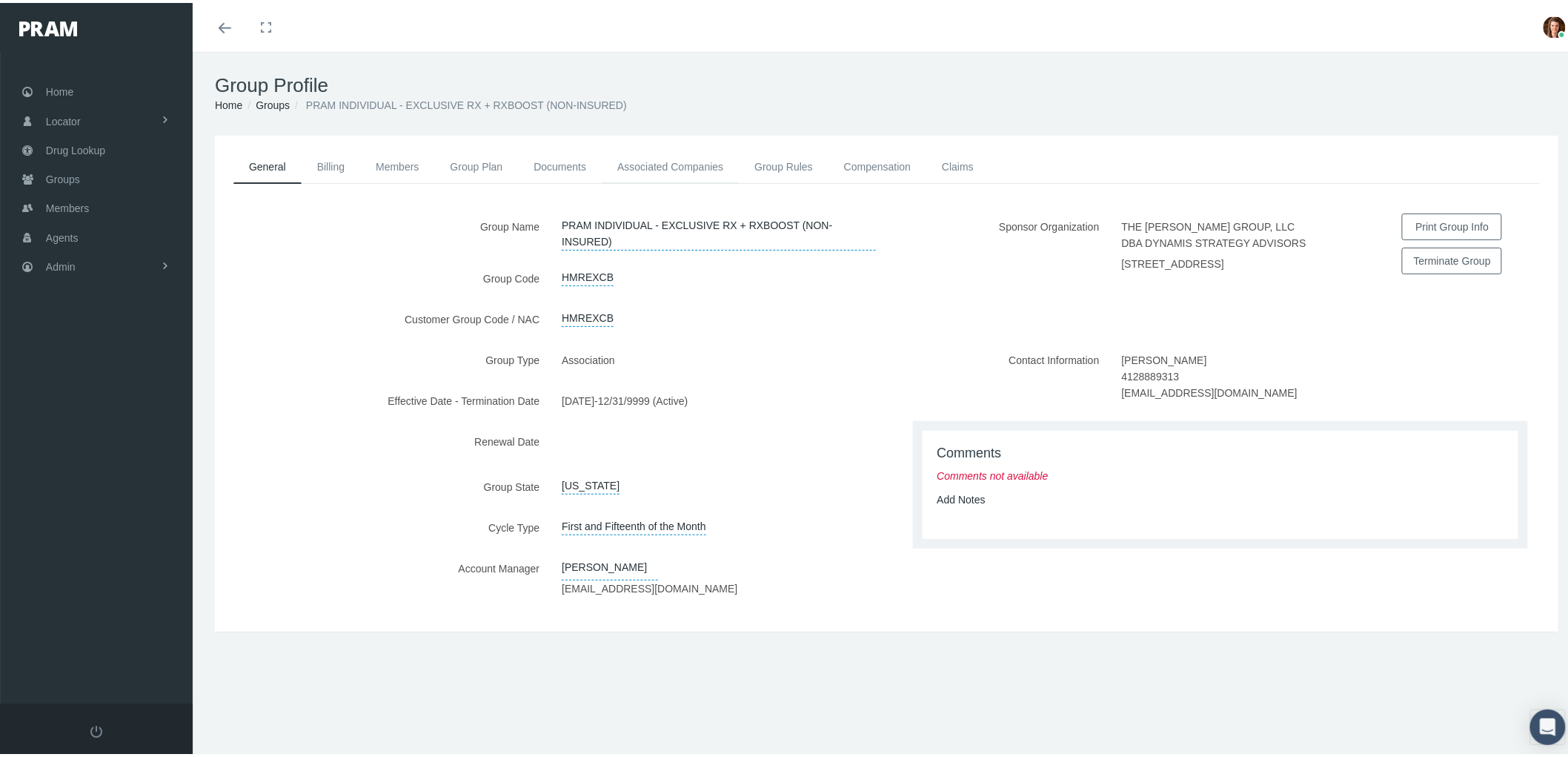
click at [683, 163] on link "Associated Companies" at bounding box center [670, 164] width 137 height 32
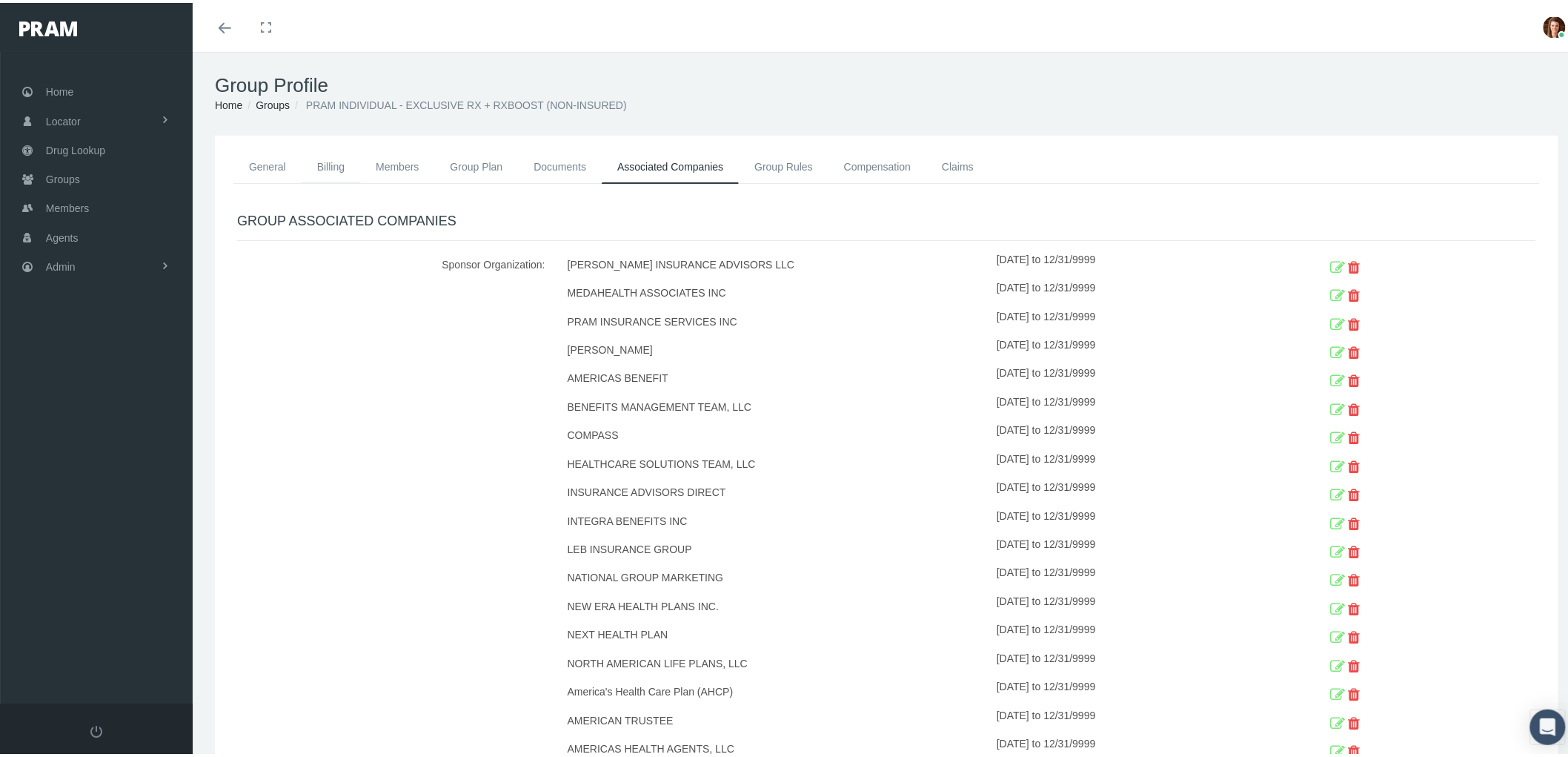
click at [335, 160] on link "Billing" at bounding box center [330, 164] width 58 height 32
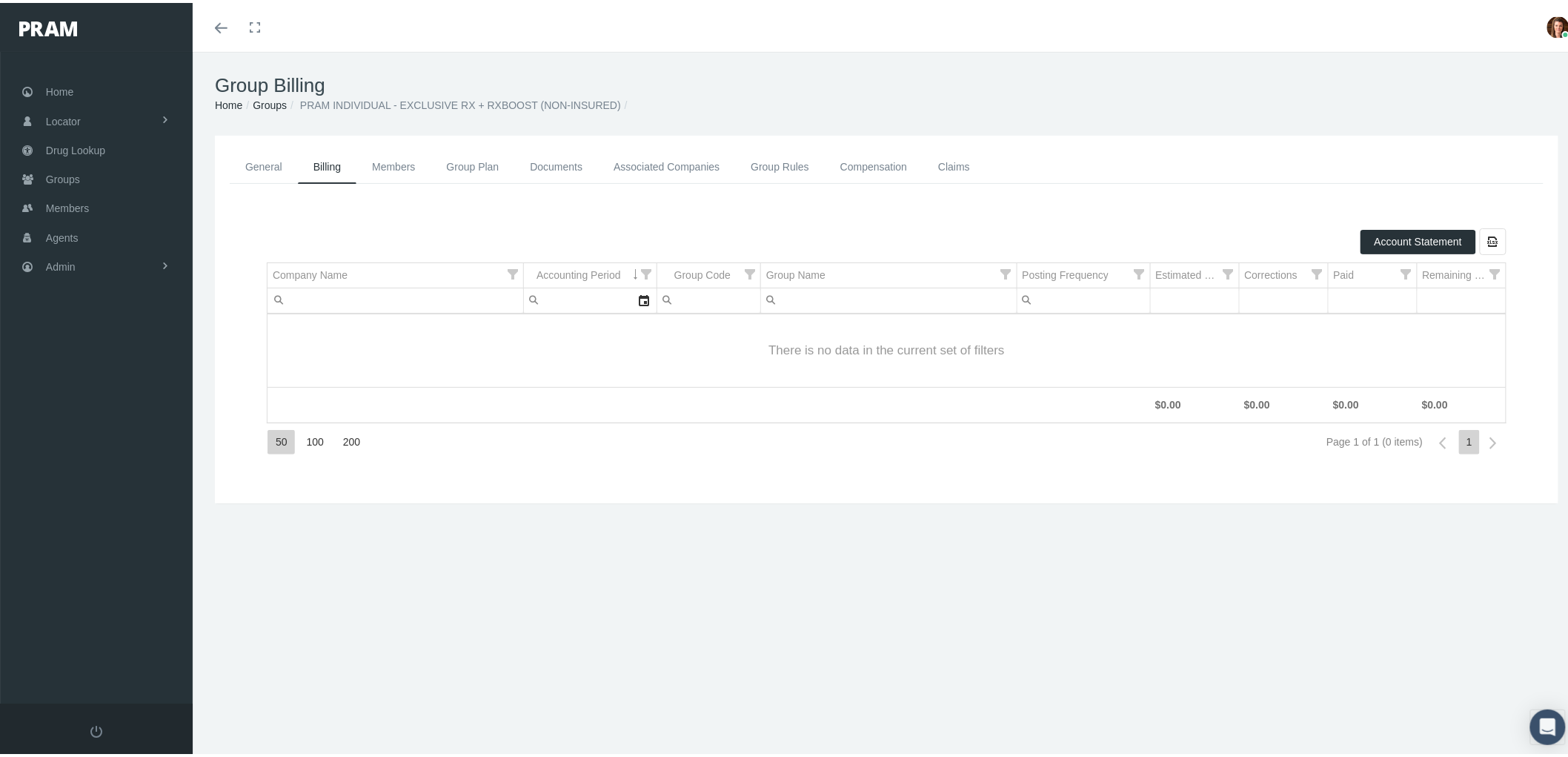
click at [277, 155] on link "General" at bounding box center [264, 164] width 69 height 33
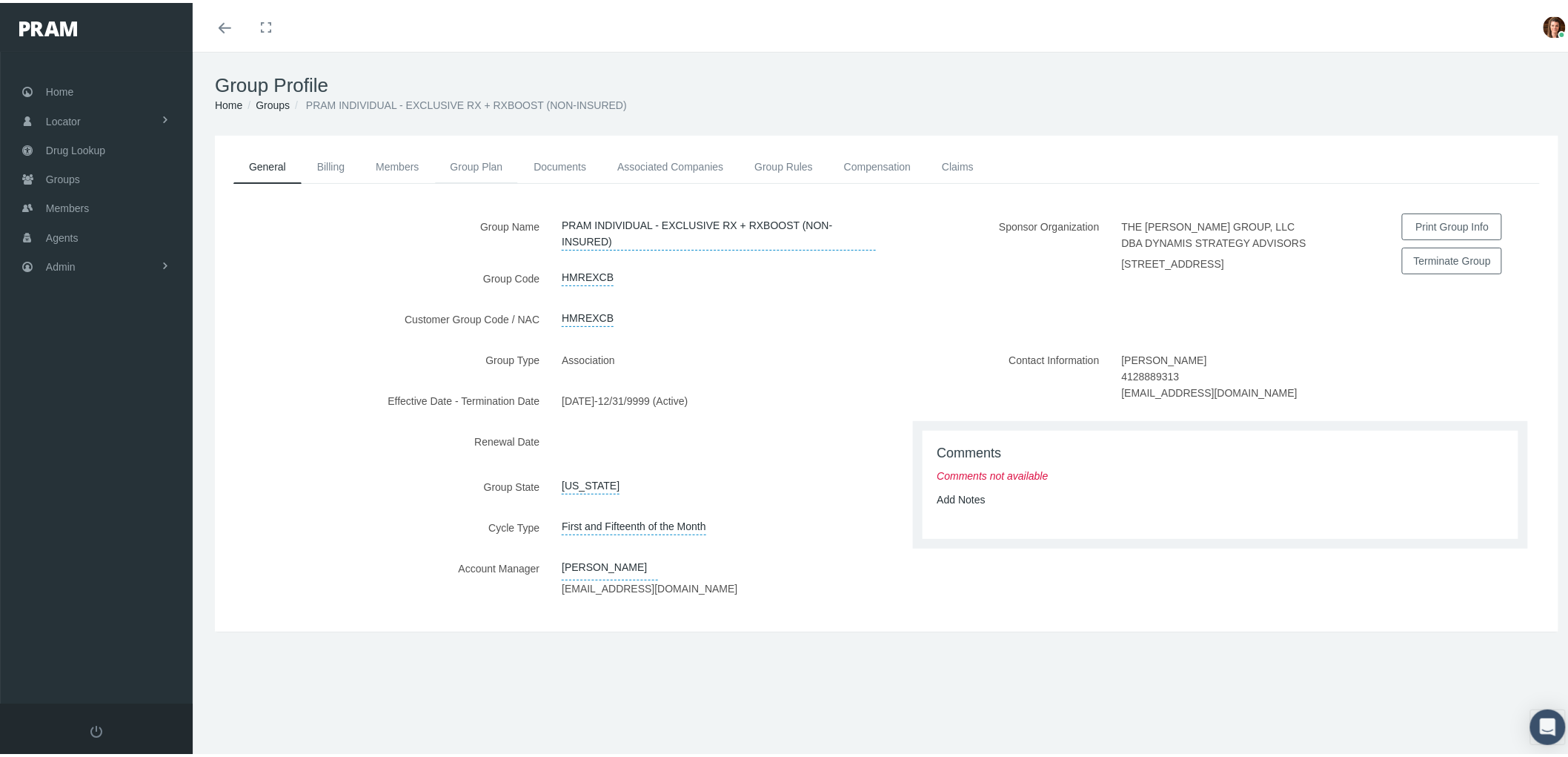
click at [481, 161] on link "Group Plan" at bounding box center [477, 164] width 84 height 32
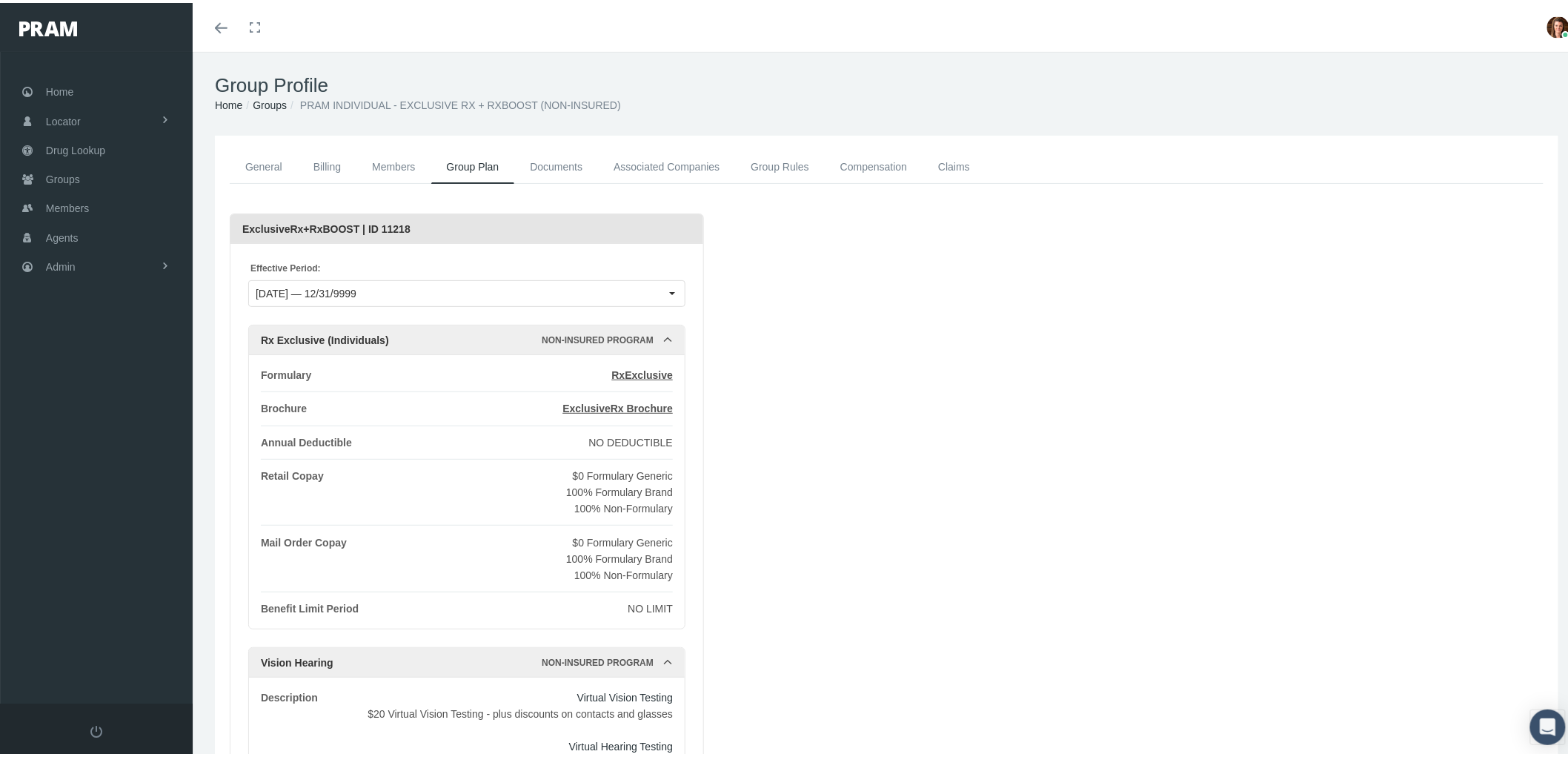
click at [268, 161] on link "General" at bounding box center [264, 164] width 69 height 33
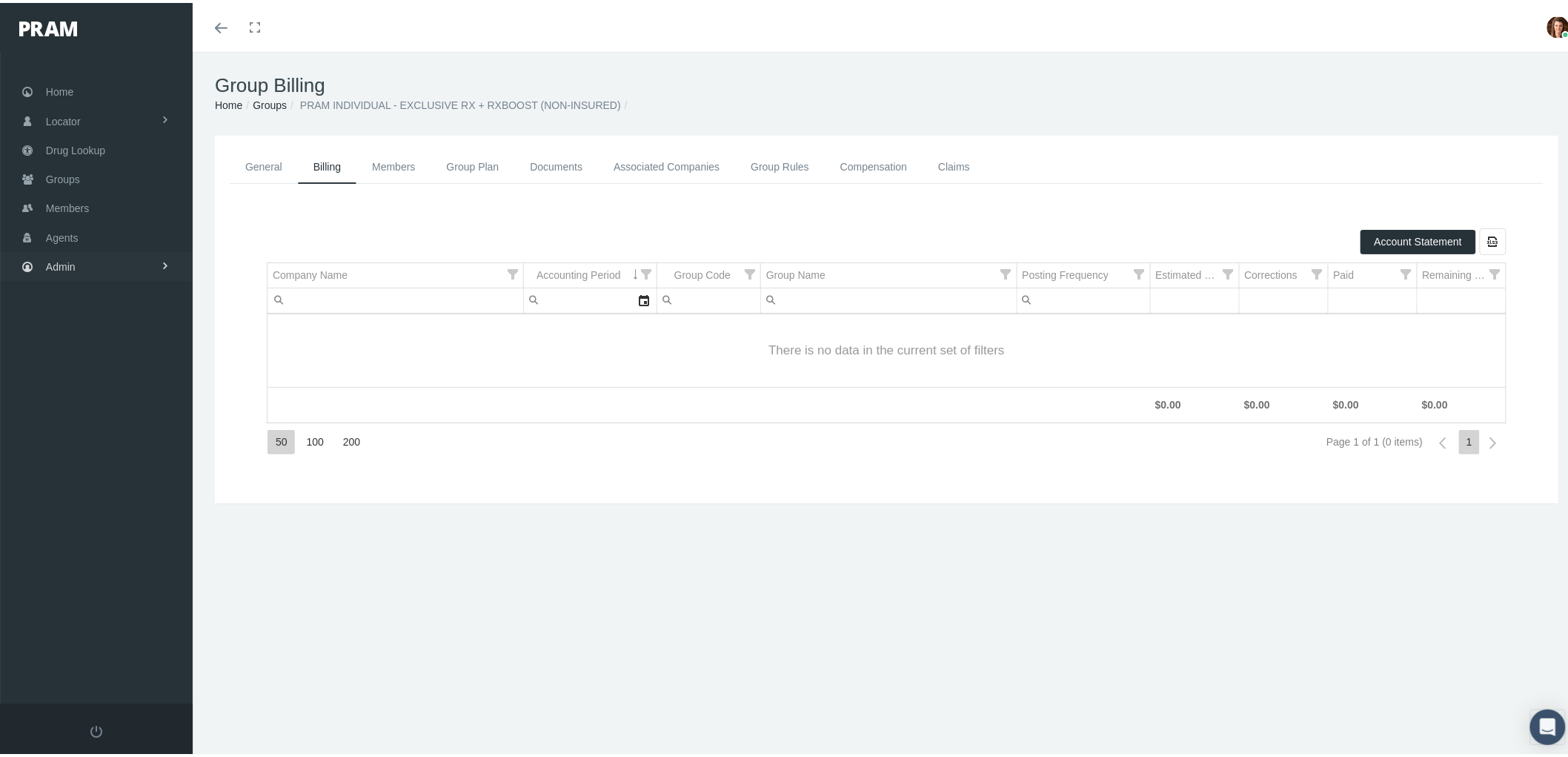
click at [86, 269] on link "Admin" at bounding box center [96, 263] width 193 height 29
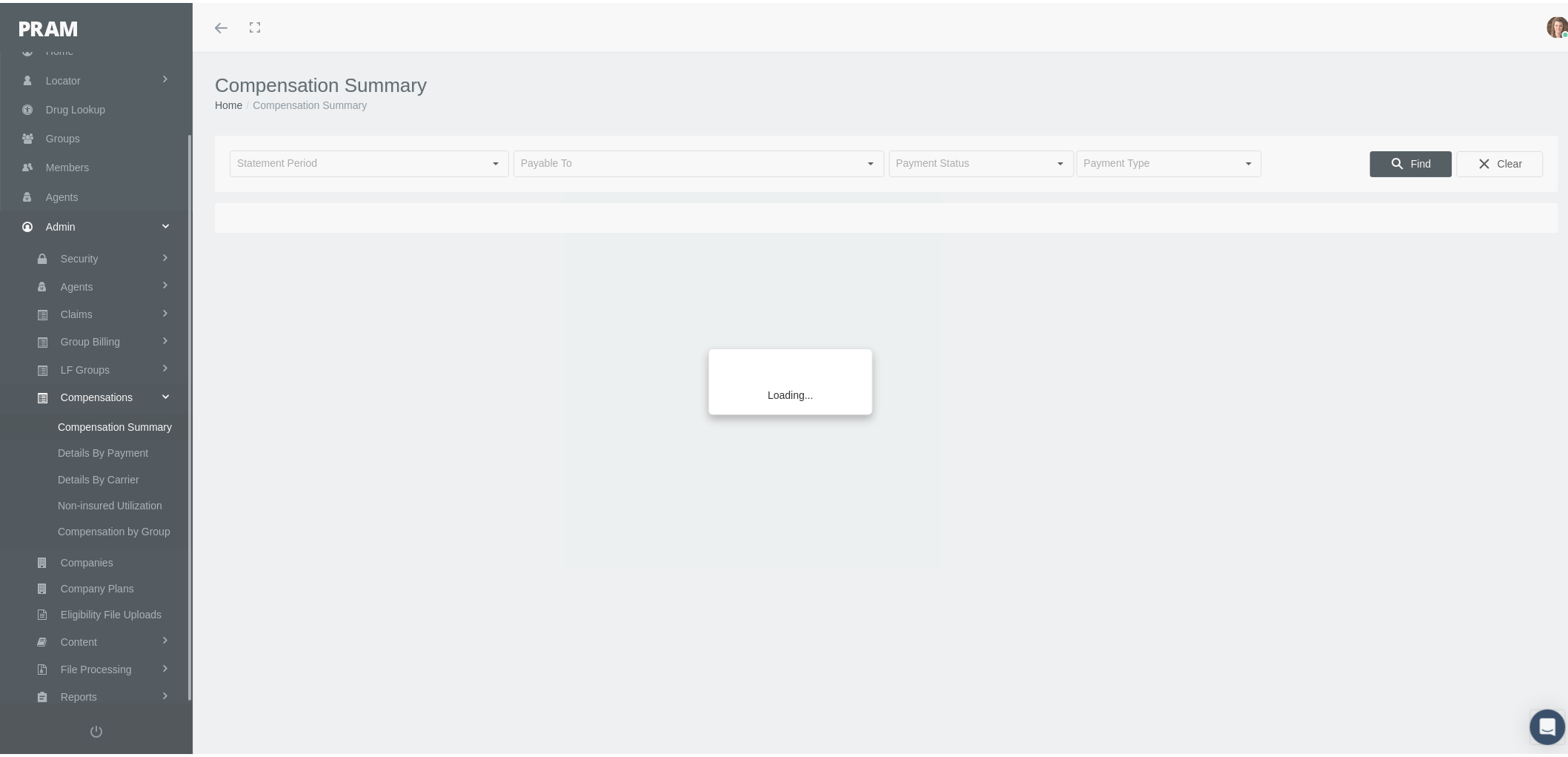
scroll to position [92, 0]
type input "[DATE]"
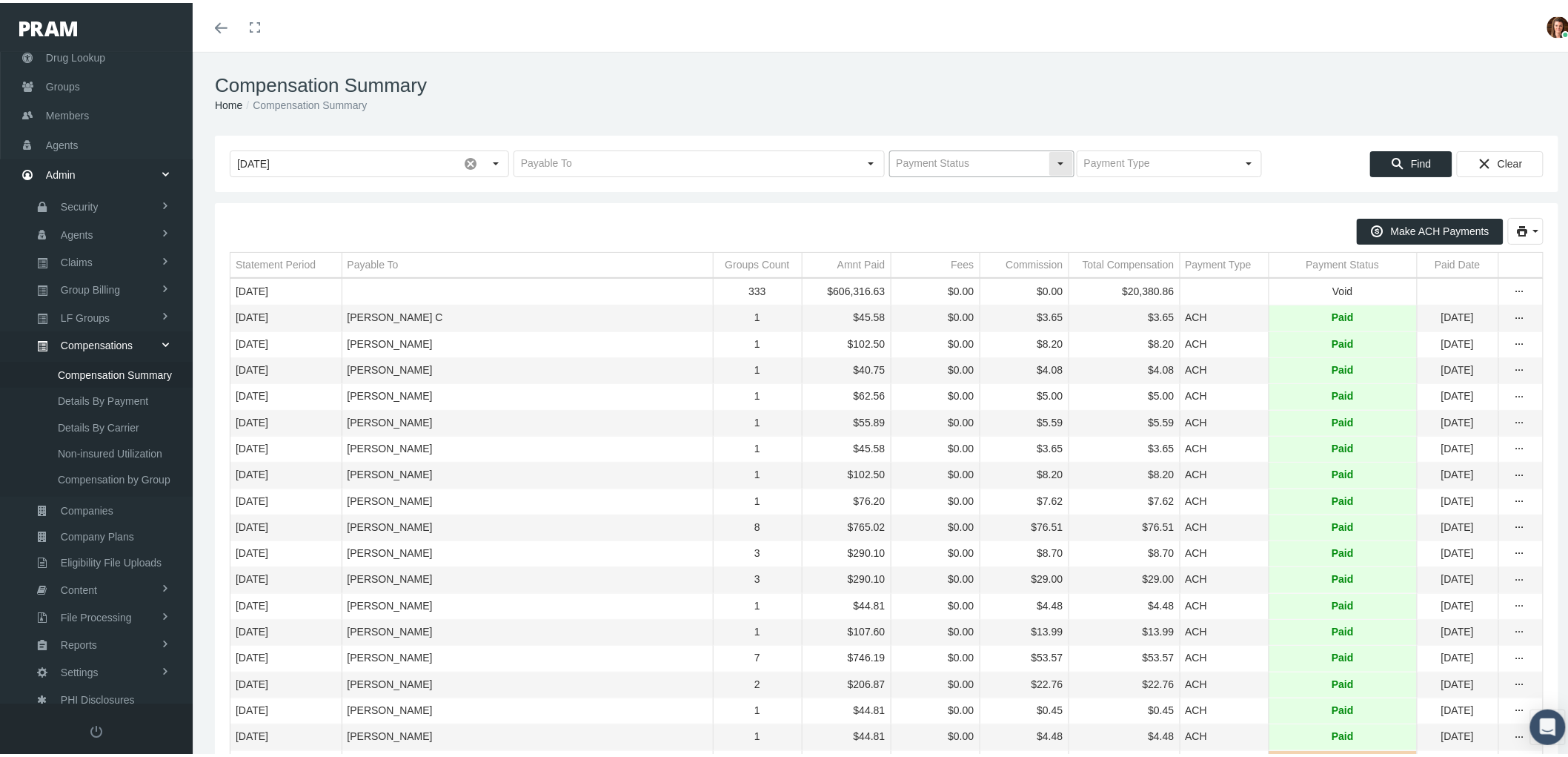
click at [1008, 165] on input "text" at bounding box center [968, 160] width 158 height 25
click at [981, 190] on div "Pending" at bounding box center [974, 187] width 181 height 25
type input "Pending"
drag, startPoint x: 467, startPoint y: 161, endPoint x: 474, endPoint y: 166, distance: 8.6
click at [467, 161] on span at bounding box center [470, 160] width 25 height 25
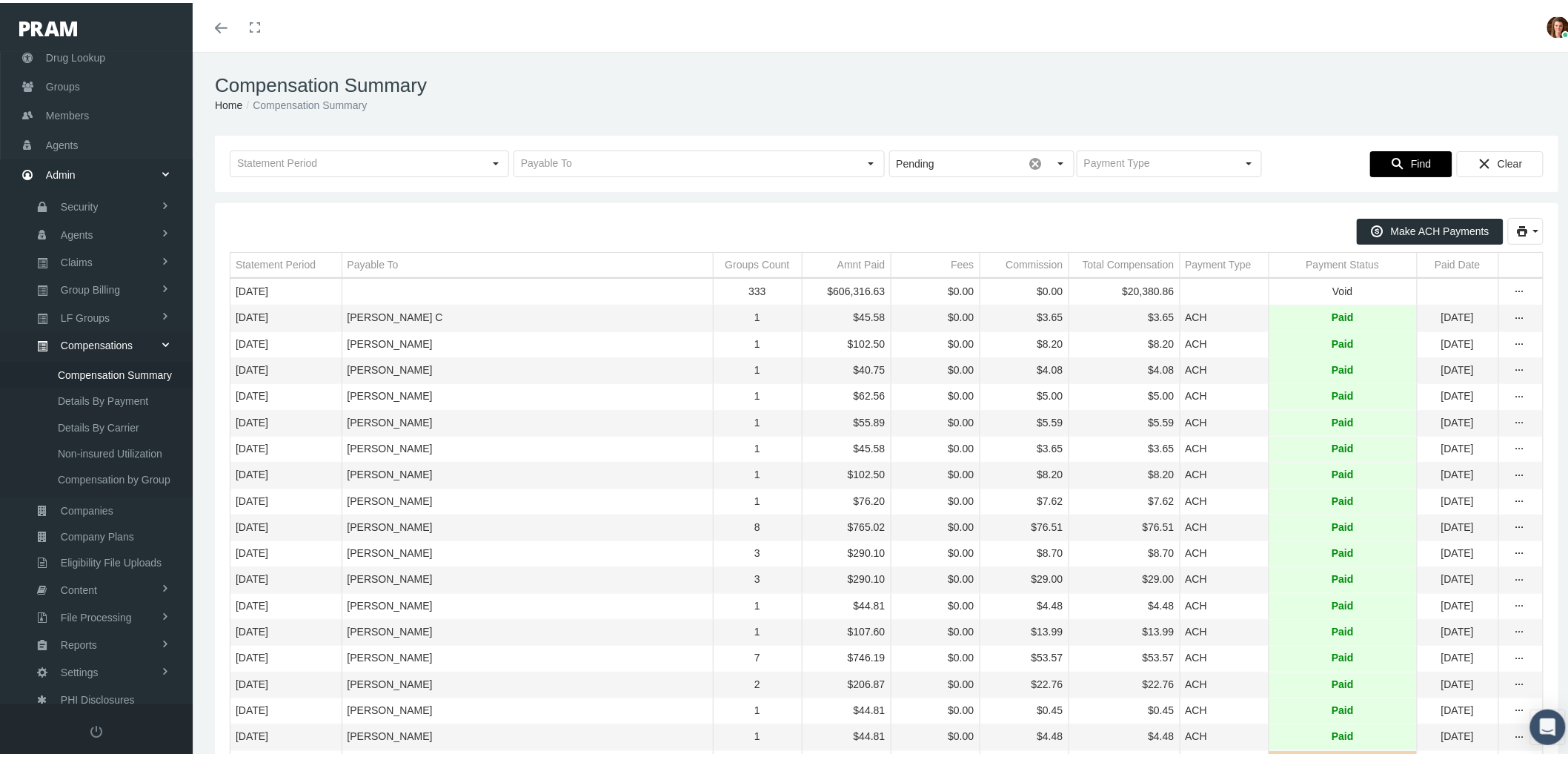
click at [1414, 155] on span "Find" at bounding box center [1420, 160] width 20 height 11
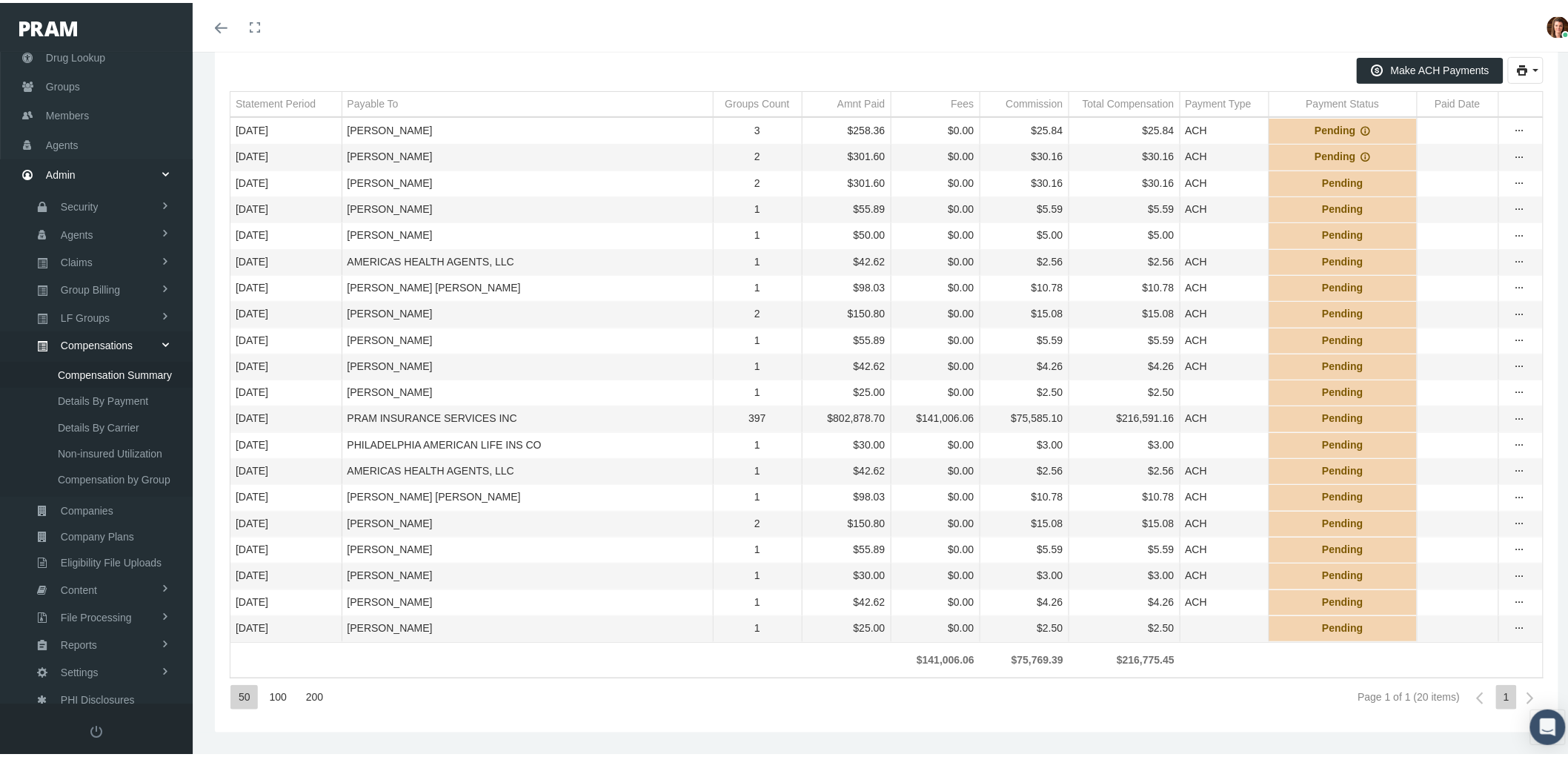
scroll to position [191, 0]
